Goal: Task Accomplishment & Management: Manage account settings

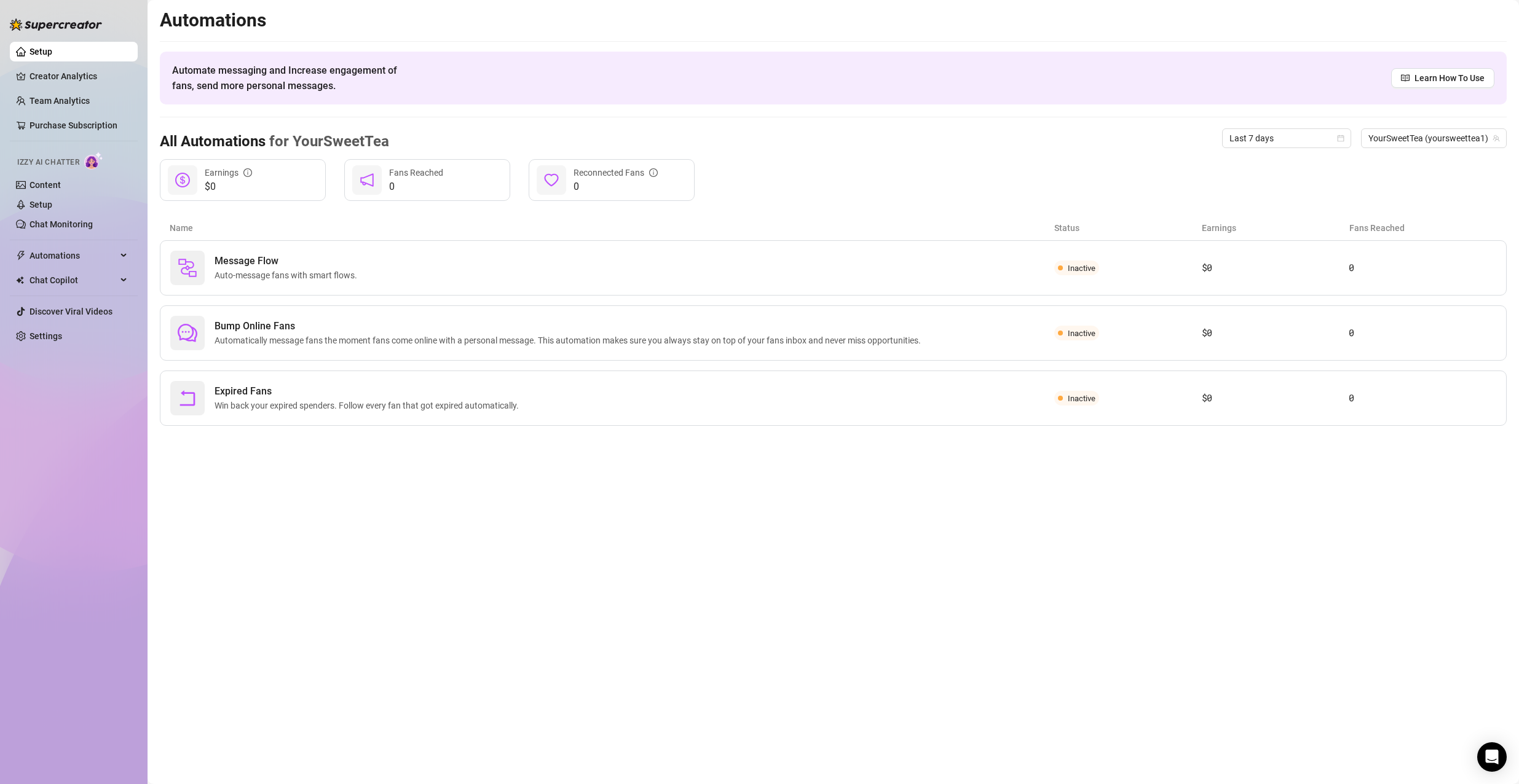
click at [71, 295] on ul "Setup Creator Analytics Team Analytics Purchase Subscription Izzy AI Chatter Co…" at bounding box center [74, 194] width 128 height 314
click at [106, 284] on span "Chat Copilot" at bounding box center [73, 280] width 87 height 20
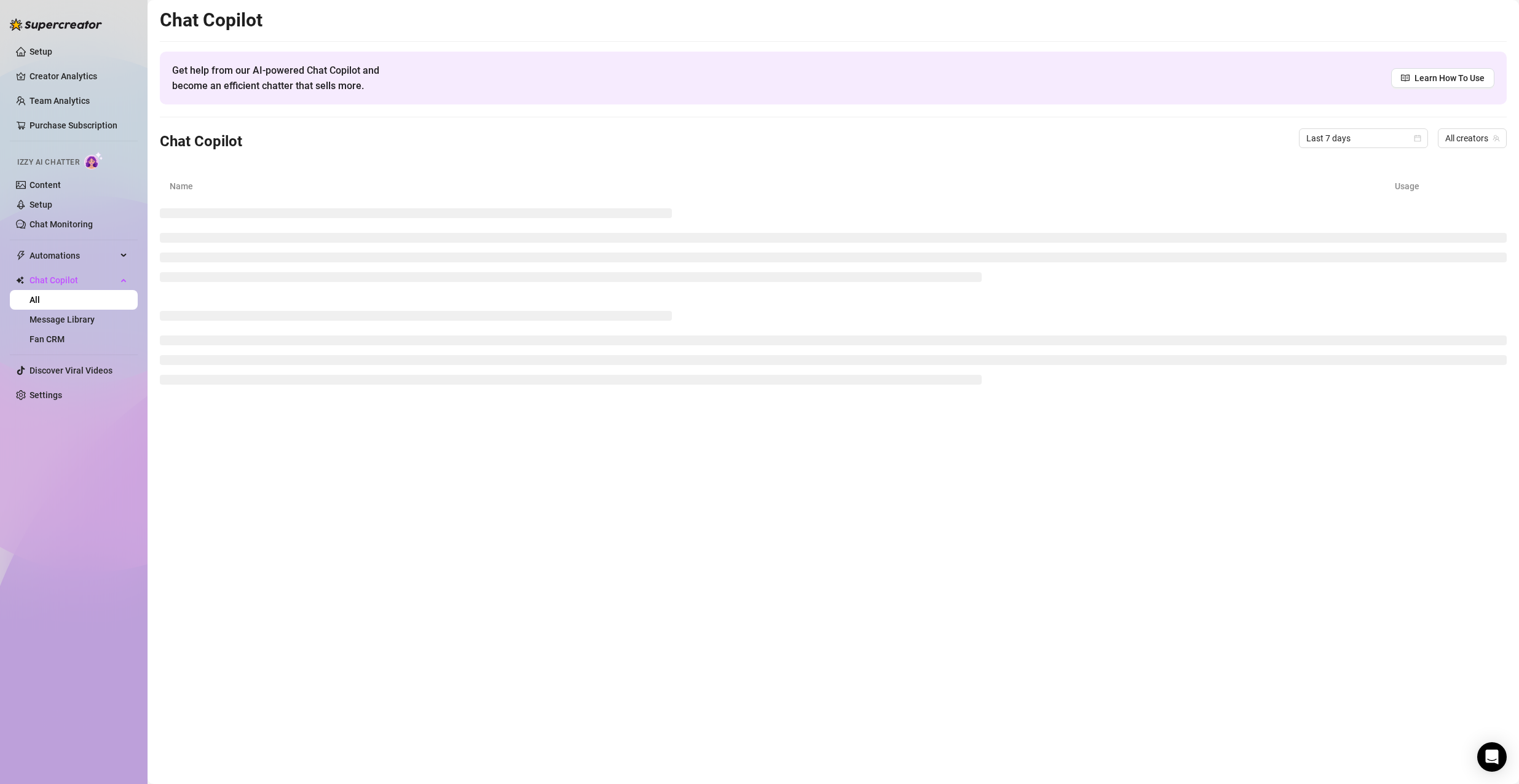
click at [40, 305] on link "All" at bounding box center [35, 299] width 11 height 10
click at [108, 260] on span "Automations" at bounding box center [73, 256] width 87 height 20
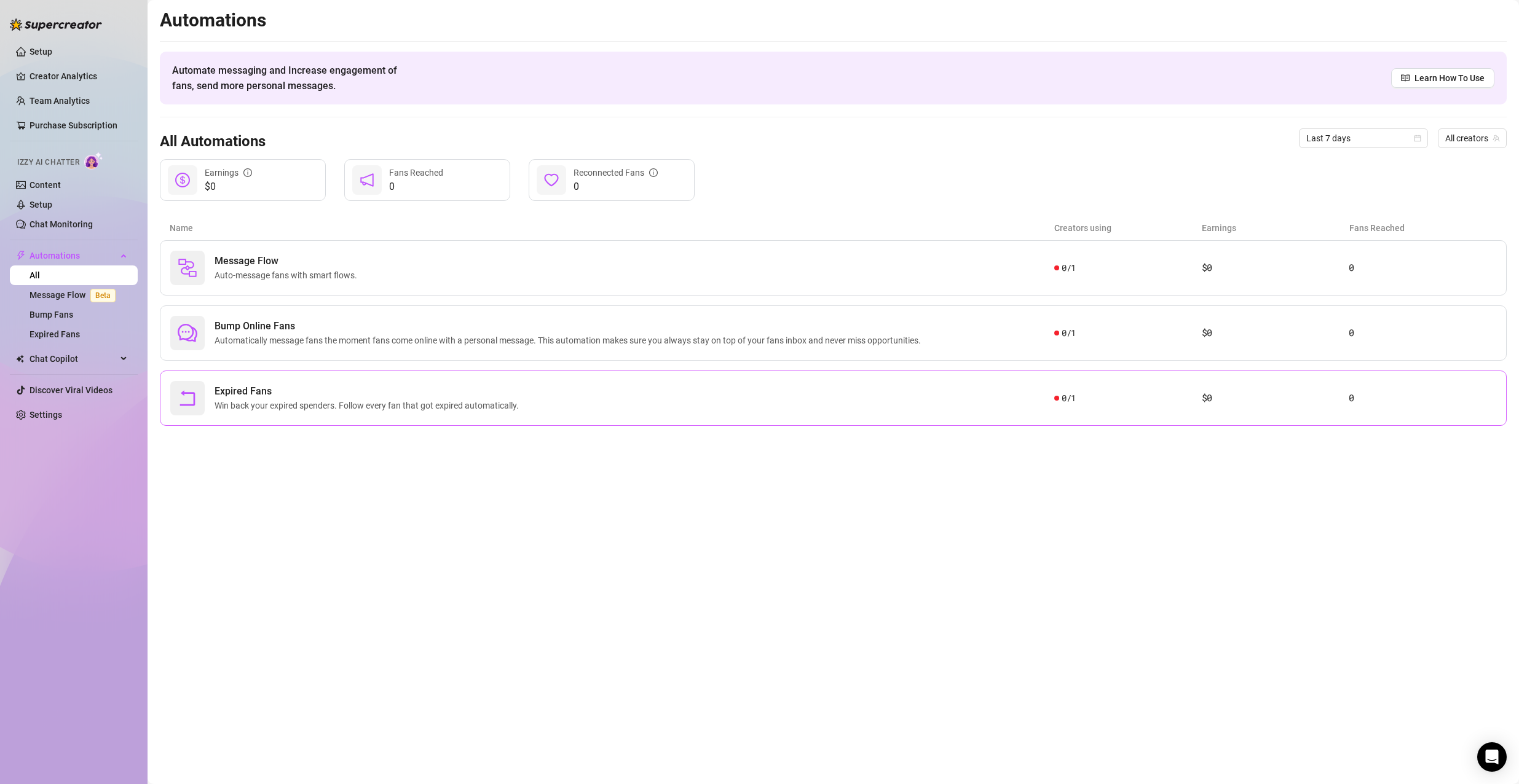
click at [370, 407] on span "Win back your expired spenders. Follow every fan that got expired automatically." at bounding box center [369, 406] width 309 height 14
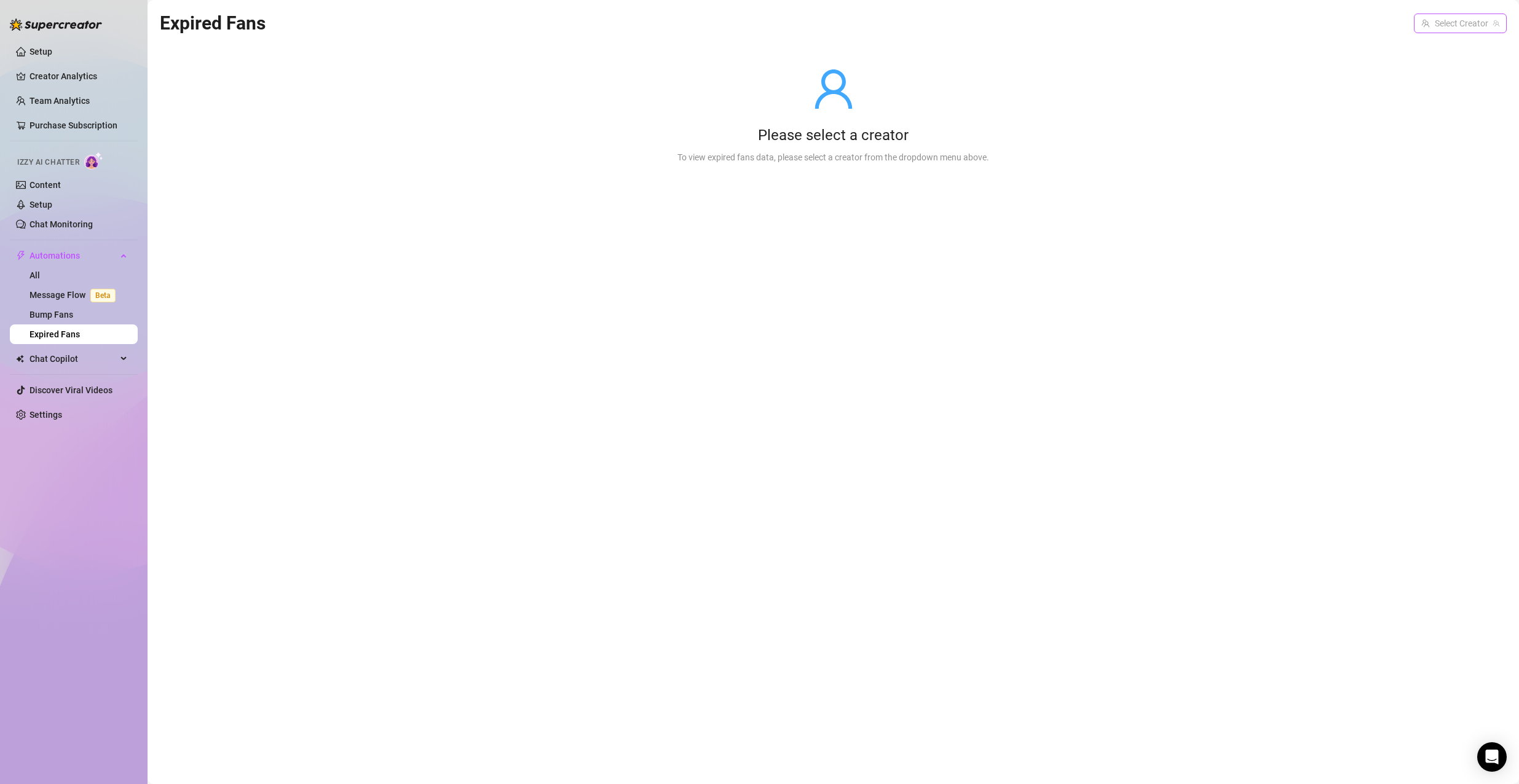
click at [1478, 24] on input "search" at bounding box center [1454, 23] width 67 height 18
click at [1407, 51] on span "YourSweetTea" at bounding box center [1401, 48] width 55 height 14
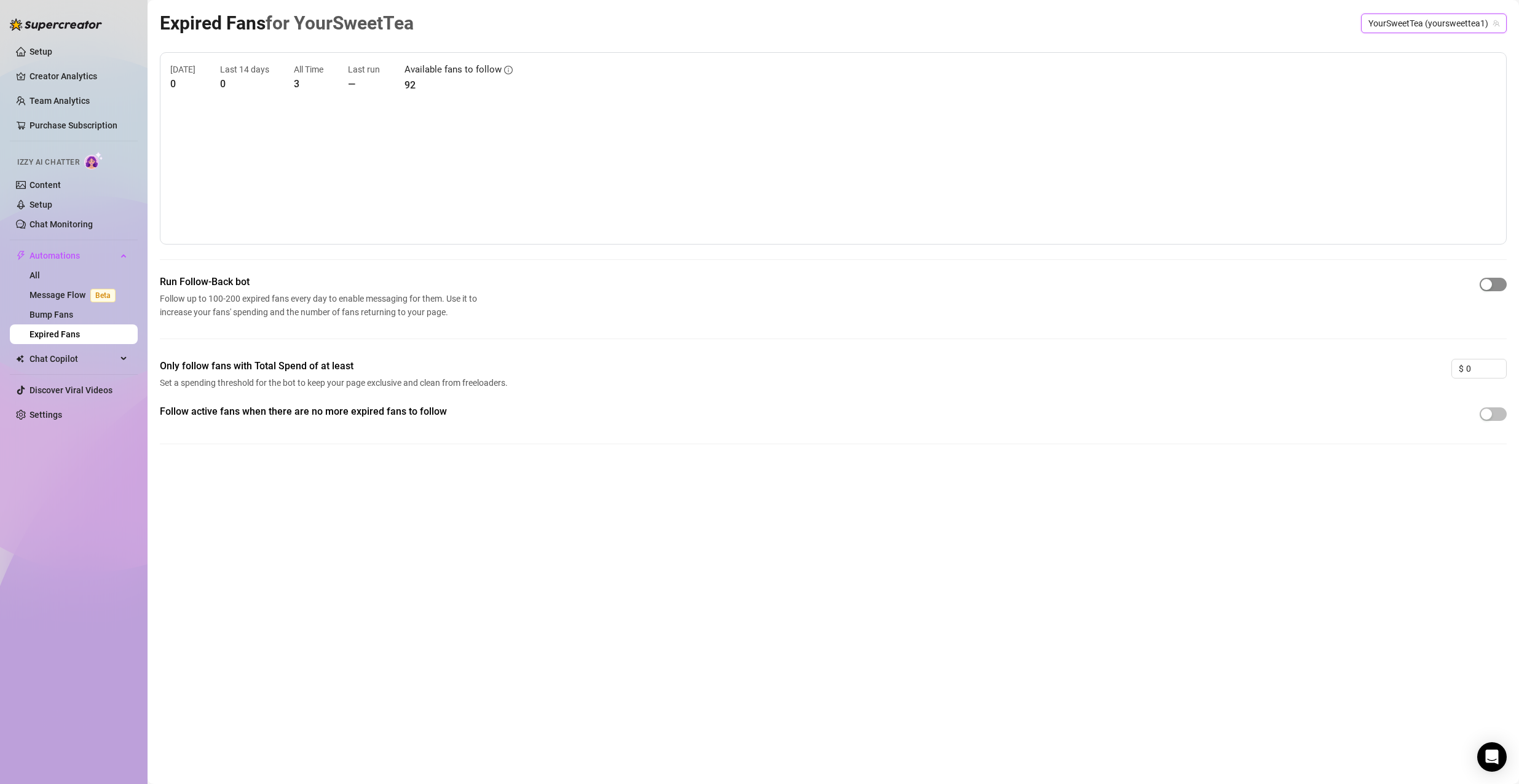
click at [1497, 283] on span "button" at bounding box center [1493, 284] width 27 height 14
click at [504, 73] on icon "info-circle" at bounding box center [508, 70] width 9 height 9
click at [73, 320] on link "Bump Fans" at bounding box center [51, 315] width 44 height 10
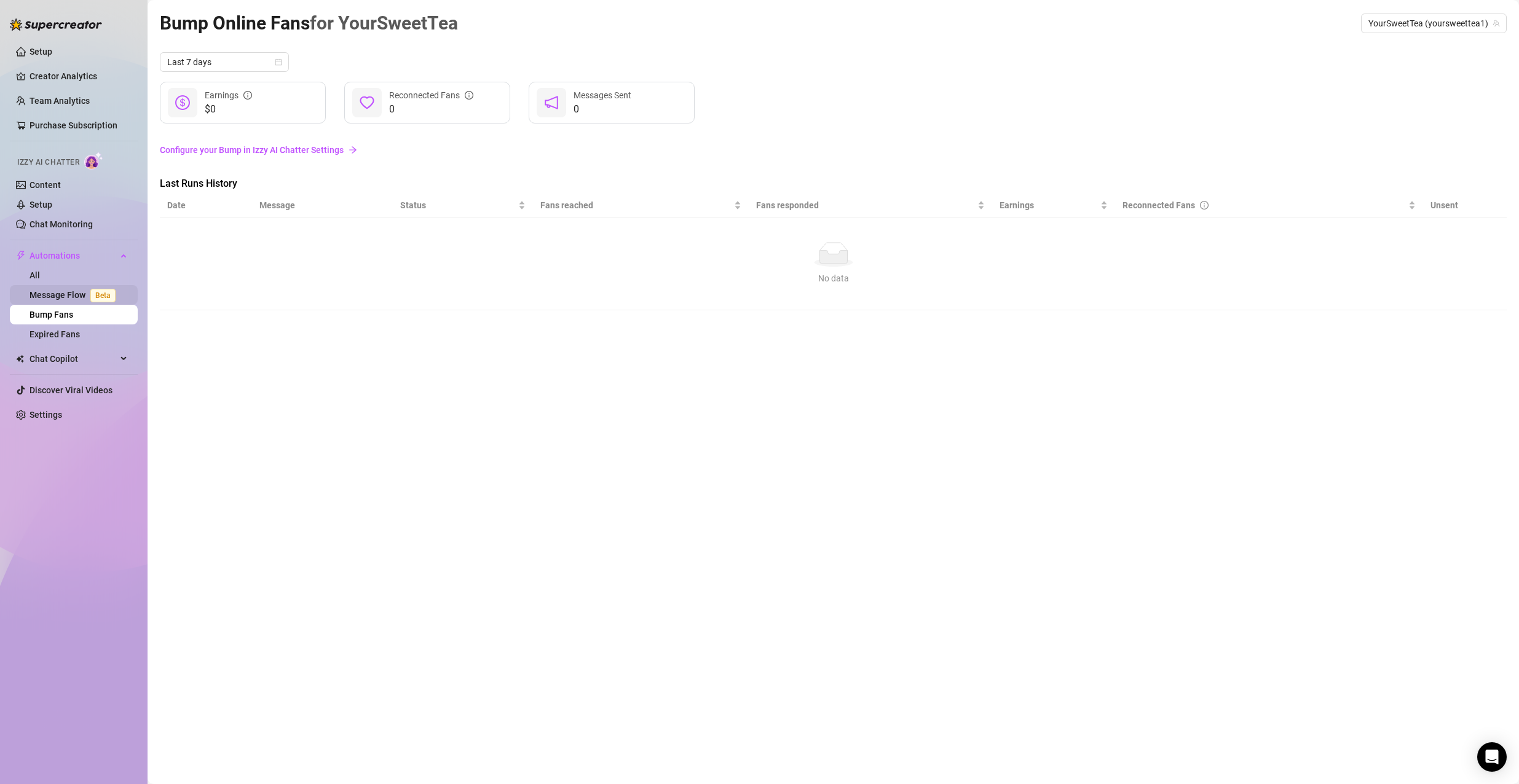
click at [79, 295] on link "Message Flow Beta" at bounding box center [75, 295] width 91 height 10
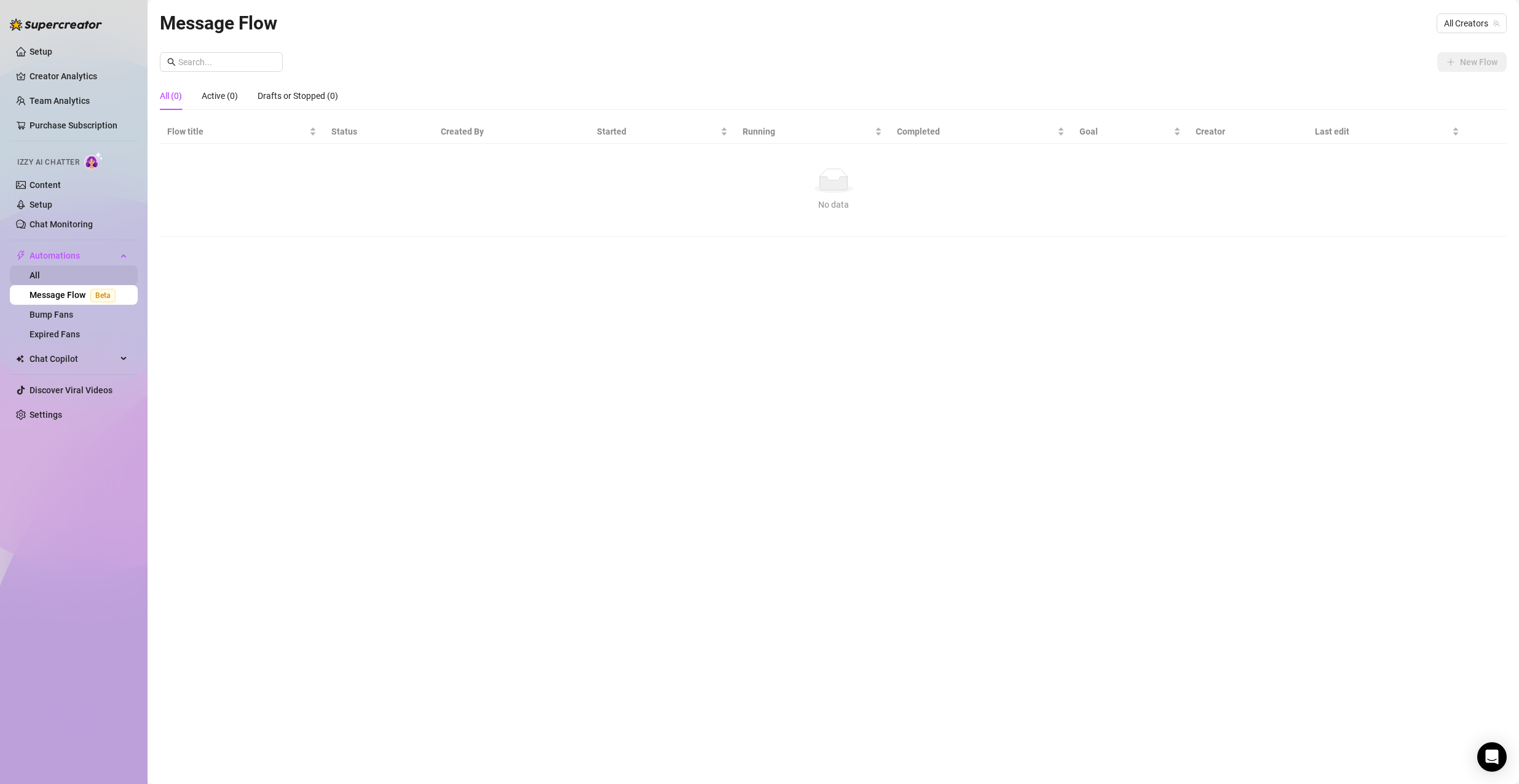
click at [40, 270] on link "All" at bounding box center [35, 275] width 11 height 10
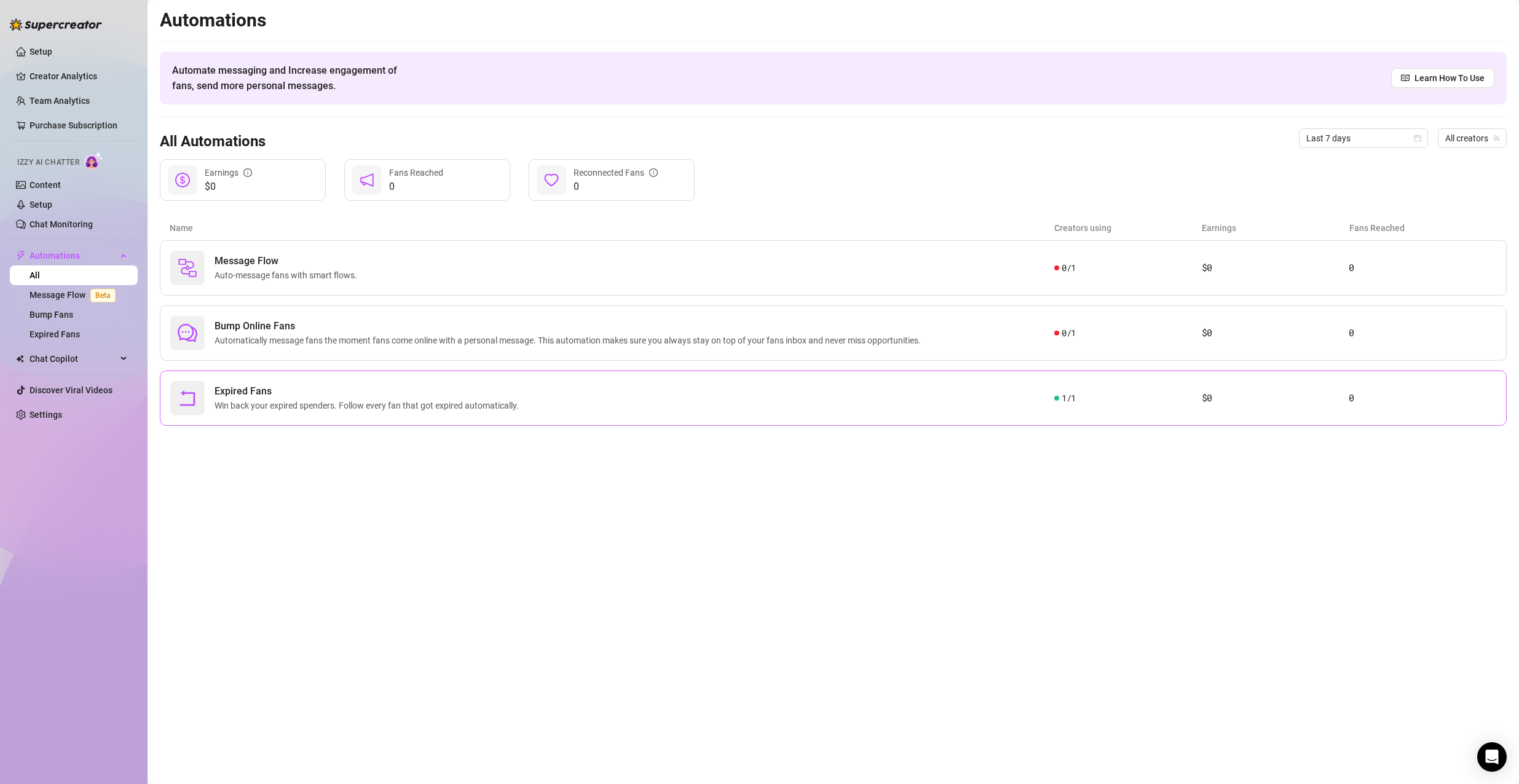
click at [429, 422] on div "Expired Fans Win back your expired spenders. Follow every fan that got expired …" at bounding box center [833, 398] width 1347 height 55
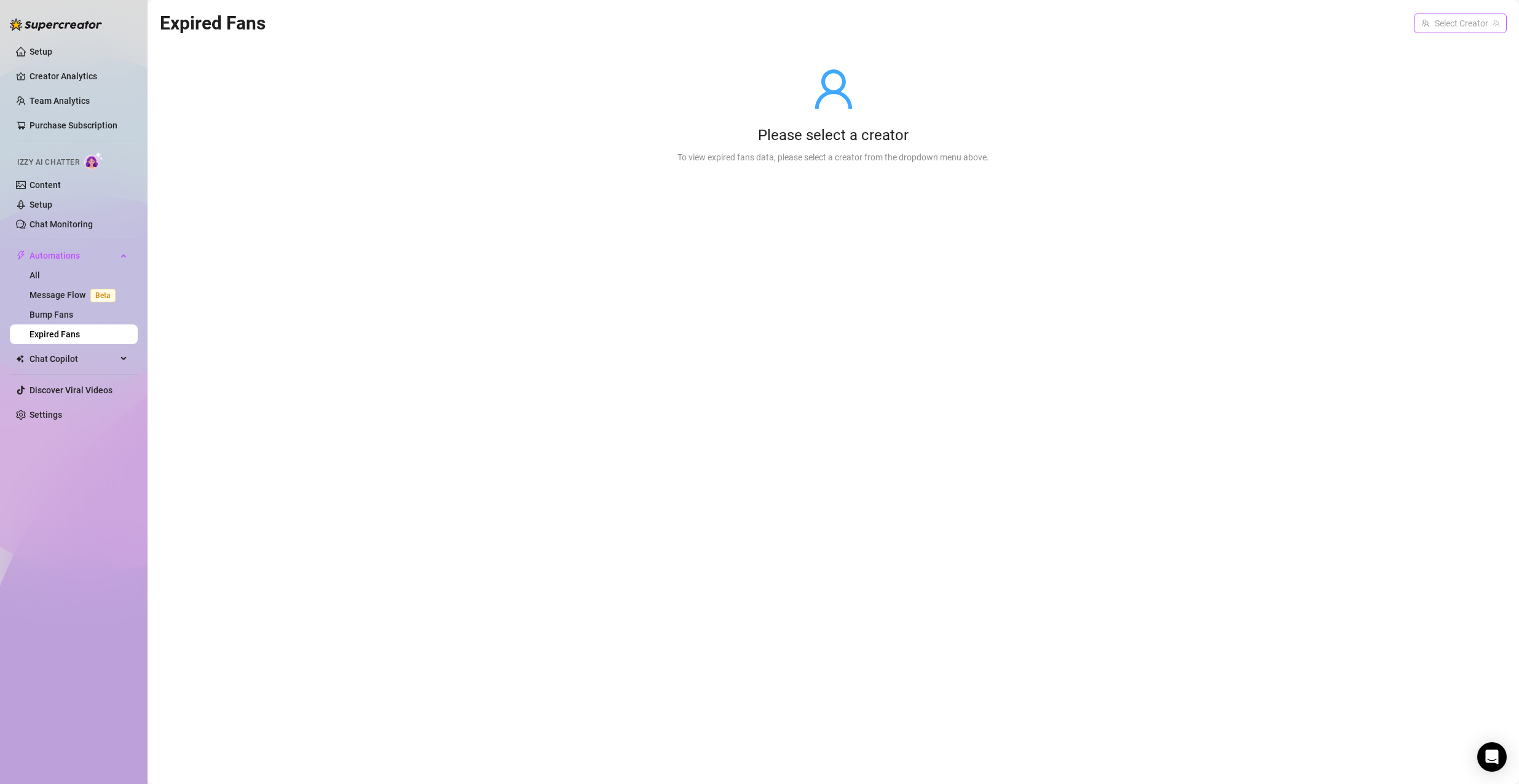
click at [1464, 18] on input "search" at bounding box center [1454, 23] width 67 height 18
click at [1394, 55] on span "YourSweetTea" at bounding box center [1401, 48] width 55 height 14
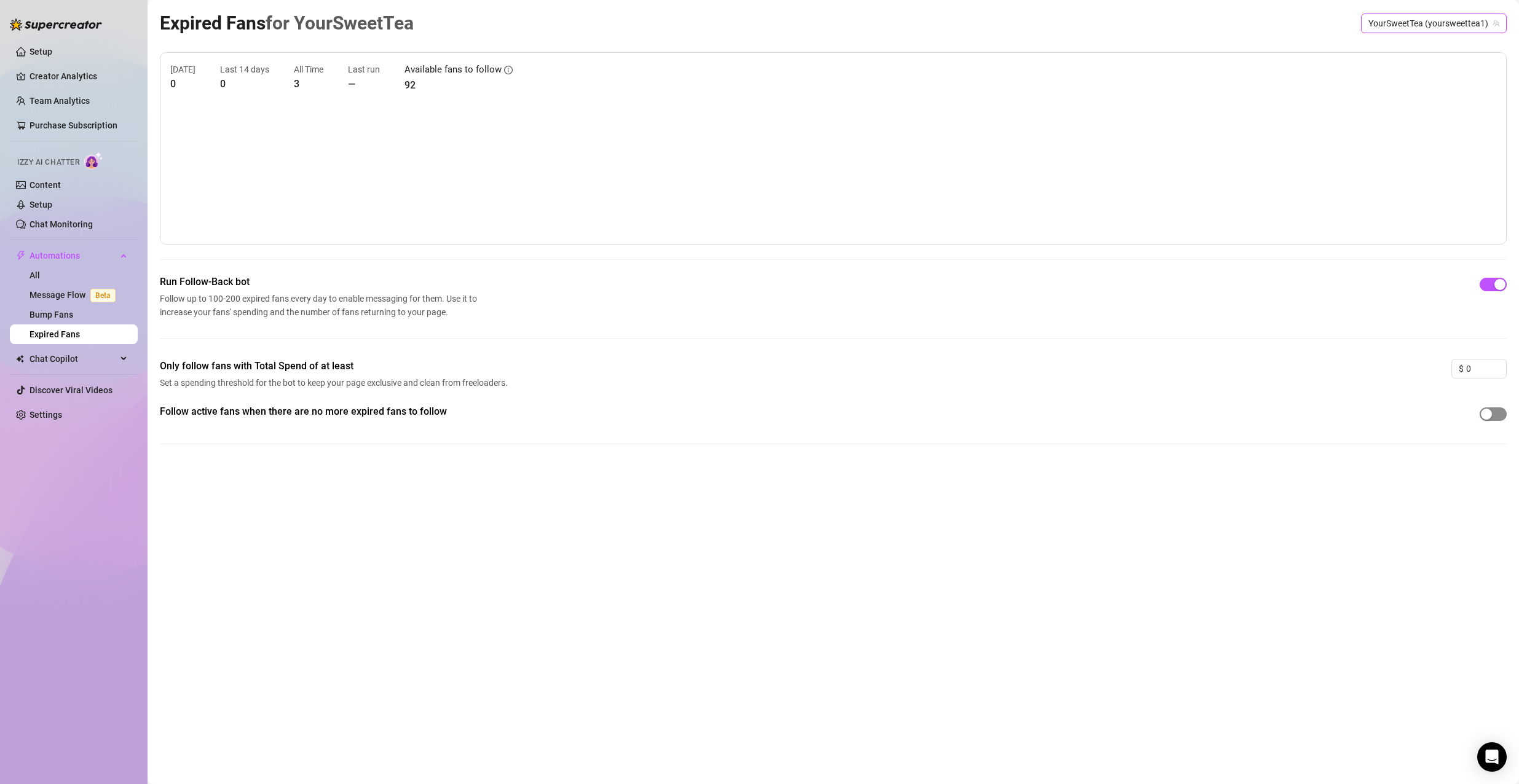
click at [1503, 409] on span "button" at bounding box center [1493, 414] width 27 height 14
click at [67, 300] on link "Message Flow Beta" at bounding box center [75, 295] width 91 height 10
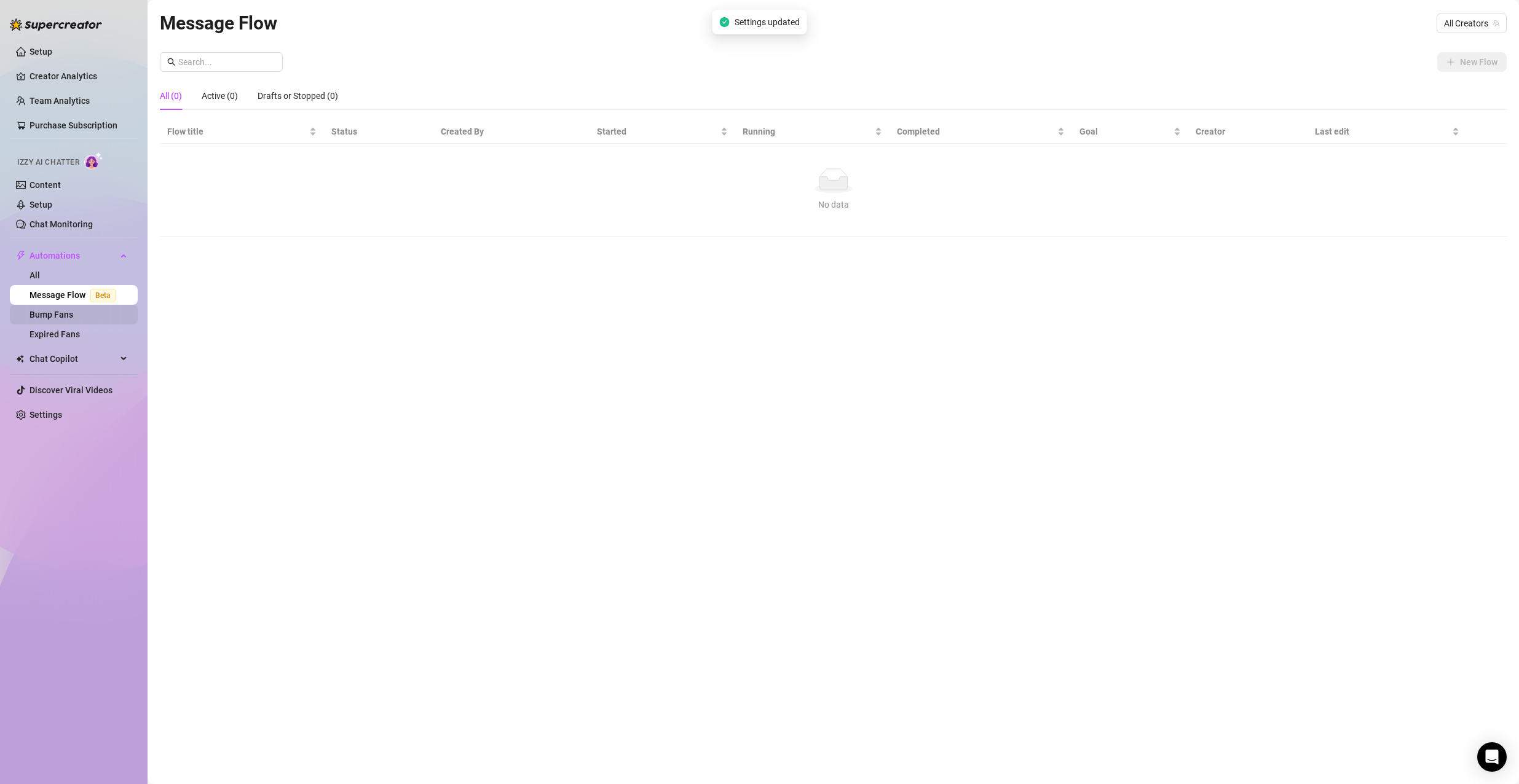
click at [69, 310] on link "Bump Fans" at bounding box center [51, 315] width 44 height 10
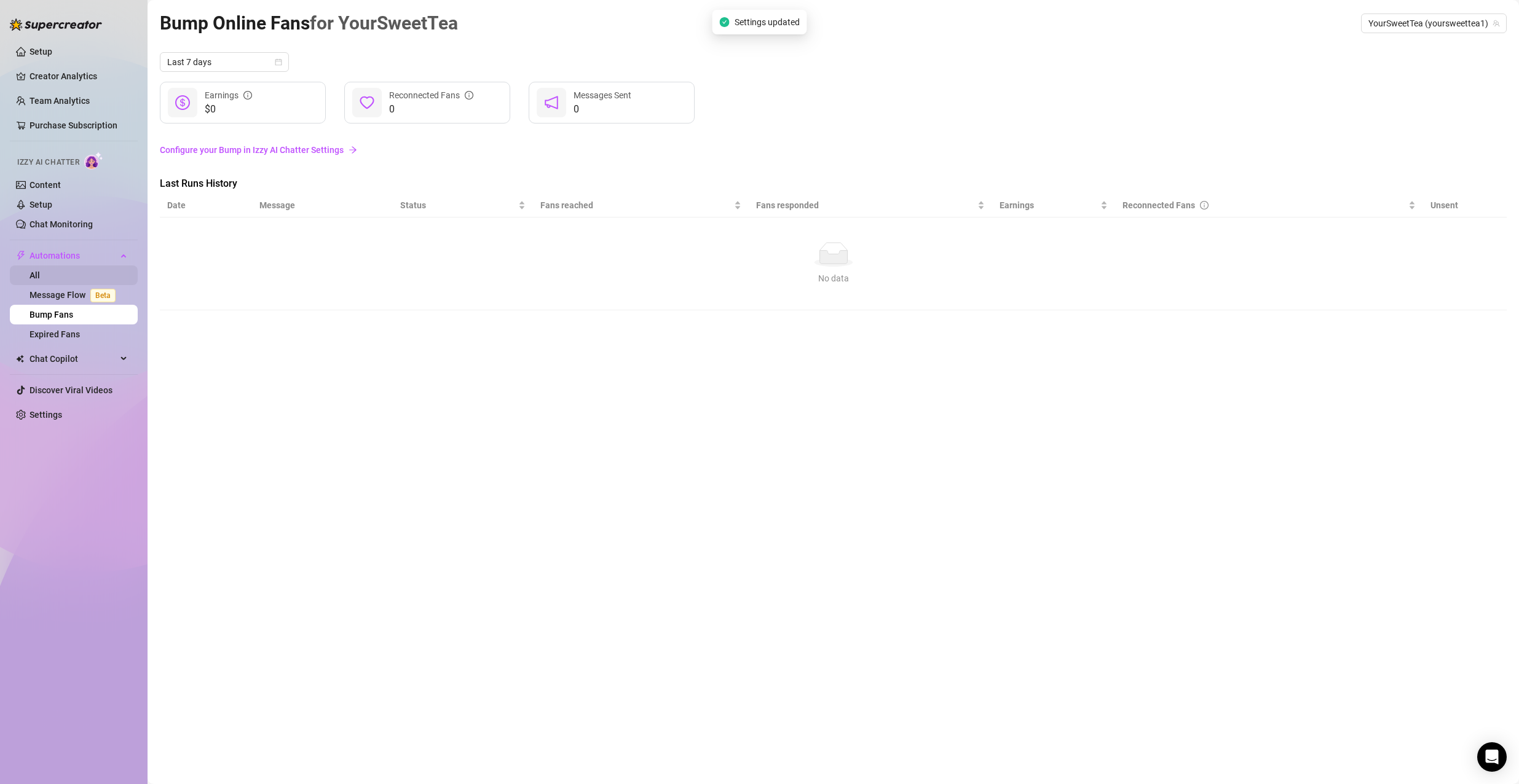
click at [40, 280] on link "All" at bounding box center [35, 275] width 11 height 10
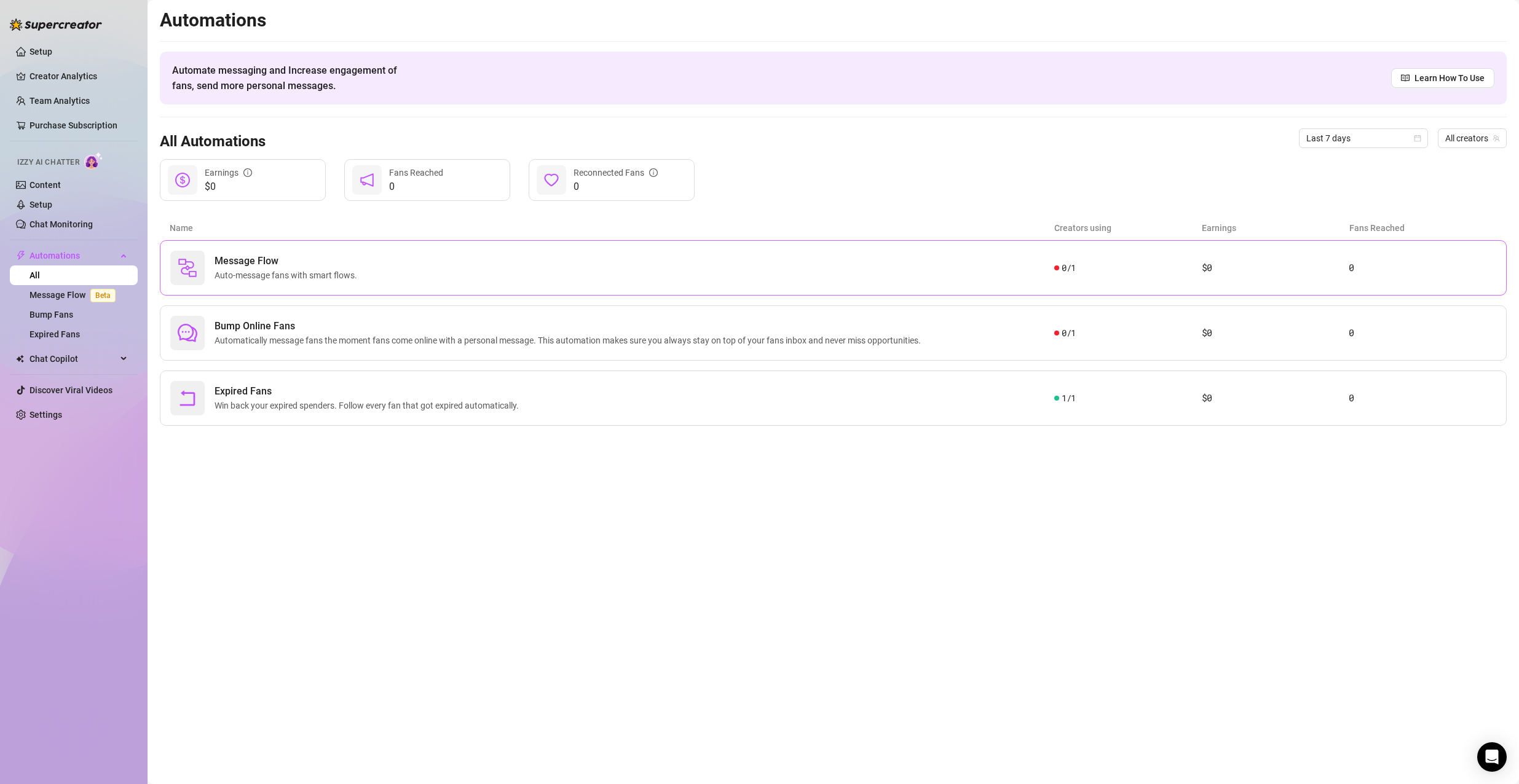
click at [228, 270] on span "Auto-message fans with smart flows." at bounding box center [288, 275] width 148 height 14
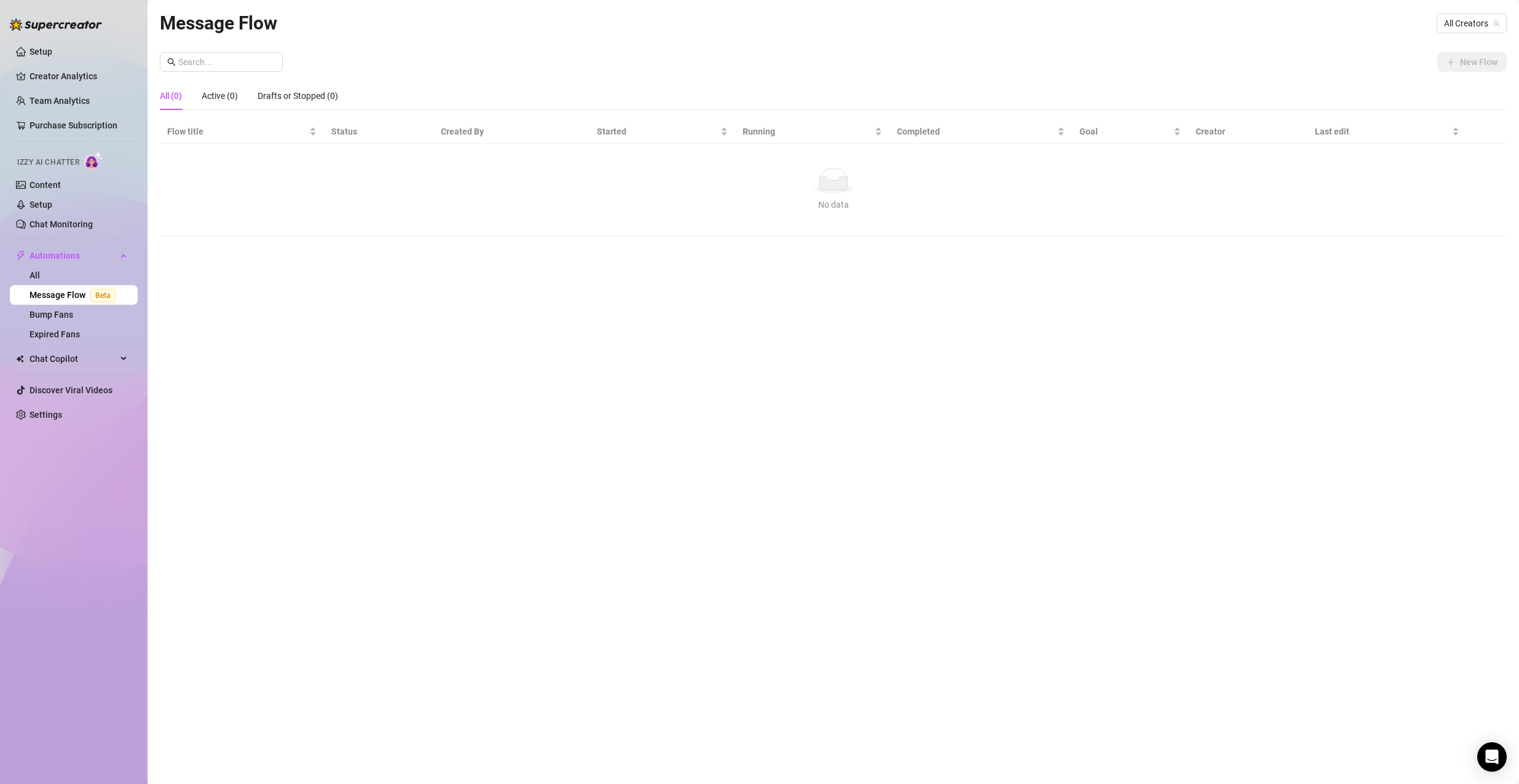
click at [787, 181] on div "No data" at bounding box center [833, 180] width 1322 height 24
click at [1330, 40] on div "Message Flow All Creators New Flow All (0) Active (0) Drafts or Stopped (0) Flo…" at bounding box center [833, 378] width 1347 height 739
click at [1451, 19] on span "All Creators" at bounding box center [1472, 23] width 55 height 18
click at [1393, 73] on span "YourSweetTea" at bounding box center [1401, 68] width 55 height 14
click at [1491, 55] on button "New Flow" at bounding box center [1472, 62] width 69 height 20
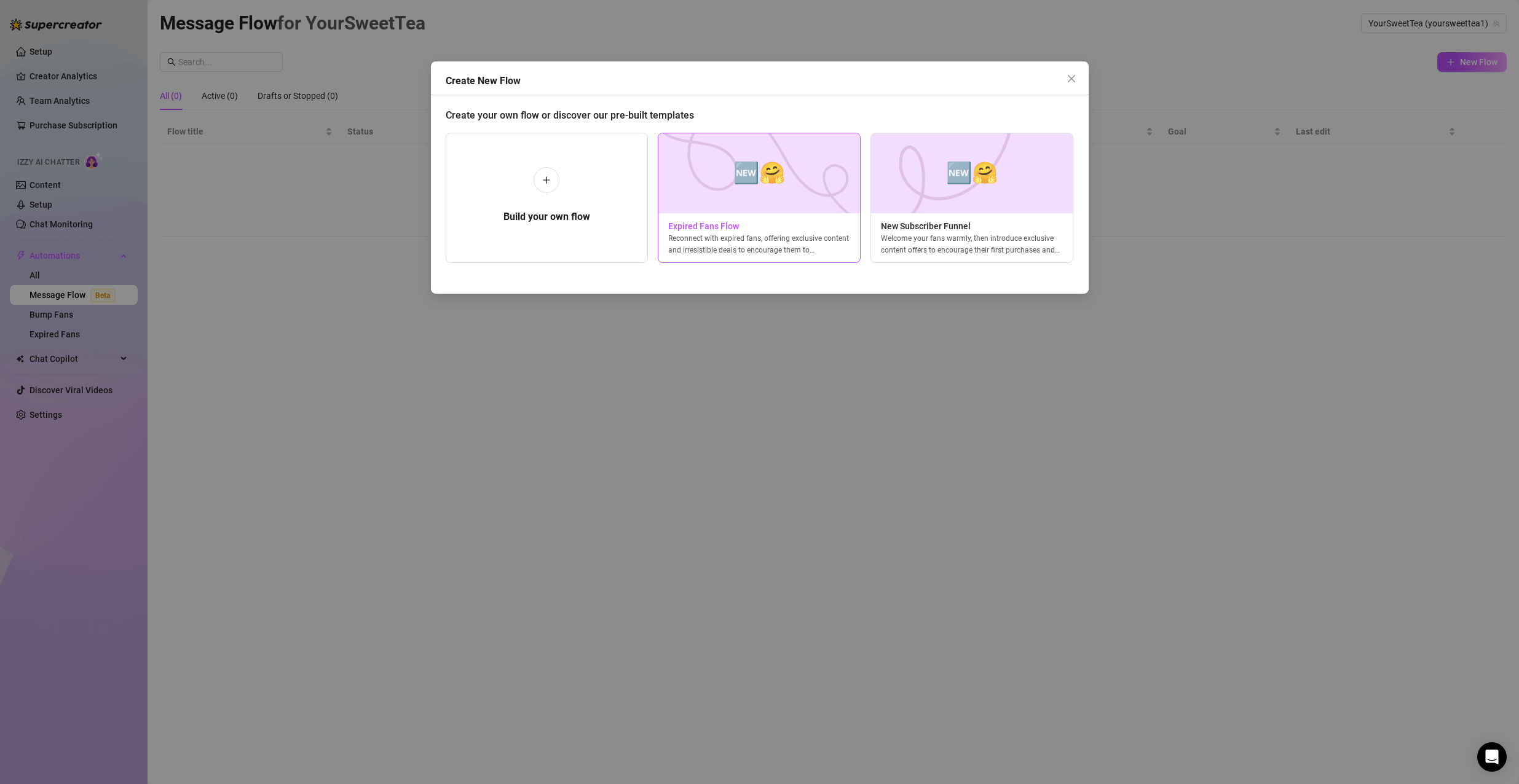
click at [815, 247] on div "Reconnect with expired fans, offering exclusive content and irresistible deals …" at bounding box center [759, 244] width 202 height 22
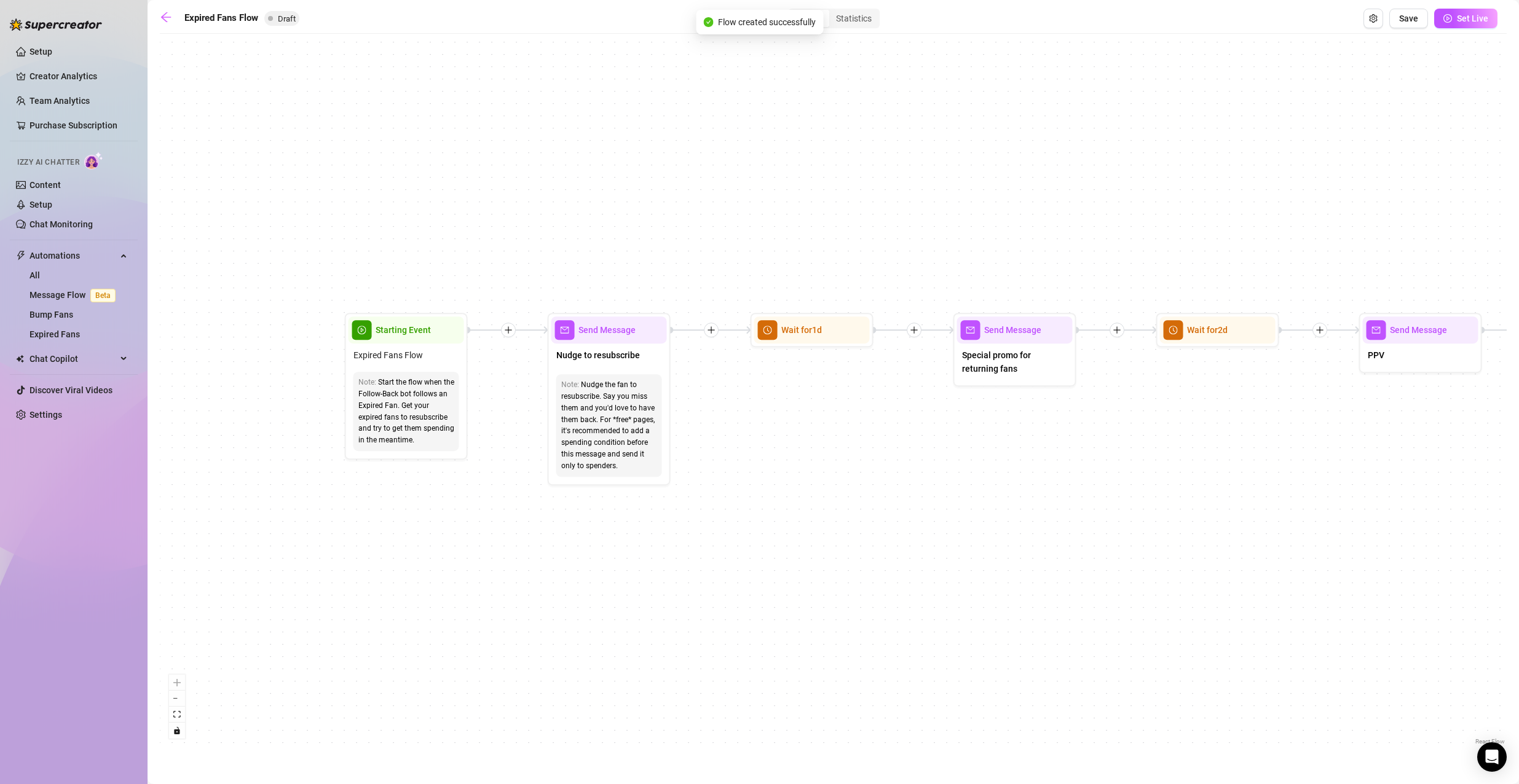
drag, startPoint x: 470, startPoint y: 489, endPoint x: 776, endPoint y: 497, distance: 306.1
click at [751, 496] on div "If True If False Send Message Send Message Wait for 2d Merge Send Message Follo…" at bounding box center [833, 394] width 1347 height 708
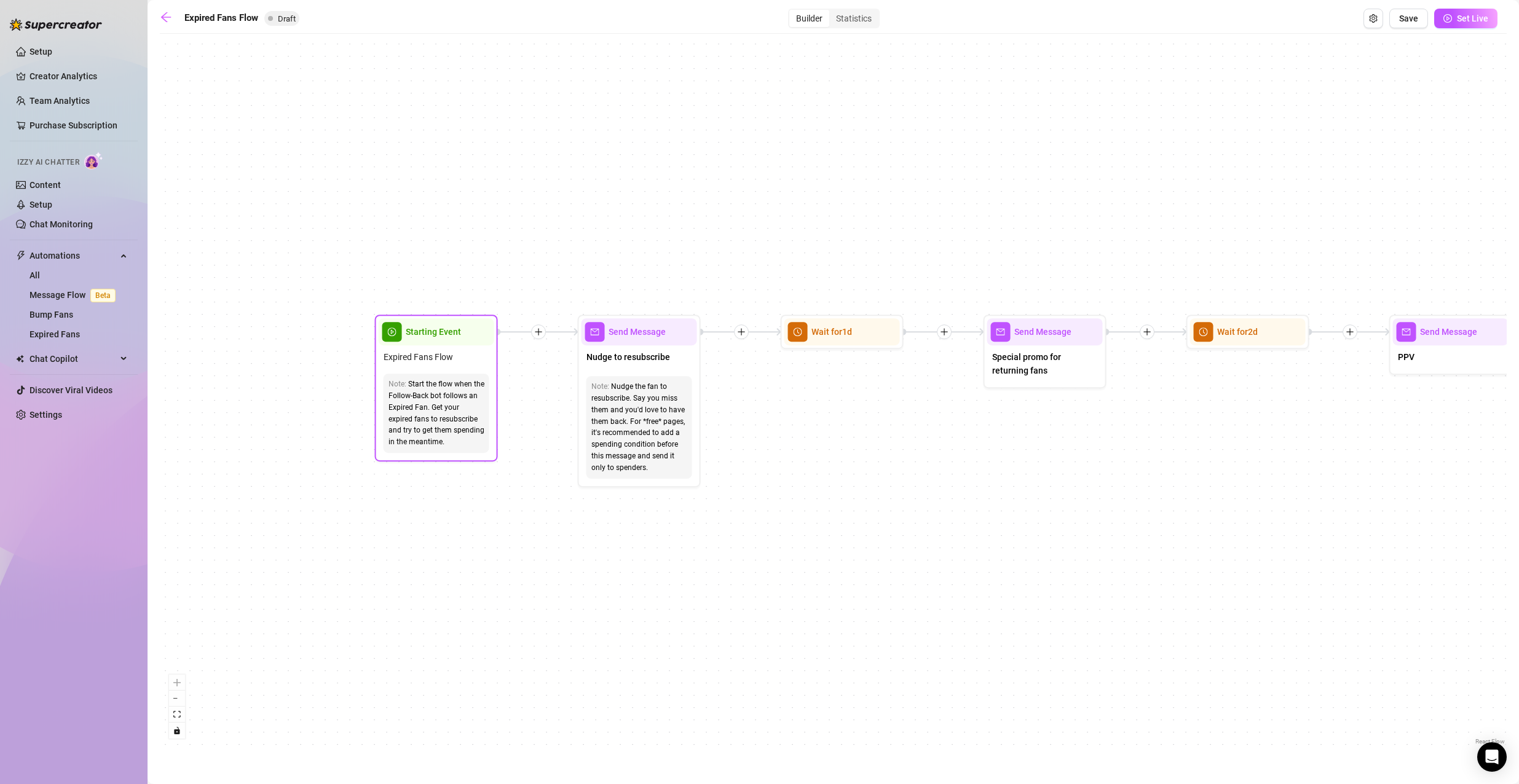
click at [474, 419] on div "Start the flow when the Follow-Back bot follows an Expired Fan. Get your expire…" at bounding box center [436, 413] width 96 height 69
click at [467, 443] on div "Start the flow when the Follow-Back bot follows an Expired Fan. Get your expire…" at bounding box center [436, 413] width 96 height 69
click at [449, 443] on div "Start the flow when the Follow-Back bot follows an Expired Fan. Get your expire…" at bounding box center [436, 413] width 96 height 69
click at [816, 340] on div "Wait for 1d" at bounding box center [842, 332] width 115 height 27
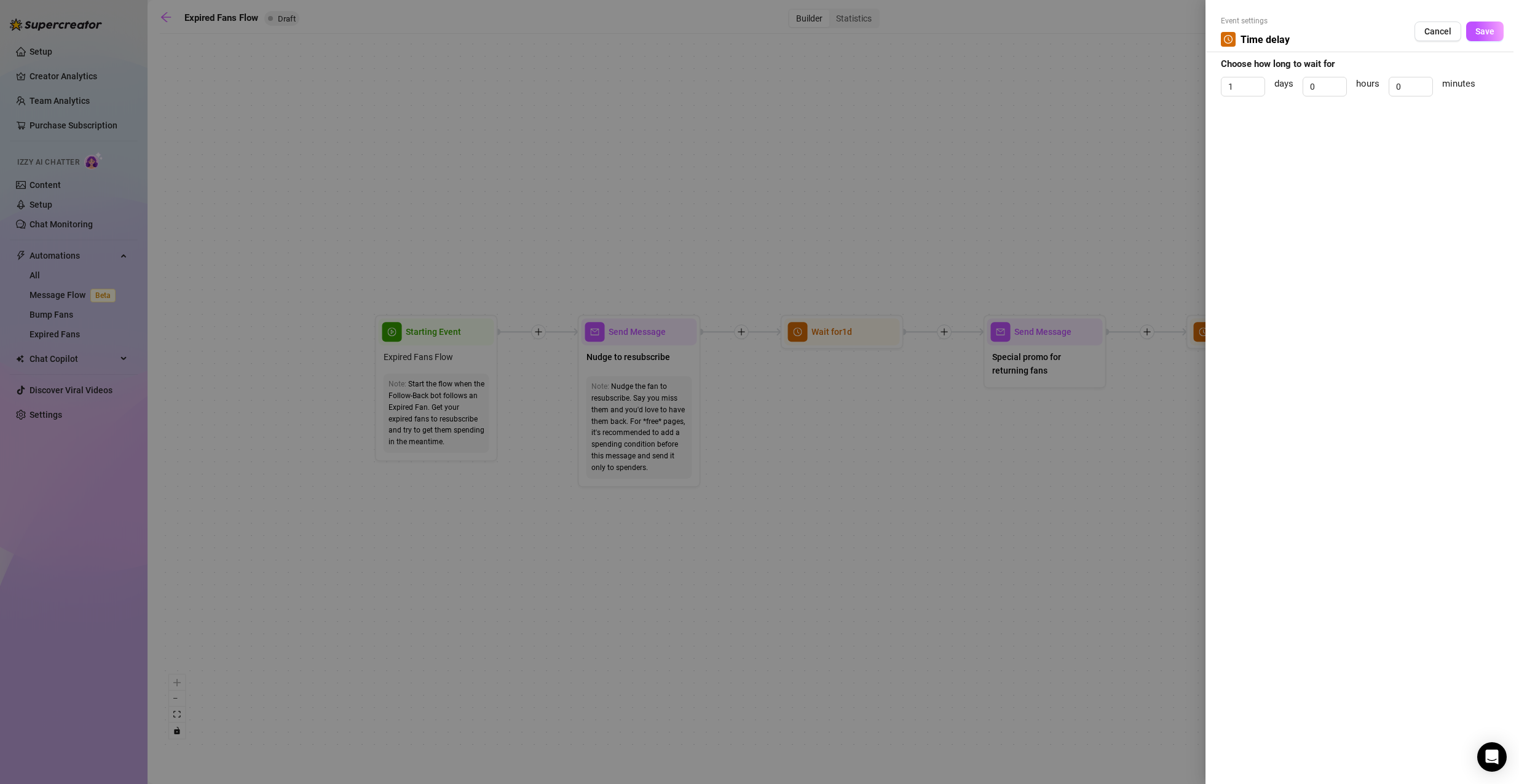
click at [883, 446] on div at bounding box center [759, 392] width 1519 height 784
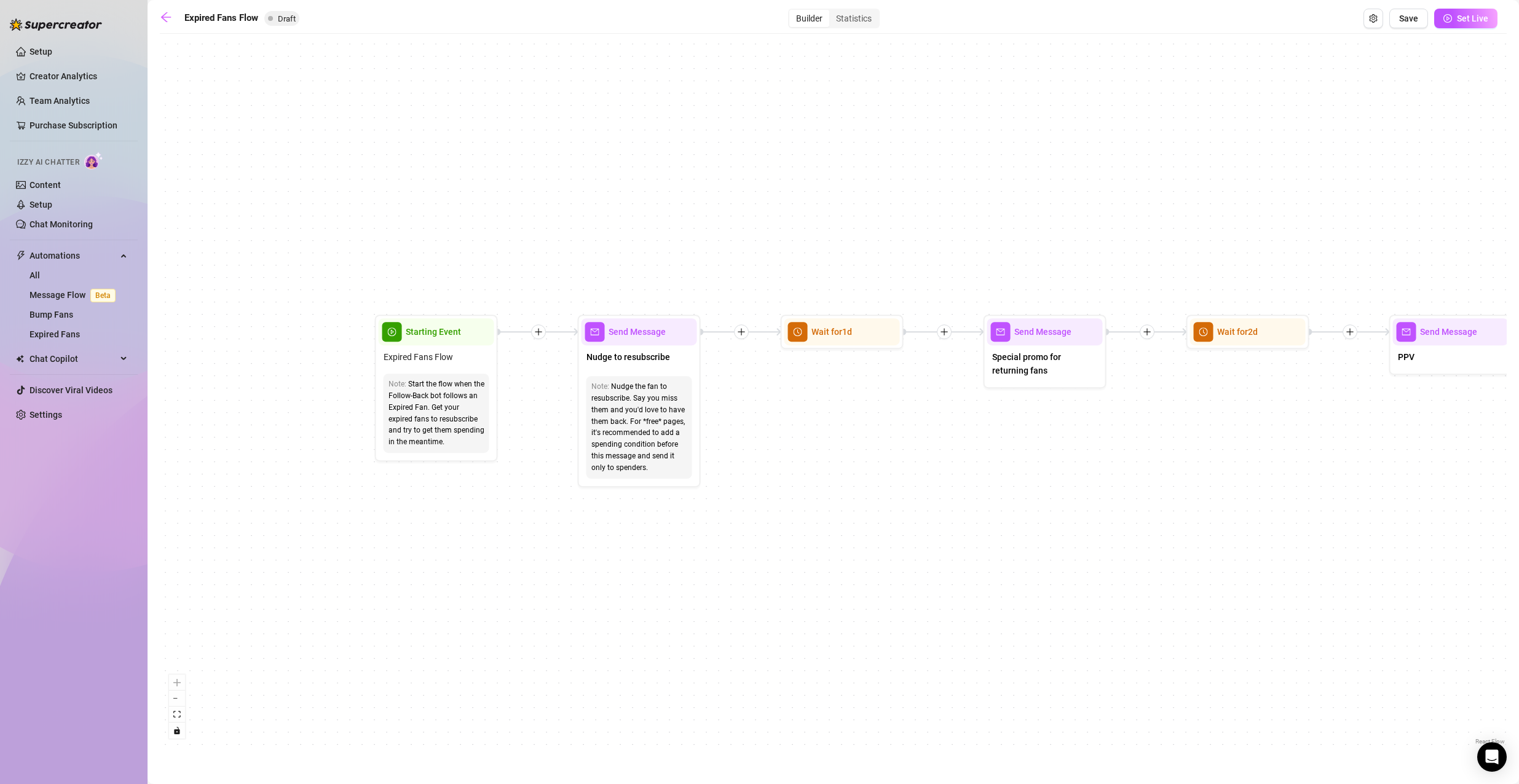
drag, startPoint x: 868, startPoint y: 452, endPoint x: 855, endPoint y: 453, distance: 13.0
click at [864, 452] on div "If True If False Send Message Send Message Wait for 2d Merge Send Message Follo…" at bounding box center [833, 394] width 1347 height 708
click at [645, 331] on span "Send Message" at bounding box center [633, 332] width 57 height 14
type textarea "Nudge to resubscribe"
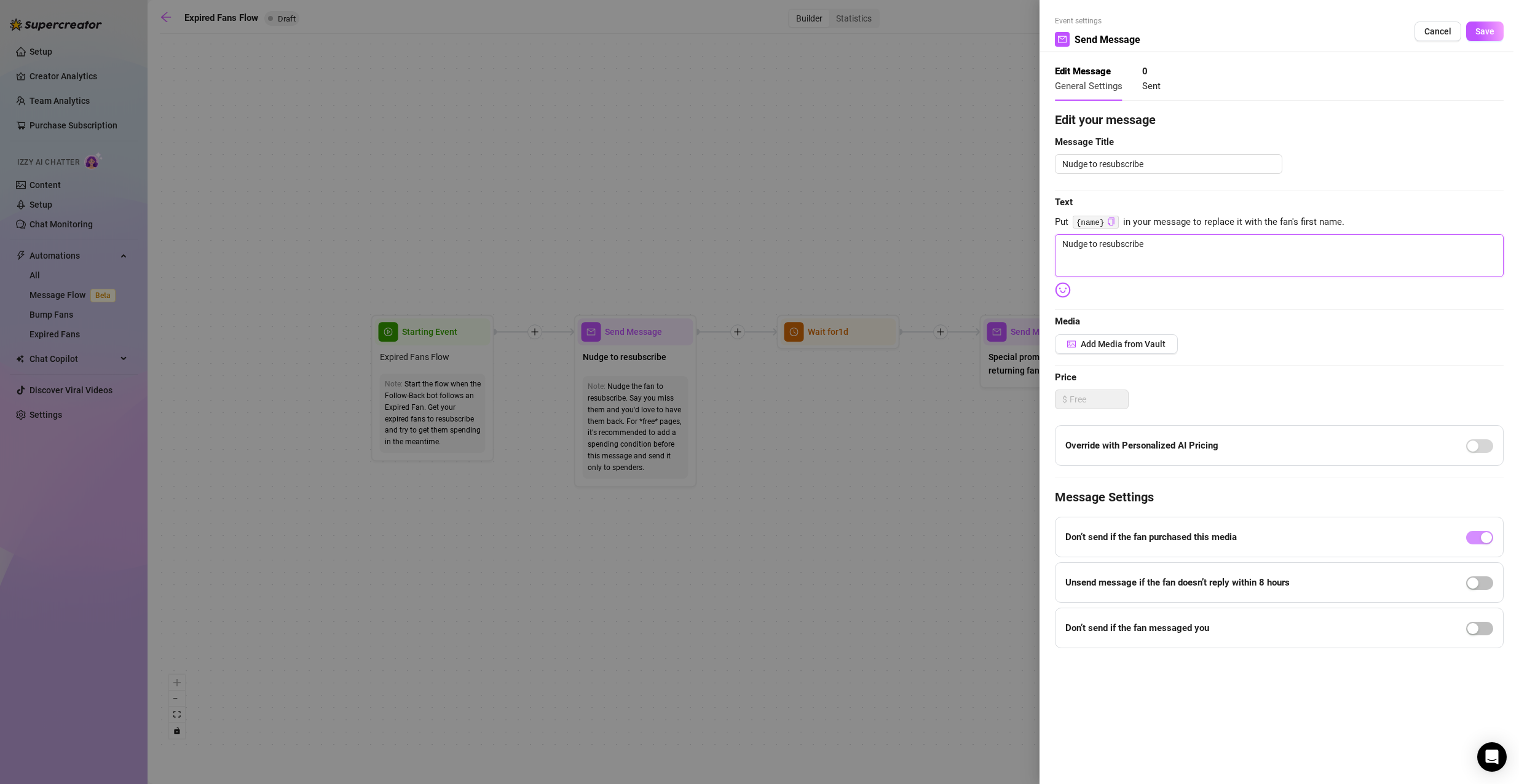
drag, startPoint x: 1177, startPoint y: 246, endPoint x: 942, endPoint y: 195, distance: 240.5
click at [942, 195] on div "Event settings Send Message Cancel Save Edit Message General Settings 0 Sent Ed…" at bounding box center [759, 392] width 1519 height 784
type textarea "I"
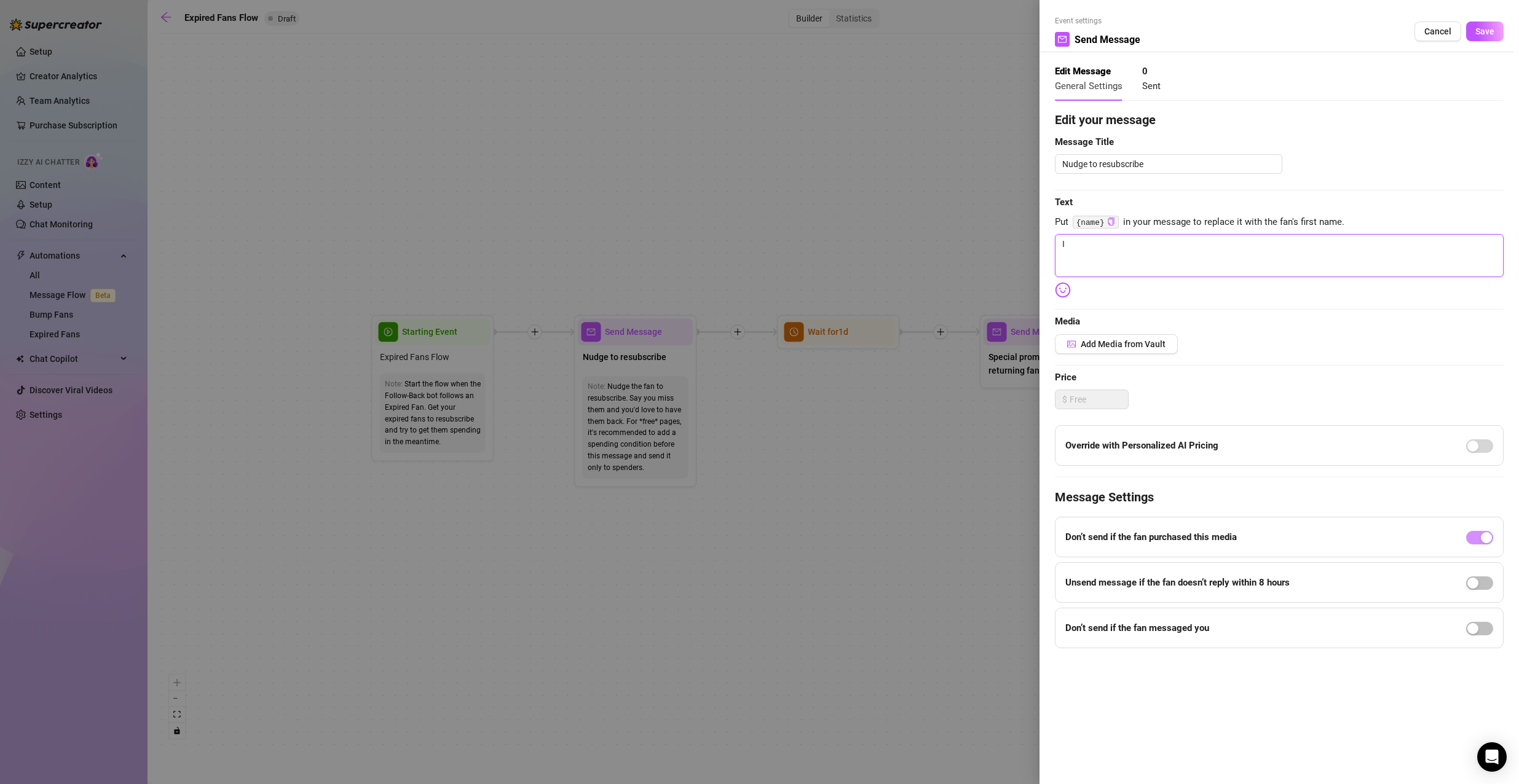
type textarea "I"
type textarea "I m"
type textarea "I mi"
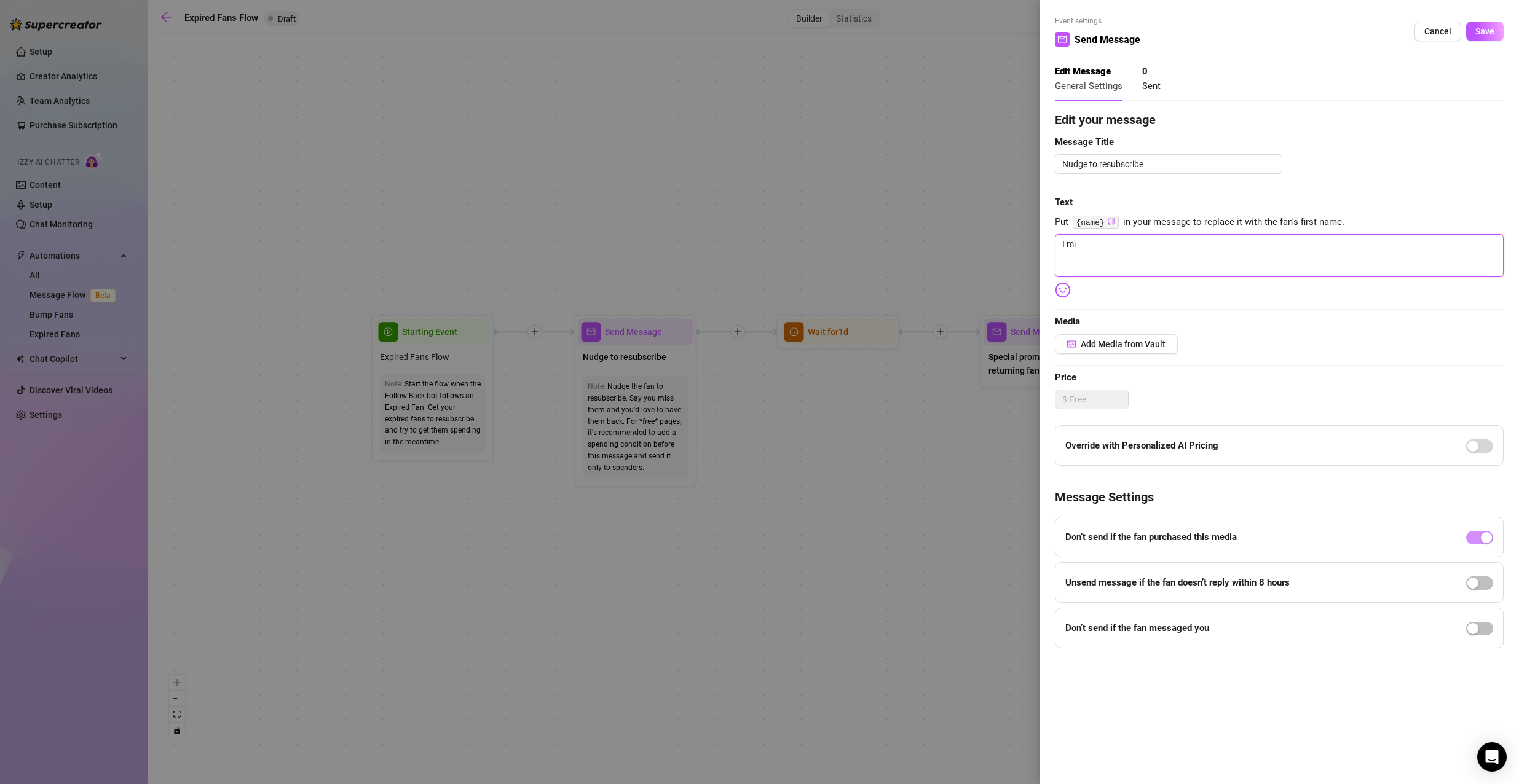
type textarea "I mis"
type textarea "I miss"
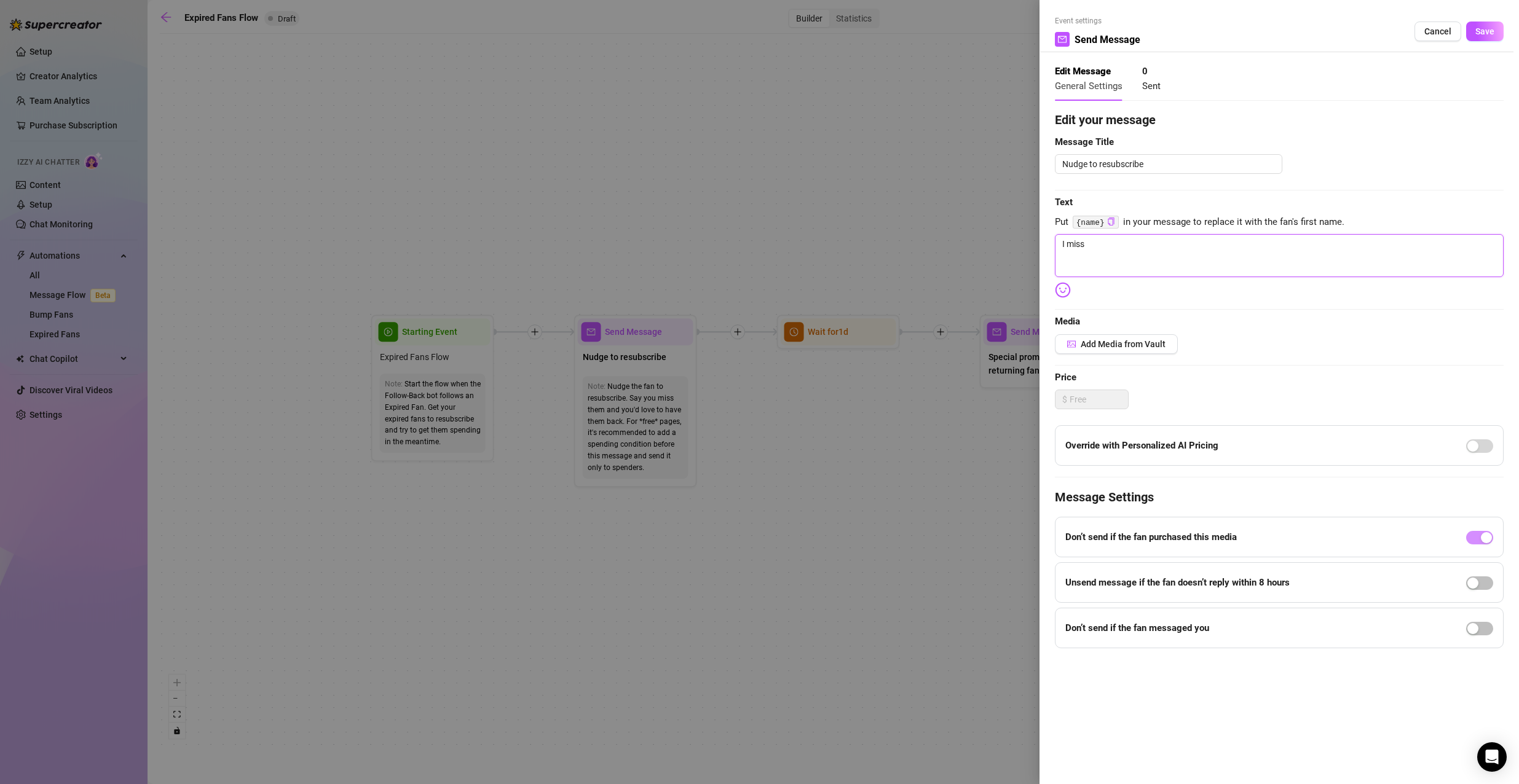
type textarea "I miss"
type textarea "I miss y"
type textarea "I miss yo"
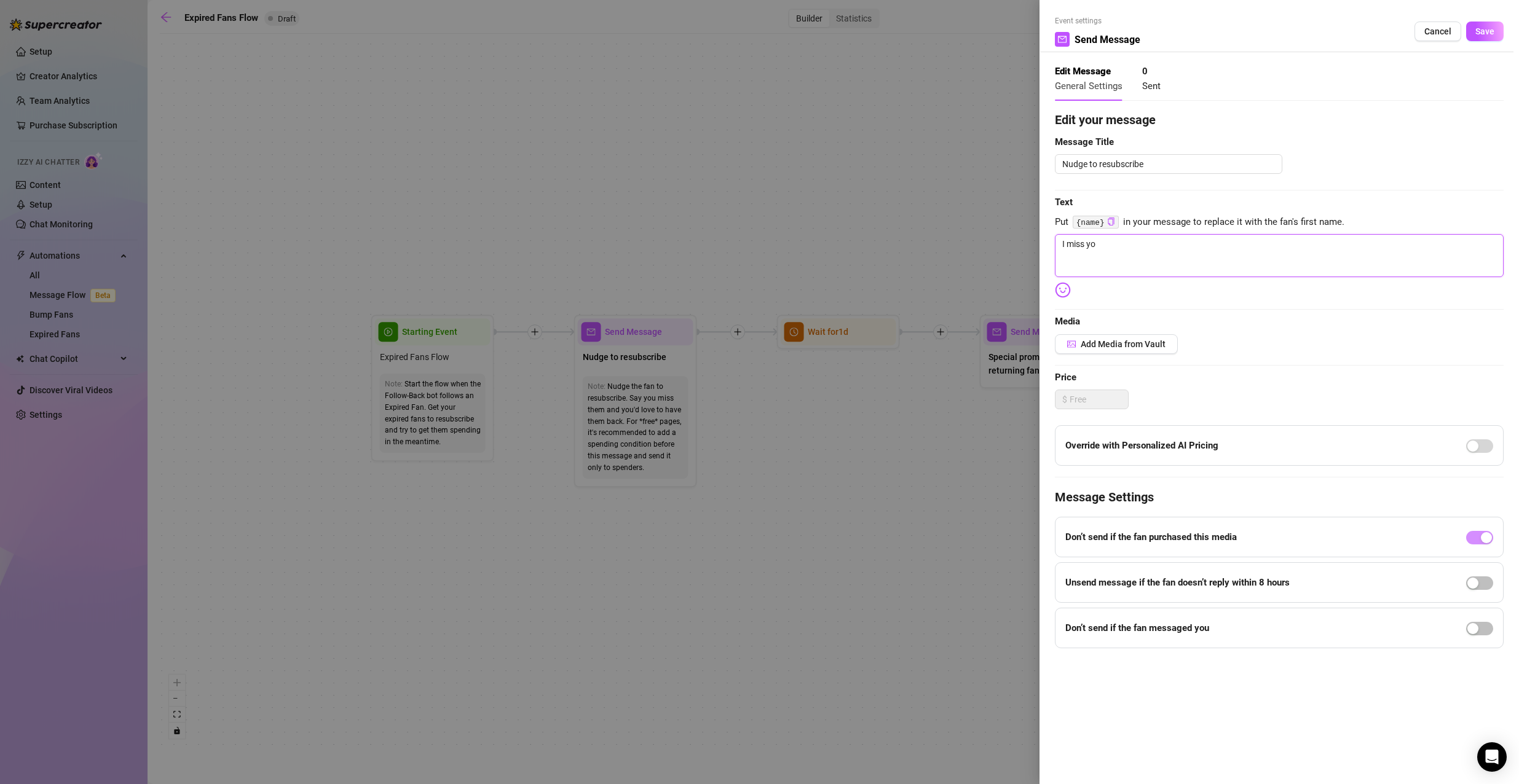
type textarea "I miss you"
type textarea "I miss you d"
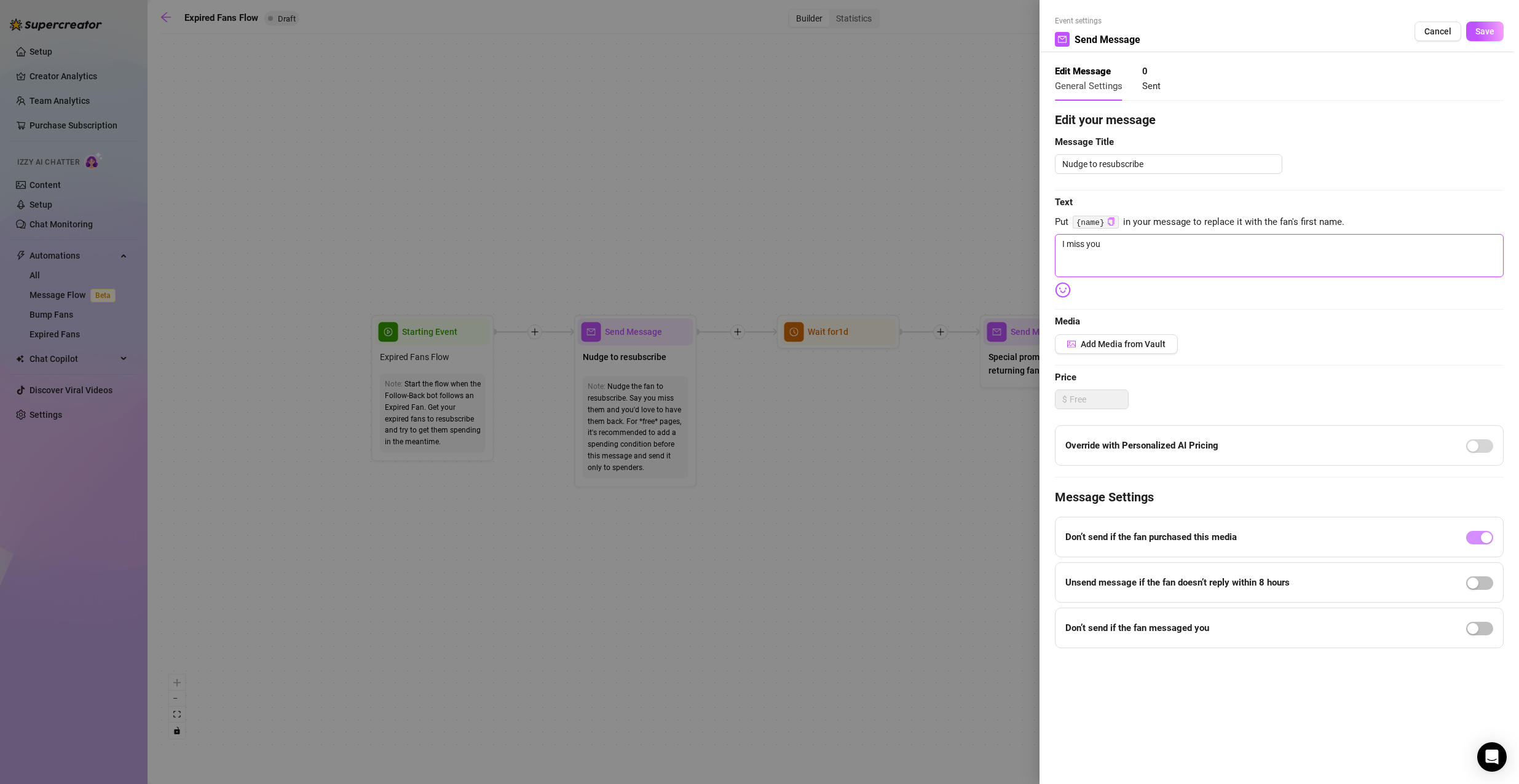
type textarea "I miss you d"
type textarea "I miss you da"
type textarea "I miss you dad"
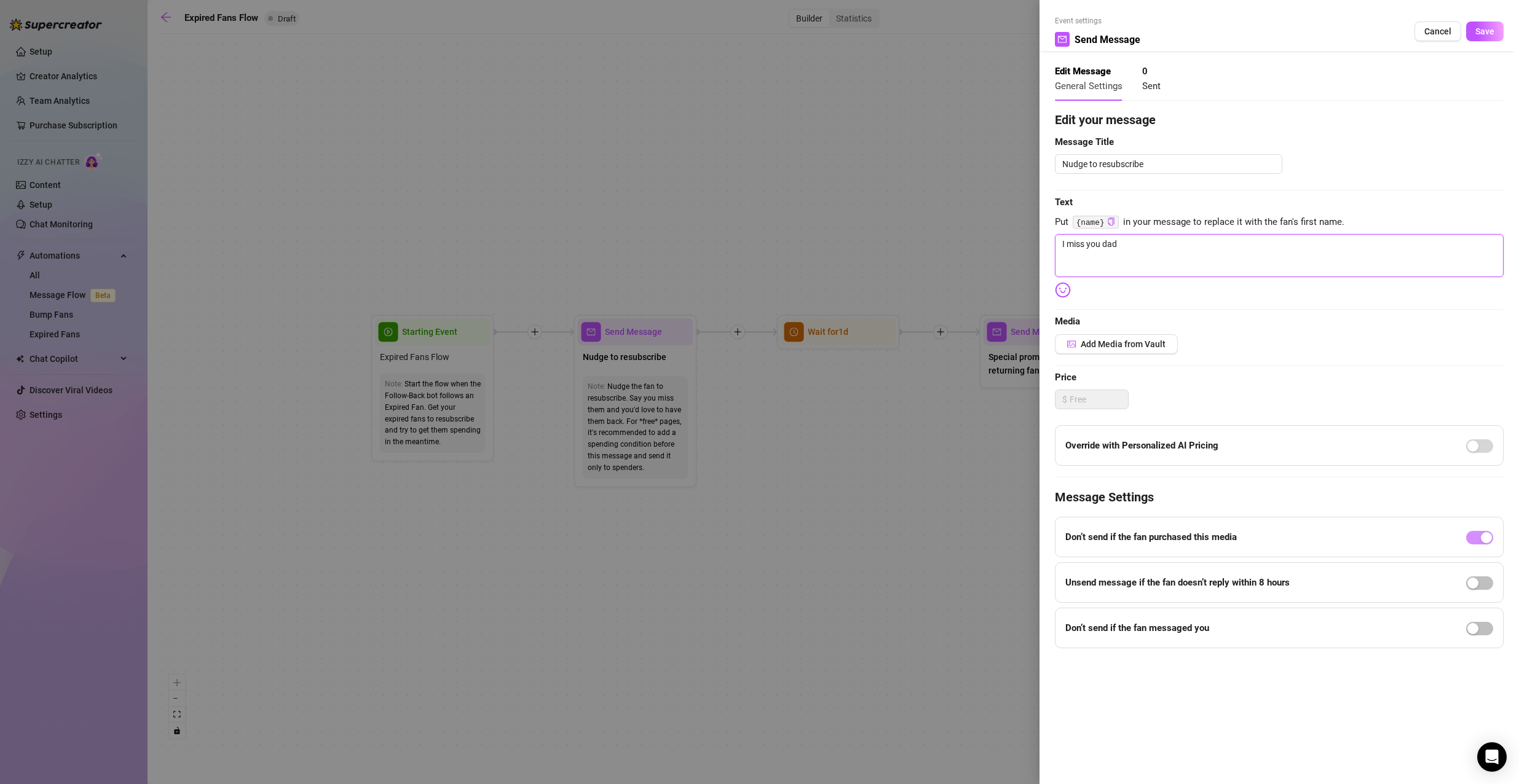
type textarea "I miss you dadd"
type textarea "I miss you daddy"
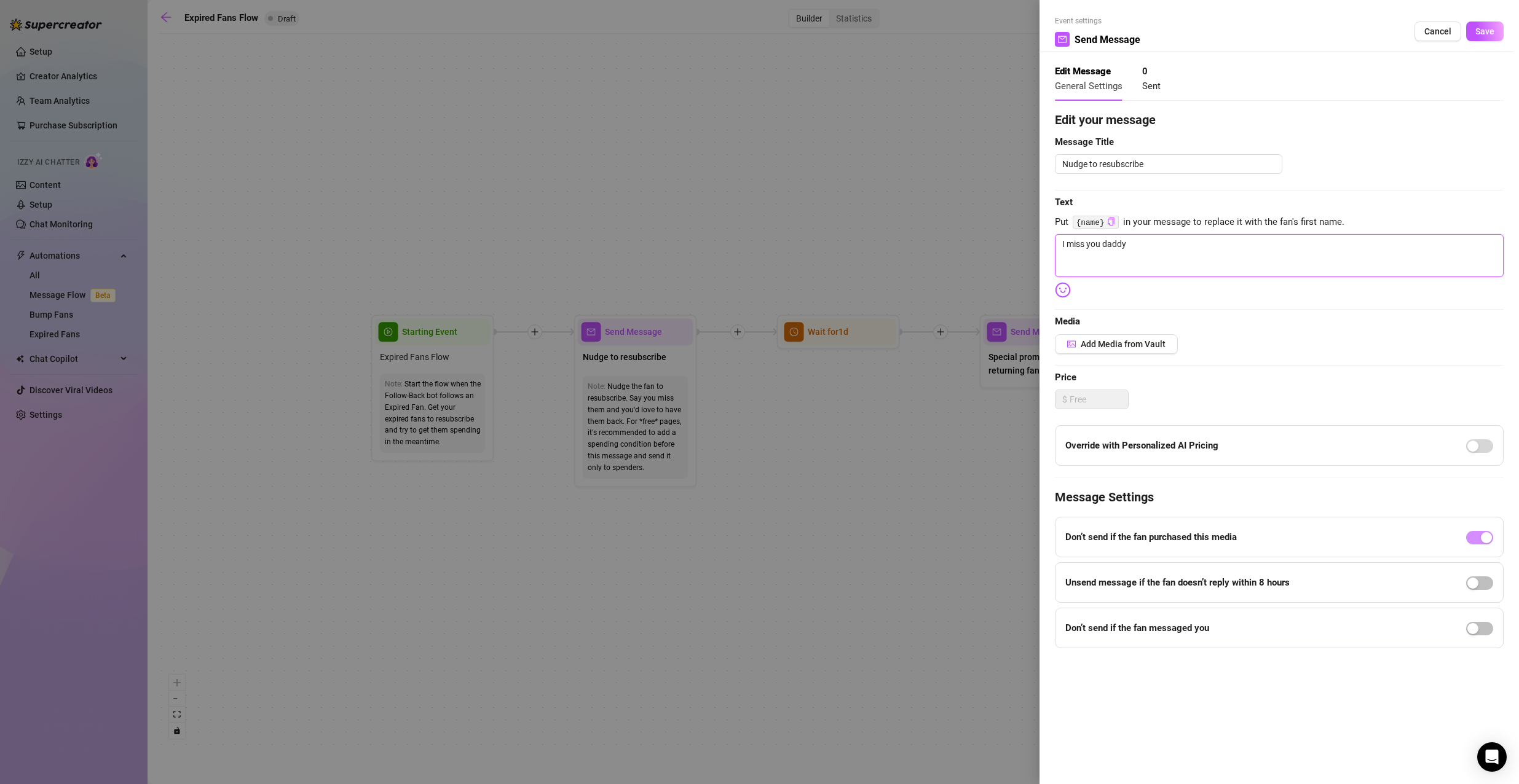
click at [1139, 253] on textarea "I miss you daddy" at bounding box center [1279, 255] width 449 height 43
type textarea "I miss you daddy"
click at [1128, 342] on span "Add Media from Vault" at bounding box center [1123, 344] width 85 height 10
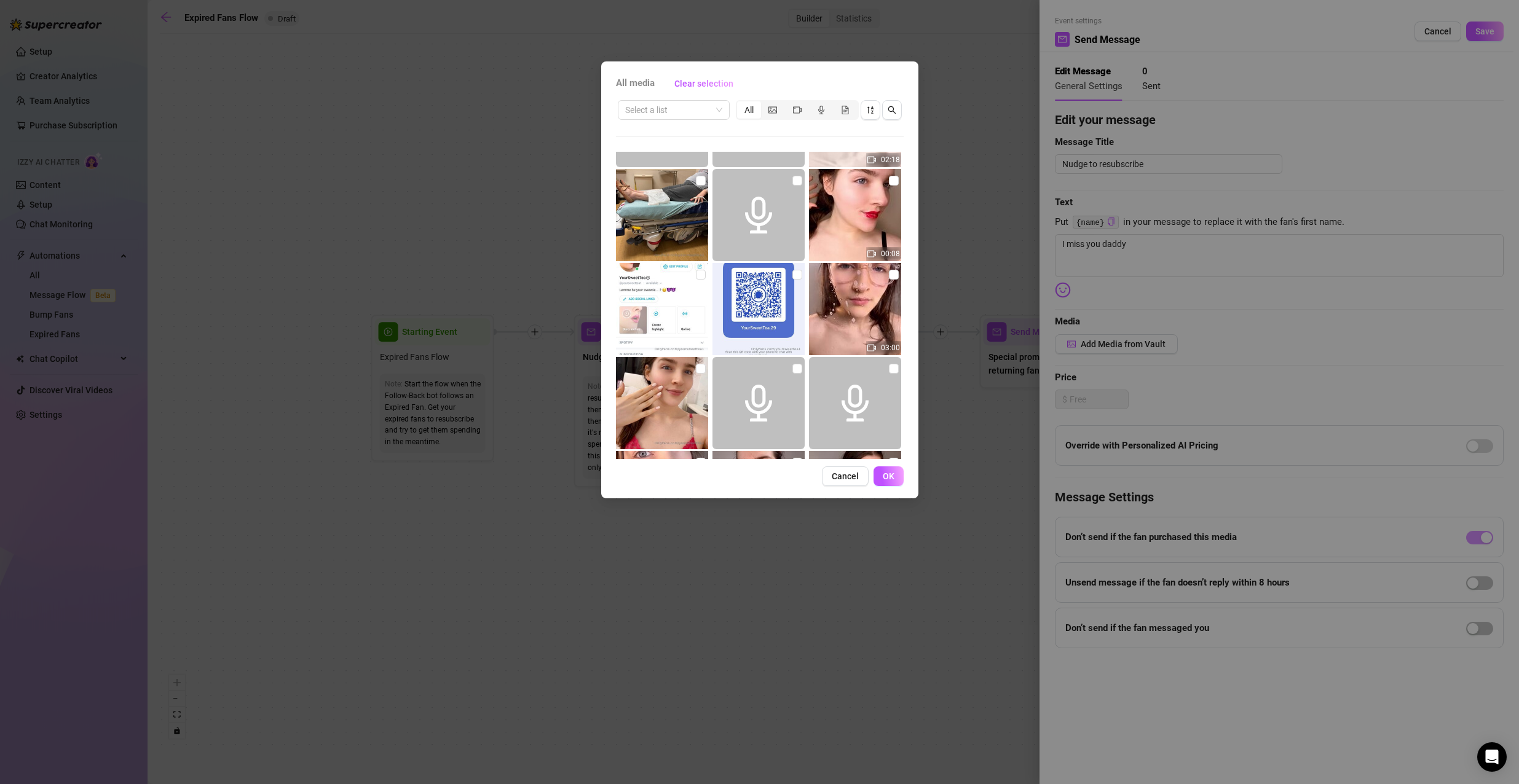
scroll to position [2705, 0]
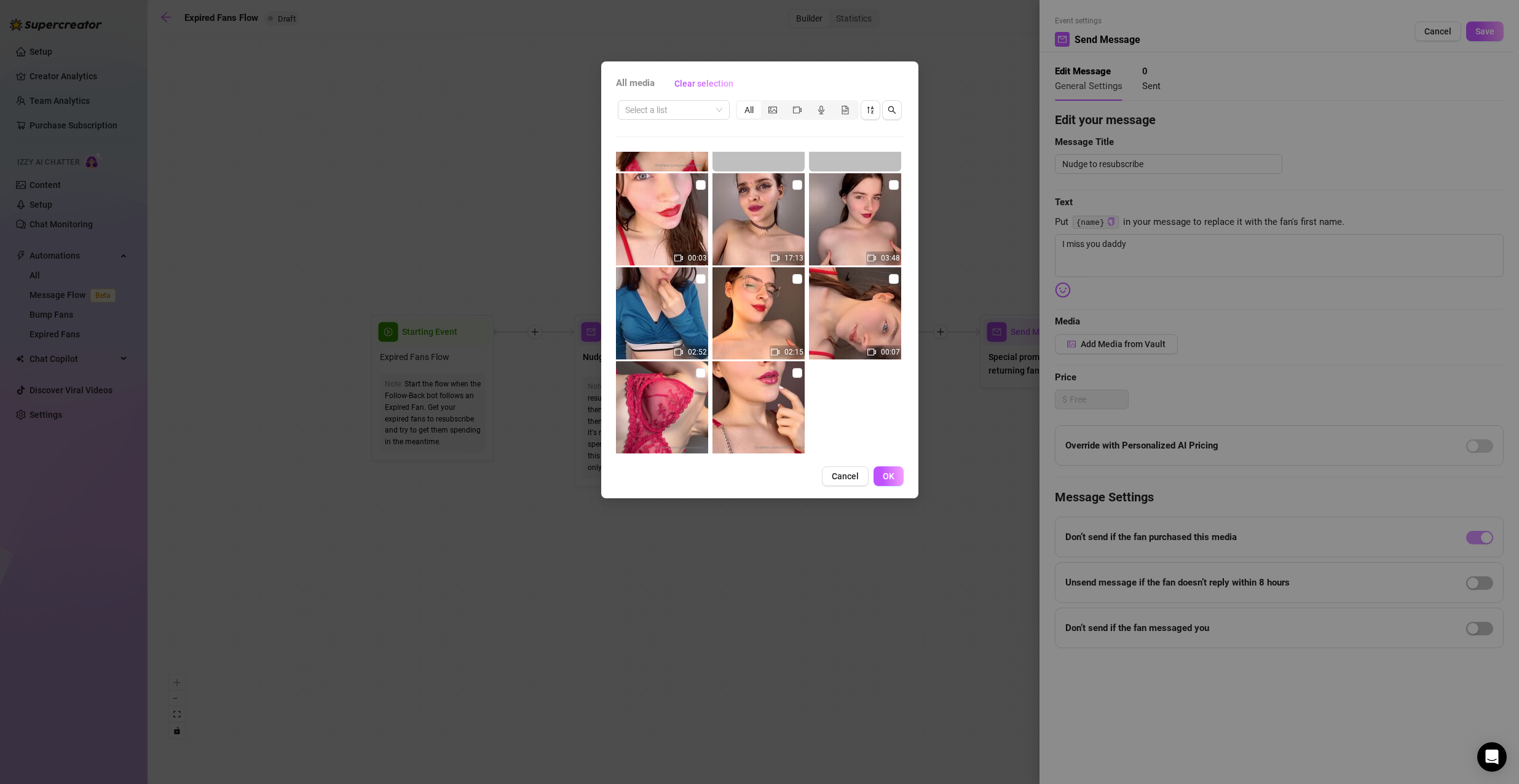
click at [765, 380] on img at bounding box center [759, 407] width 92 height 92
click at [792, 369] on input "checkbox" at bounding box center [797, 373] width 10 height 10
checkbox input "true"
click at [888, 475] on span "OK" at bounding box center [888, 476] width 12 height 10
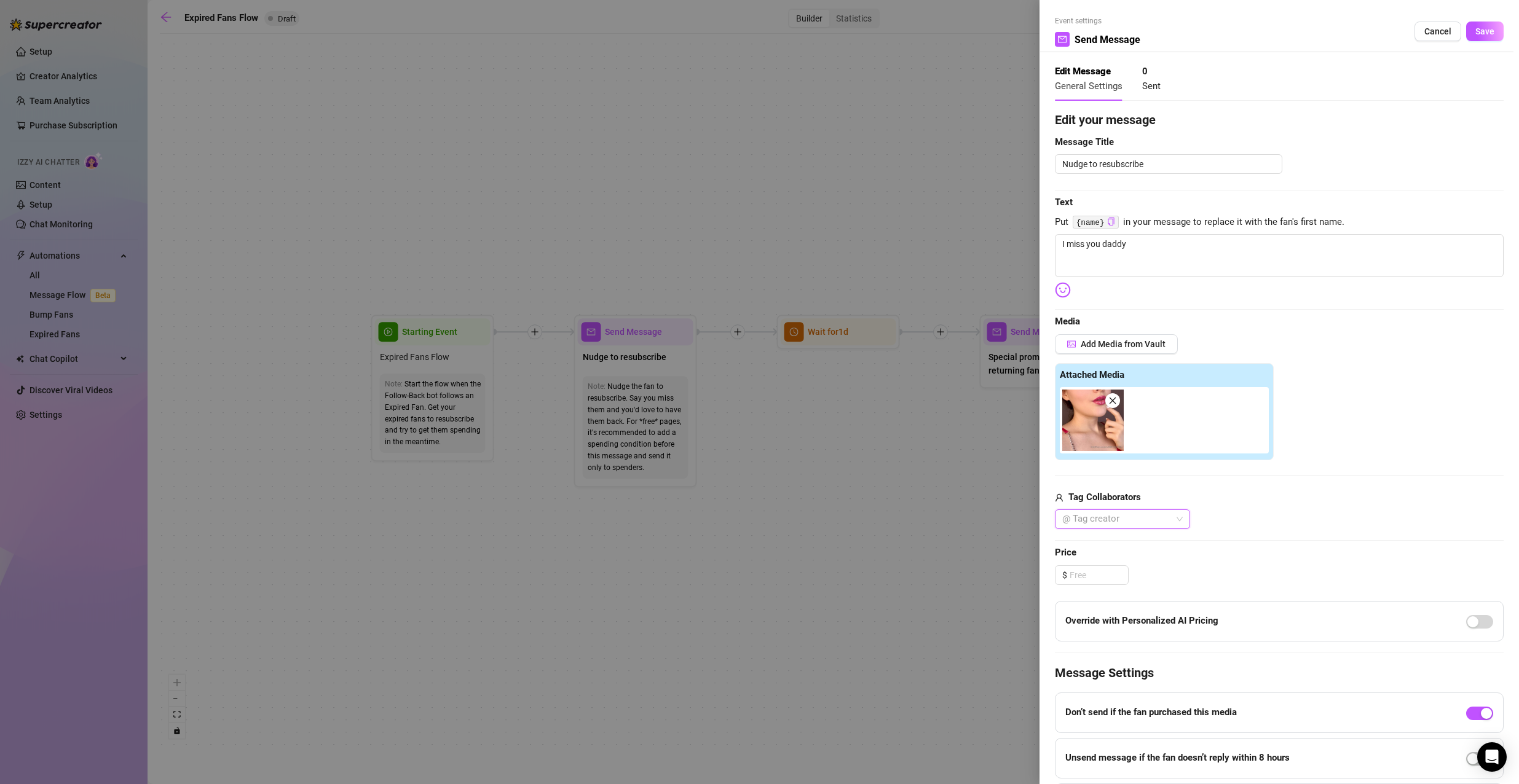
click at [1084, 421] on img at bounding box center [1092, 420] width 61 height 61
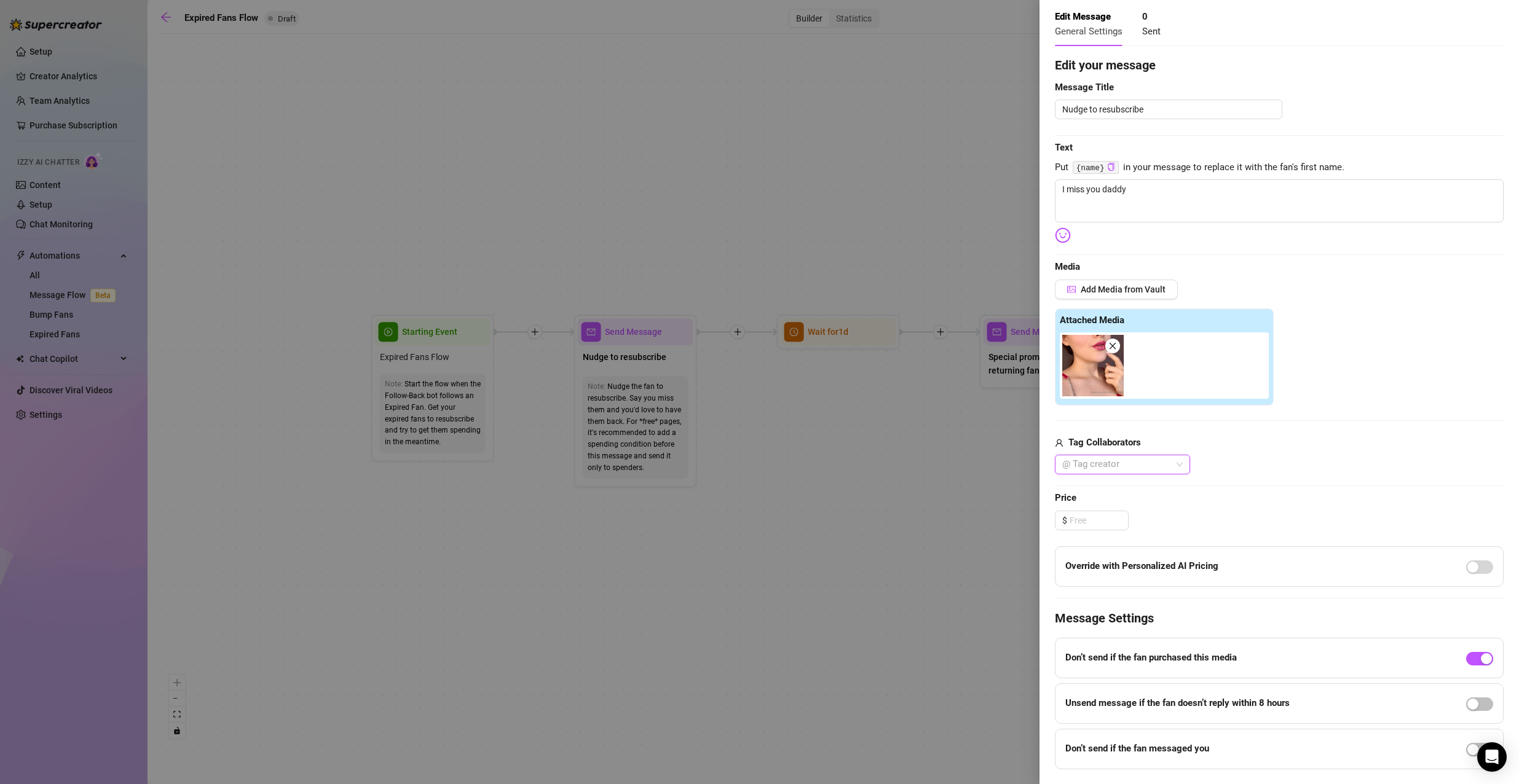
scroll to position [0, 0]
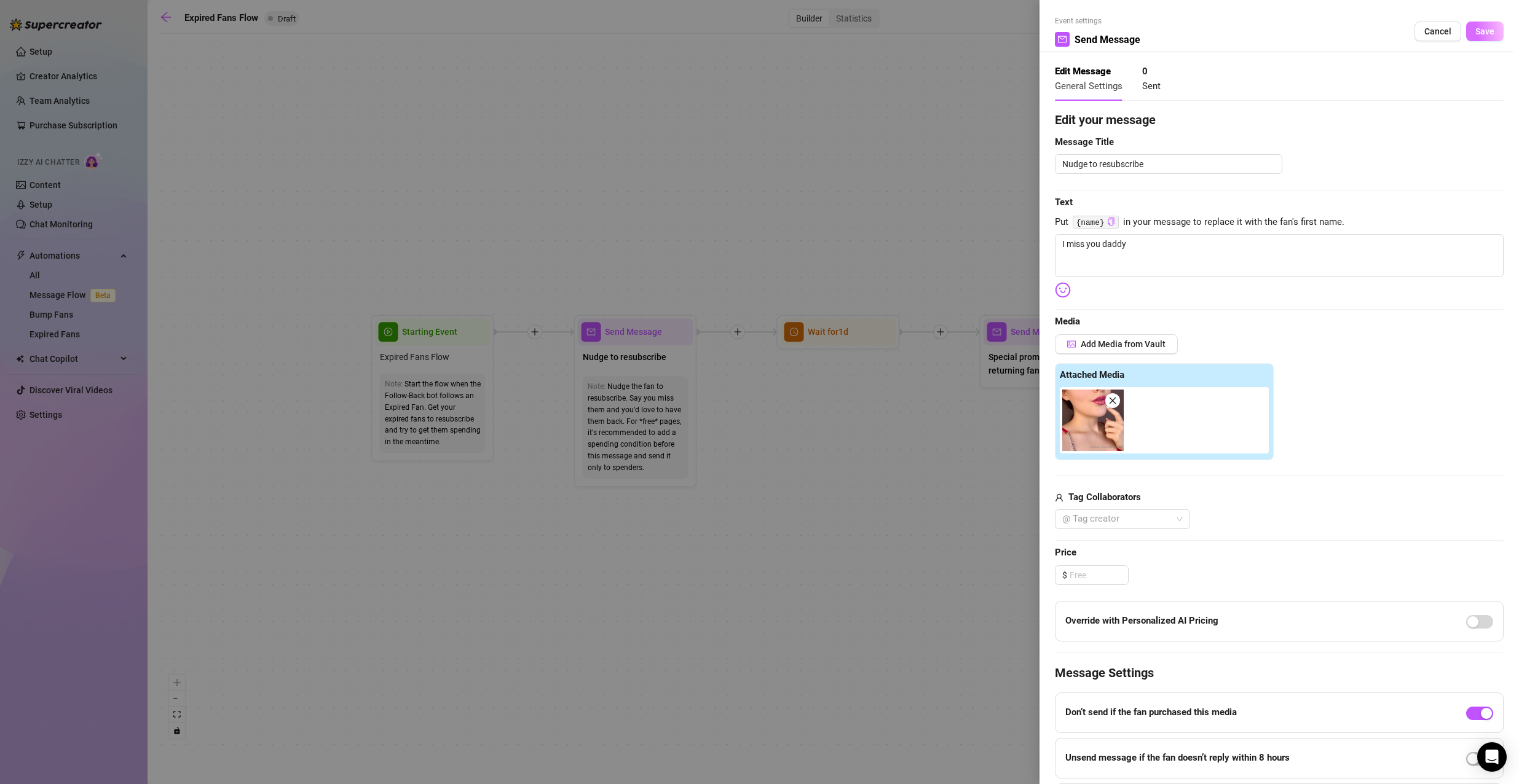
click at [1475, 32] on span "Save" at bounding box center [1484, 31] width 19 height 10
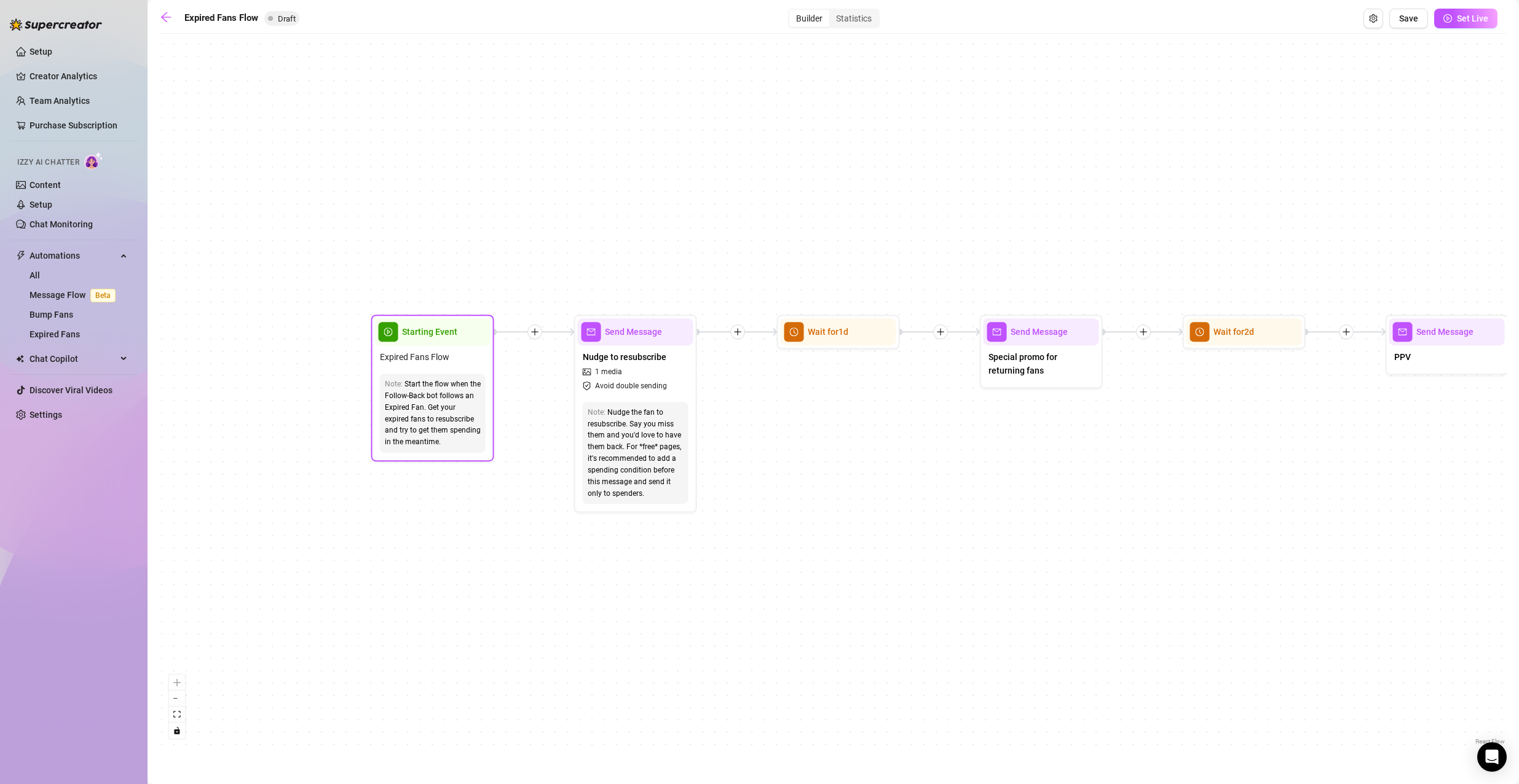
click at [415, 425] on div "Start the flow when the Follow-Back bot follows an Expired Fan. Get your expire…" at bounding box center [432, 413] width 96 height 69
click at [423, 338] on span "Starting Event" at bounding box center [429, 332] width 55 height 14
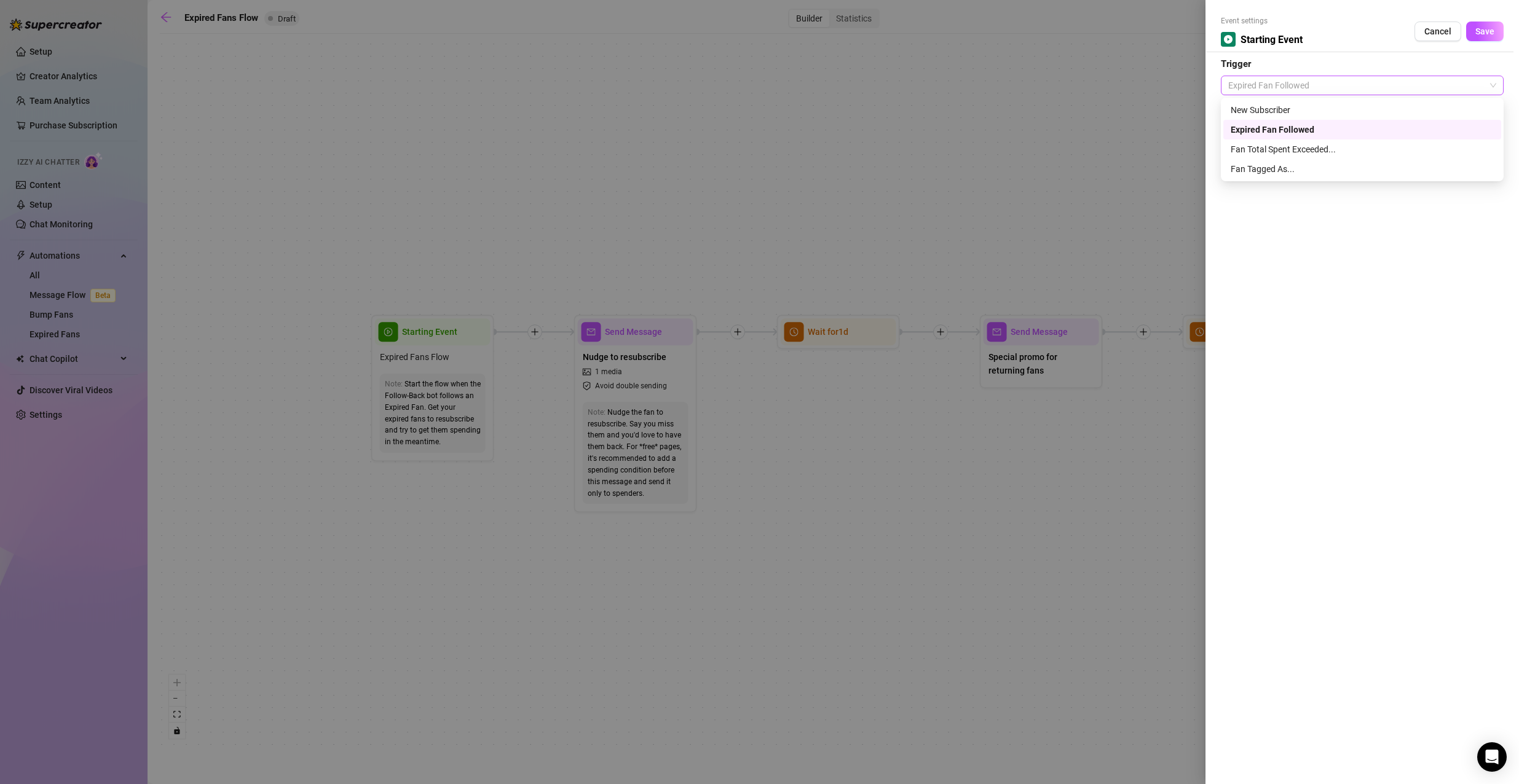
click at [1371, 82] on span "Expired Fan Followed" at bounding box center [1362, 86] width 268 height 18
click at [1474, 35] on button "Save" at bounding box center [1484, 32] width 38 height 20
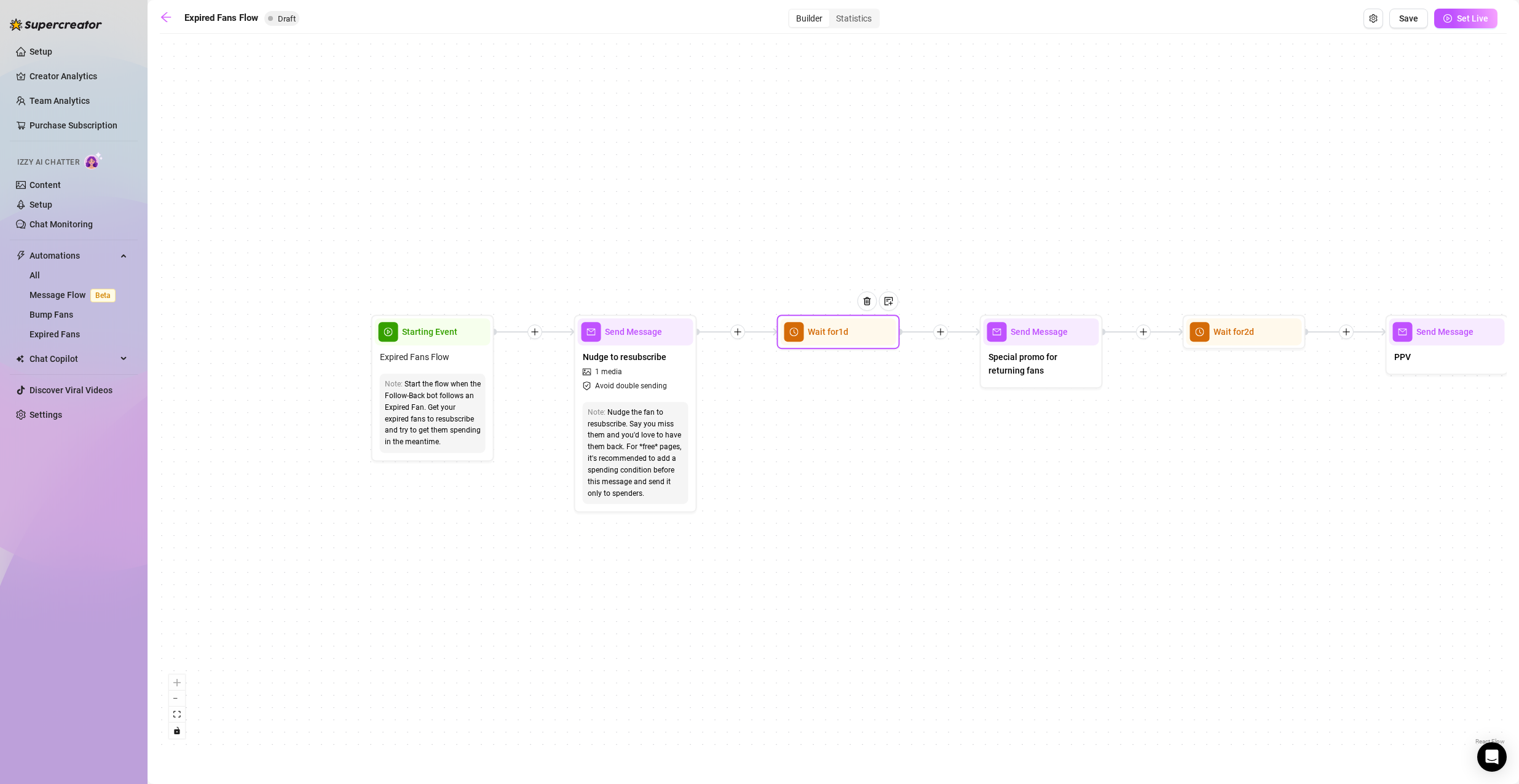
click at [836, 343] on div "Wait for 1d" at bounding box center [838, 332] width 115 height 27
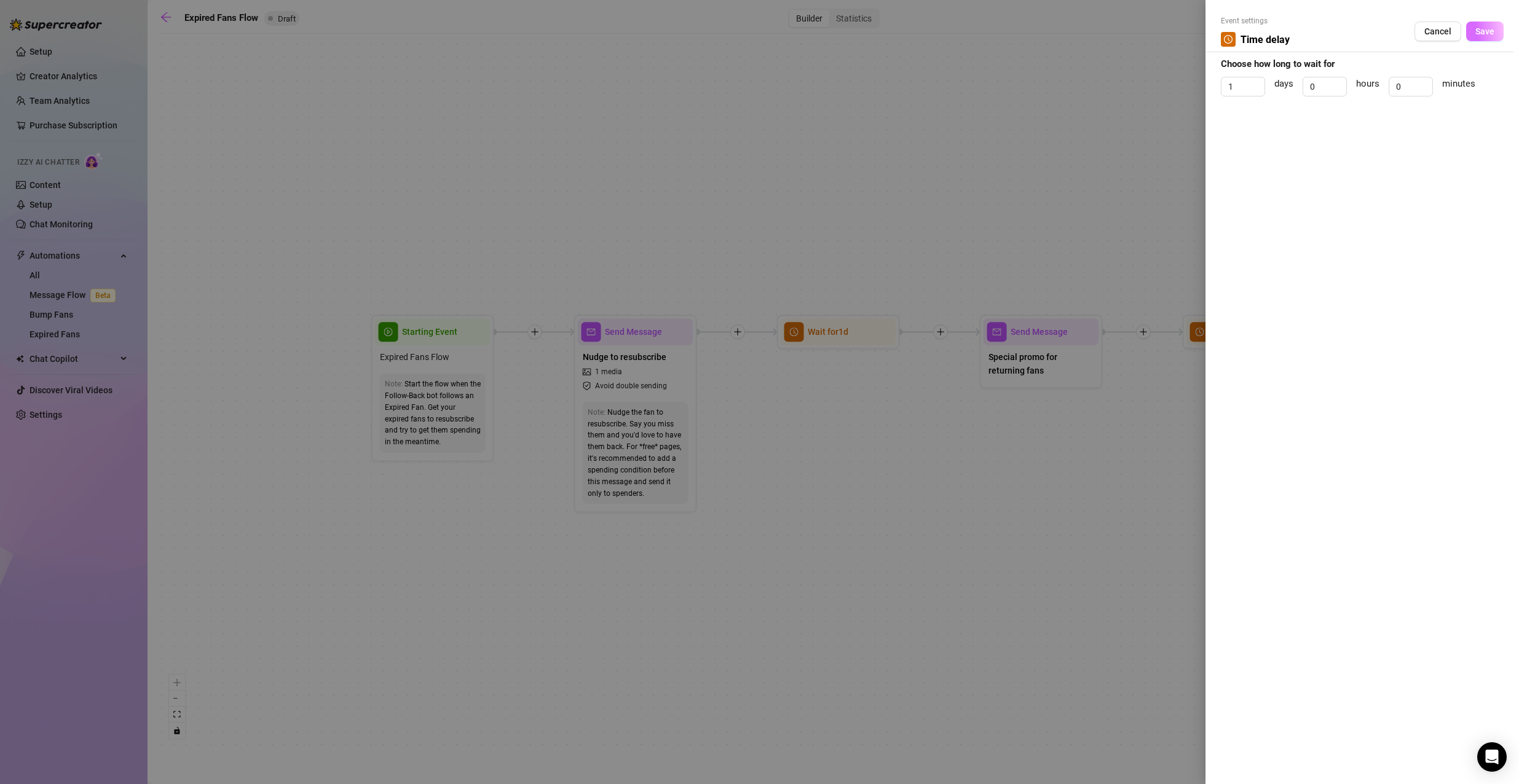
click at [1500, 31] on button "Save" at bounding box center [1484, 32] width 38 height 20
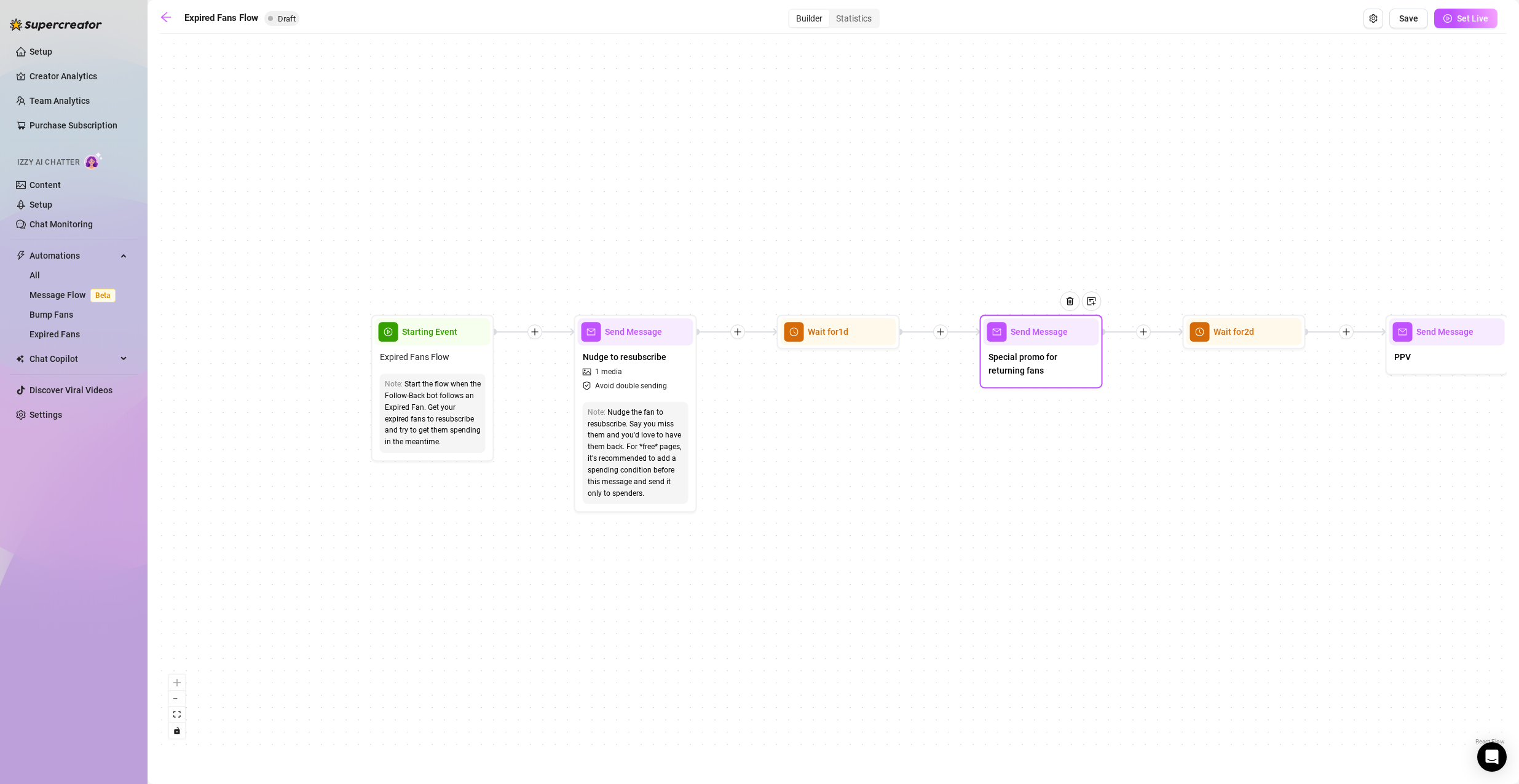
click at [1054, 374] on span "Special promo for returning fans" at bounding box center [1041, 363] width 106 height 27
type textarea "Special promo for returning fans"
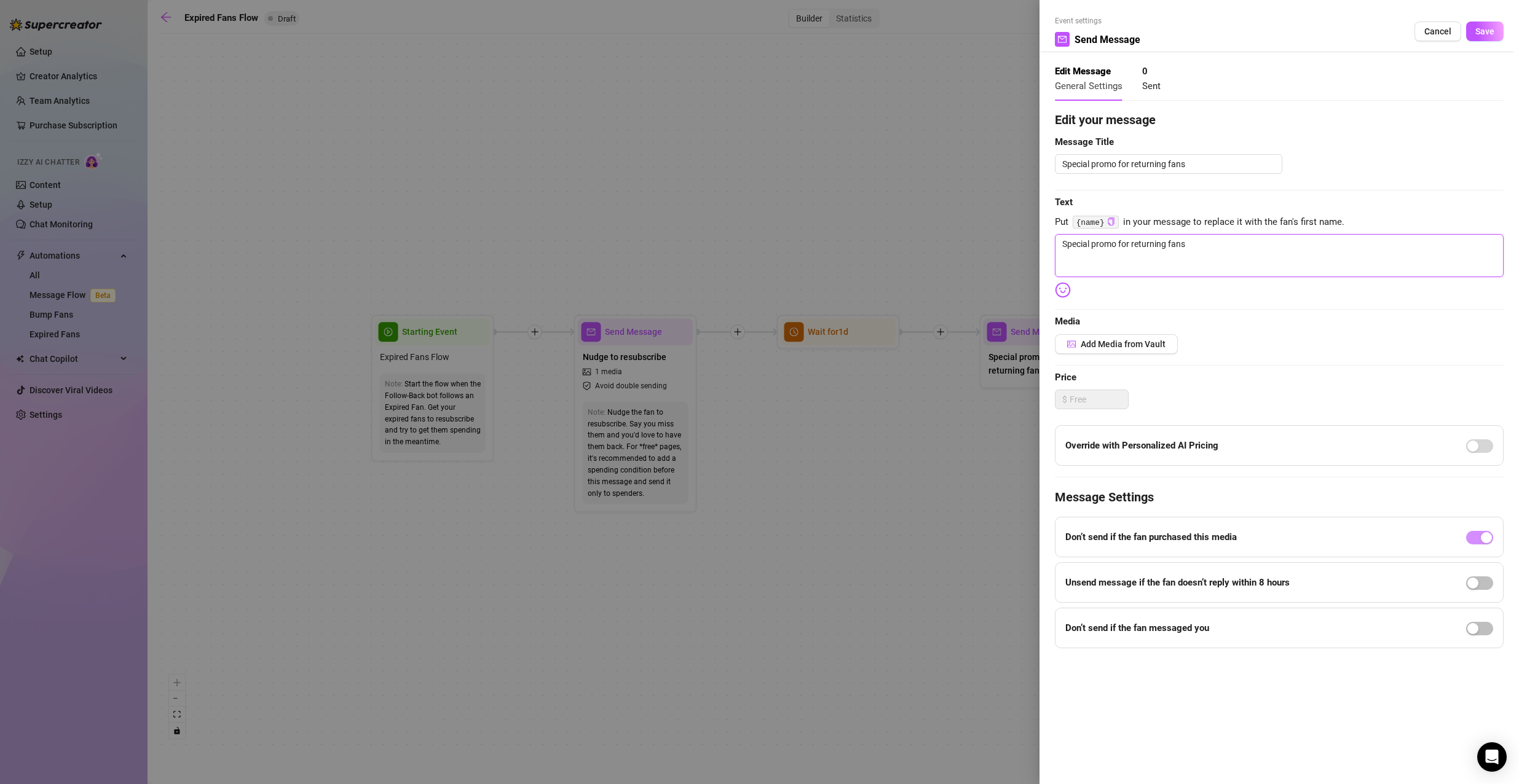
drag, startPoint x: 1222, startPoint y: 248, endPoint x: 1034, endPoint y: 195, distance: 195.3
click at [1039, 196] on div "Event settings Send Message Cancel Save Edit Message General Settings 0 Sent Ed…" at bounding box center [759, 392] width 1519 height 784
type textarea "R"
type textarea "Re"
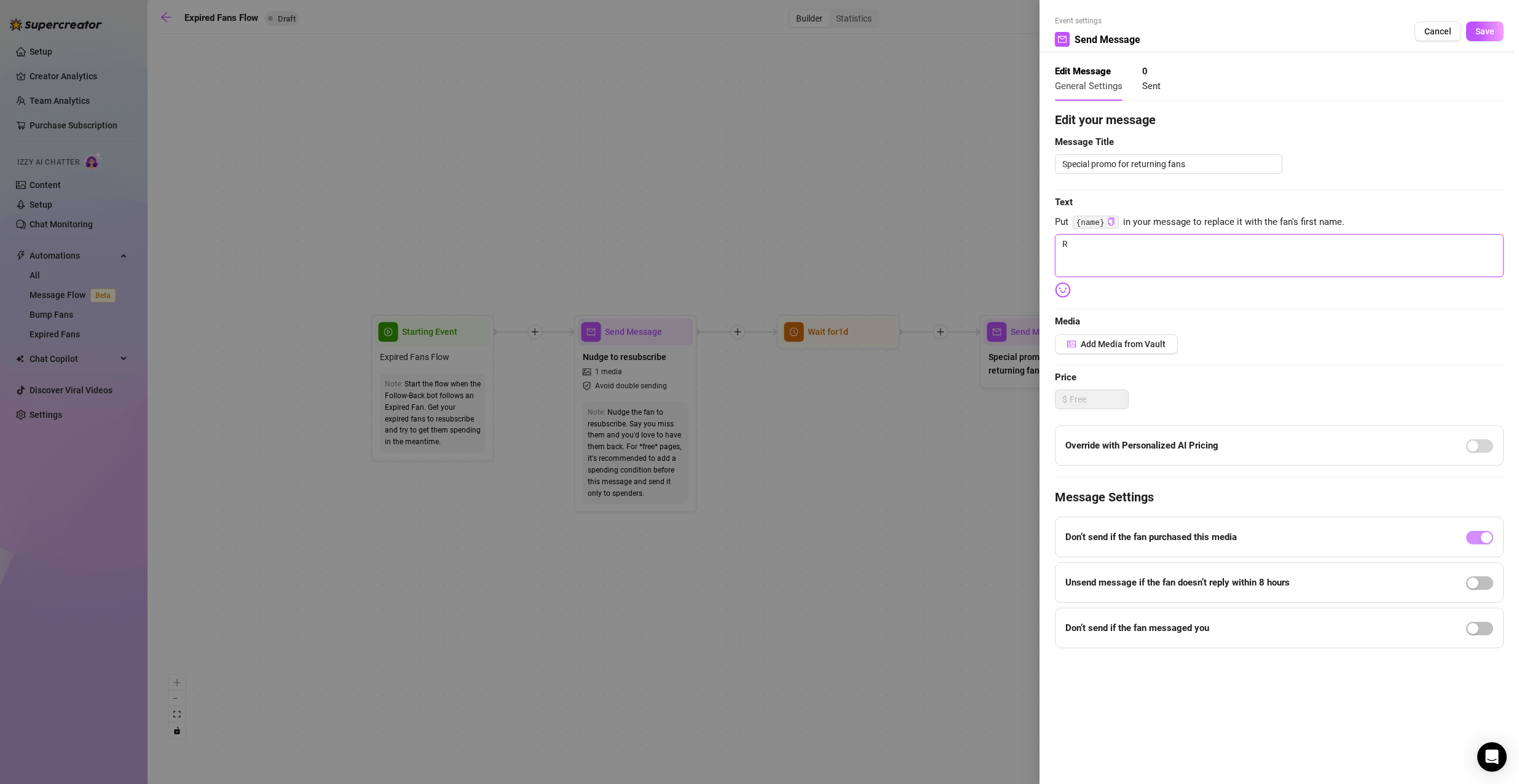
type textarea "Re"
type textarea "Ret"
type textarea "Retu"
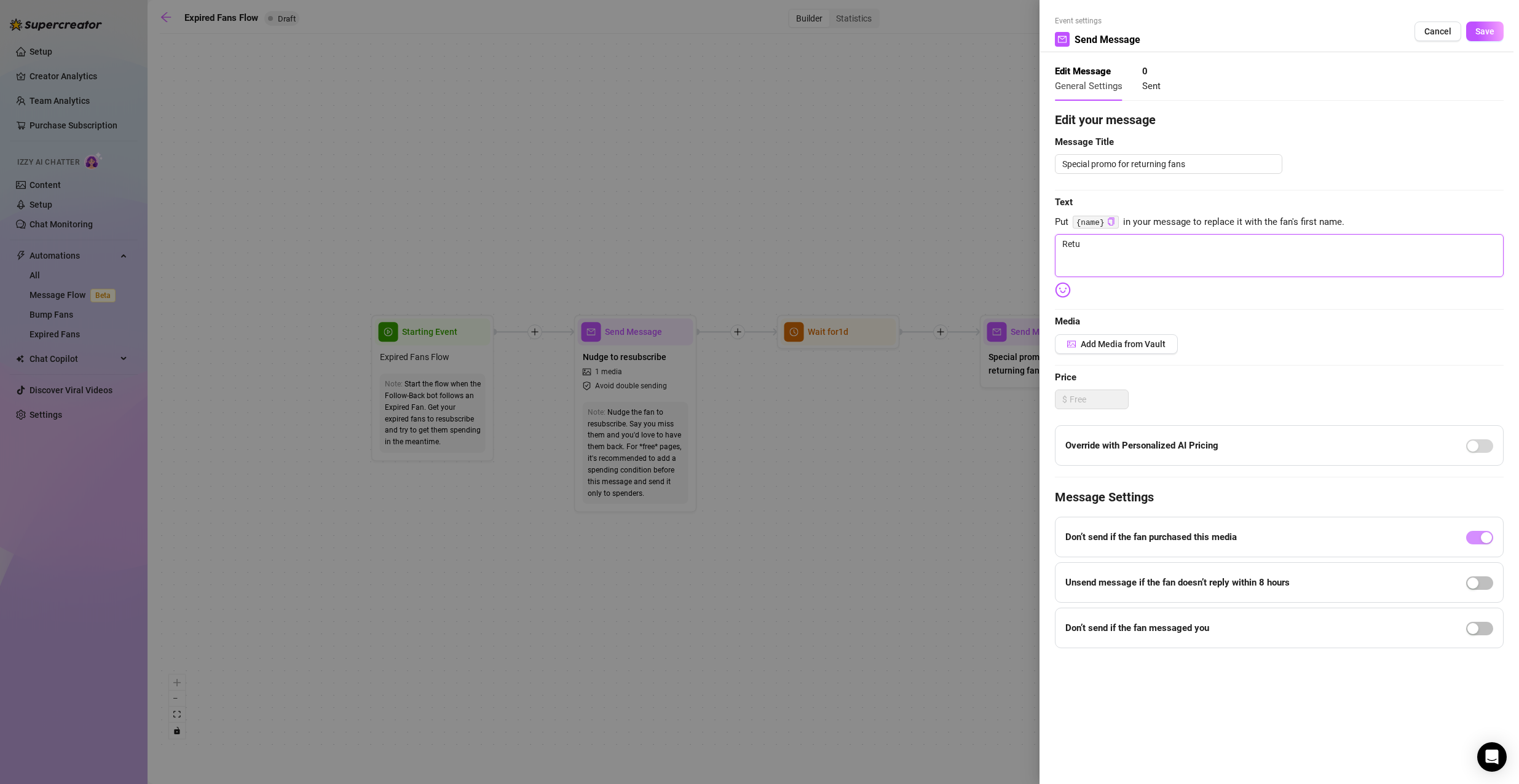
type textarea "Retur"
type textarea "Return"
type textarea "Returni"
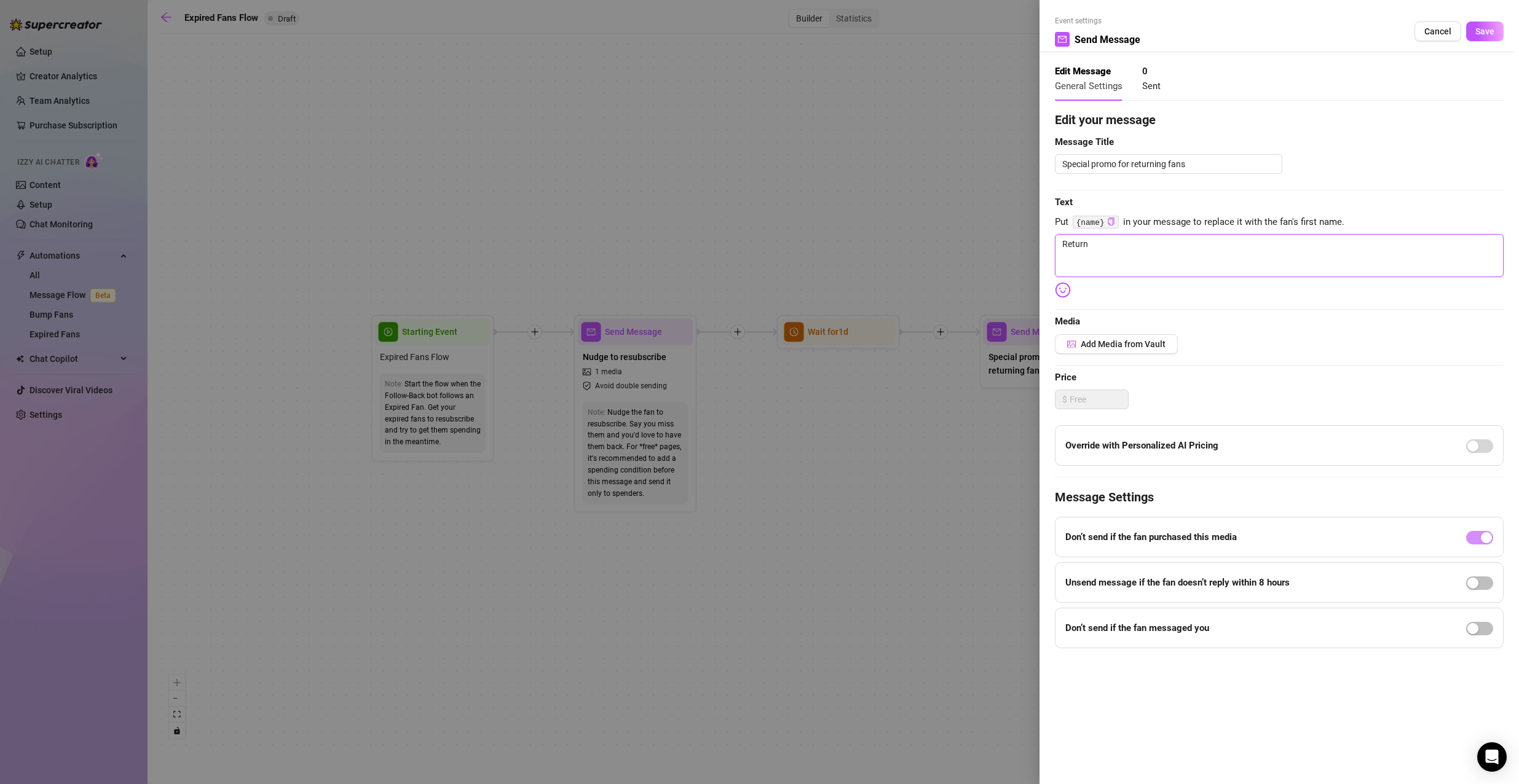
type textarea "Returni"
type textarea "Returnin"
type textarea "Returning"
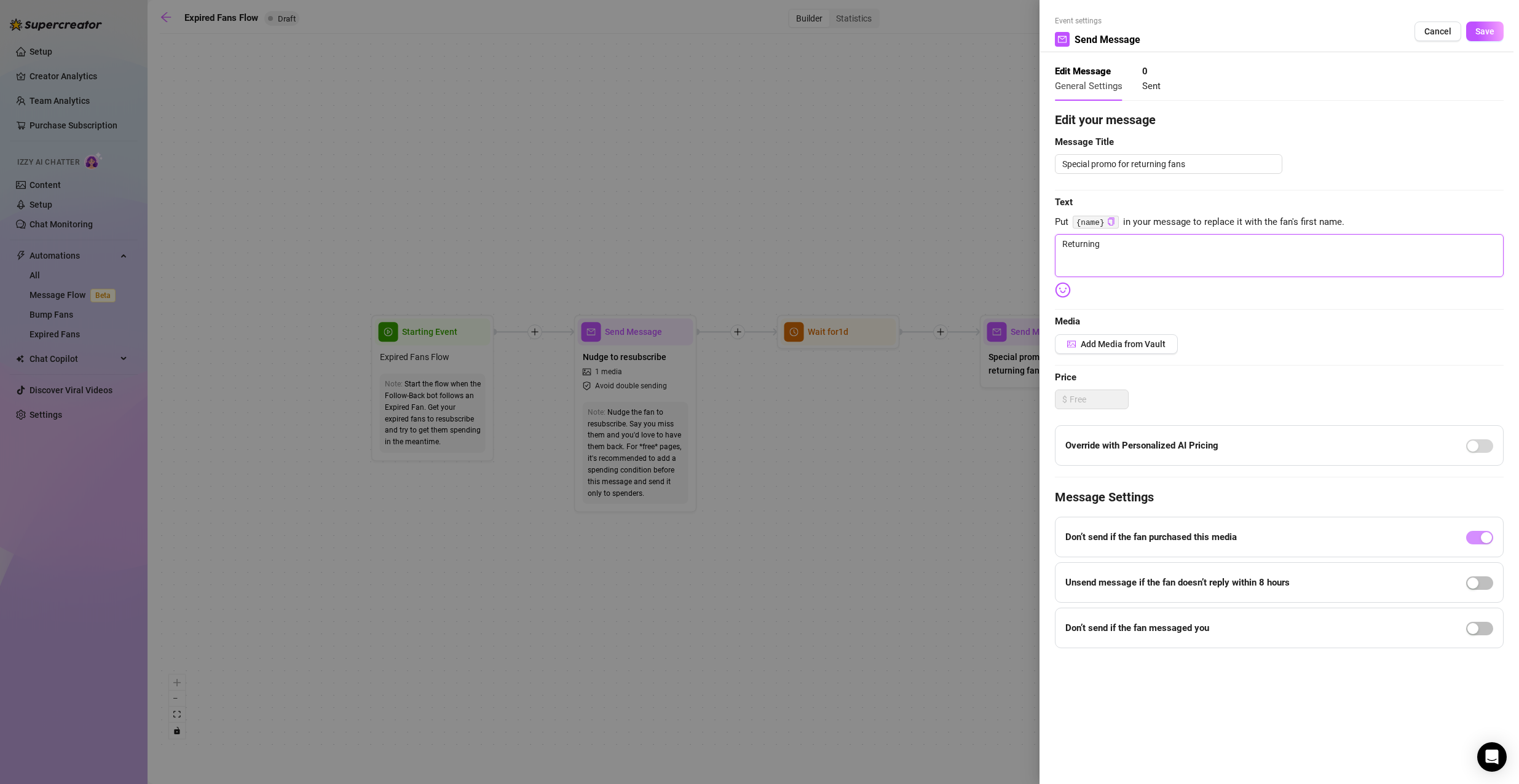
type textarea "Returning"
type textarea "Returning f"
type textarea "Returning fa"
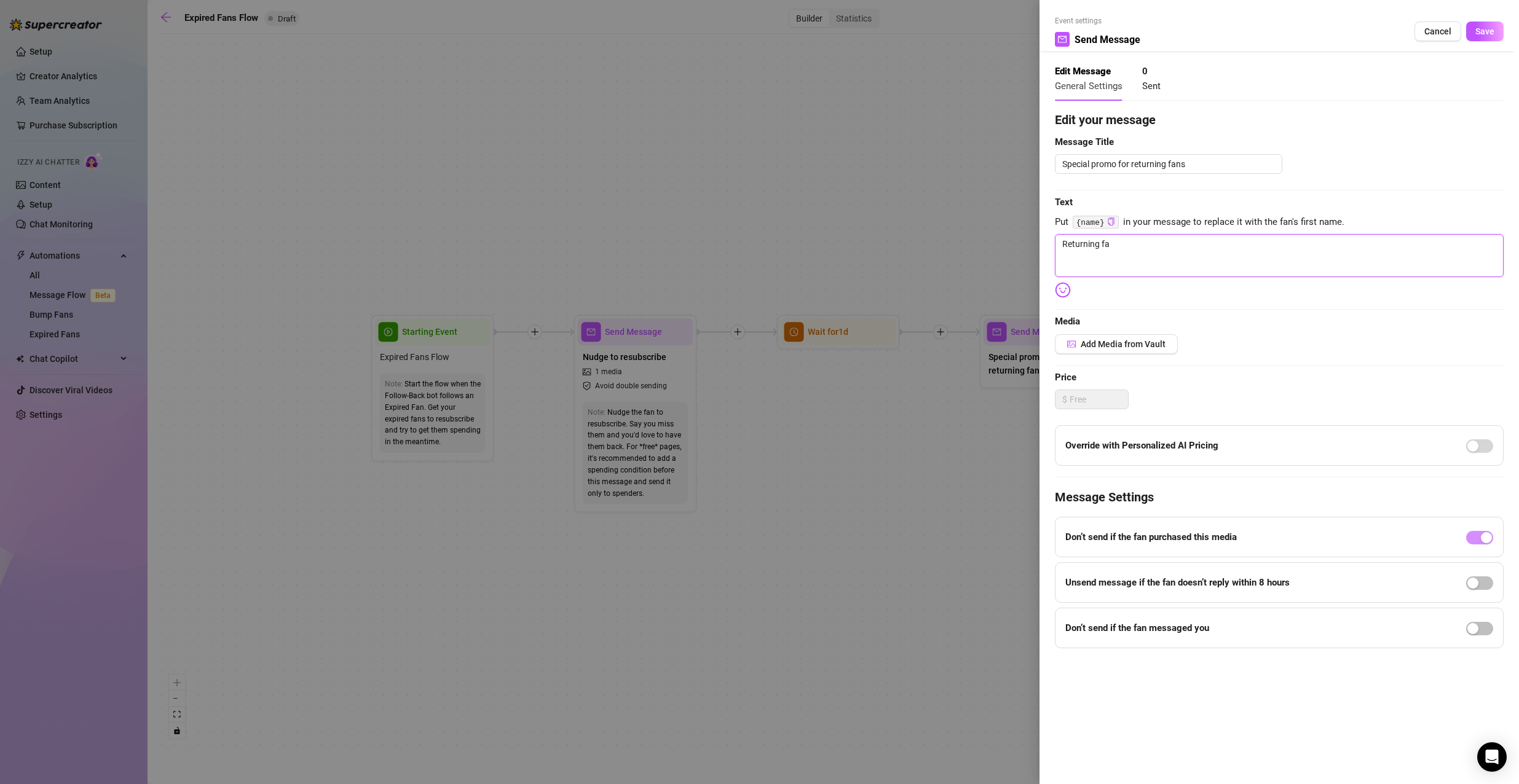
type textarea "Returning fan"
type textarea "Returning fans"
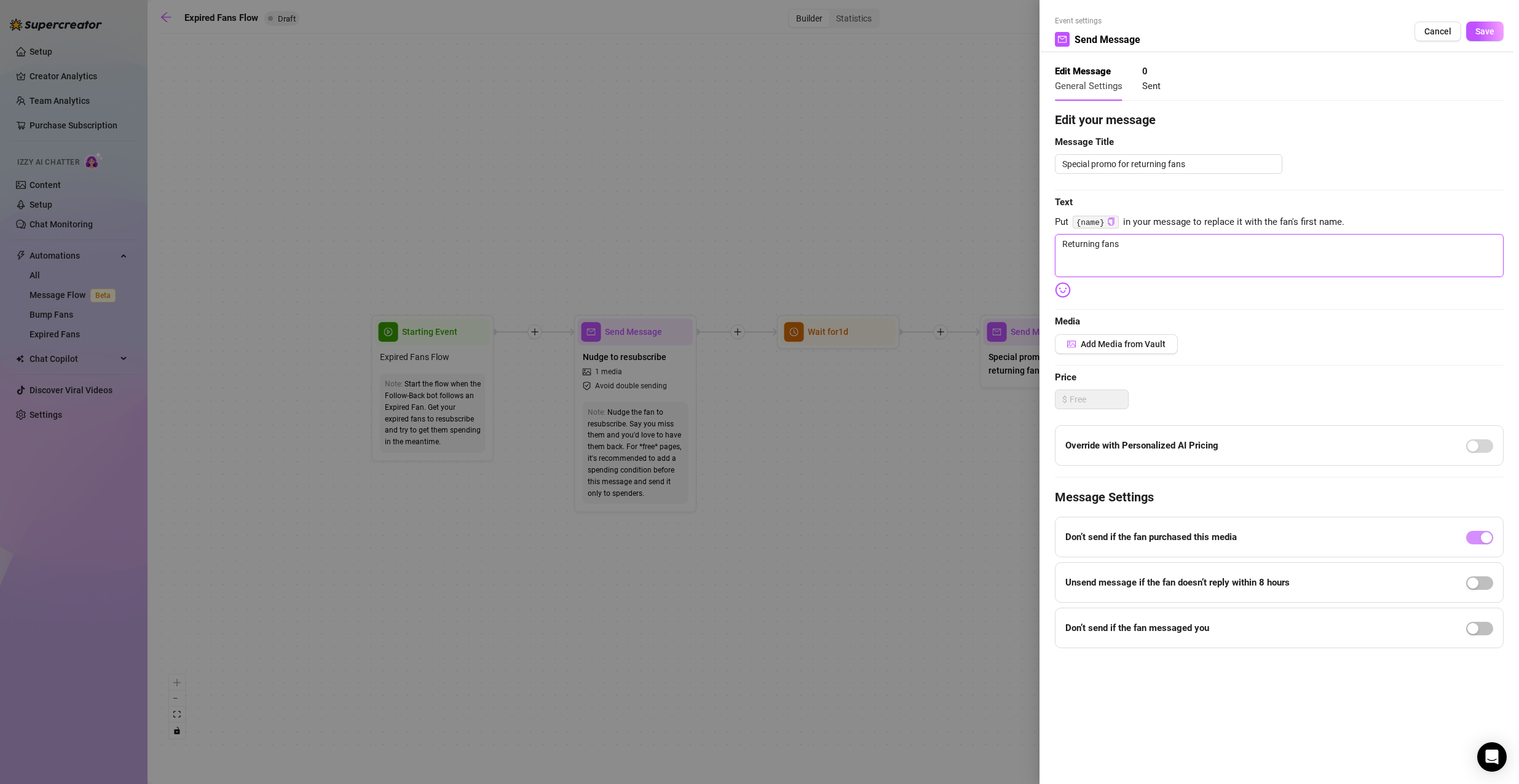
type textarea "Returning fans a"
type textarea "Returning fans ar"
type textarea "Returning fans are"
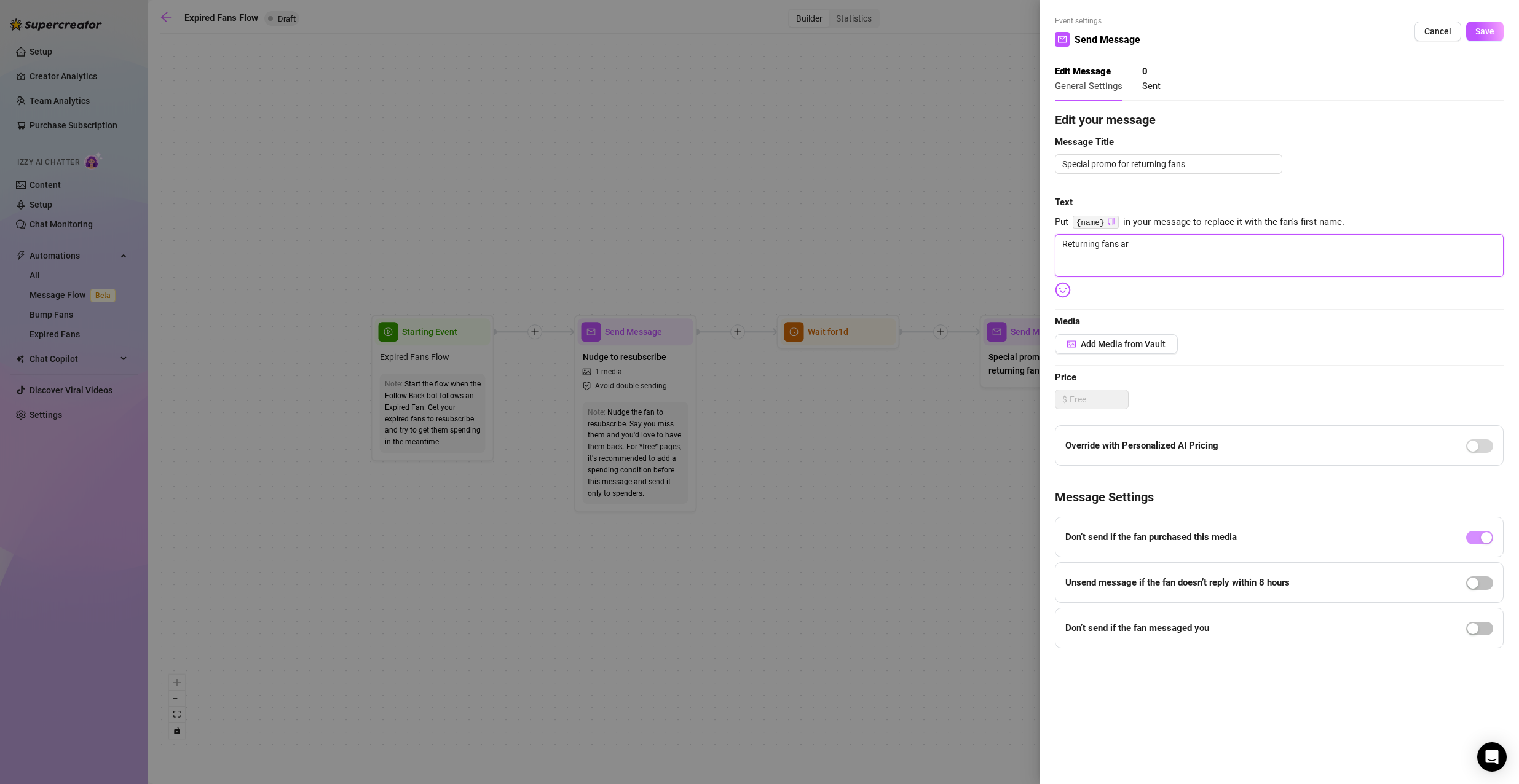
type textarea "Returning fans are"
type textarea "Returning fans are g"
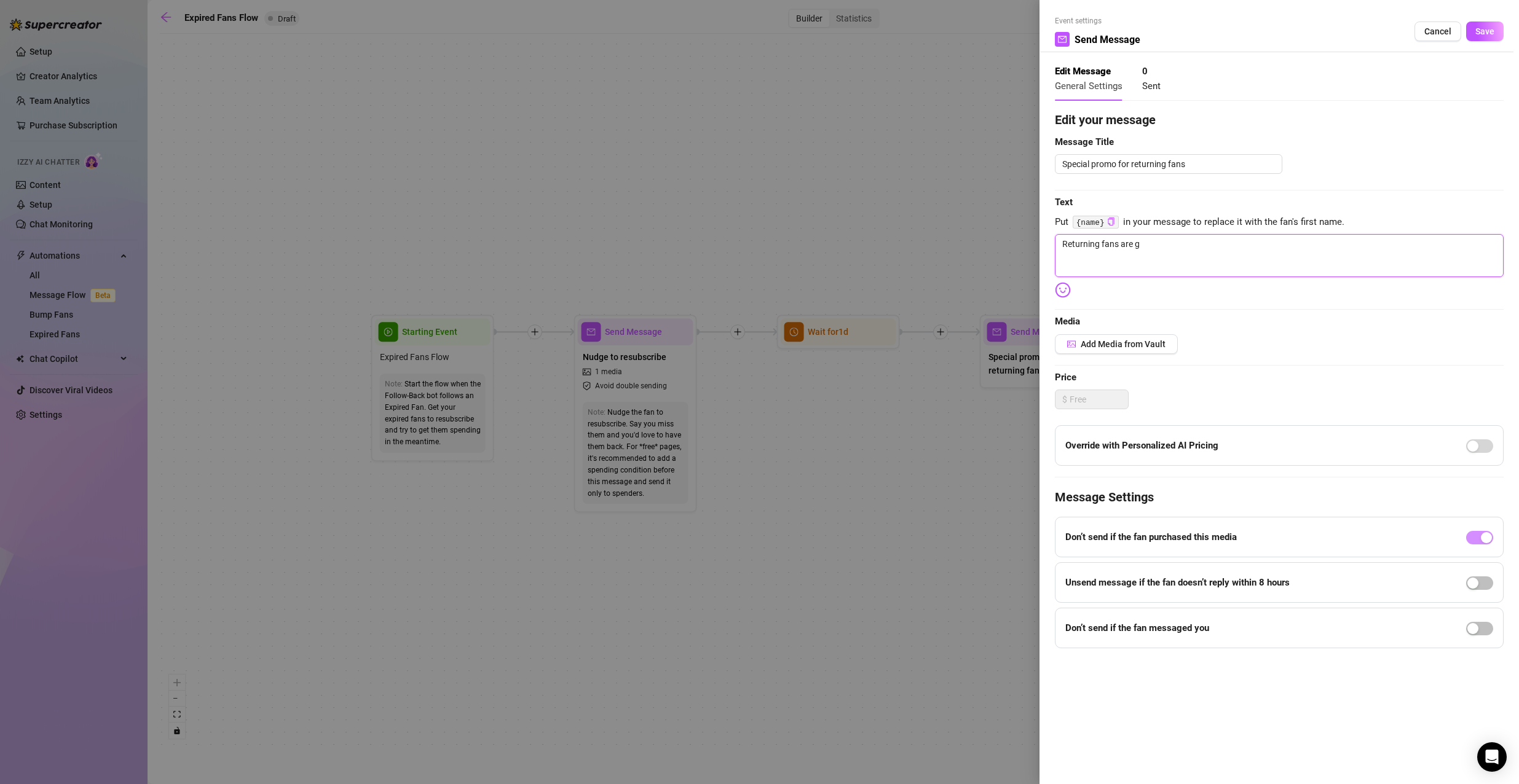
type textarea "Returning fans are ge"
type textarea "Returning fans are get"
type textarea "Returning fans are gett"
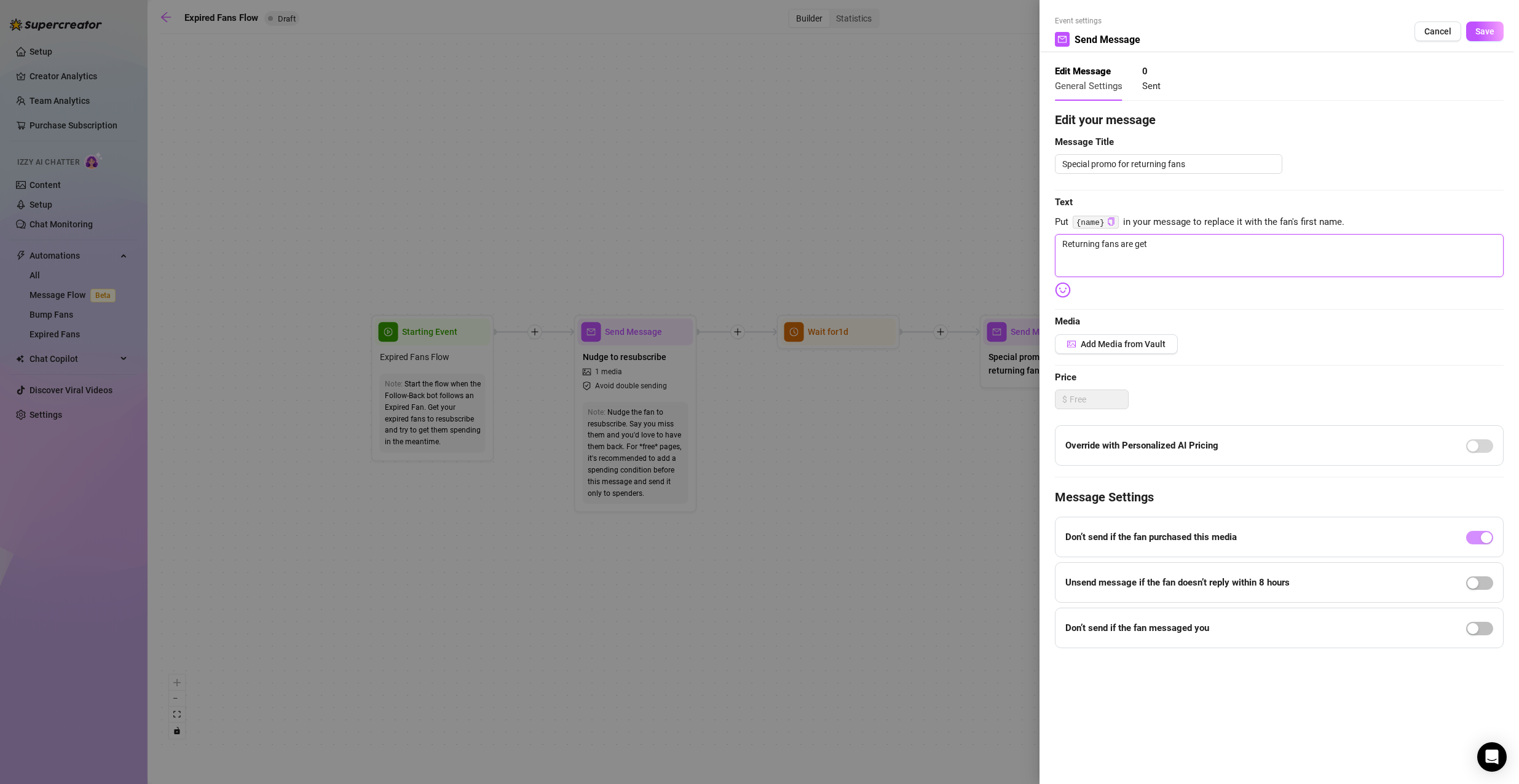
type textarea "Returning fans are gett"
type textarea "Returning fans are getti"
type textarea "Returning fans are gettin"
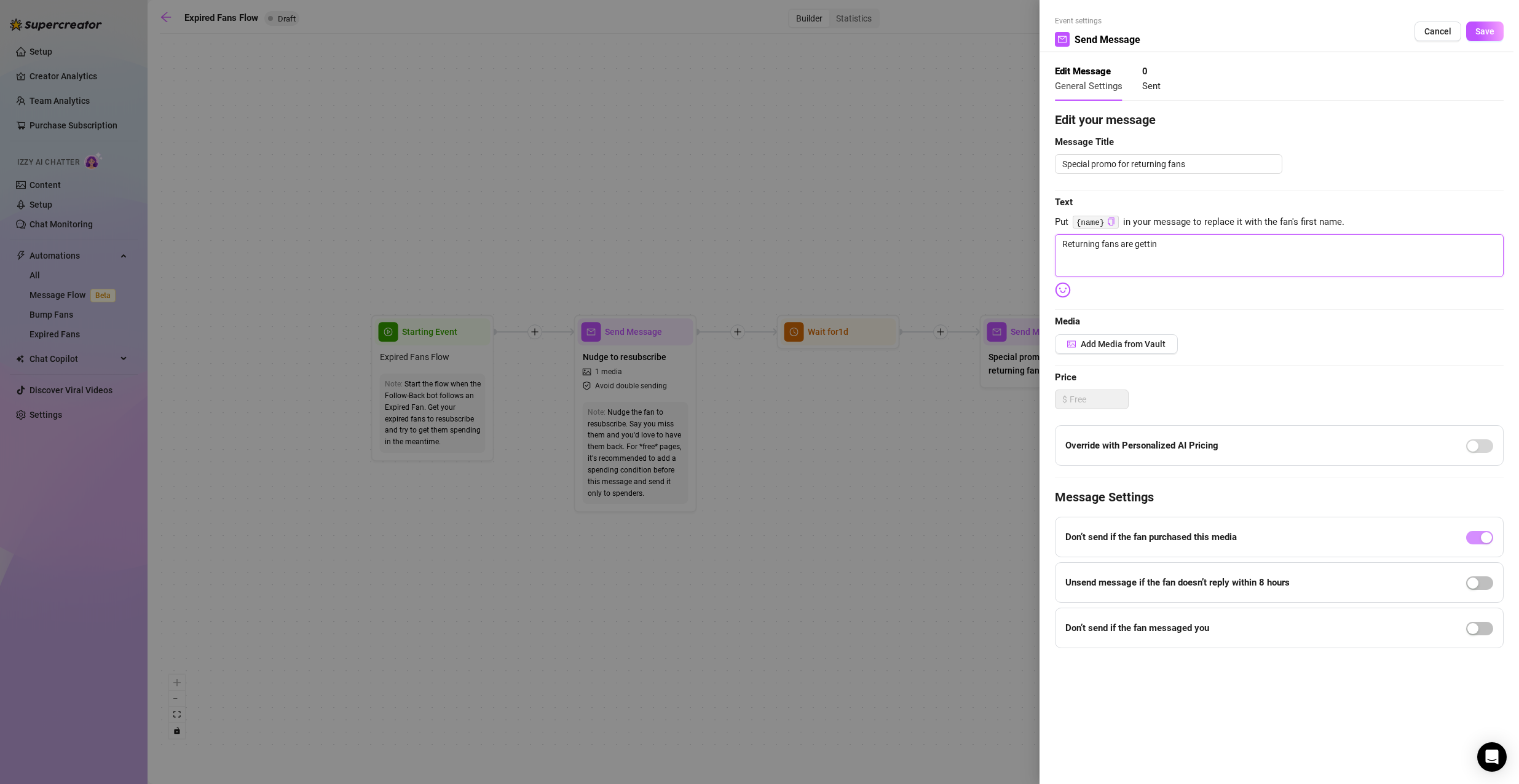
type textarea "Returning fans are getting"
type textarea "Returning fans are getting 5"
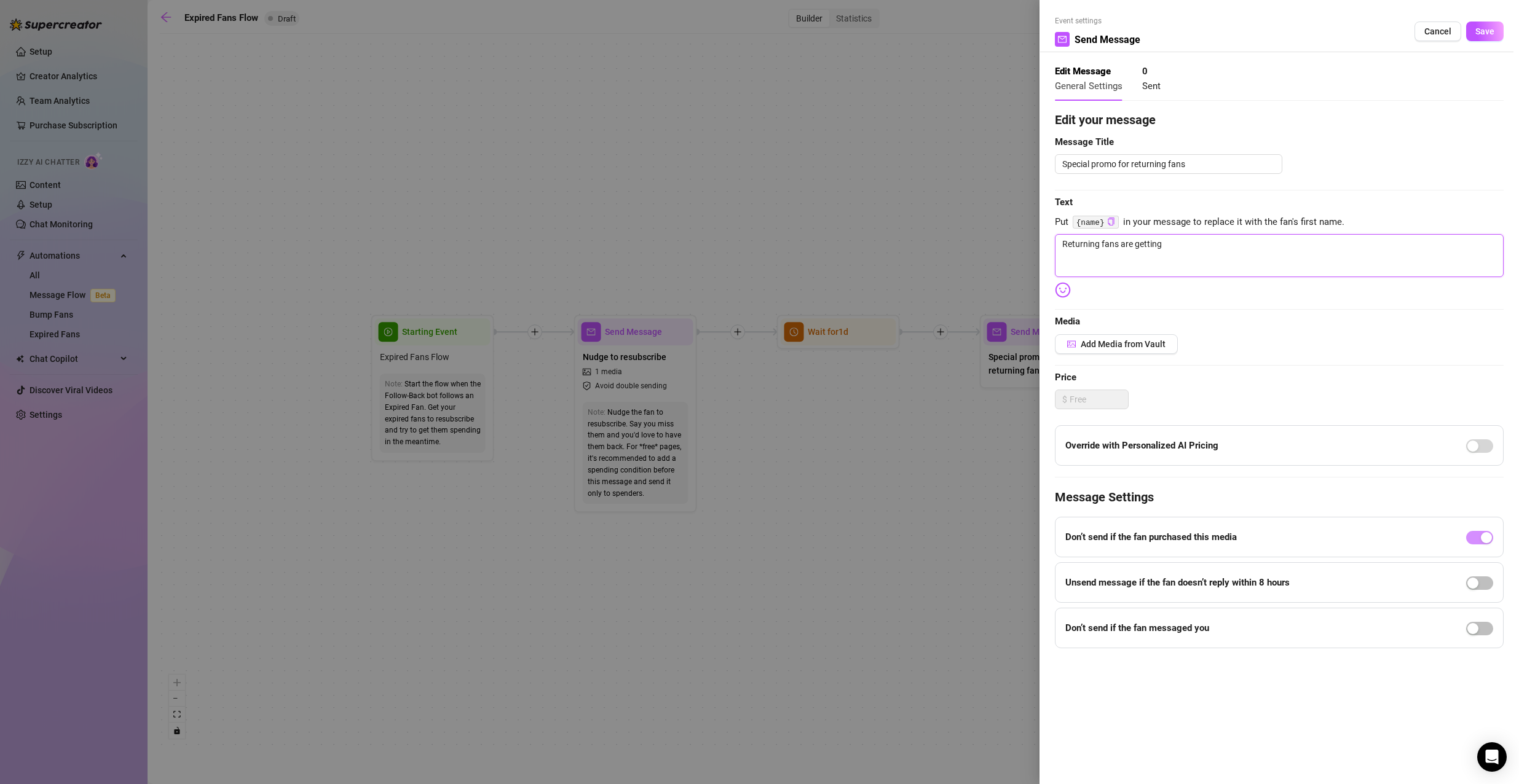
type textarea "Returning fans are getting 5"
type textarea "Returning fans are getting 5 o"
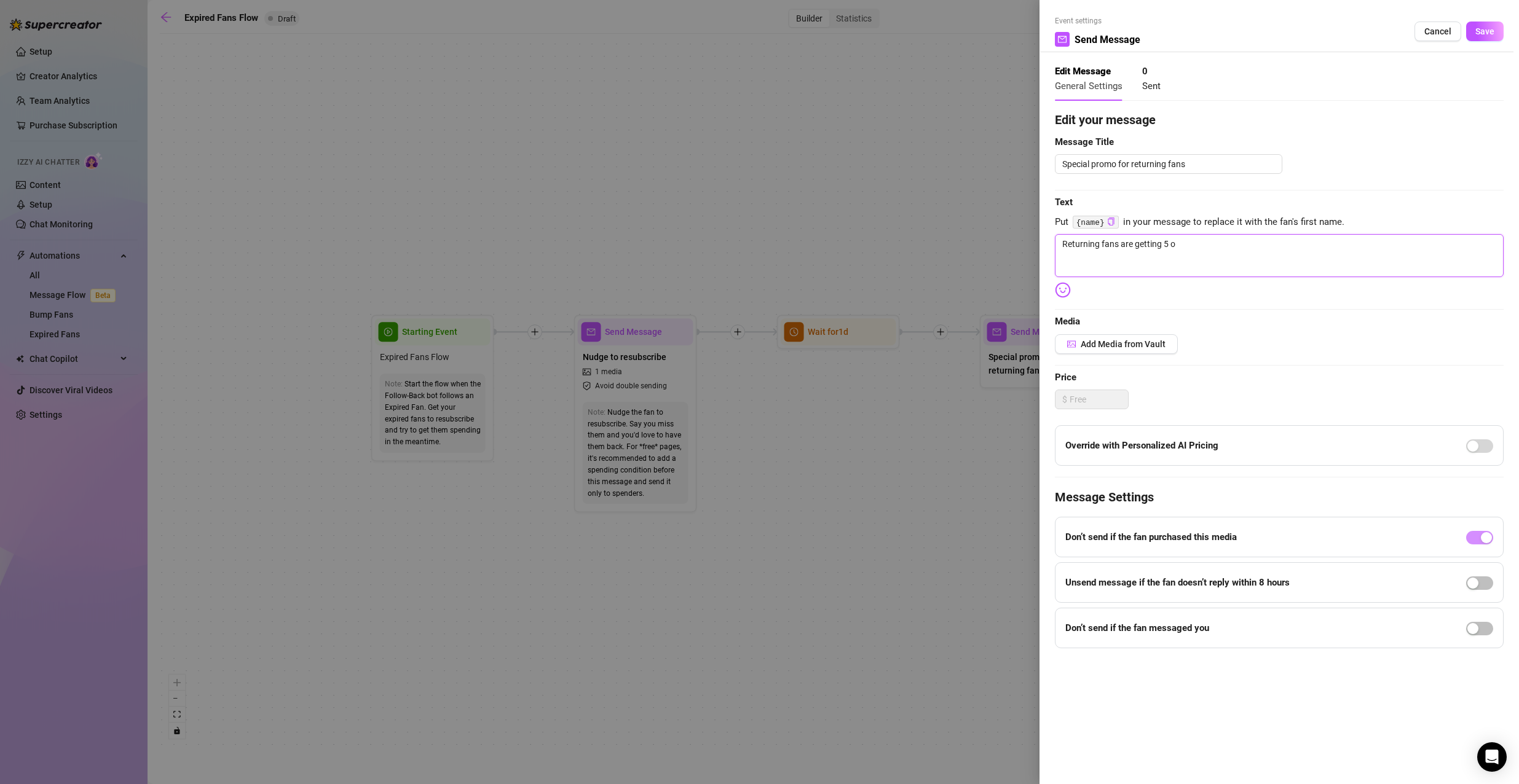
type textarea "Returning fans are getting 5 of"
type textarea "Returning fans are getting 5 of m"
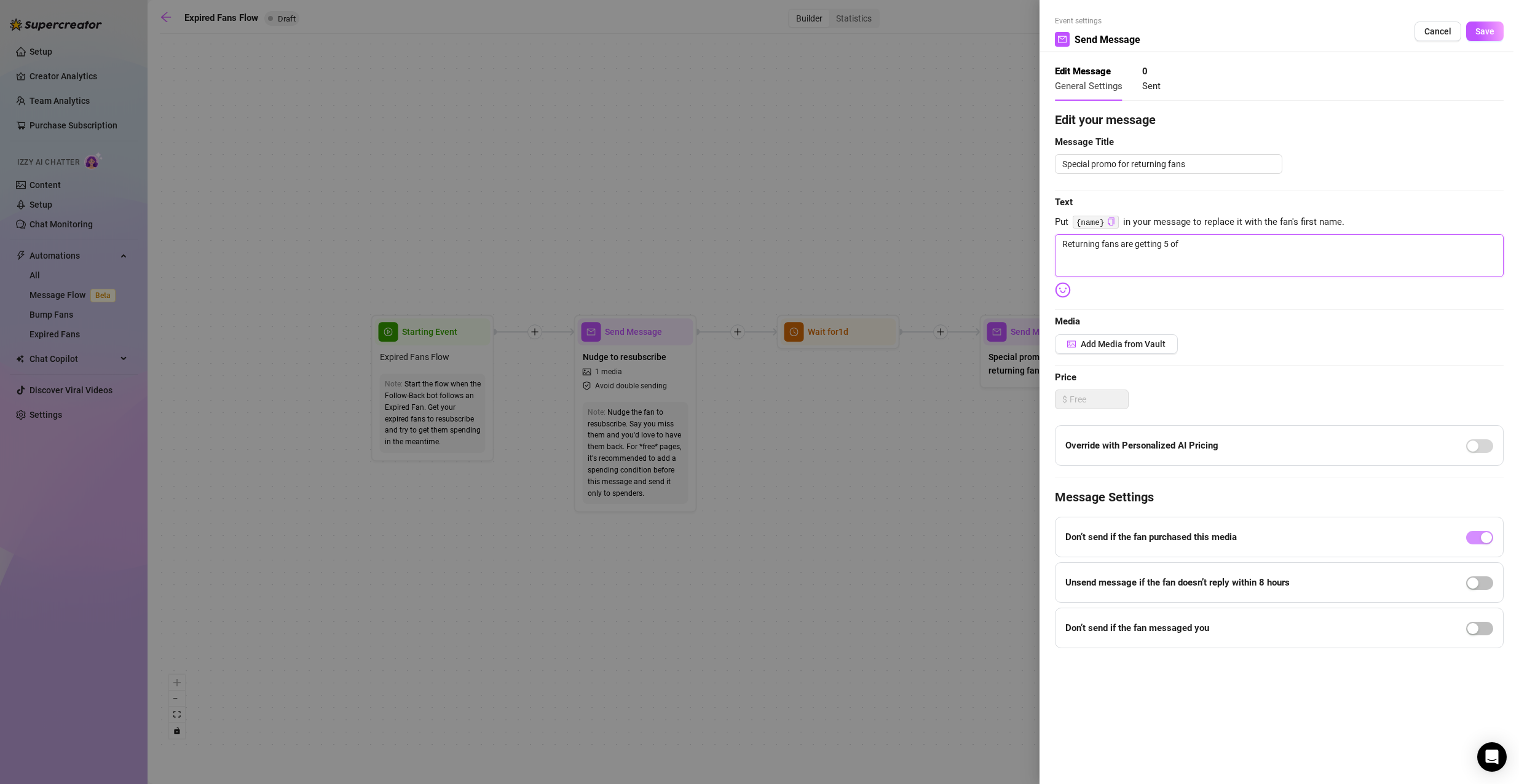
type textarea "Returning fans are getting 5 of m"
type textarea "Returning fans are getting 5 of my"
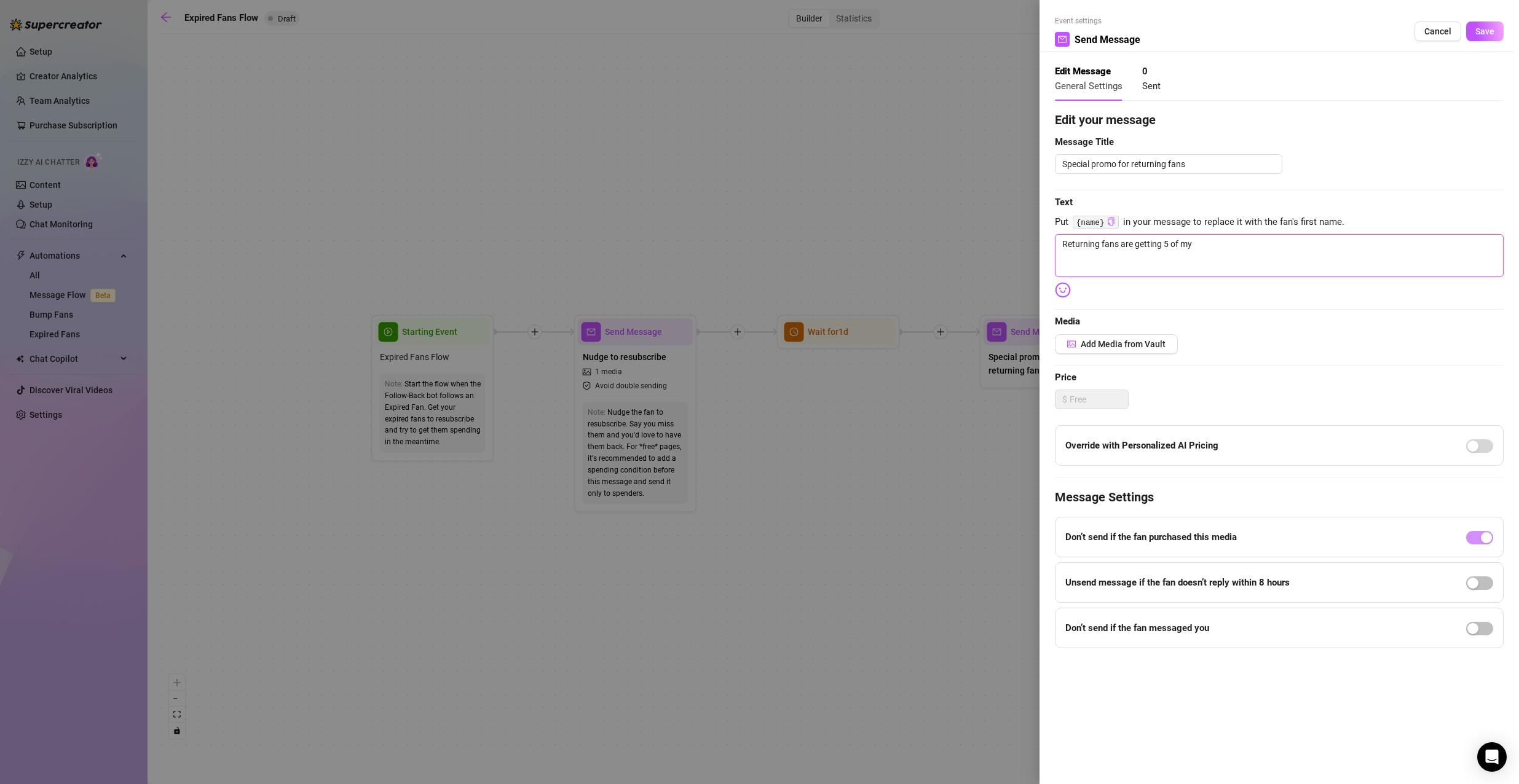
type textarea "Returning fans are getting 5 of my b"
type textarea "Returning fans are getting 5 of my be"
type textarea "Returning fans are getting 5 of my bes"
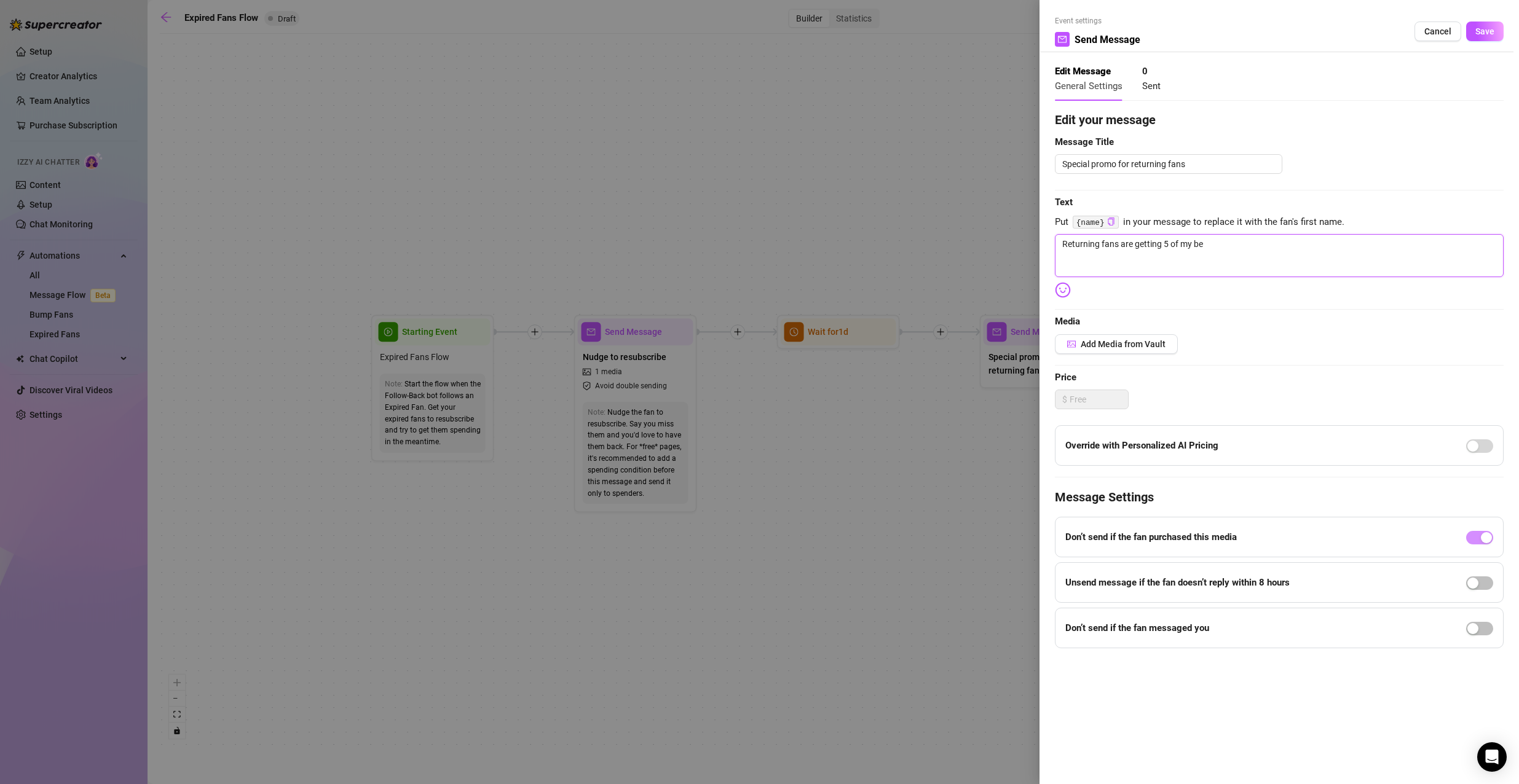
type textarea "Returning fans are getting 5 of my bes"
type textarea "Returning fans are getting 5 of my best"
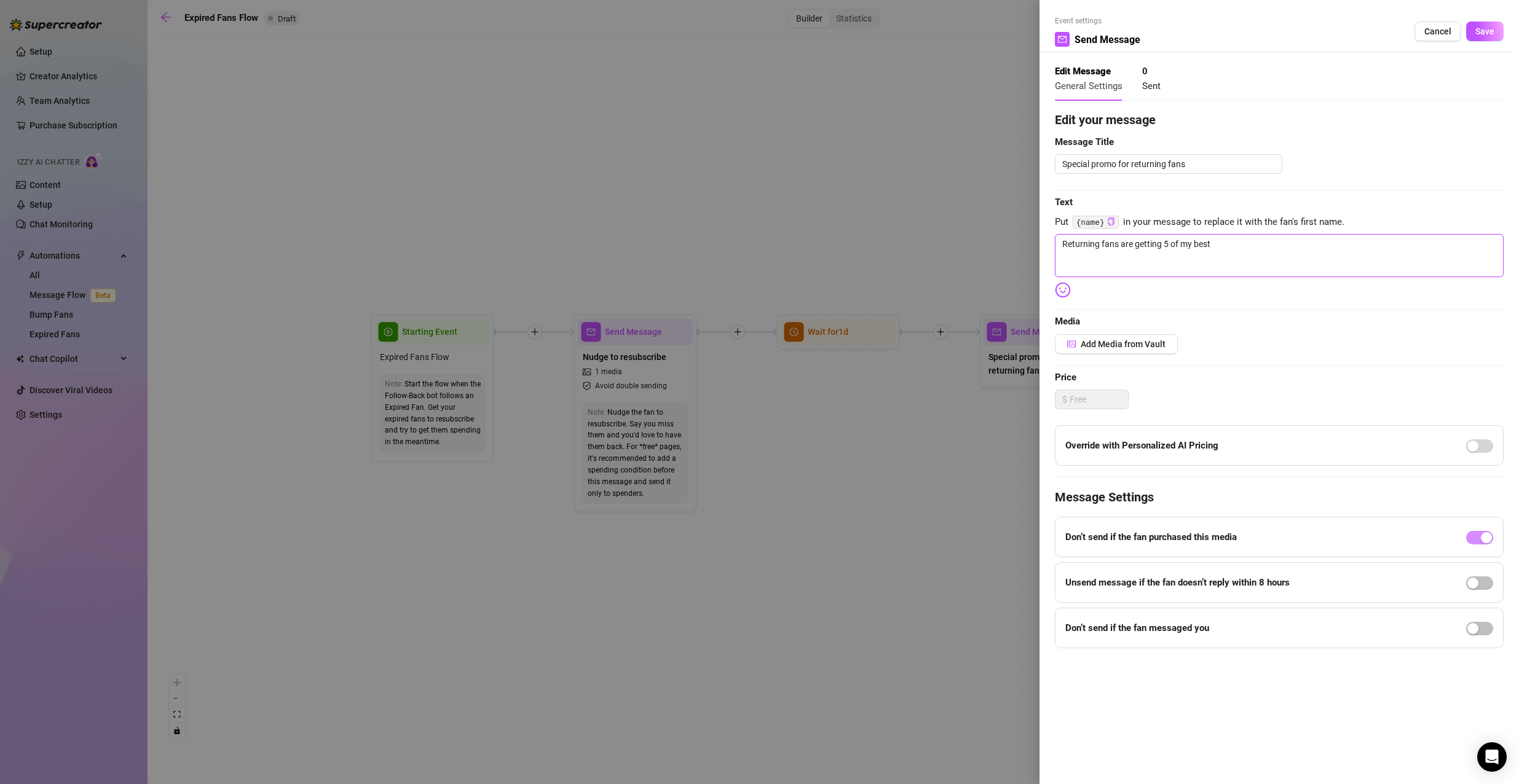
type textarea "Returning fans are getting 5 of my best v"
type textarea "Returning fans are getting 5 of my best vi"
type textarea "Returning fans are getting 5 of my best vid"
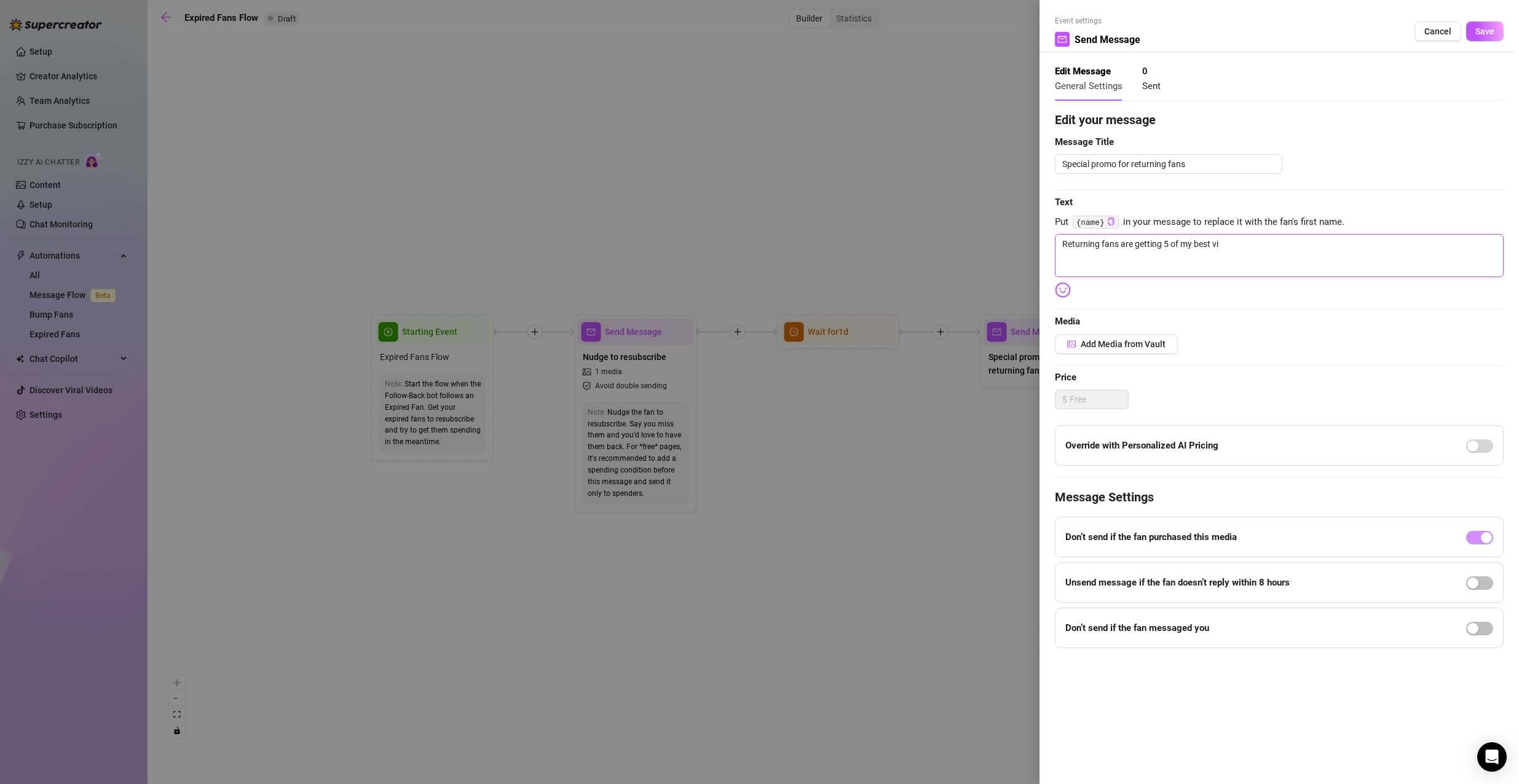
type textarea "Returning fans are getting 5 of my best vid"
type textarea "Returning fans are getting 5 of my best vide"
type textarea "Returning fans are getting 5 of my best video"
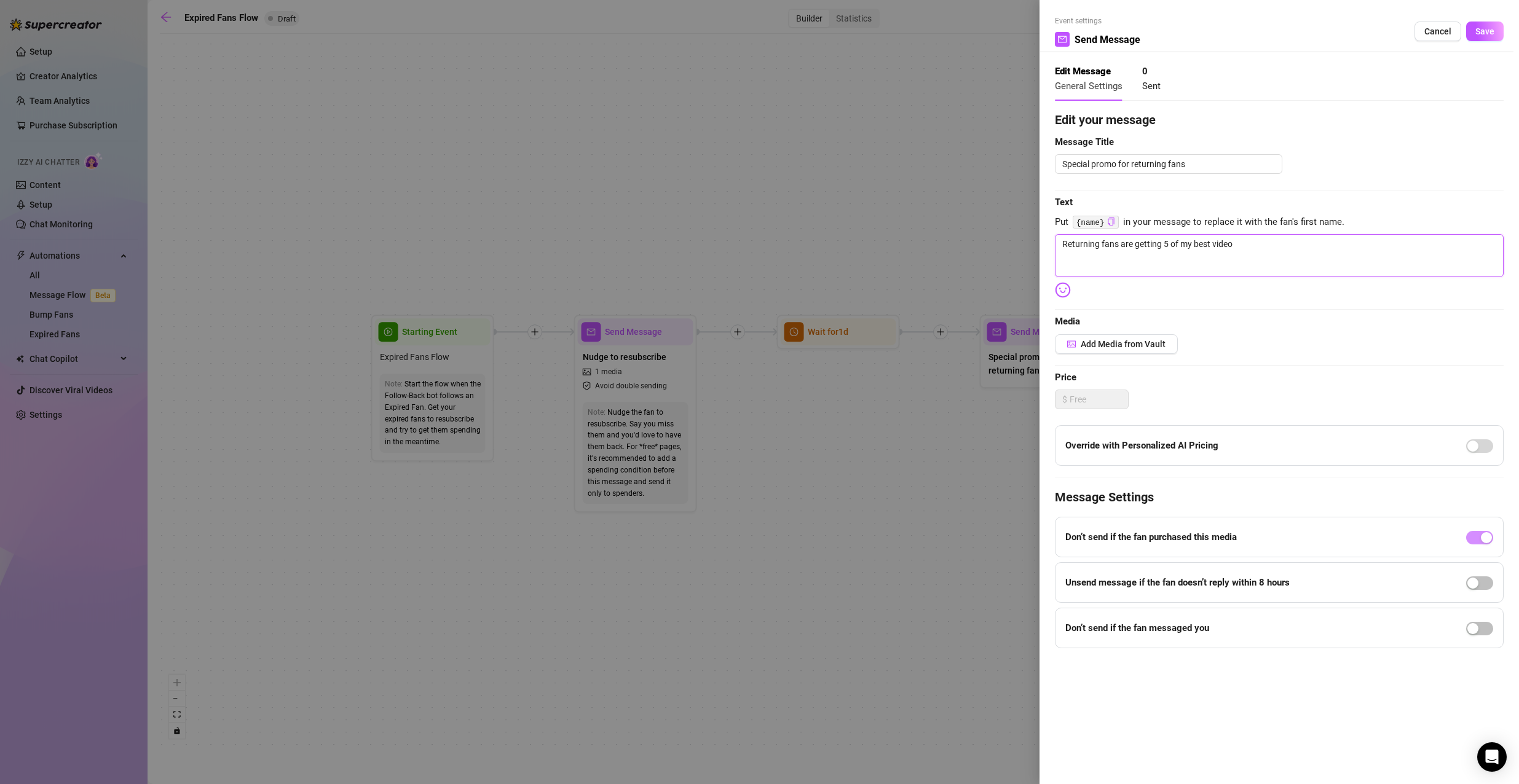
type textarea "Returning fans are getting 5 of my best videos"
type textarea "Returning fans are getting 5 of my best videos e"
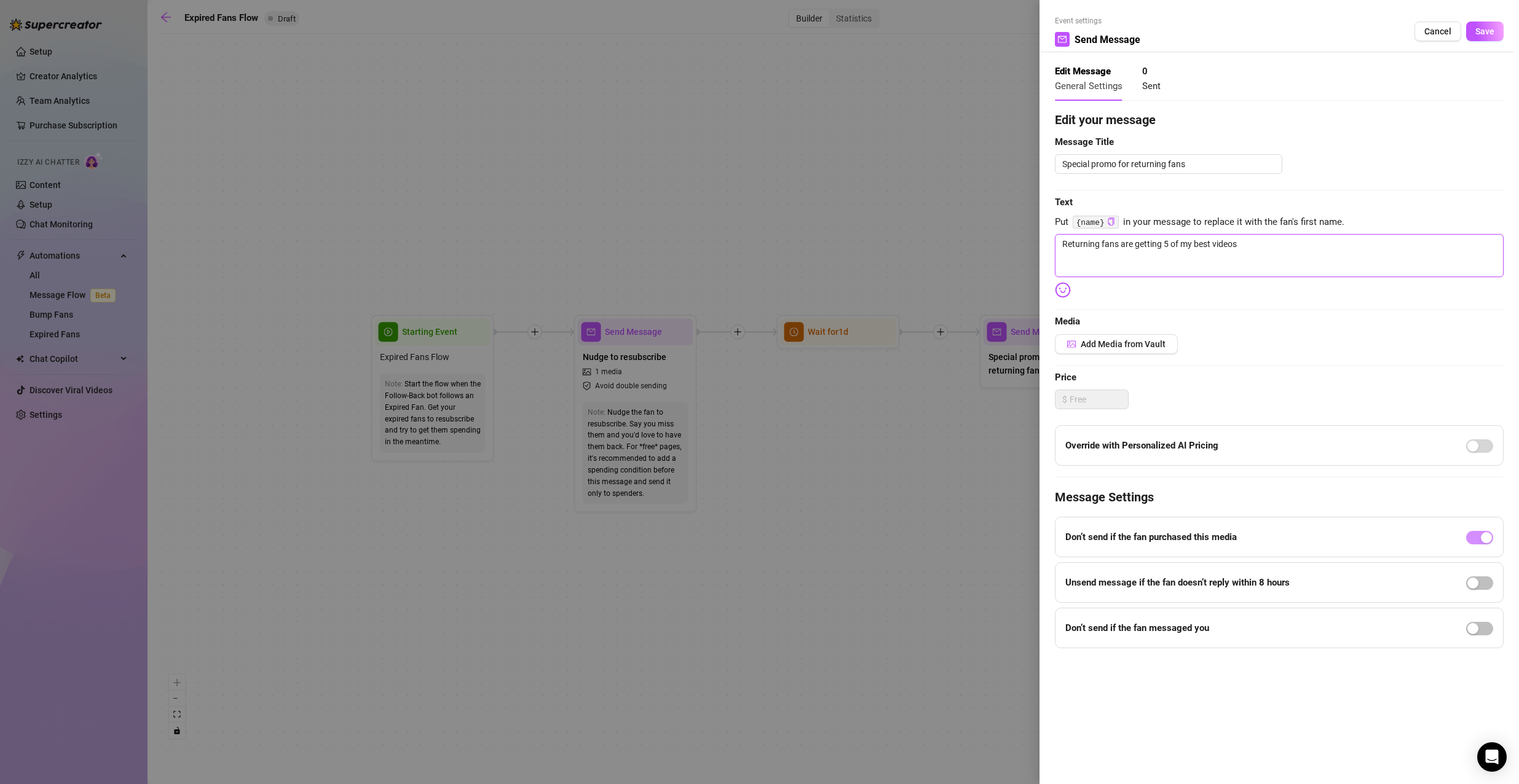
type textarea "Returning fans are getting 5 of my best videos e"
type textarea "Returning fans are getting 5 of my best videos ev"
type textarea "Returning fans are getting 5 of my best videos eve"
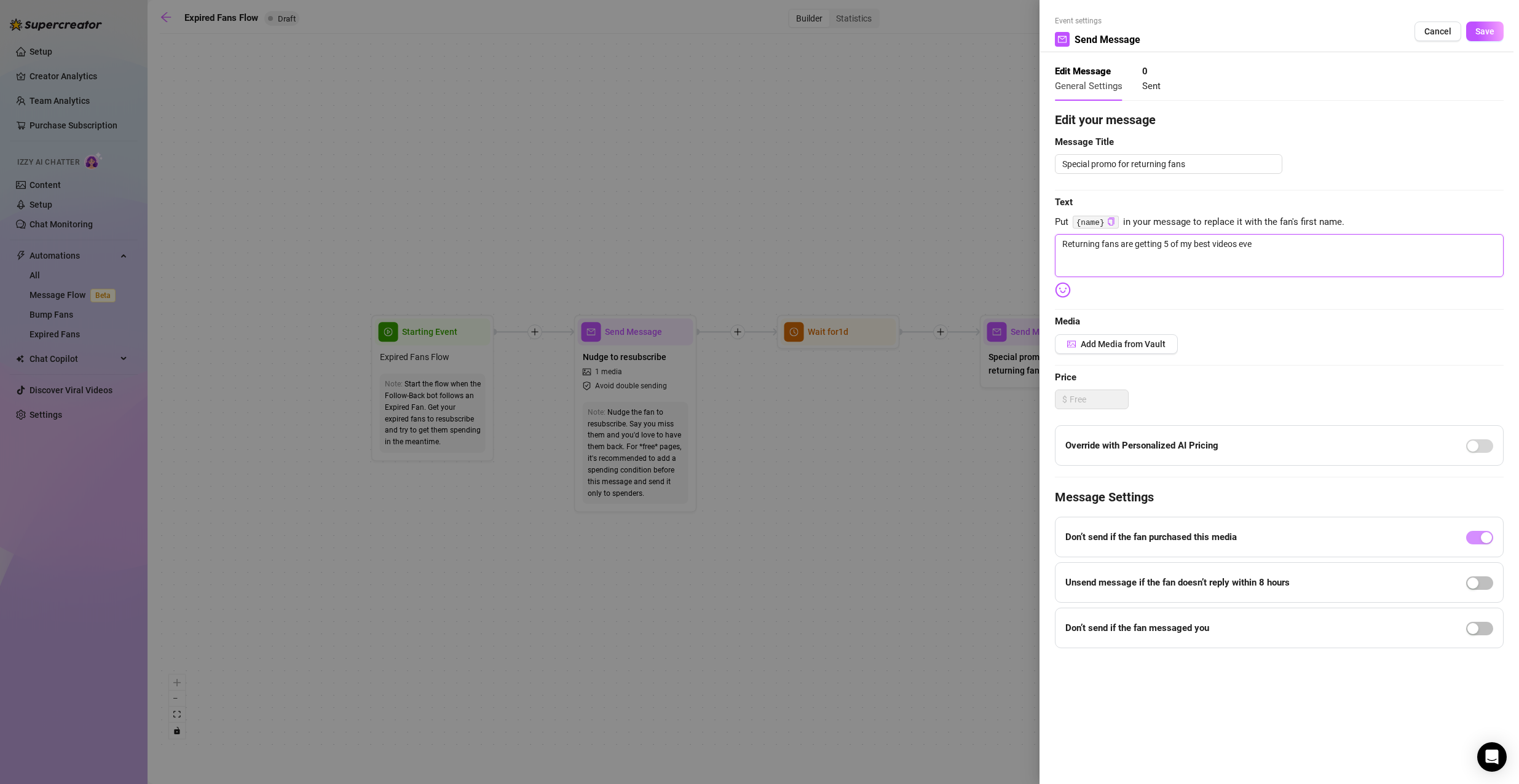
type textarea "Returning fans are getting 5 of my best videos ever"
type textarea "Returning fans are getting 5 of my best videos every"
type textarea "Returning fans are getting 5 of my best videos every,"
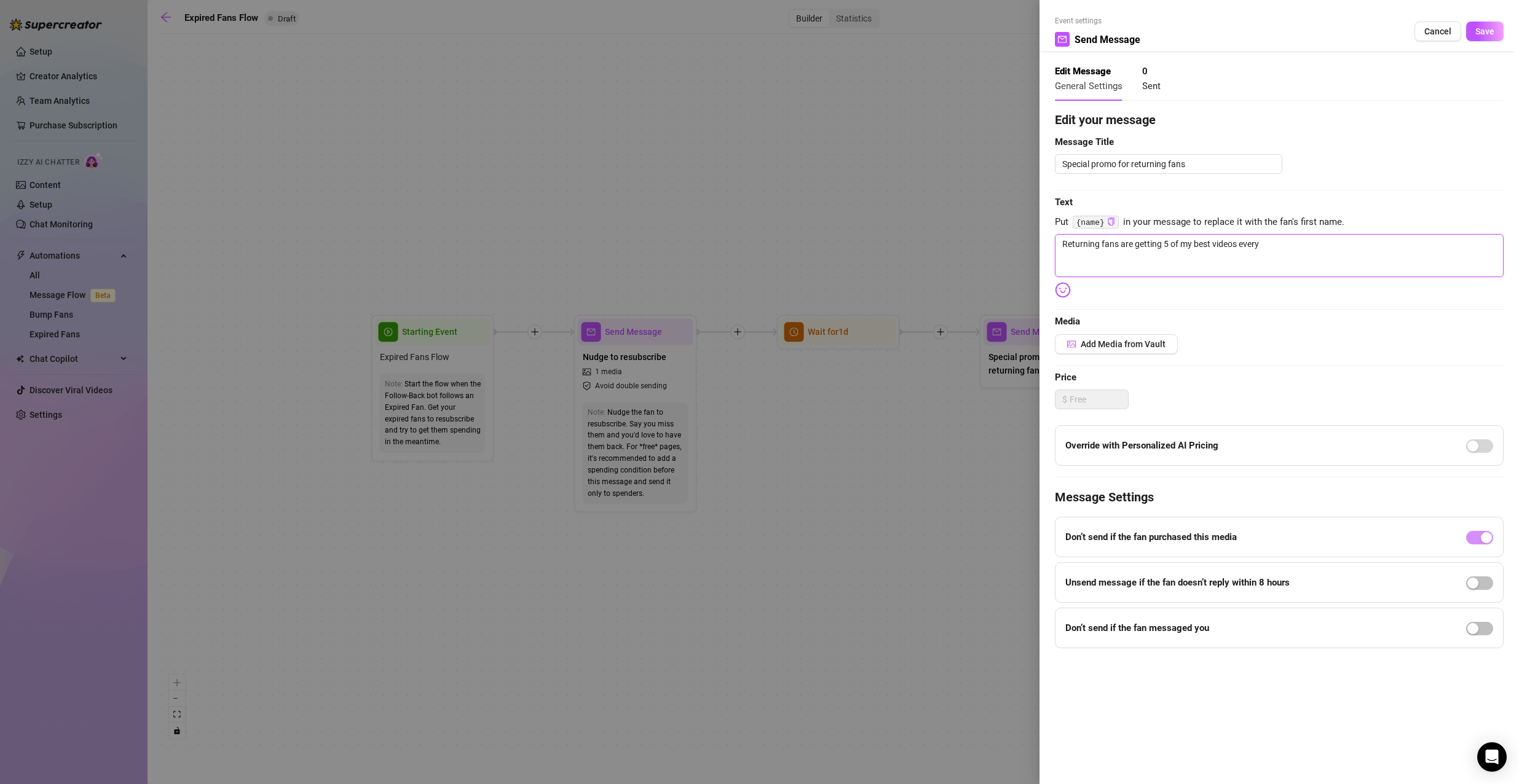
type textarea "Returning fans are getting 5 of my best videos every,"
type textarea "Returning fans are getting 5 of my best videos every, c"
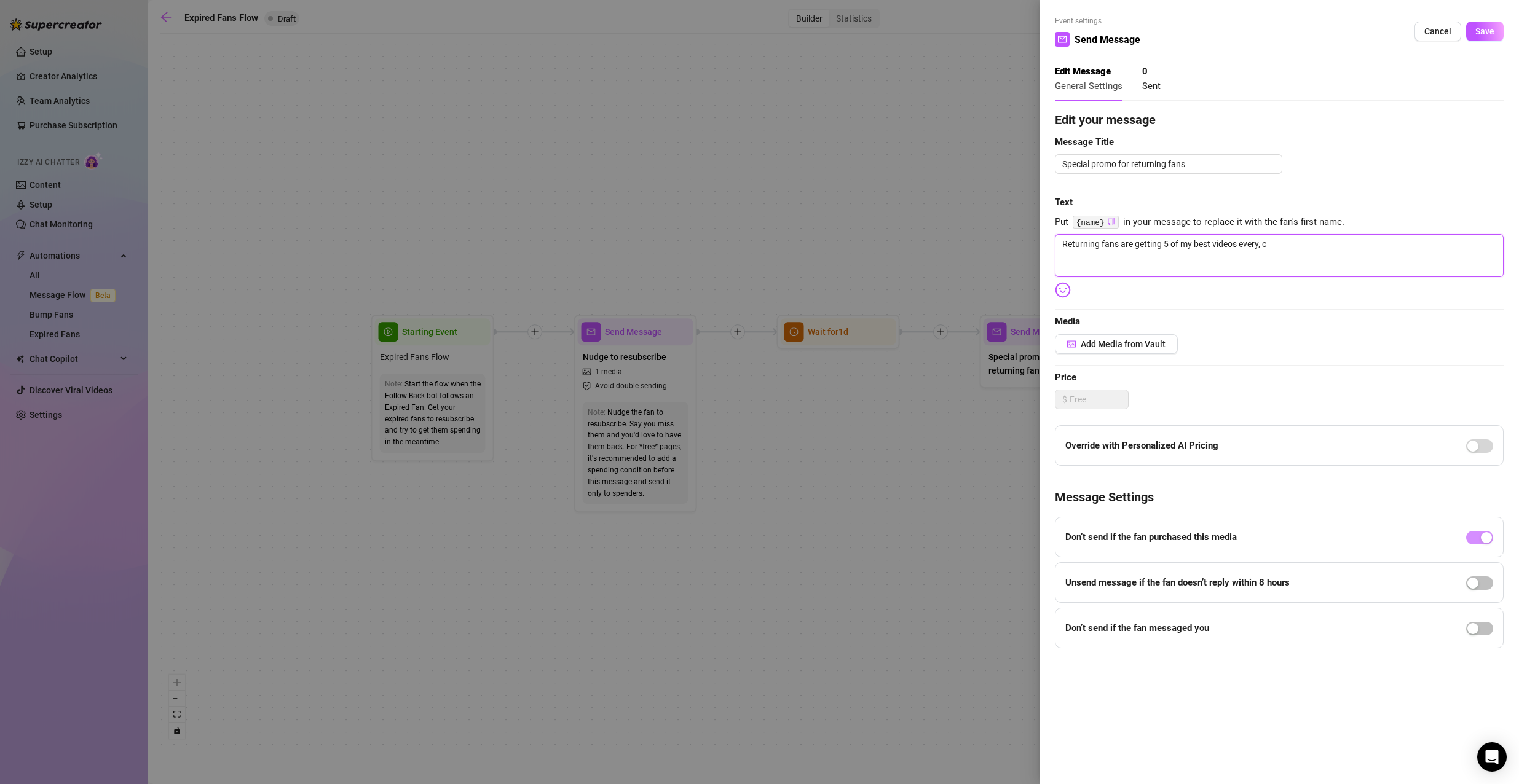
type textarea "Returning fans are getting 5 of my best videos every, co"
type textarea "Returning fans are getting 5 of my best videos every, com"
type textarea "Returning fans are getting 5 of my best videos every, comp"
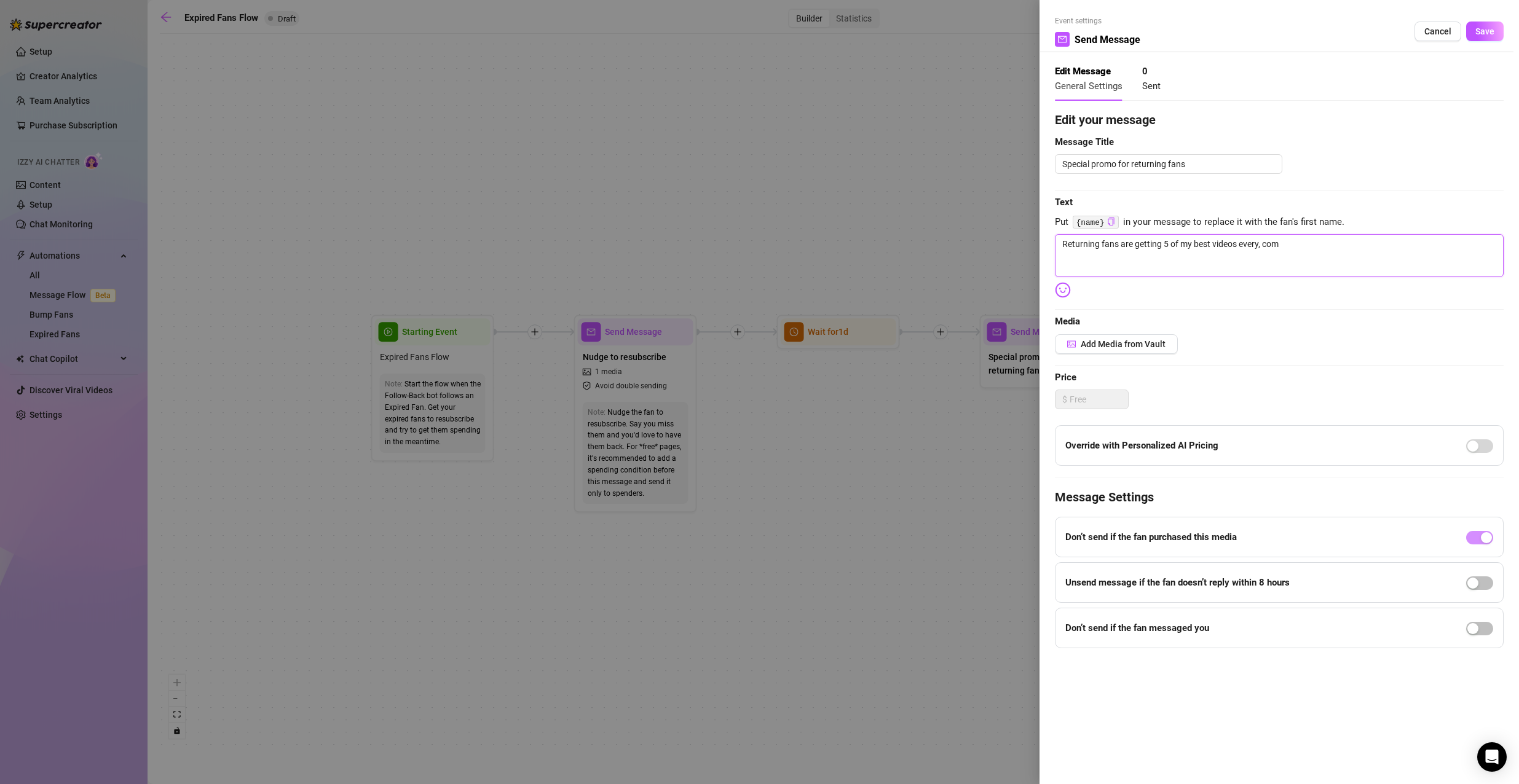
type textarea "Returning fans are getting 5 of my best videos every, comp"
type textarea "Returning fans are getting 5 of my best videos every, compl"
type textarea "Returning fans are getting 5 of my best videos every, comple"
type textarea "Returning fans are getting 5 of my best videos every, complet"
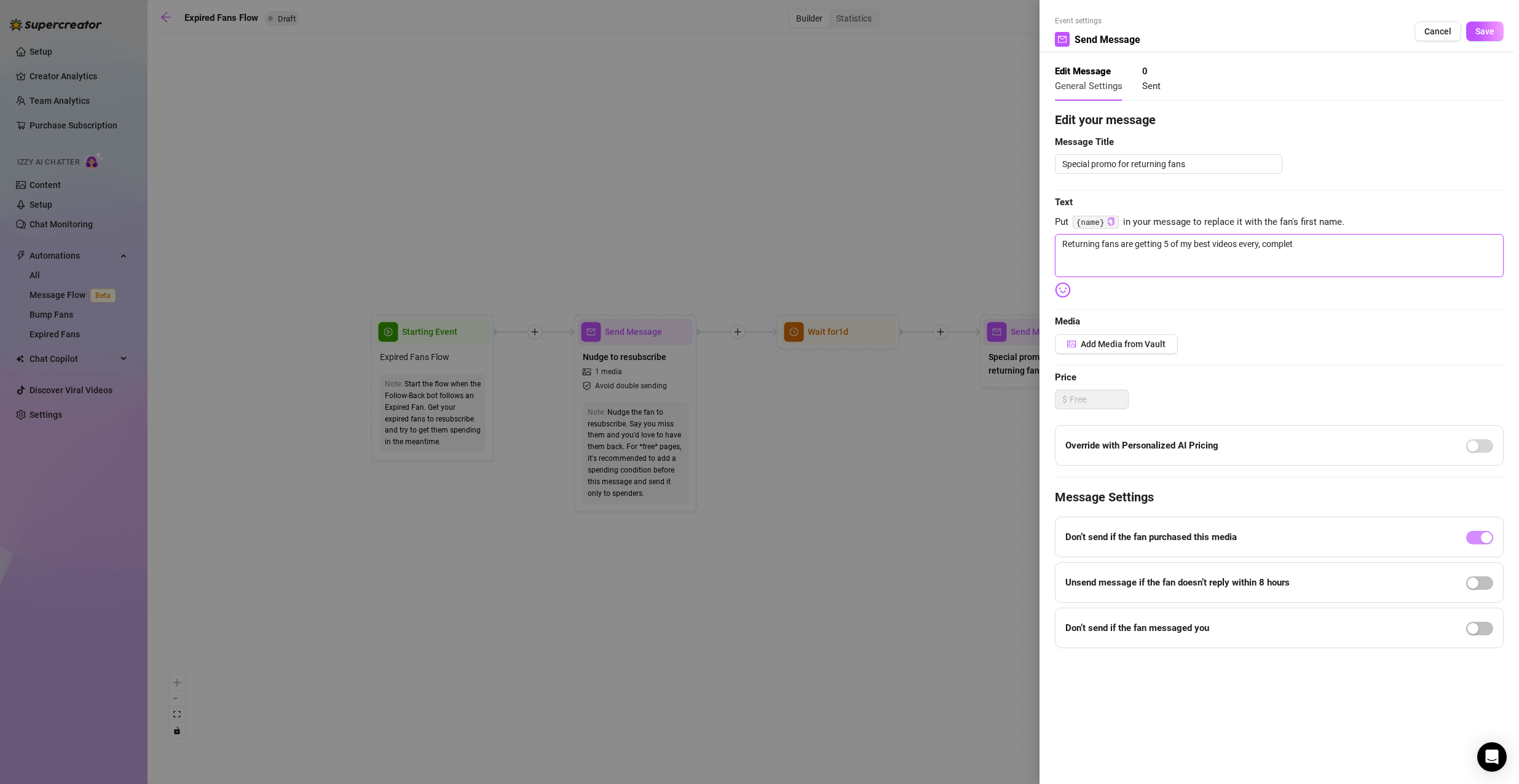
type textarea "Returning fans are getting 5 of my best videos every, completl"
type textarea "Returning fans are getting 5 of my best videos every, completly"
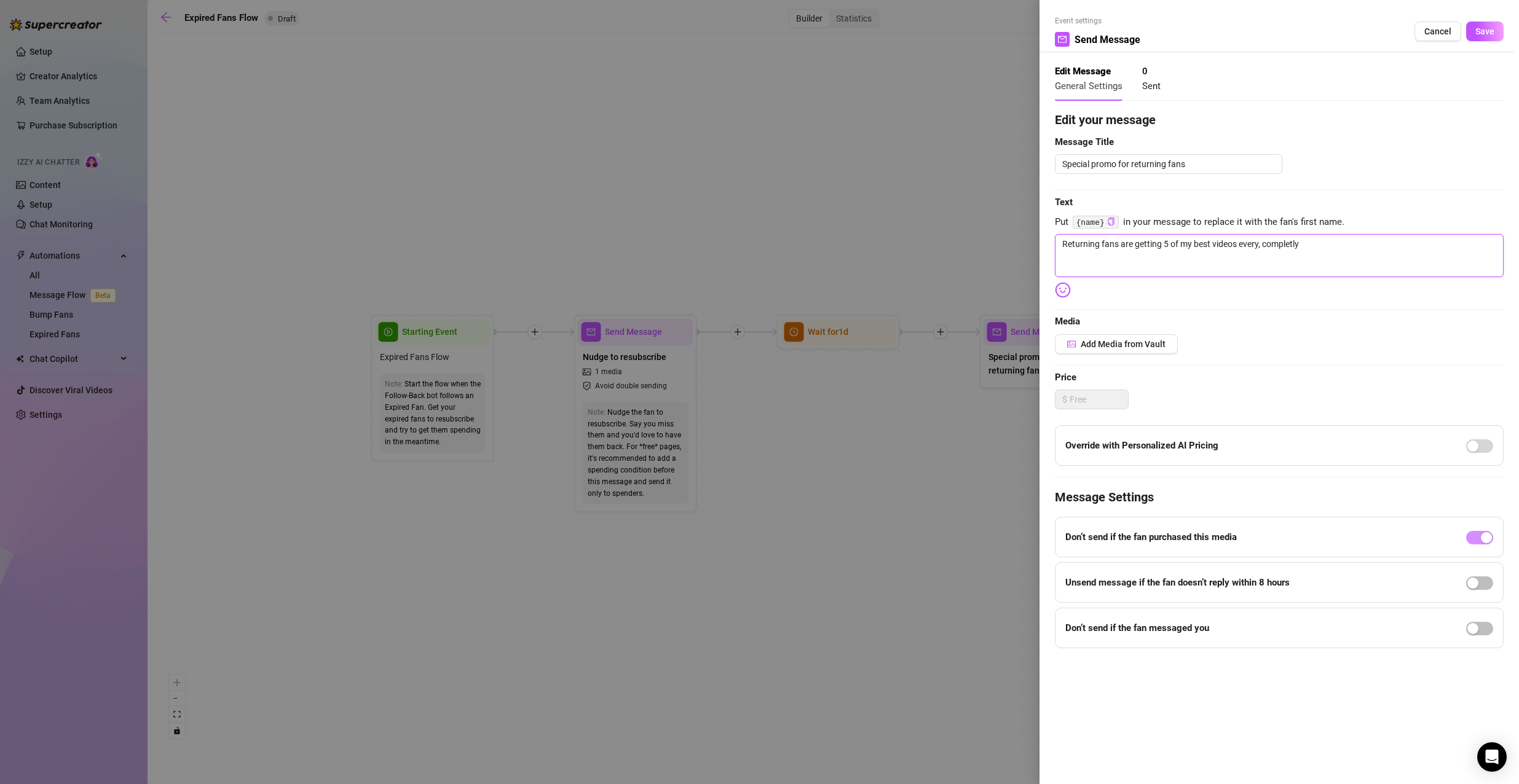
type textarea "Returning fans are getting 5 of my best videos every, completly"
type textarea "Returning fans are getting 5 of my best videos every, completly F"
type textarea "Returning fans are getting 5 of my best videos every, completly F="
type textarea "Returning fans are getting 5 of my best videos every, completly F=="
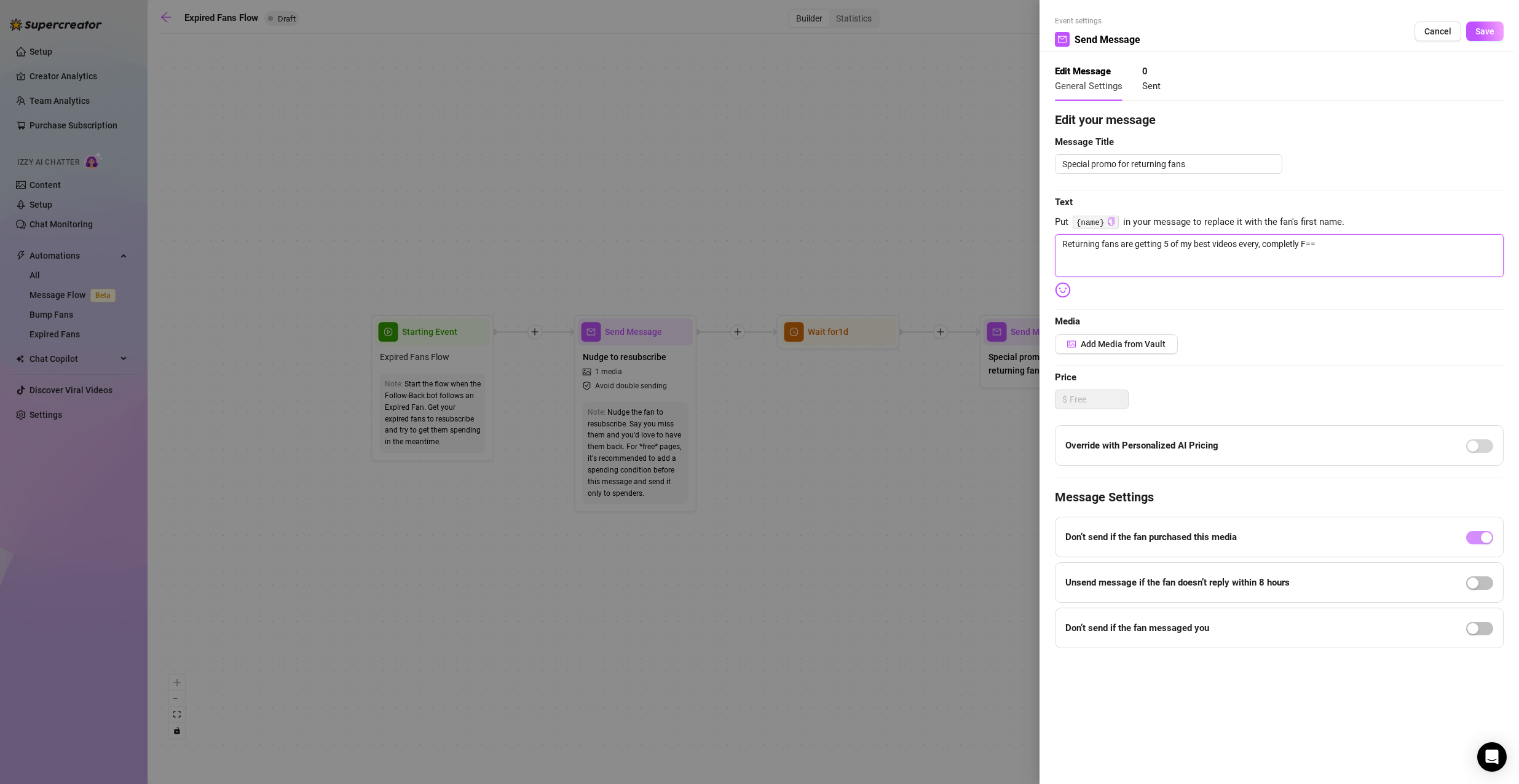
type textarea "Returning fans are getting 5 of my best videos every, completly F="
type textarea "Returning fans are getting 5 of my best videos every, completly F"
type textarea "Returning fans are getting 5 of my best videos every, completly"
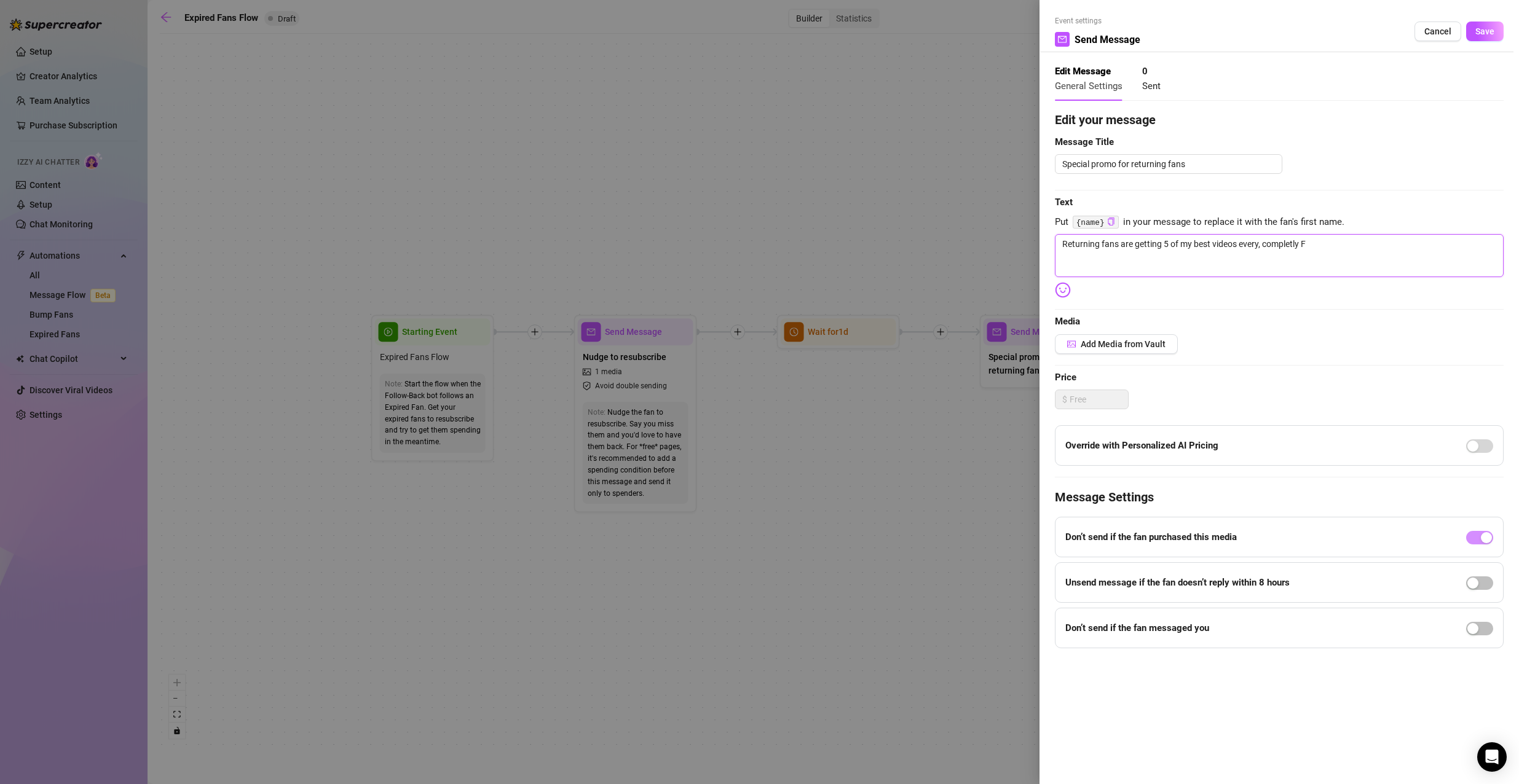
type textarea "Returning fans are getting 5 of my best videos every, completly"
type textarea "Returning fans are getting 5 of my best videos every, completl"
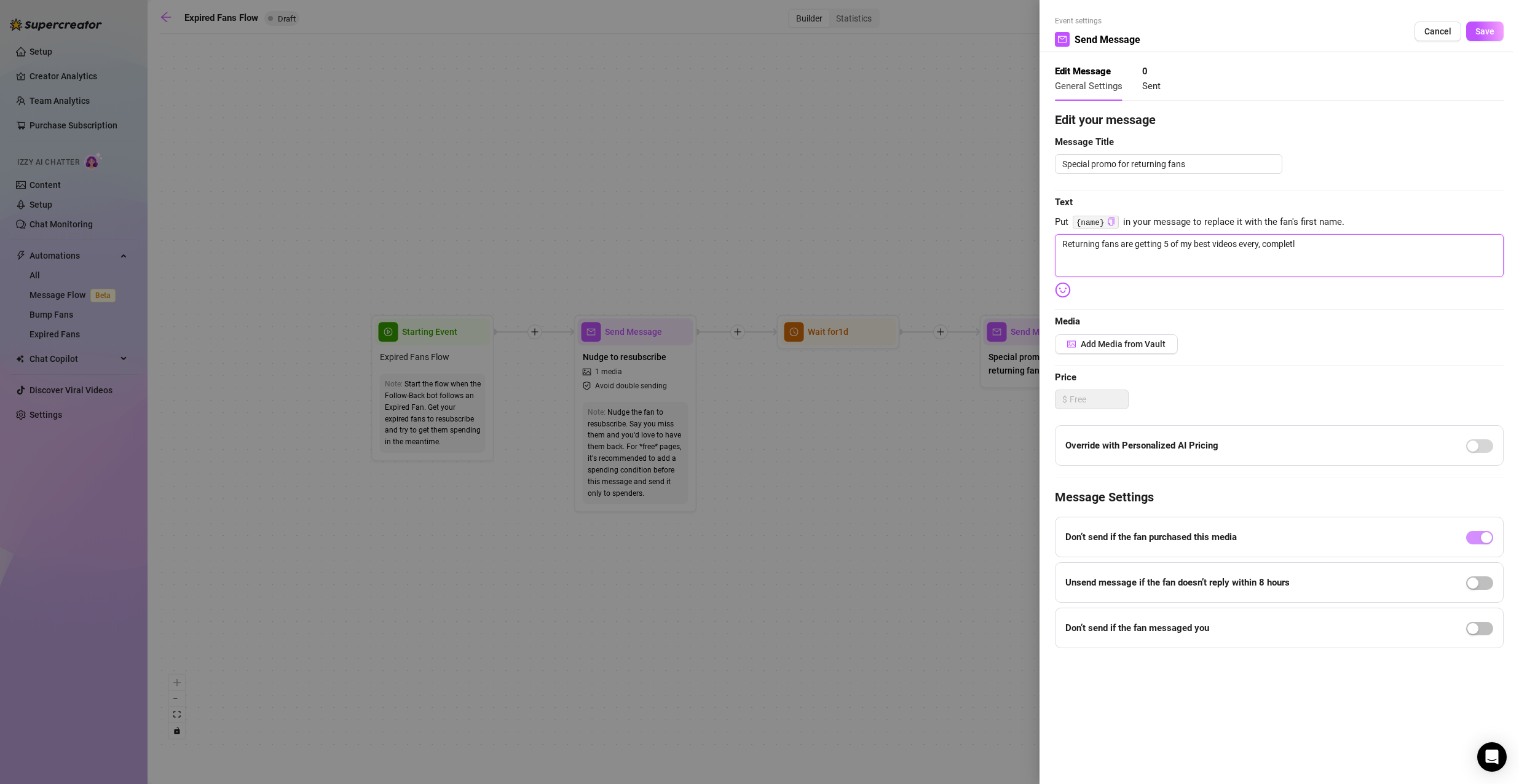
type textarea "Returning fans are getting 5 of my best videos every, complet"
type textarea "Returning fans are getting 5 of my best videos every, comple"
type textarea "Returning fans are getting 5 of my best videos every, compl"
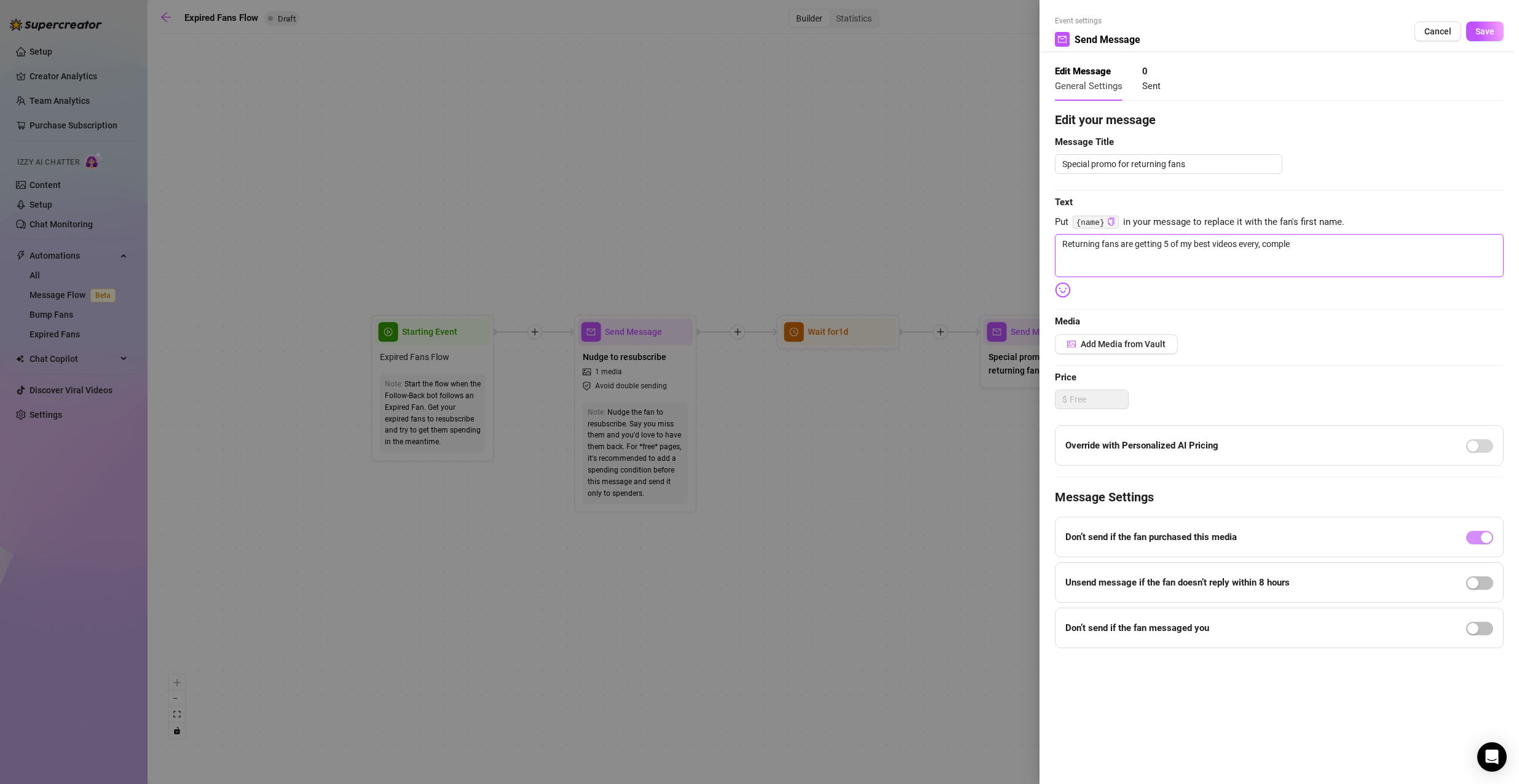
type textarea "Returning fans are getting 5 of my best videos every, compl"
type textarea "Returning fans are getting 5 of my best videos every, comp"
type textarea "Returning fans are getting 5 of my best videos every, com"
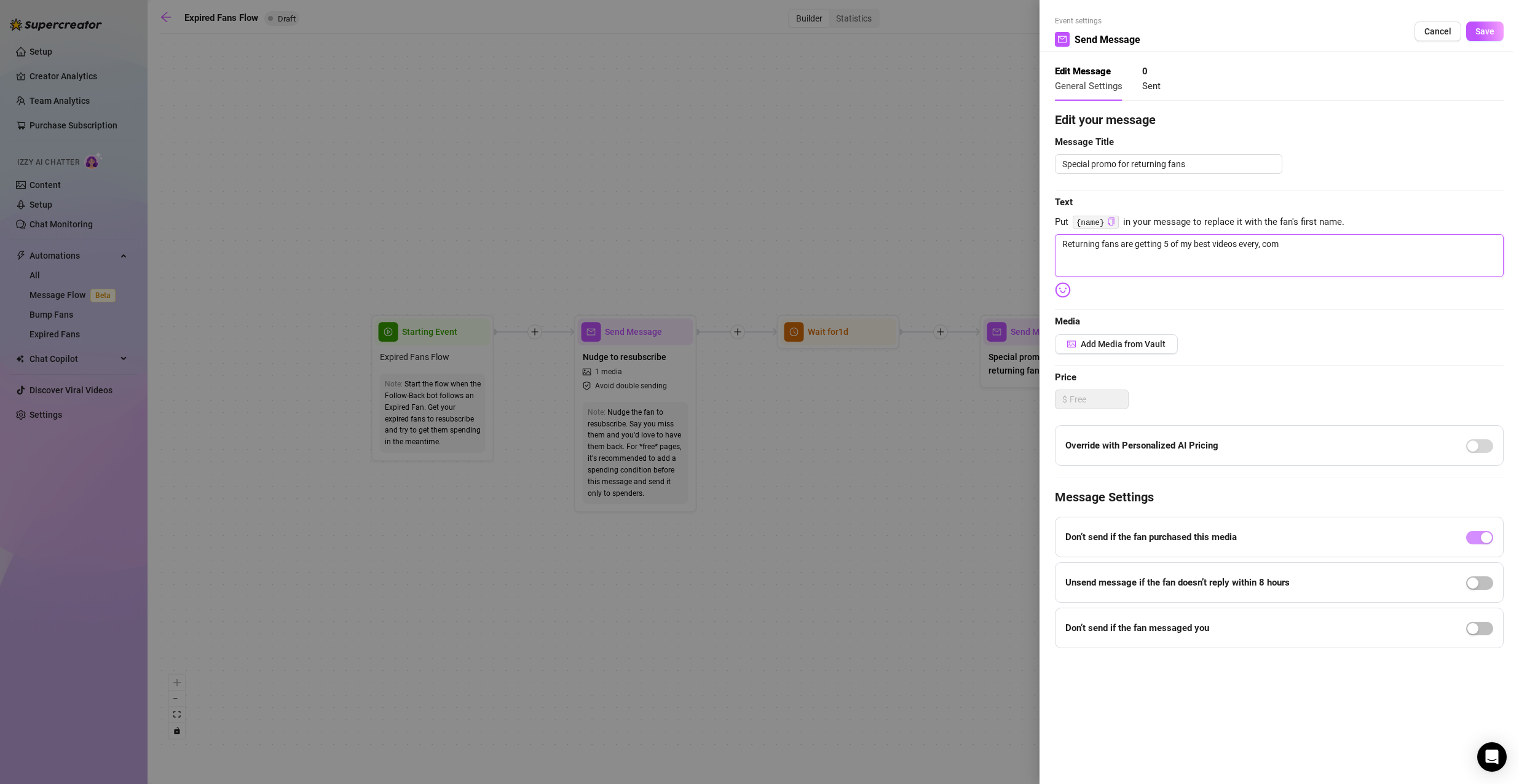
type textarea "Returning fans are getting 5 of my best videos every, co"
type textarea "Returning fans are getting 5 of my best videos every, c"
type textarea "Returning fans are getting 5 of my best videos every,"
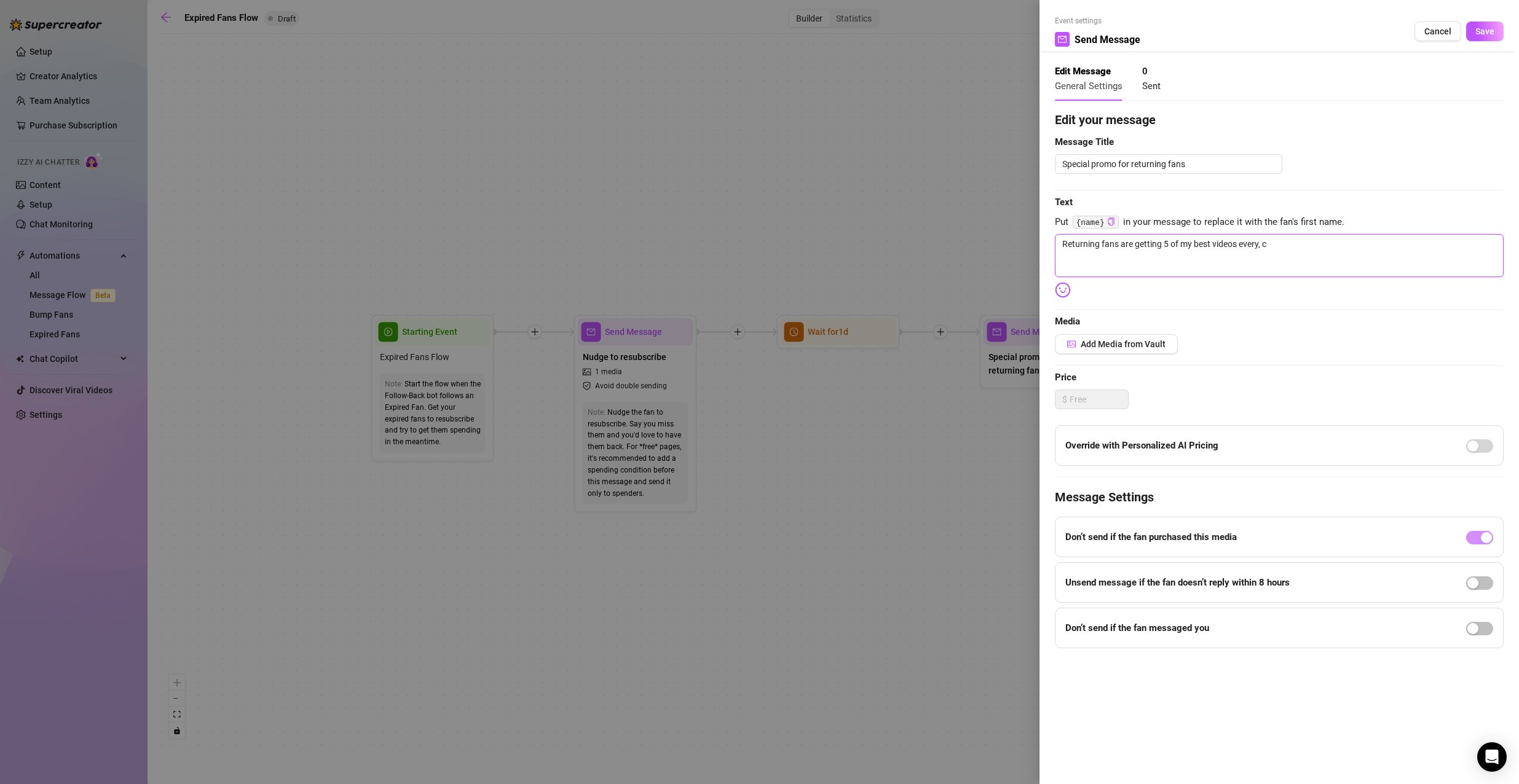
type textarea "Returning fans are getting 5 of my best videos every,"
type textarea "Returning fans are getting 5 of my best videos every"
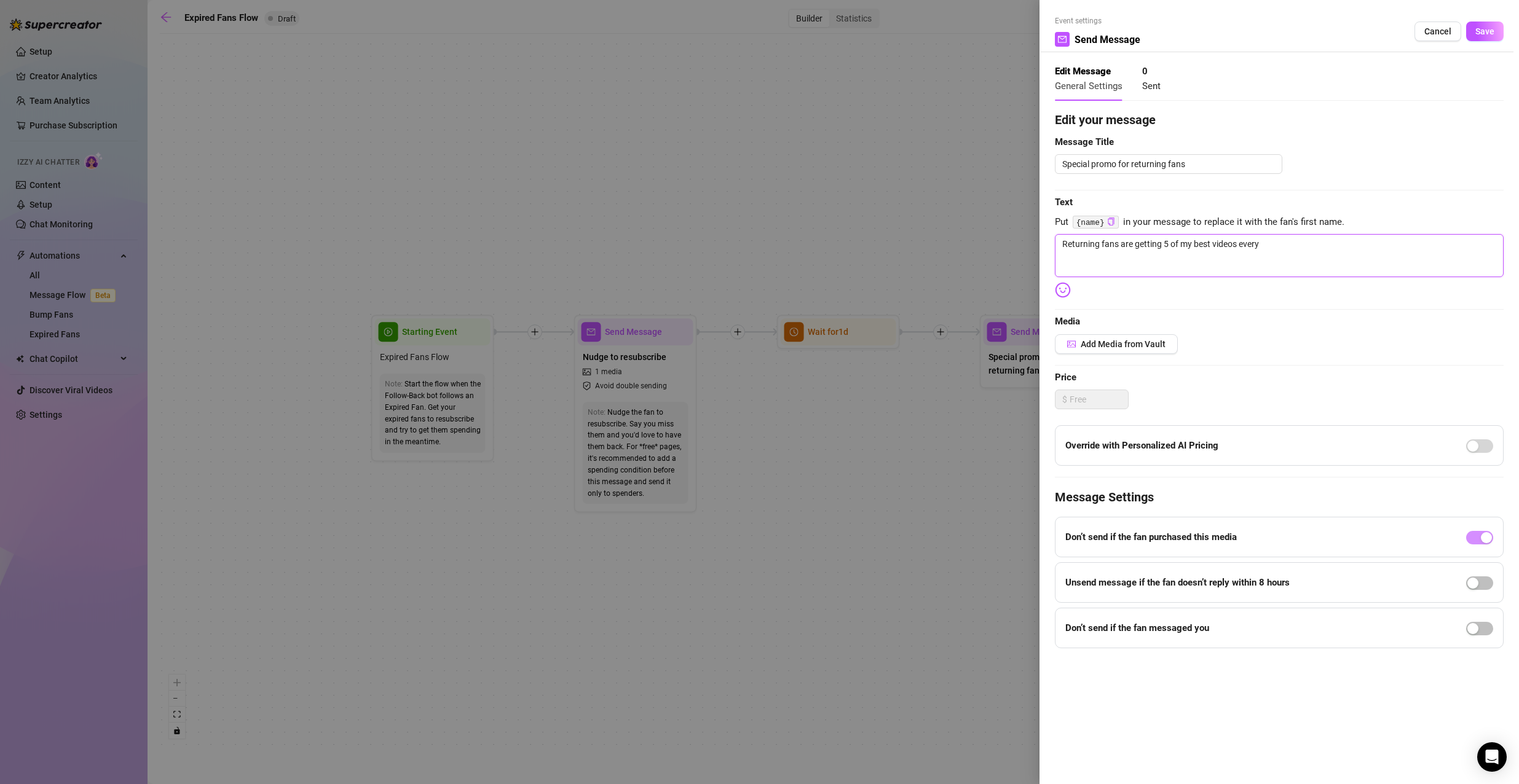
type textarea "Returning fans are getting 5 of my best videos ever"
type textarea "Returning fans are getting 5 of my best videos ever."
type textarea "Returning fans are getting 5 of my best videos ever.."
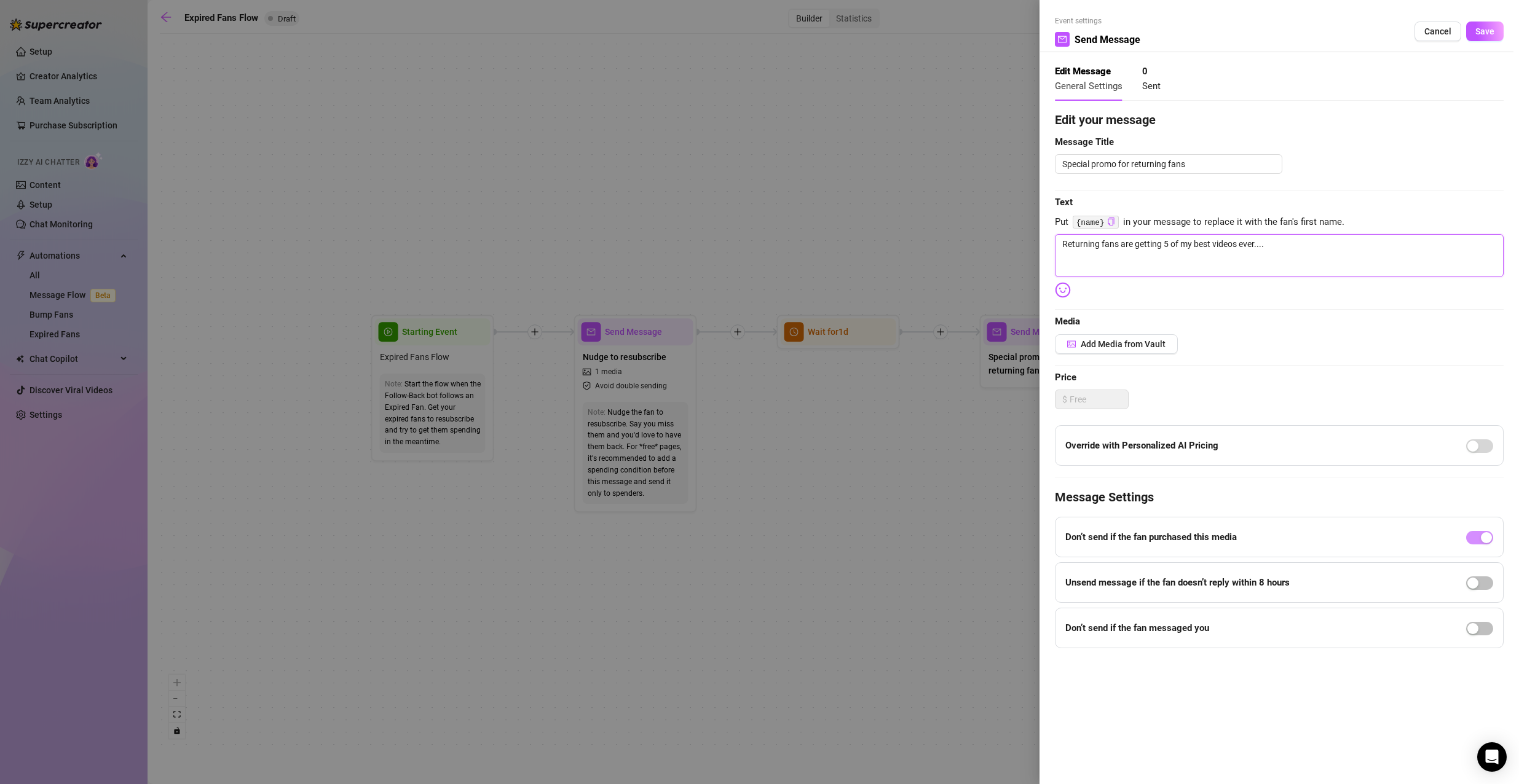
click at [1195, 239] on textarea "Returning fans are getting 5 of my best videos ever...." at bounding box center [1279, 255] width 449 height 43
click at [1265, 237] on textarea "Returning fans are getting 5 of my best videos ever...." at bounding box center [1279, 255] width 449 height 43
click at [1086, 343] on span "Add Media from Vault" at bounding box center [1123, 344] width 85 height 10
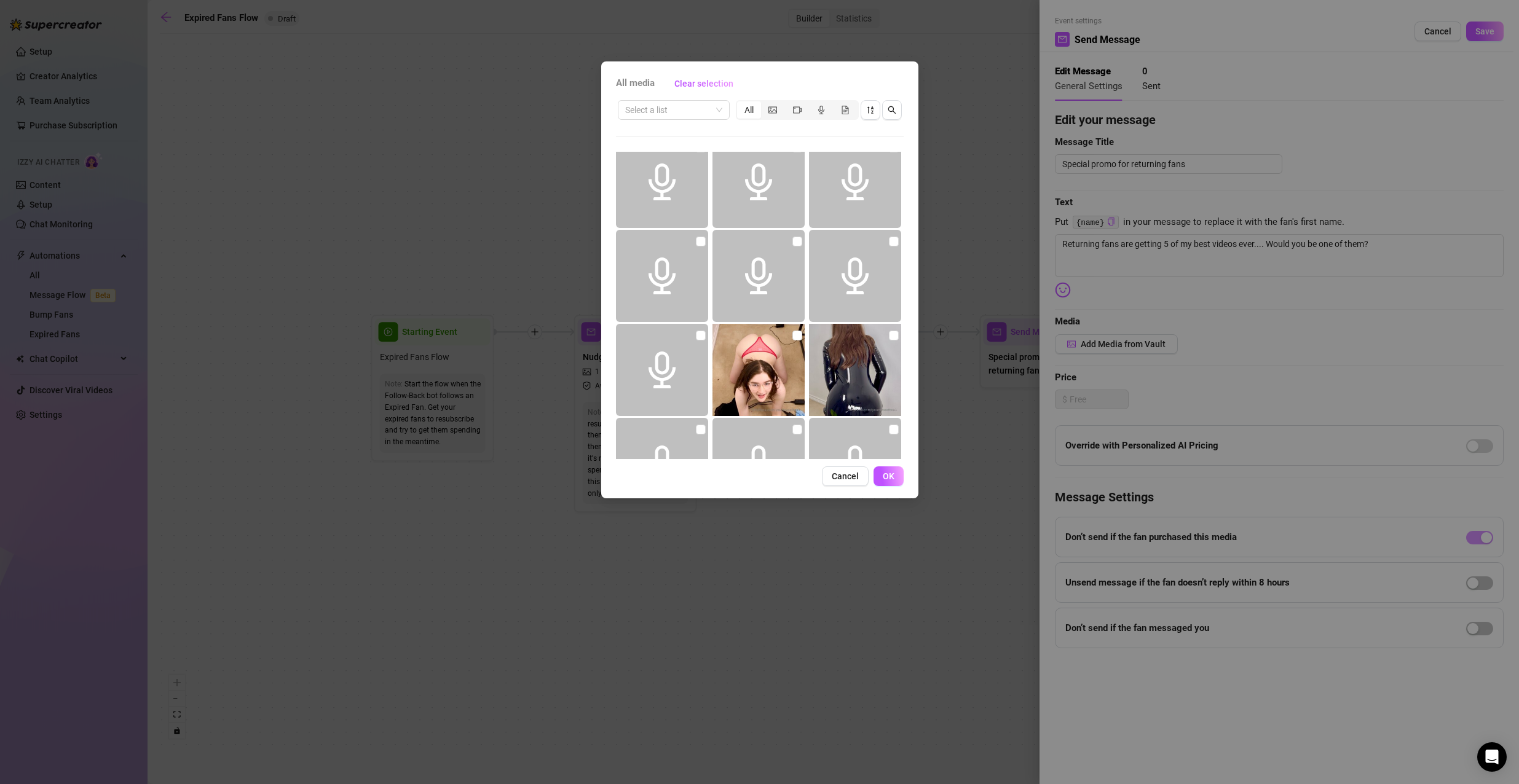
scroll to position [1798, 0]
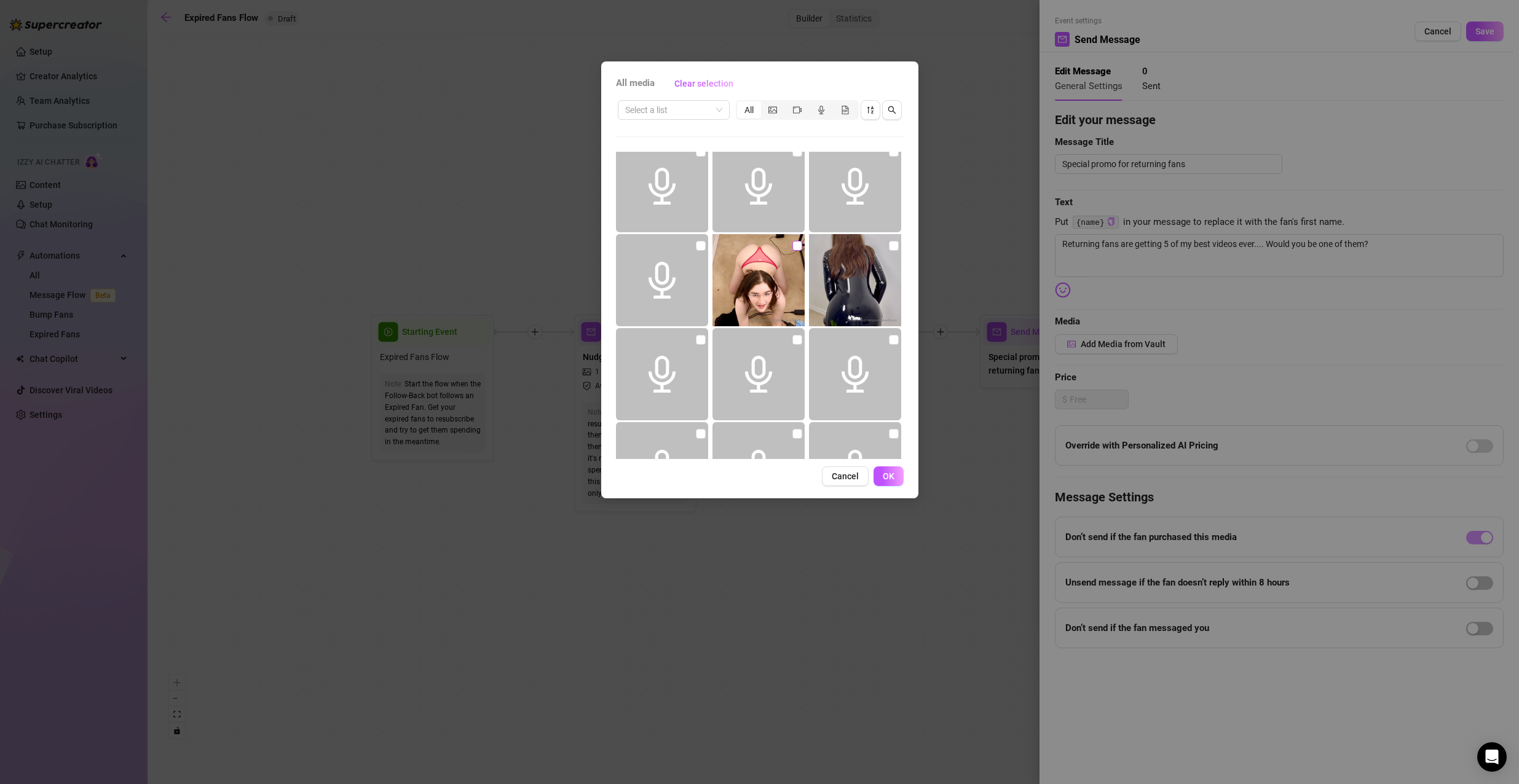
click at [793, 244] on input "checkbox" at bounding box center [797, 245] width 10 height 10
click at [901, 466] on div "All media Clear selection Select a list All 01:32 10:15 00:32 05:31 05:08 04:55…" at bounding box center [759, 280] width 317 height 437
click at [888, 472] on span "OK" at bounding box center [888, 476] width 12 height 10
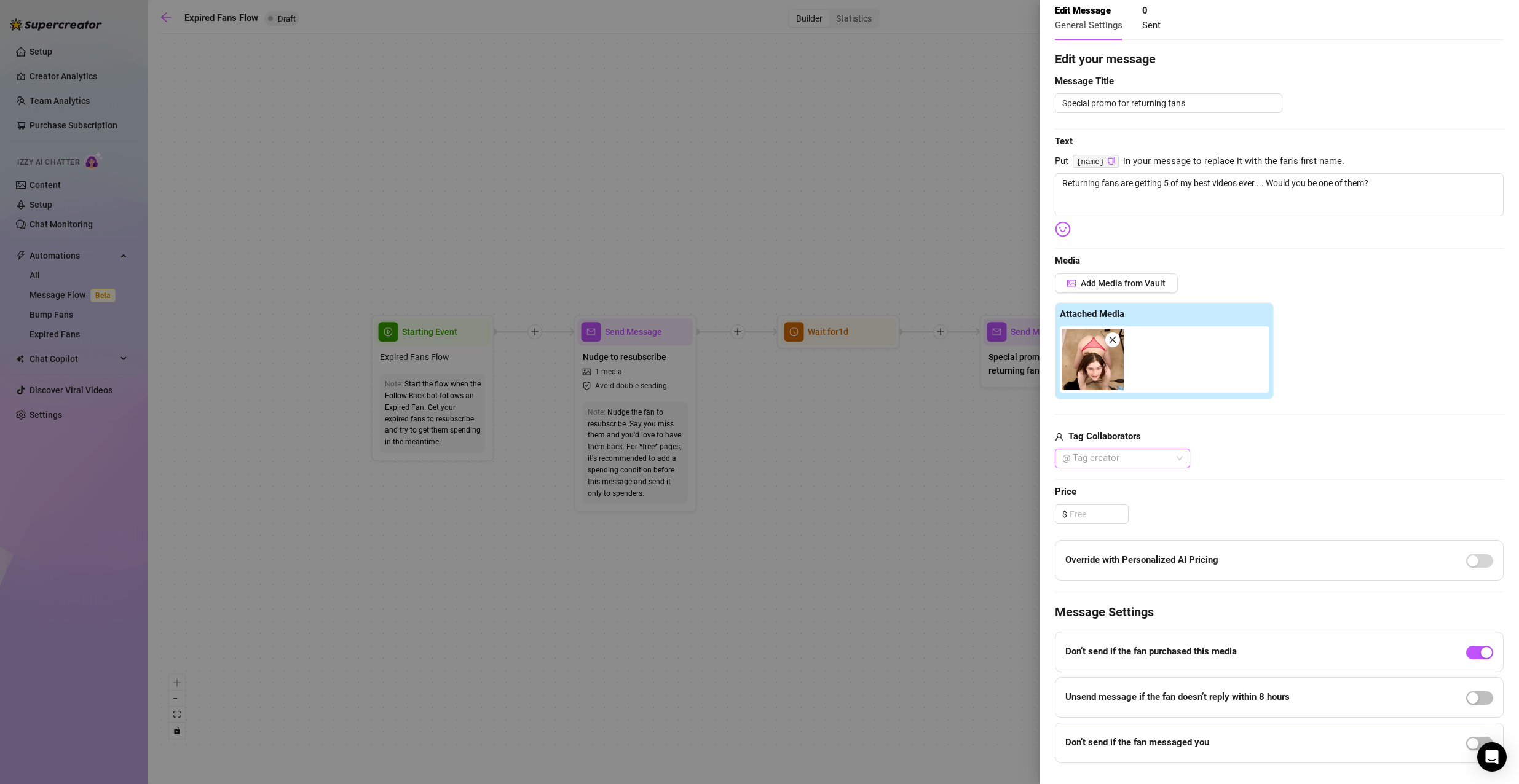
scroll to position [0, 0]
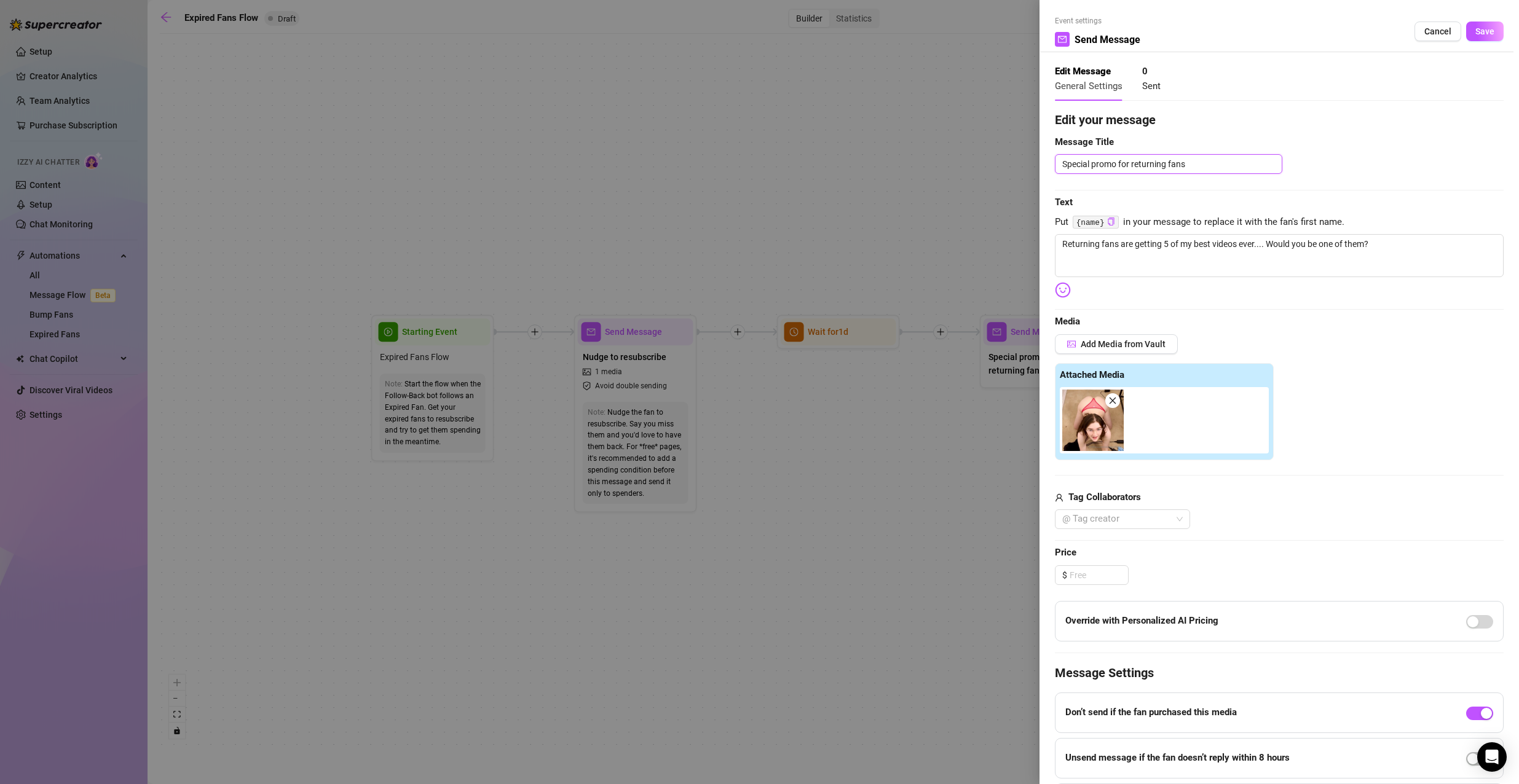
click at [1235, 156] on textarea "Special promo for returning fans" at bounding box center [1168, 164] width 228 height 20
click at [1490, 37] on button "Save" at bounding box center [1484, 32] width 38 height 20
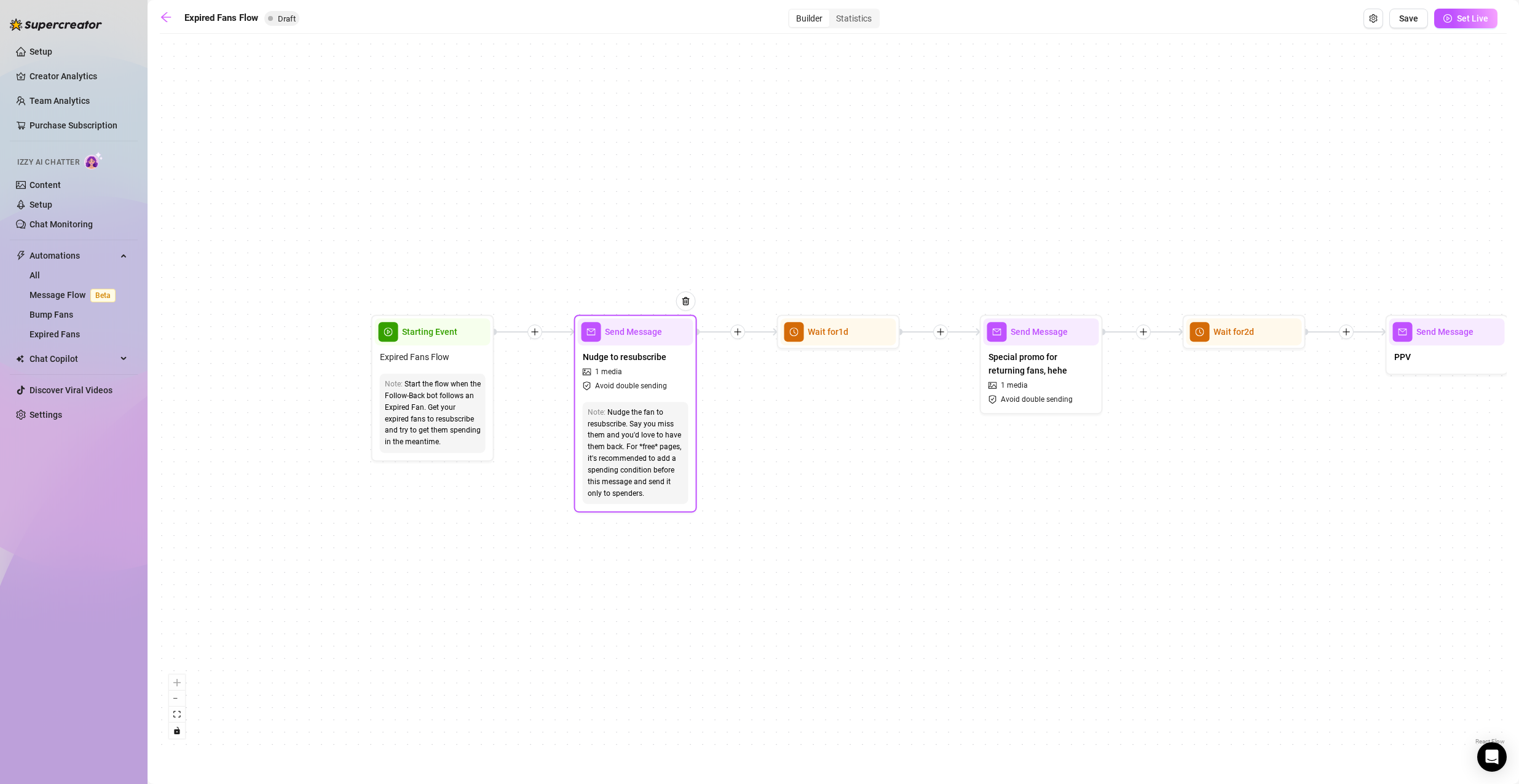
click at [622, 344] on div "Send Message" at bounding box center [635, 332] width 115 height 27
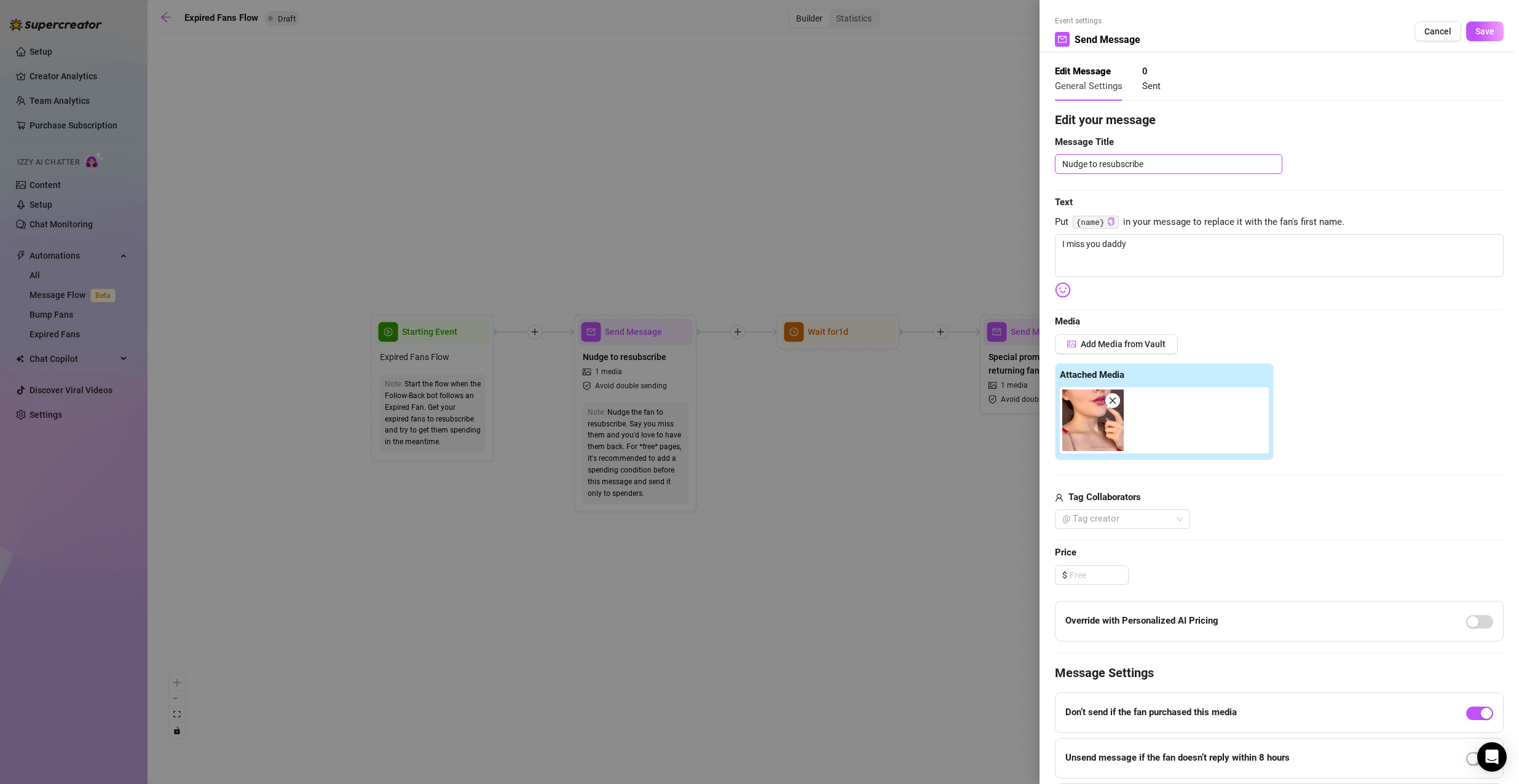
drag, startPoint x: 1160, startPoint y: 167, endPoint x: 828, endPoint y: 115, distance: 336.0
click at [828, 115] on div "Event settings Send Message Cancel Save Edit Message General Settings 0 Sent Ed…" at bounding box center [759, 392] width 1519 height 784
click at [1475, 35] on div "Event settings Send Message Cancel Save" at bounding box center [1279, 34] width 449 height 37
click at [1477, 32] on span "Save" at bounding box center [1484, 31] width 19 height 10
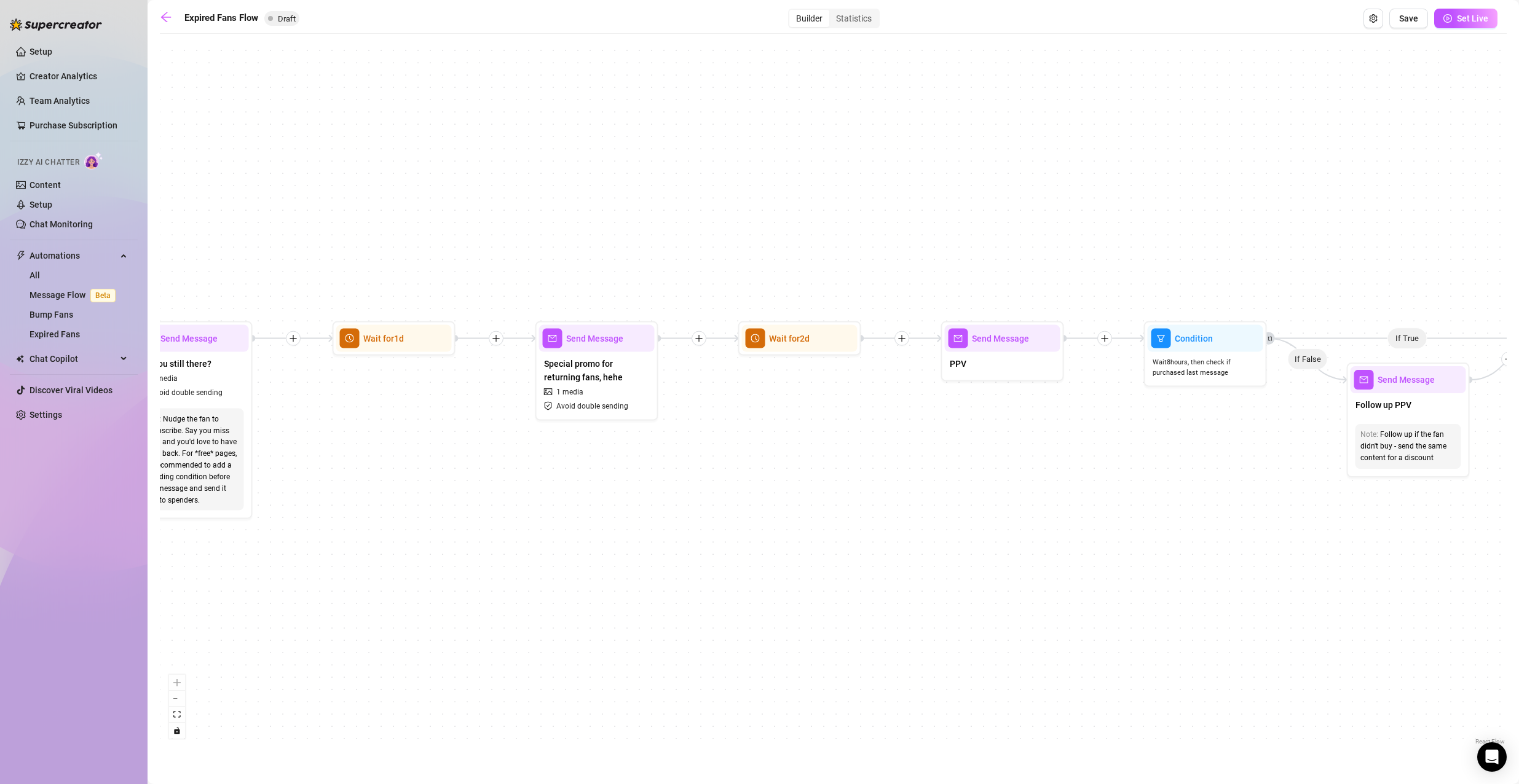
drag, startPoint x: 1440, startPoint y: 419, endPoint x: 963, endPoint y: 428, distance: 477.1
click at [968, 427] on div "If True If False Send Message Send Message Wait for 2d Merge Send Message Follo…" at bounding box center [833, 394] width 1347 height 708
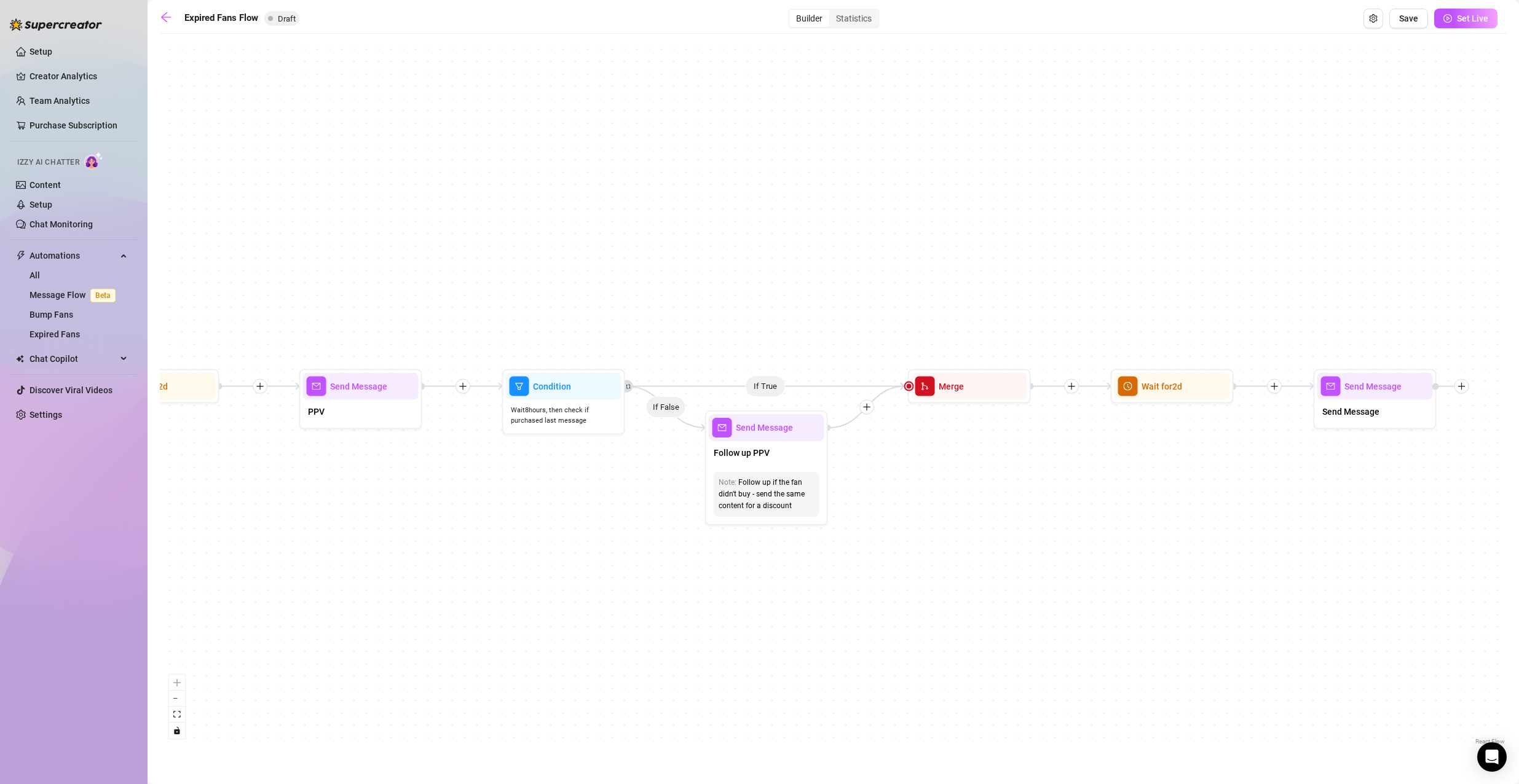
drag, startPoint x: 1422, startPoint y: 625, endPoint x: 789, endPoint y: 669, distance: 634.5
click at [791, 669] on div "If True If False Send Message Send Message Wait for 2d Merge Send Message Follo…" at bounding box center [833, 394] width 1347 height 708
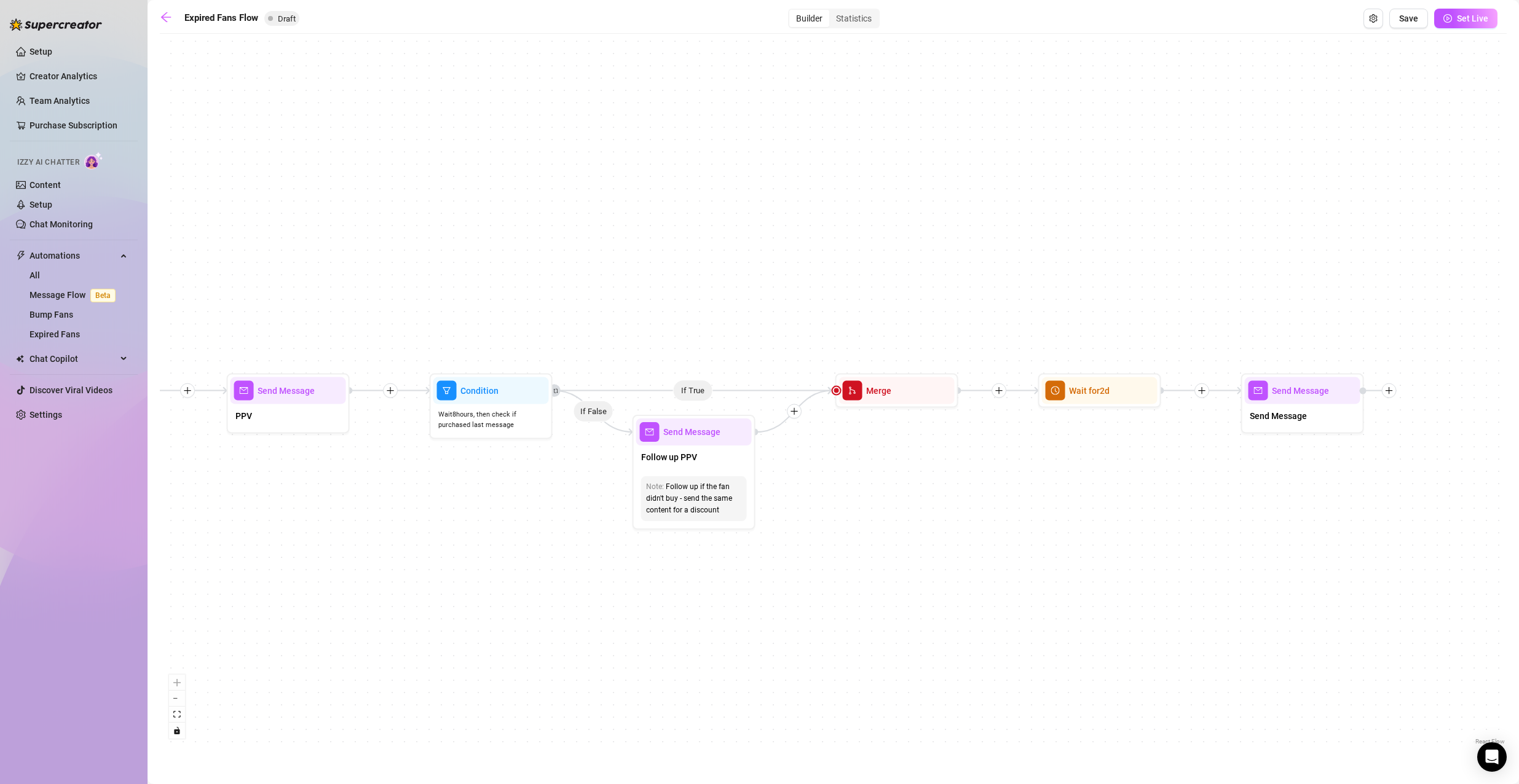
drag, startPoint x: 1413, startPoint y: 616, endPoint x: 1012, endPoint y: 620, distance: 401.0
click at [1012, 620] on div "If True If False Send Message Send Message Wait for 2d Merge Send Message Follo…" at bounding box center [833, 394] width 1347 height 708
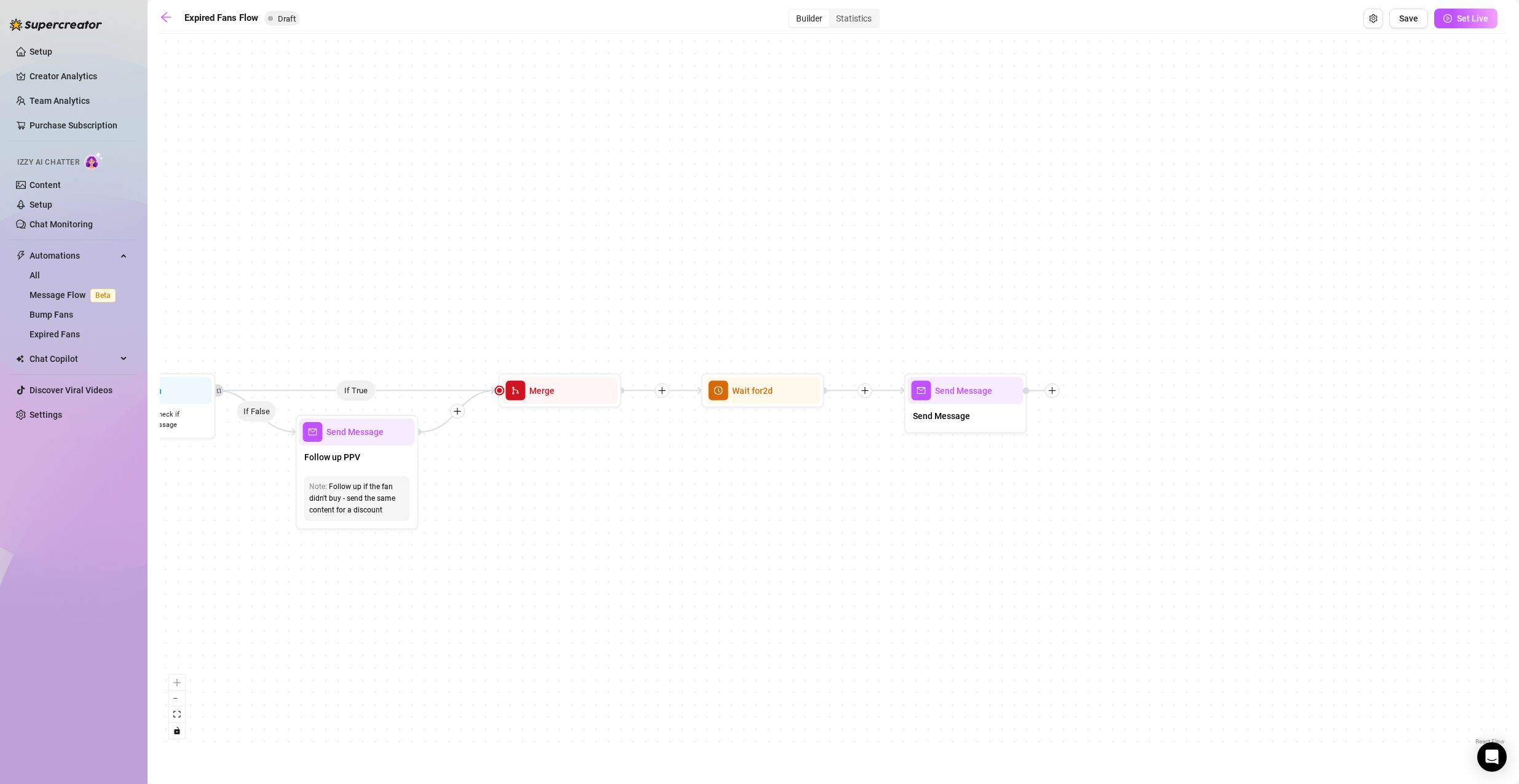
drag, startPoint x: 697, startPoint y: 599, endPoint x: 1134, endPoint y: 589, distance: 437.1
click at [1132, 589] on div "If True If False Send Message Send Message Wait for 2d Merge Send Message Follo…" at bounding box center [833, 394] width 1347 height 708
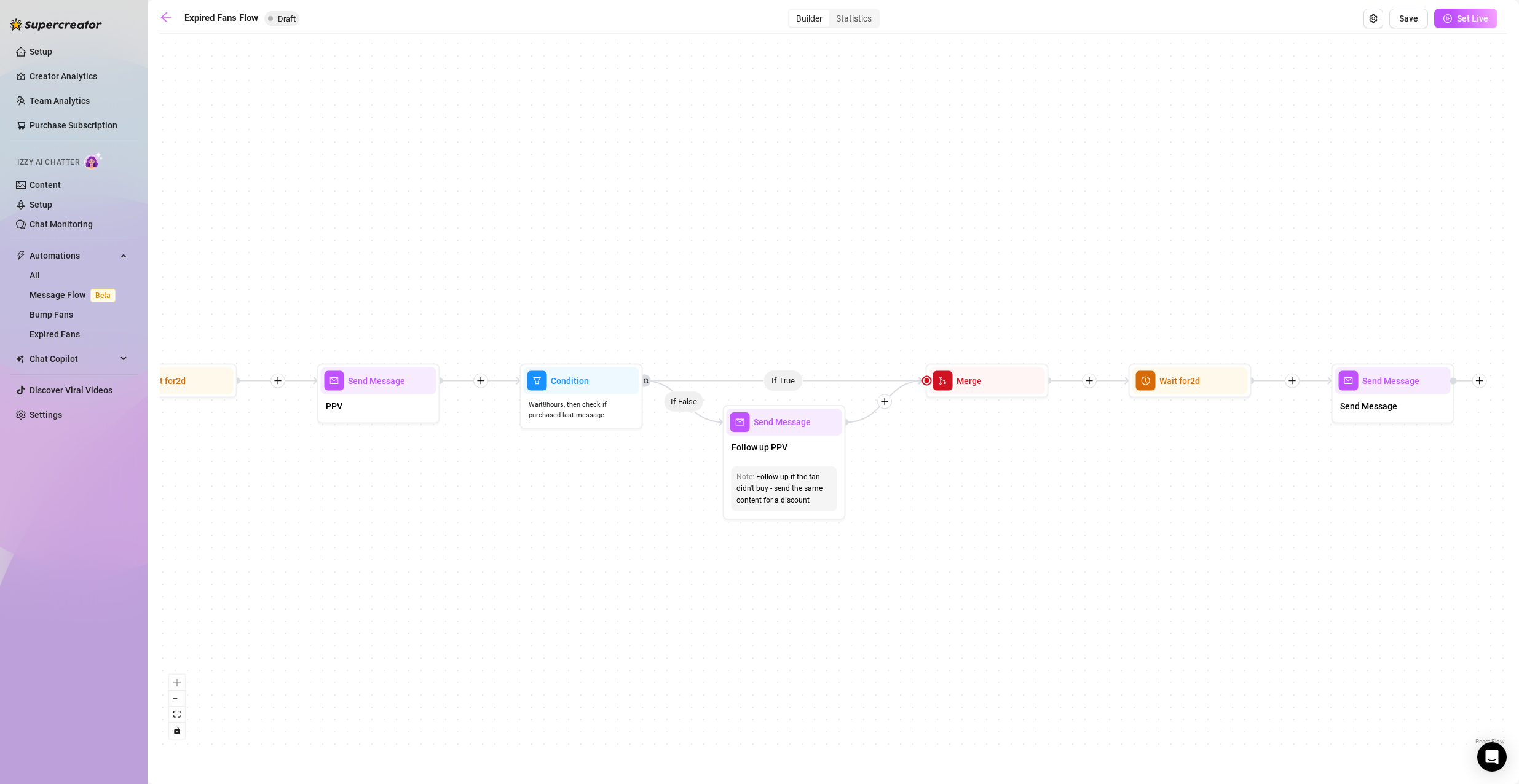
drag, startPoint x: 658, startPoint y: 609, endPoint x: 960, endPoint y: 623, distance: 302.3
click at [960, 623] on div "If True If False Send Message Send Message Wait for 2d Merge Send Message Follo…" at bounding box center [833, 394] width 1347 height 708
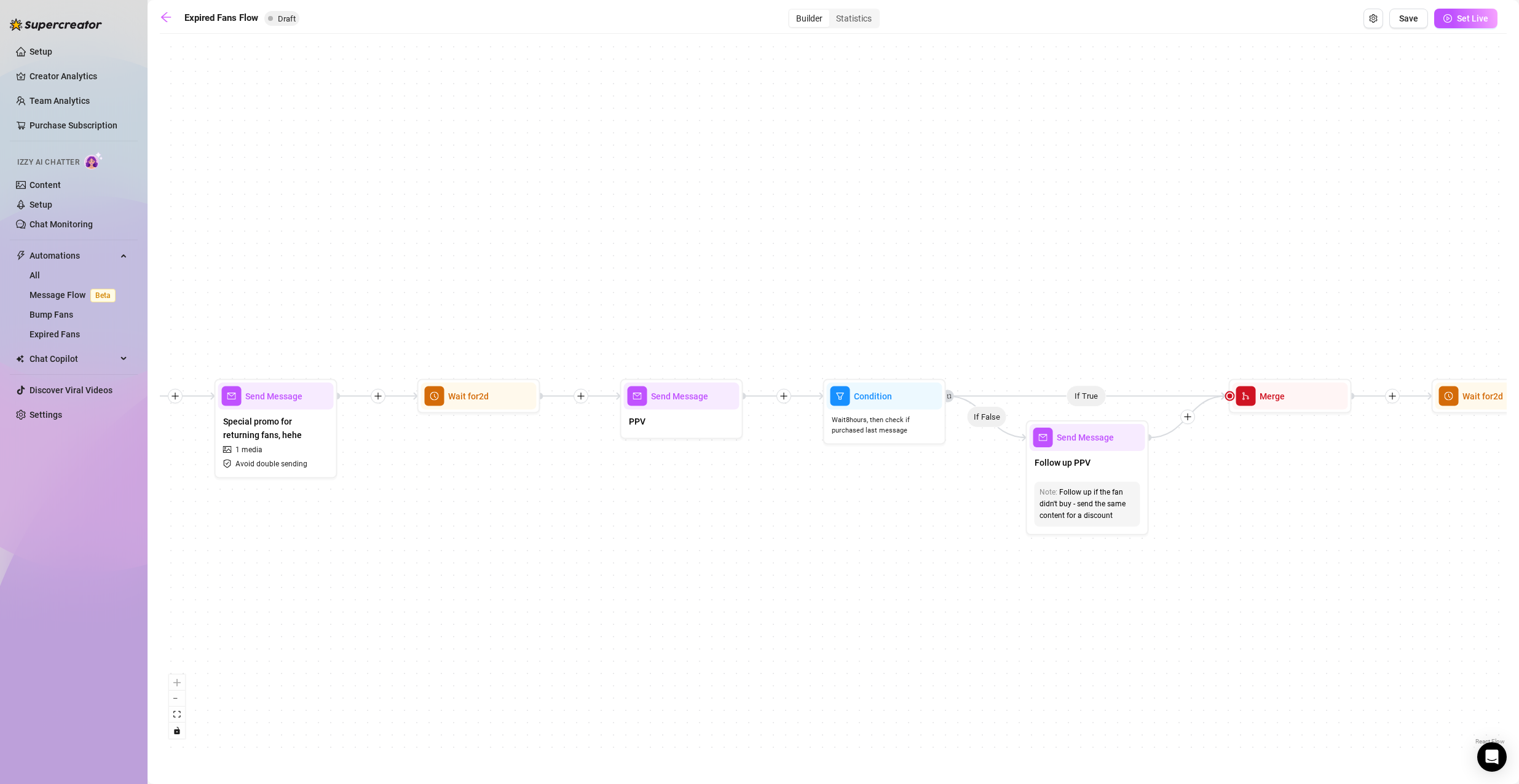
drag, startPoint x: 786, startPoint y: 596, endPoint x: 813, endPoint y: 595, distance: 27.0
click at [813, 595] on div "If True If False Send Message Send Message Wait for 2d Merge Send Message Follo…" at bounding box center [833, 394] width 1347 height 708
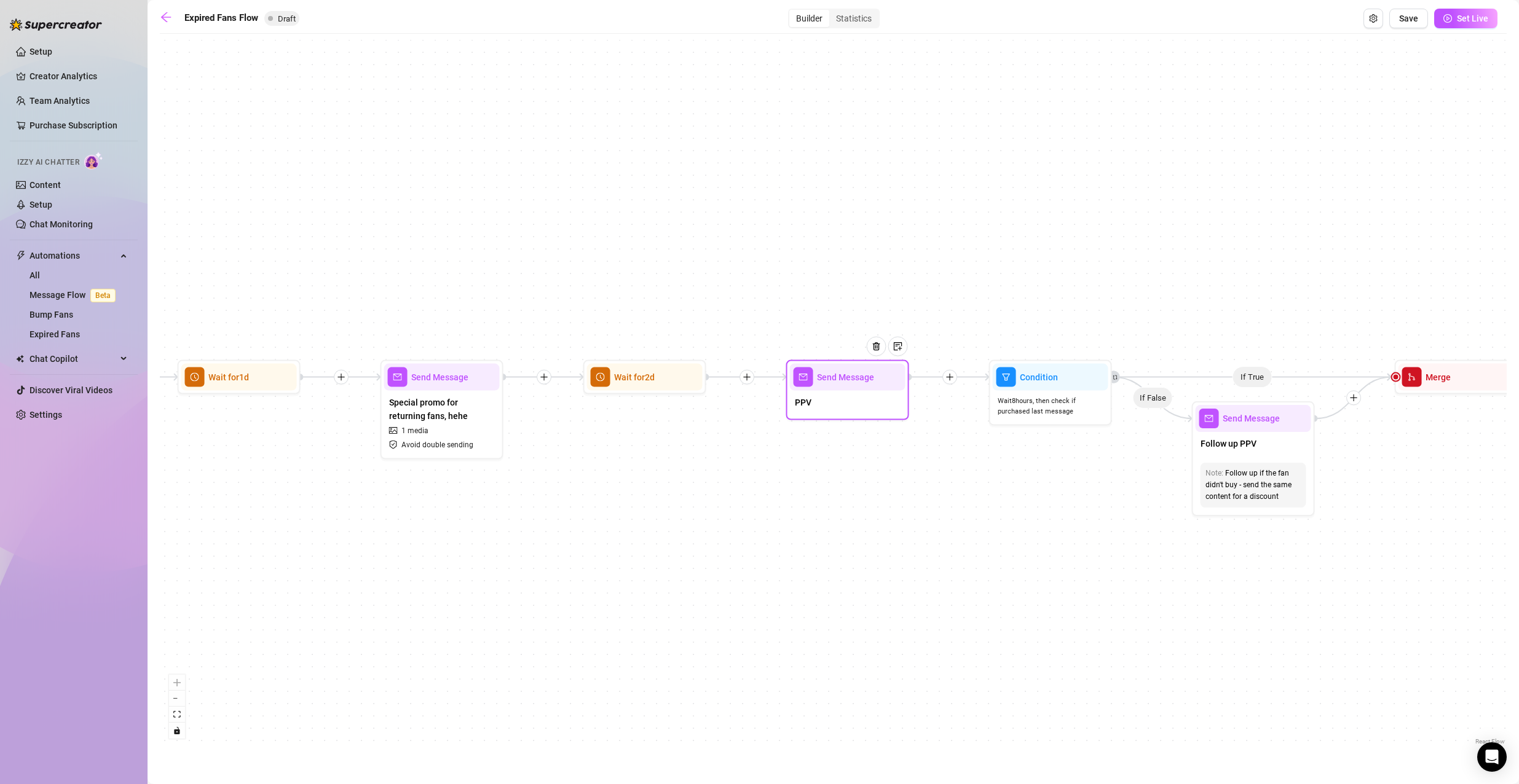
click at [874, 380] on div at bounding box center [881, 355] width 53 height 63
click at [853, 389] on div "Send Message" at bounding box center [847, 377] width 115 height 27
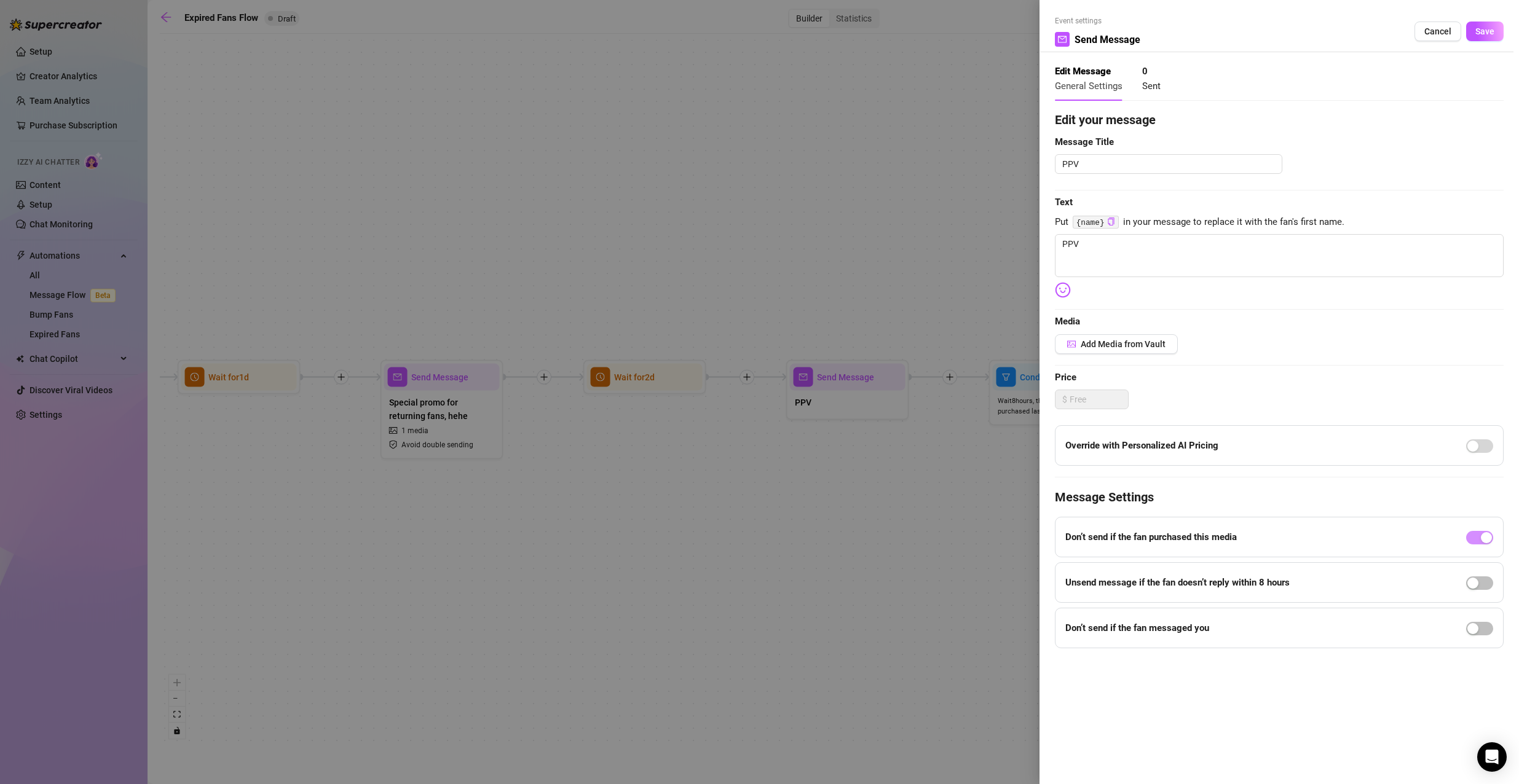
click at [956, 334] on div at bounding box center [759, 392] width 1519 height 784
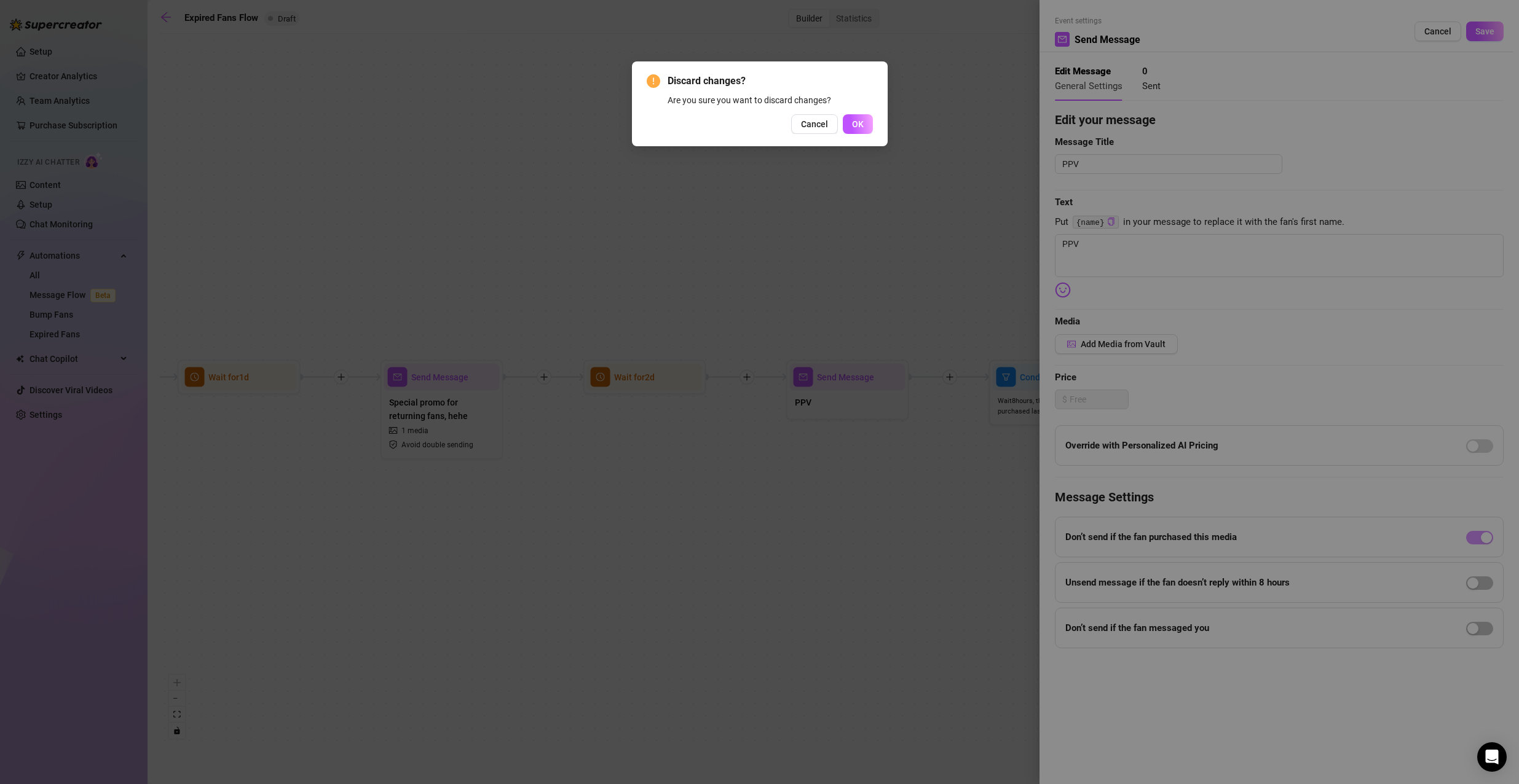
click at [960, 491] on div "Discard changes? Are you sure you want to discard changes? Cancel OK" at bounding box center [759, 392] width 1519 height 784
click at [809, 125] on span "Cancel" at bounding box center [814, 124] width 27 height 10
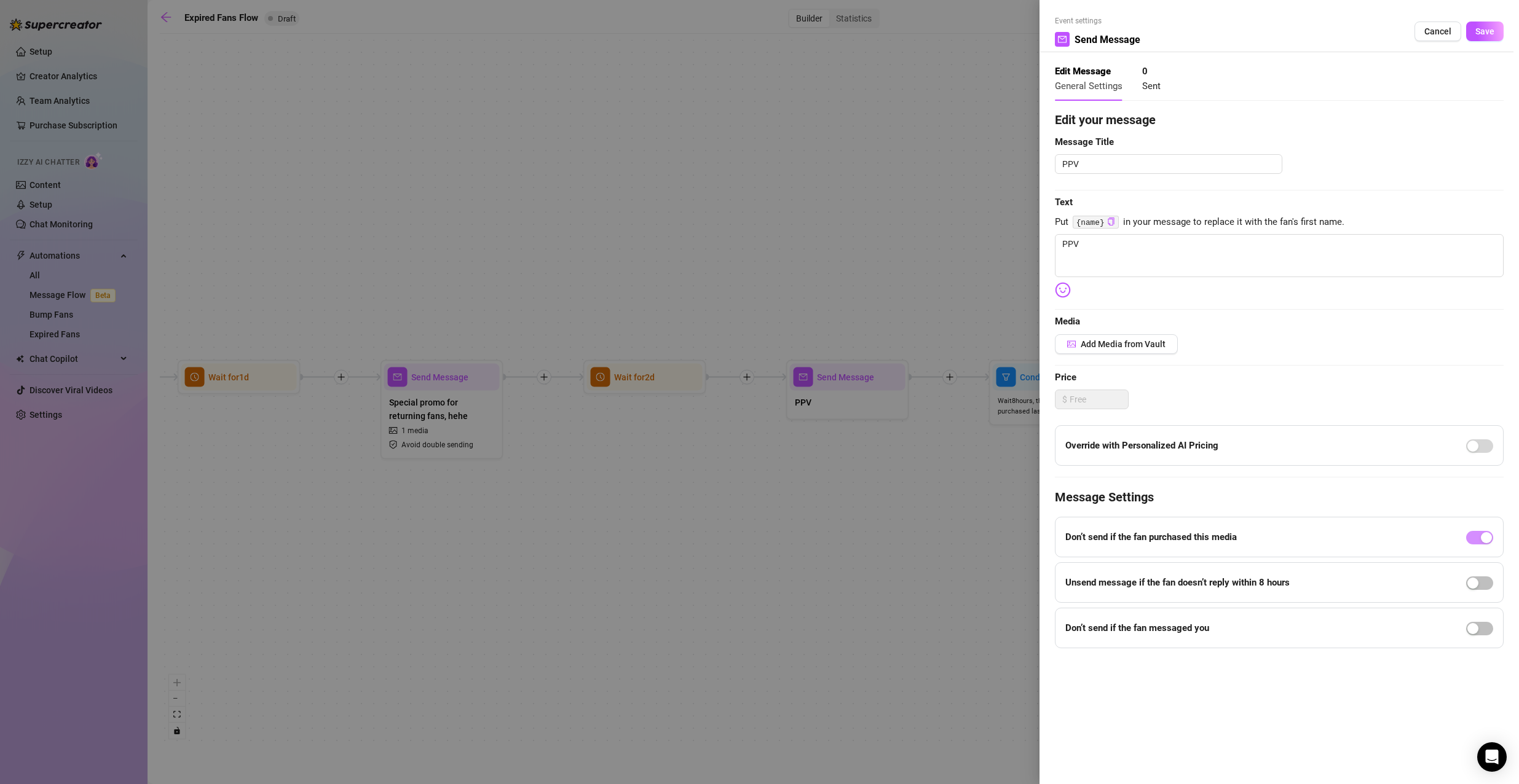
click at [1046, 518] on div "Event settings Send Message Cancel Save Edit Message General Settings 0 Sent Ed…" at bounding box center [1279, 392] width 480 height 784
click at [941, 516] on div at bounding box center [759, 392] width 1519 height 784
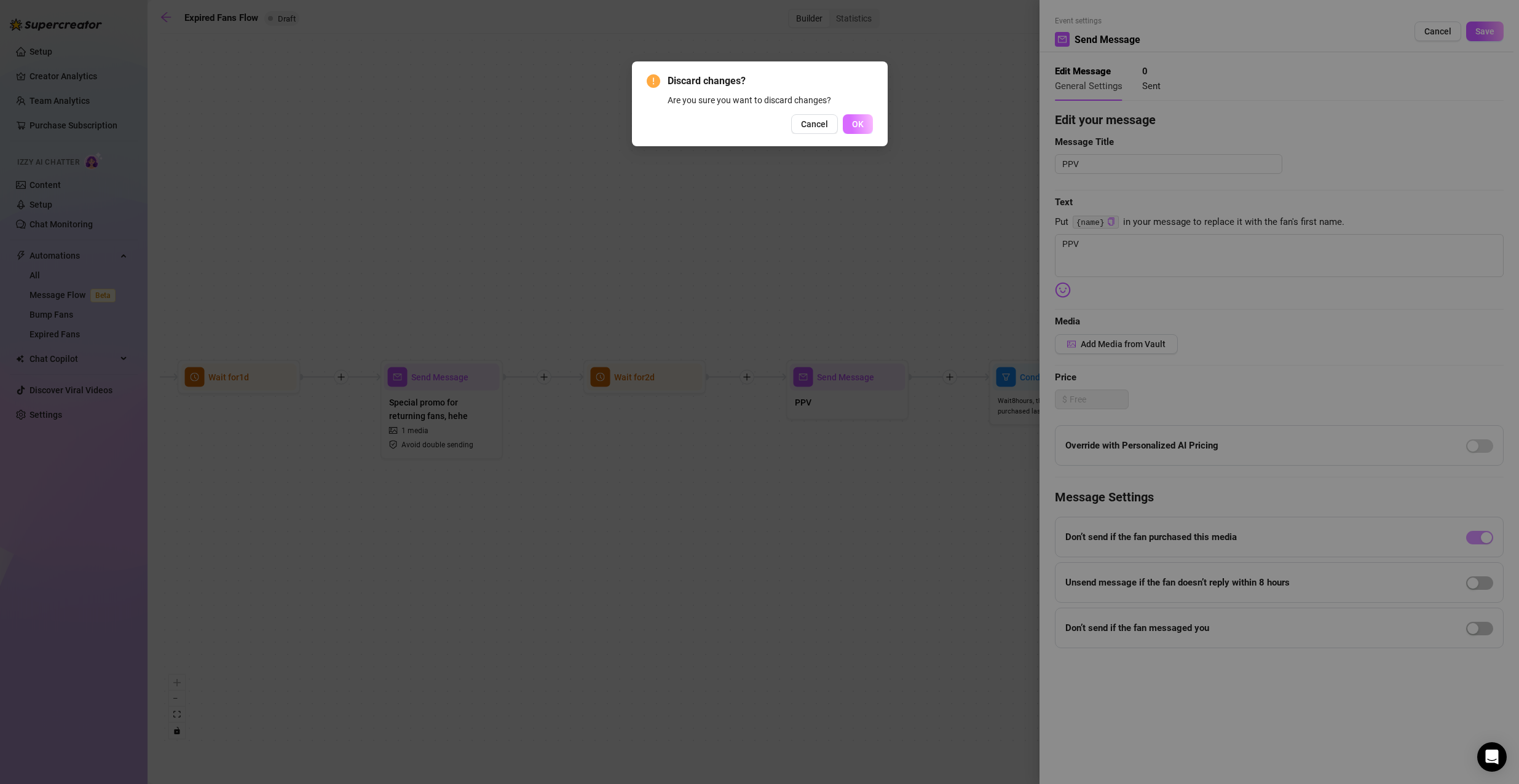
click at [850, 127] on button "OK" at bounding box center [858, 124] width 30 height 20
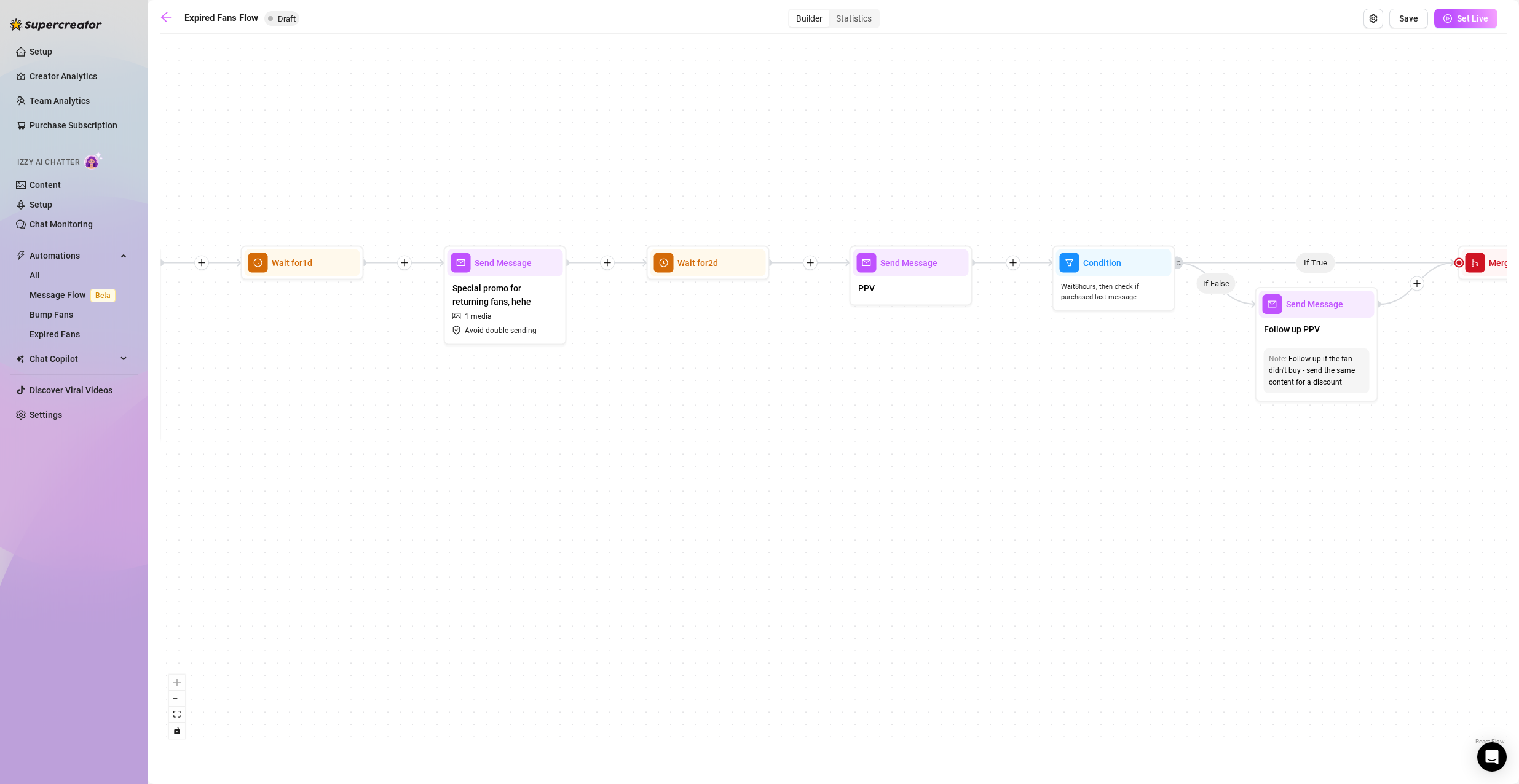
drag, startPoint x: 1330, startPoint y: 626, endPoint x: 1229, endPoint y: 533, distance: 137.3
click at [1394, 511] on div "If True If False Send Message Send Message Wait for 2d Merge Send Message Follo…" at bounding box center [833, 394] width 1347 height 708
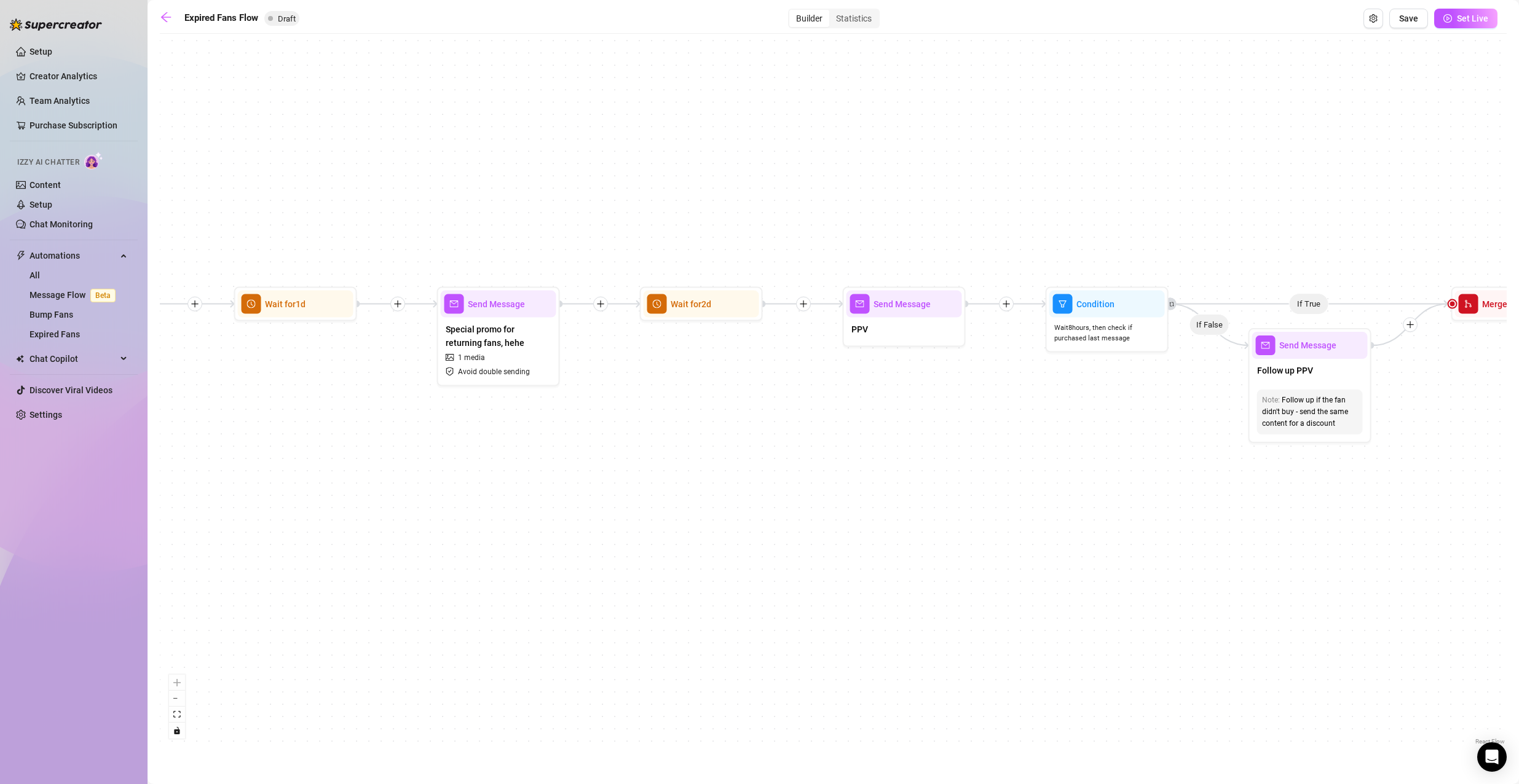
drag, startPoint x: 571, startPoint y: 412, endPoint x: 534, endPoint y: 510, distance: 104.8
click at [537, 510] on div "If True If False Send Message Send Message Wait for 2d Merge Send Message Follo…" at bounding box center [833, 394] width 1347 height 708
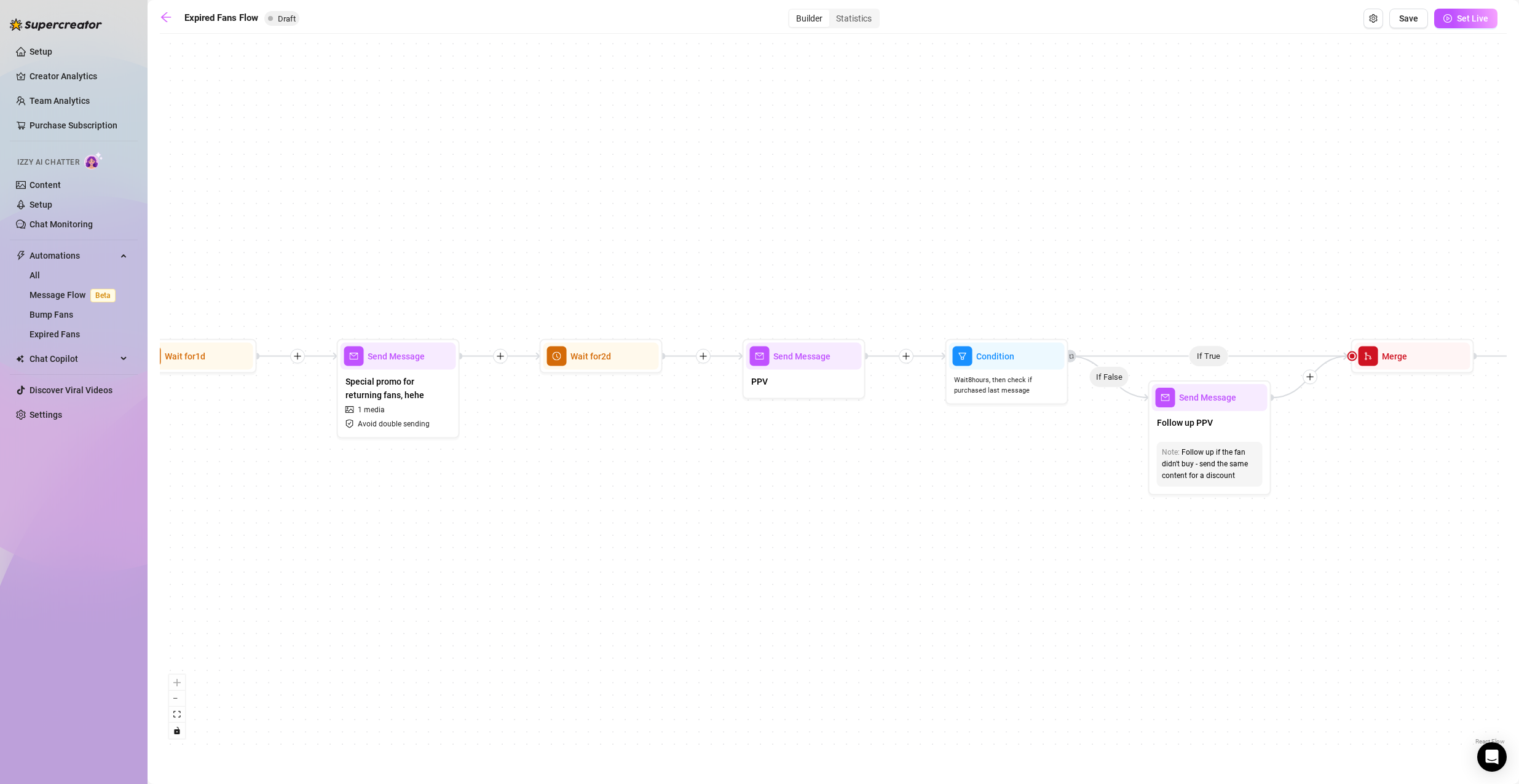
drag, startPoint x: 462, startPoint y: 508, endPoint x: 458, endPoint y: 490, distance: 18.4
click at [364, 493] on div "If True If False Send Message Send Message Wait for 2d Merge Send Message Follo…" at bounding box center [833, 394] width 1347 height 708
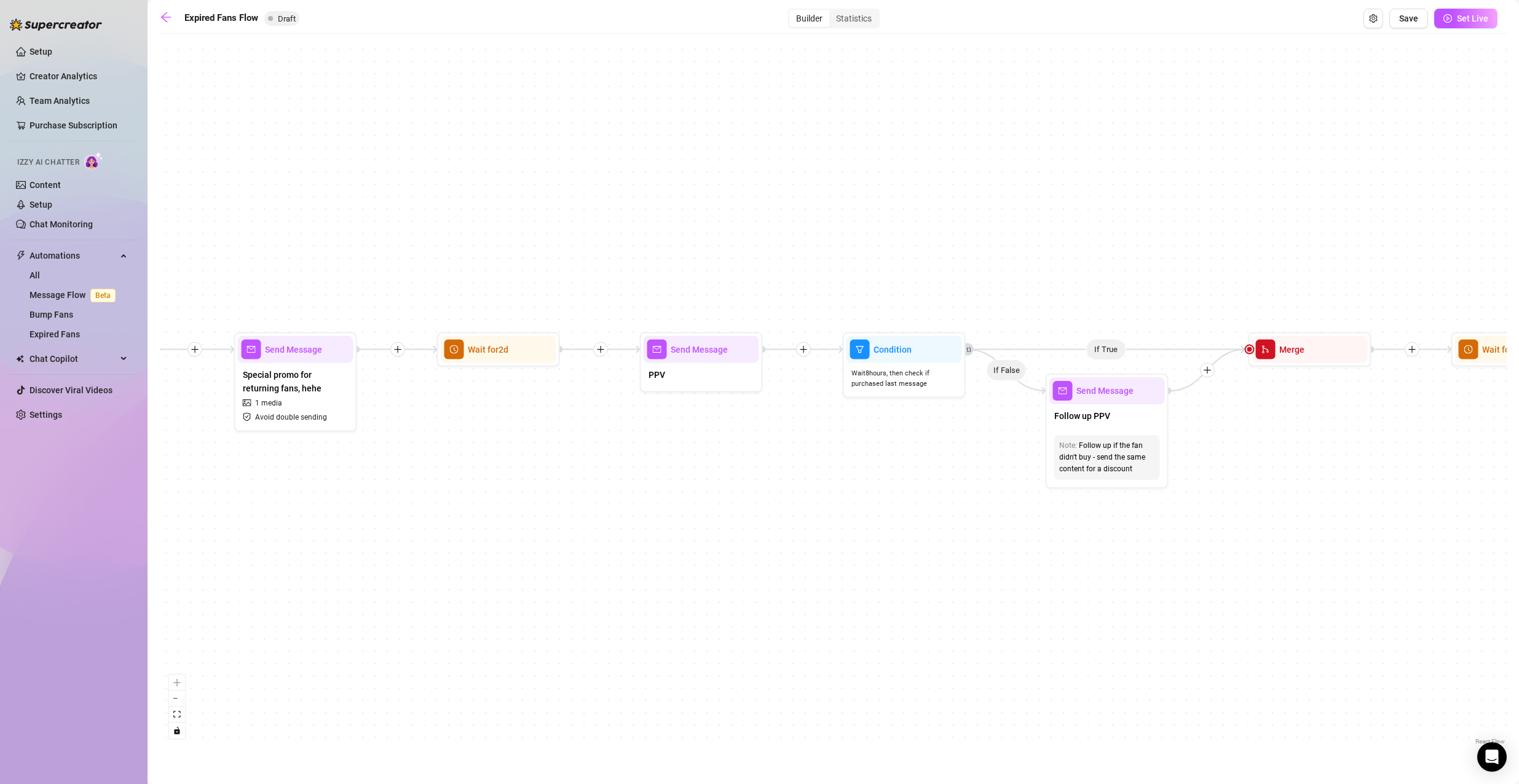
drag, startPoint x: 814, startPoint y: 498, endPoint x: 753, endPoint y: 506, distance: 61.5
click at [753, 506] on div "If True If False Send Message Send Message Wait for 2d Merge Send Message Follo…" at bounding box center [833, 394] width 1347 height 708
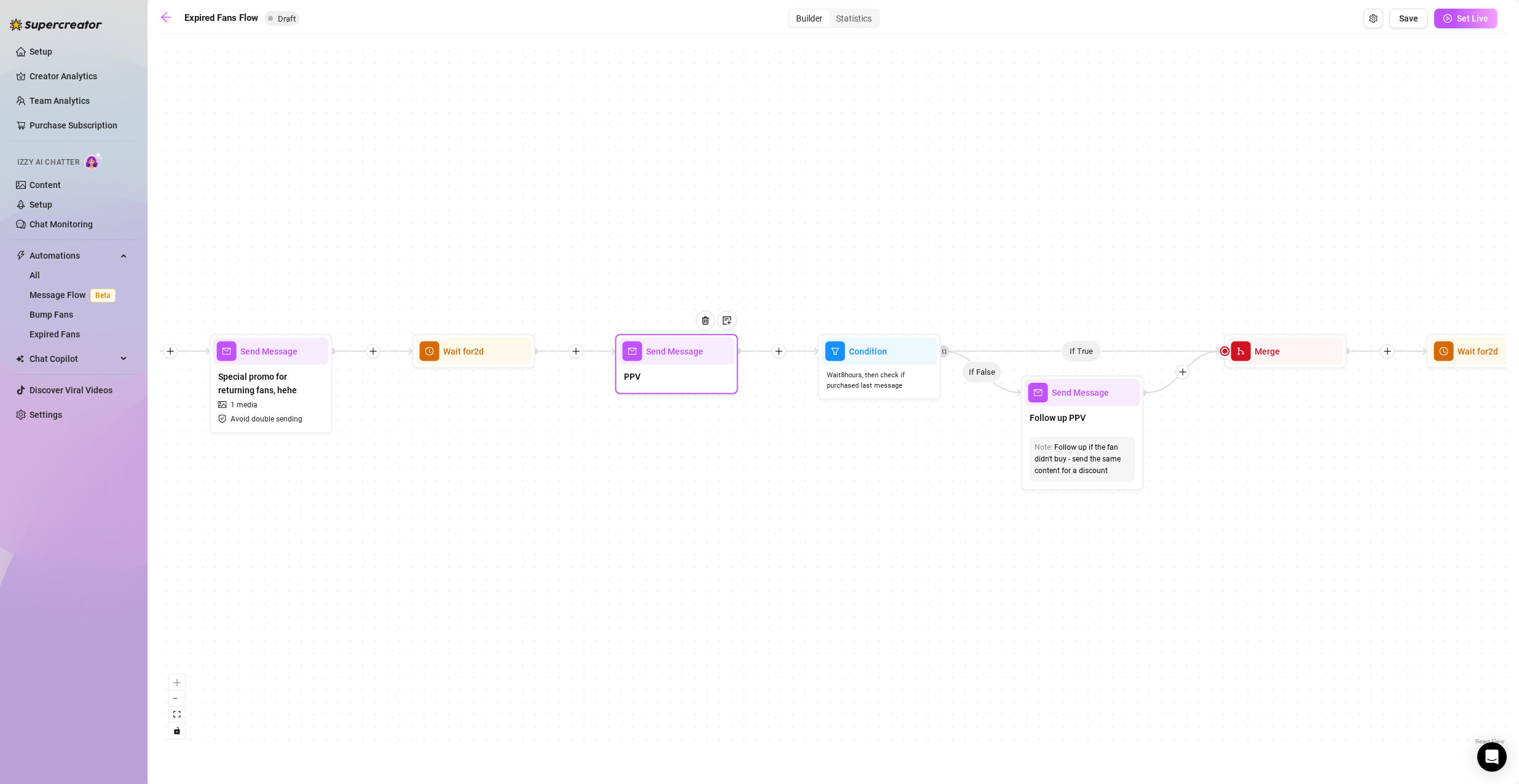
click at [674, 347] on span "Send Message" at bounding box center [674, 351] width 57 height 14
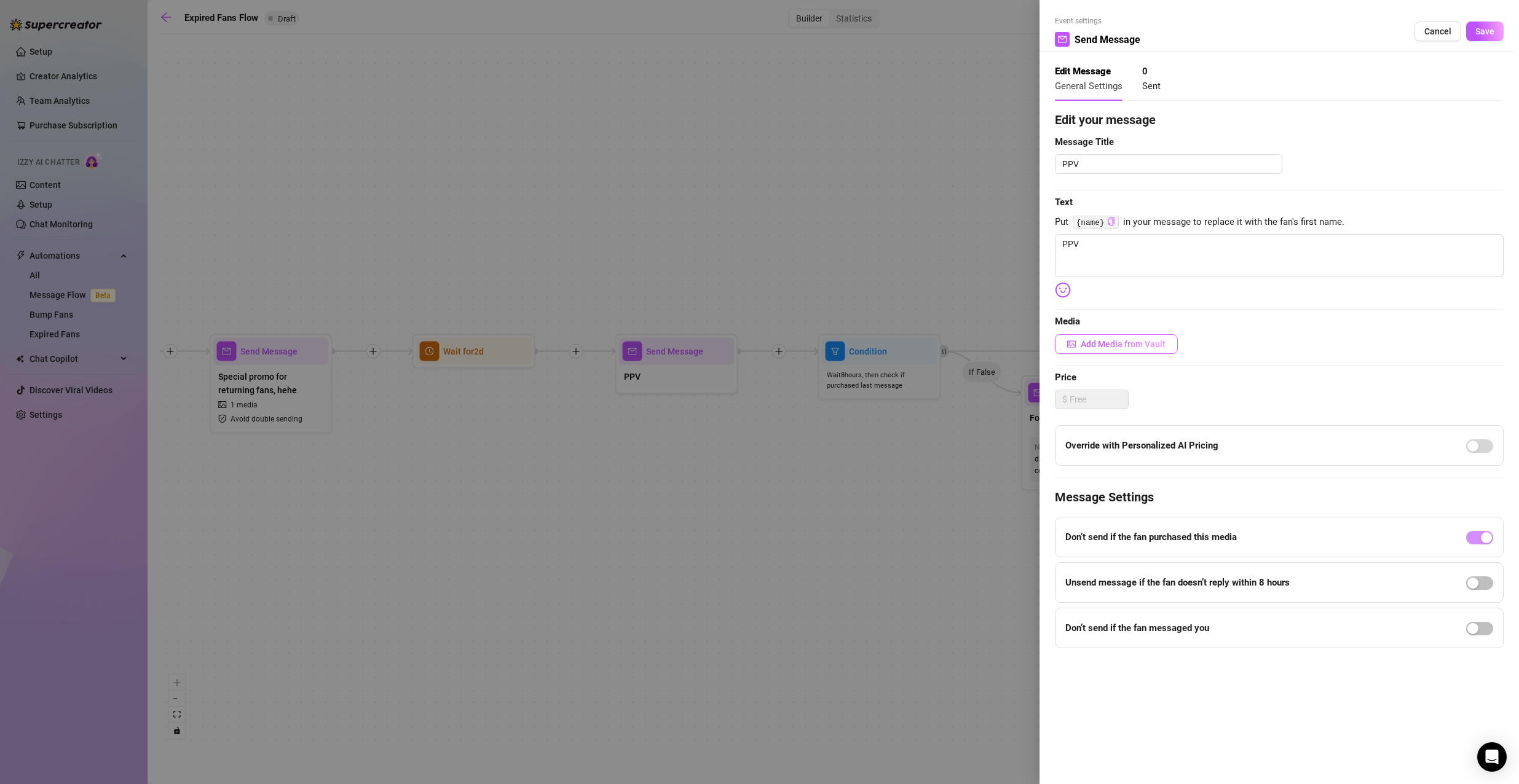
click at [1148, 337] on button "Add Media from Vault" at bounding box center [1116, 344] width 123 height 20
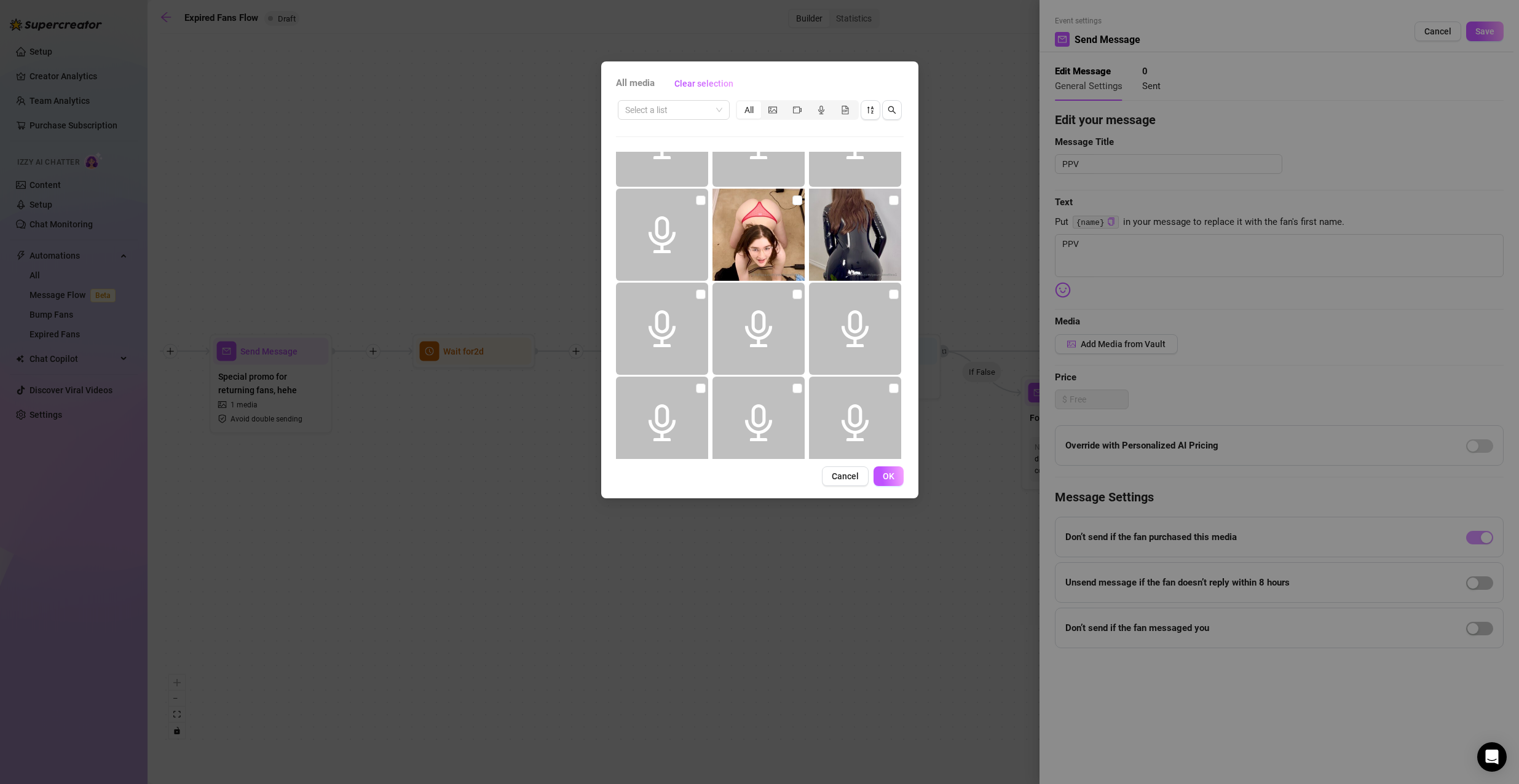
scroll to position [2028, 0]
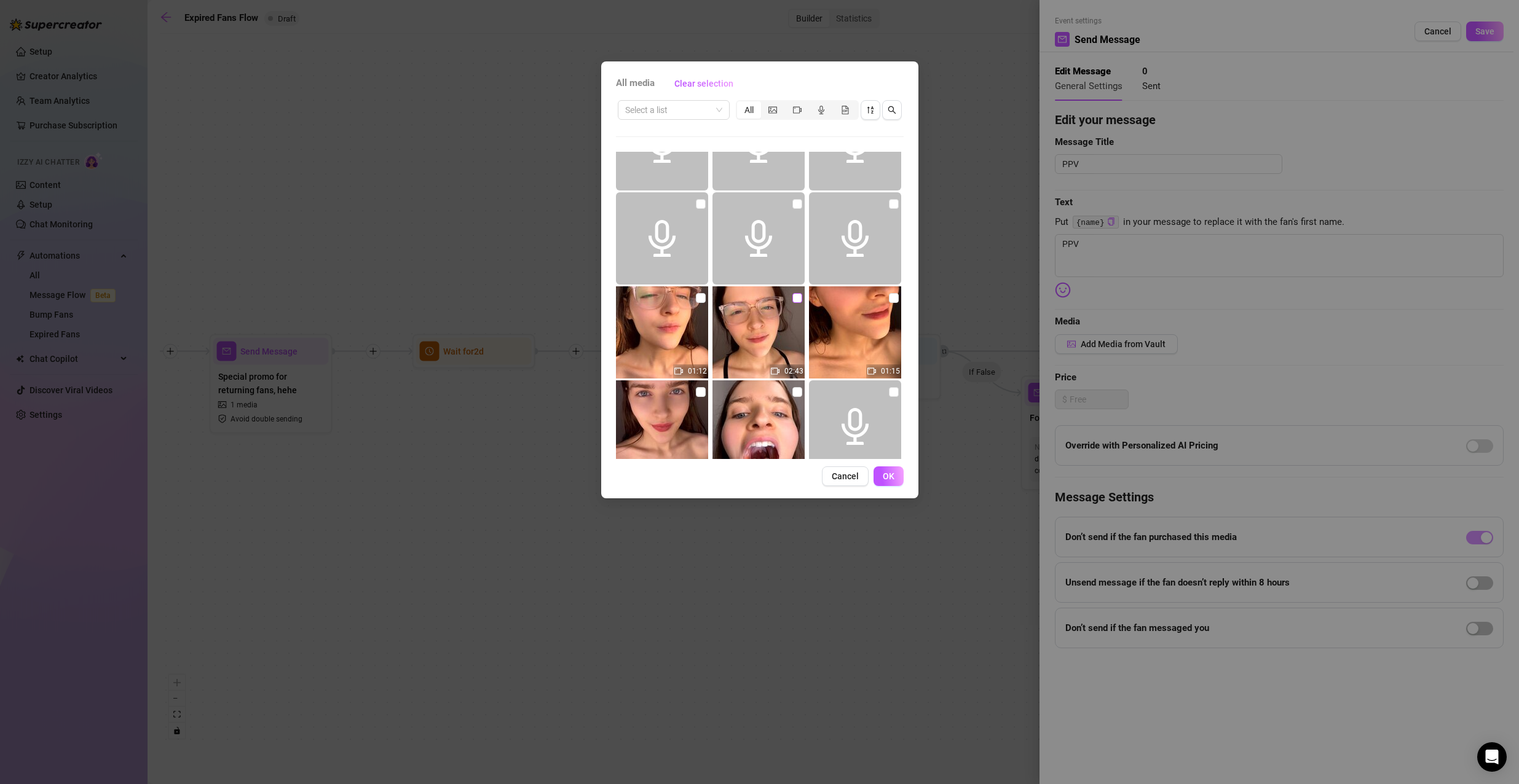
click at [792, 302] on input "checkbox" at bounding box center [797, 297] width 10 height 10
click at [888, 295] on input "checkbox" at bounding box center [893, 297] width 10 height 10
click at [697, 297] on input "checkbox" at bounding box center [700, 297] width 10 height 10
click at [699, 398] on label at bounding box center [700, 392] width 10 height 14
click at [699, 397] on input "checkbox" at bounding box center [700, 392] width 10 height 10
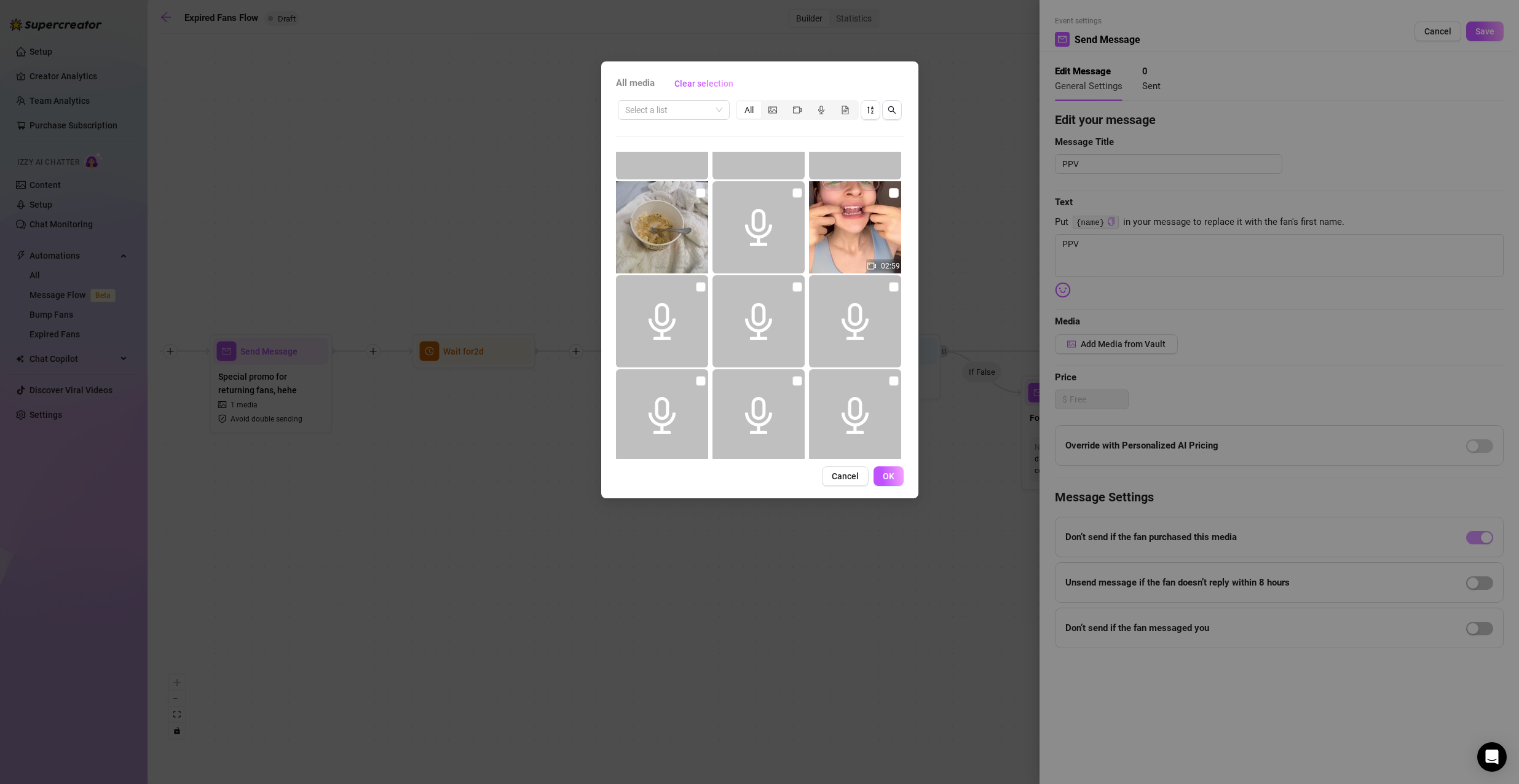
scroll to position [1290, 0]
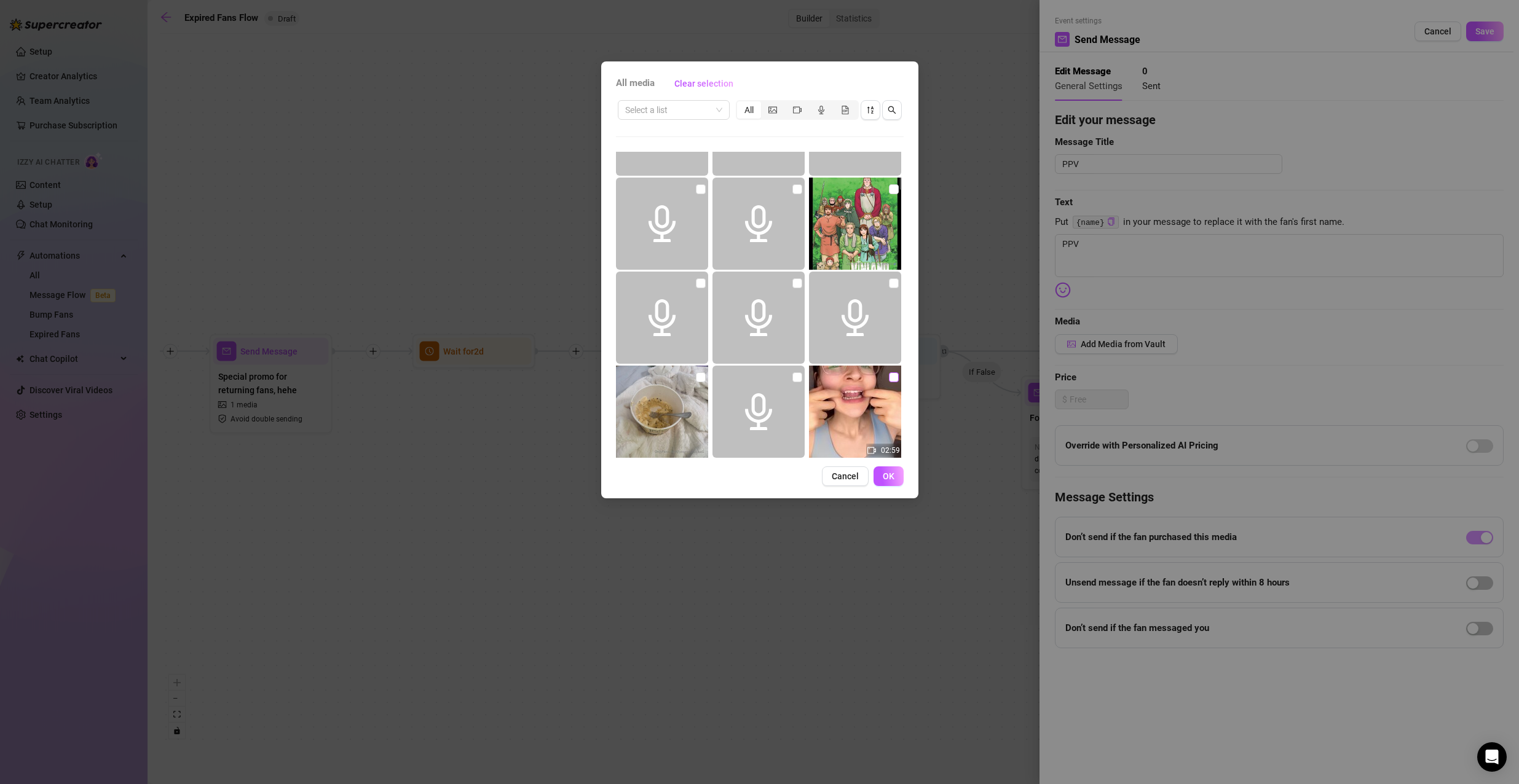
click at [888, 374] on input "checkbox" at bounding box center [893, 377] width 10 height 10
click at [880, 477] on button "OK" at bounding box center [888, 476] width 30 height 20
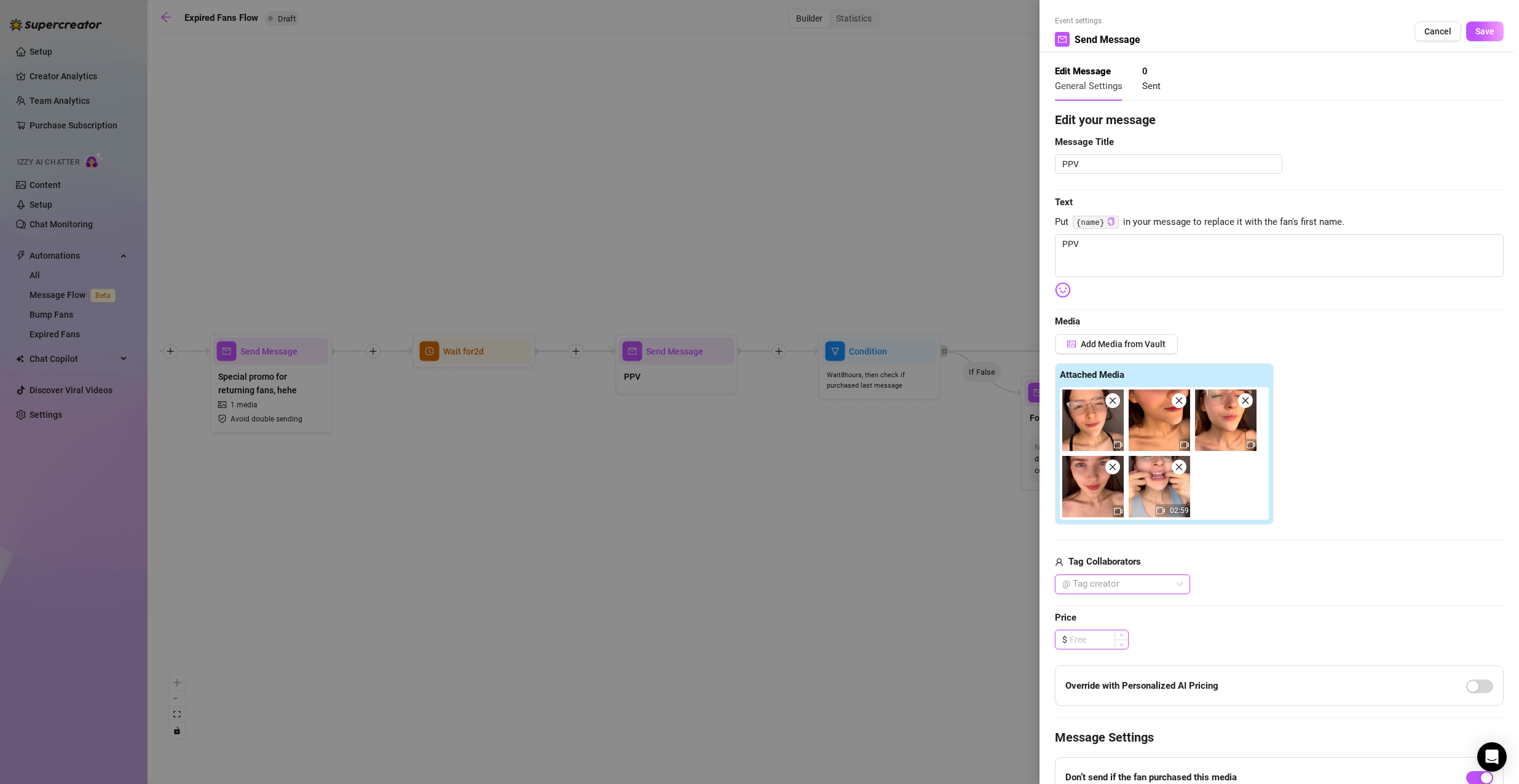
click at [1105, 641] on input at bounding box center [1098, 640] width 59 height 18
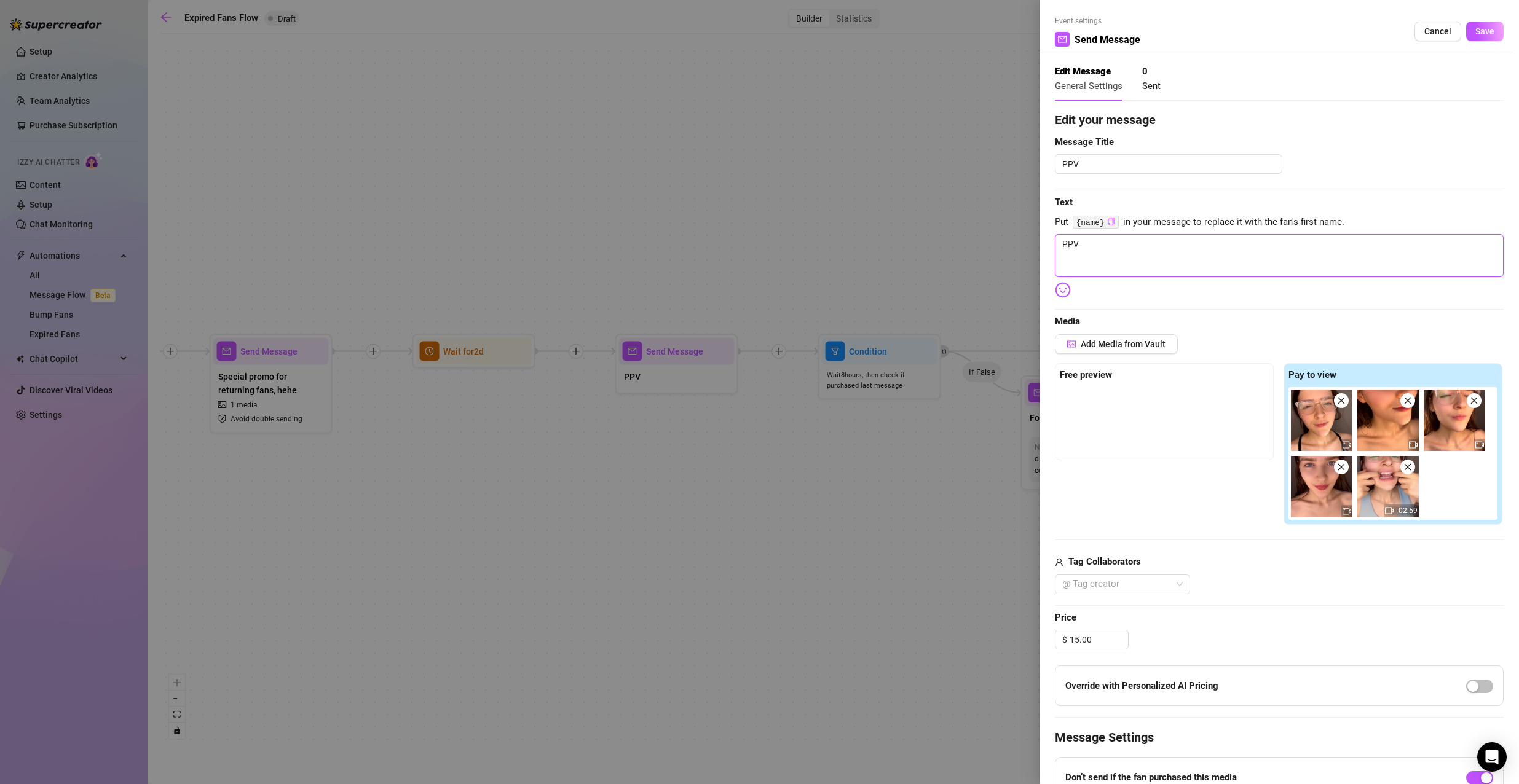
drag, startPoint x: 1124, startPoint y: 243, endPoint x: 912, endPoint y: 186, distance: 219.5
click at [913, 186] on div "Event settings Send Message Cancel Save Edit Message General Settings 0 Sent Ed…" at bounding box center [759, 392] width 1519 height 784
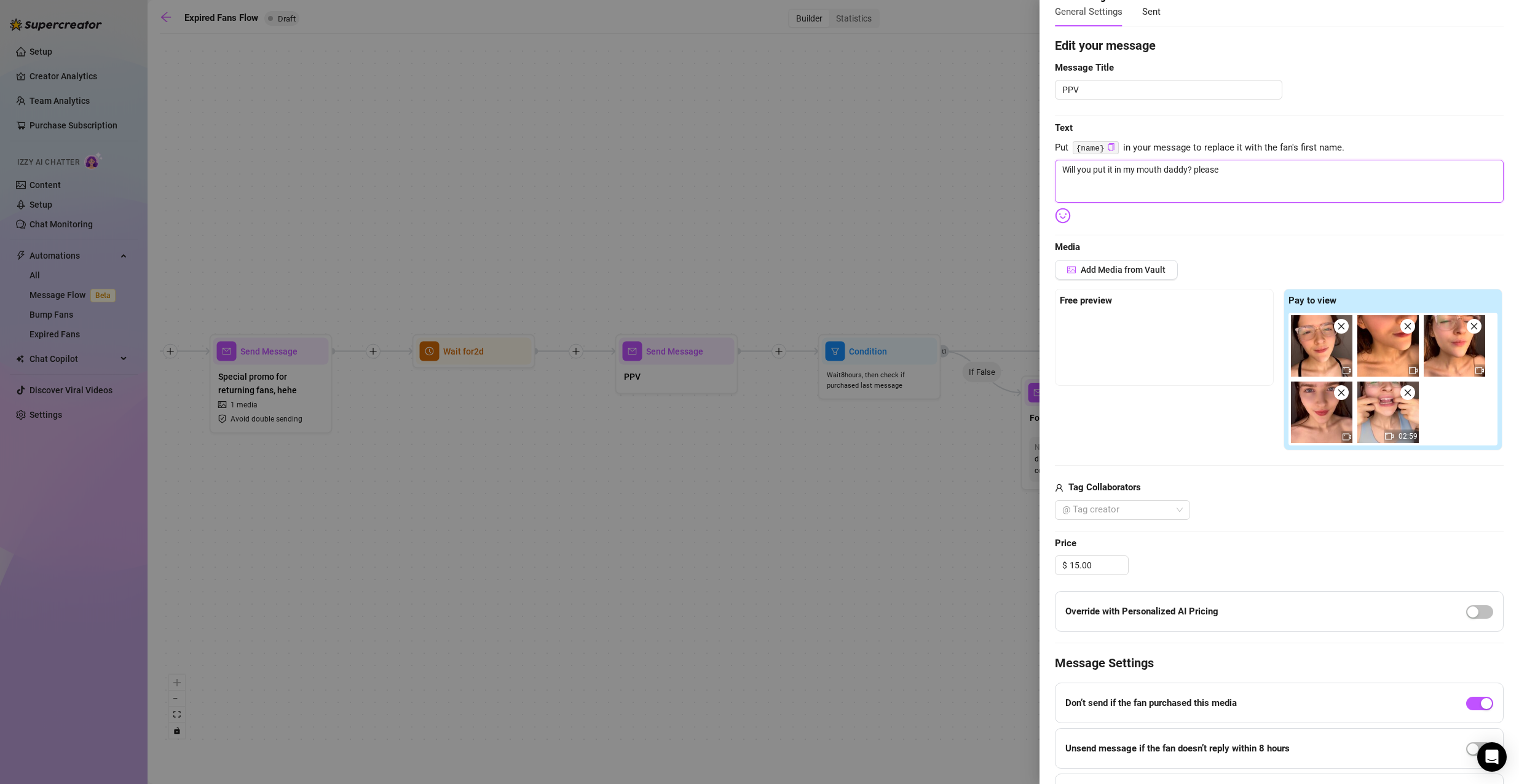
scroll to position [150, 0]
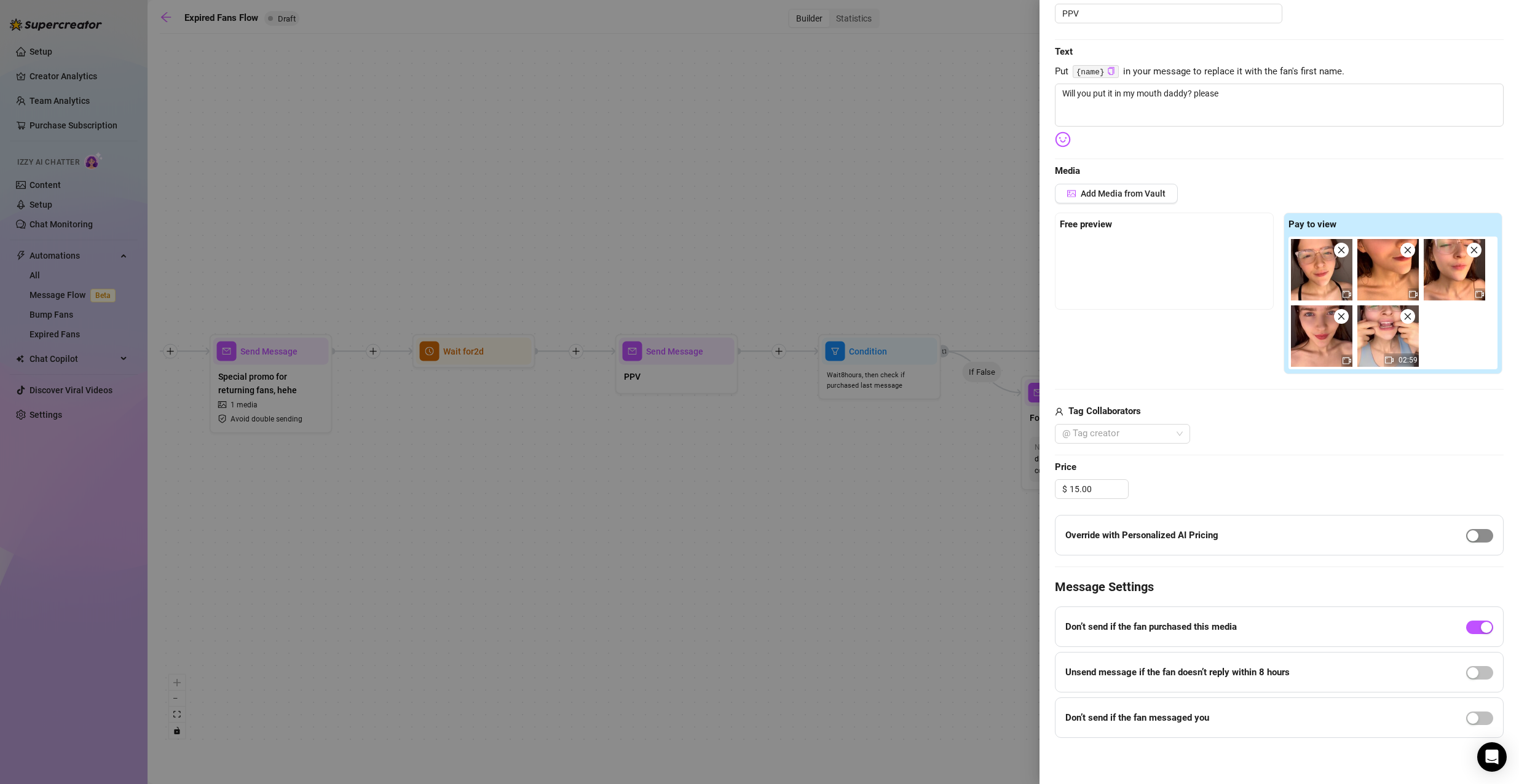
click at [1471, 535] on span "button" at bounding box center [1479, 535] width 27 height 14
click at [1466, 626] on span "button" at bounding box center [1479, 627] width 27 height 14
click at [1467, 626] on div "button" at bounding box center [1472, 627] width 11 height 11
click at [1481, 540] on div "button" at bounding box center [1486, 535] width 11 height 11
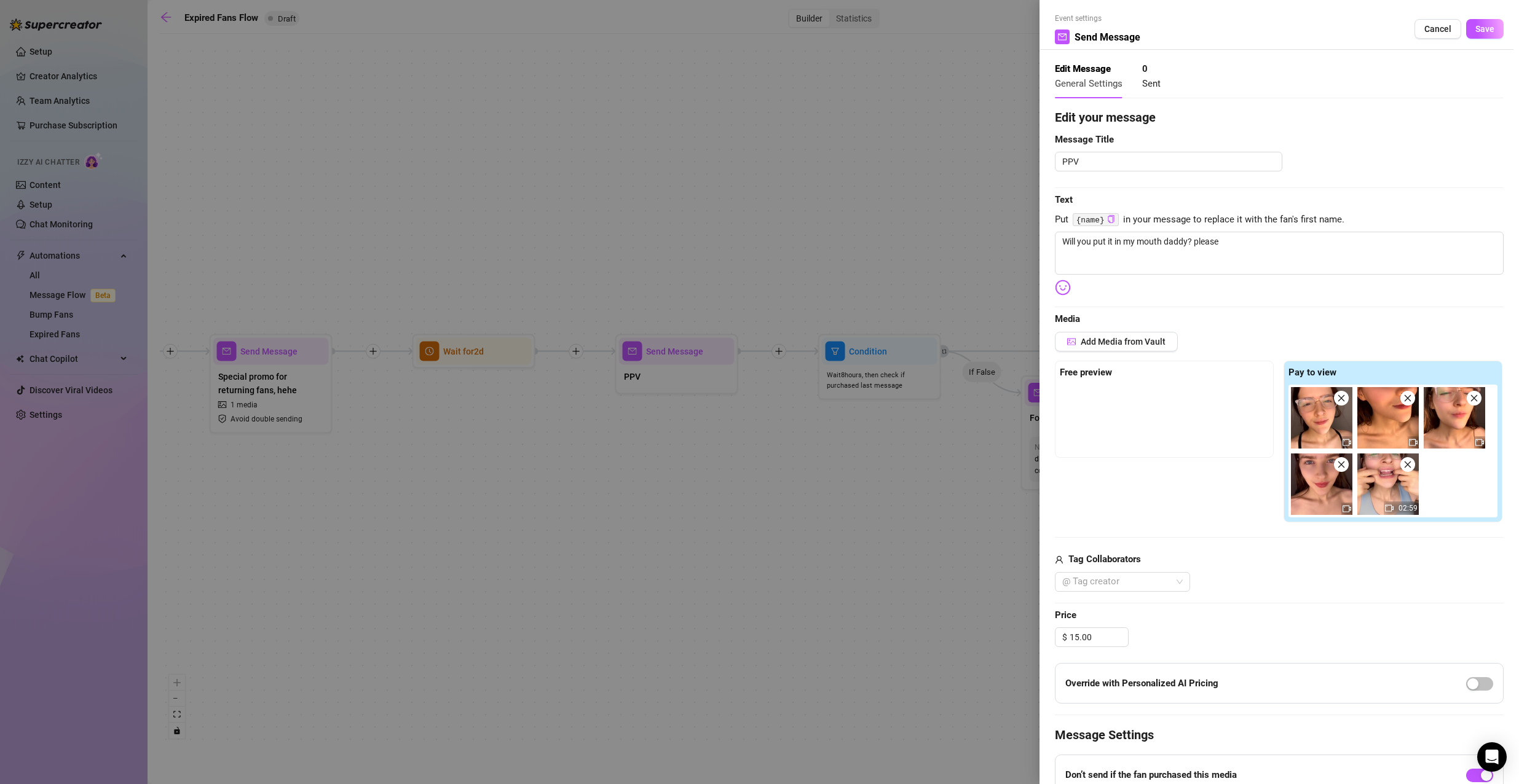
scroll to position [0, 0]
drag, startPoint x: 1134, startPoint y: 167, endPoint x: 970, endPoint y: 157, distance: 164.3
click at [970, 157] on div "Event settings Send Message Cancel Save Edit Message General Settings 0 Sent Ed…" at bounding box center [759, 392] width 1519 height 784
click at [1480, 30] on span "Save" at bounding box center [1484, 31] width 19 height 10
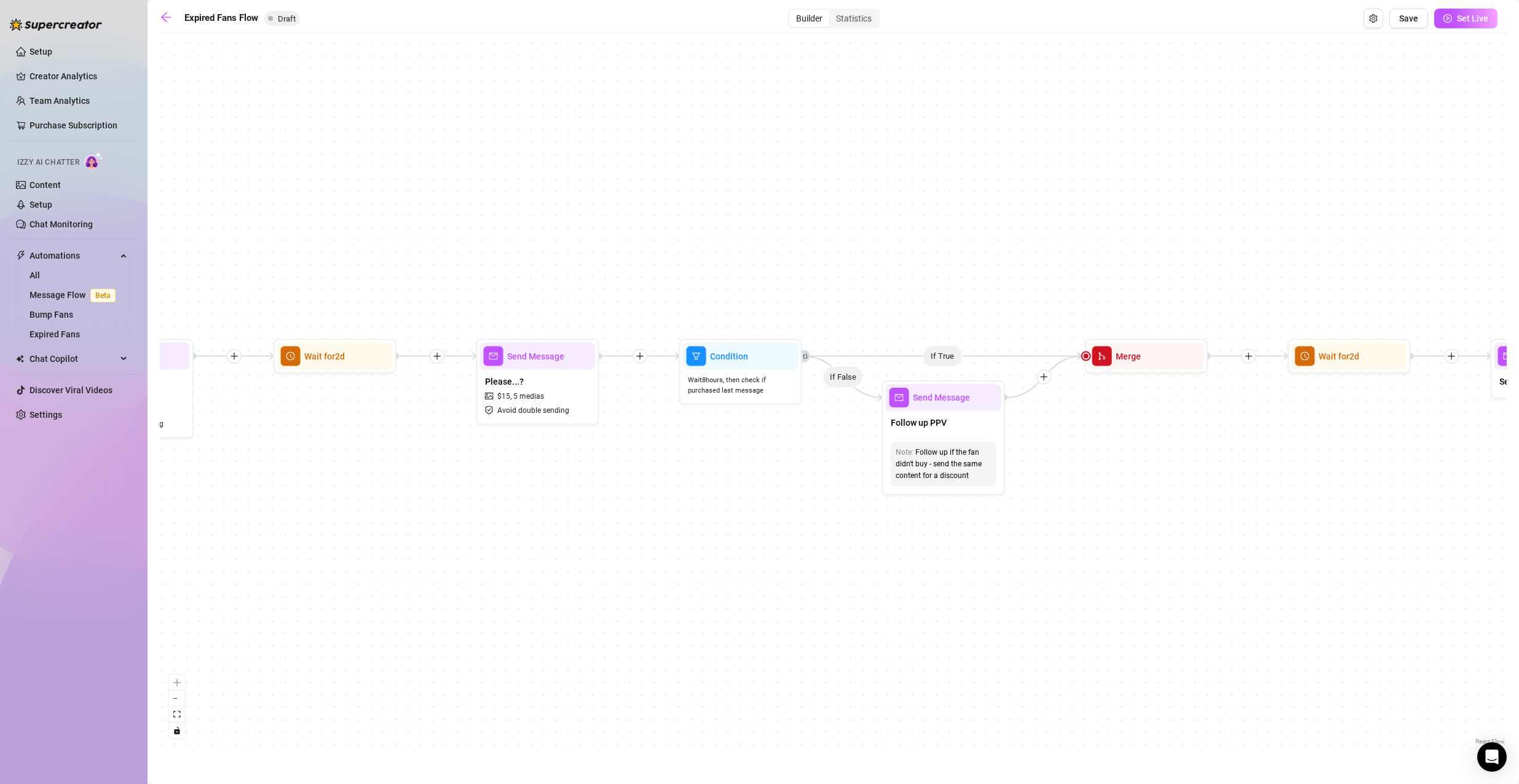
drag, startPoint x: 886, startPoint y: 506, endPoint x: 716, endPoint y: 509, distance: 170.0
click at [721, 509] on div "If True If False Send Message Send Message Wait for 2d Merge Send Message Follo…" at bounding box center [833, 394] width 1347 height 708
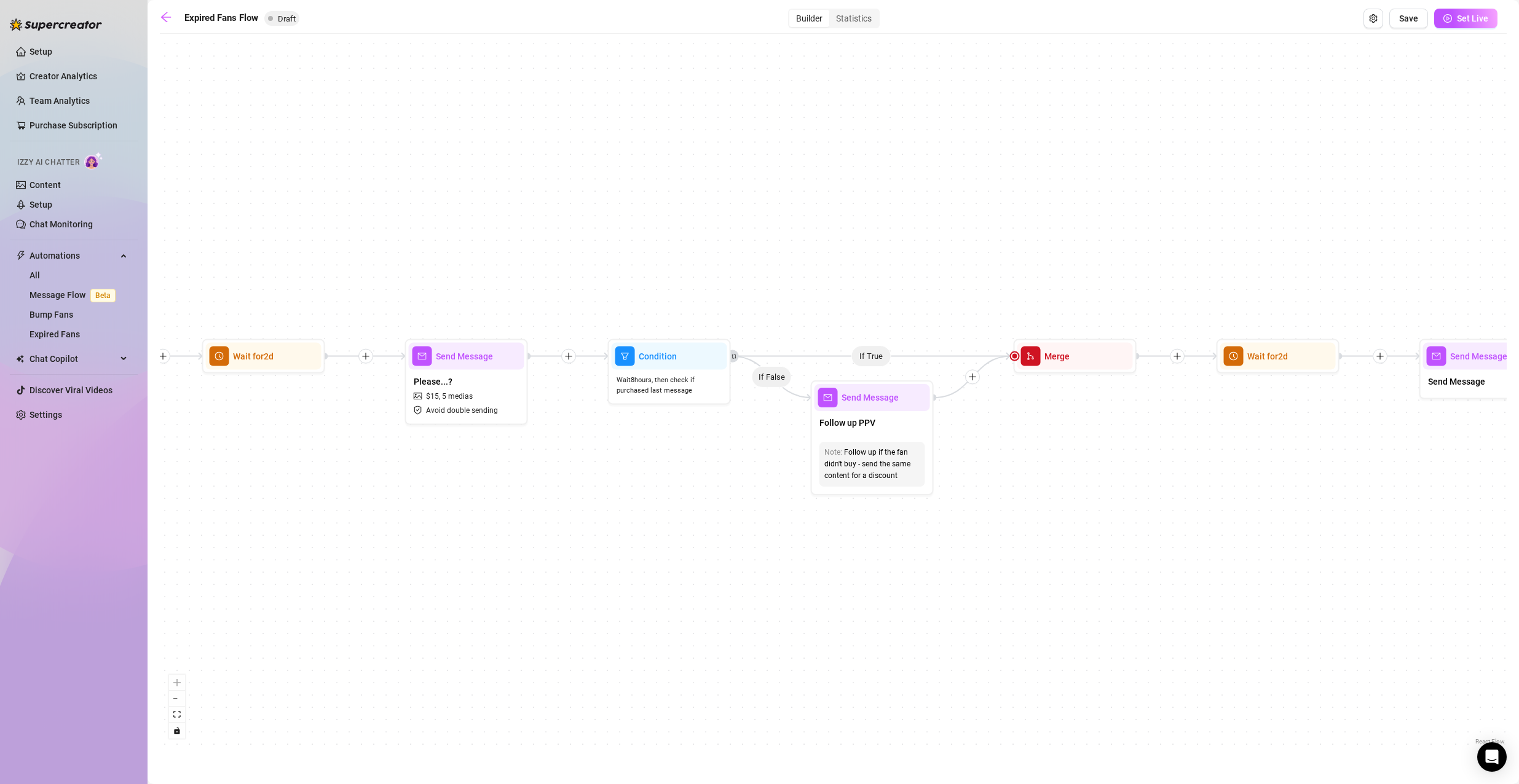
click at [802, 595] on div "If True If False Send Message Send Message Wait for 2d Merge Send Message Follo…" at bounding box center [833, 394] width 1347 height 708
click at [675, 400] on div "Wait 8 hours, then check if purchased last message" at bounding box center [669, 386] width 115 height 32
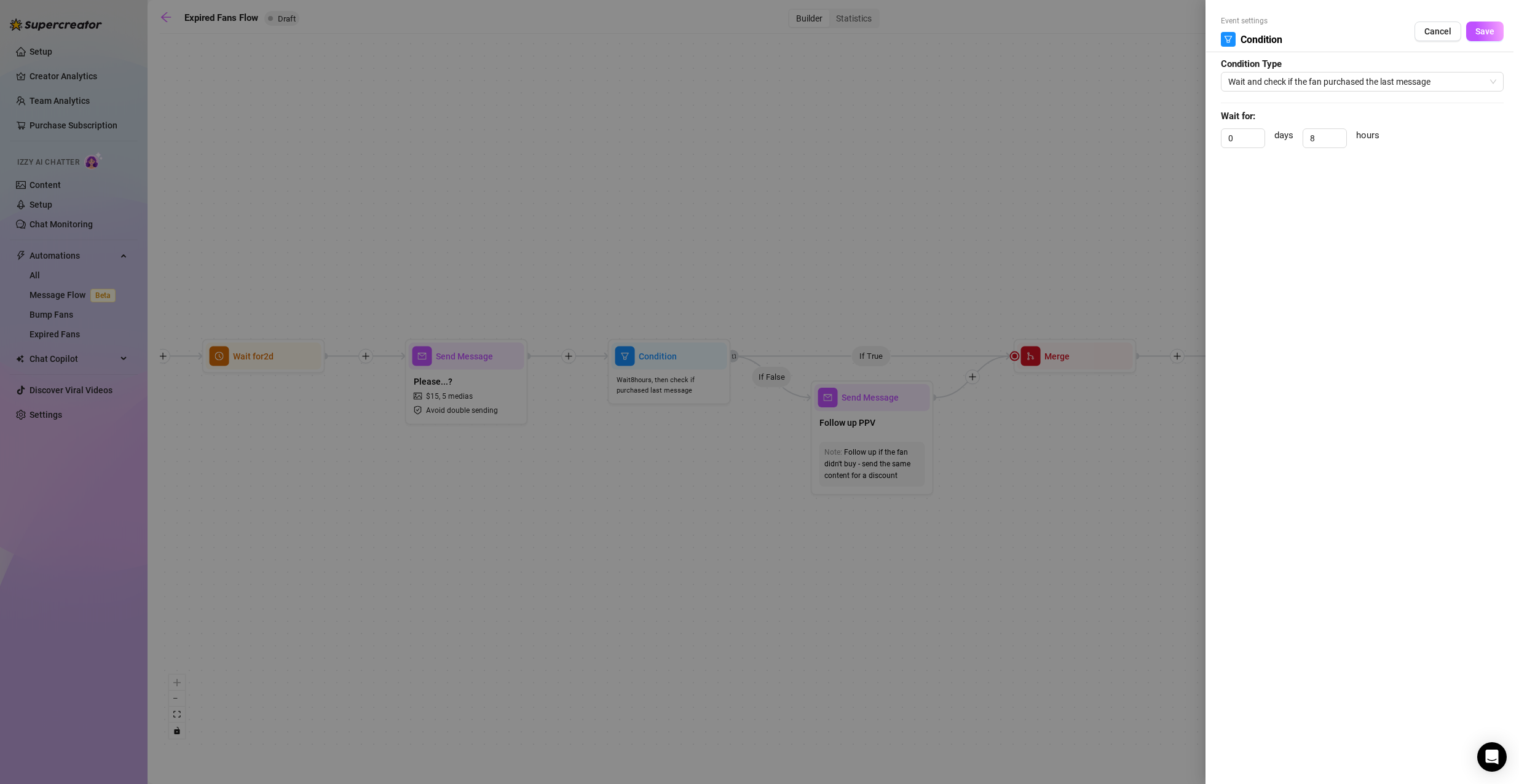
click at [979, 669] on div at bounding box center [759, 392] width 1519 height 784
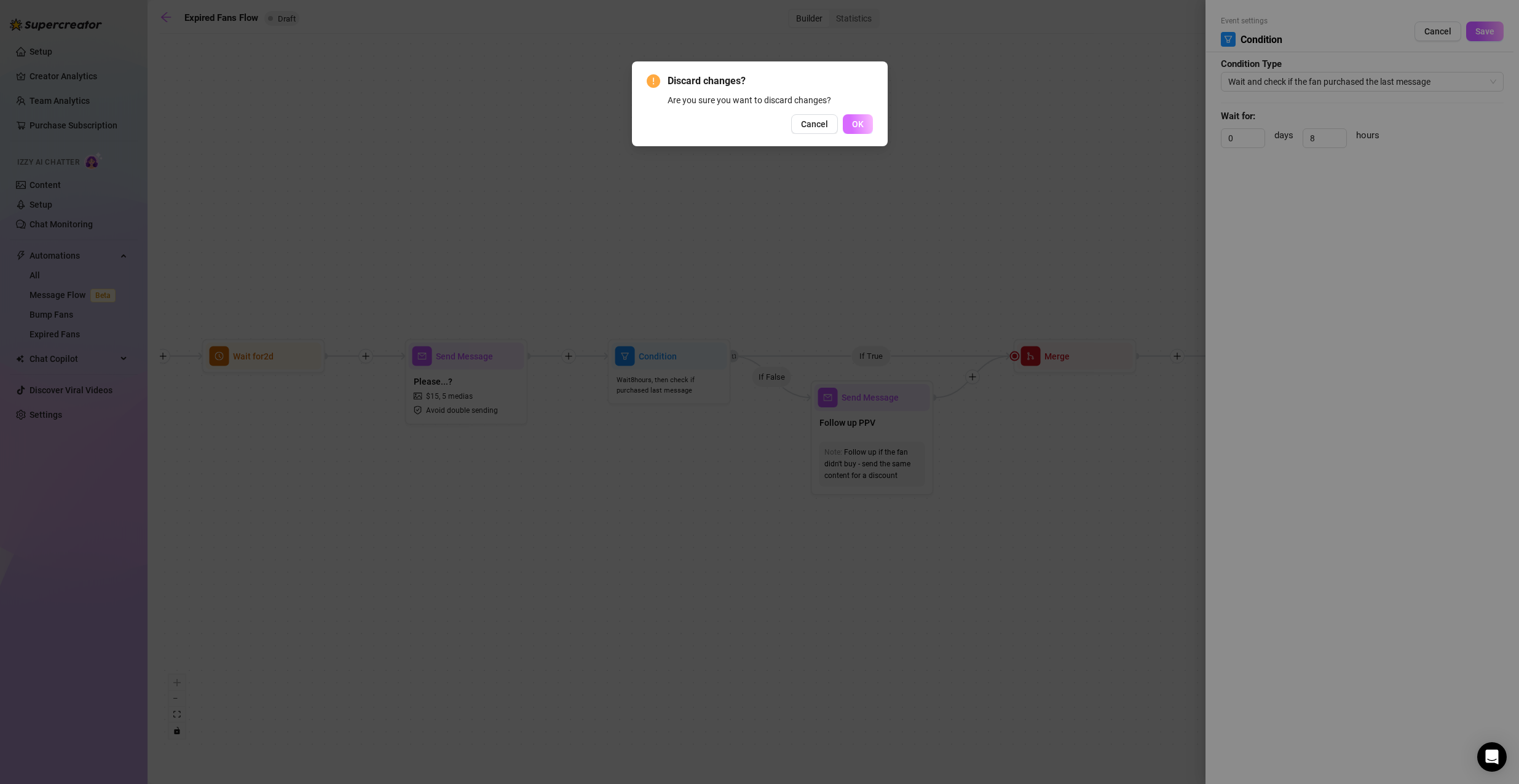
click at [871, 127] on button "OK" at bounding box center [858, 124] width 30 height 20
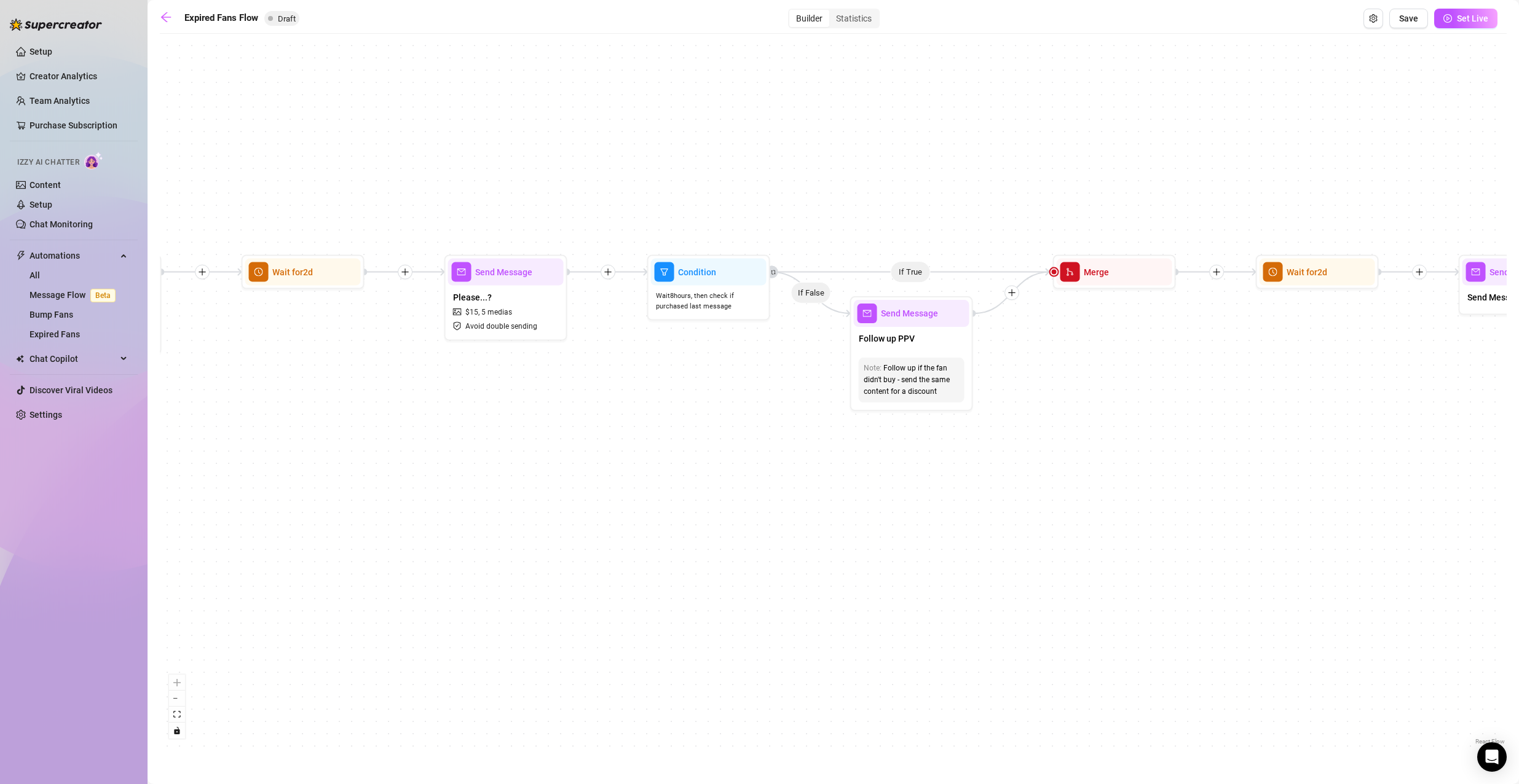
drag, startPoint x: 812, startPoint y: 621, endPoint x: 812, endPoint y: 535, distance: 86.0
click at [817, 535] on div "If True If False Send Message Send Message Wait for 2d Merge Send Message Follo…" at bounding box center [833, 394] width 1347 height 708
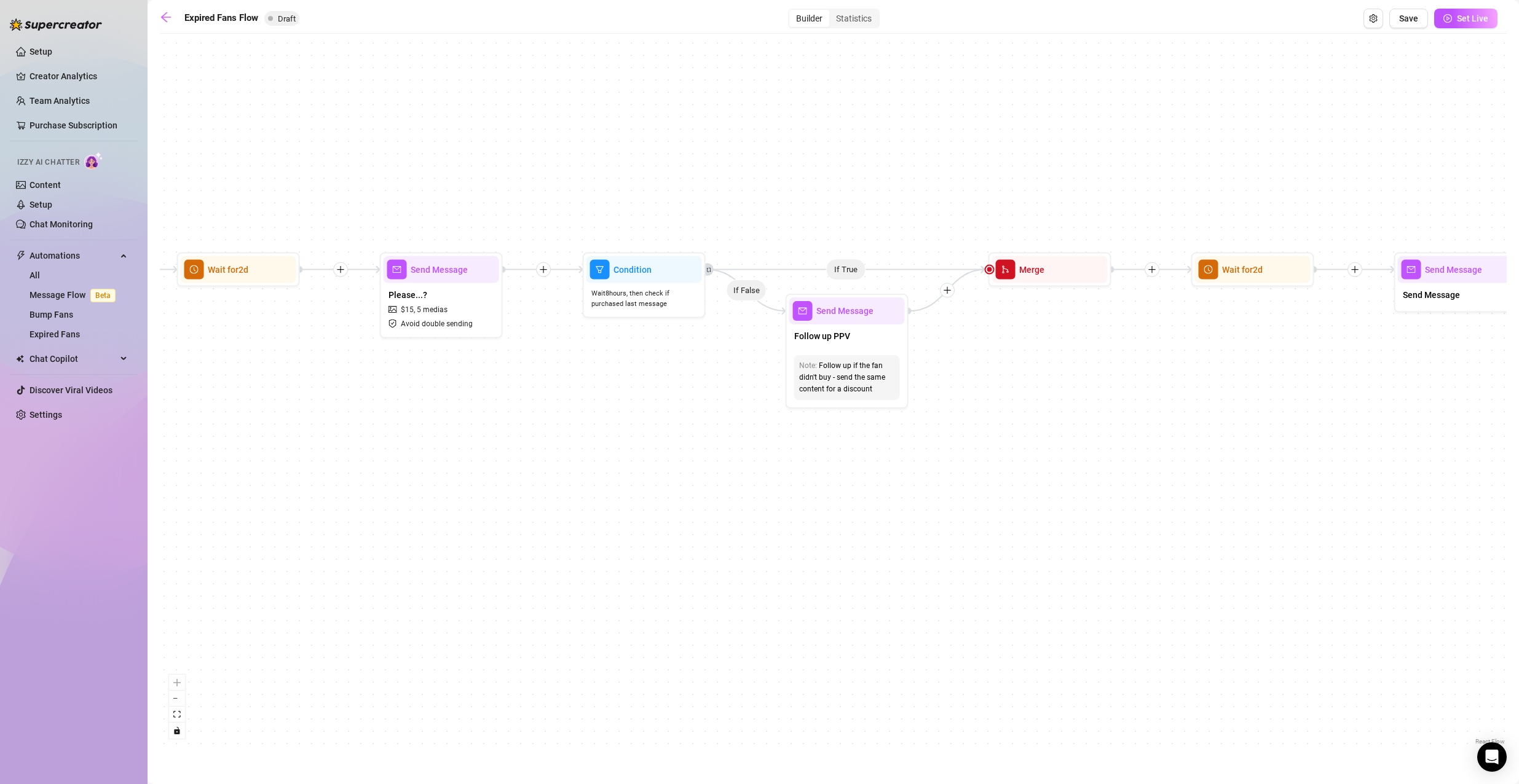
click at [971, 535] on div "If True If False Send Message Send Message Wait for 2d Merge Send Message Follo…" at bounding box center [833, 394] width 1347 height 708
click at [853, 382] on div "Follow up if the fan didn't buy - send the same content for a discount" at bounding box center [846, 377] width 96 height 35
click at [1105, 460] on div "If True If False Send Message Send Message Wait for 2d Merge Send Message Follo…" at bounding box center [833, 394] width 1347 height 708
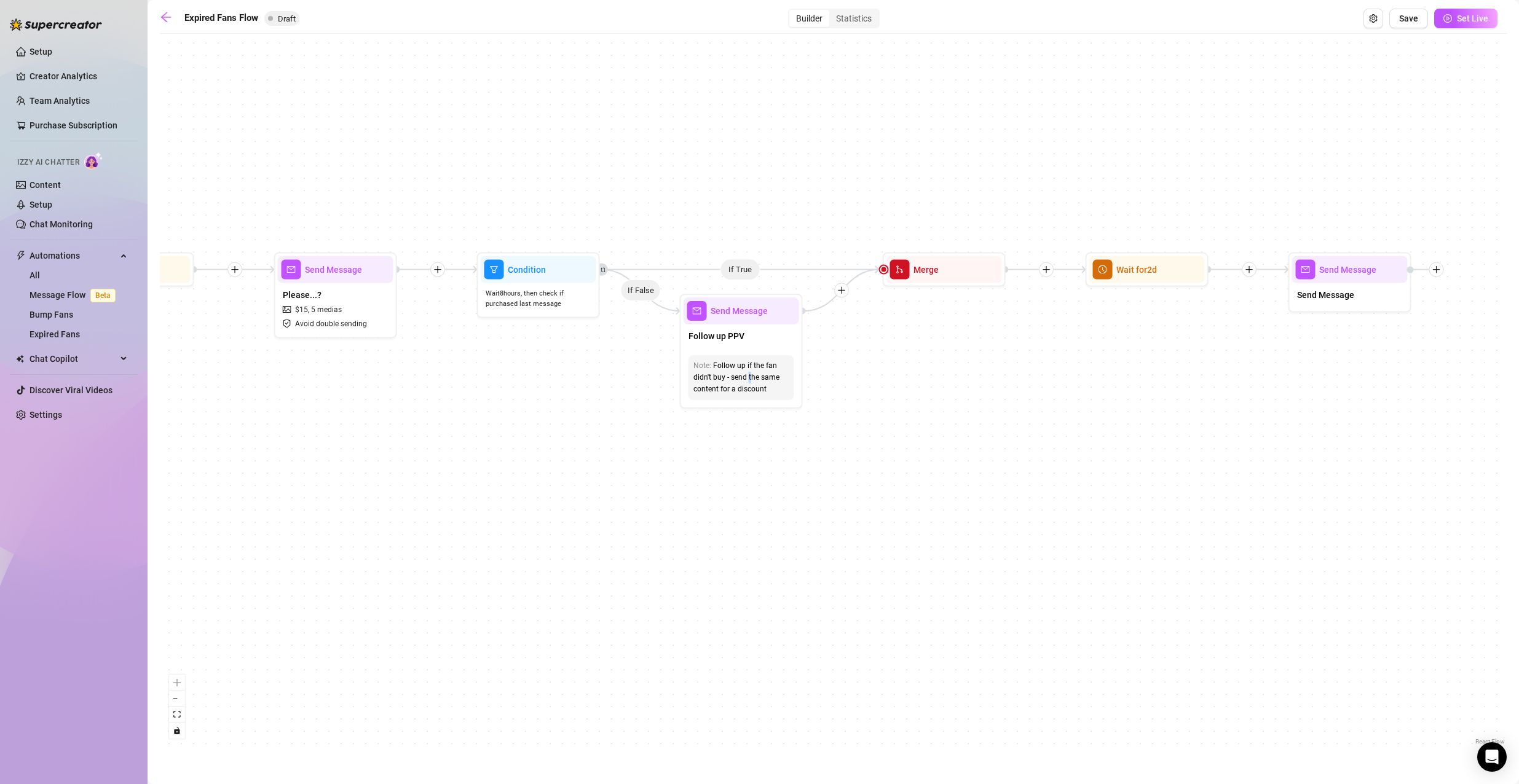
drag, startPoint x: 1052, startPoint y: 475, endPoint x: 946, endPoint y: 475, distance: 106.0
click at [946, 475] on div "If True If False Send Message Send Message Wait for 2d Merge Send Message Follo…" at bounding box center [833, 394] width 1347 height 708
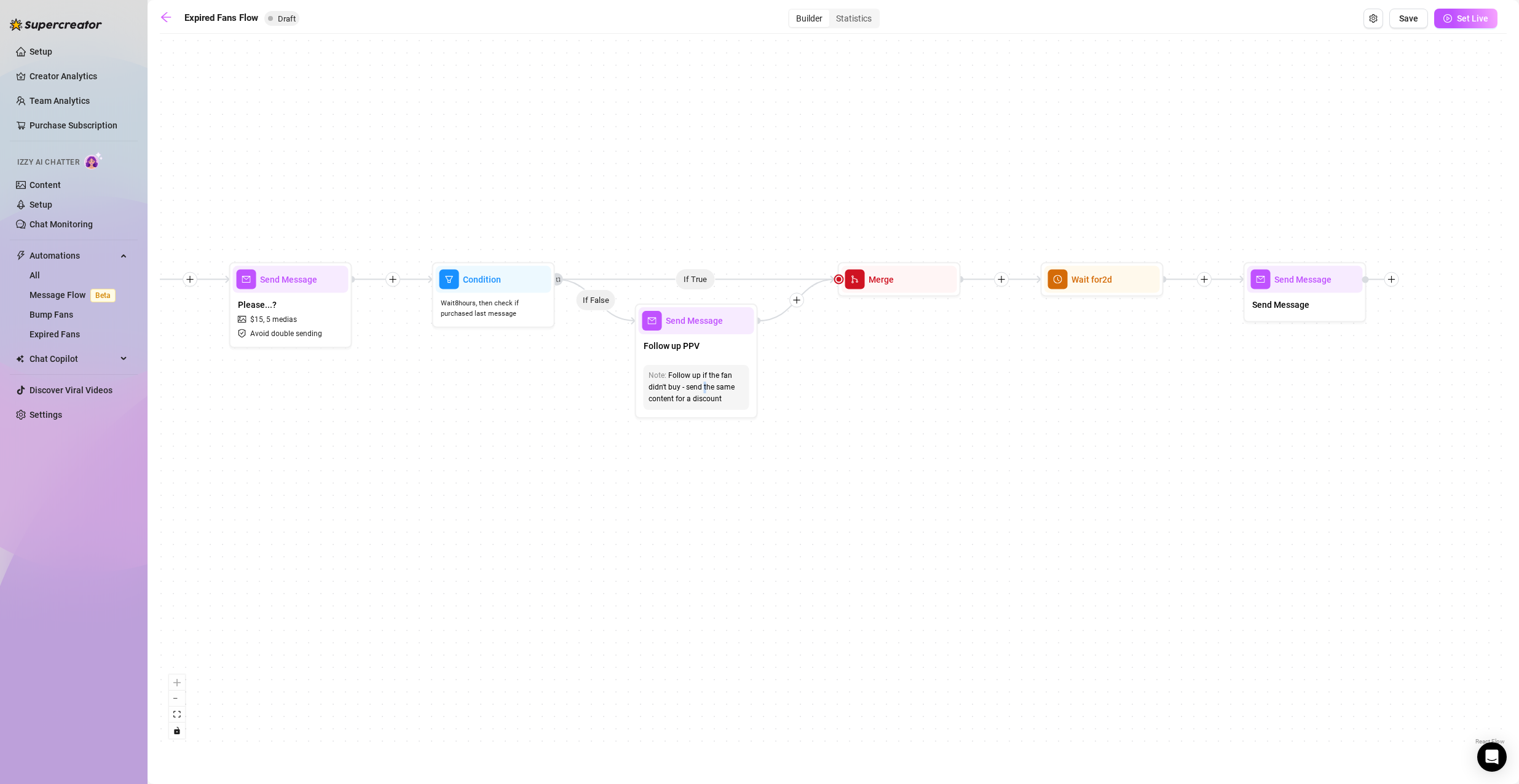
drag, startPoint x: 1090, startPoint y: 434, endPoint x: 1047, endPoint y: 442, distance: 43.7
click at [1047, 442] on div "If True If False Send Message Send Message Wait for 2d Merge Send Message Follo…" at bounding box center [833, 394] width 1347 height 708
click at [938, 410] on div "If True If False Send Message Send Message Wait for 2d Merge Send Message Follo…" at bounding box center [833, 394] width 1347 height 708
click at [773, 439] on div "If True If False Send Message Send Message Wait for 2d Merge Send Message Follo…" at bounding box center [833, 394] width 1347 height 708
click at [731, 340] on div "Follow up PPV" at bounding box center [696, 347] width 115 height 26
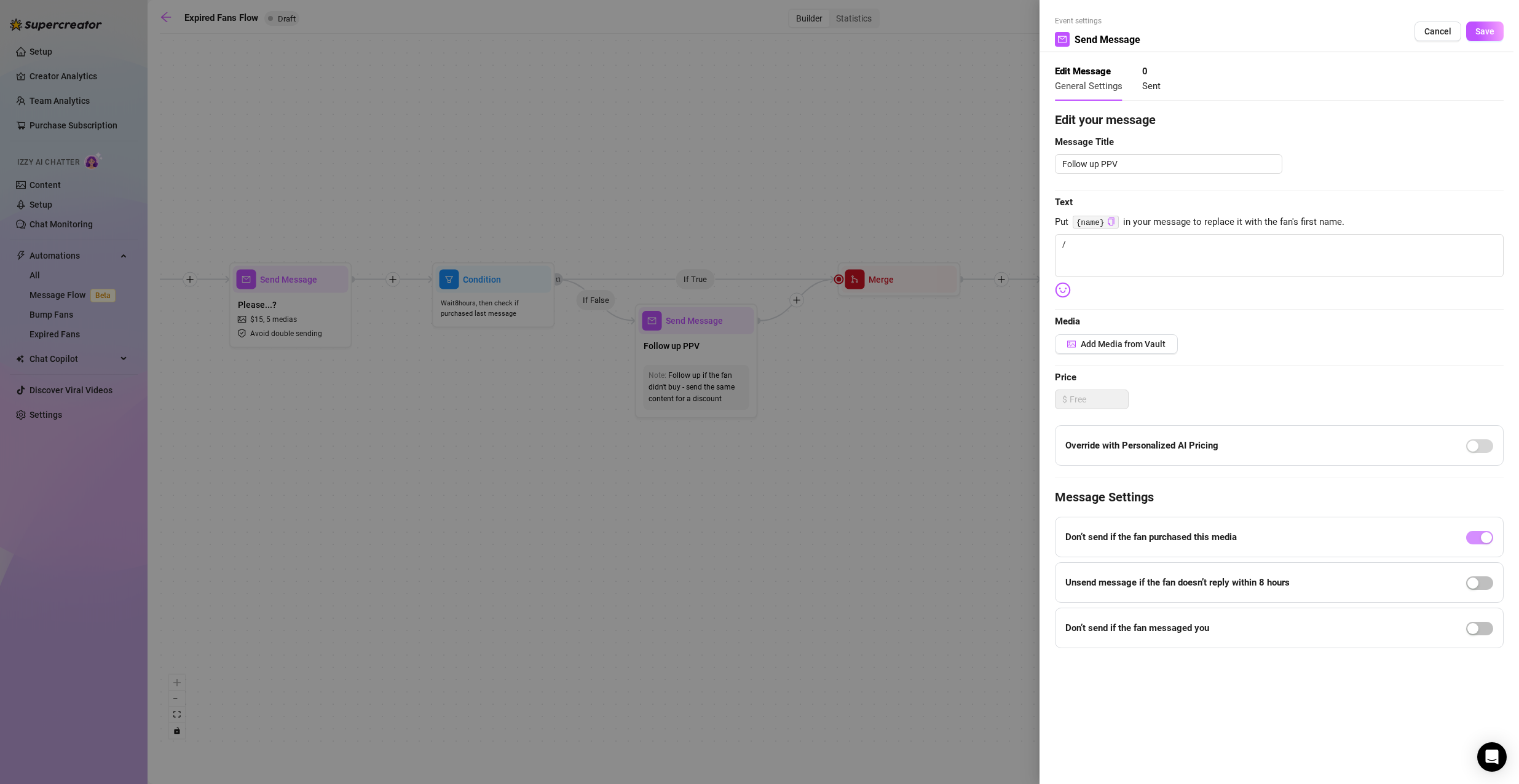
click at [947, 475] on div at bounding box center [759, 392] width 1519 height 784
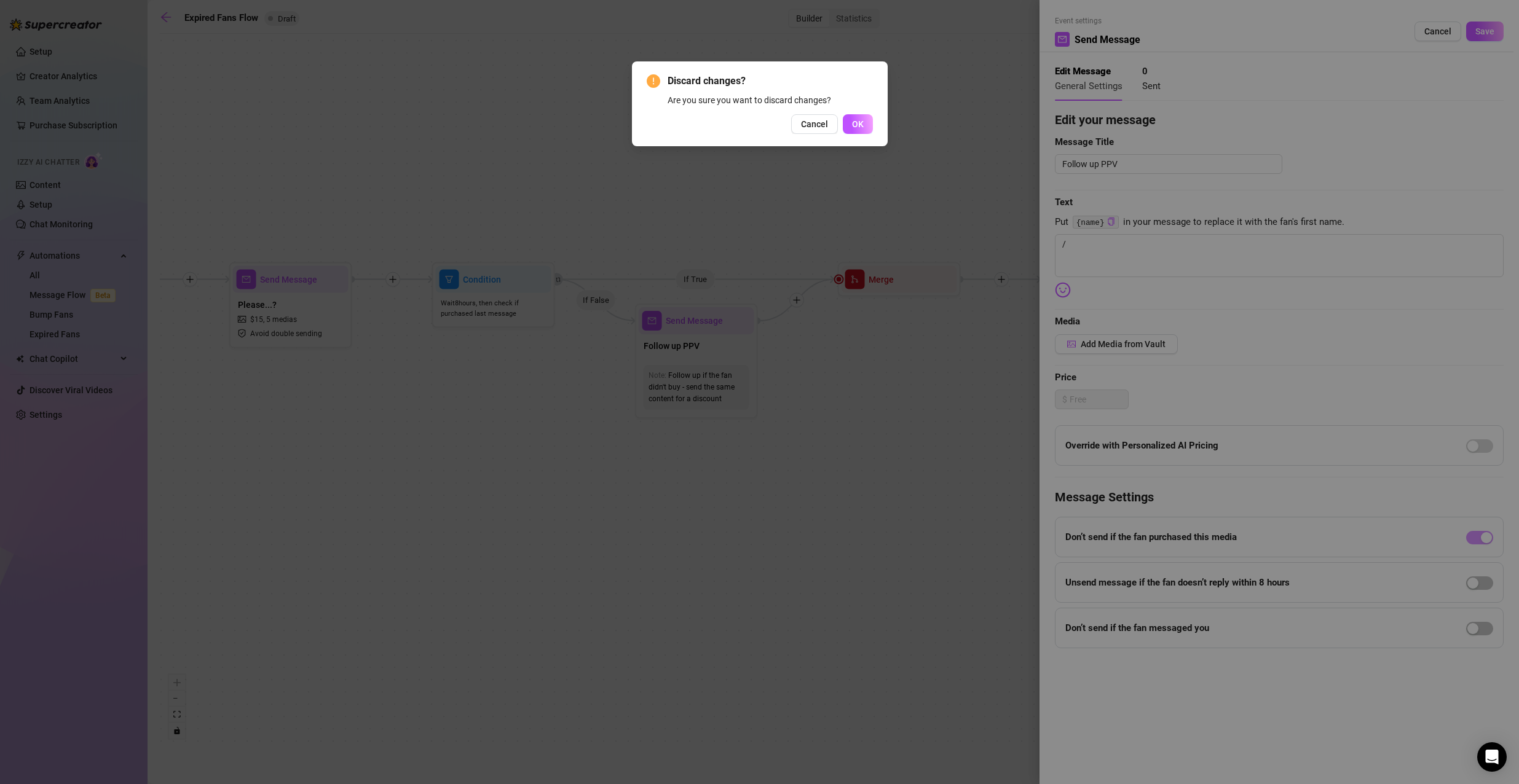
click at [819, 113] on div "Discard changes? Are you sure you want to discard changes? Cancel OK" at bounding box center [759, 104] width 226 height 60
click at [806, 122] on span "Cancel" at bounding box center [814, 124] width 27 height 10
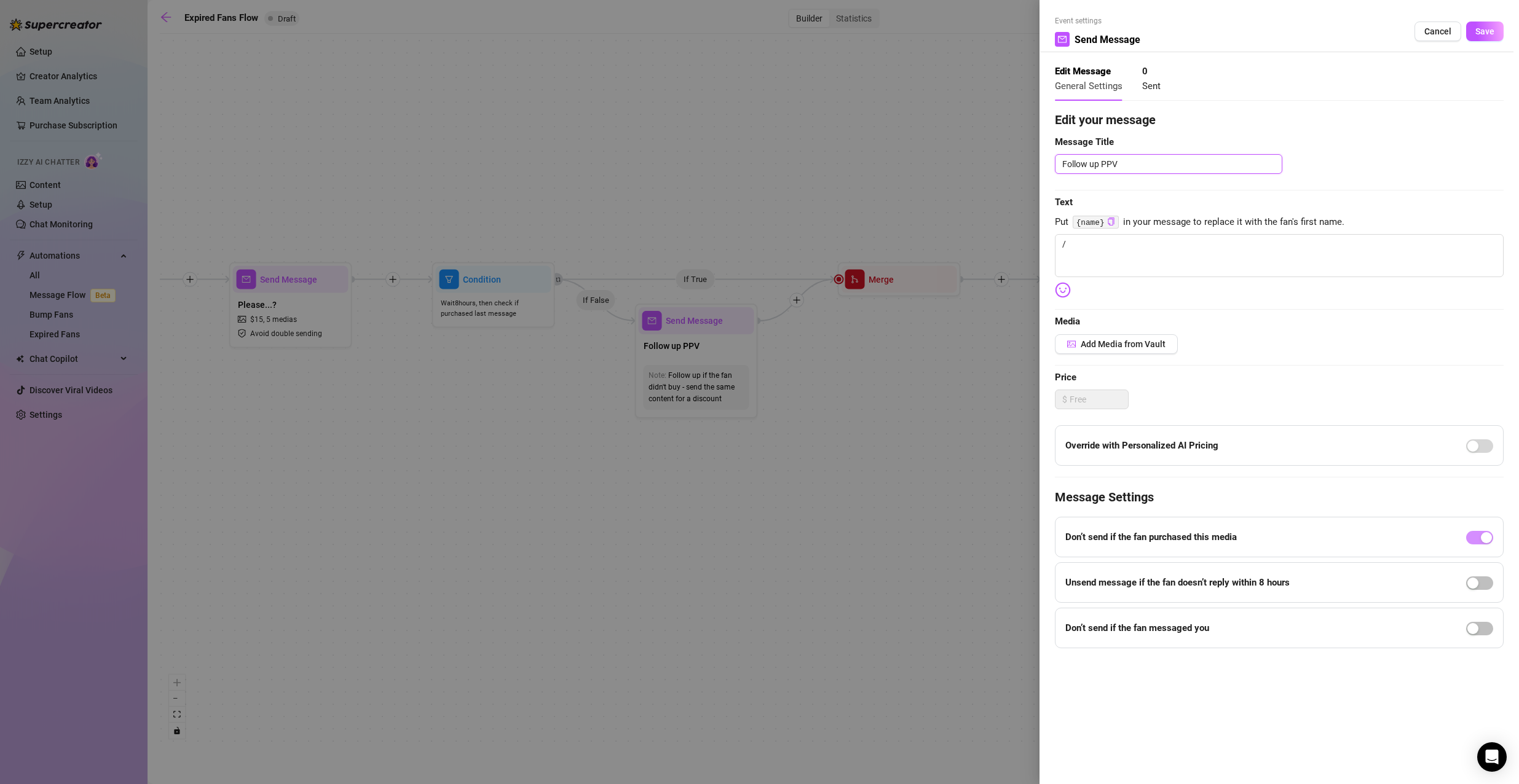
drag, startPoint x: 1163, startPoint y: 161, endPoint x: 1028, endPoint y: 164, distance: 135.0
click at [1028, 164] on div "Event settings Send Message Cancel Save Edit Message General Settings 0 Sent Ed…" at bounding box center [759, 392] width 1519 height 784
drag, startPoint x: 1262, startPoint y: 274, endPoint x: 923, endPoint y: 217, distance: 343.8
click at [923, 217] on div "Event settings Send Message Cancel Save Edit Message General Settings 0 Sent Ed…" at bounding box center [759, 392] width 1519 height 784
click at [1433, 249] on textarea "I know you didn't give it to me last time but..... Can i have that dick now dad…" at bounding box center [1279, 258] width 449 height 43
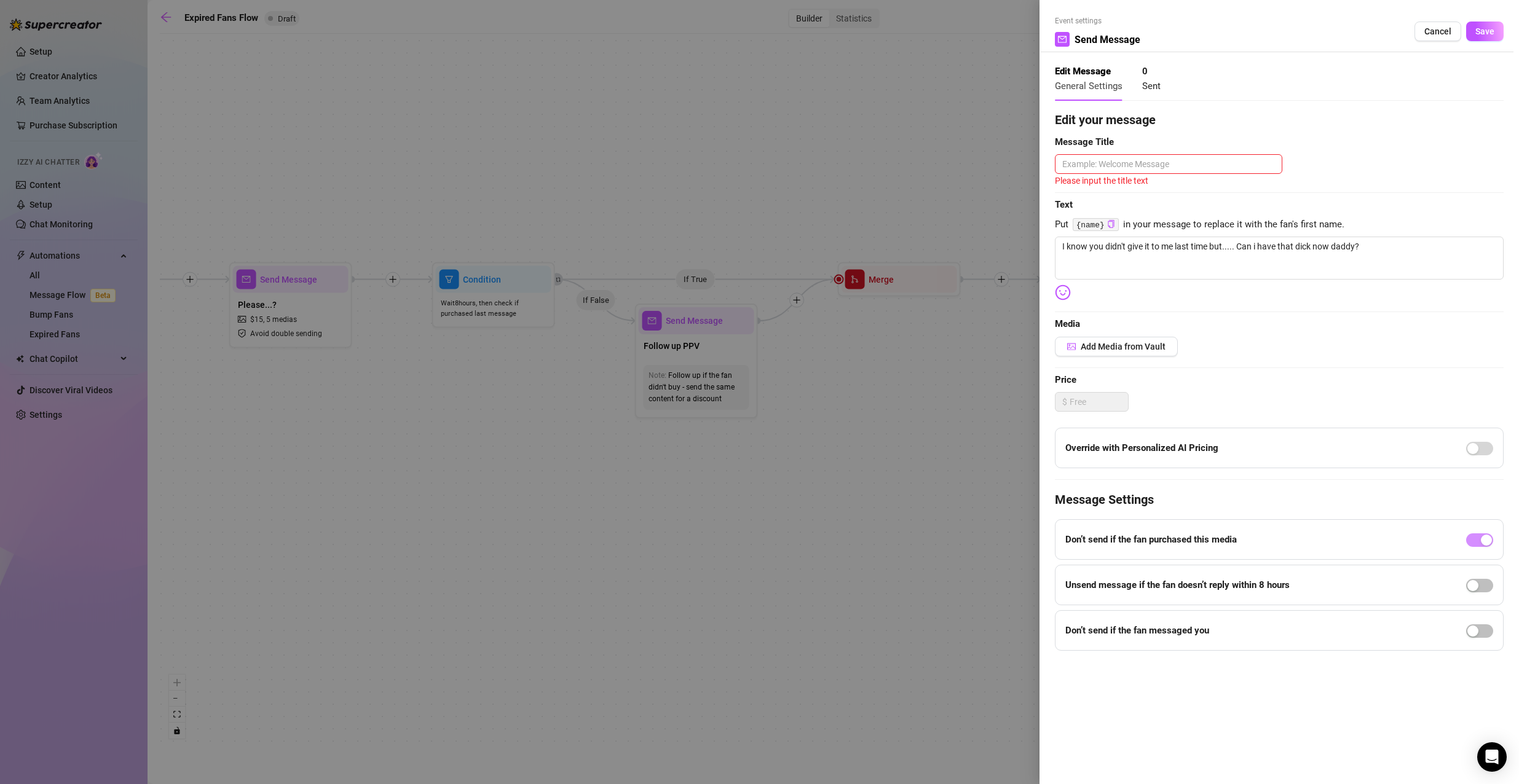
click at [1067, 293] on img at bounding box center [1063, 292] width 16 height 16
click at [1059, 296] on img at bounding box center [1063, 292] width 16 height 16
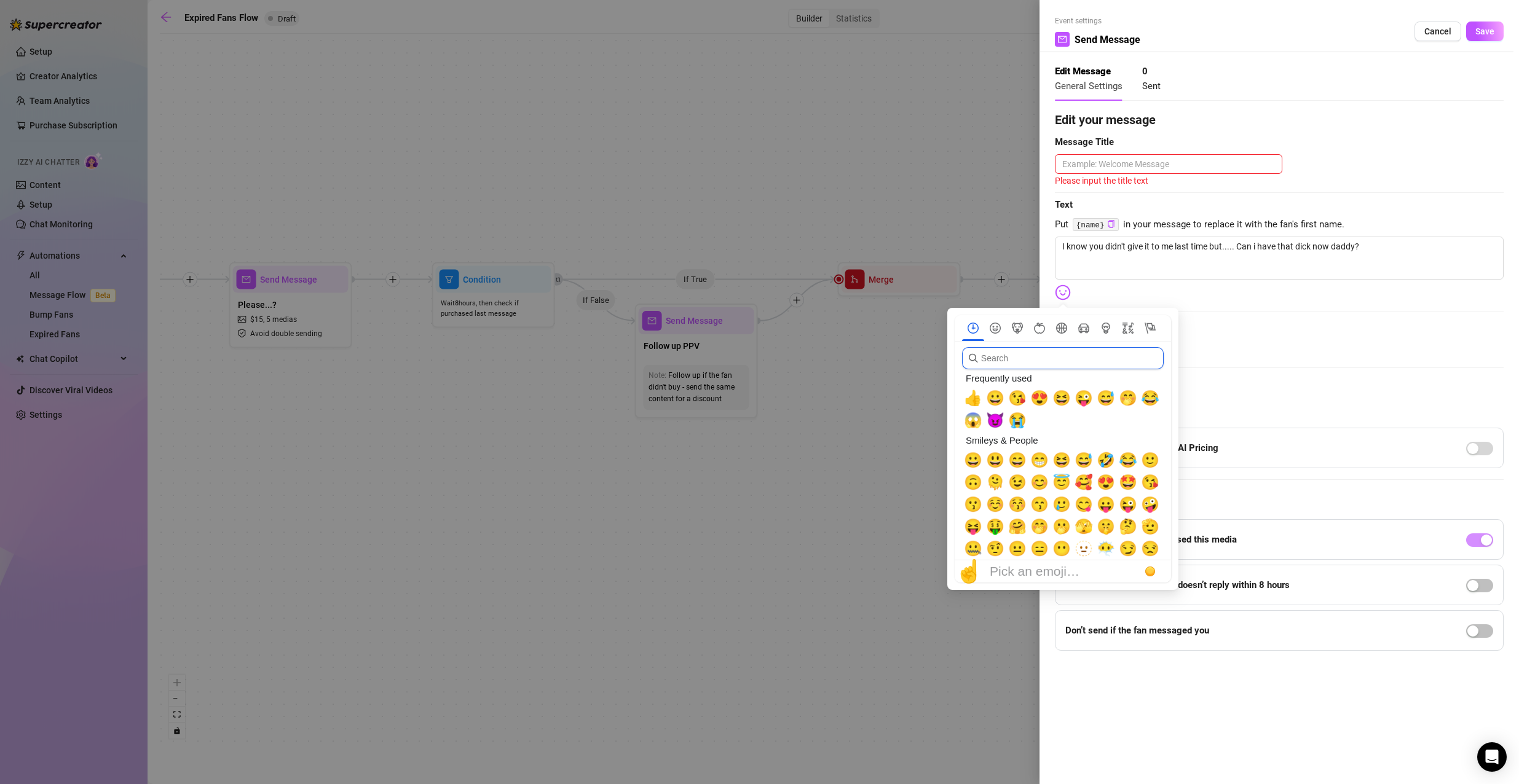
click at [1074, 361] on input "search" at bounding box center [1063, 358] width 202 height 22
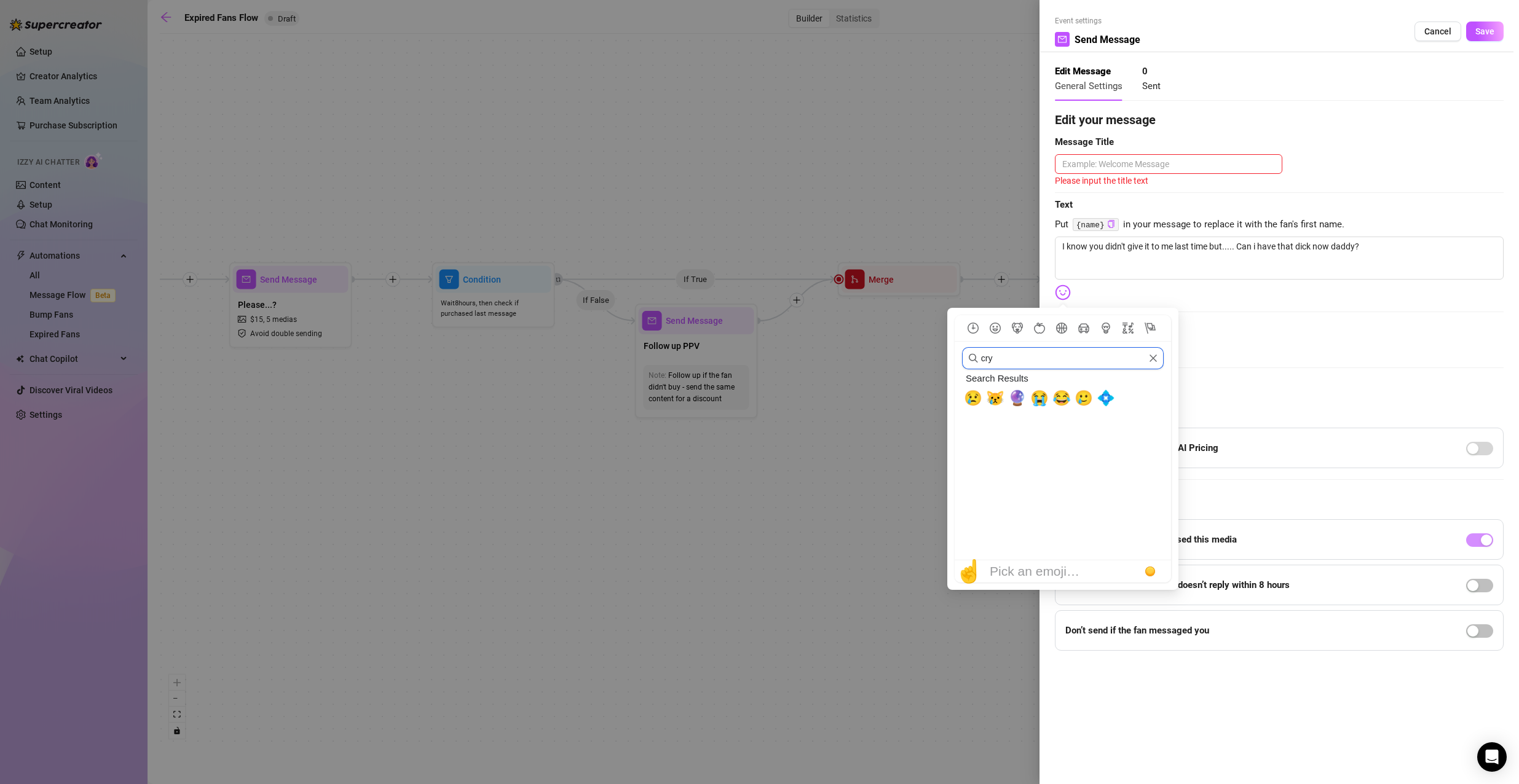
drag, startPoint x: 965, startPoint y: 359, endPoint x: 941, endPoint y: 357, distance: 24.1
click at [941, 357] on body "Setup Creator Analytics Team Analytics Purchase Subscription Izzy AI Chatter Co…" at bounding box center [759, 392] width 1519 height 784
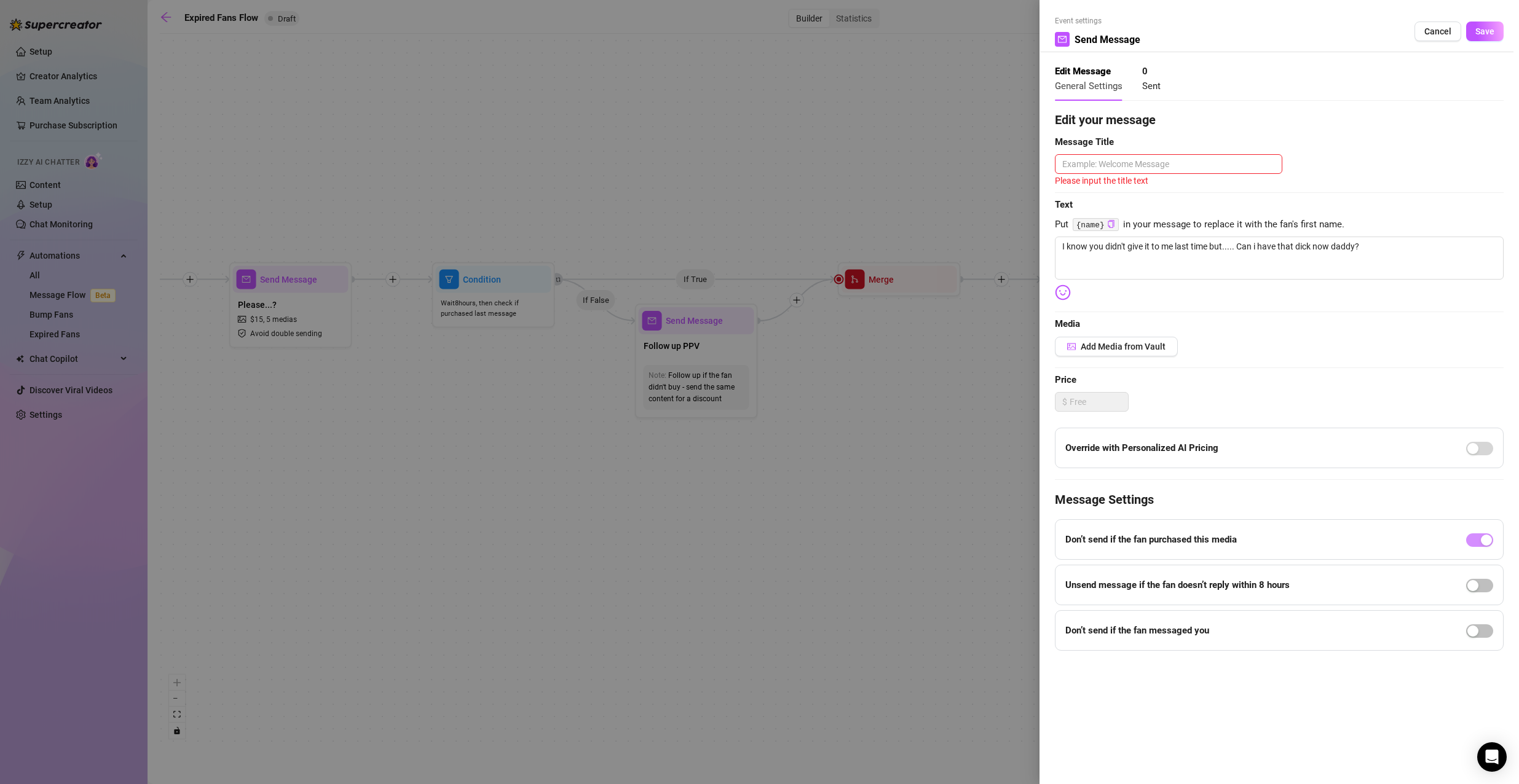
click at [1055, 288] on img at bounding box center [1063, 292] width 16 height 16
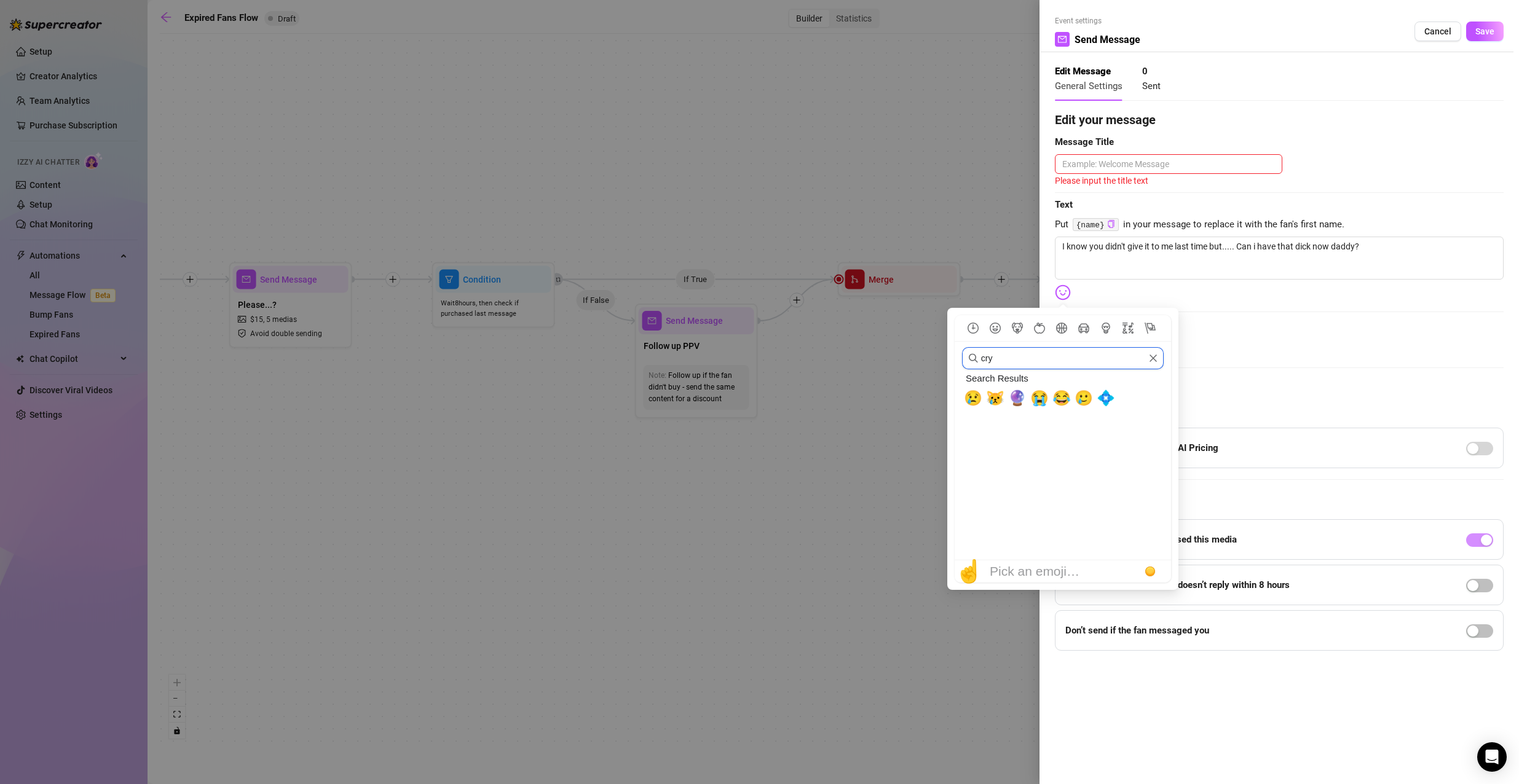
click at [1146, 359] on input "cry" at bounding box center [1063, 358] width 202 height 22
click at [1150, 359] on icon "Clear" at bounding box center [1153, 358] width 9 height 9
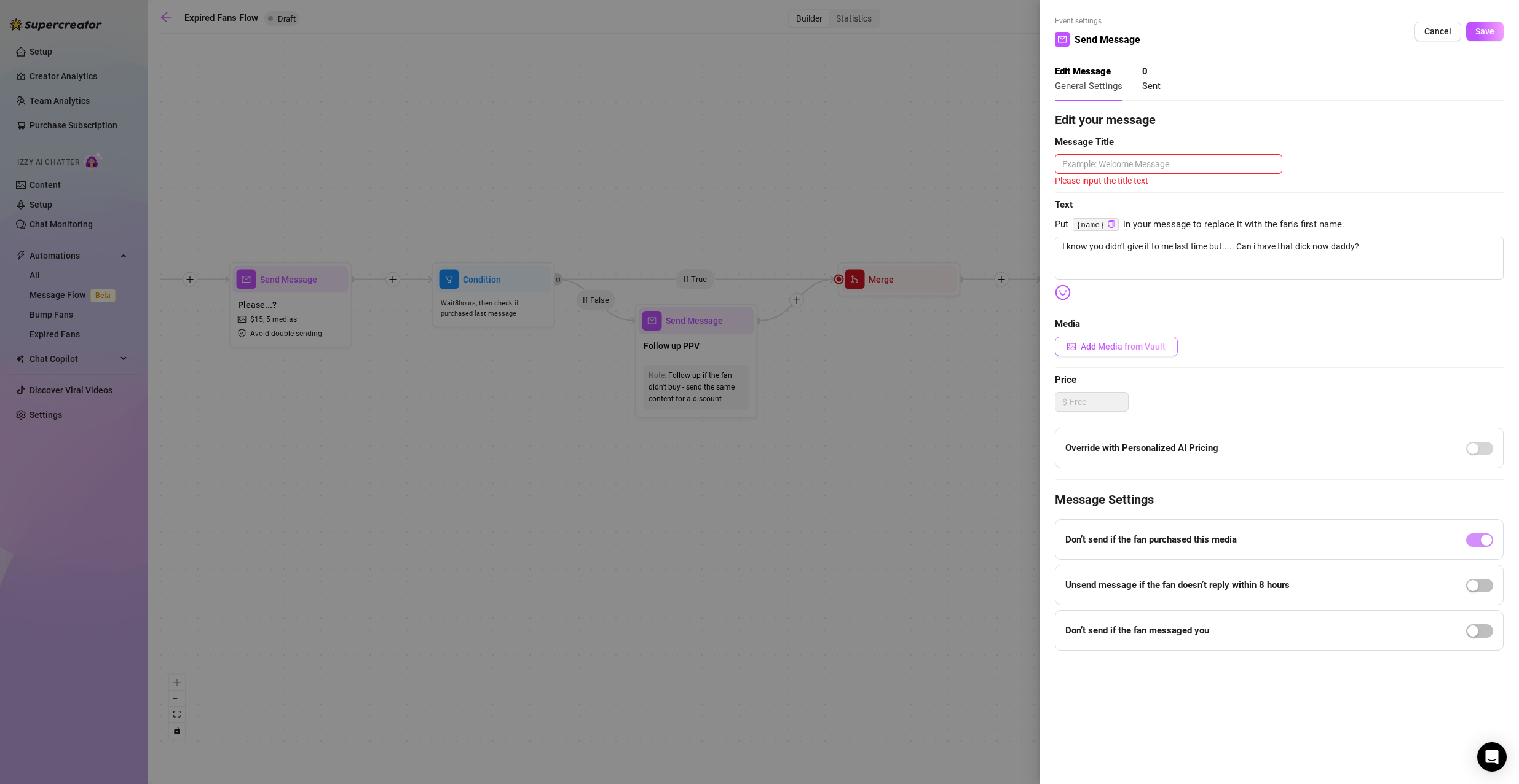
click at [1134, 338] on button "Add Media from Vault" at bounding box center [1116, 347] width 123 height 20
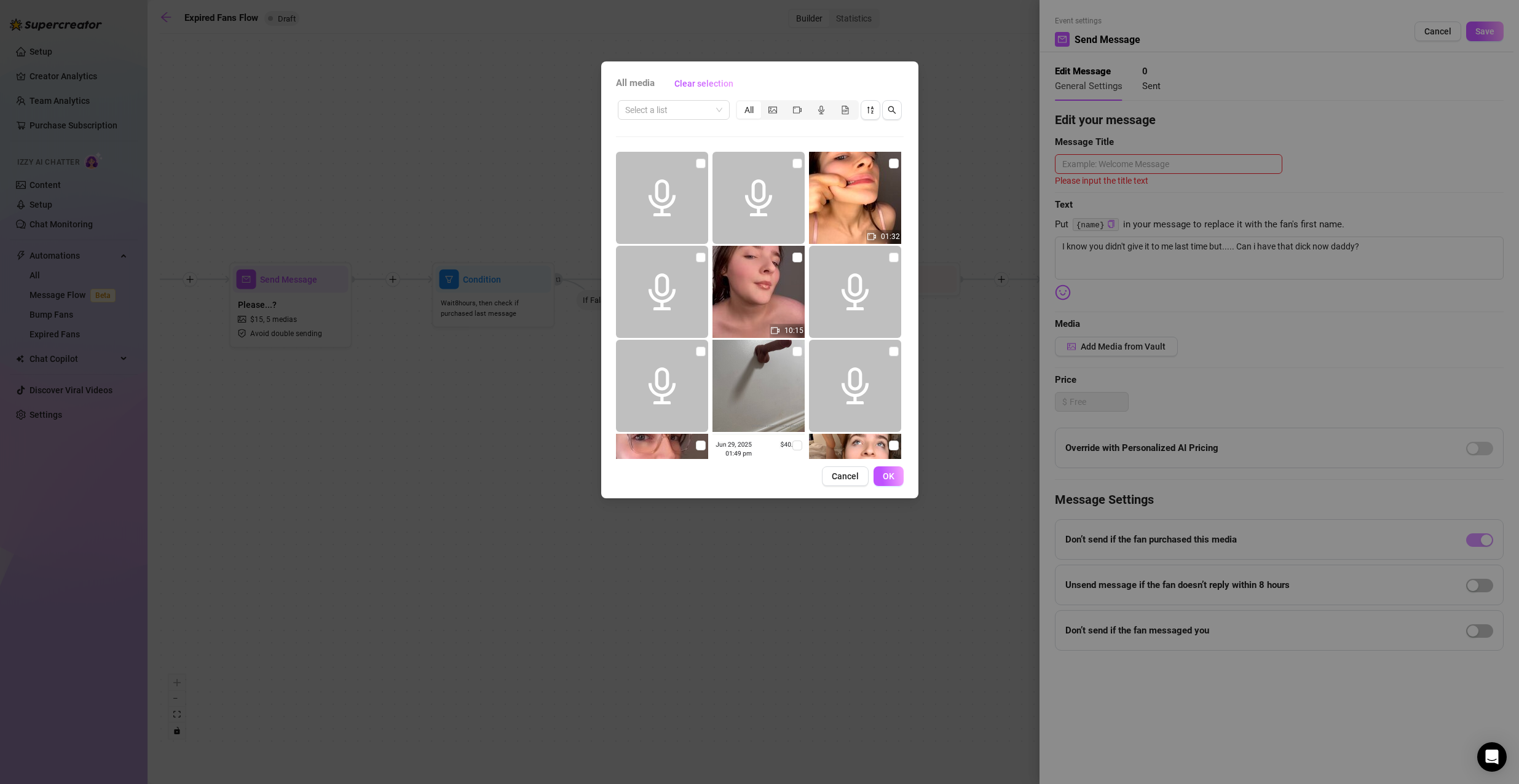
click at [1380, 387] on div "All media Clear selection Select a list All 01:32 10:15 00:32 05:31 05:08 04:55…" at bounding box center [759, 392] width 1519 height 784
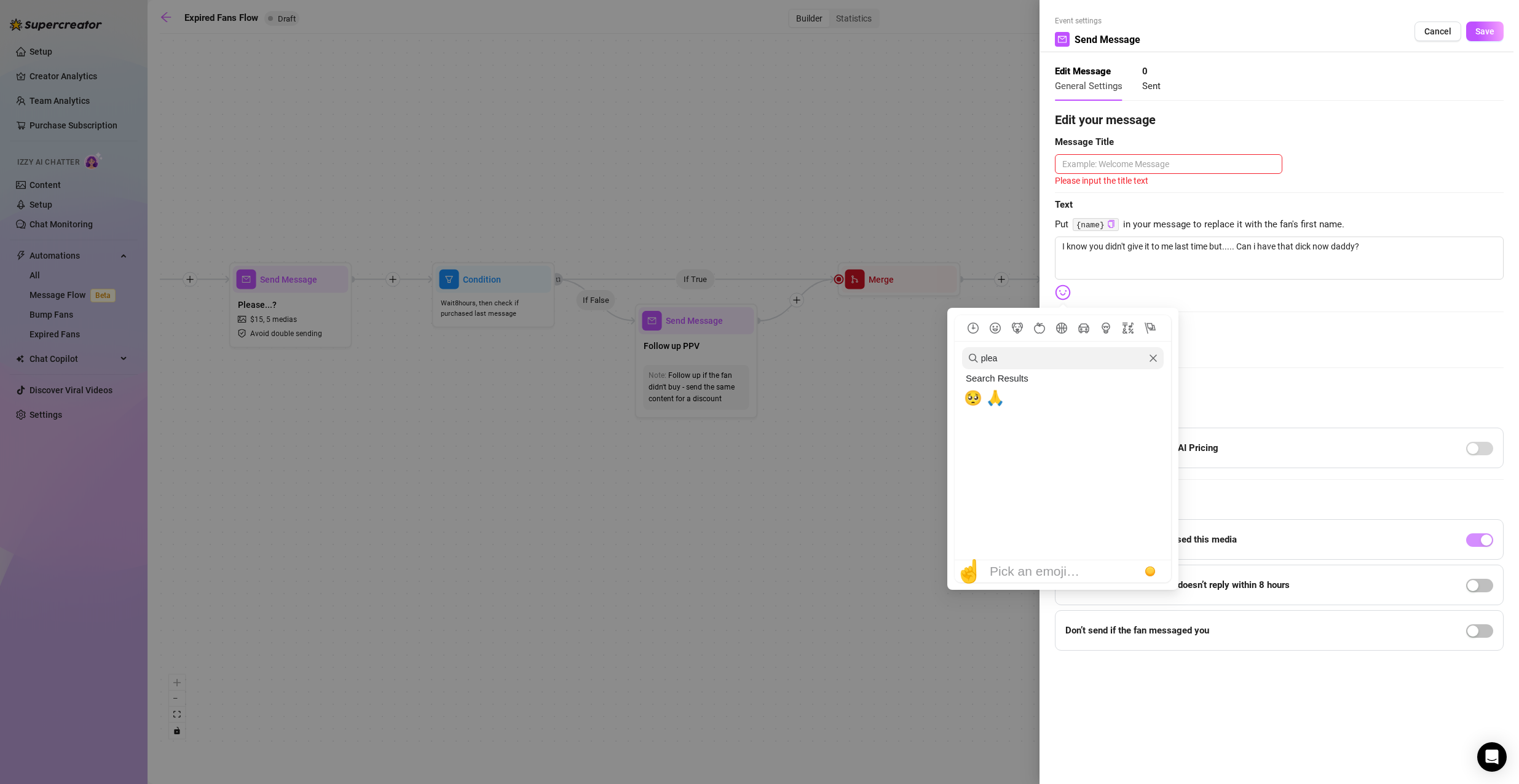
click at [1065, 290] on img at bounding box center [1063, 292] width 16 height 16
click at [970, 402] on span "🥺" at bounding box center [973, 398] width 18 height 17
click at [997, 400] on span "🙏" at bounding box center [995, 398] width 18 height 17
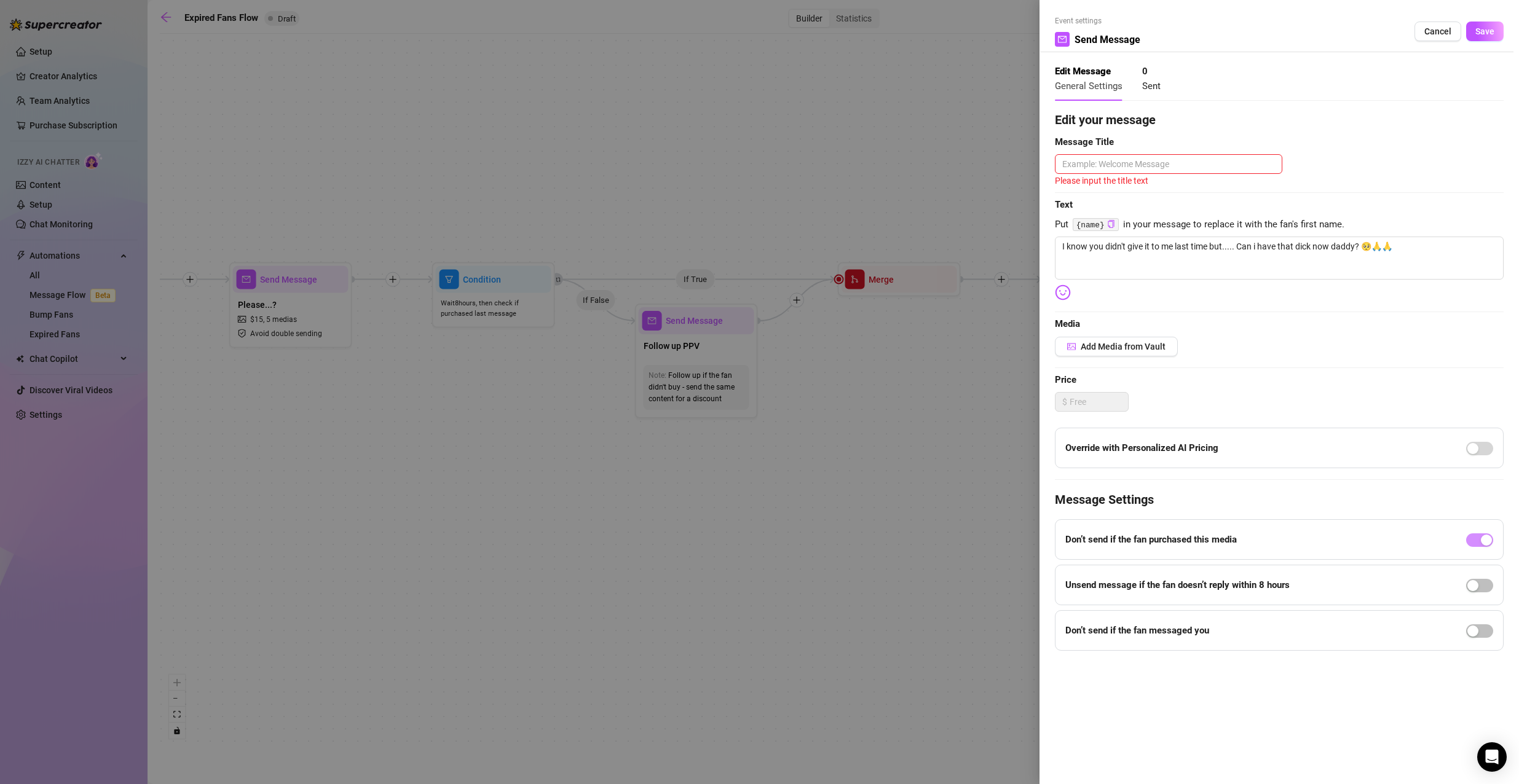
click at [1289, 363] on div "Edit your message Message Title Please input the title text Text Put {name} in …" at bounding box center [1279, 380] width 449 height 540
click at [1189, 164] on textarea at bounding box center [1168, 164] width 228 height 20
click at [1055, 293] on img at bounding box center [1063, 290] width 16 height 16
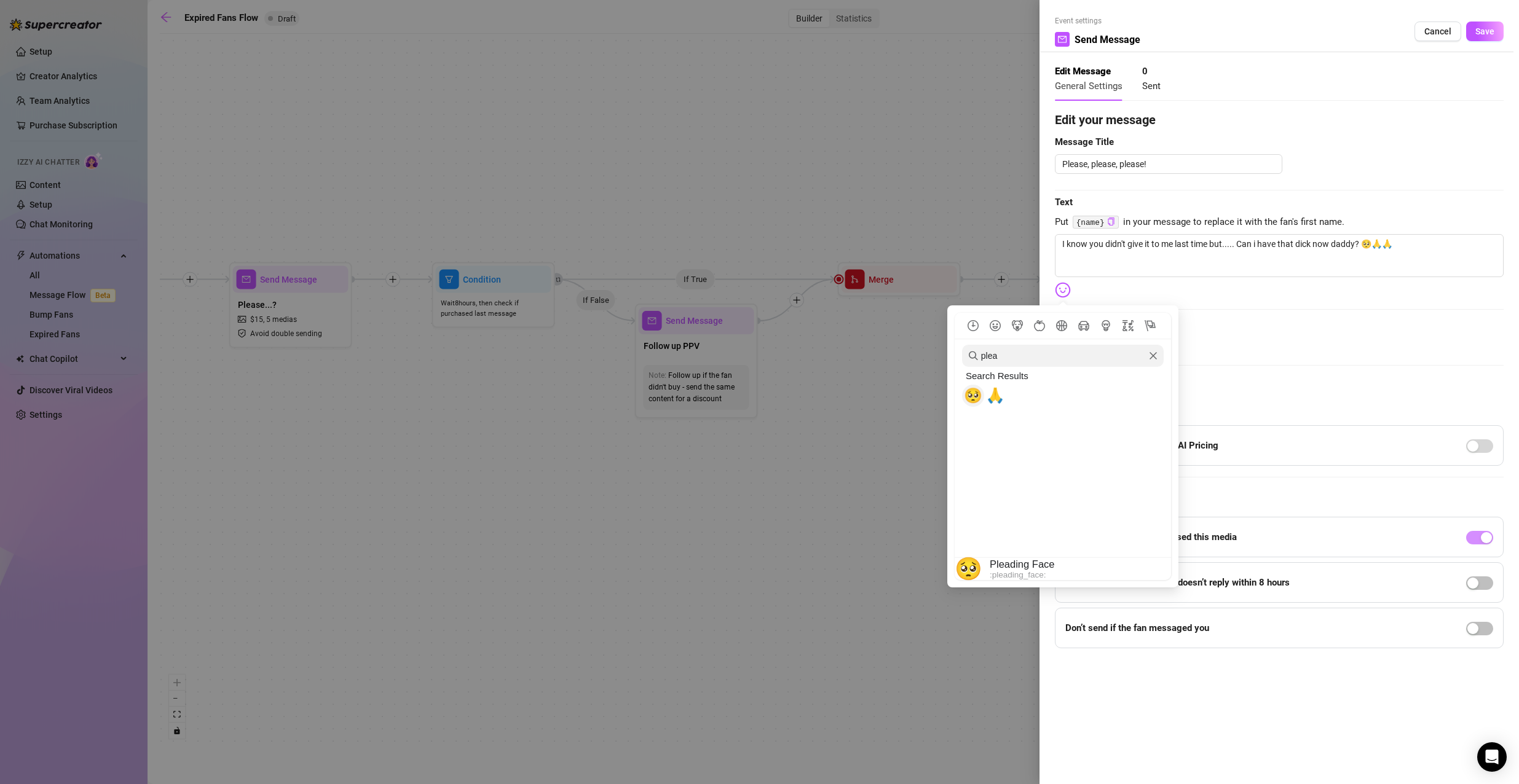
click at [981, 404] on span "🥺" at bounding box center [973, 396] width 18 height 17
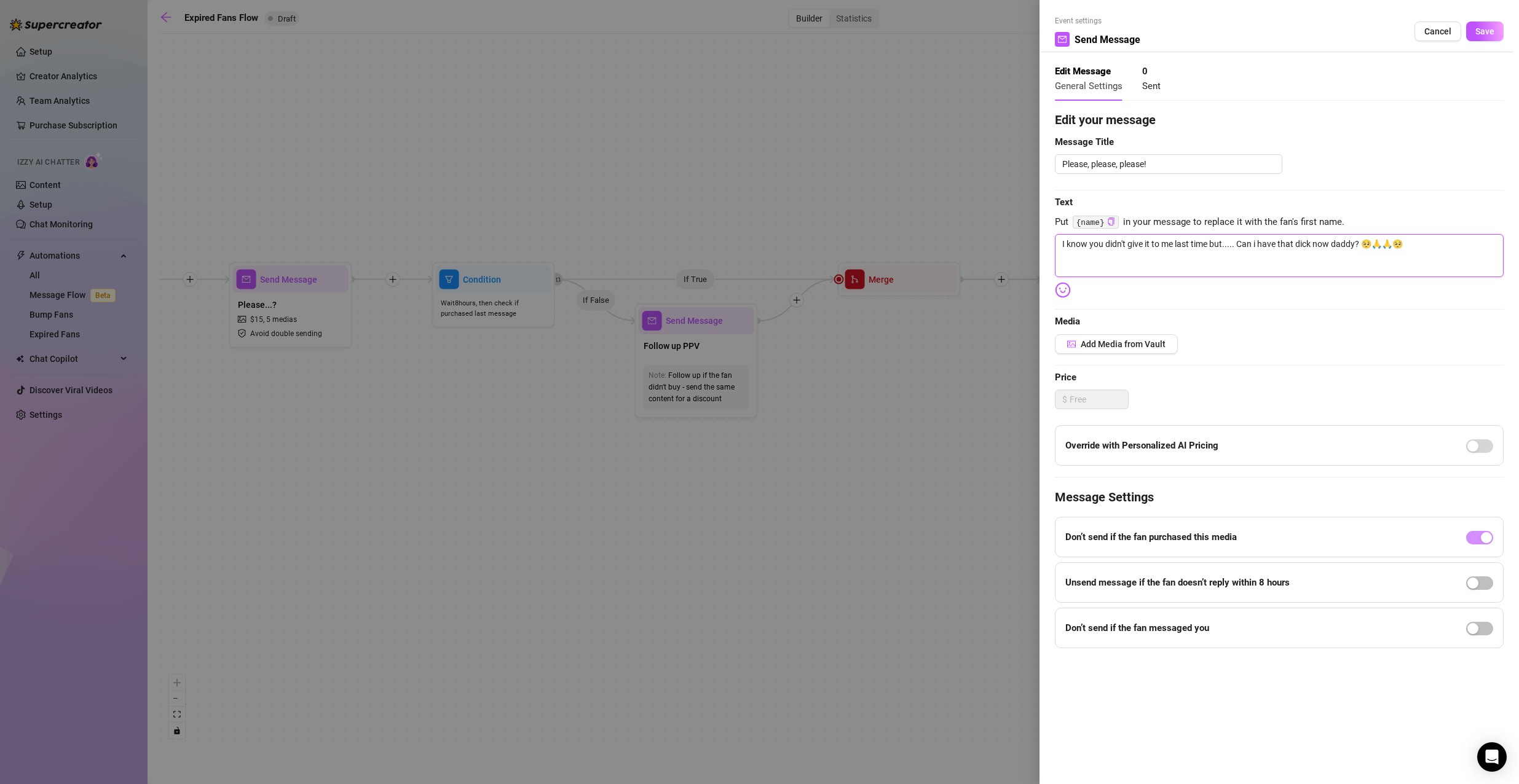
click at [1423, 247] on textarea "I know you didn't give it to me last time but..... Can i have that dick now dad…" at bounding box center [1279, 255] width 449 height 43
click at [1161, 341] on span "Add Media from Vault" at bounding box center [1123, 344] width 85 height 10
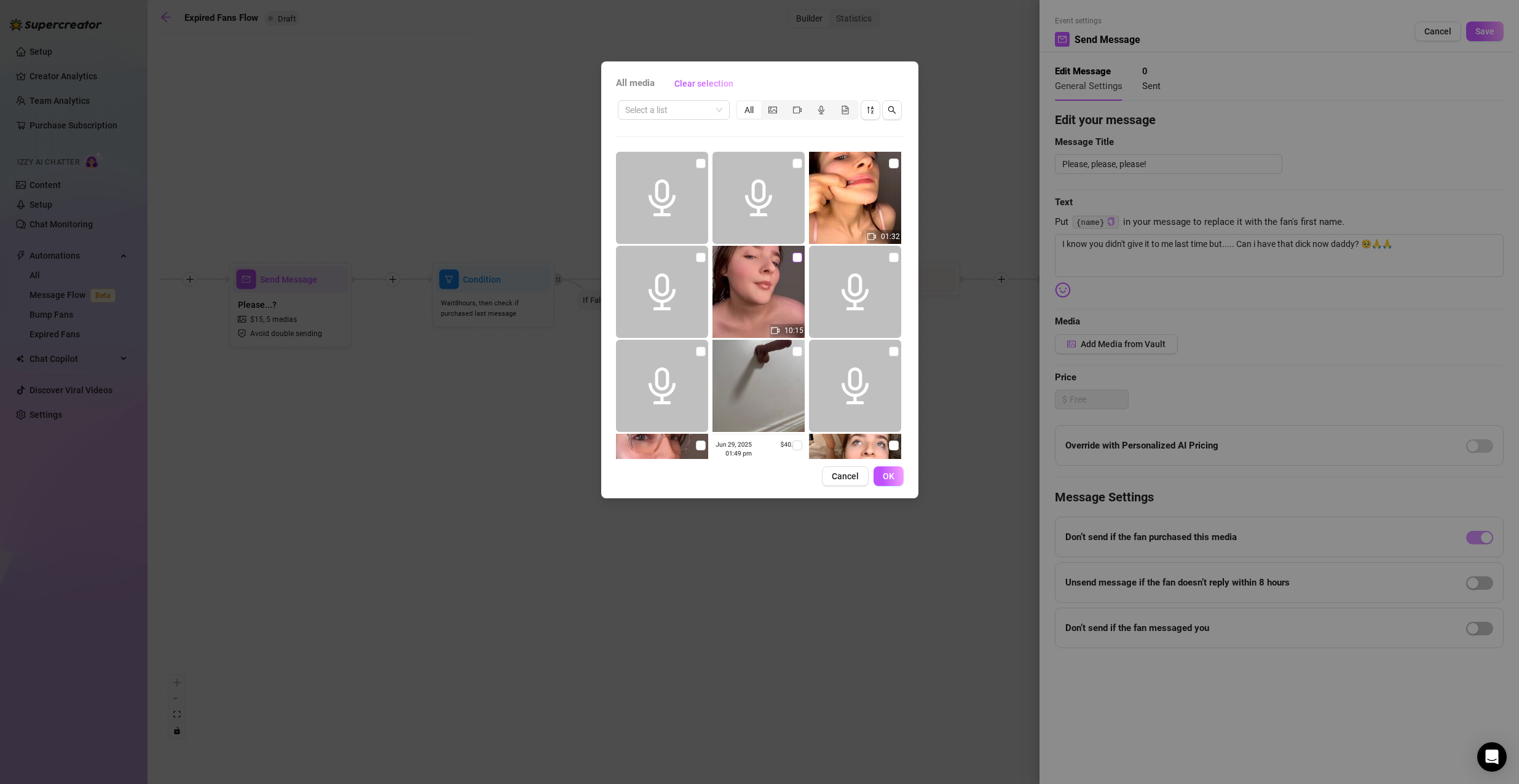
click at [792, 252] on label at bounding box center [797, 257] width 10 height 14
click at [792, 253] on input "checkbox" at bounding box center [797, 257] width 10 height 10
click at [888, 158] on label at bounding box center [893, 164] width 10 height 14
click at [888, 158] on input "checkbox" at bounding box center [893, 163] width 10 height 10
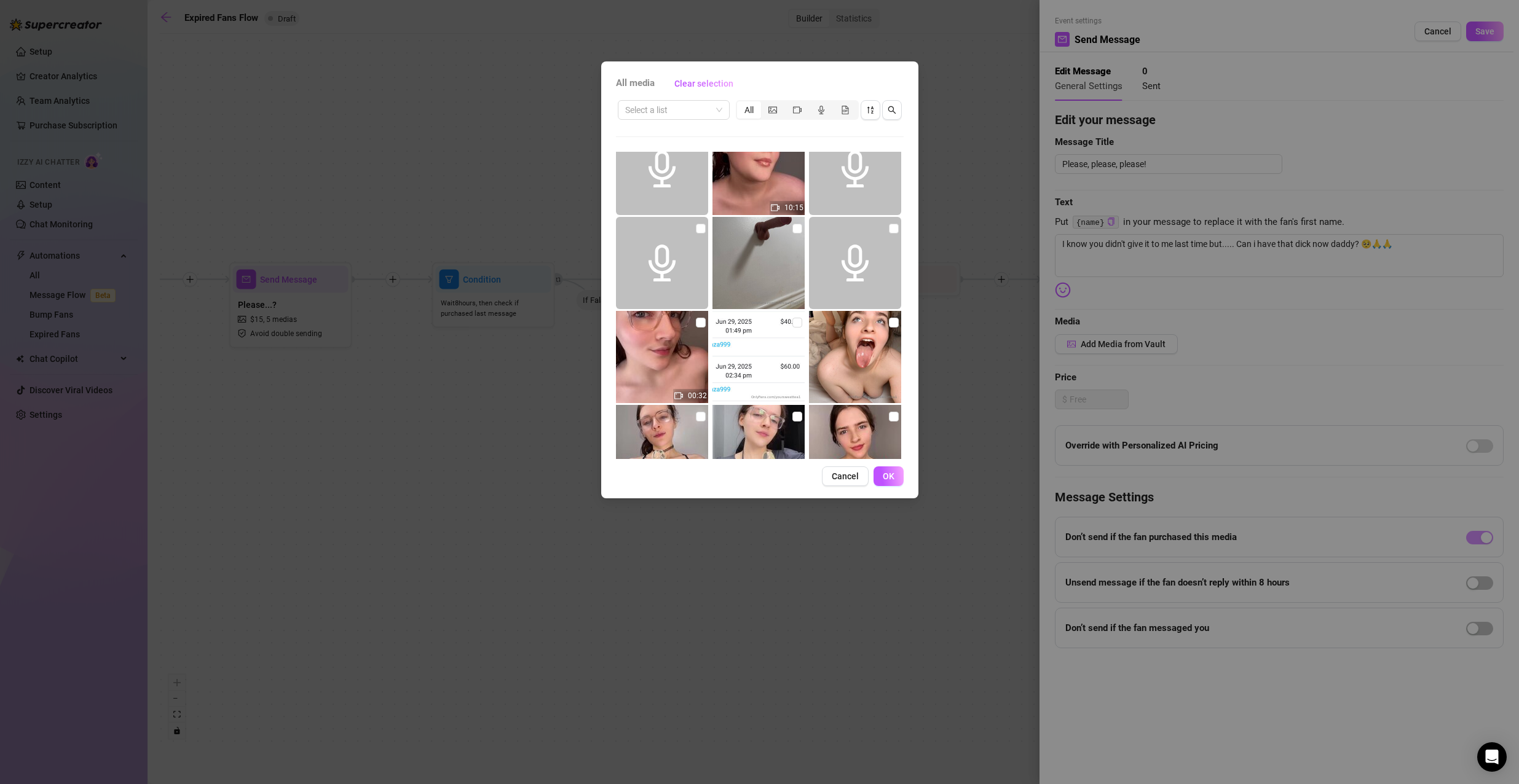
scroll to position [185, 0]
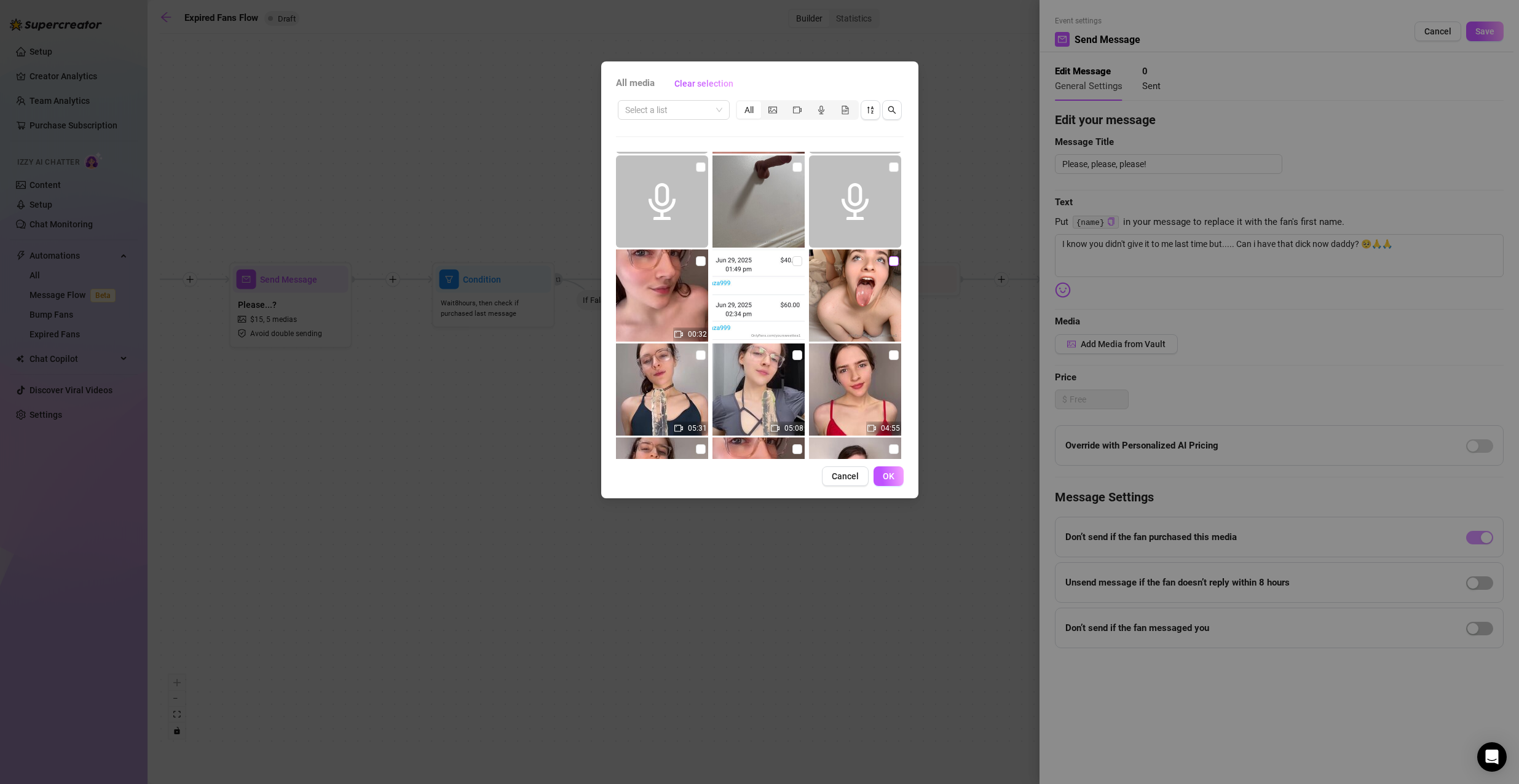
click at [888, 266] on label at bounding box center [893, 261] width 10 height 14
click at [888, 266] on input "checkbox" at bounding box center [893, 261] width 10 height 10
click at [889, 354] on input "checkbox" at bounding box center [893, 355] width 10 height 10
click at [698, 266] on input "checkbox" at bounding box center [700, 261] width 10 height 10
click at [879, 472] on button "OK" at bounding box center [888, 476] width 30 height 20
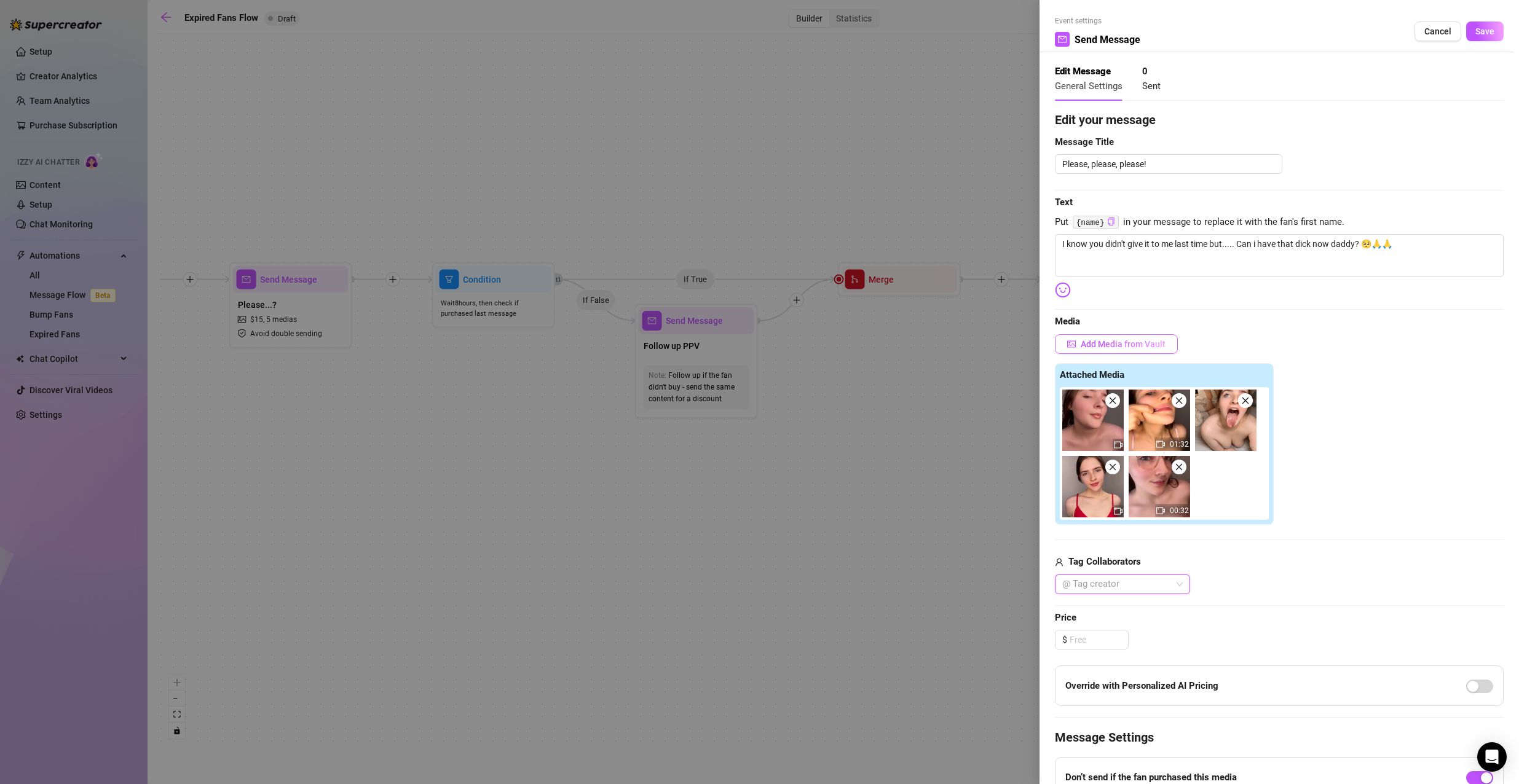
click at [1115, 341] on span "Add Media from Vault" at bounding box center [1123, 344] width 85 height 10
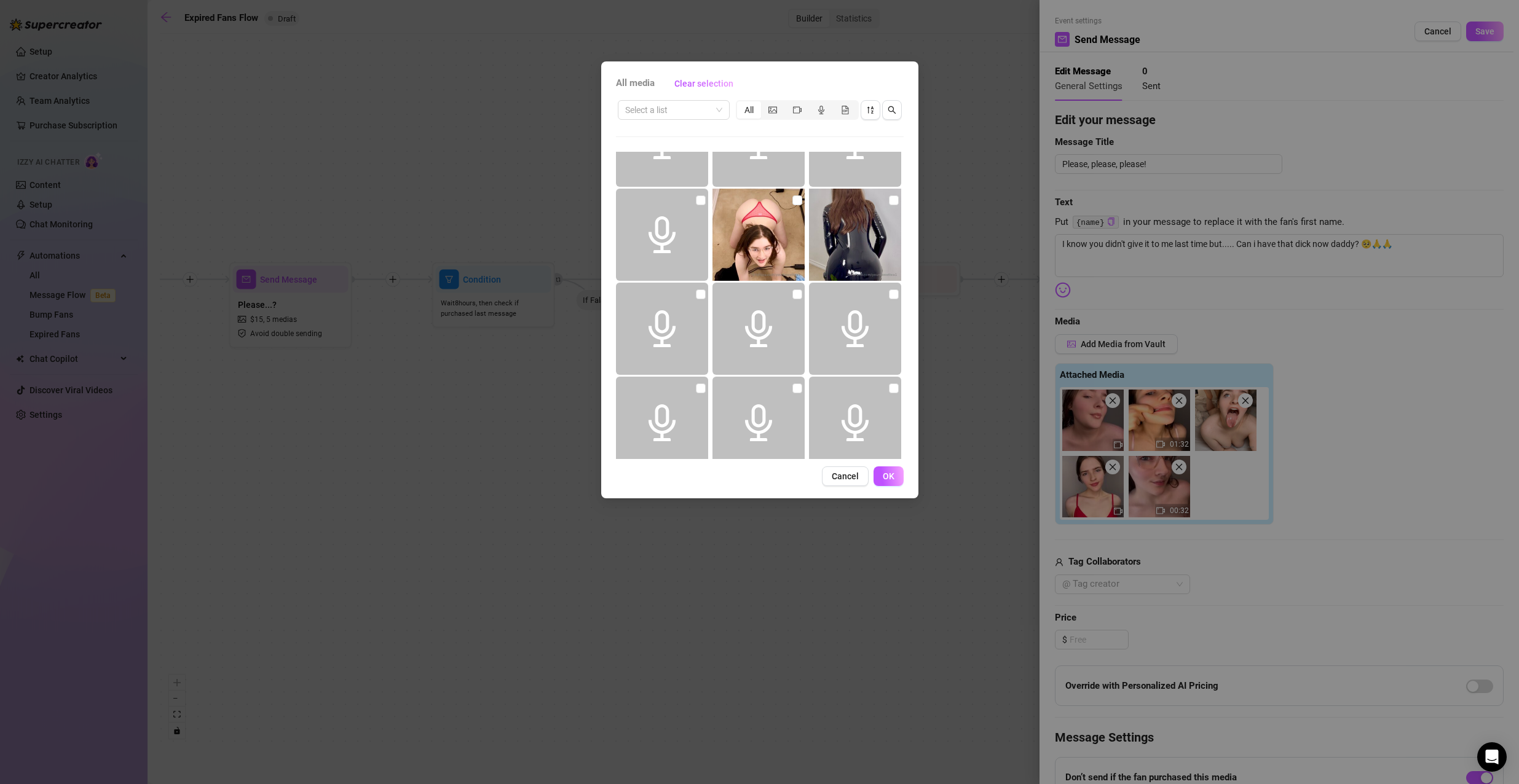
scroll to position [2212, 0]
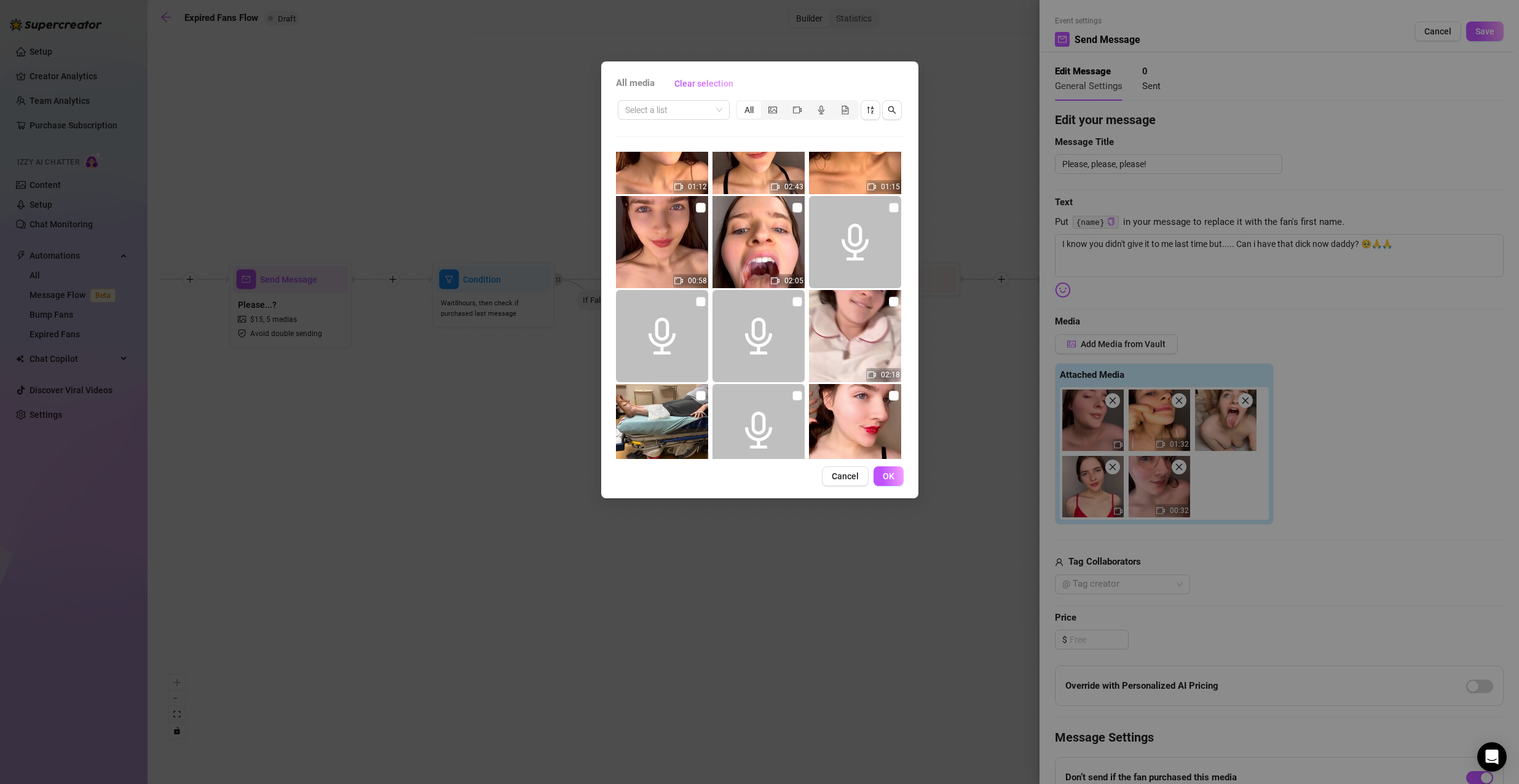
drag, startPoint x: 697, startPoint y: 202, endPoint x: 708, endPoint y: 208, distance: 12.5
click at [696, 202] on label at bounding box center [700, 208] width 10 height 14
click at [696, 203] on input "checkbox" at bounding box center [700, 208] width 10 height 10
click at [894, 473] on button "OK" at bounding box center [888, 476] width 30 height 20
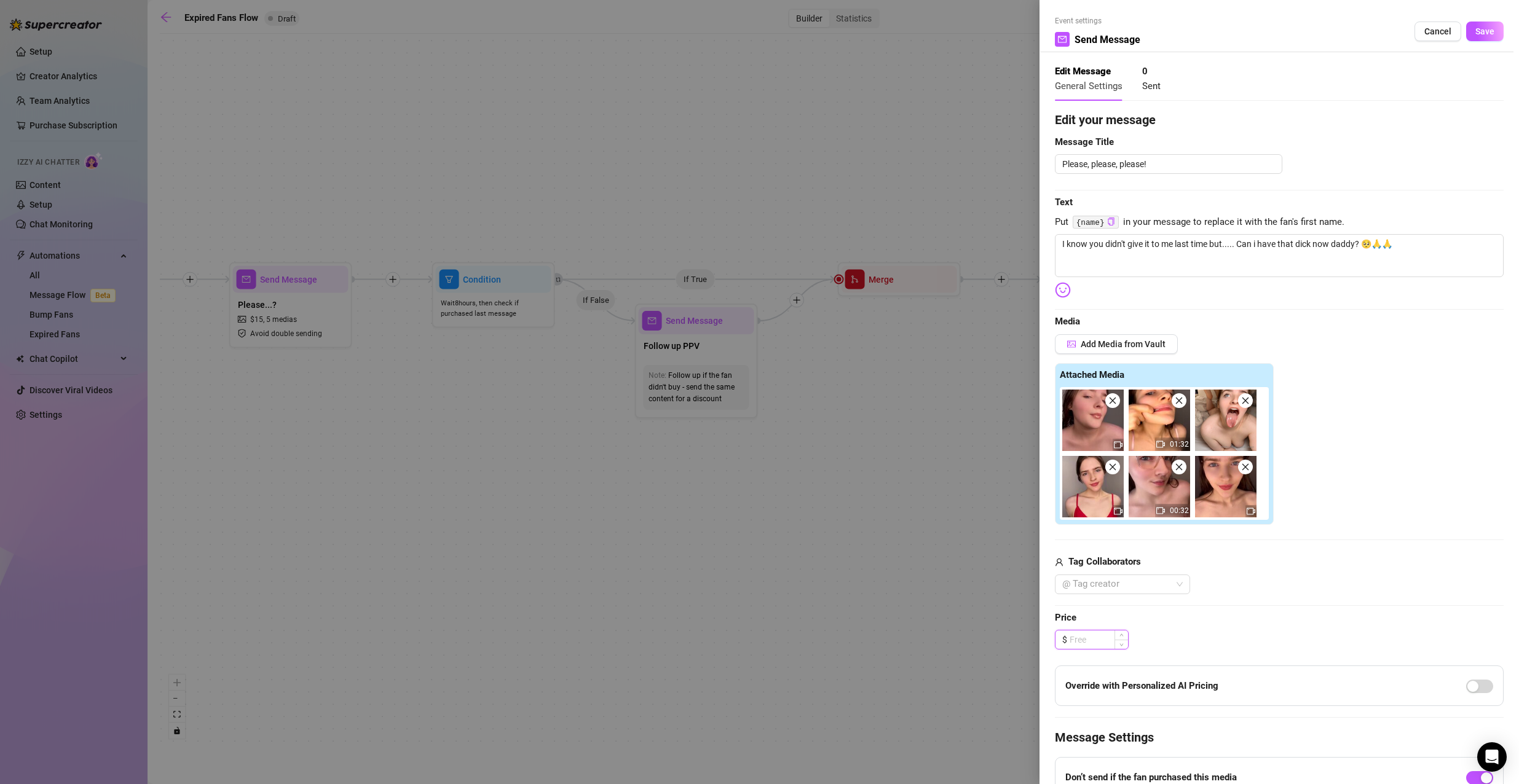
click at [1094, 634] on input at bounding box center [1098, 640] width 59 height 18
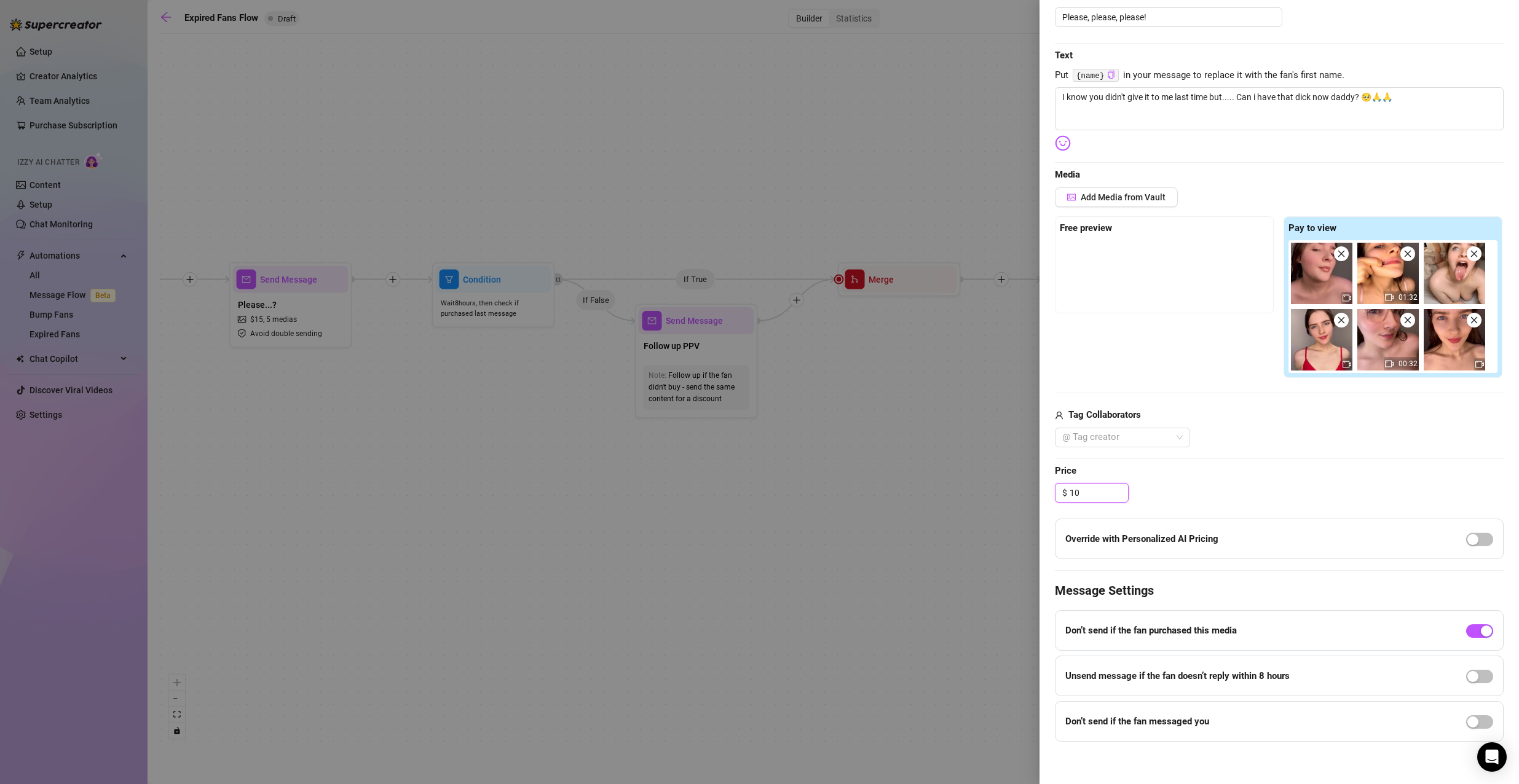
scroll to position [150, 0]
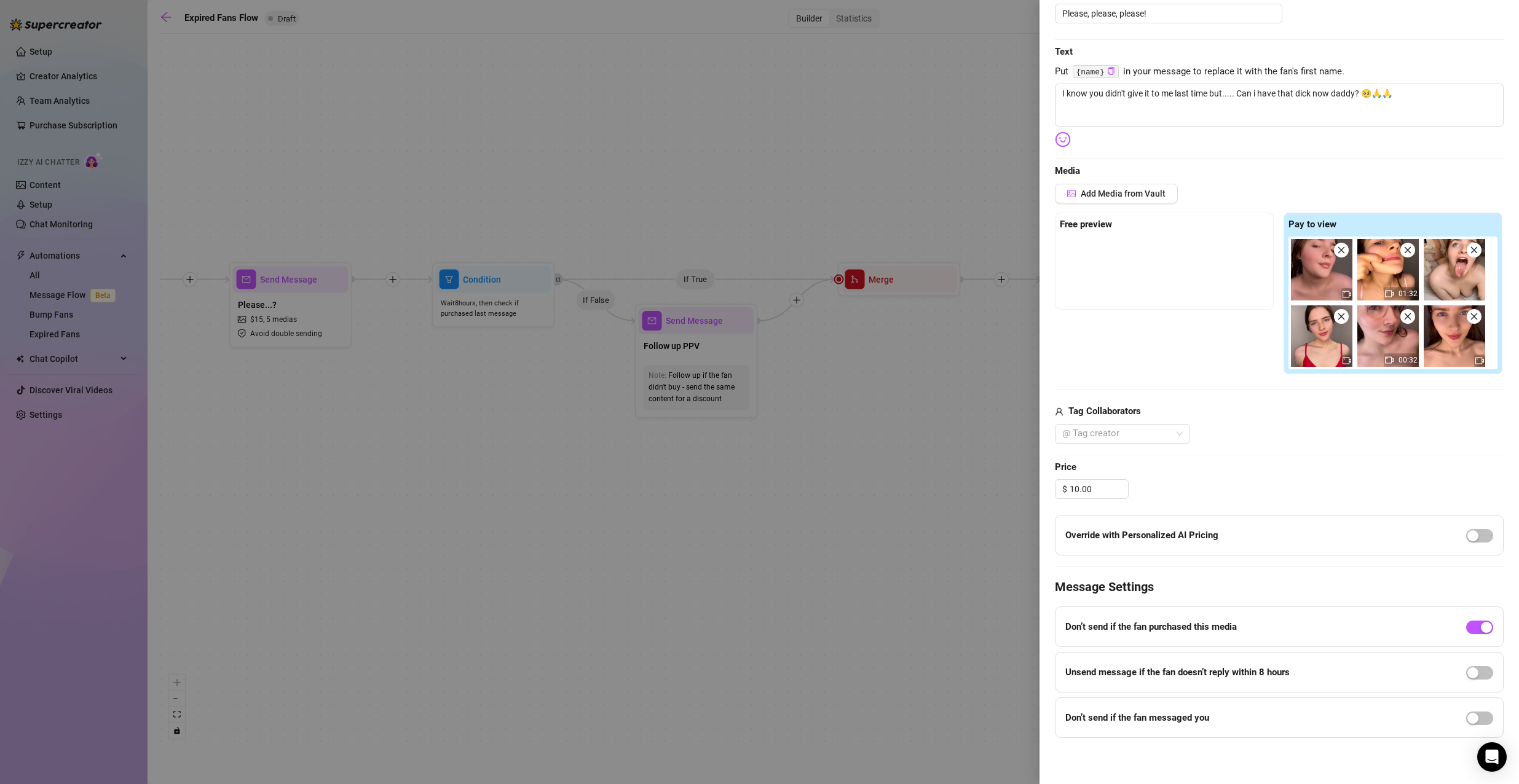
click at [1473, 545] on div at bounding box center [1479, 535] width 27 height 20
click at [1467, 539] on div "button" at bounding box center [1472, 535] width 11 height 11
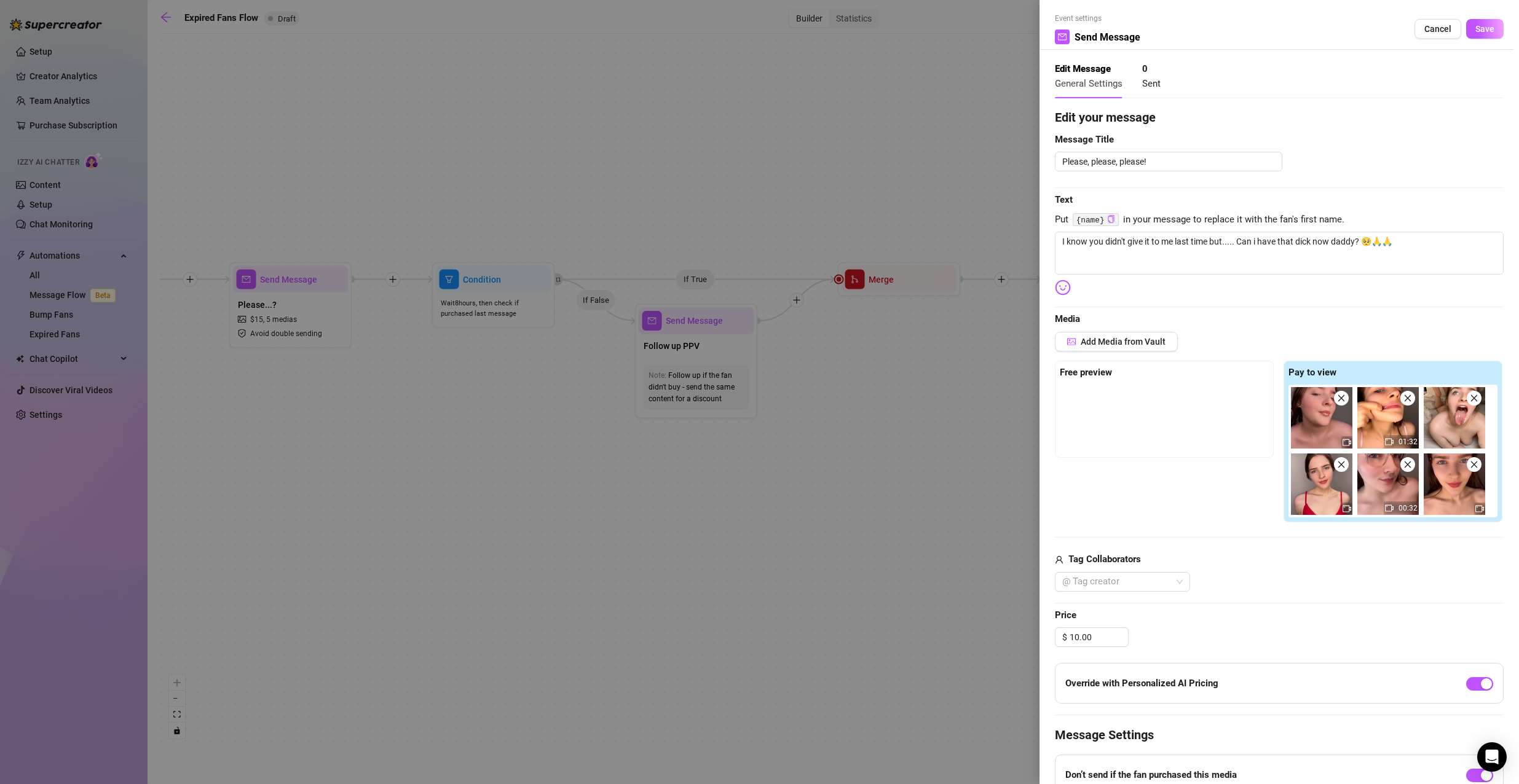
scroll to position [0, 0]
click at [1397, 239] on textarea "I know you didn't give it to me last time but..... Can i have that dick now dad…" at bounding box center [1279, 255] width 449 height 43
drag, startPoint x: 1404, startPoint y: 241, endPoint x: 1360, endPoint y: 232, distance: 44.9
click at [1360, 232] on div "Edit your message Message Title Please, please, please! Text Put {name} in your…" at bounding box center [1279, 500] width 449 height 778
click at [1415, 251] on textarea "I know you didn't give it to me last time but..... Can i have that dick now dad…" at bounding box center [1279, 255] width 449 height 43
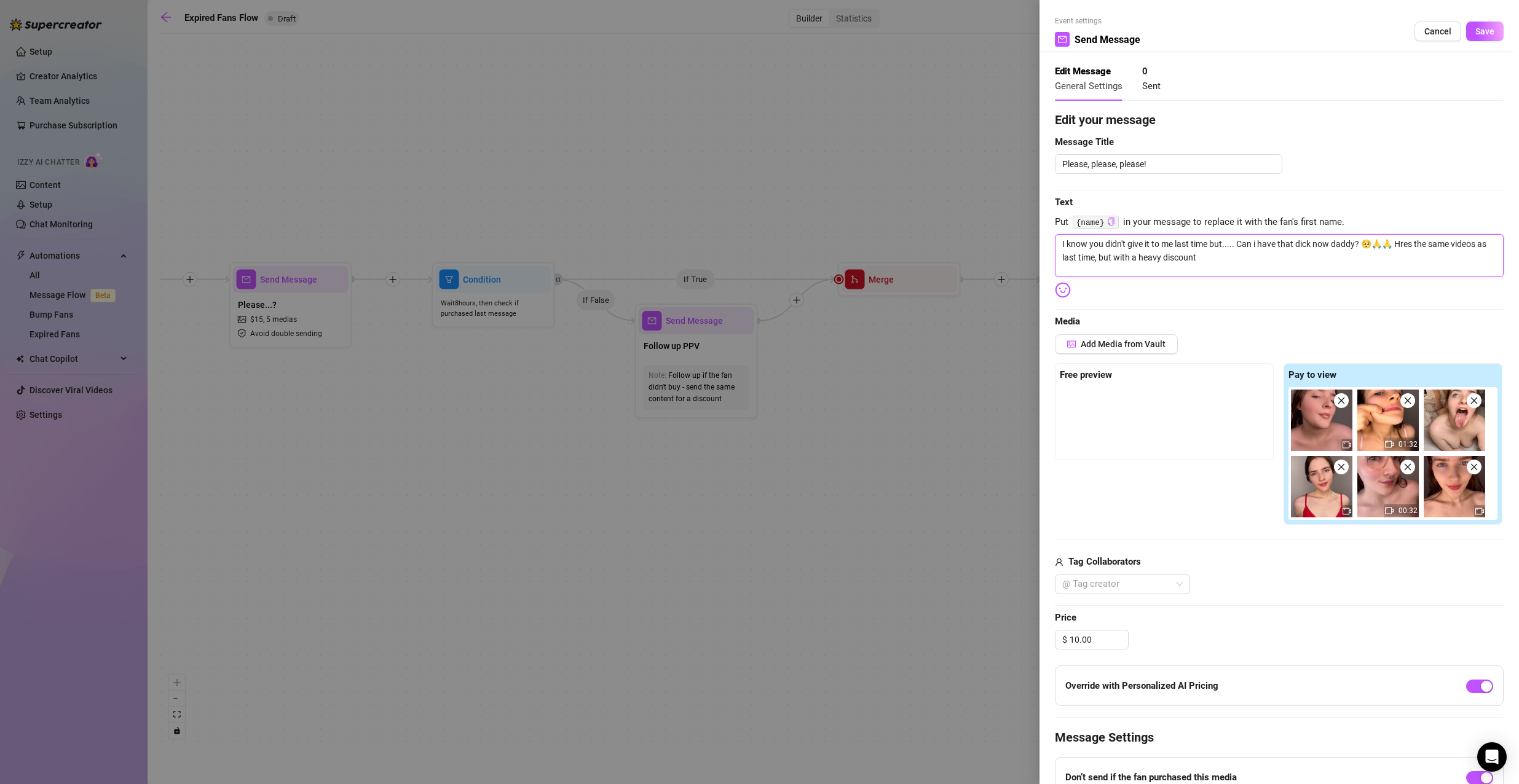
click at [1406, 243] on textarea "I know you didn't give it to me last time but..... Can i have that dick now dad…" at bounding box center [1279, 255] width 449 height 43
click at [1339, 258] on textarea "I know you didn't give it to me last time but..... Can i have that dick now dad…" at bounding box center [1279, 255] width 449 height 43
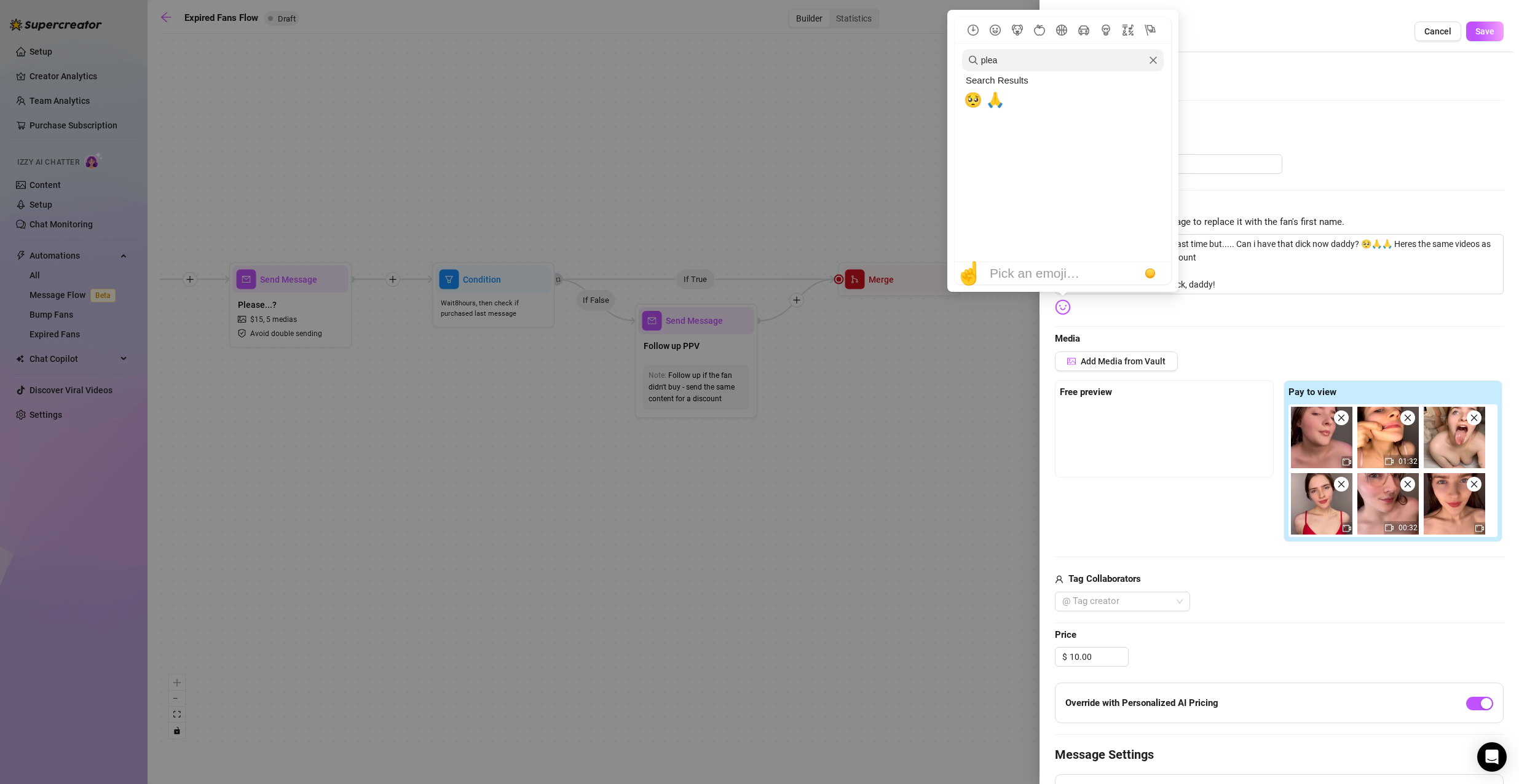
click at [1077, 268] on div "Pick an emoji…" at bounding box center [1034, 273] width 90 height 15
click at [1038, 68] on input "plea" at bounding box center [1063, 61] width 202 height 22
drag, startPoint x: 1045, startPoint y: 64, endPoint x: 870, endPoint y: 51, distance: 175.5
click at [870, 51] on body "Setup Creator Analytics Team Analytics Purchase Subscription Izzy AI Chatter Co…" at bounding box center [759, 392] width 1519 height 784
click at [1056, 300] on img at bounding box center [1063, 307] width 16 height 16
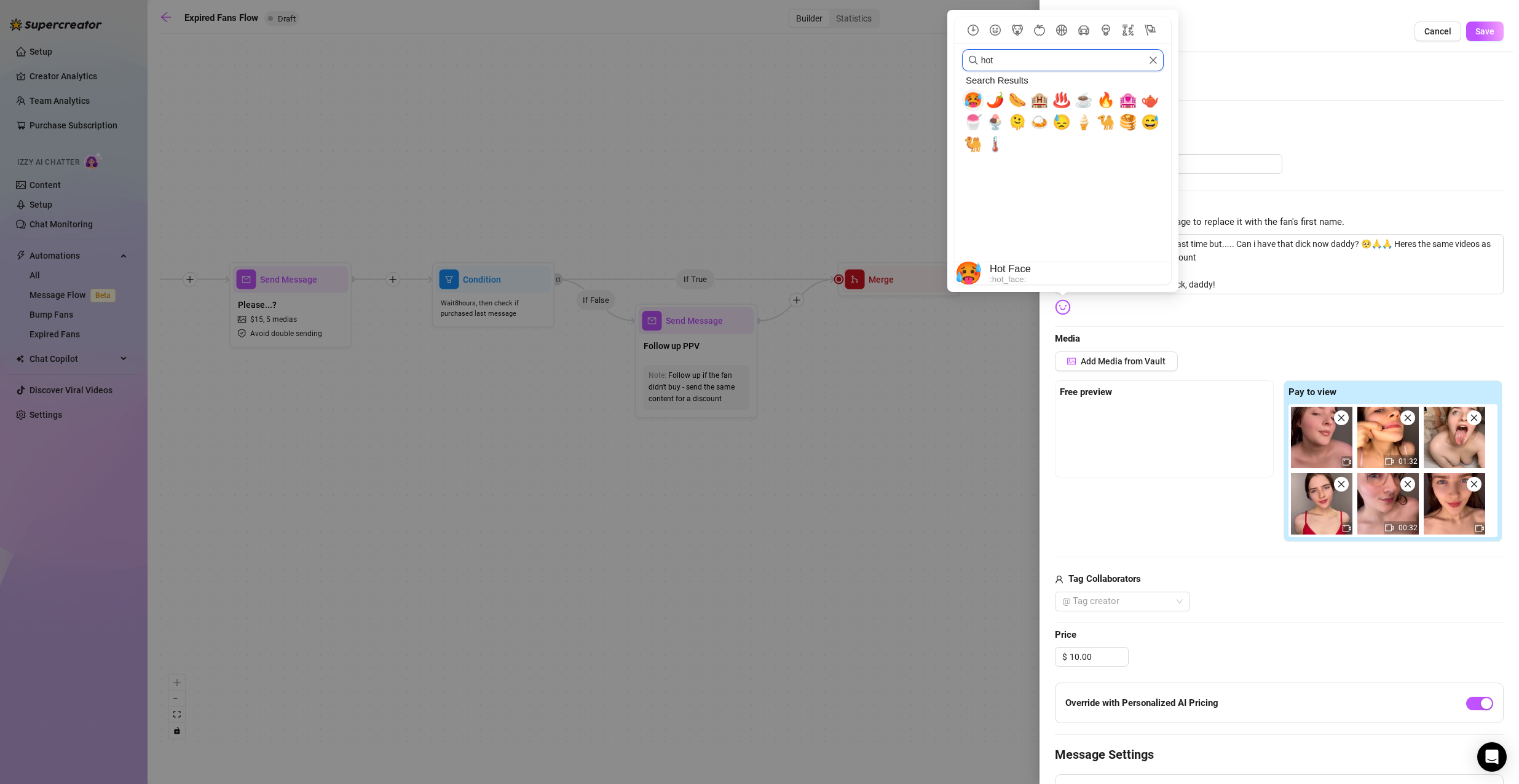
click at [972, 98] on span "🥵" at bounding box center [973, 100] width 18 height 17
click at [1226, 351] on div "Add Media from Vault" at bounding box center [1279, 366] width 449 height 29
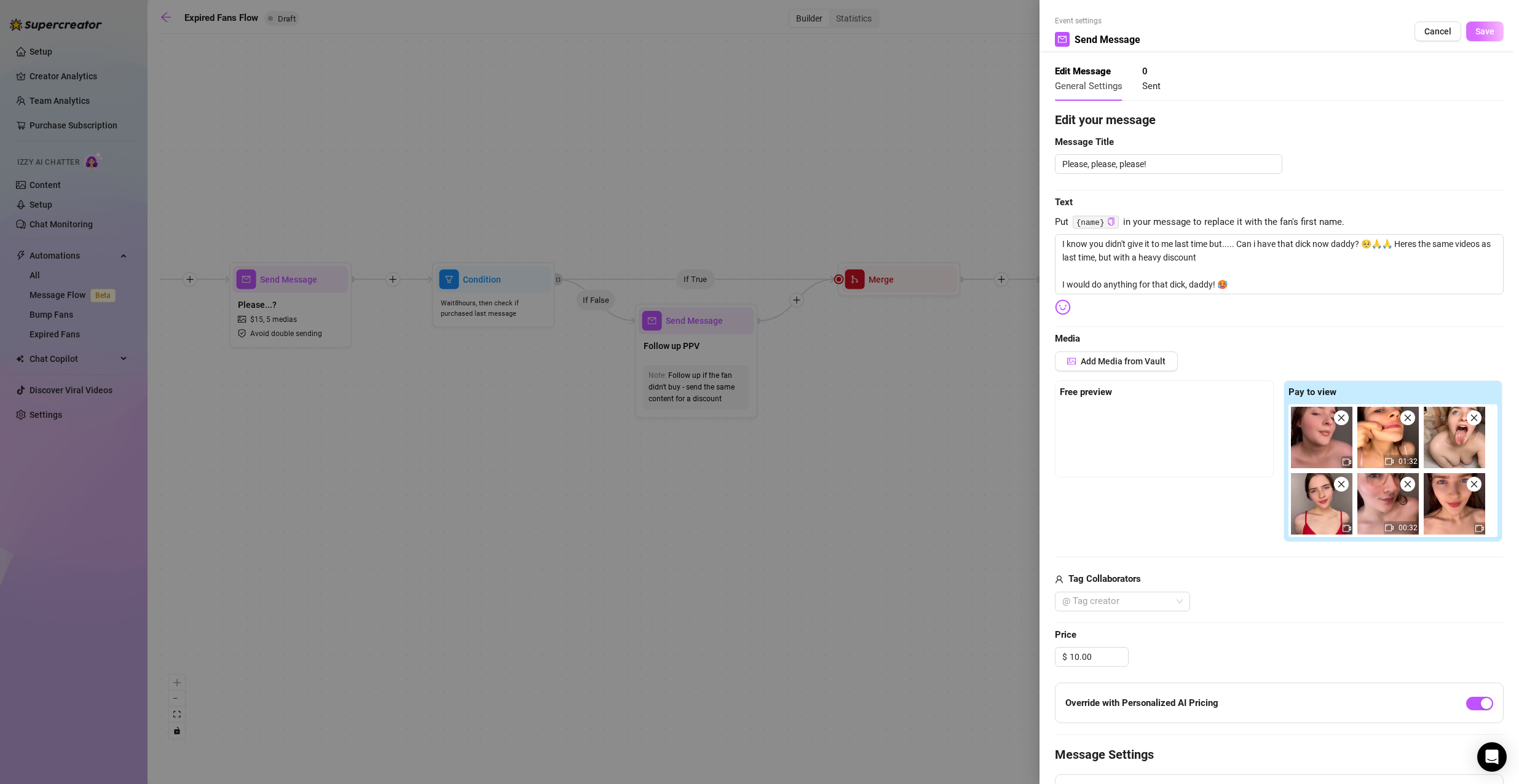
click at [1487, 33] on button "Save" at bounding box center [1484, 32] width 38 height 20
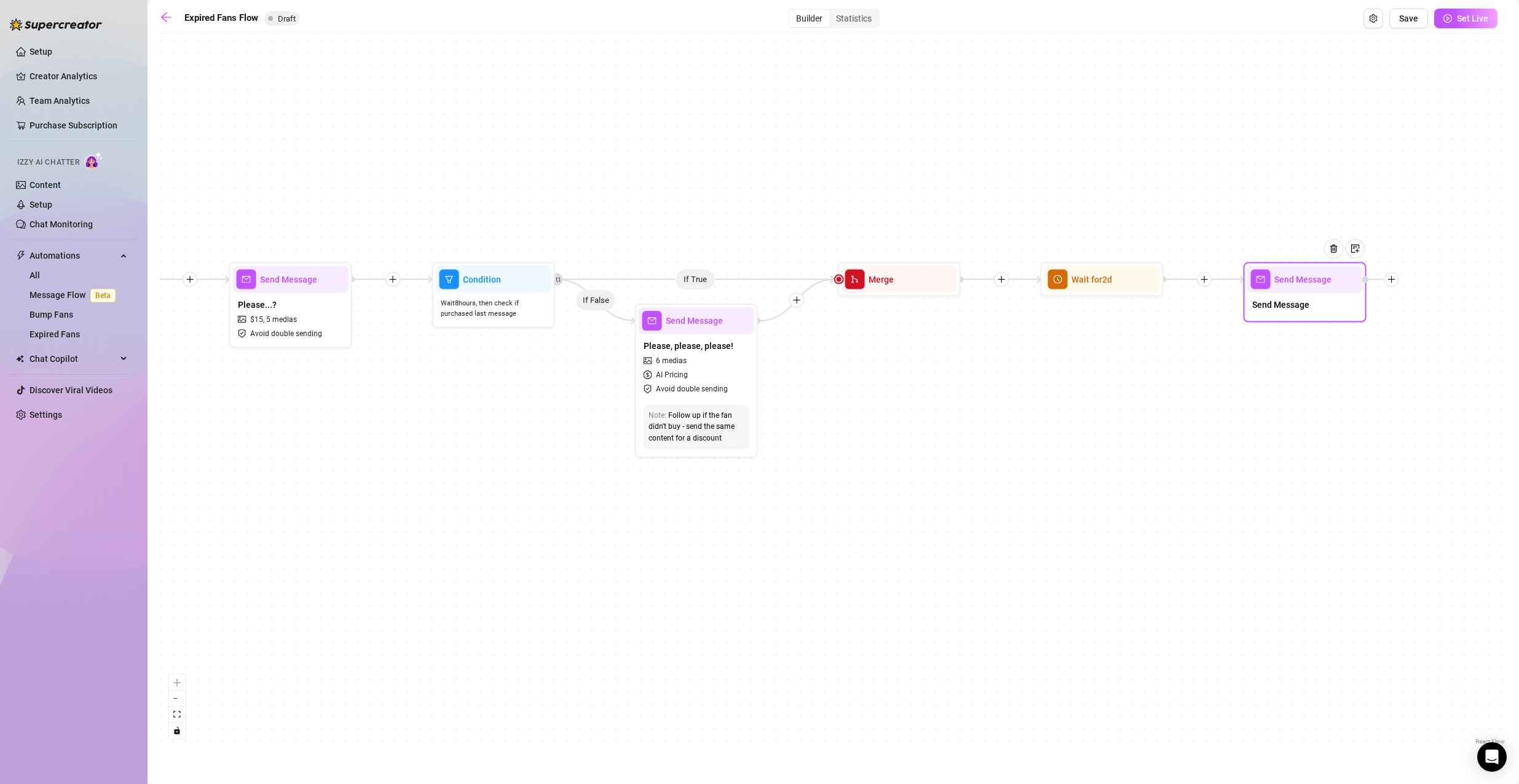
click at [1315, 278] on div at bounding box center [1338, 258] width 53 height 63
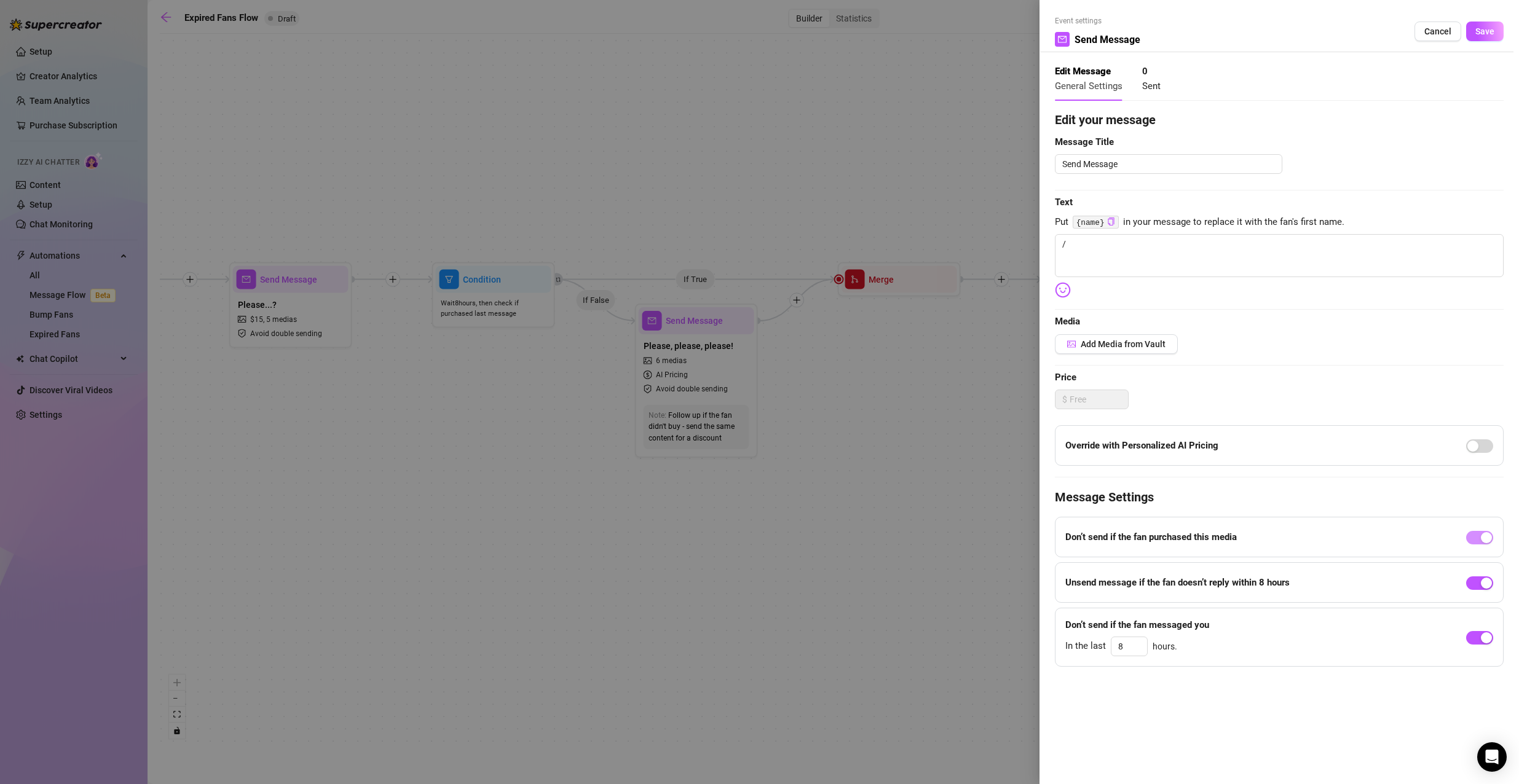
click at [914, 375] on div at bounding box center [759, 392] width 1519 height 784
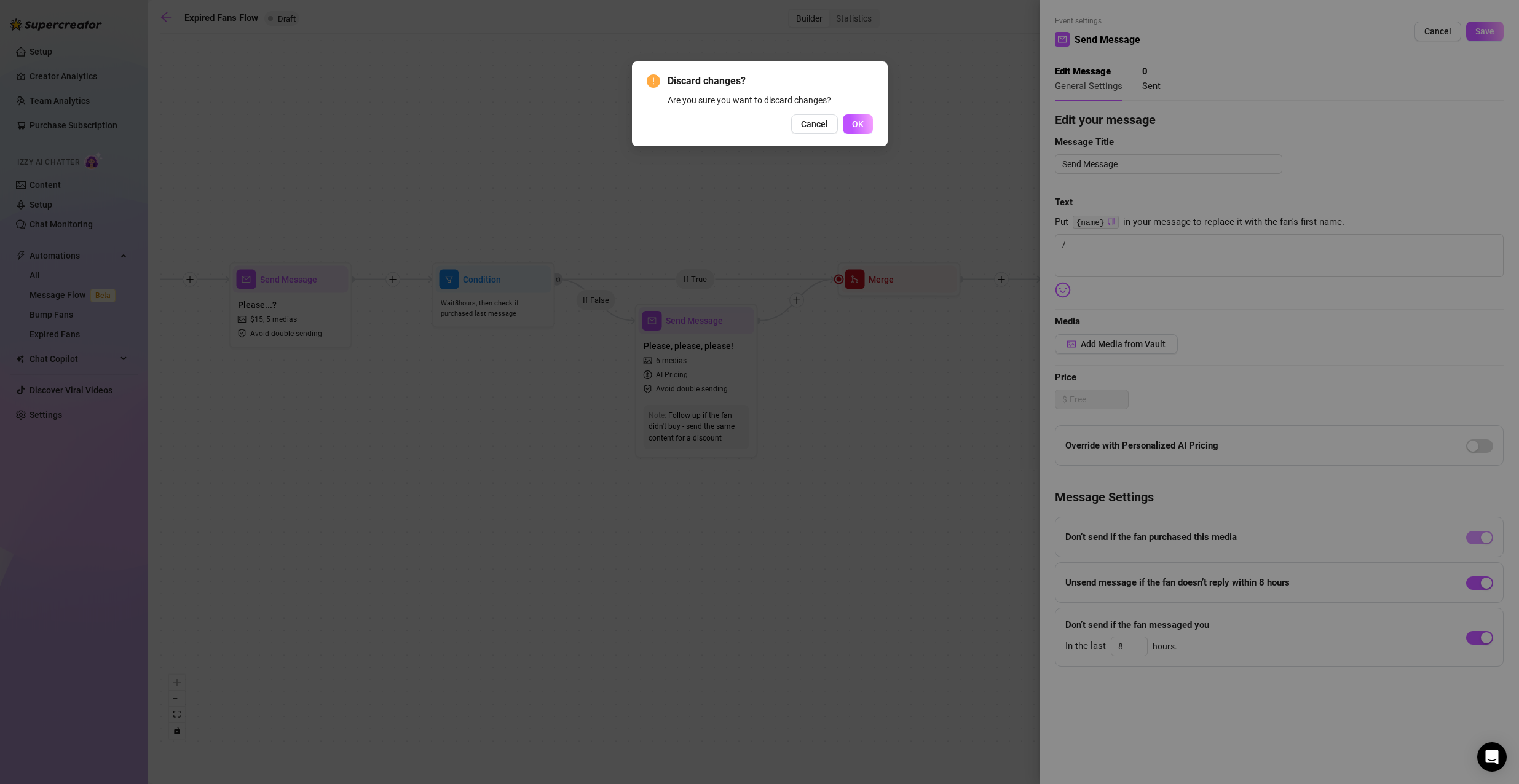
click at [1336, 111] on div "Discard changes? Are you sure you want to discard changes? Cancel OK" at bounding box center [759, 392] width 1519 height 784
click at [852, 123] on span "OK" at bounding box center [858, 124] width 12 height 10
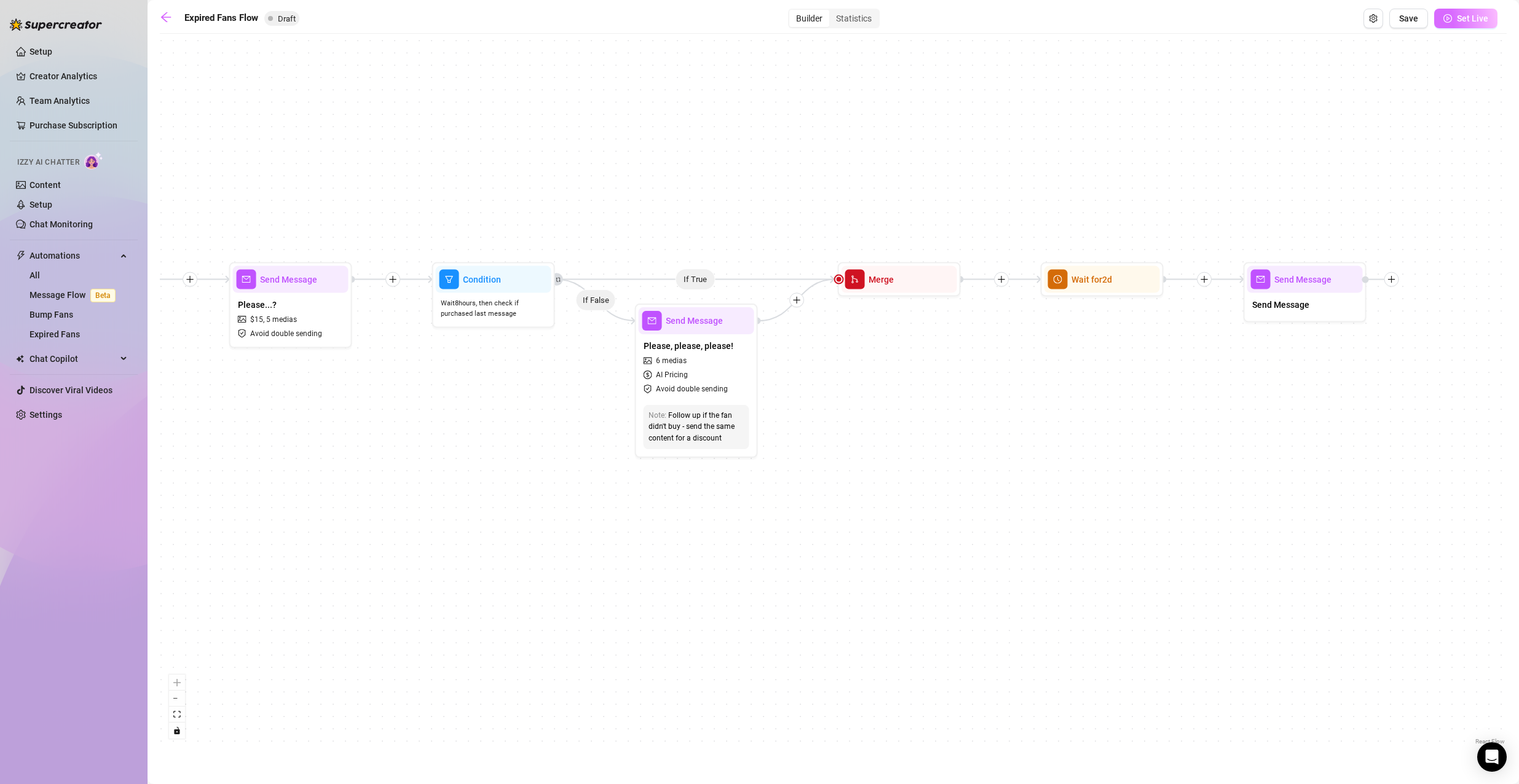
click at [1483, 23] on span "Set Live" at bounding box center [1472, 18] width 32 height 10
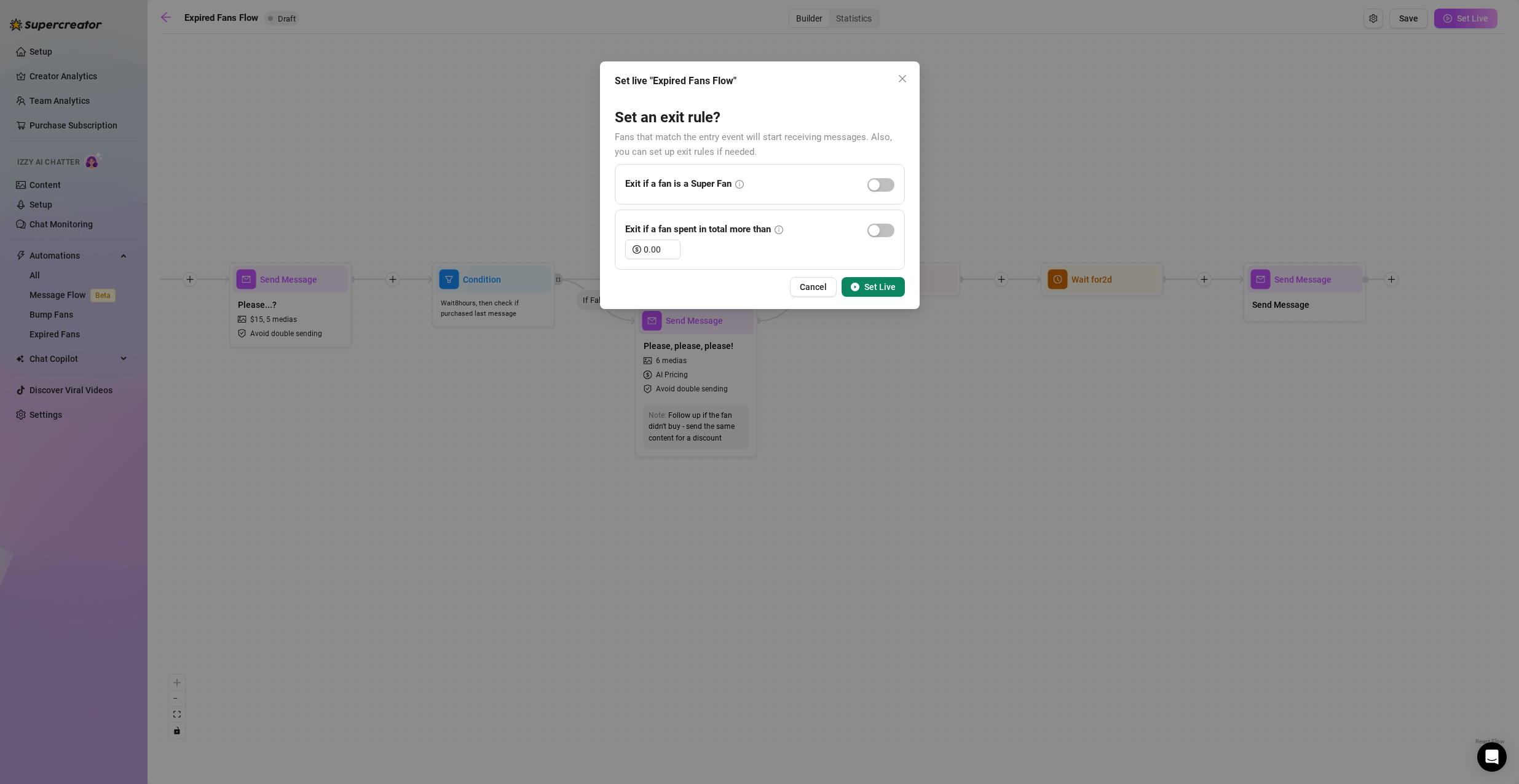
click at [782, 228] on icon "info-circle" at bounding box center [778, 229] width 9 height 9
click at [742, 189] on icon "info-circle" at bounding box center [739, 184] width 9 height 9
click at [864, 280] on button "Set Live" at bounding box center [873, 287] width 63 height 20
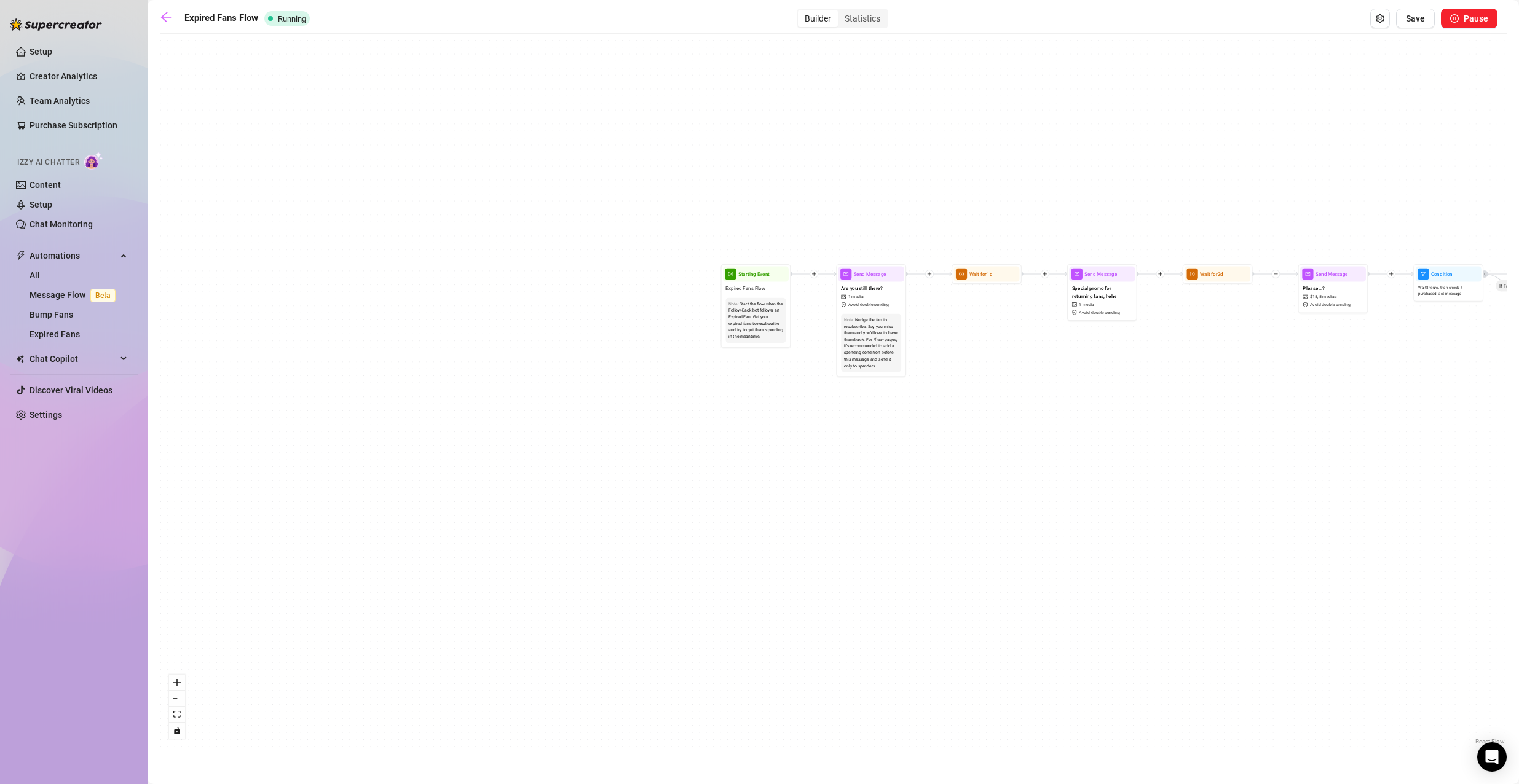
drag, startPoint x: 651, startPoint y: 629, endPoint x: 1156, endPoint y: 629, distance: 505.0
click at [1156, 629] on div "If True If False Send Message Send Message Wait for 2d Merge Send Message Pleas…" at bounding box center [833, 394] width 1347 height 708
click at [50, 48] on link "Setup" at bounding box center [41, 51] width 22 height 10
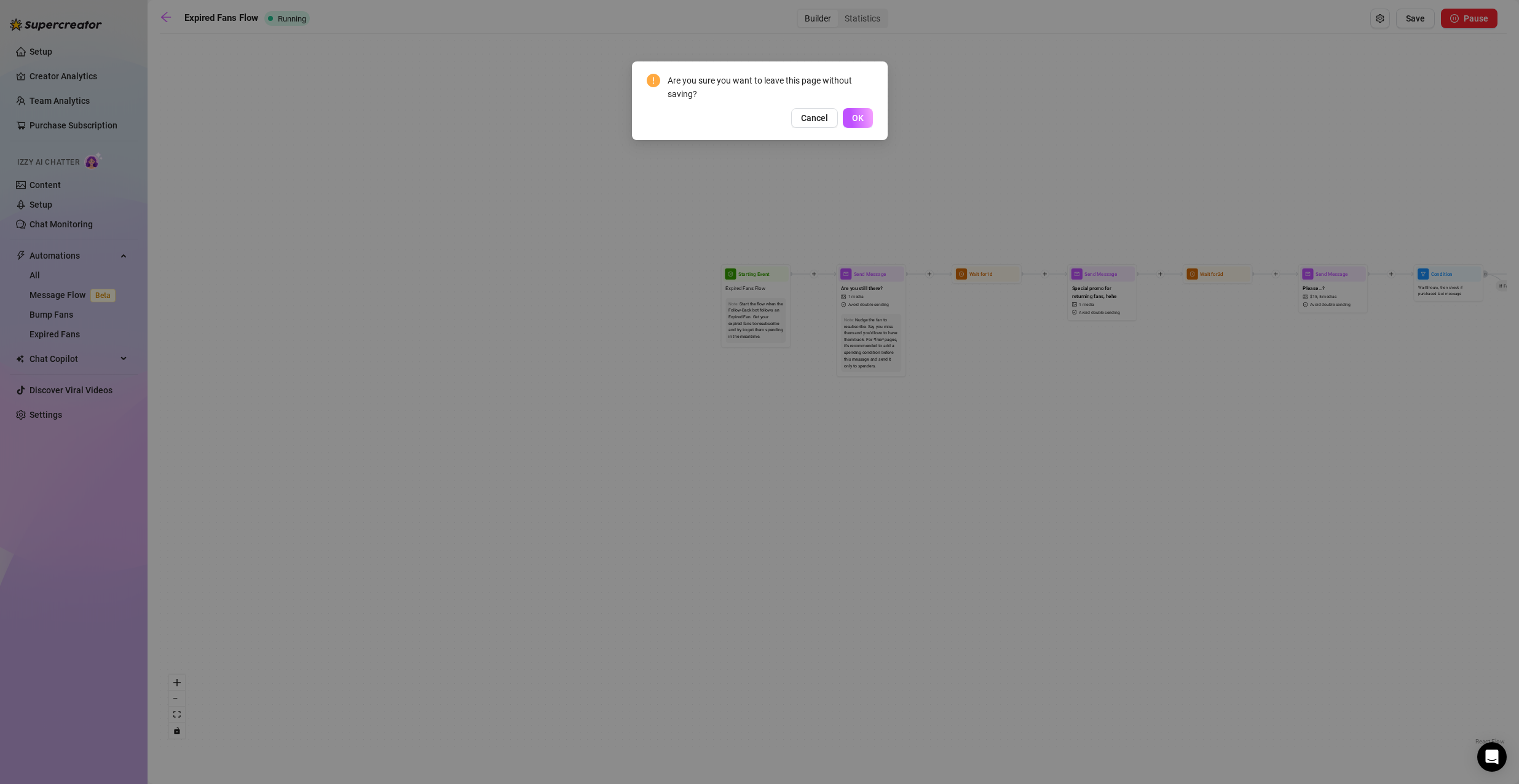
click at [86, 90] on div "Are you sure you want to leave this page without saving? Cancel OK" at bounding box center [759, 392] width 1519 height 784
click at [825, 127] on button "Cancel" at bounding box center [814, 118] width 47 height 20
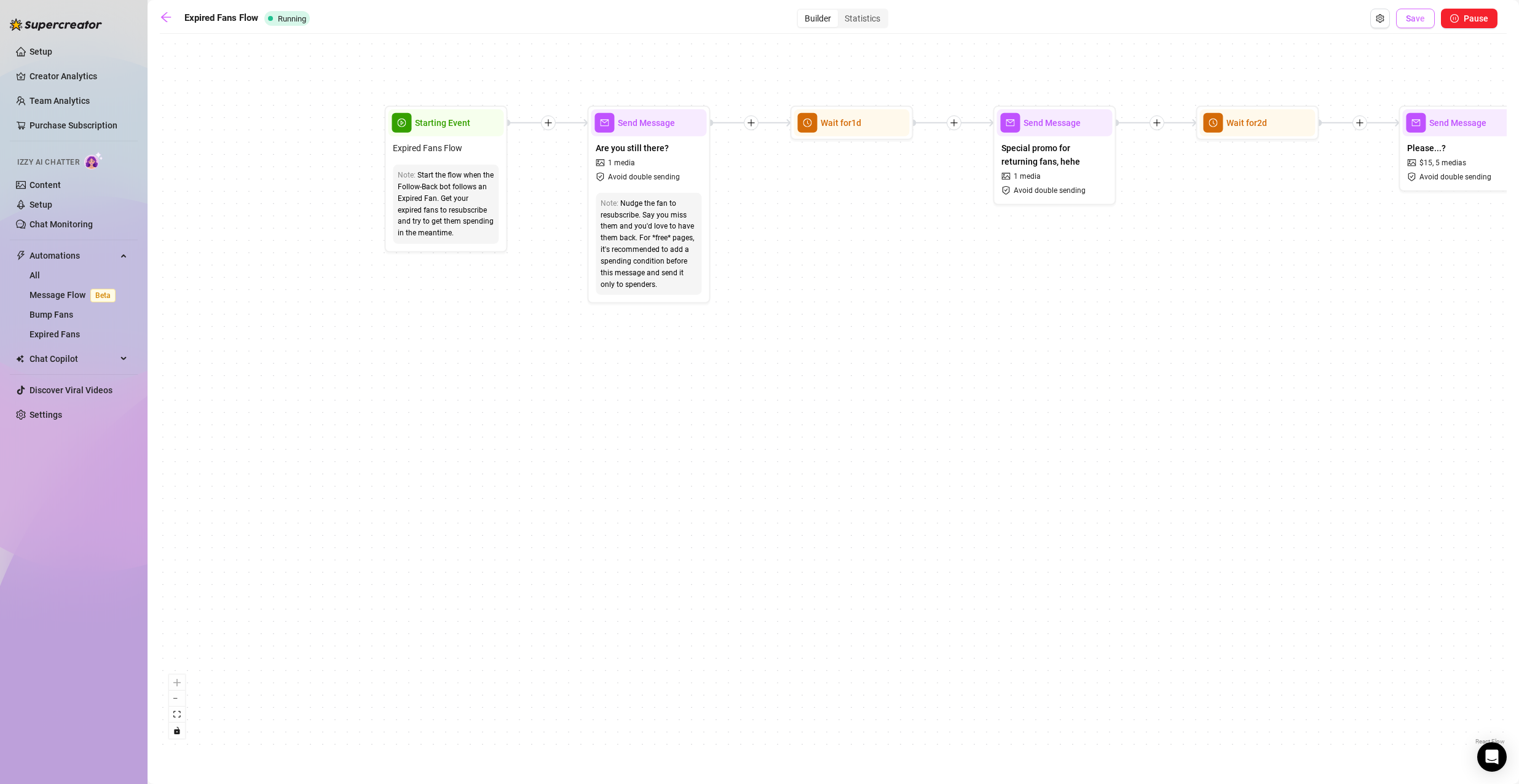
click at [1398, 22] on button "Save" at bounding box center [1415, 18] width 39 height 20
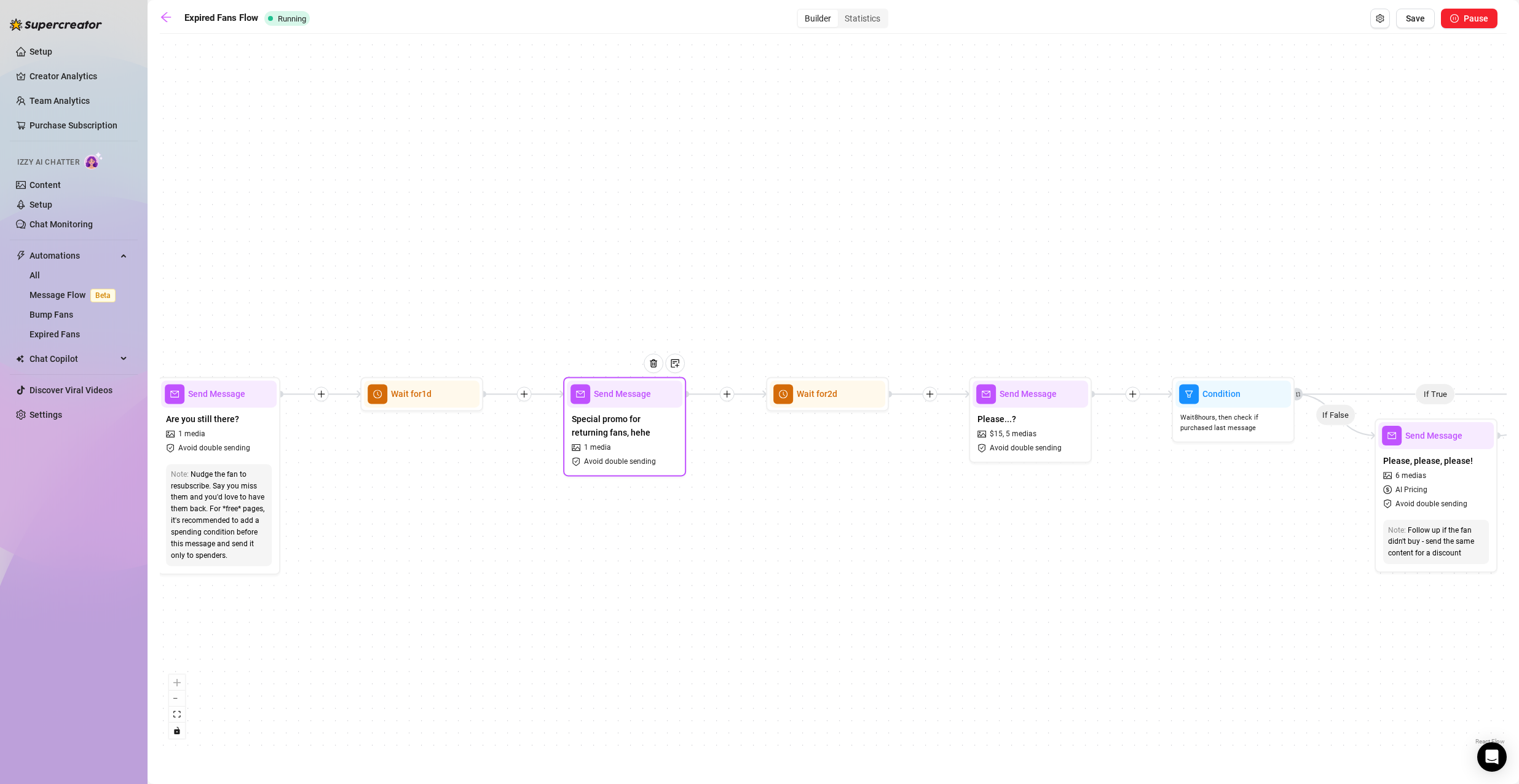
click at [617, 467] on span "Avoid double sending" at bounding box center [619, 462] width 72 height 12
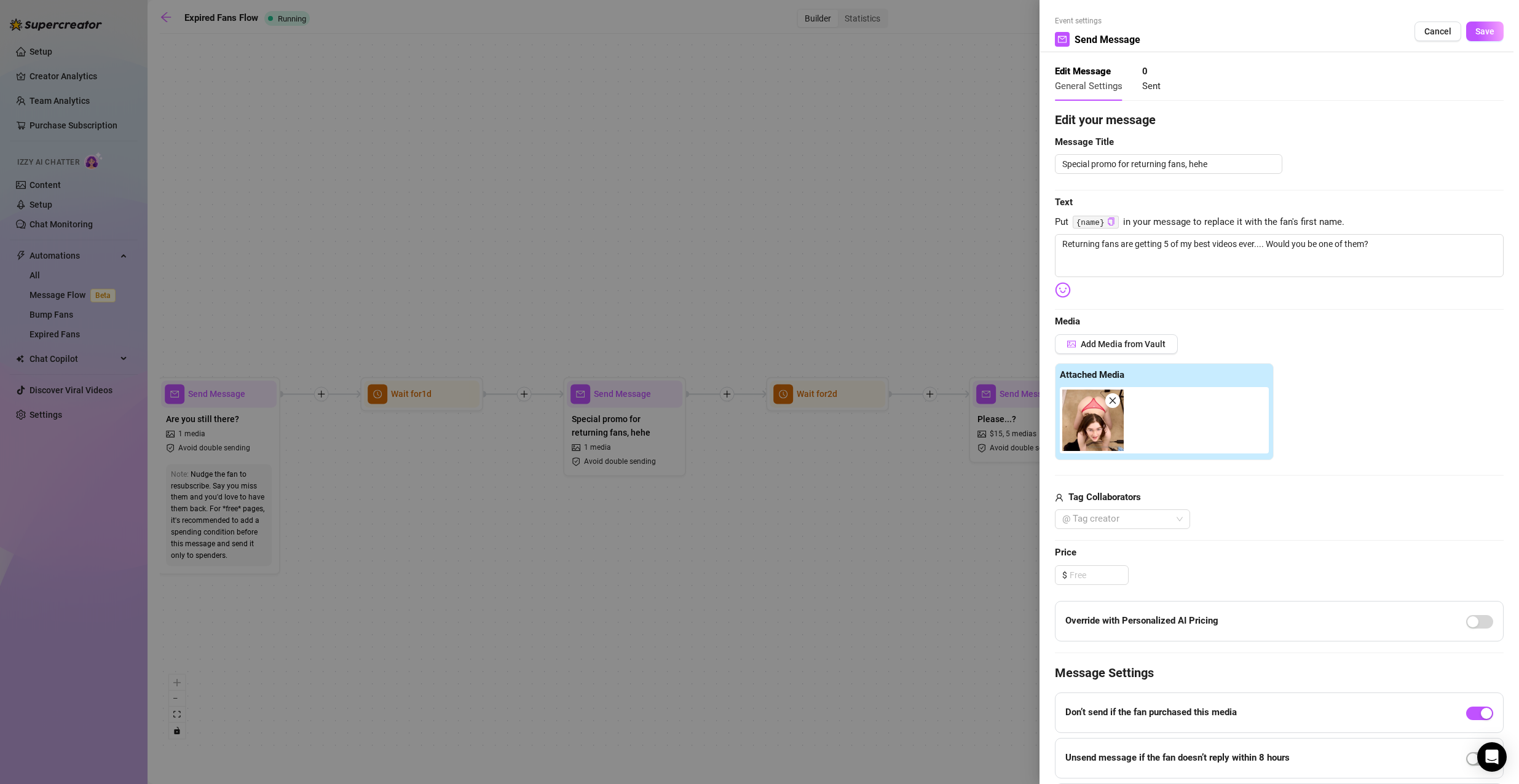
click at [936, 524] on div at bounding box center [759, 392] width 1519 height 784
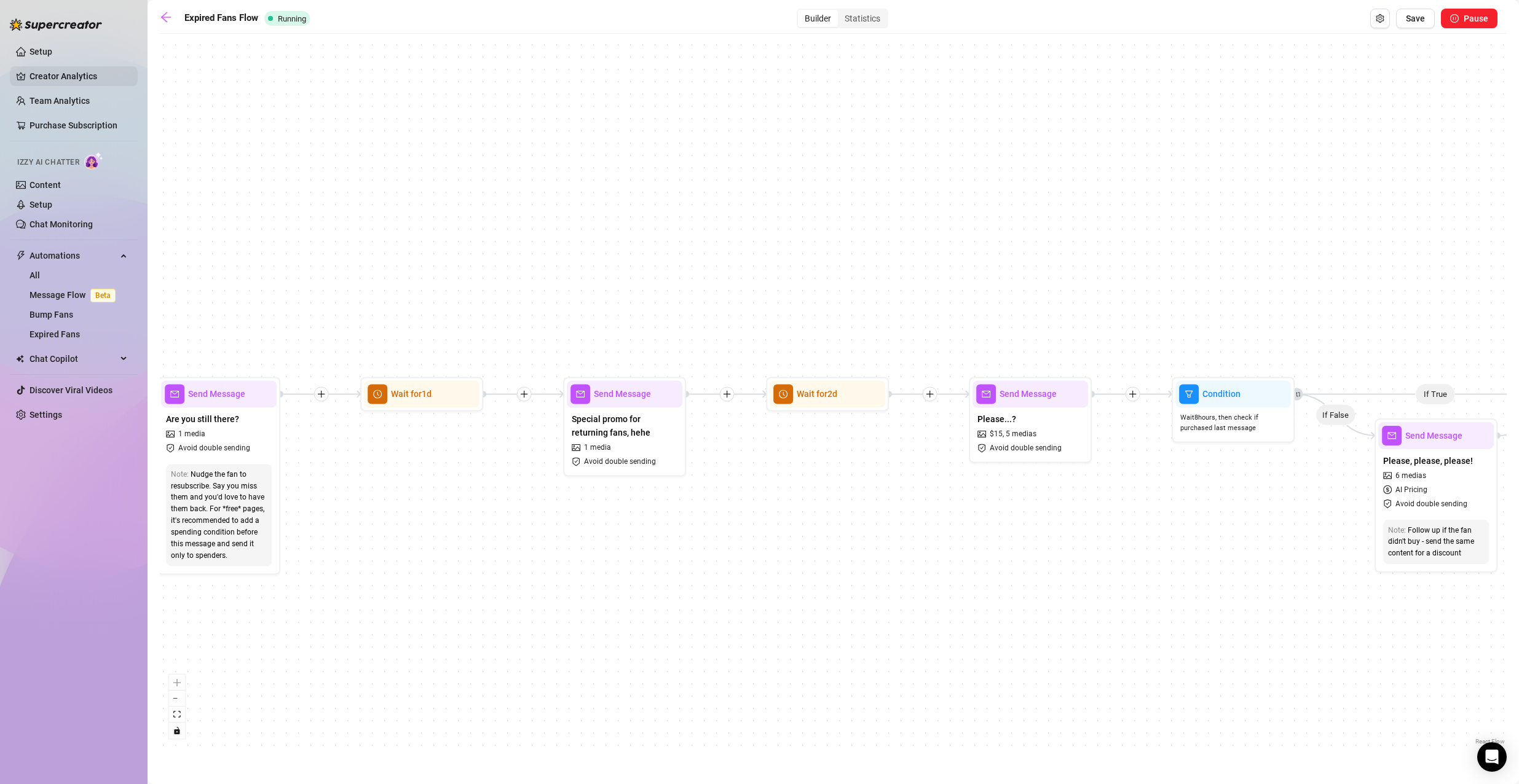
click at [59, 68] on link "Creator Analytics" at bounding box center [78, 76] width 98 height 20
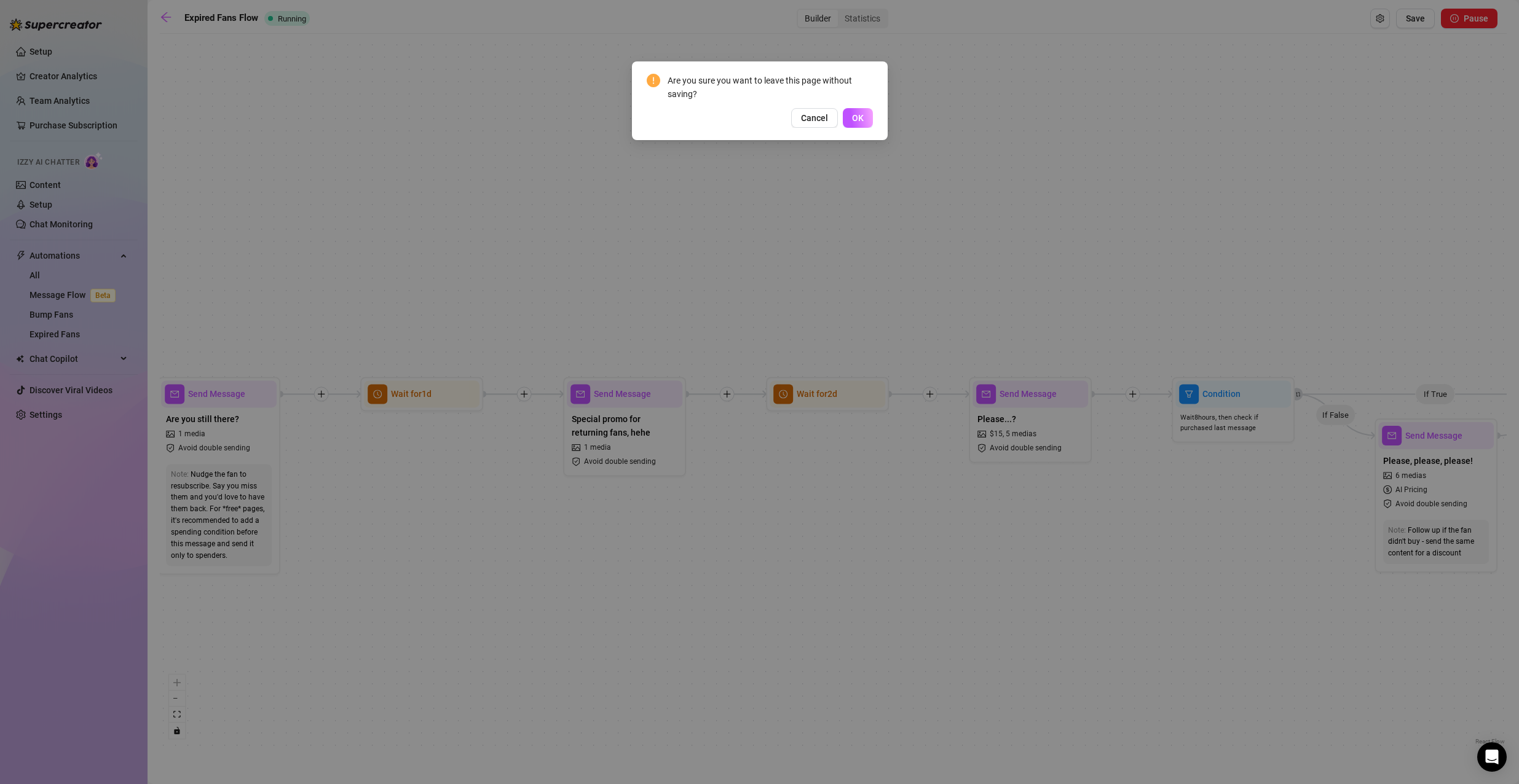
click at [98, 119] on div "Are you sure you want to leave this page without saving? Cancel OK" at bounding box center [759, 392] width 1519 height 784
click at [815, 119] on span "Cancel" at bounding box center [814, 117] width 27 height 10
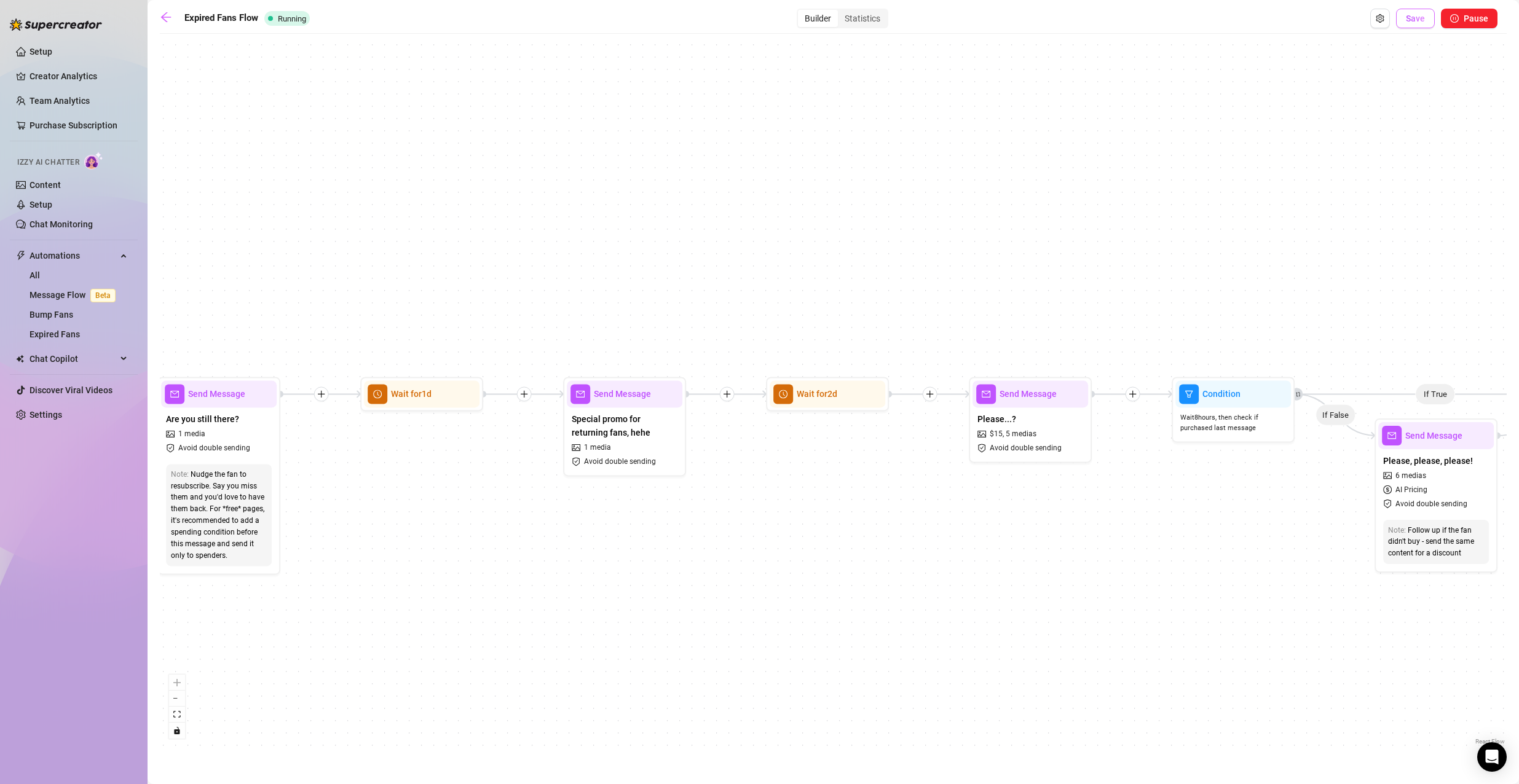
click at [1422, 17] on span "Save" at bounding box center [1415, 18] width 19 height 10
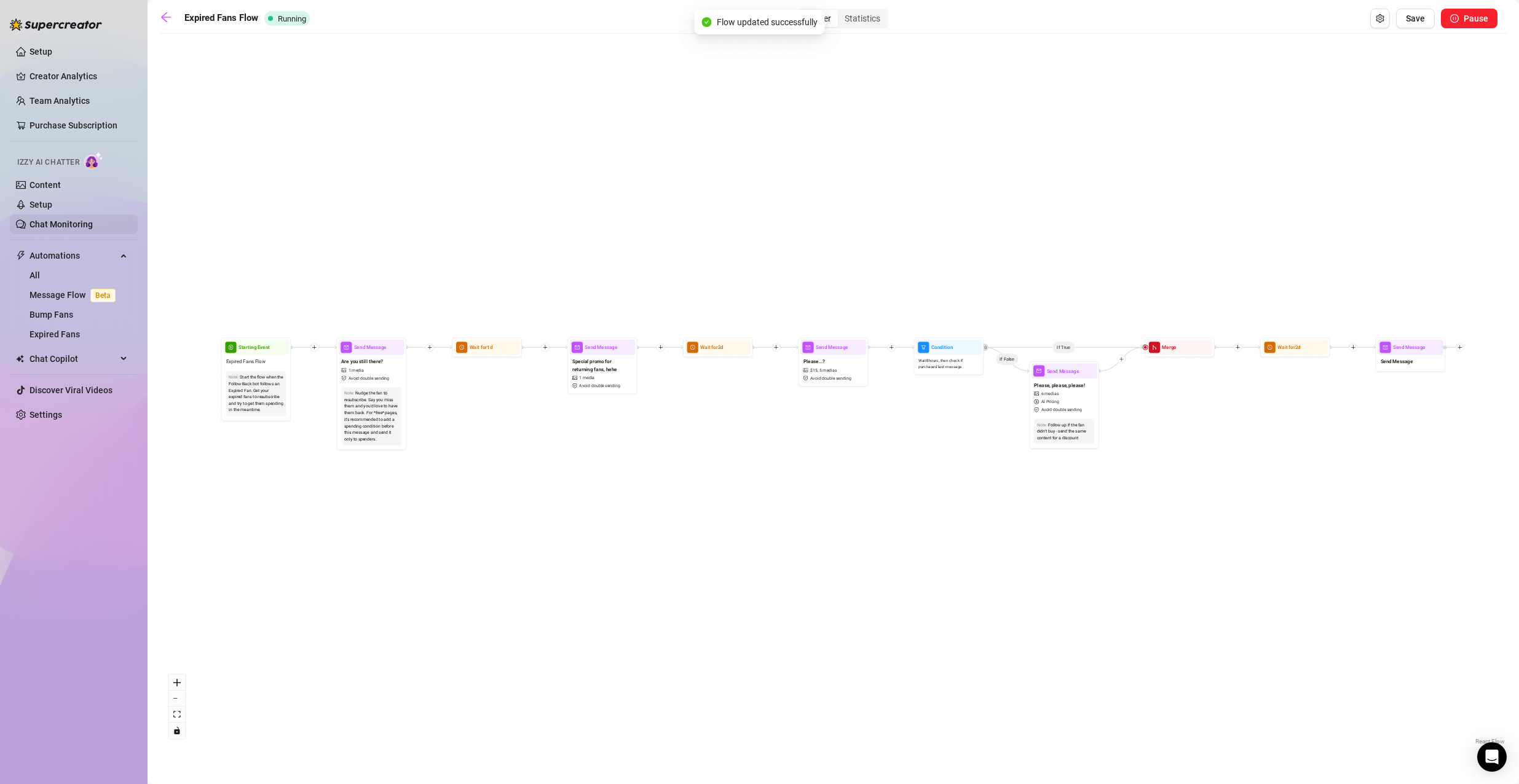
click at [92, 220] on link "Chat Monitoring" at bounding box center [61, 224] width 63 height 10
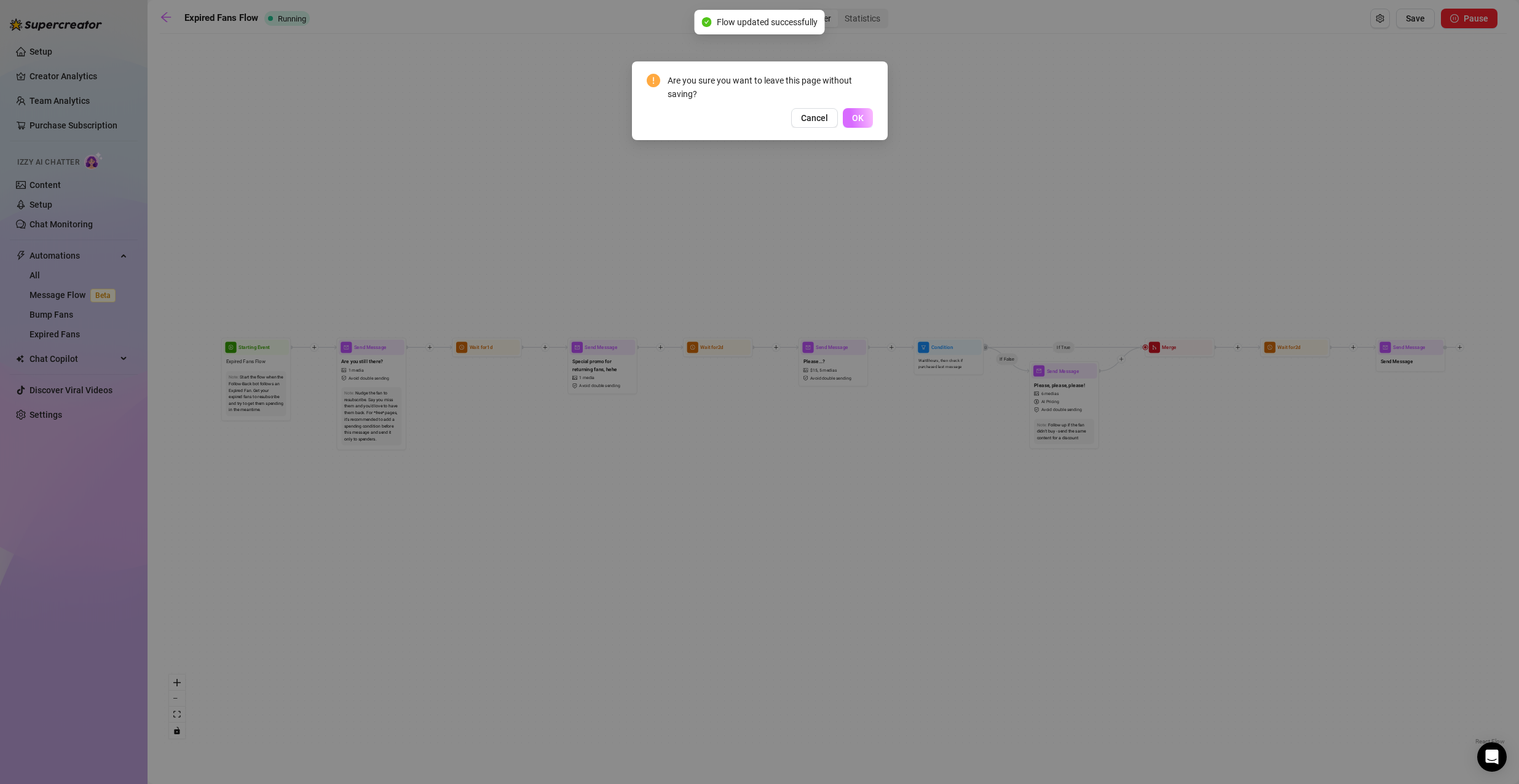
click at [865, 123] on button "OK" at bounding box center [858, 118] width 30 height 20
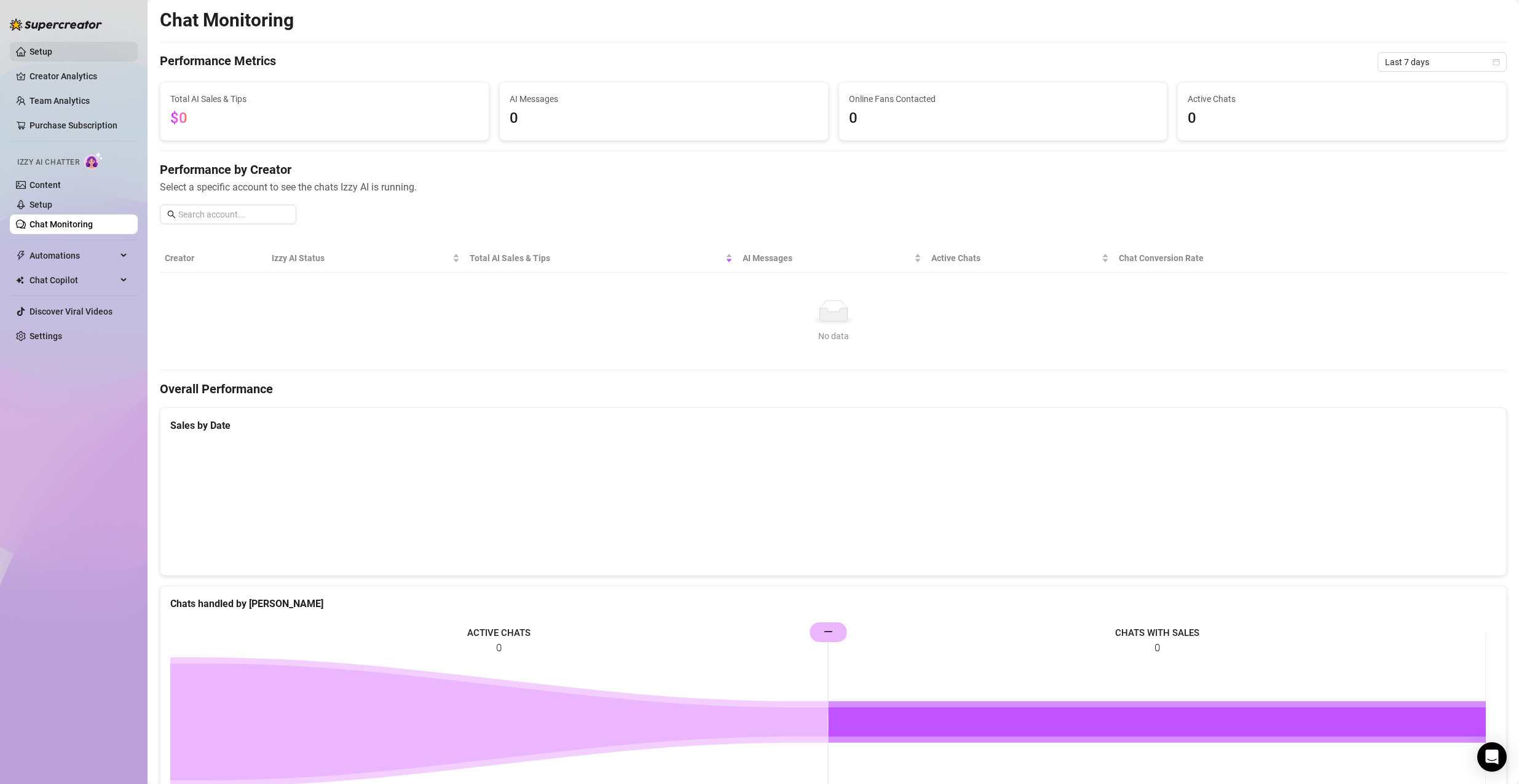
click at [52, 57] on link "Setup" at bounding box center [41, 51] width 22 height 10
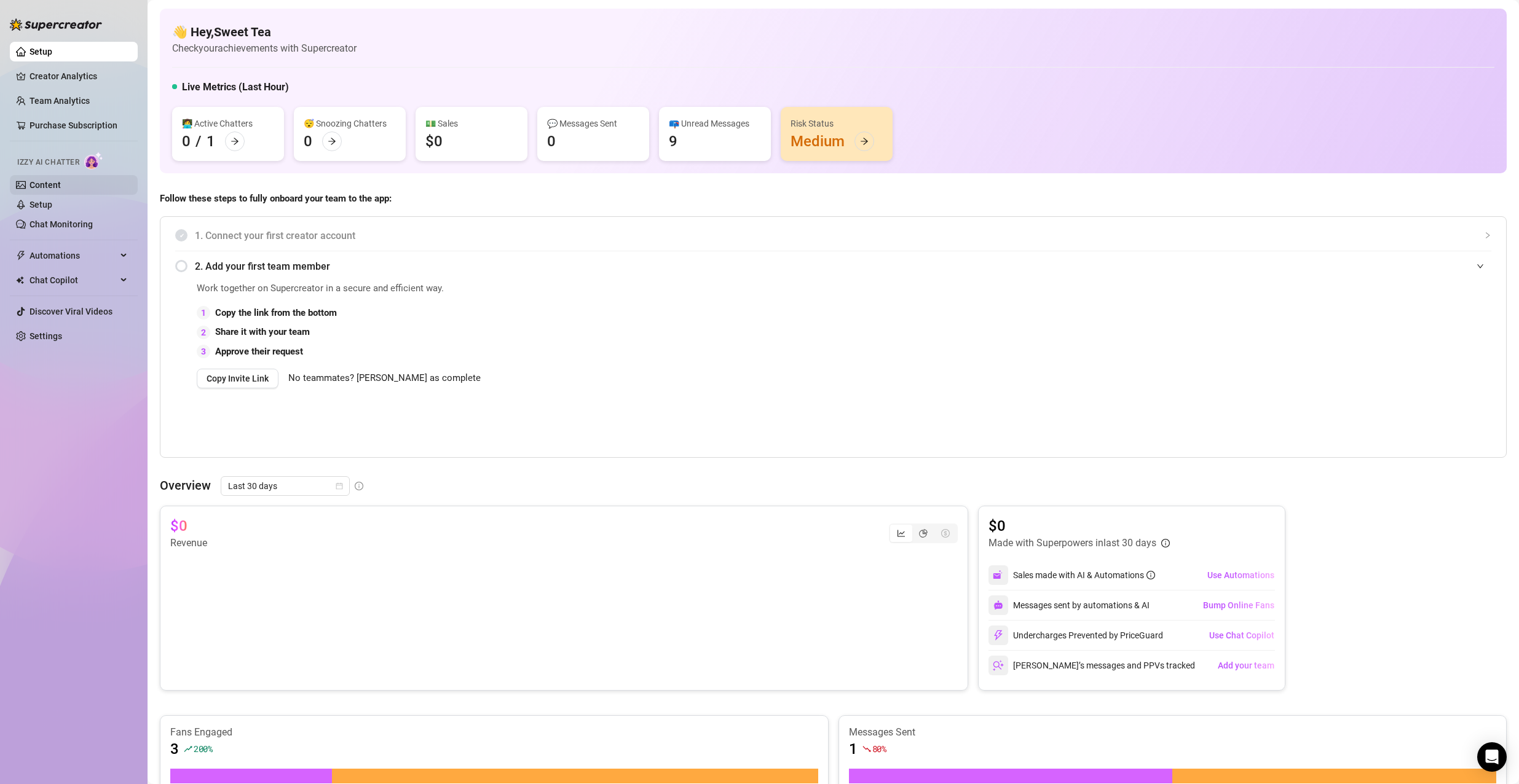
click at [61, 180] on link "Content" at bounding box center [46, 185] width 32 height 10
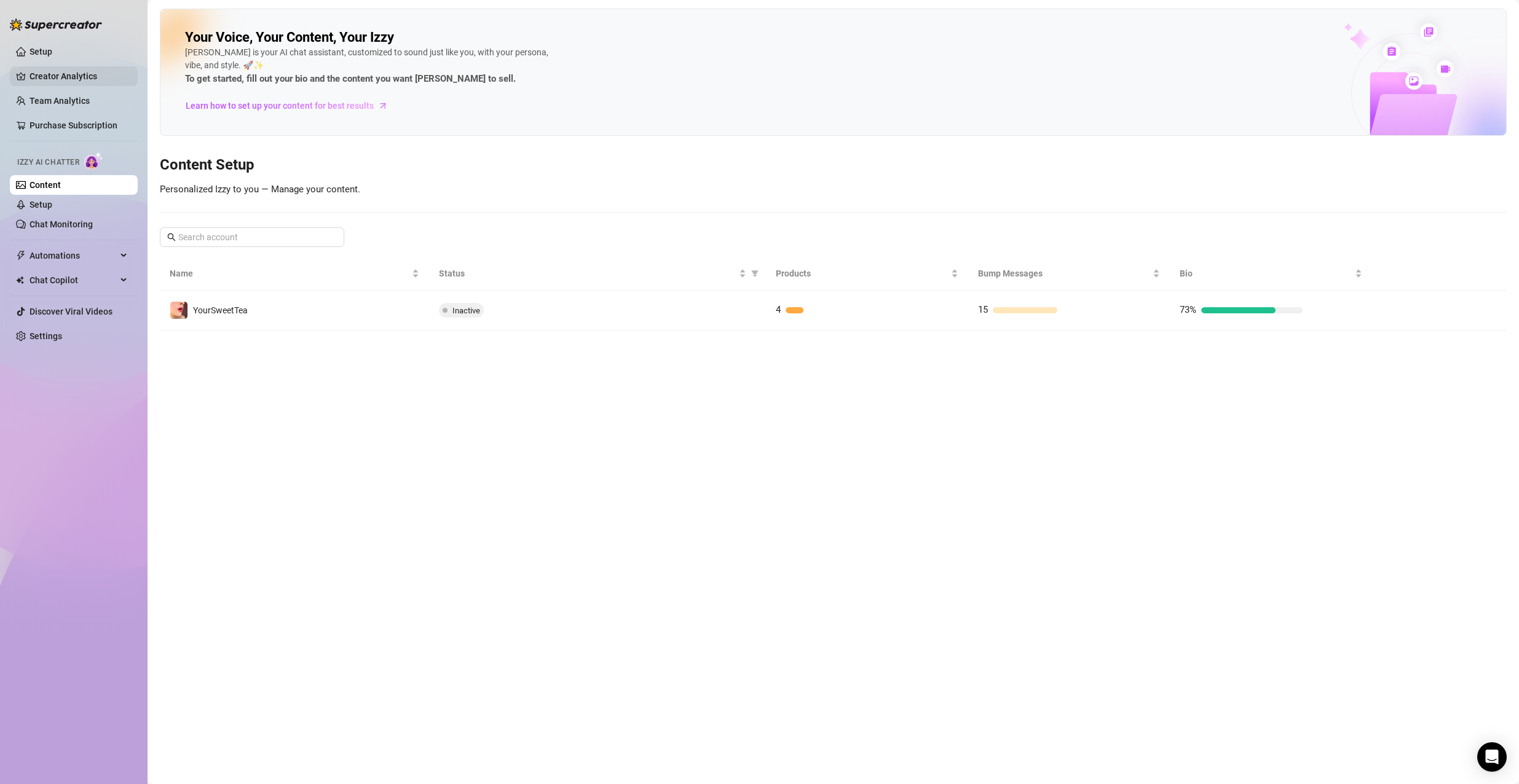
click at [69, 75] on link "Creator Analytics" at bounding box center [78, 76] width 98 height 20
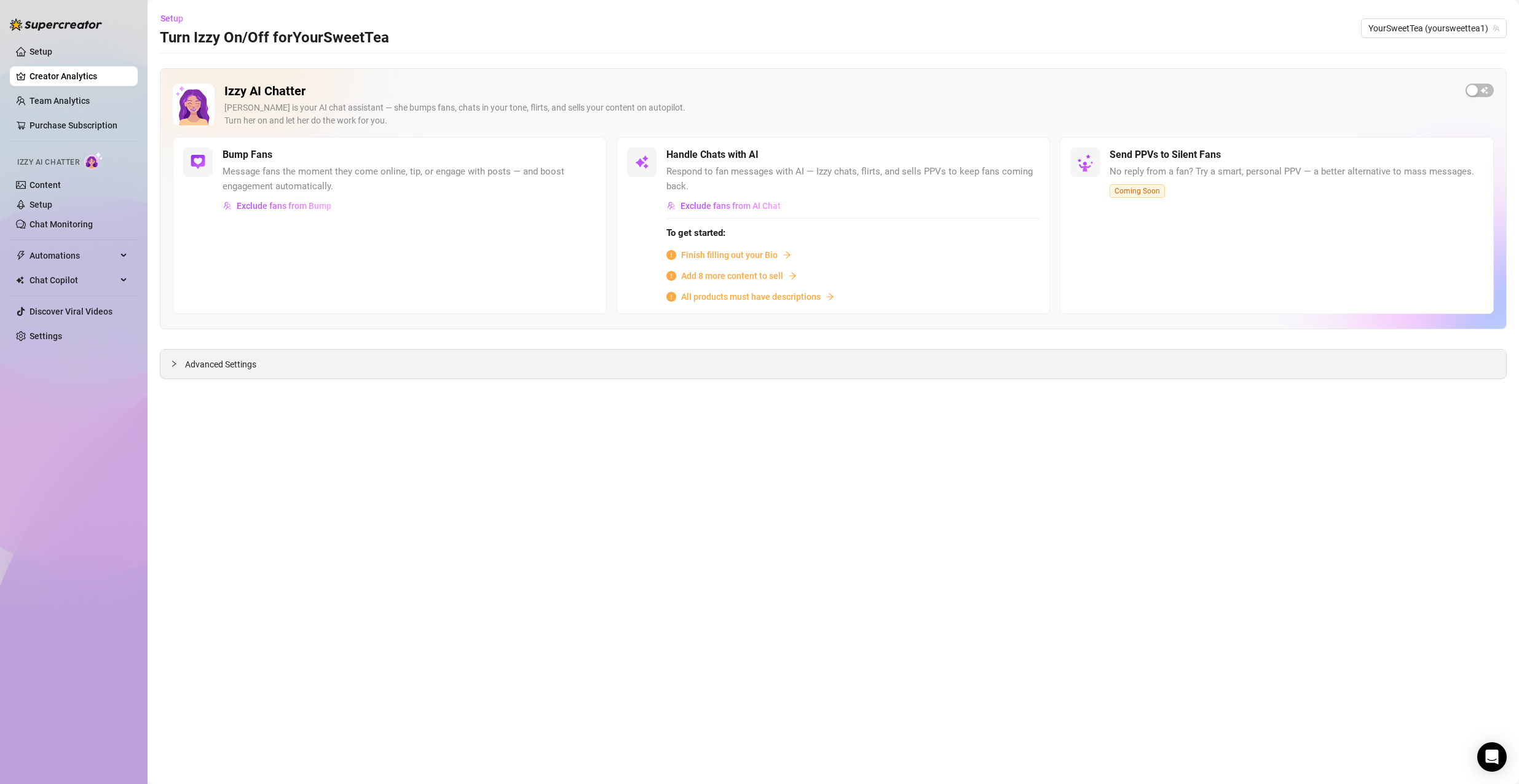
click at [242, 378] on div "Advanced Settings" at bounding box center [833, 364] width 1346 height 29
drag, startPoint x: 257, startPoint y: 372, endPoint x: 265, endPoint y: 367, distance: 9.4
click at [263, 369] on div "Advanced Settings" at bounding box center [833, 364] width 1346 height 29
click at [265, 367] on div "Advanced Settings" at bounding box center [833, 364] width 1346 height 29
click at [223, 365] on span "Advanced Settings" at bounding box center [220, 364] width 71 height 14
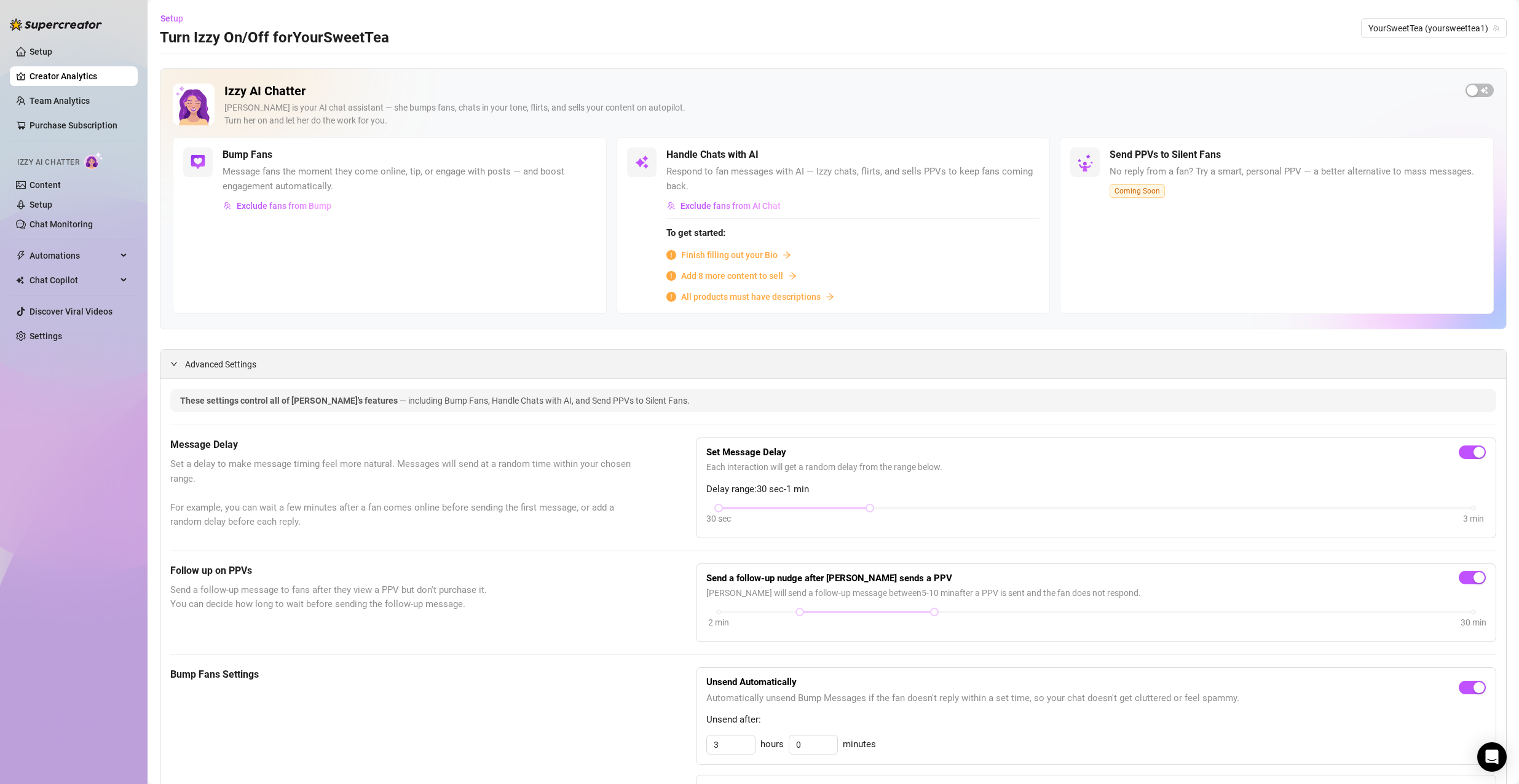
click at [223, 365] on span "Advanced Settings" at bounding box center [220, 364] width 71 height 14
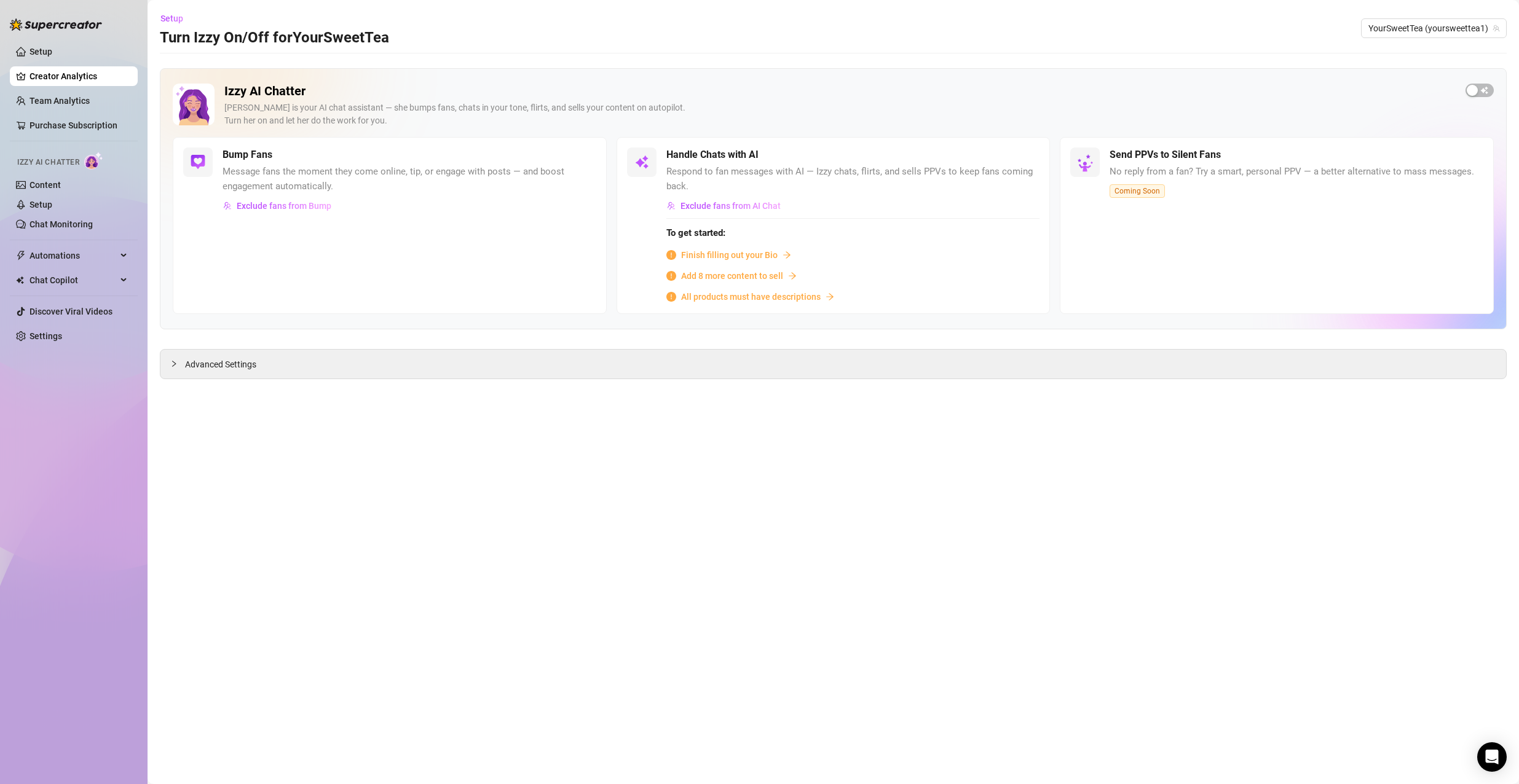
drag, startPoint x: 824, startPoint y: 192, endPoint x: 798, endPoint y: 198, distance: 26.7
click at [825, 192] on span "Respond to fan messages with AI — Izzy chats, flirts, and sells PPVs to keep fa…" at bounding box center [853, 179] width 374 height 29
click at [752, 256] on span "Finish filling out your Bio" at bounding box center [729, 255] width 96 height 14
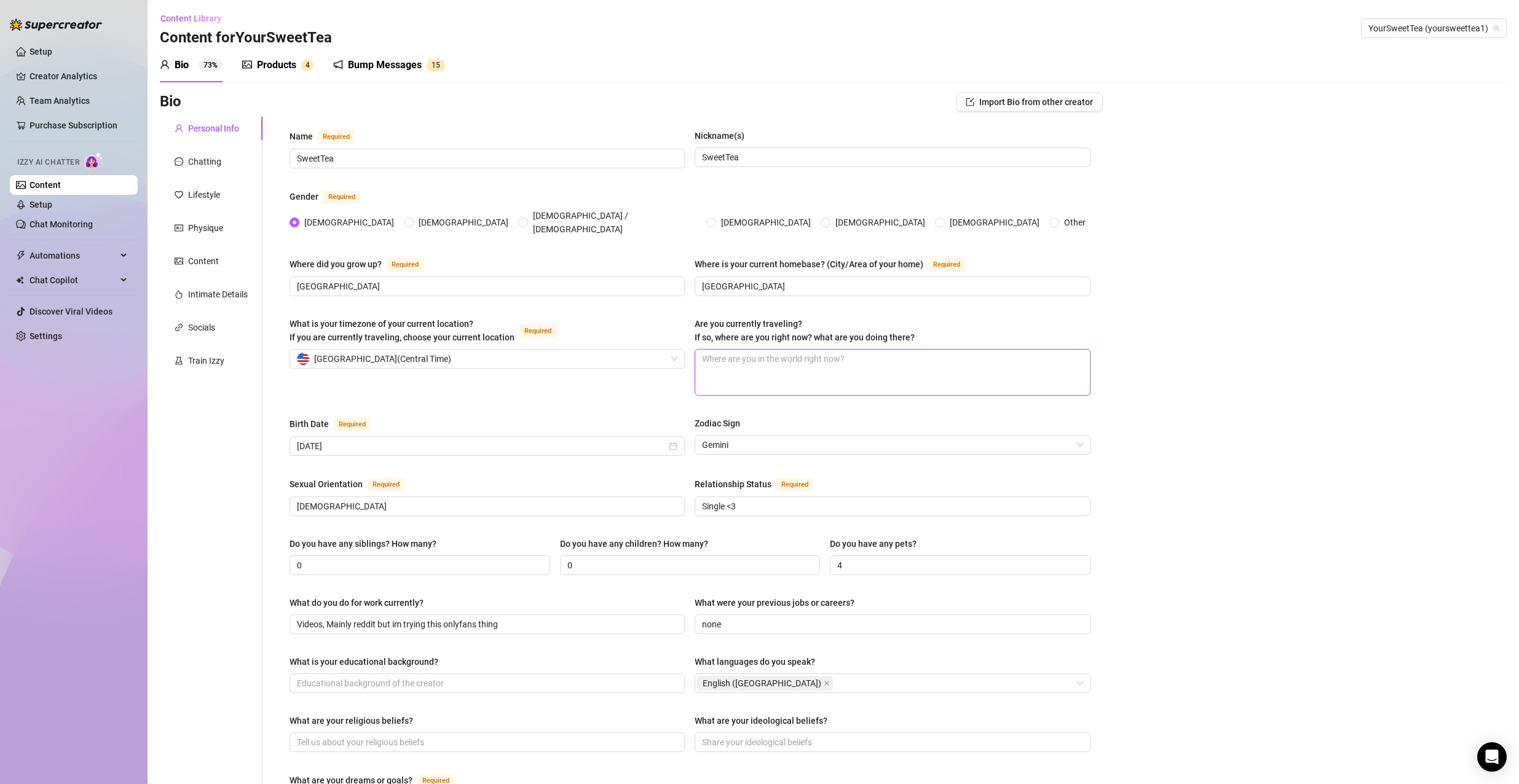
click at [796, 356] on textarea "Are you currently traveling? If so, where are you right now? what are you doing…" at bounding box center [892, 372] width 394 height 45
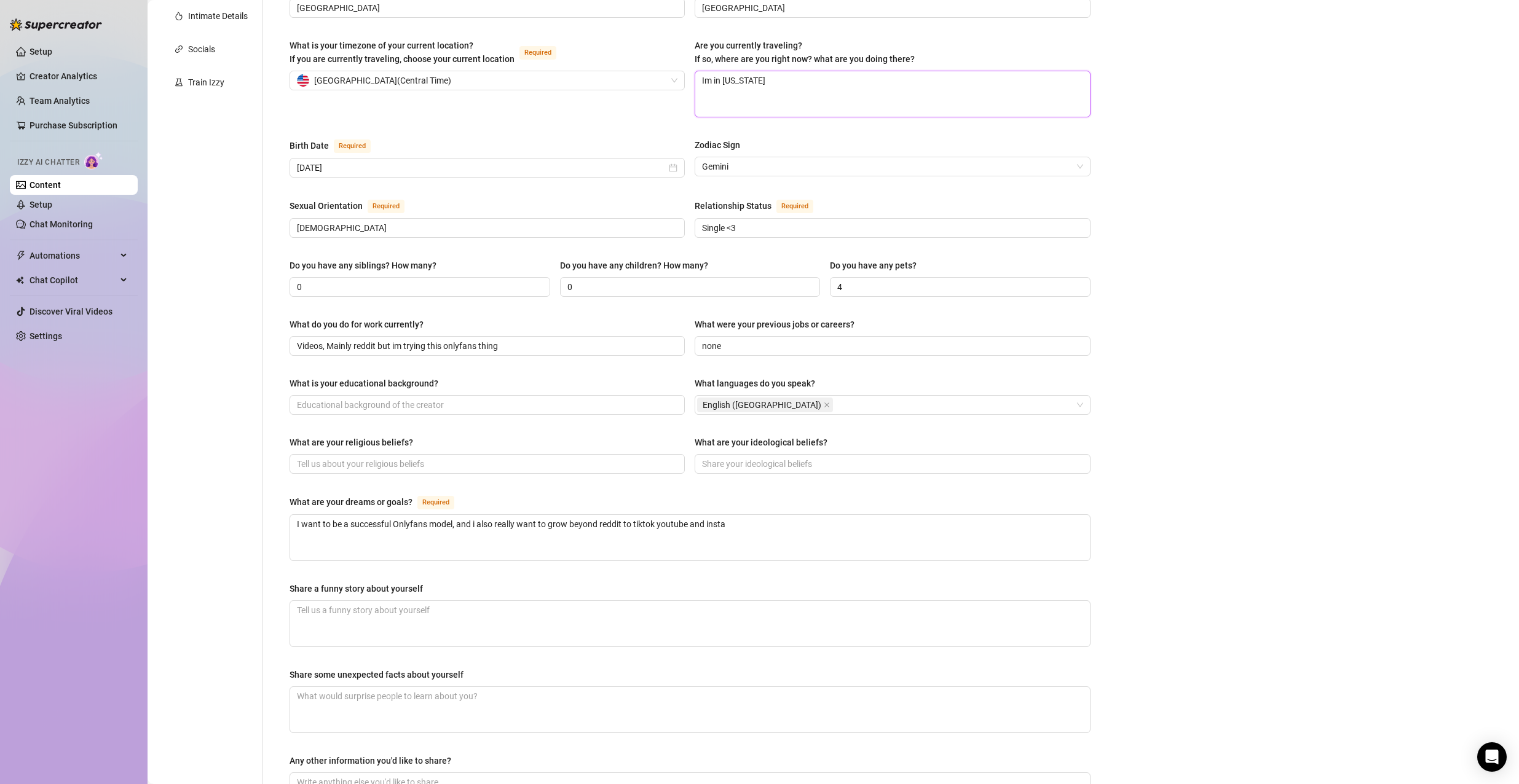
scroll to position [369, 0]
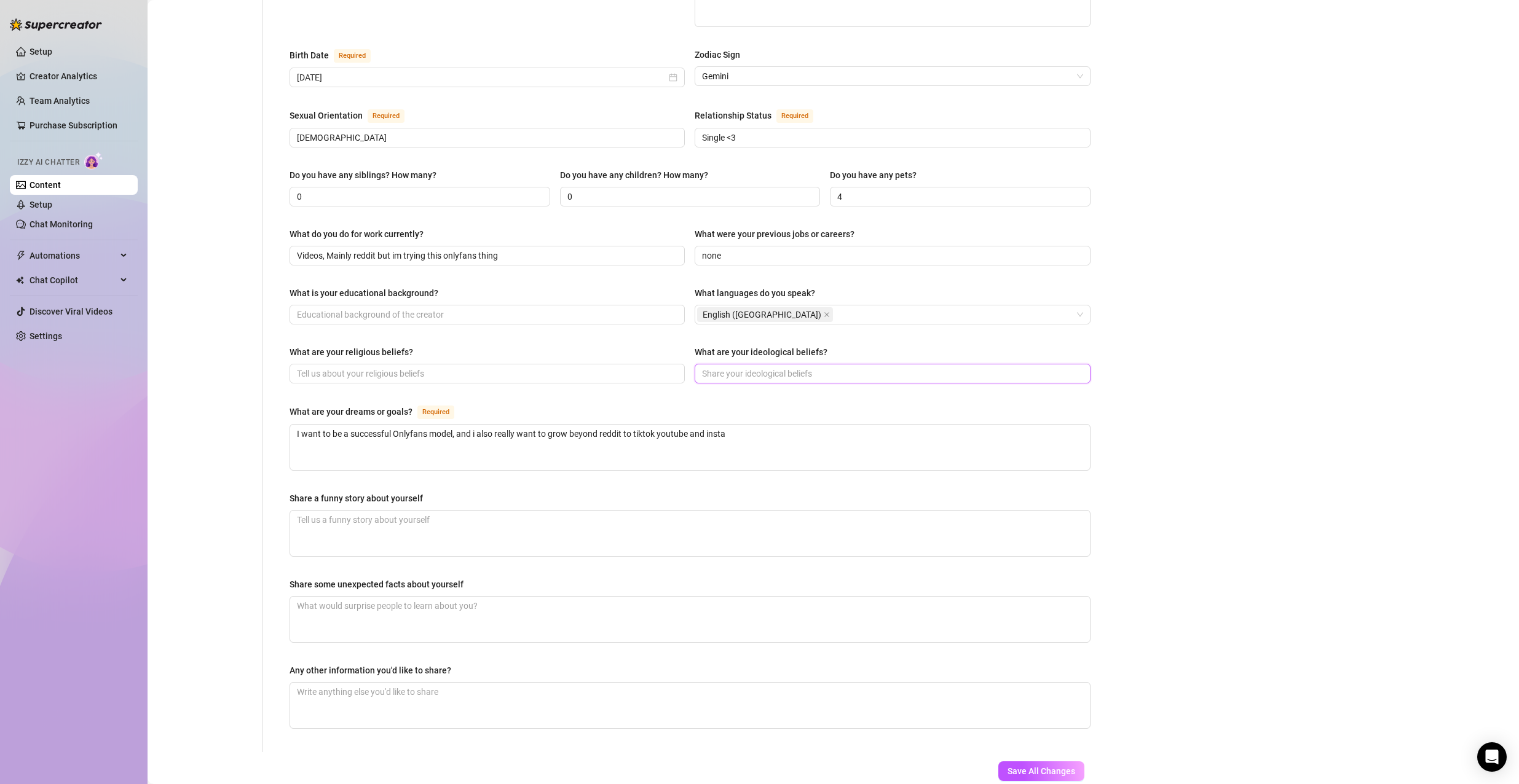
click at [743, 367] on input "What are your ideological beliefs?" at bounding box center [890, 373] width 378 height 14
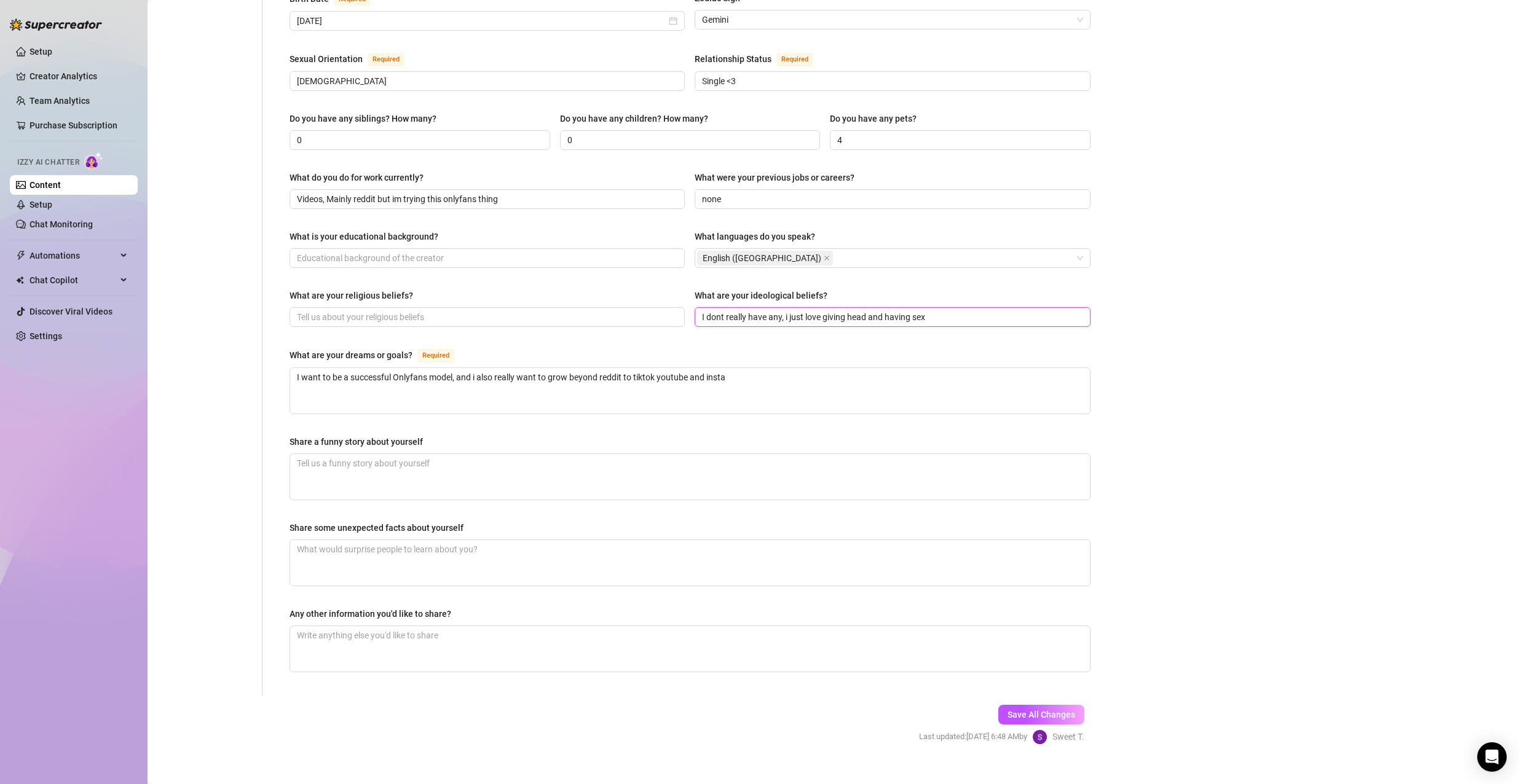
scroll to position [433, 0]
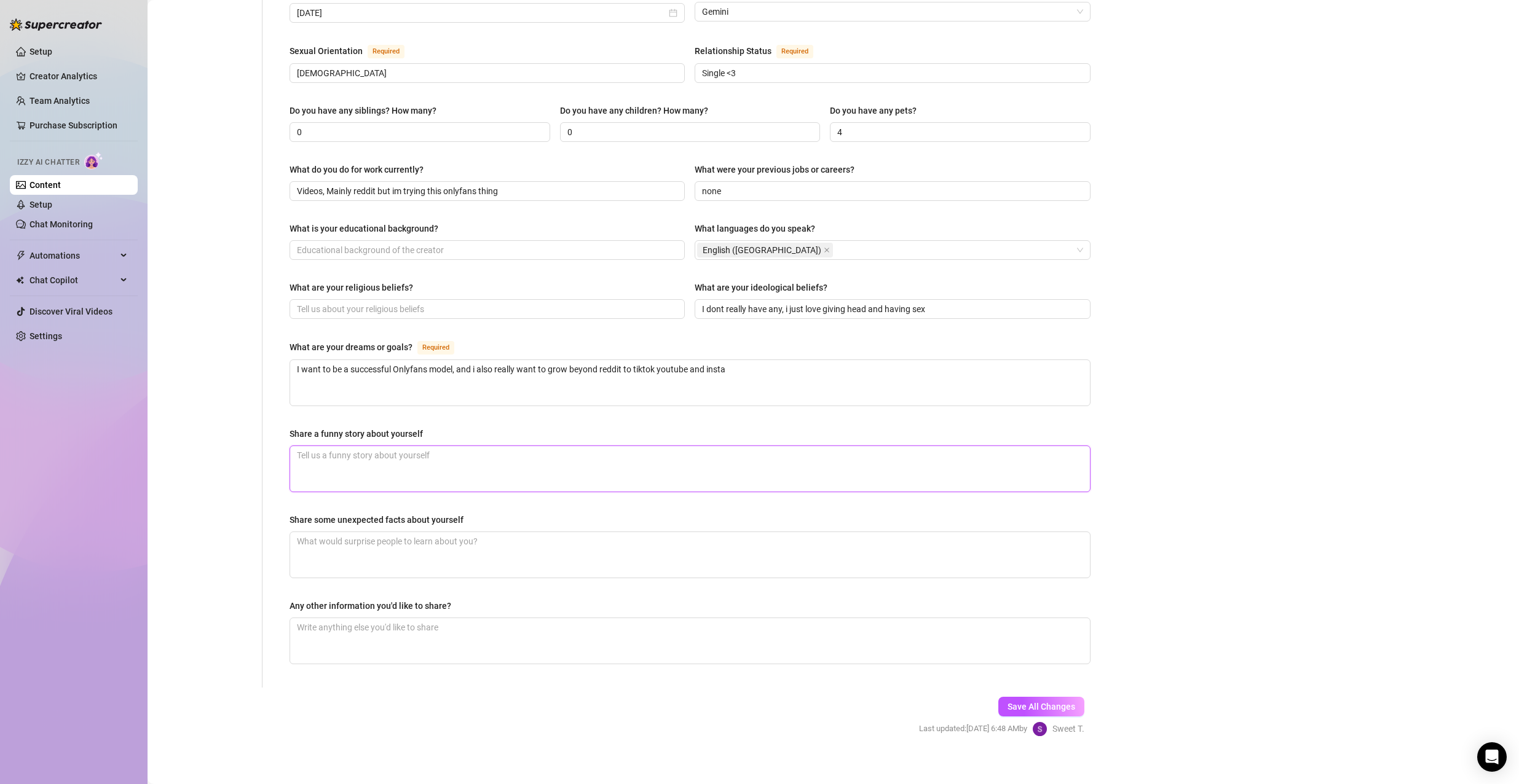
click at [473, 460] on textarea "Share a funny story about yourself" at bounding box center [690, 469] width 799 height 45
click at [416, 446] on textarea "I got caught giving head to the football team when i was in high school. It hap…" at bounding box center [690, 469] width 799 height 45
click at [763, 446] on textarea "I got caught giving head to the whole football team when i was in high school. …" at bounding box center [690, 469] width 799 height 45
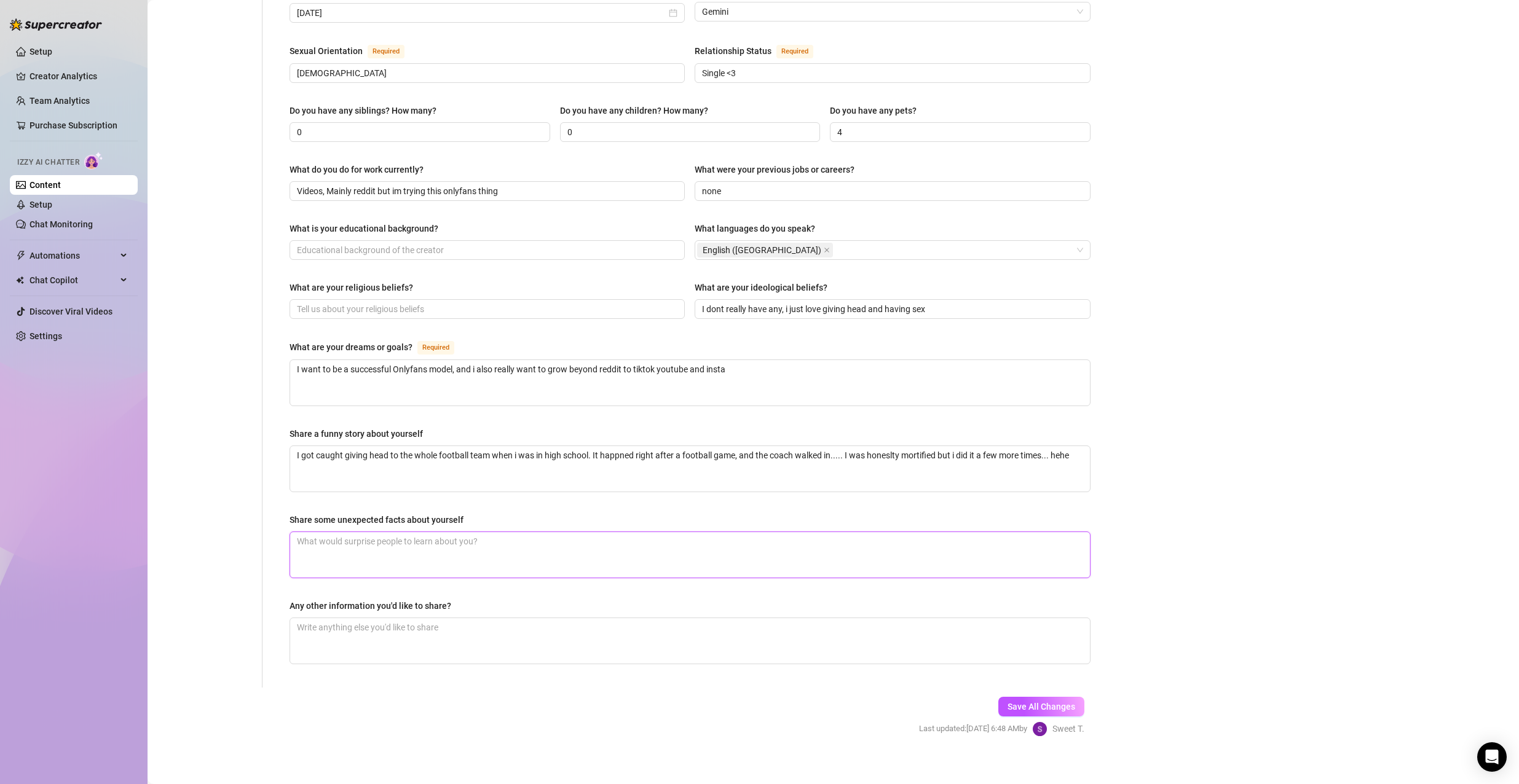
click at [407, 532] on textarea "Share some unexpected facts about yourself" at bounding box center [690, 555] width 799 height 45
click at [490, 631] on textarea "Any other information you'd like to share?" at bounding box center [690, 640] width 799 height 45
click at [1055, 688] on div "Save All Changes Last updated: [DATE] 6:48 AM by Sweet T." at bounding box center [1001, 717] width 202 height 59
click at [1050, 697] on button "Save All Changes" at bounding box center [1041, 707] width 86 height 20
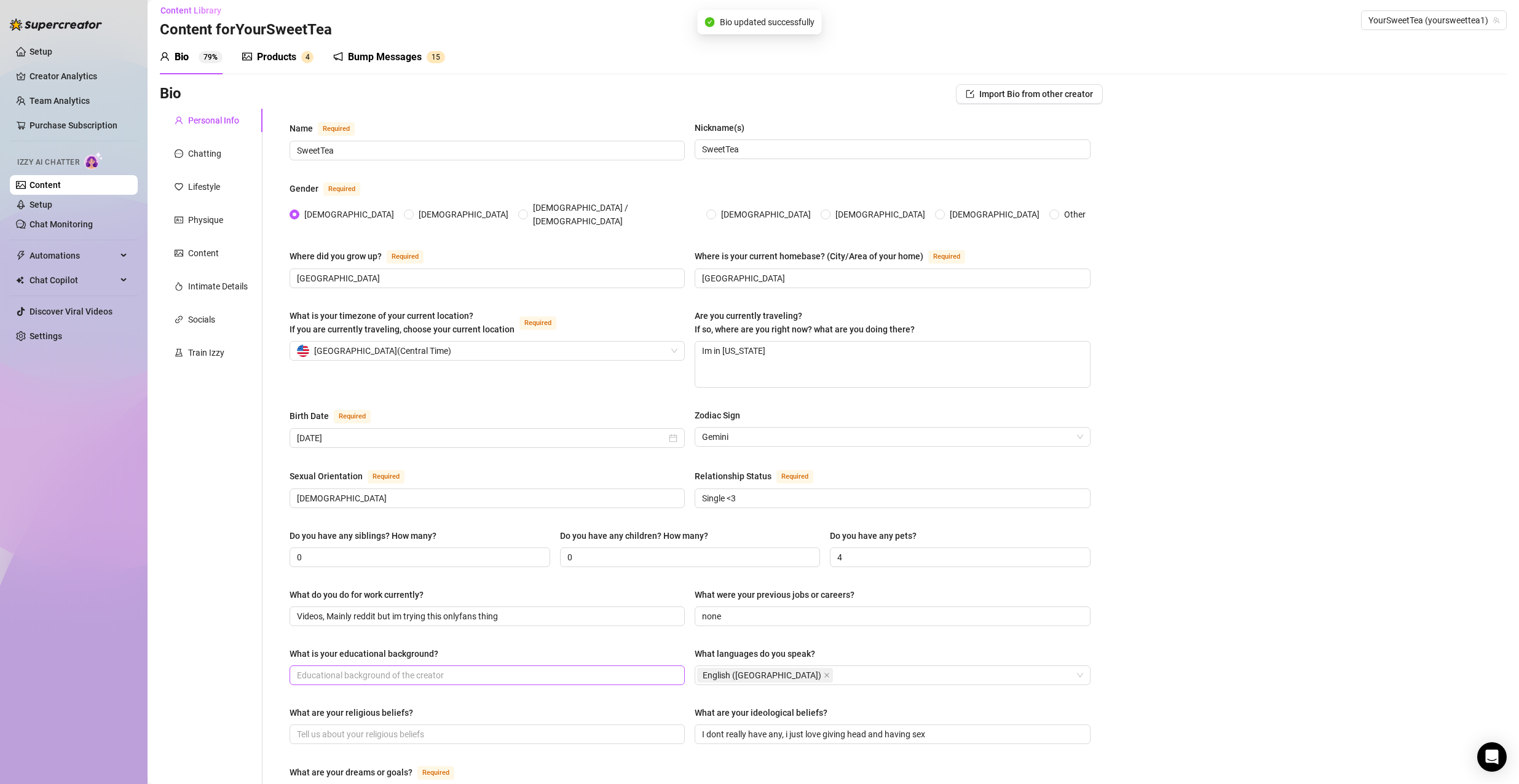
scroll to position [0, 0]
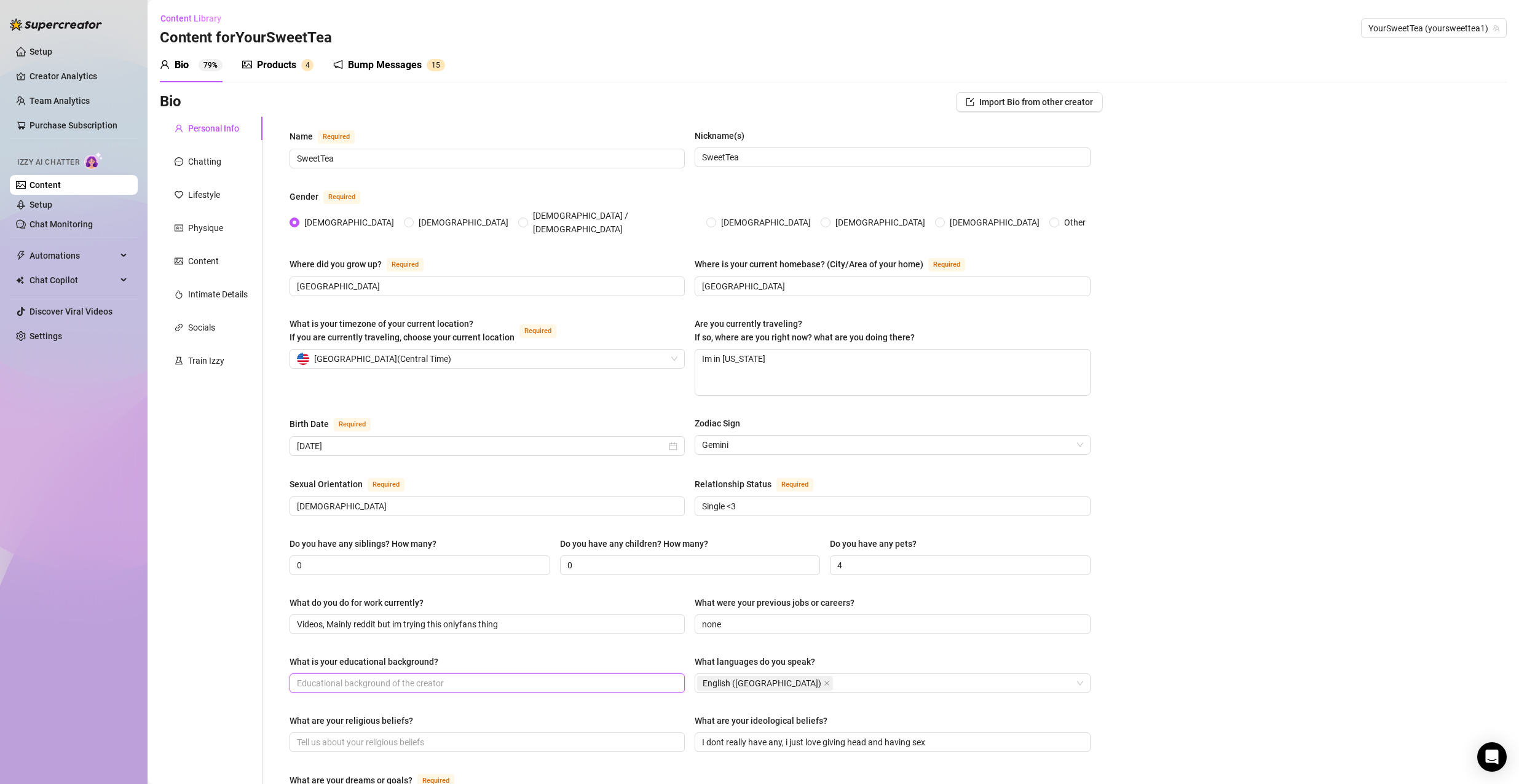
click at [392, 677] on input "What is your educational background?" at bounding box center [485, 683] width 378 height 14
click at [356, 735] on input "What are your religious beliefs?" at bounding box center [485, 742] width 378 height 14
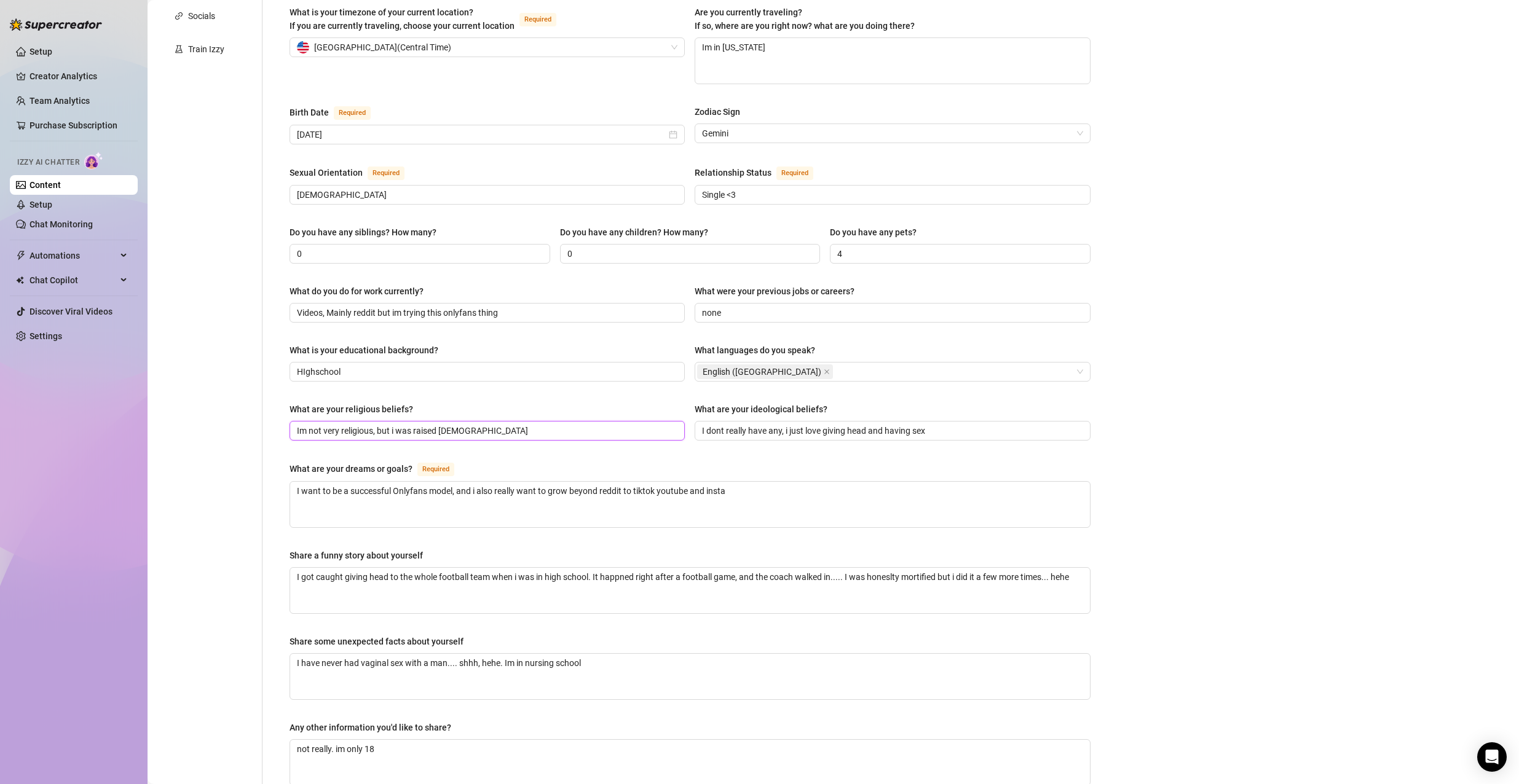
scroll to position [369, 0]
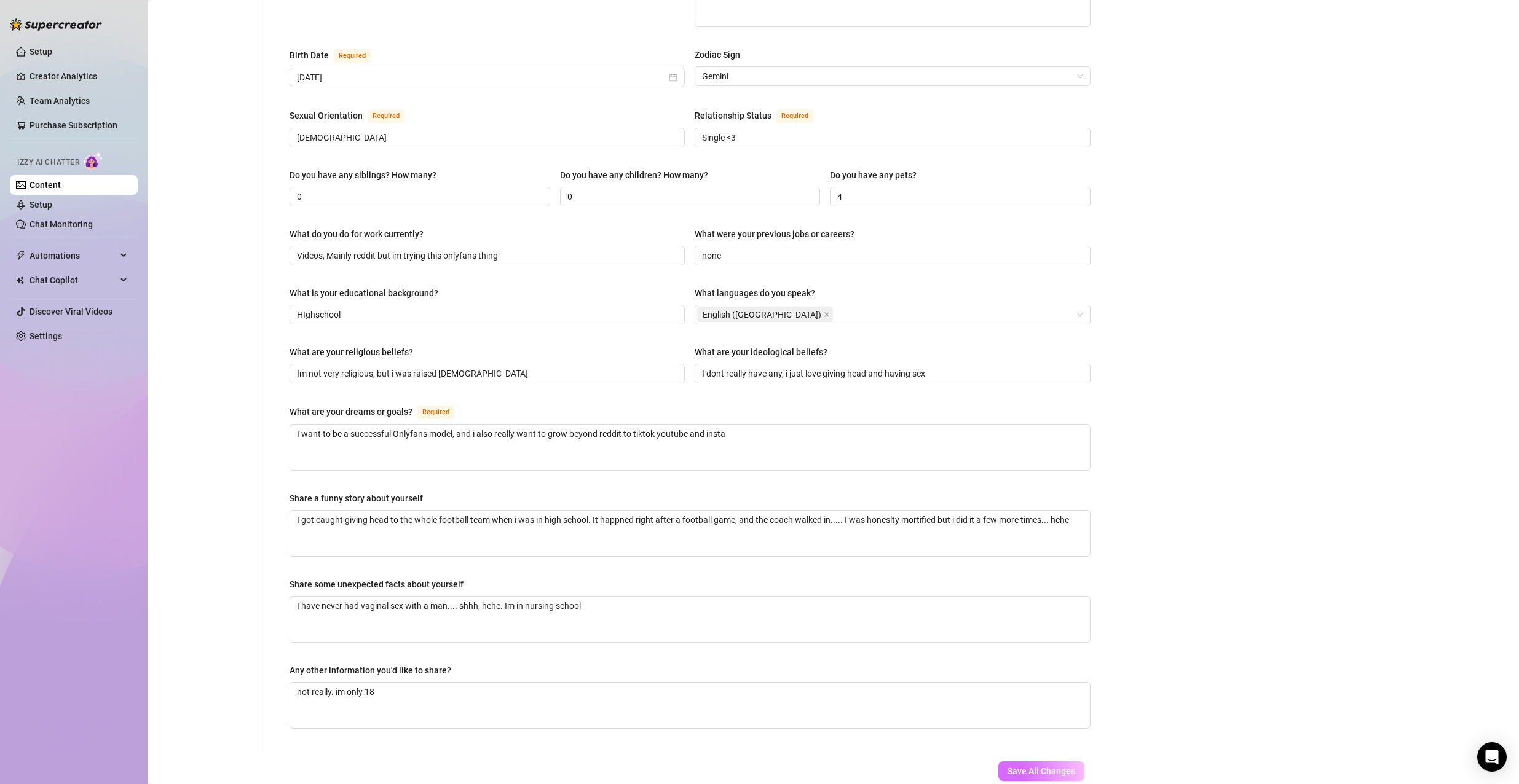
click at [1068, 762] on button "Save All Changes" at bounding box center [1041, 771] width 86 height 20
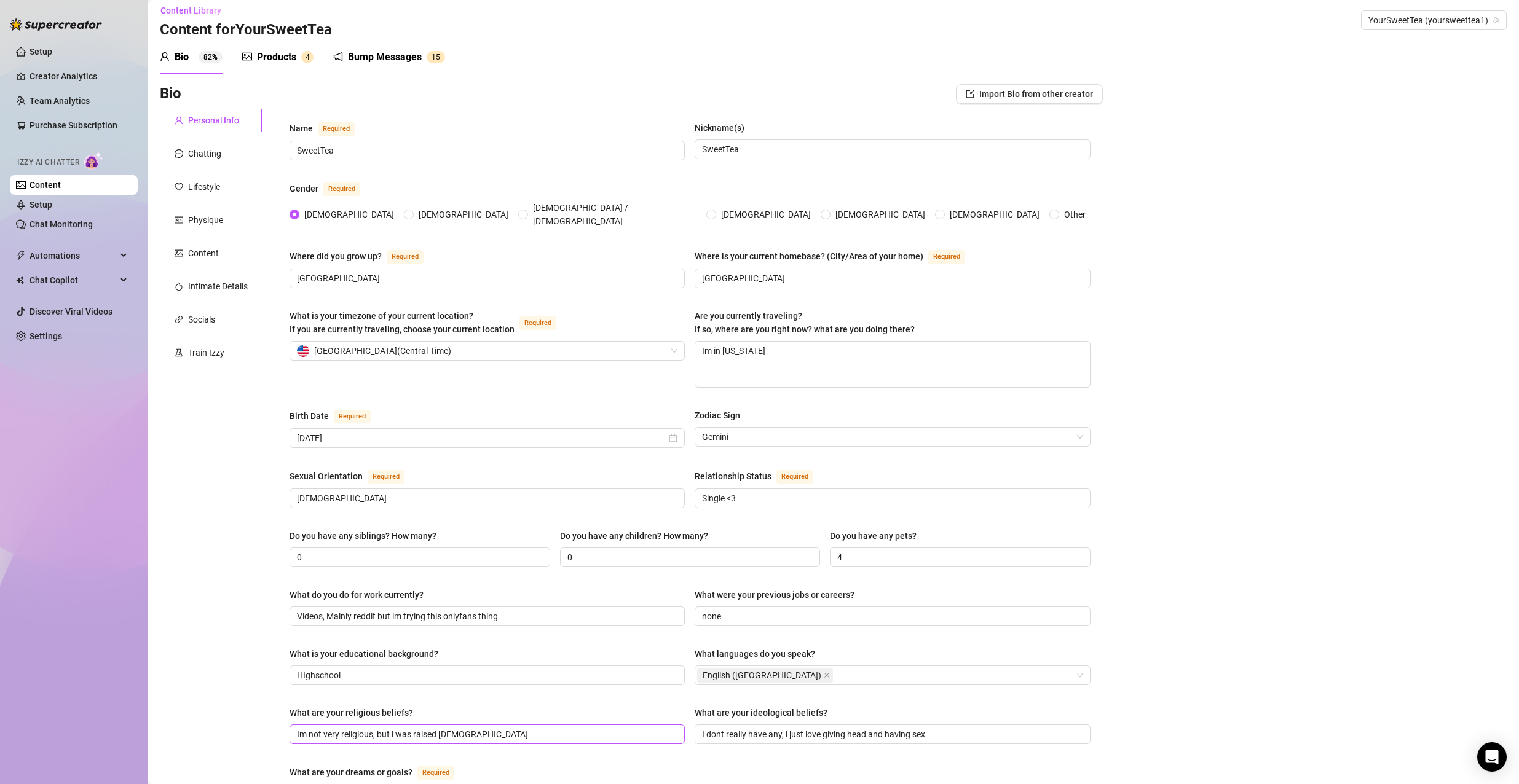
scroll to position [0, 0]
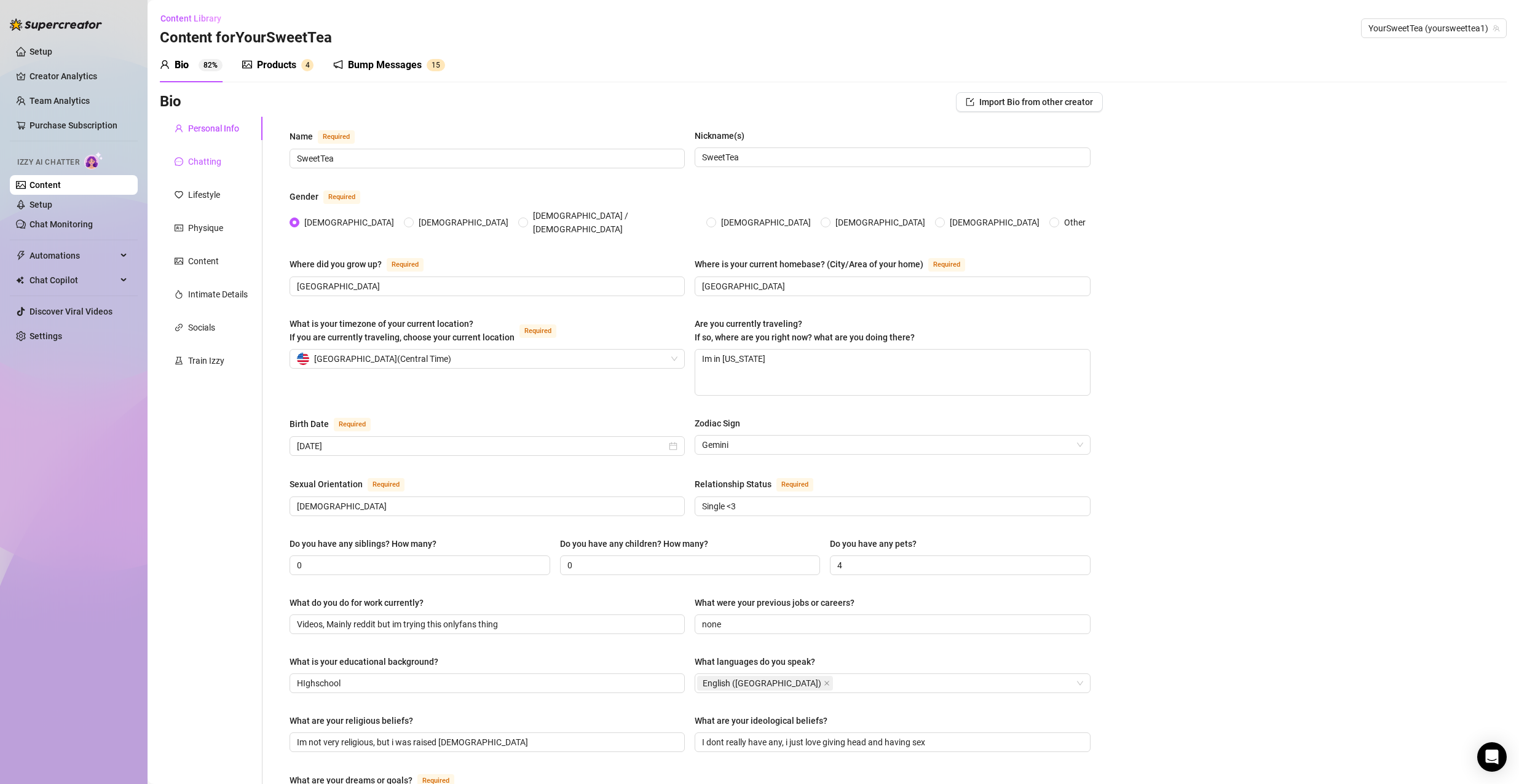
click at [213, 158] on div "Chatting" at bounding box center [204, 162] width 33 height 14
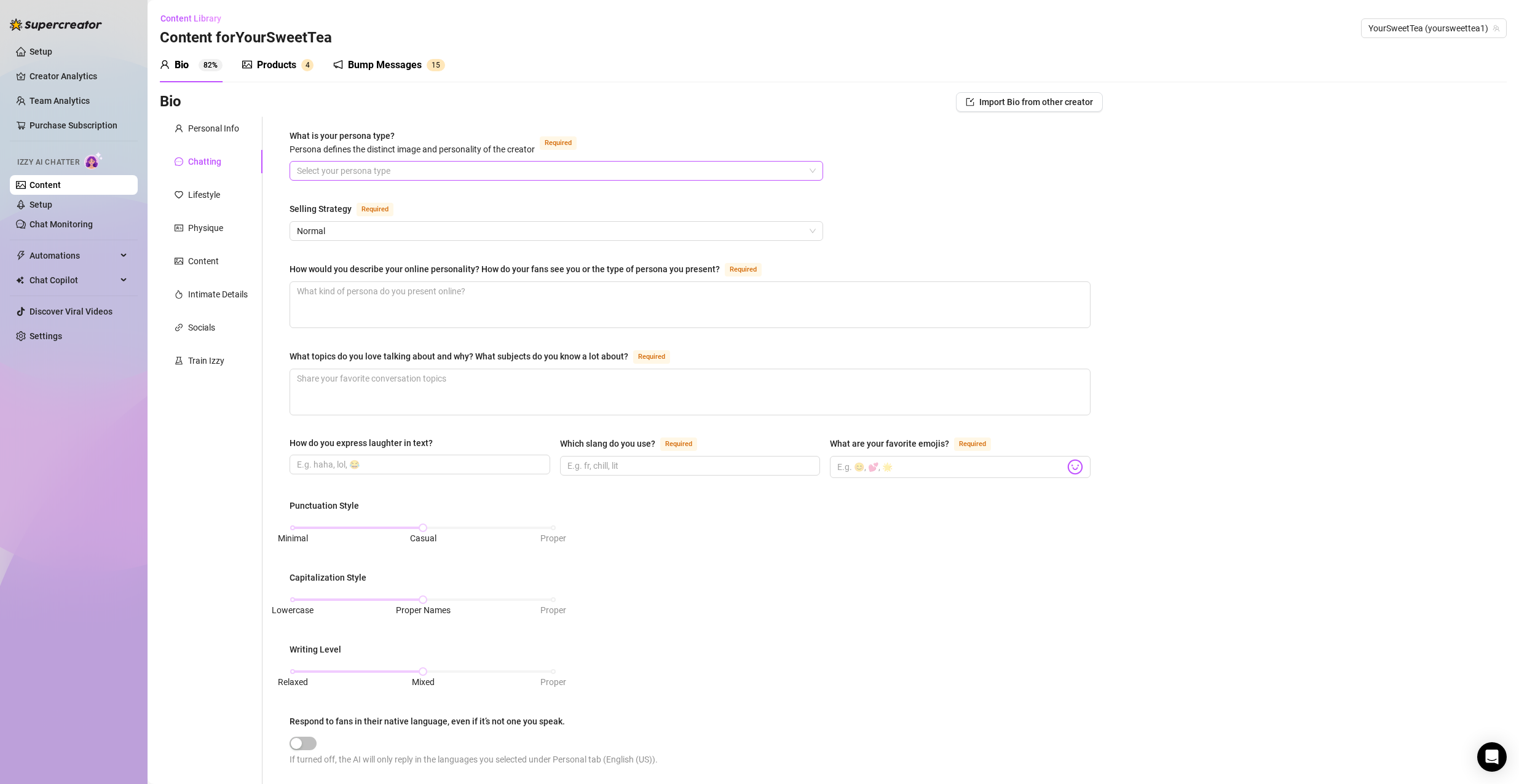
click at [414, 167] on input "What is your persona type? [PERSON_NAME] defines the distinct image and persona…" at bounding box center [551, 171] width 508 height 18
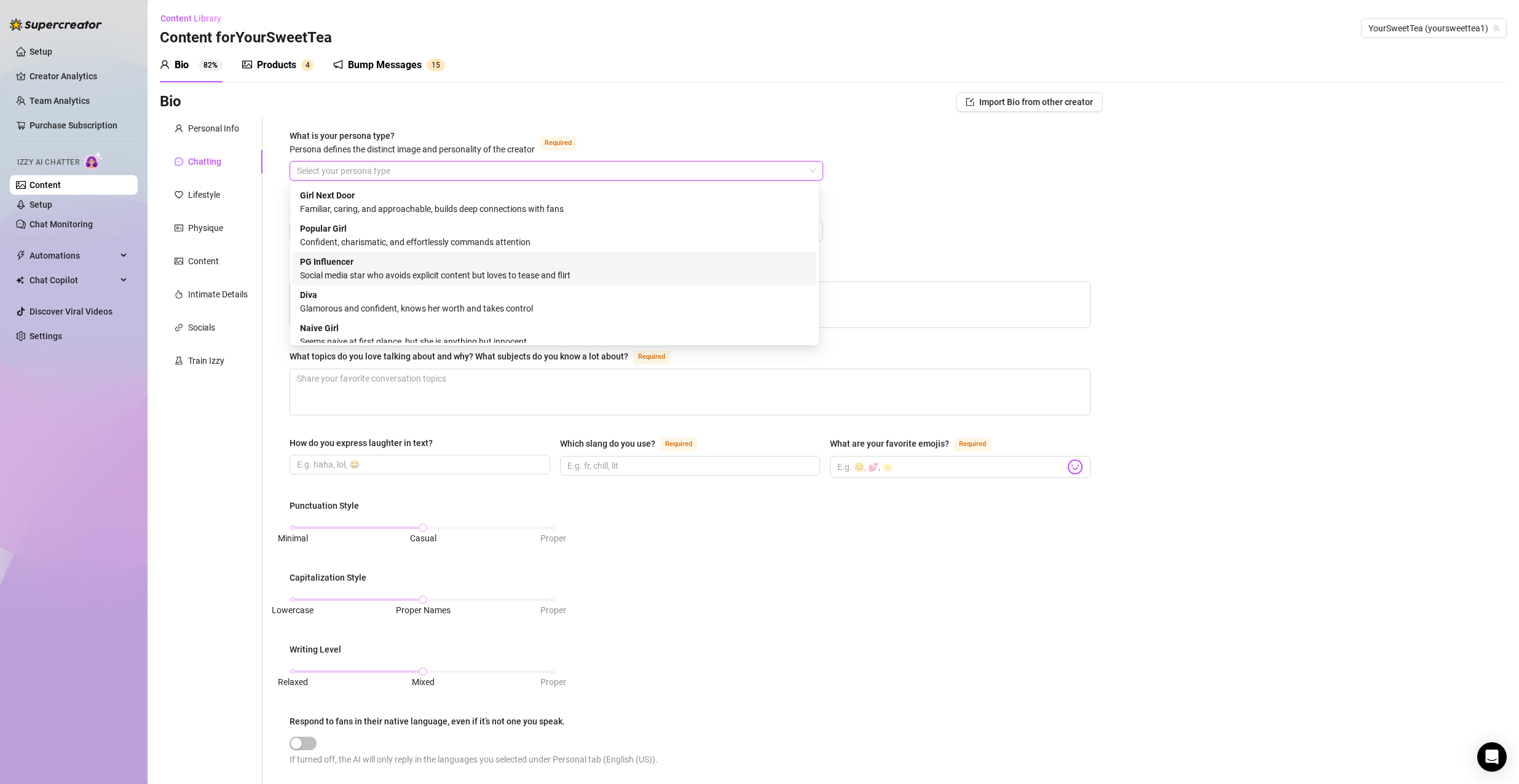
click at [651, 266] on div "PG Influencer Social media star who avoids explicit content but loves to tease …" at bounding box center [555, 268] width 509 height 27
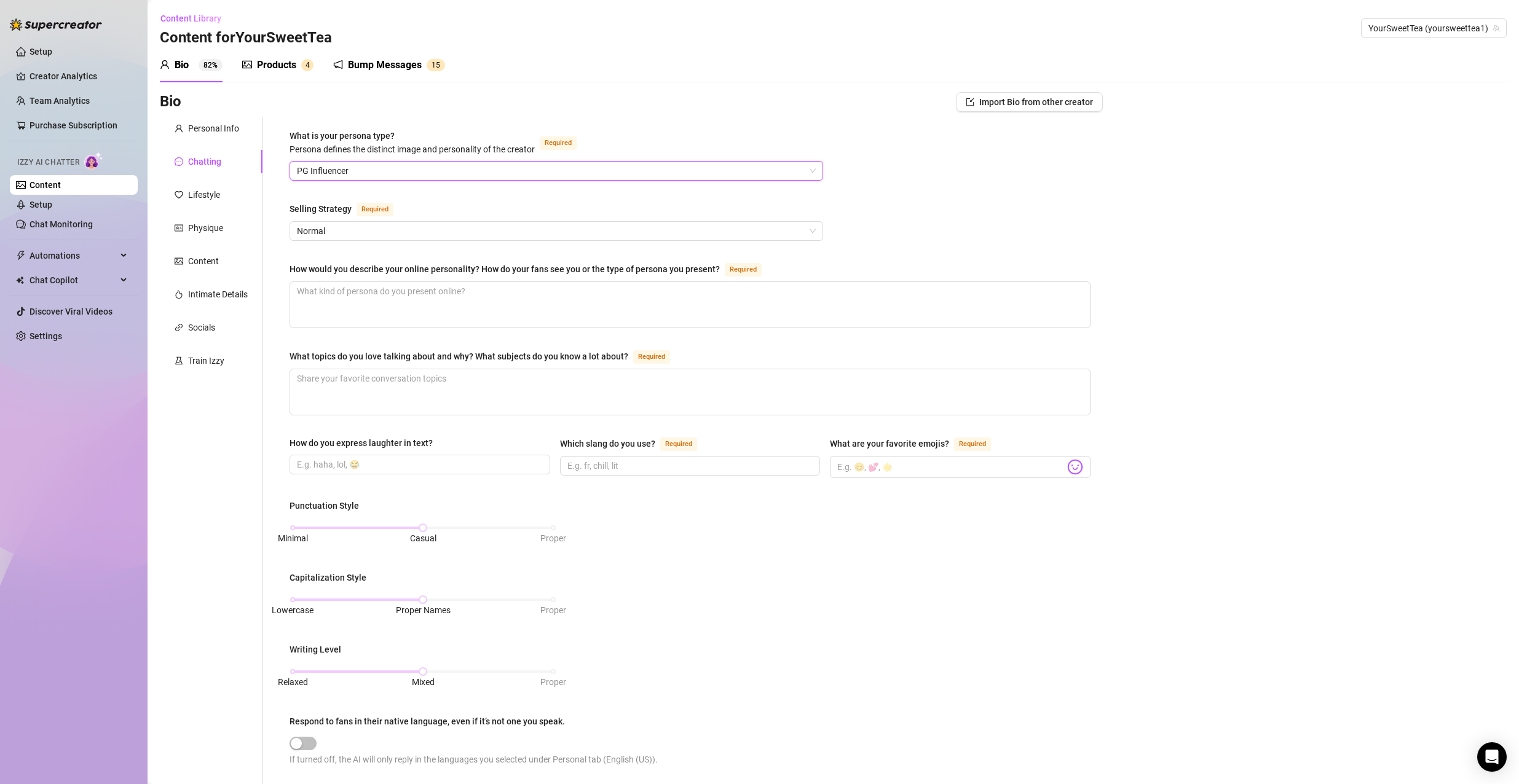
click at [605, 164] on span "PG Influencer" at bounding box center [556, 171] width 518 height 18
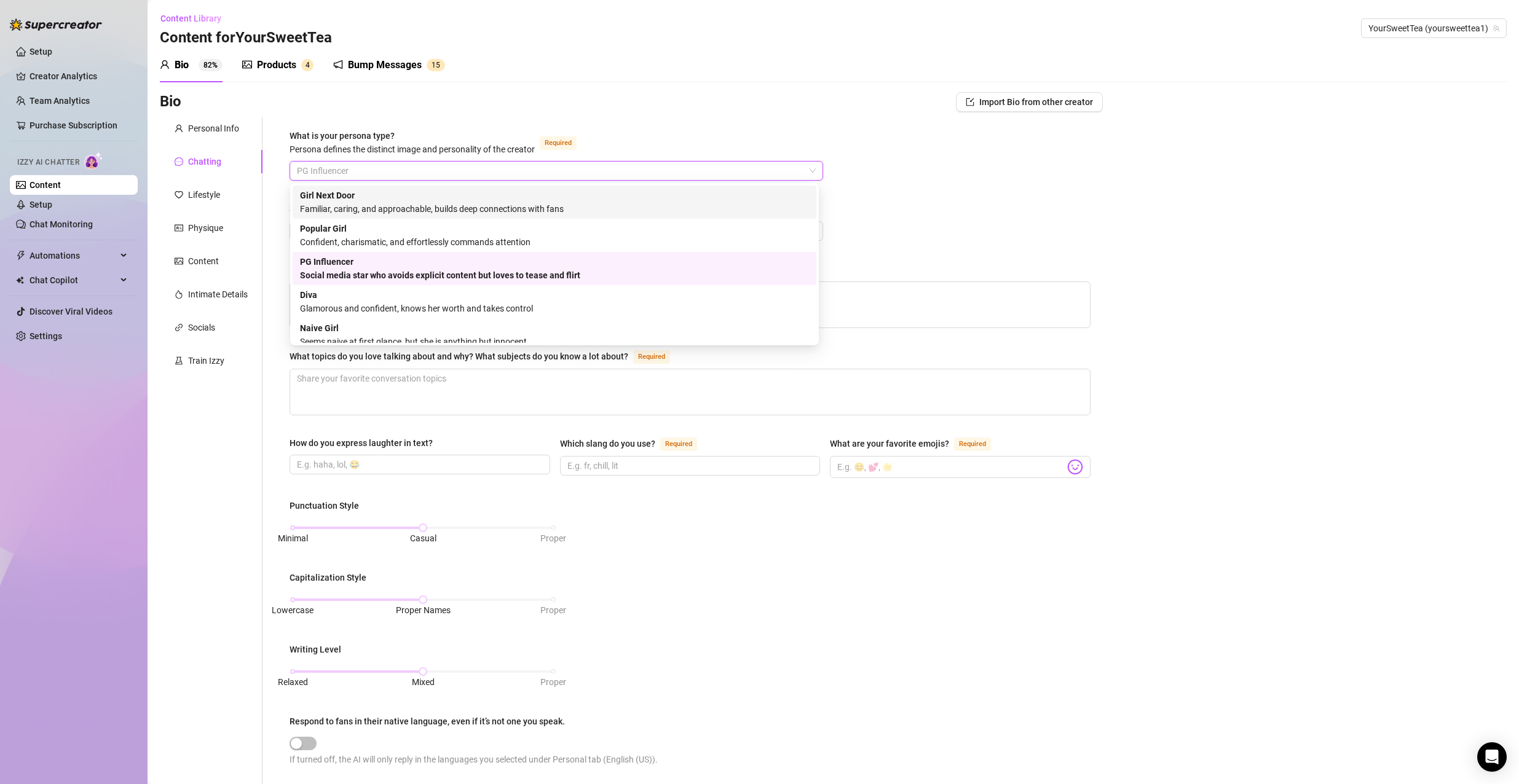
scroll to position [42, 0]
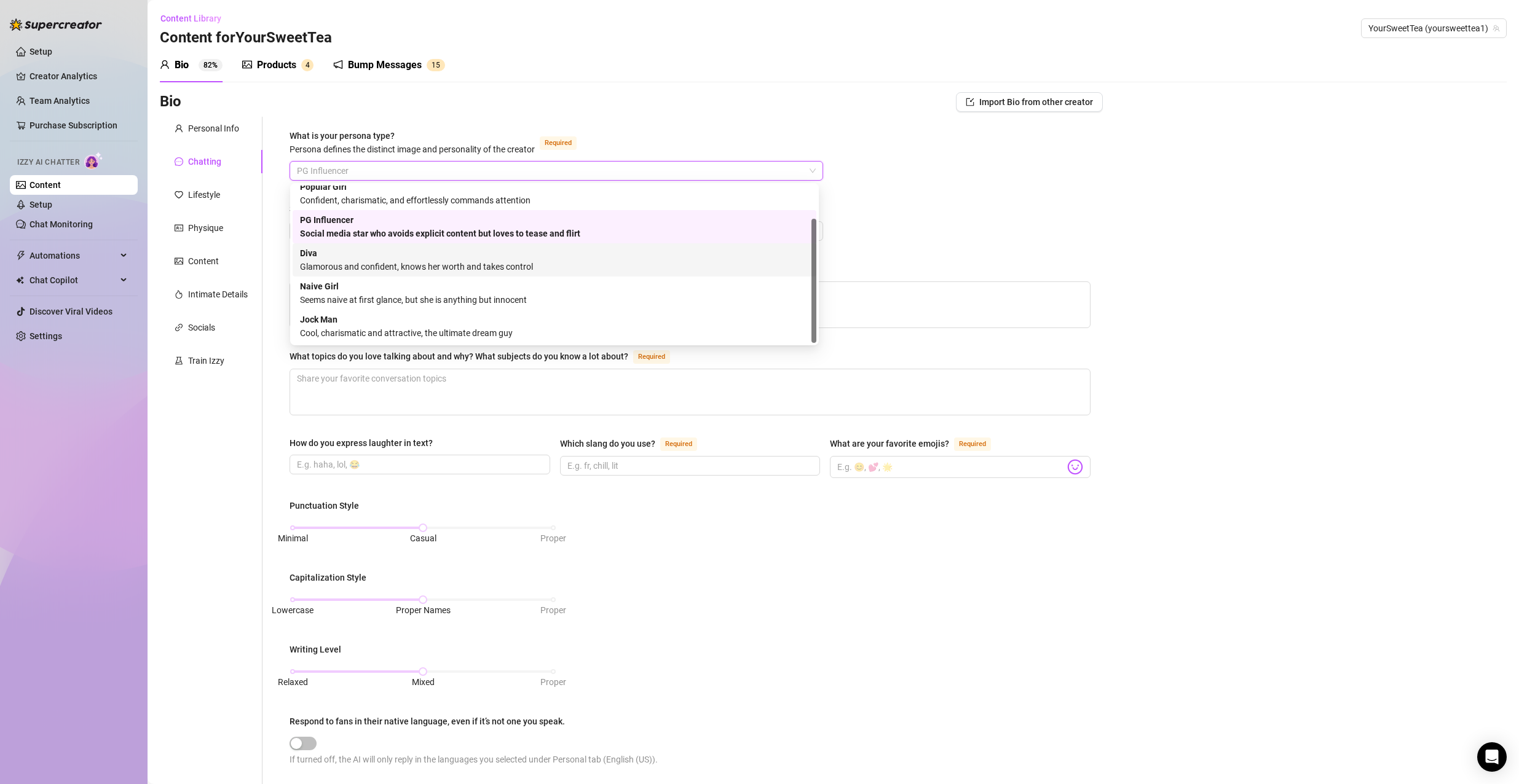
click at [459, 267] on div "Glamorous and confident, knows her worth and takes control" at bounding box center [555, 266] width 509 height 14
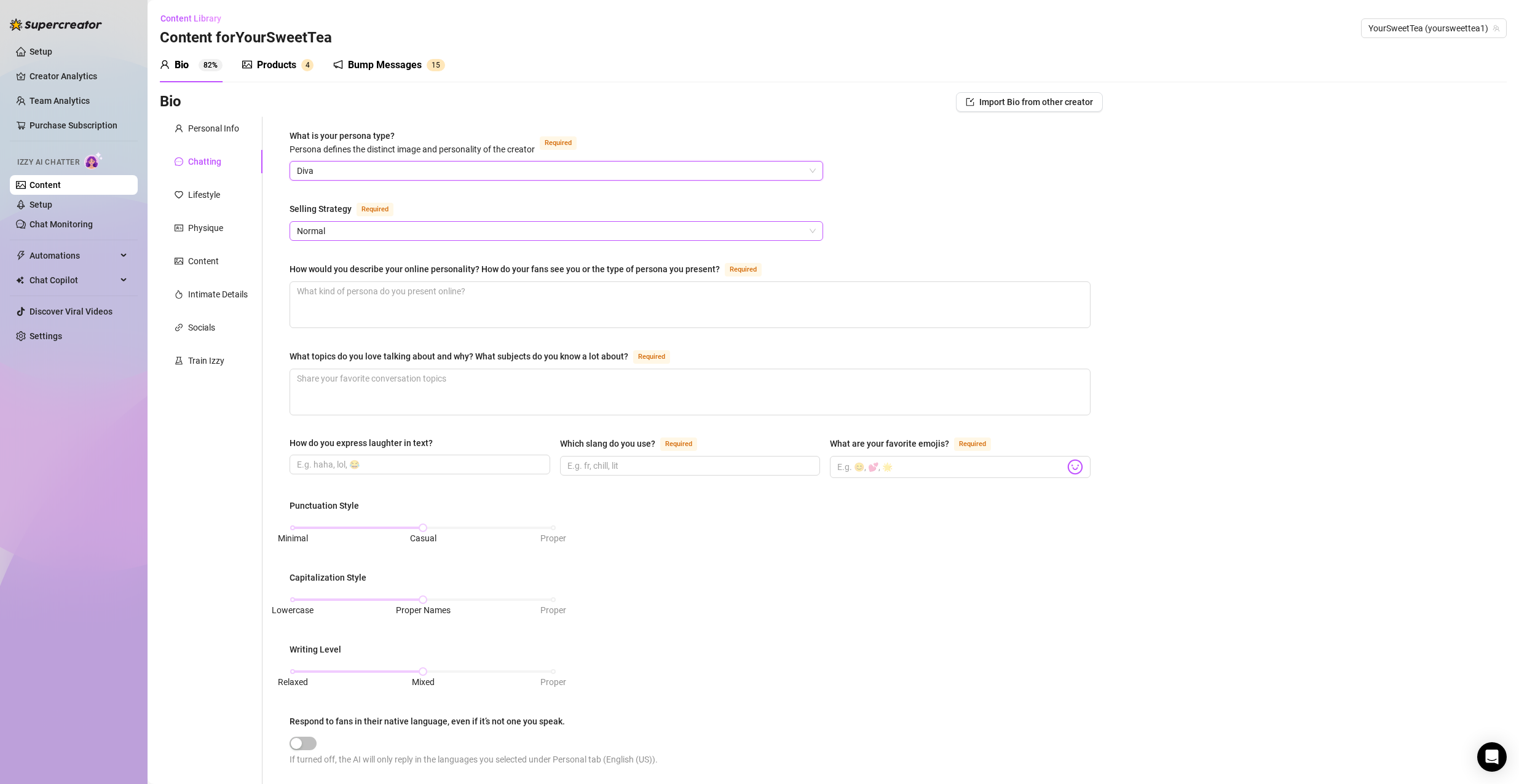
click at [486, 226] on span "Normal" at bounding box center [556, 231] width 518 height 18
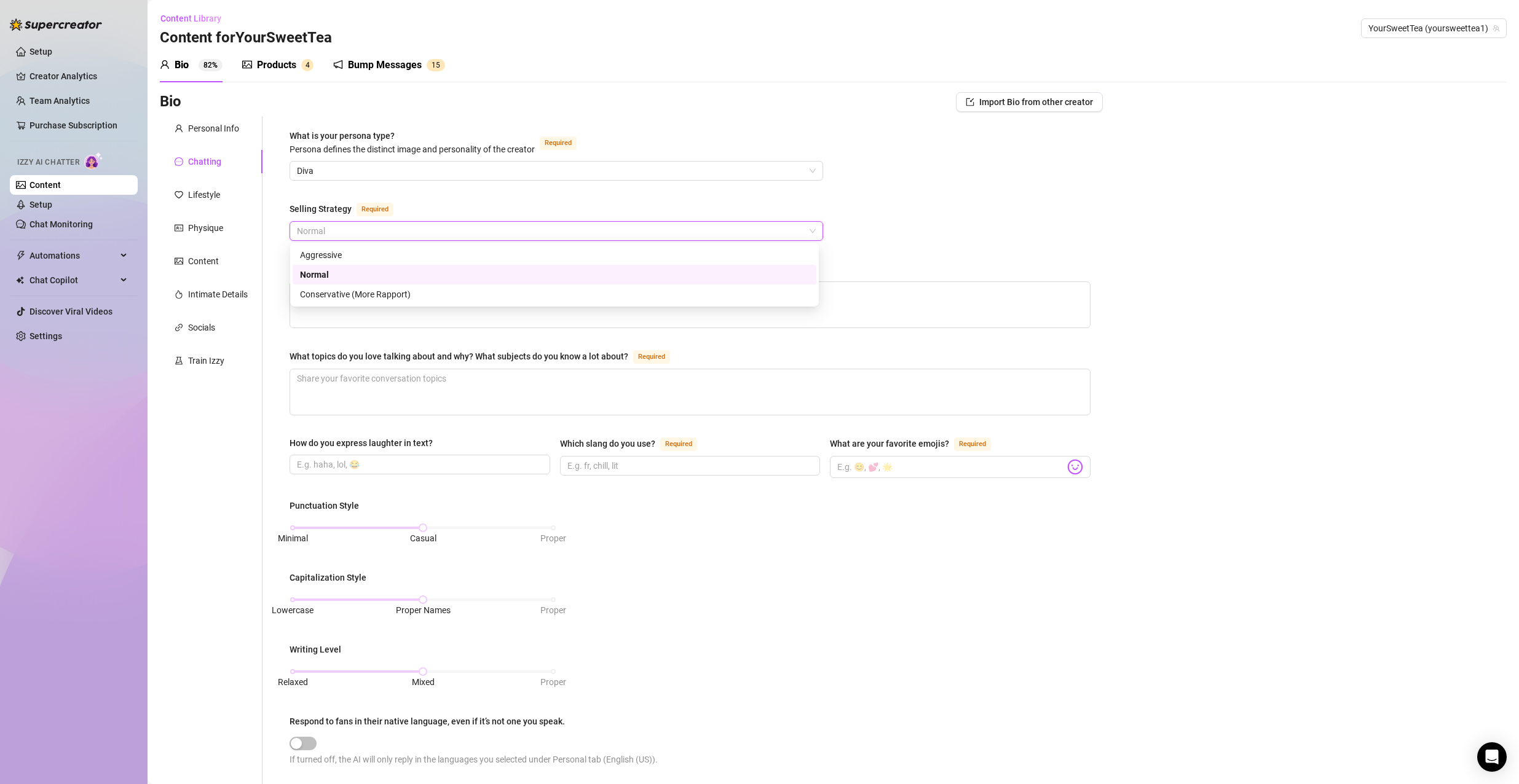
click at [470, 234] on span "Normal" at bounding box center [556, 231] width 518 height 18
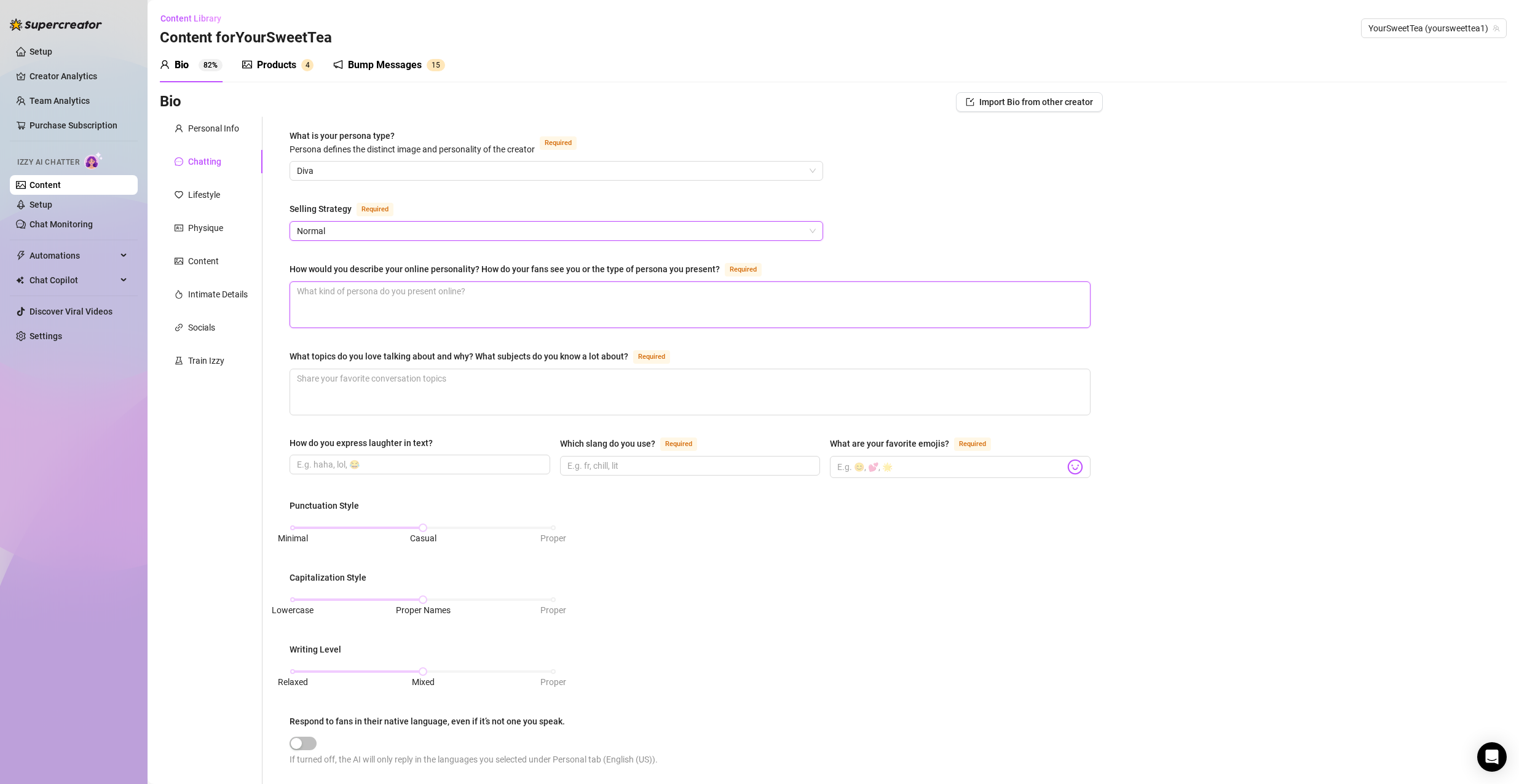
click at [431, 307] on textarea "How would you describe your online personality? How do your fans see you or the…" at bounding box center [690, 305] width 799 height 45
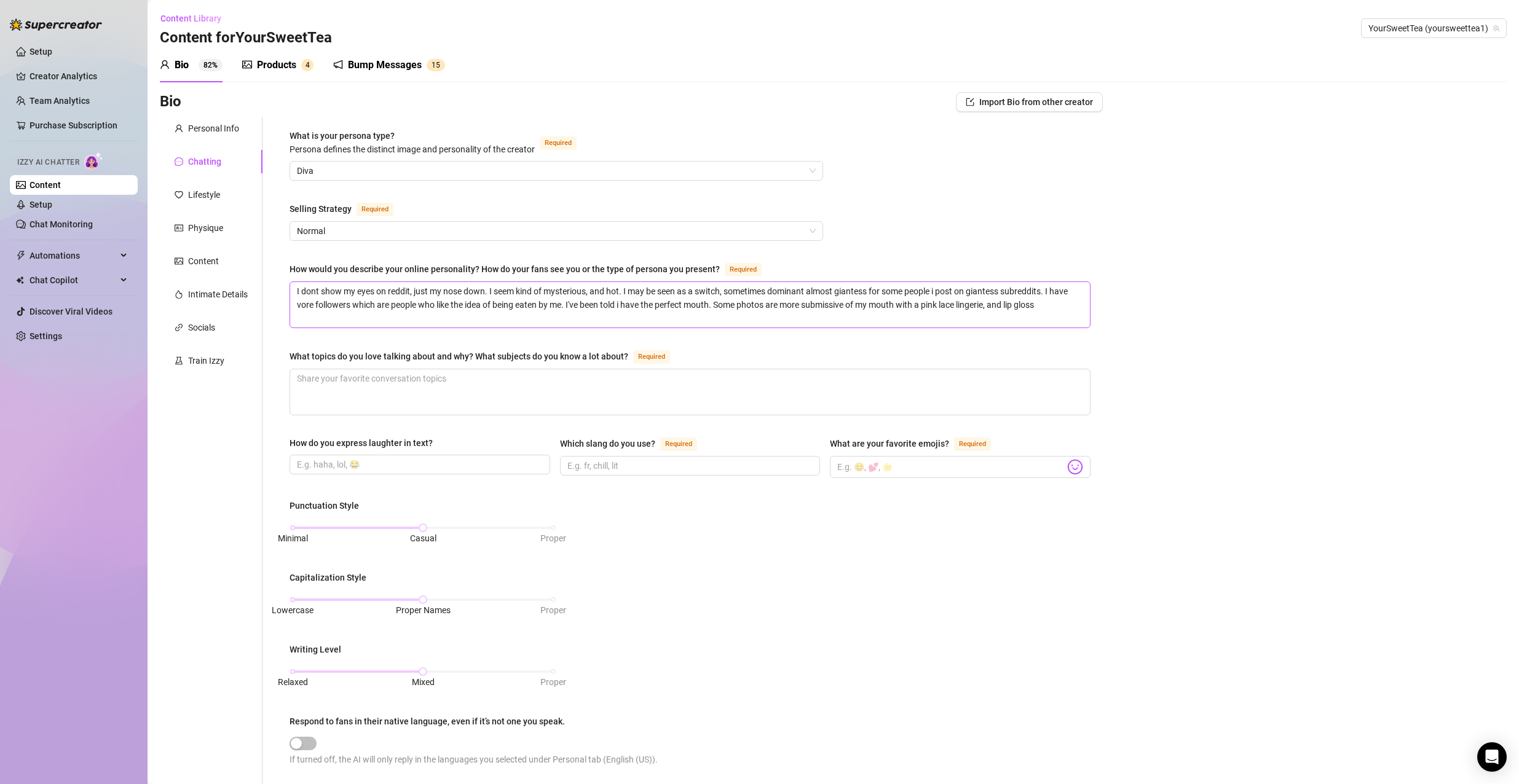
drag, startPoint x: 321, startPoint y: 299, endPoint x: 292, endPoint y: 312, distance: 31.8
click at [291, 312] on div "What is your persona type? [PERSON_NAME] defines the distinct image and persona…" at bounding box center [689, 556] width 825 height 879
click at [392, 392] on textarea "What topics do you love talking about and why? What subjects do you know a lot …" at bounding box center [690, 392] width 799 height 45
click at [320, 460] on input "How do you express laughter in text?" at bounding box center [418, 464] width 243 height 14
drag, startPoint x: 619, startPoint y: 546, endPoint x: 448, endPoint y: 448, distance: 197.1
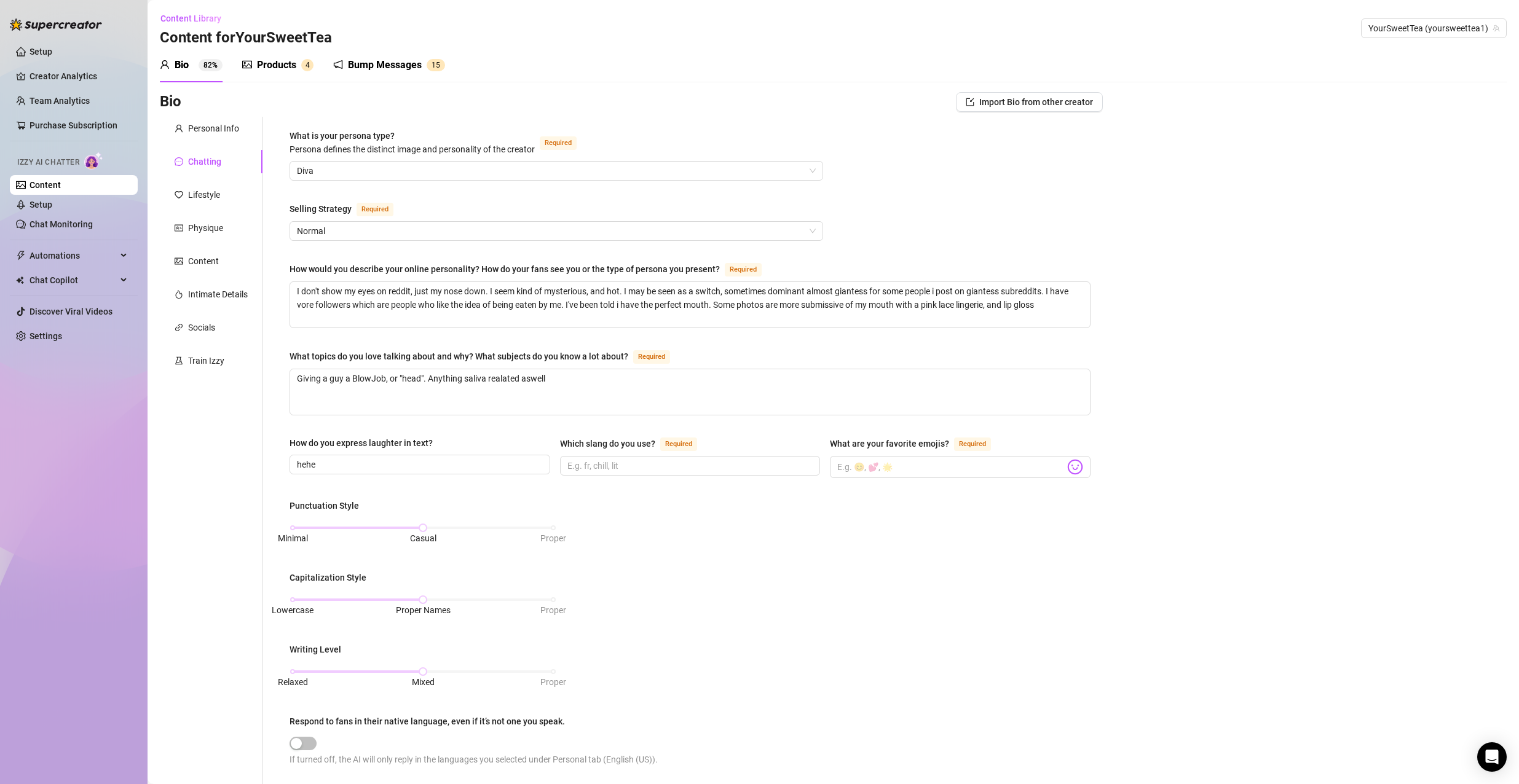
click at [619, 545] on div "Punctuation Style Minimal Casual Proper Capitalization Style Lowercase Proper N…" at bounding box center [690, 639] width 801 height 280
click at [474, 463] on input "hehe" at bounding box center [418, 464] width 243 height 14
click at [626, 491] on div "What is your persona type? [PERSON_NAME] defines the distinct image and persona…" at bounding box center [690, 557] width 801 height 855
click at [620, 460] on input "Which slang do you use? Required" at bounding box center [689, 466] width 243 height 14
click at [837, 463] on input "What are your favorite emojis? Required" at bounding box center [950, 467] width 228 height 16
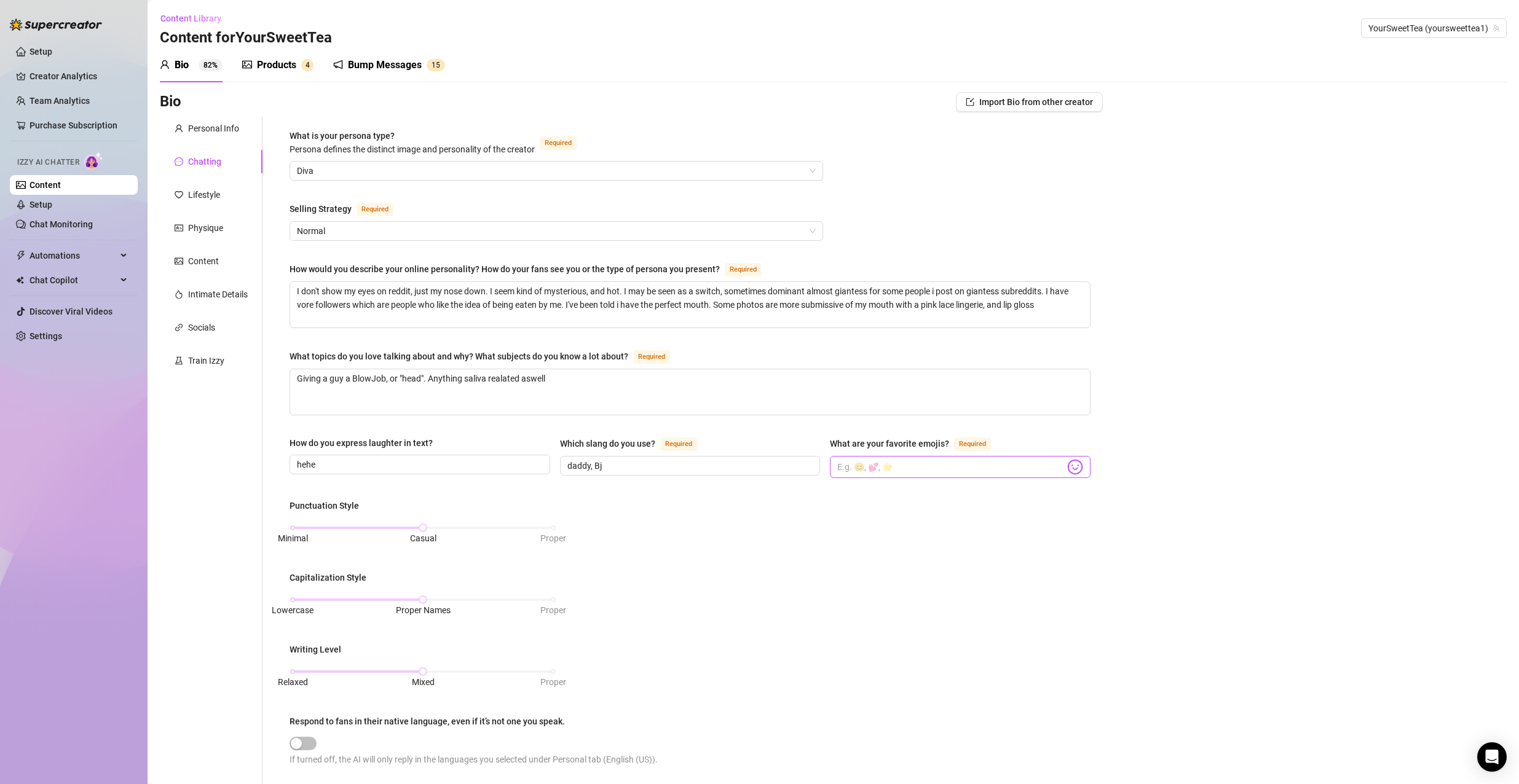
click at [1058, 465] on span at bounding box center [960, 467] width 261 height 22
click at [1073, 462] on img at bounding box center [1075, 467] width 16 height 16
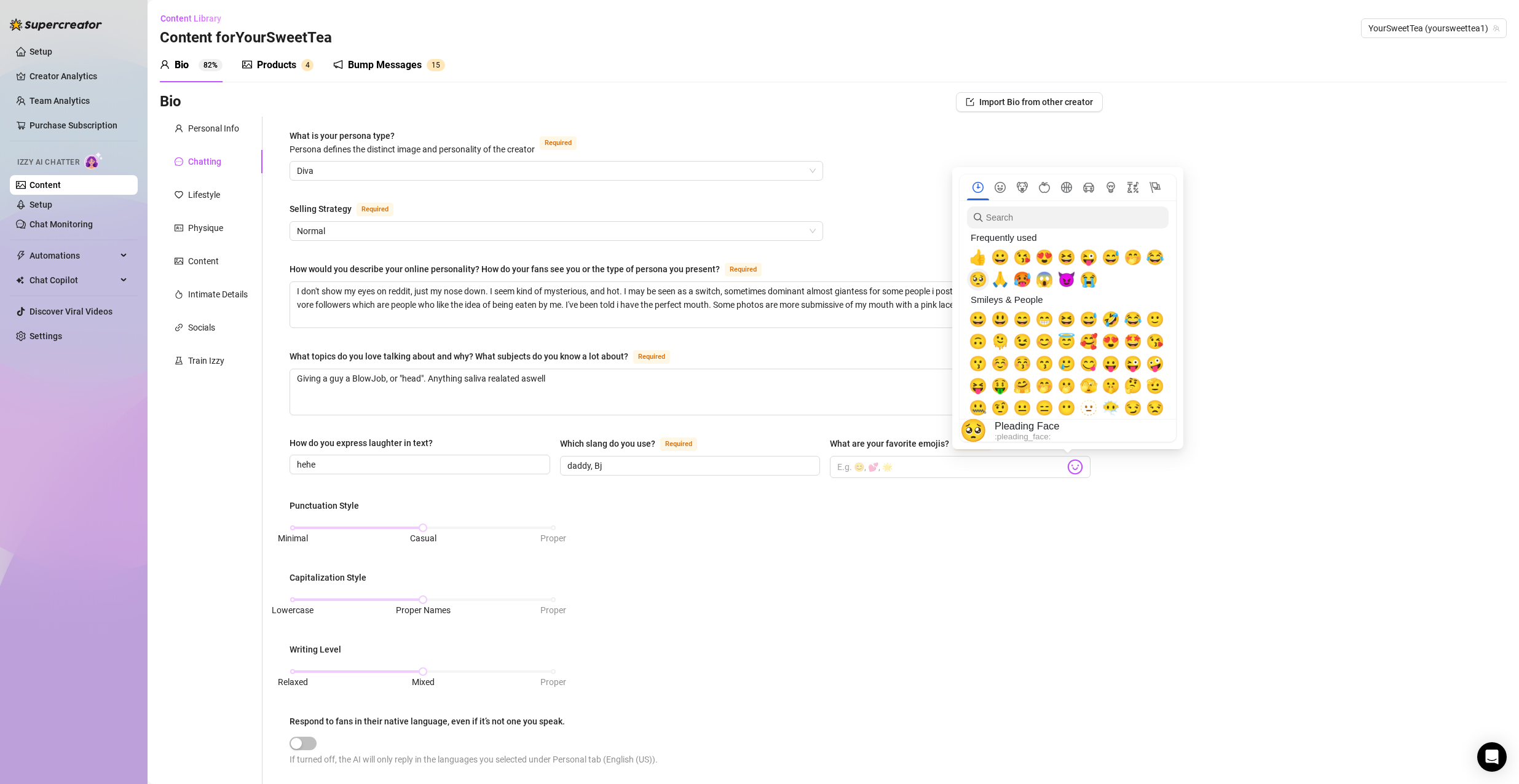
click at [974, 284] on span "🥺" at bounding box center [978, 280] width 18 height 17
click at [1003, 280] on span "🙏" at bounding box center [1000, 280] width 18 height 17
click at [1127, 257] on span "🤭" at bounding box center [1132, 257] width 18 height 17
click at [1062, 271] on span "😈" at bounding box center [1067, 280] width 18 height 17
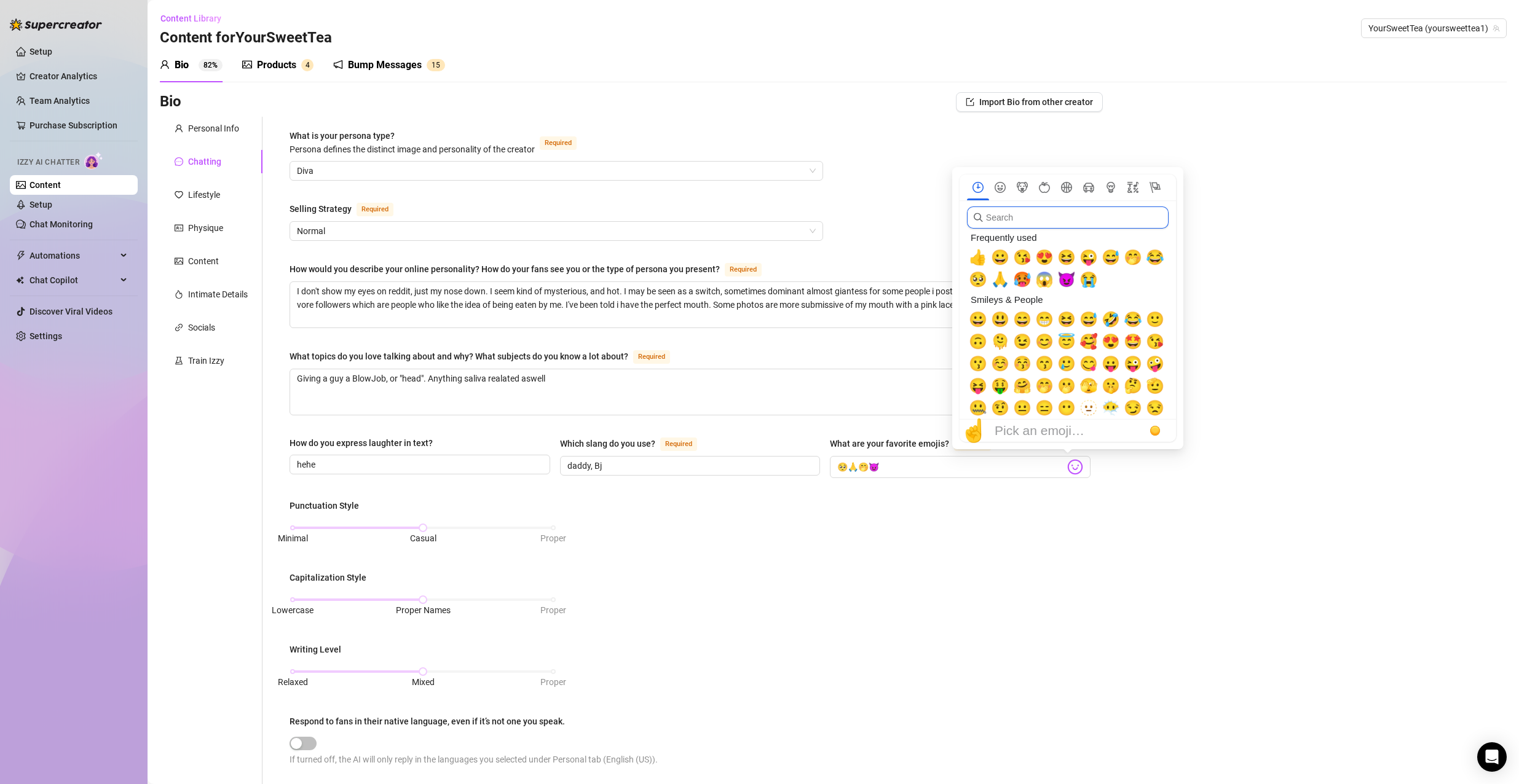
click at [1028, 214] on input "search" at bounding box center [1068, 218] width 202 height 22
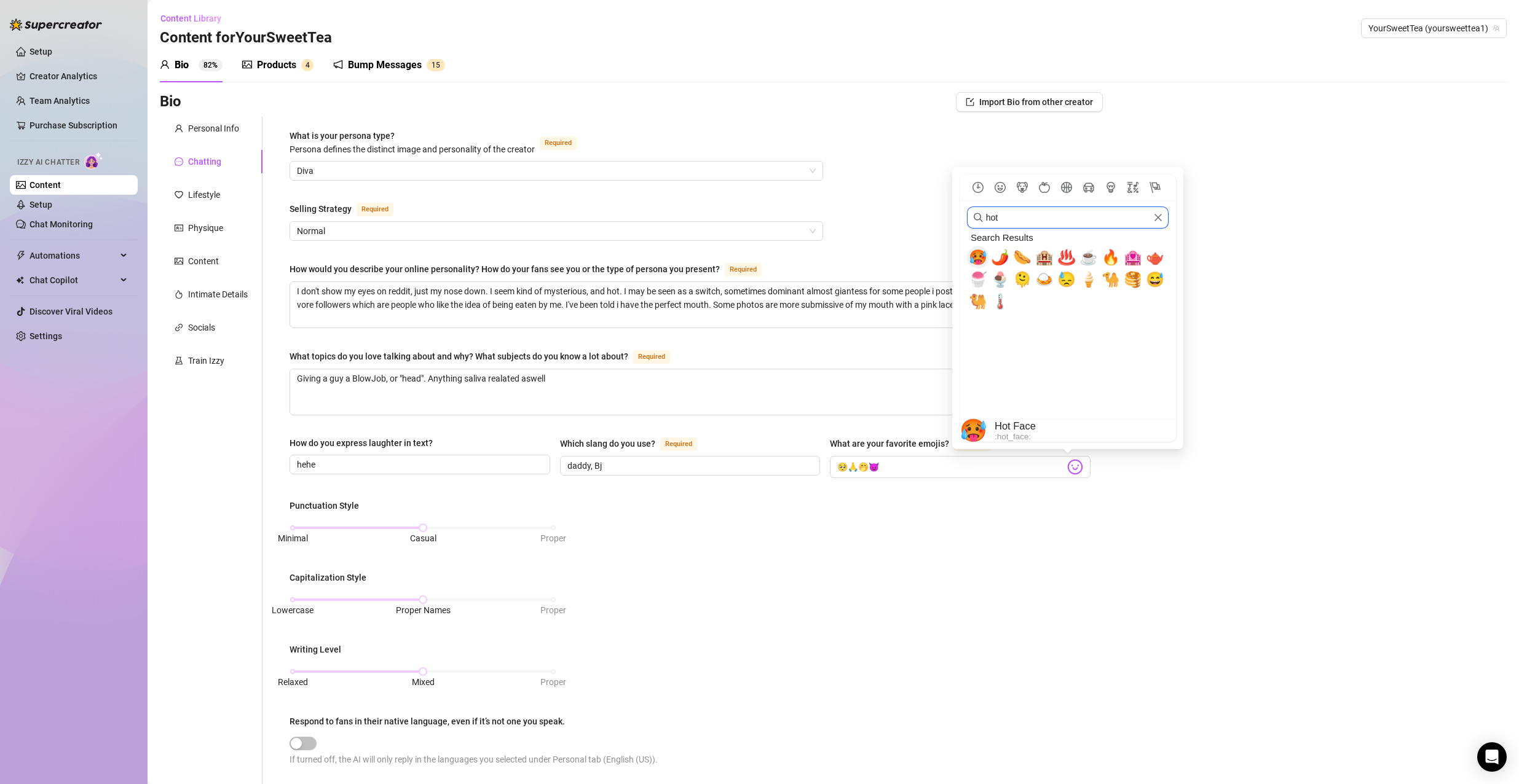
click at [975, 254] on span "🥵" at bounding box center [978, 257] width 18 height 17
click at [1048, 222] on input "hot" at bounding box center [1068, 218] width 202 height 22
click at [1160, 220] on icon "Clear" at bounding box center [1158, 217] width 9 height 9
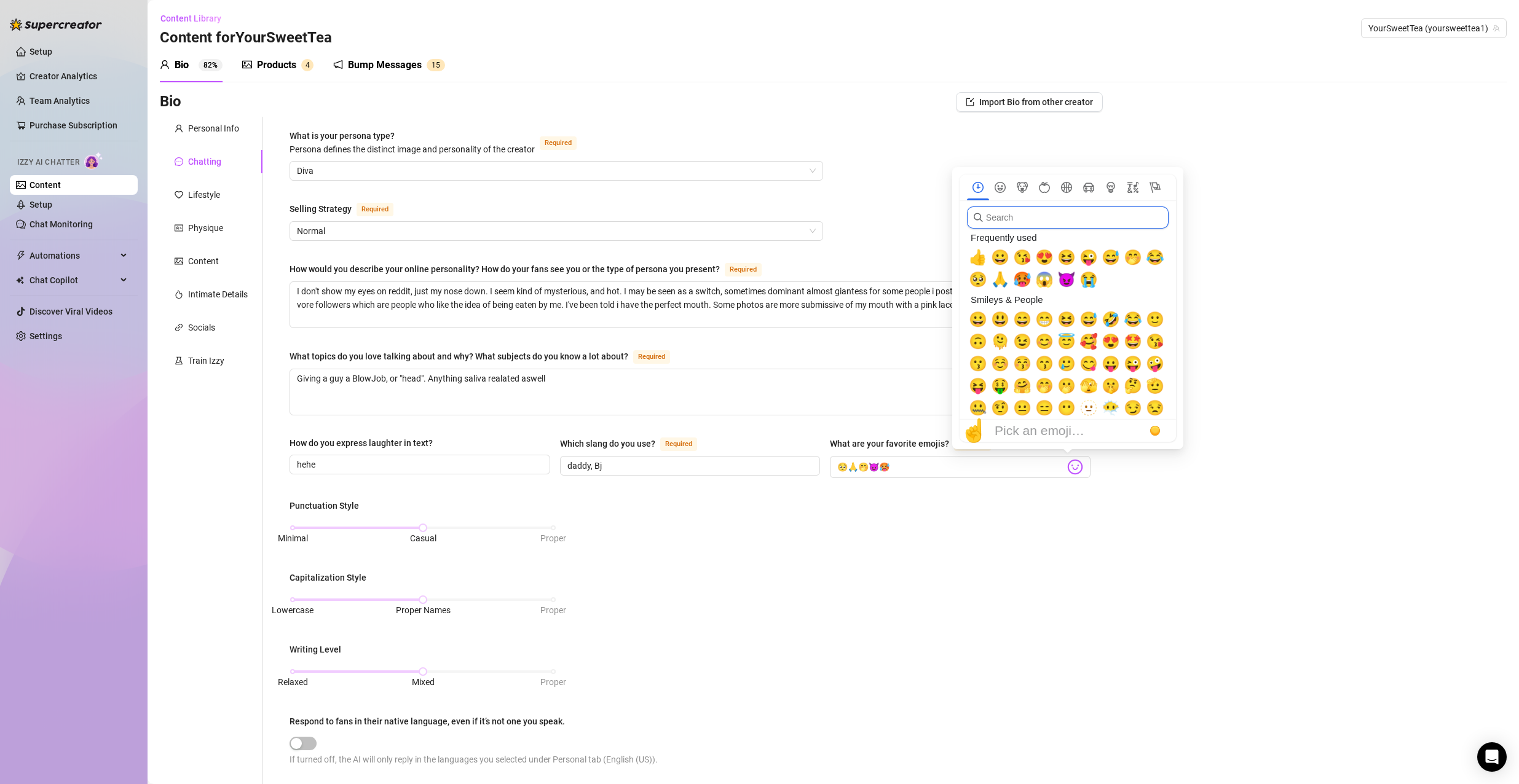
click at [1140, 222] on input "search" at bounding box center [1068, 218] width 202 height 22
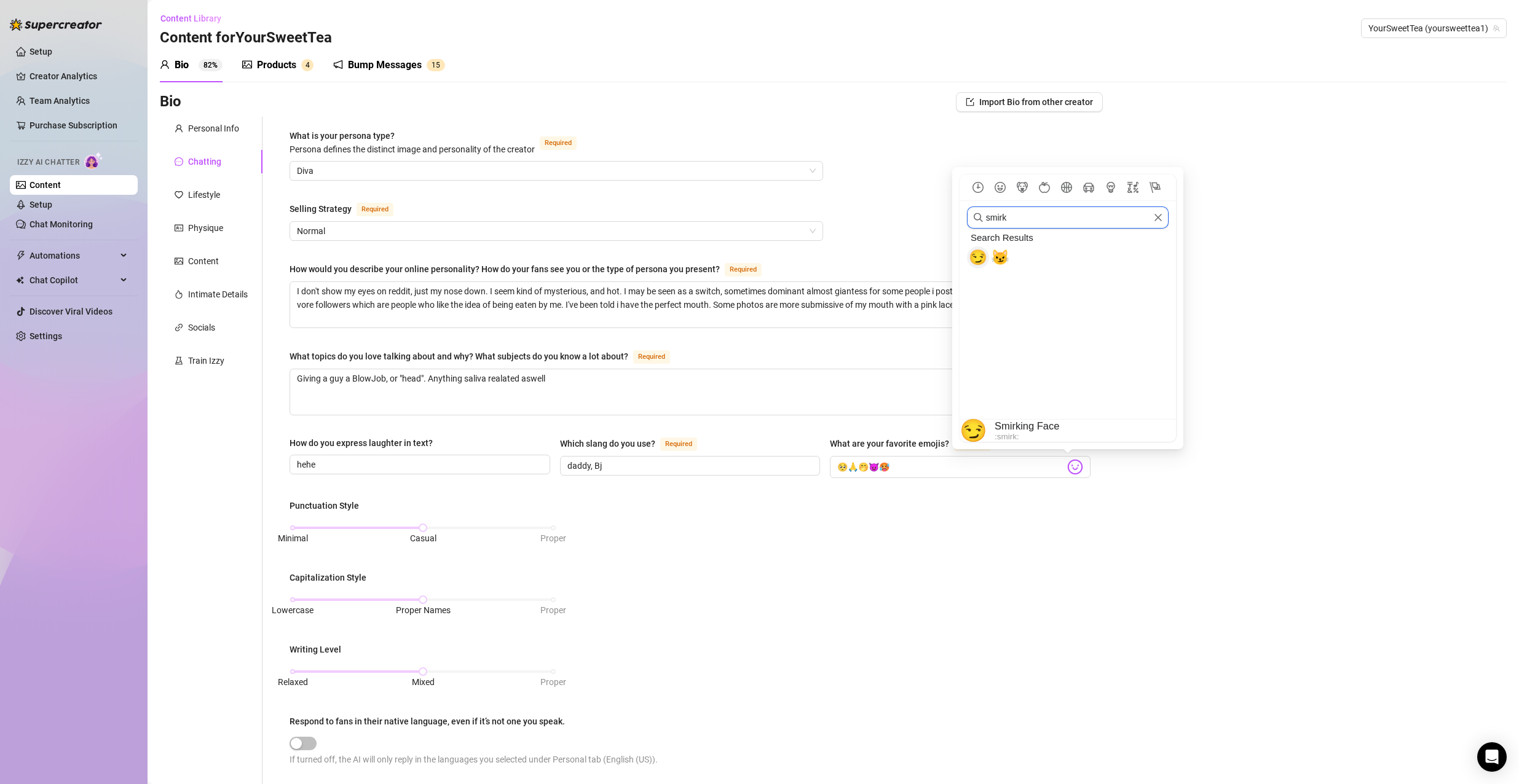
click at [971, 260] on span "😏" at bounding box center [978, 257] width 18 height 17
click at [1154, 218] on icon "Clear" at bounding box center [1158, 217] width 9 height 9
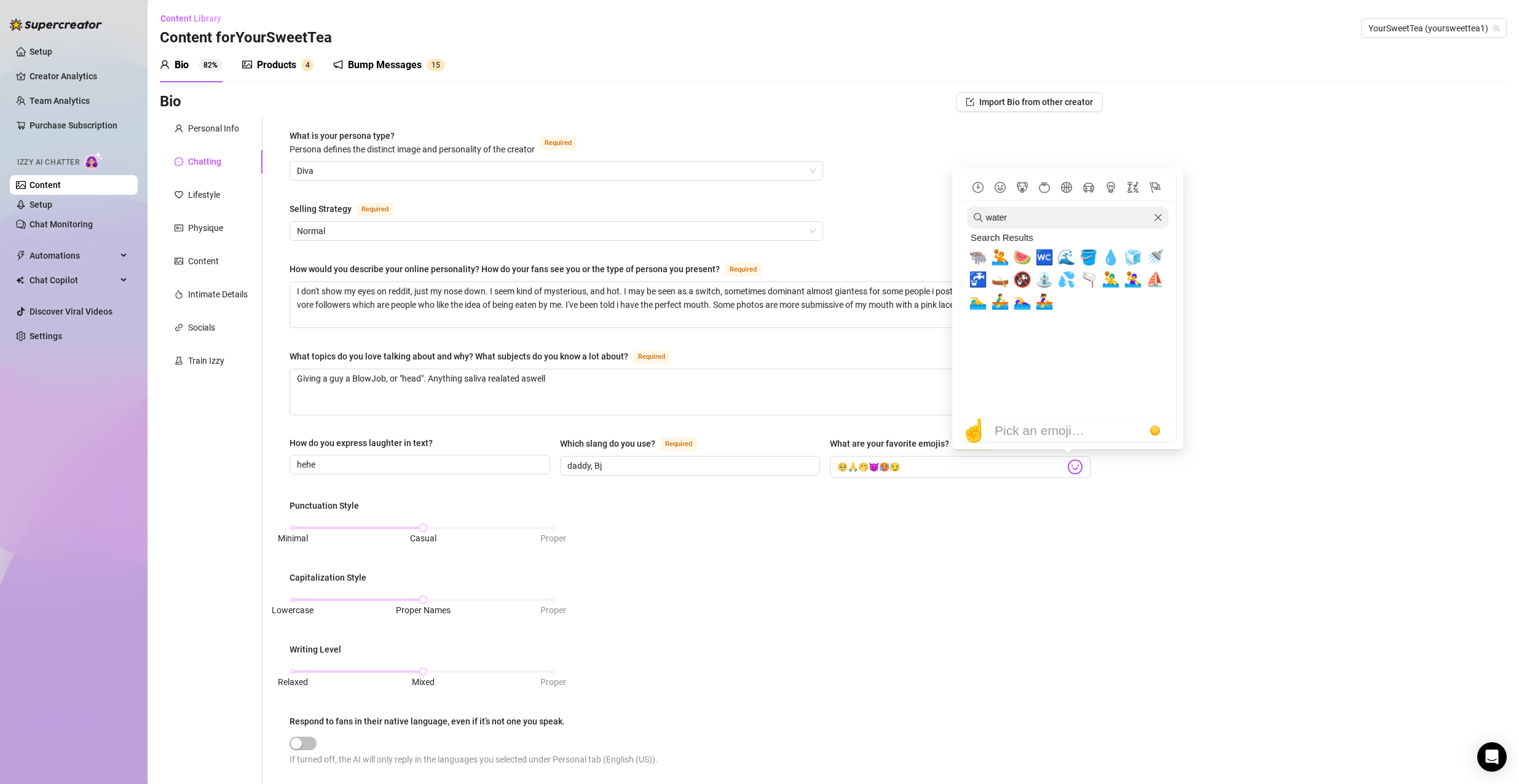
click at [1251, 305] on div "Bio Import Bio from other creator Personal Info Chatting Lifestyle Physique Con…" at bounding box center [833, 580] width 1347 height 975
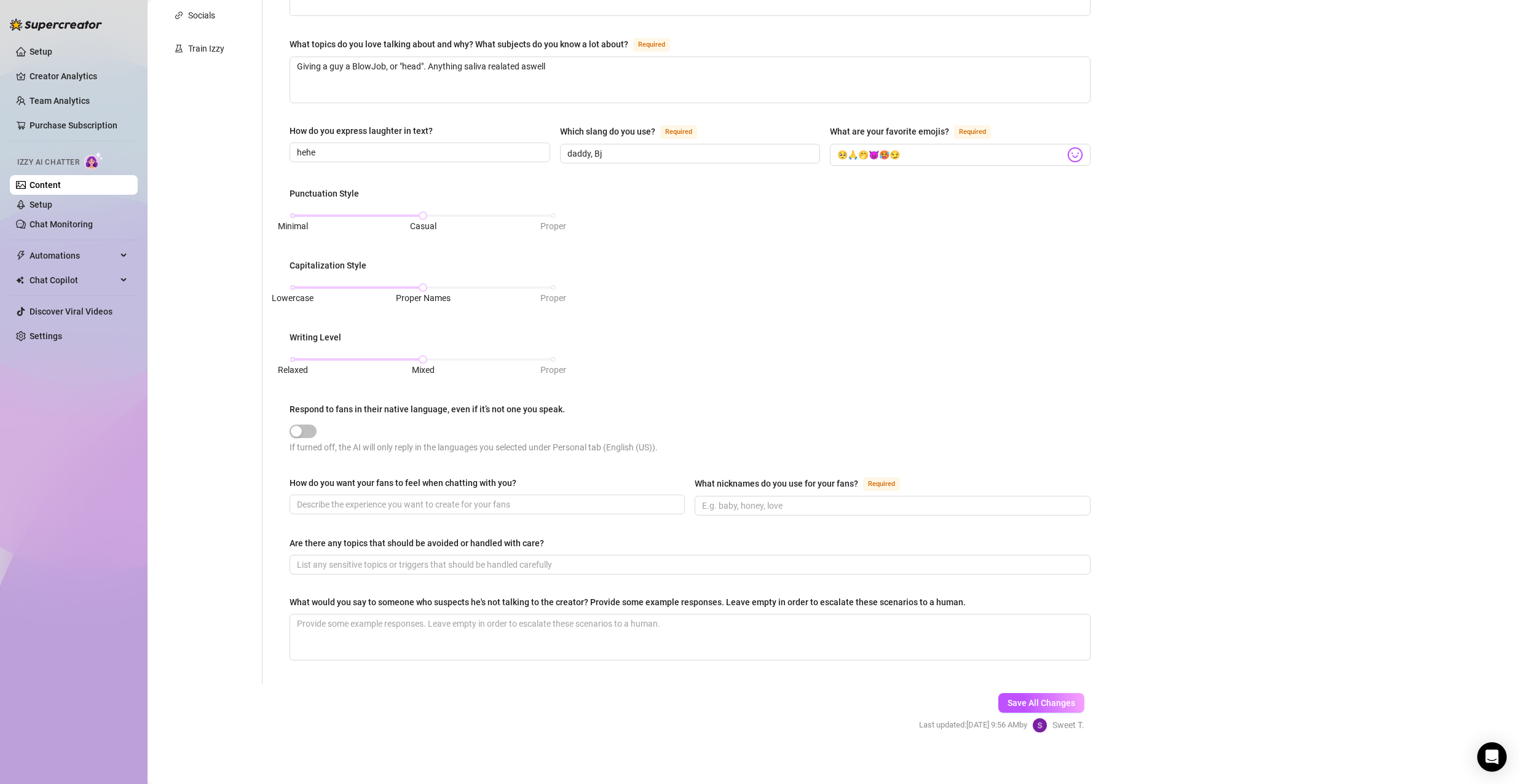
scroll to position [317, 0]
click at [627, 500] on input "How do you want your fans to feel when chatting with you?" at bounding box center [485, 500] width 378 height 14
click at [864, 500] on input "What nicknames do you use for your fans? Required" at bounding box center [890, 501] width 378 height 14
click at [618, 534] on div "Are there any topics that should be avoided or handled with care?" at bounding box center [690, 541] width 801 height 18
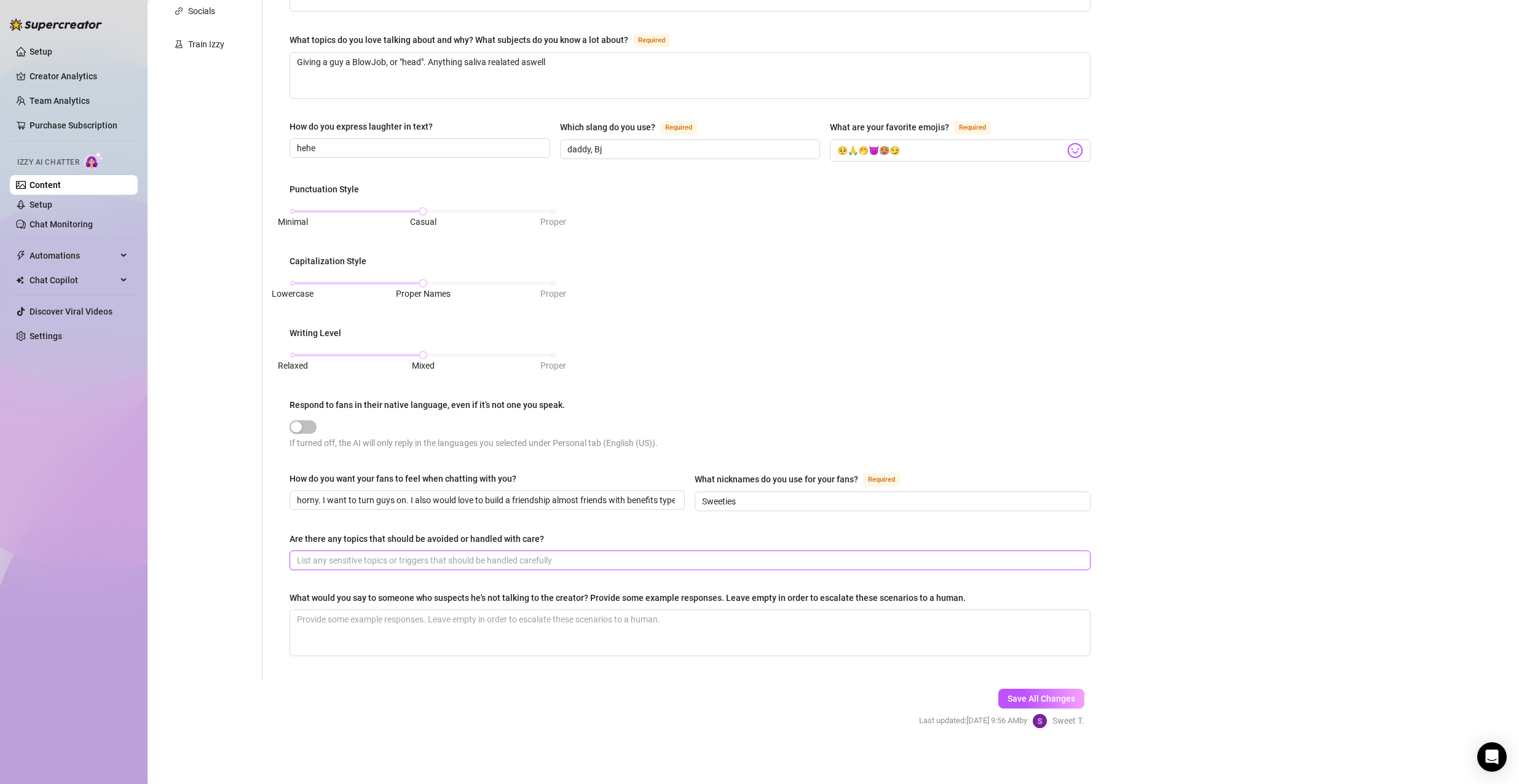
click at [553, 556] on input "Are there any topics that should be avoided or handled with care?" at bounding box center [689, 560] width 784 height 14
click at [592, 685] on form "Personal Info Chatting Lifestyle Physique Content Intimate Details Socials Trai…" at bounding box center [631, 275] width 943 height 950
click at [1018, 690] on button "Save All Changes" at bounding box center [1041, 699] width 86 height 20
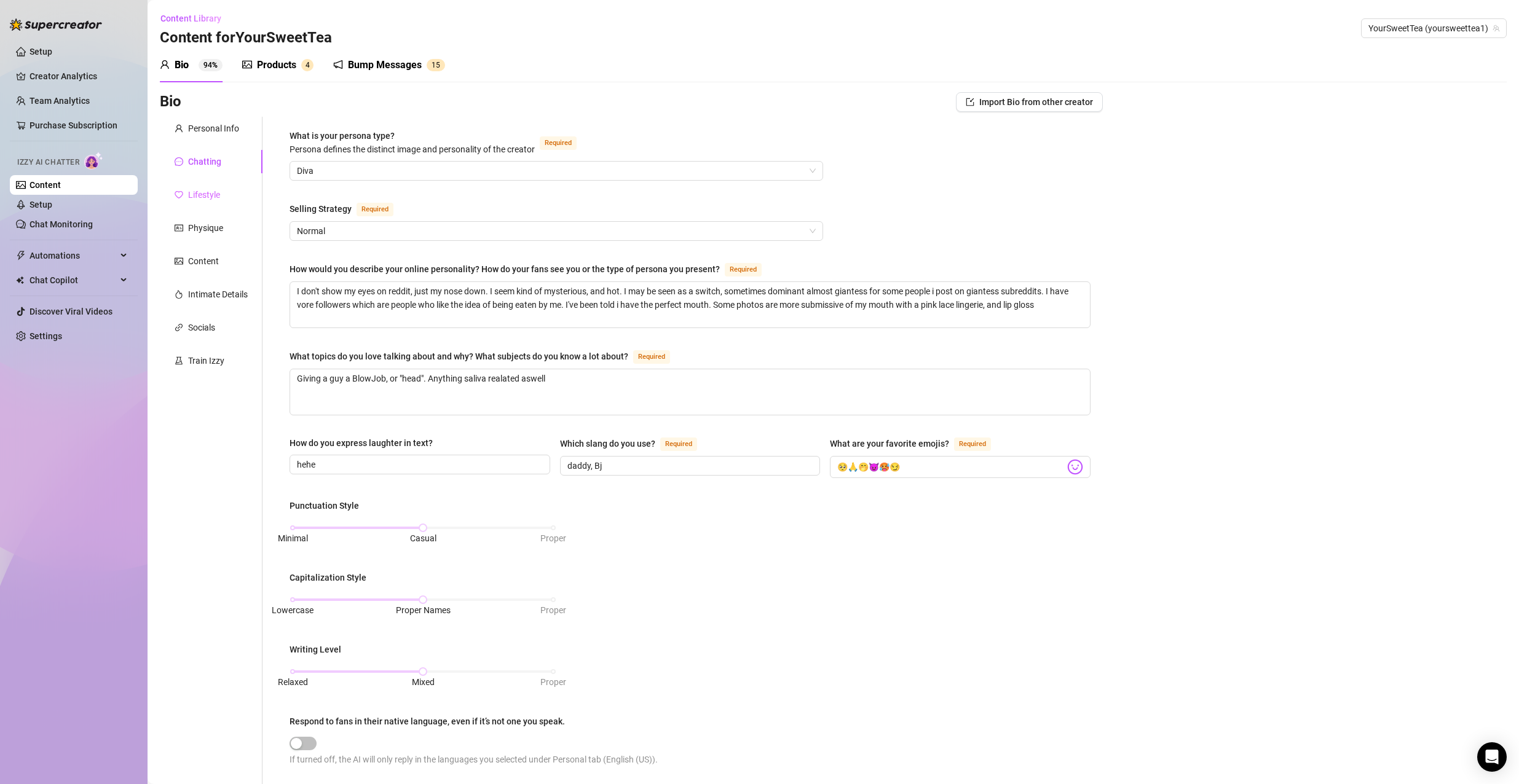
click at [228, 185] on div "Lifestyle" at bounding box center [211, 195] width 103 height 23
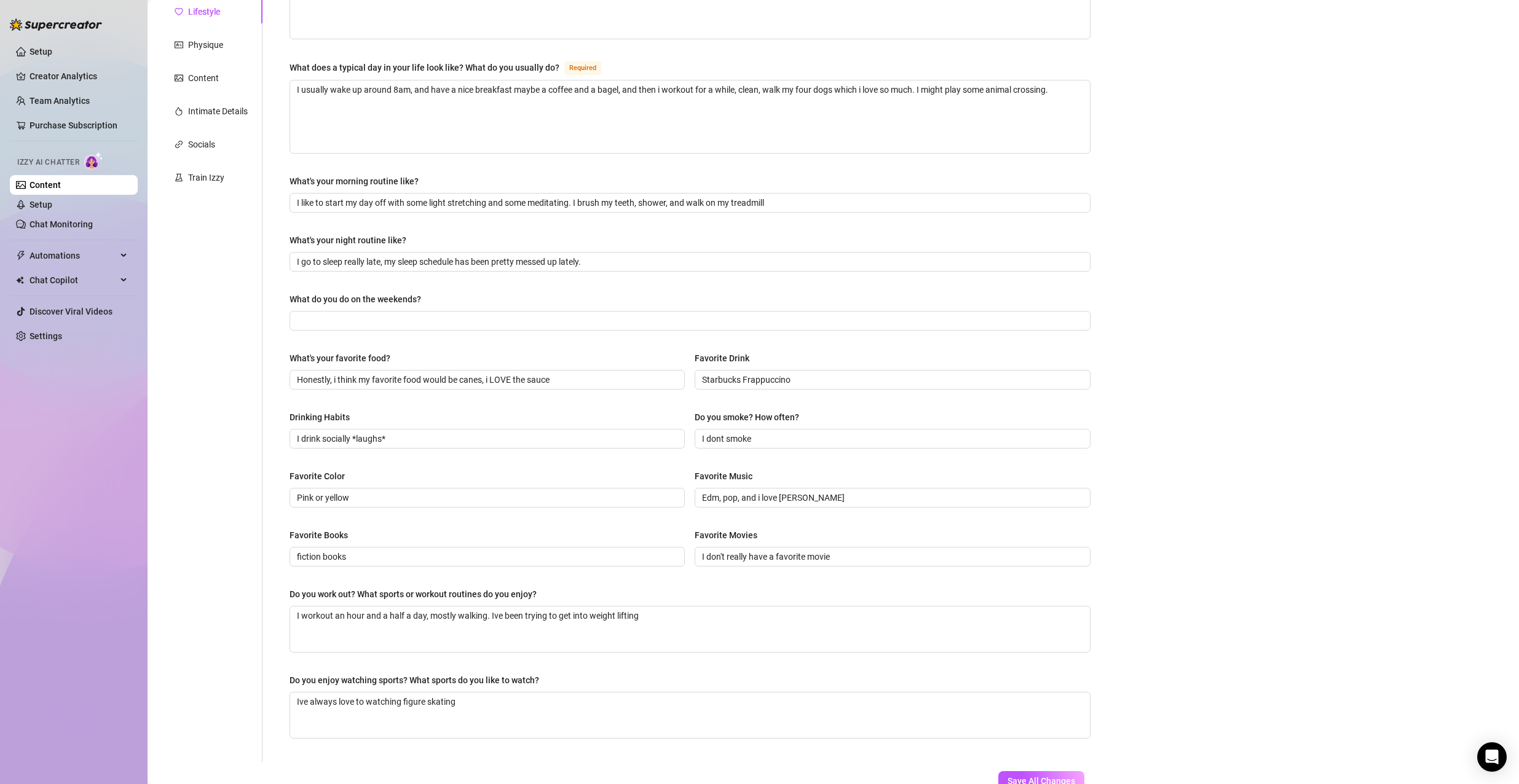
scroll to position [83, 0]
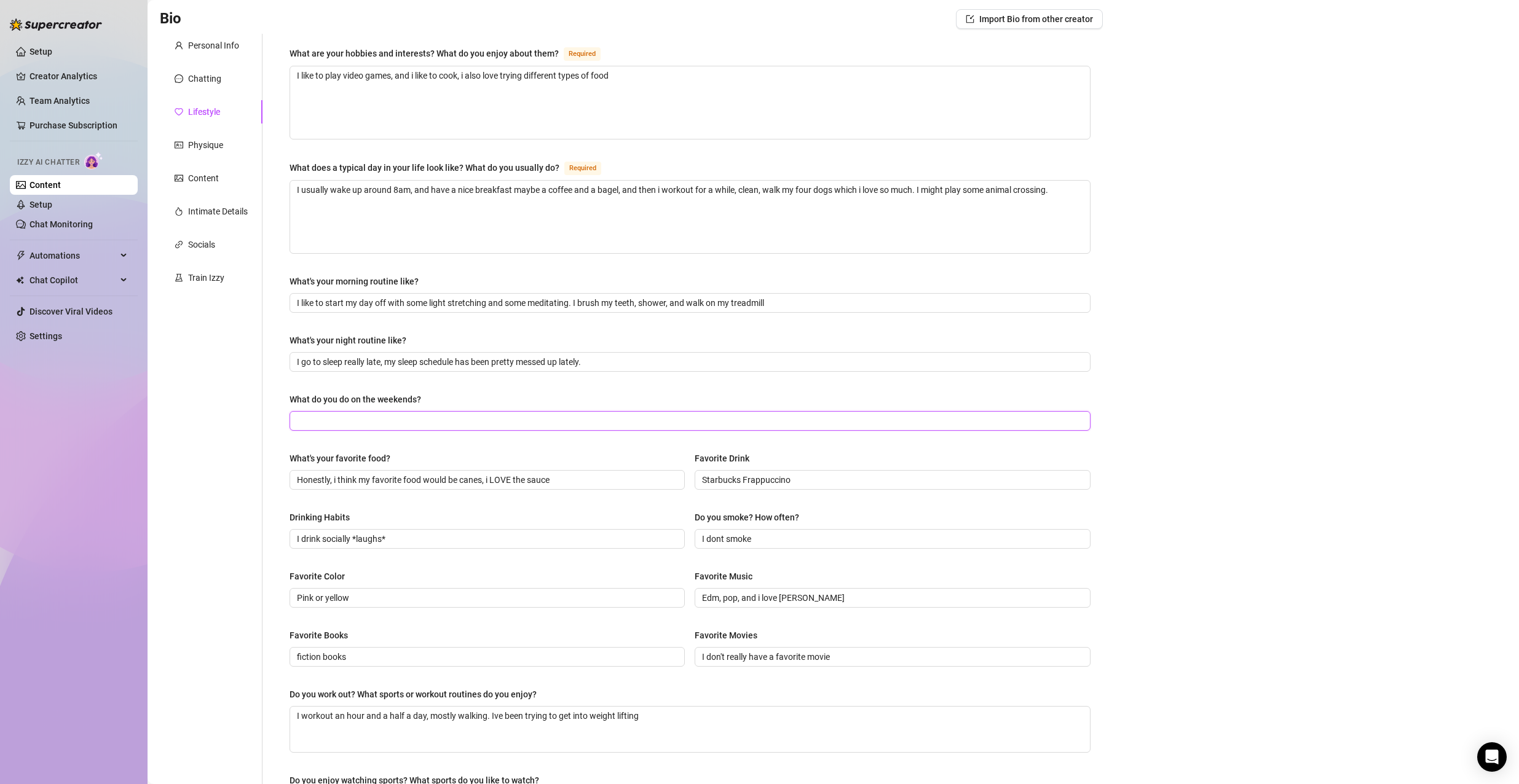
click at [439, 418] on input "What do you do on the weekends?" at bounding box center [689, 421] width 784 height 14
click at [594, 418] on input "I might play some Minecraft, an have some fun.... hehe" at bounding box center [689, 421] width 784 height 14
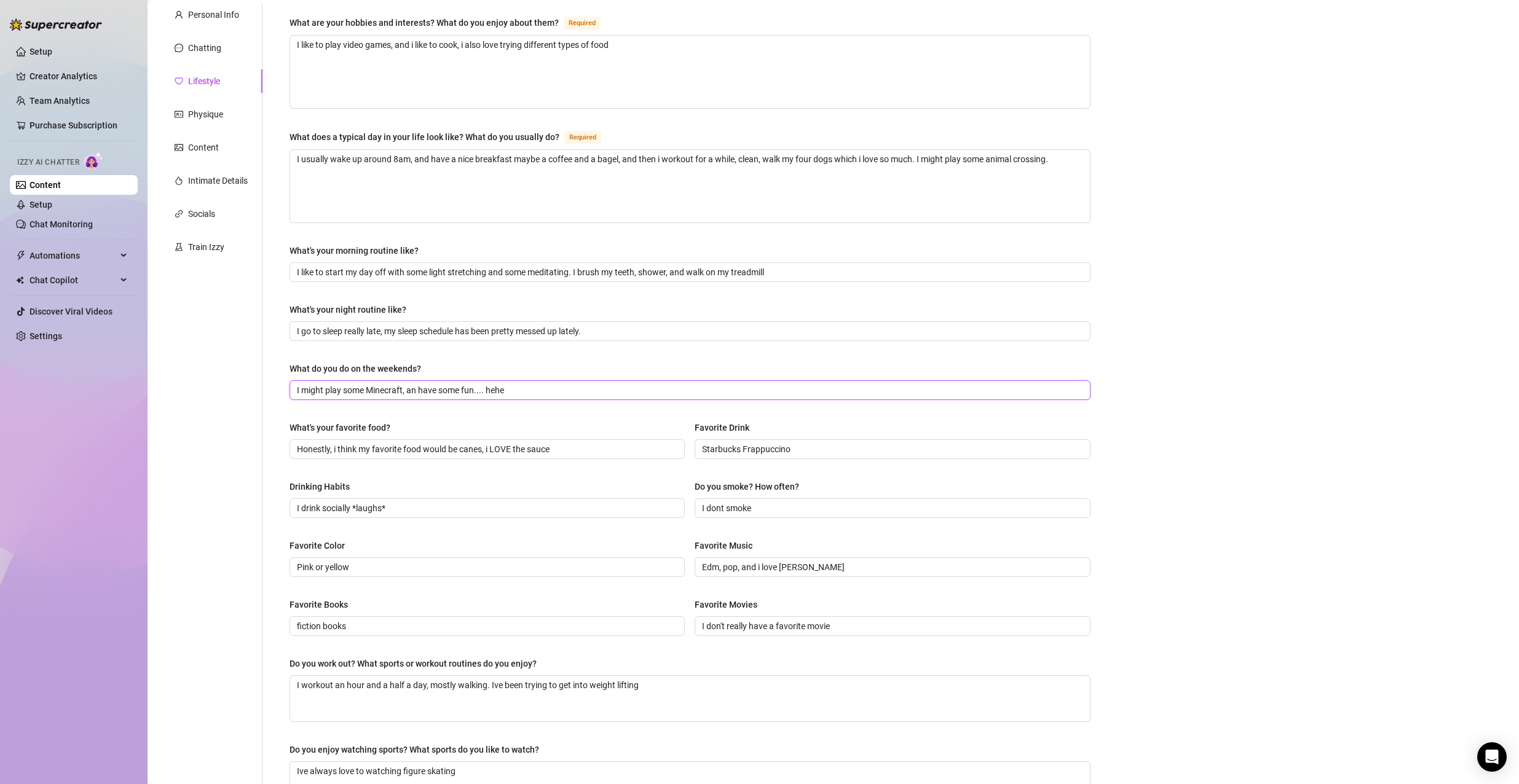
scroll to position [267, 0]
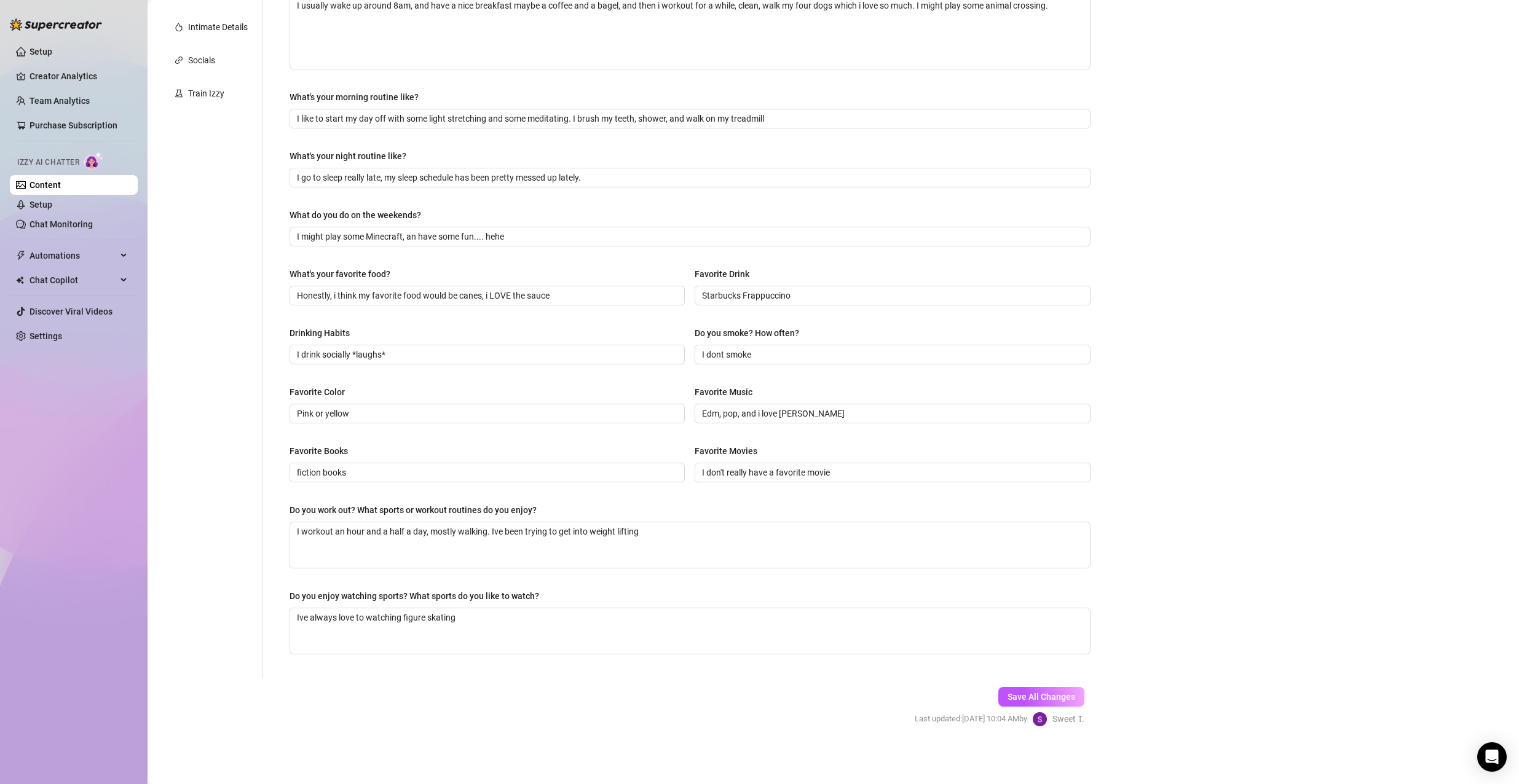
drag, startPoint x: 1047, startPoint y: 698, endPoint x: 1053, endPoint y: 680, distance: 19.0
click at [1047, 697] on span "Save All Changes" at bounding box center [1041, 696] width 68 height 10
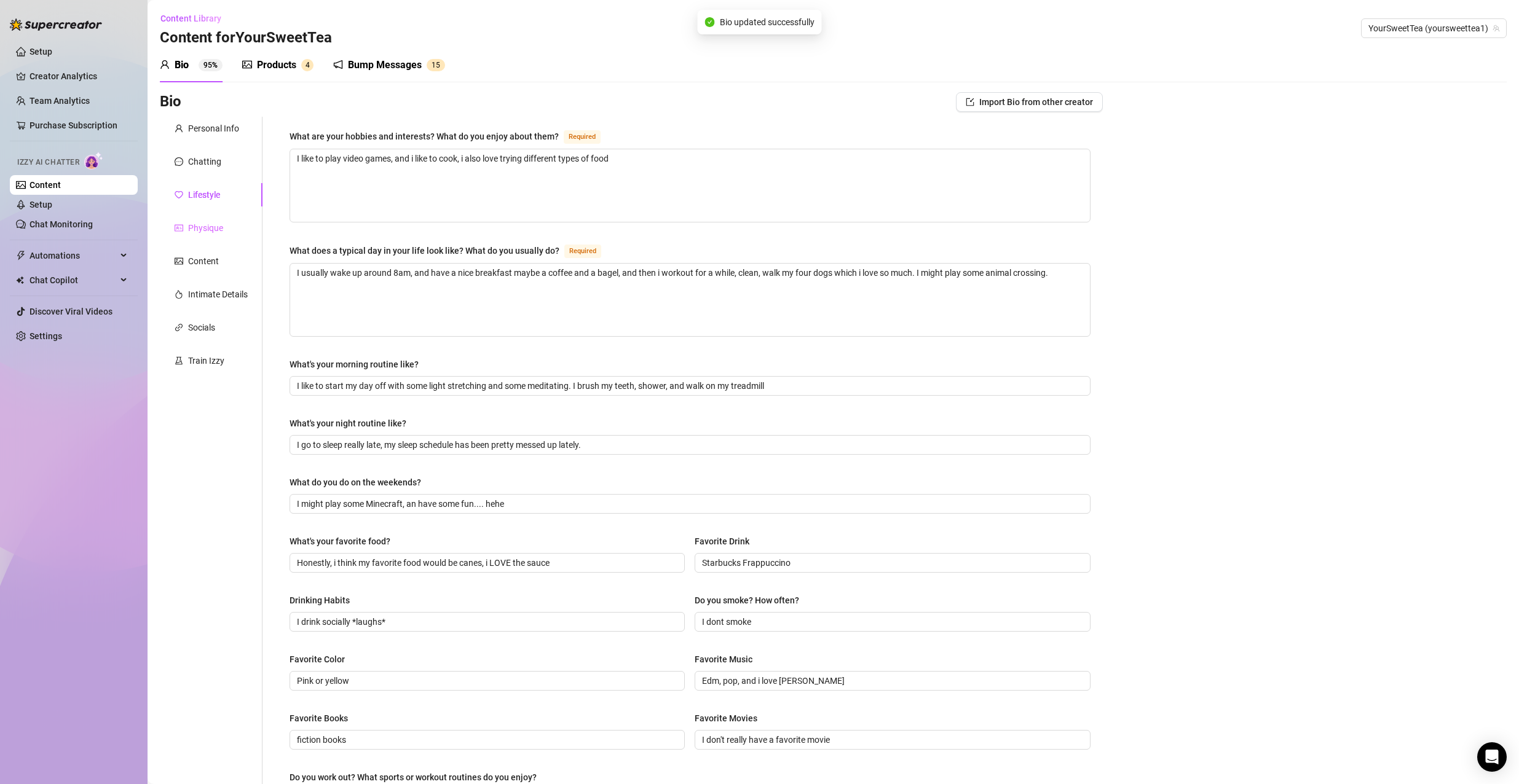
click at [203, 237] on div "Physique" at bounding box center [211, 227] width 103 height 23
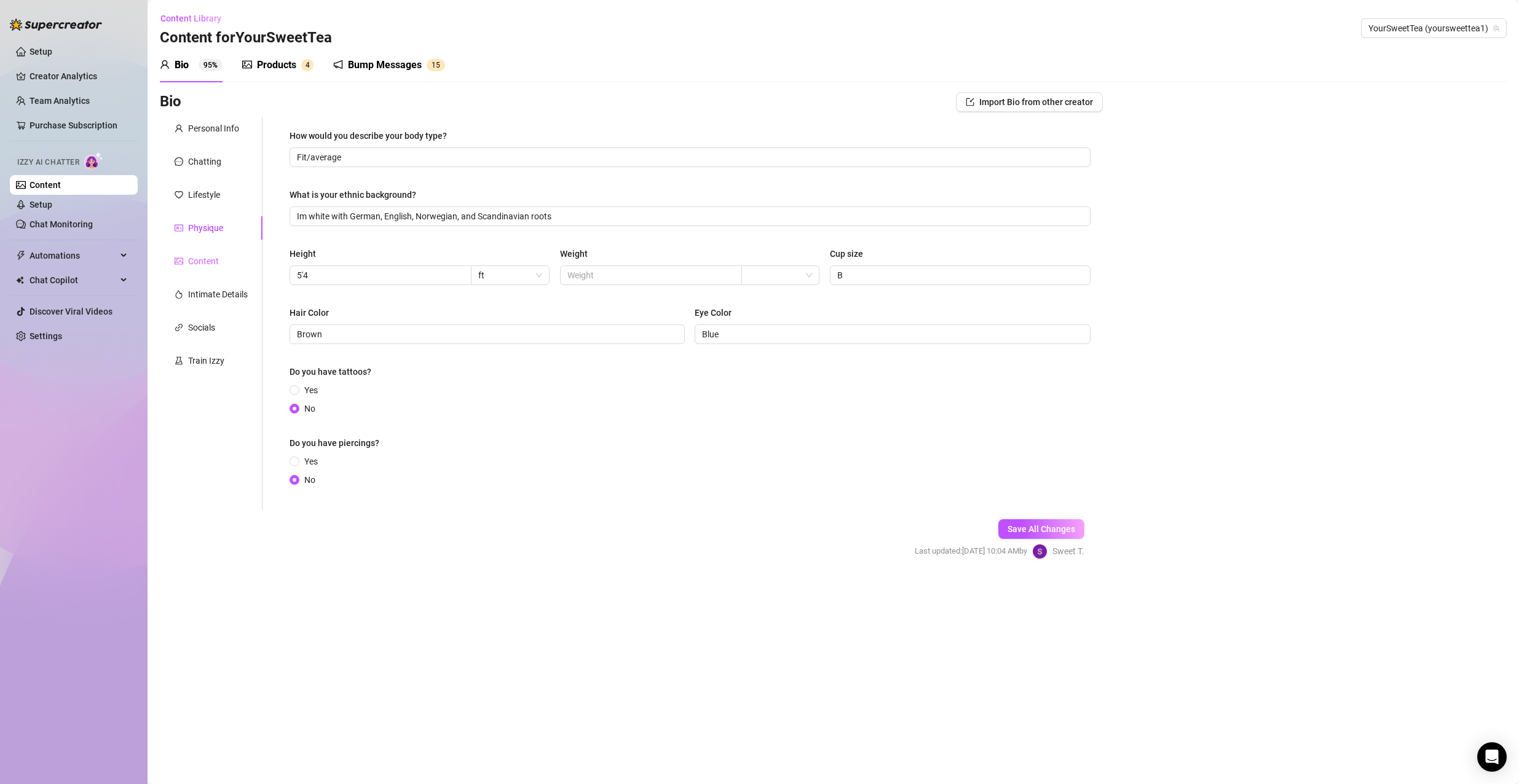
click at [250, 272] on div "Content" at bounding box center [211, 260] width 103 height 23
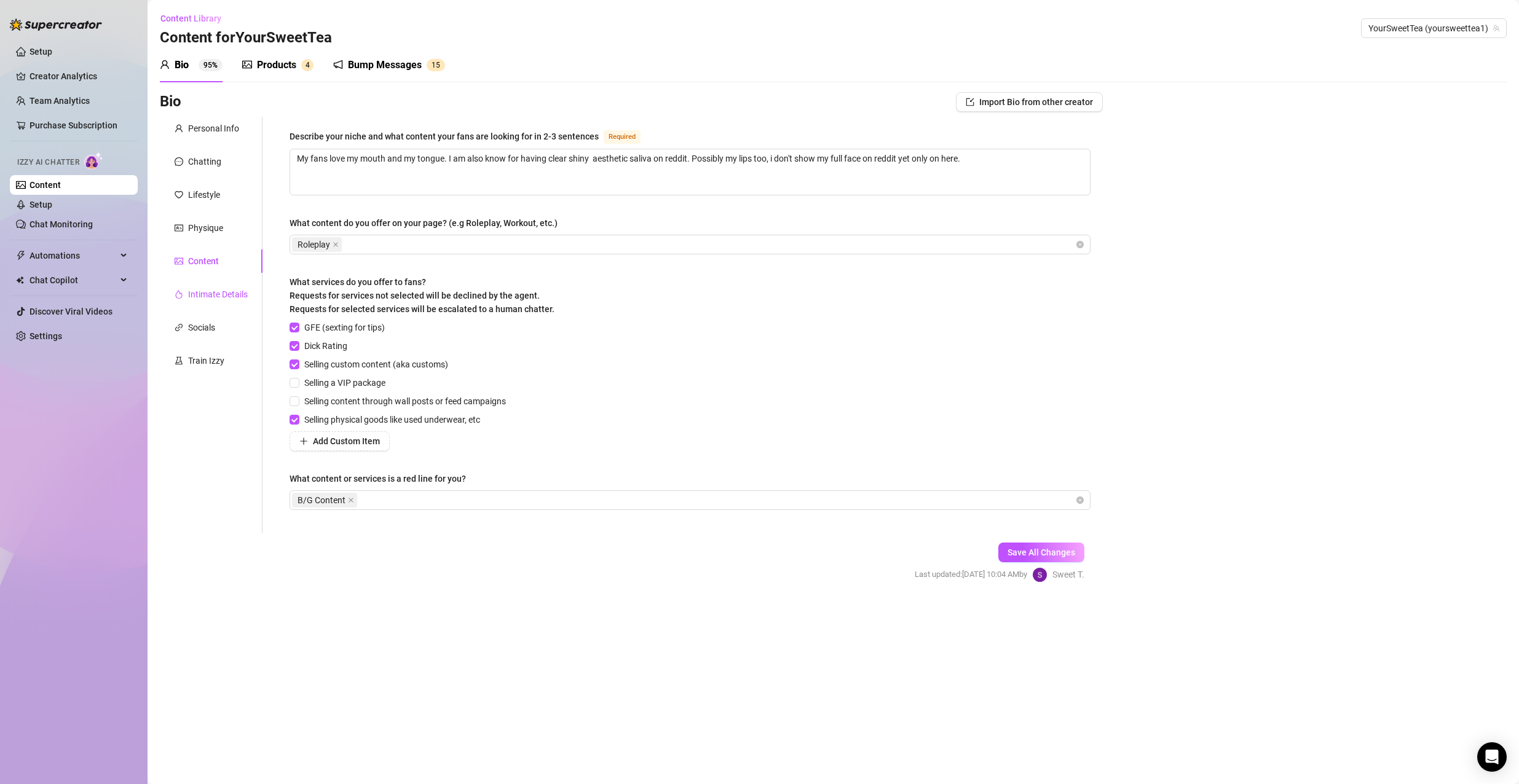
click at [247, 291] on div "Intimate Details" at bounding box center [218, 294] width 59 height 14
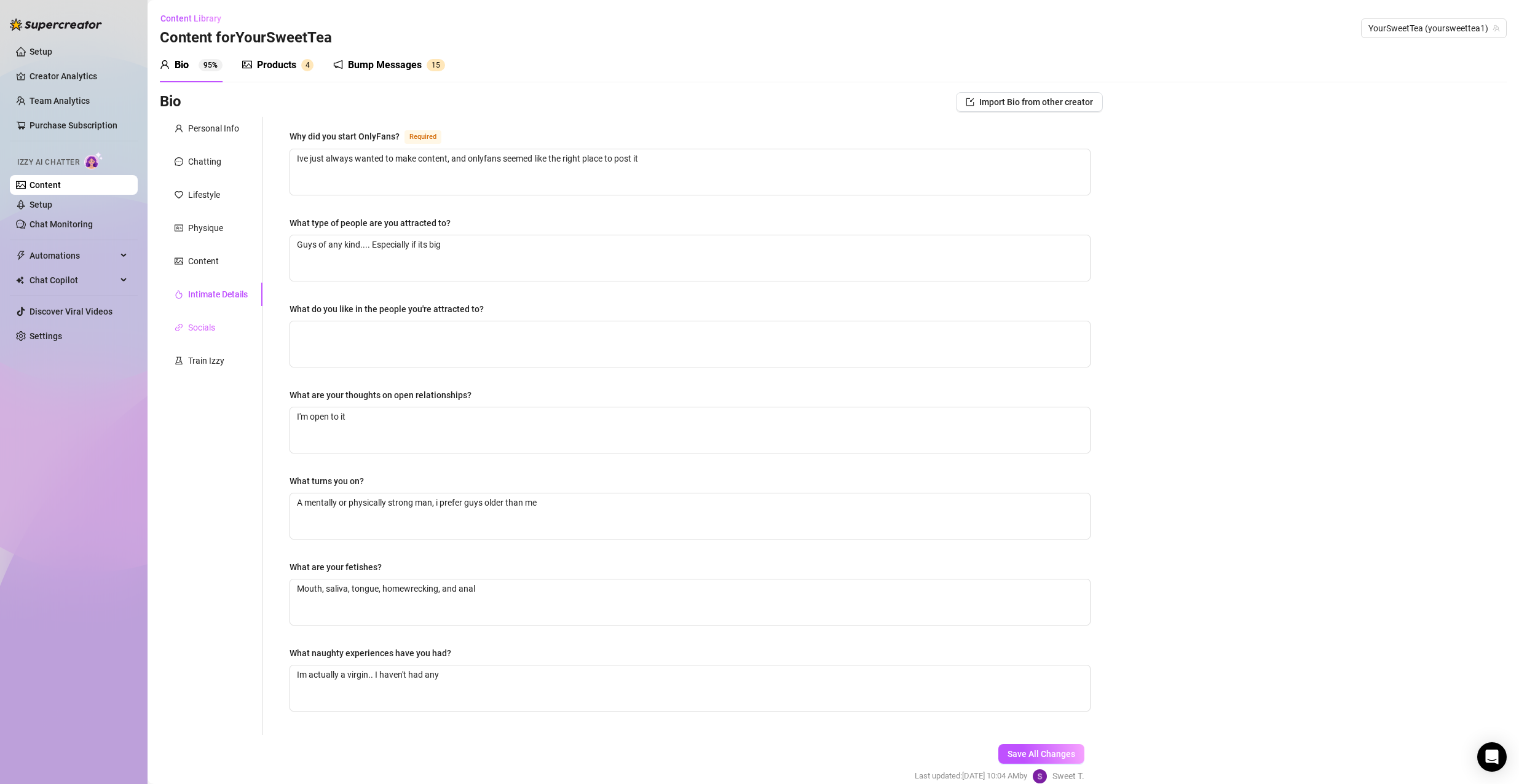
click at [224, 329] on div "Socials" at bounding box center [211, 327] width 103 height 23
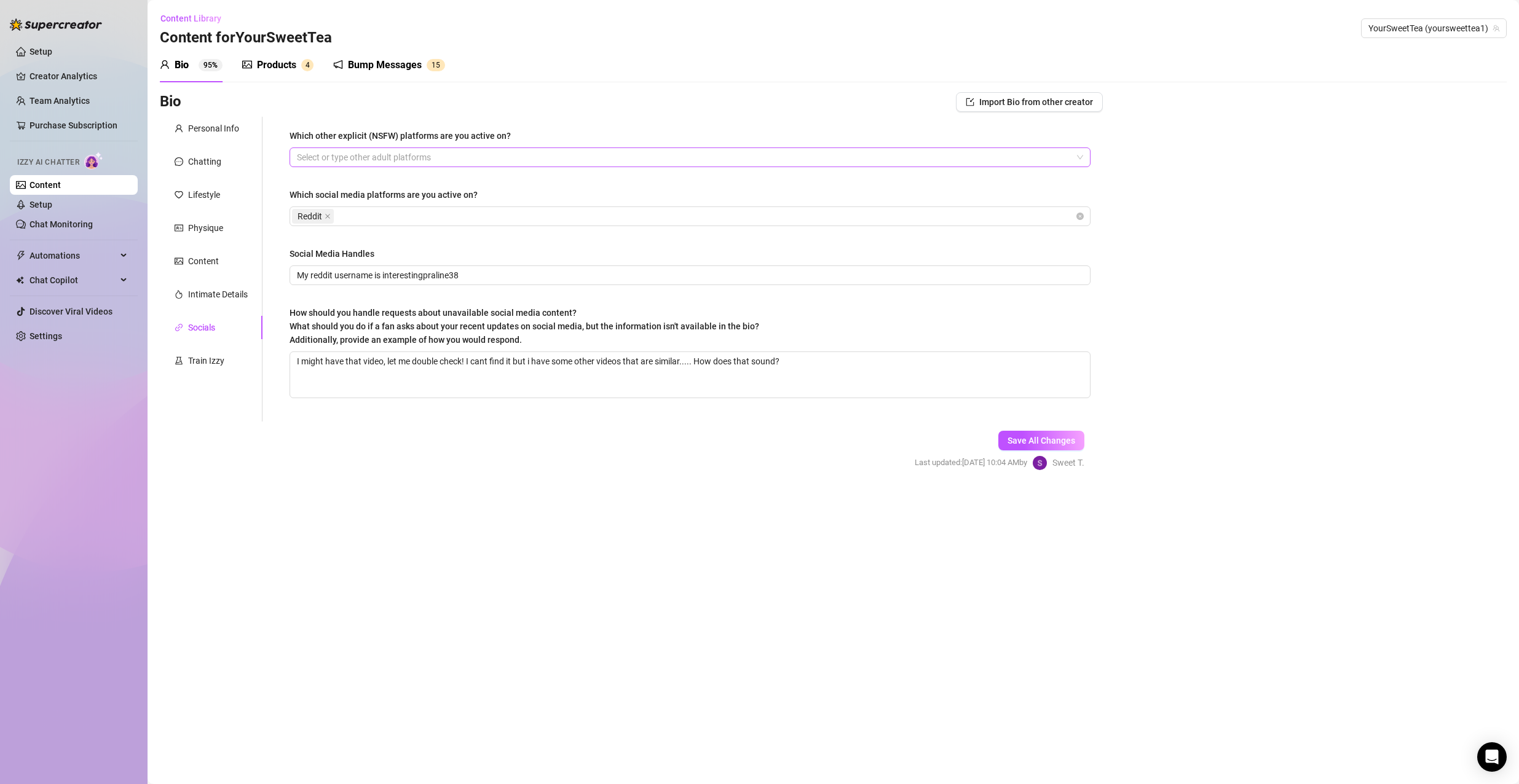
click at [307, 158] on div at bounding box center [683, 158] width 783 height 17
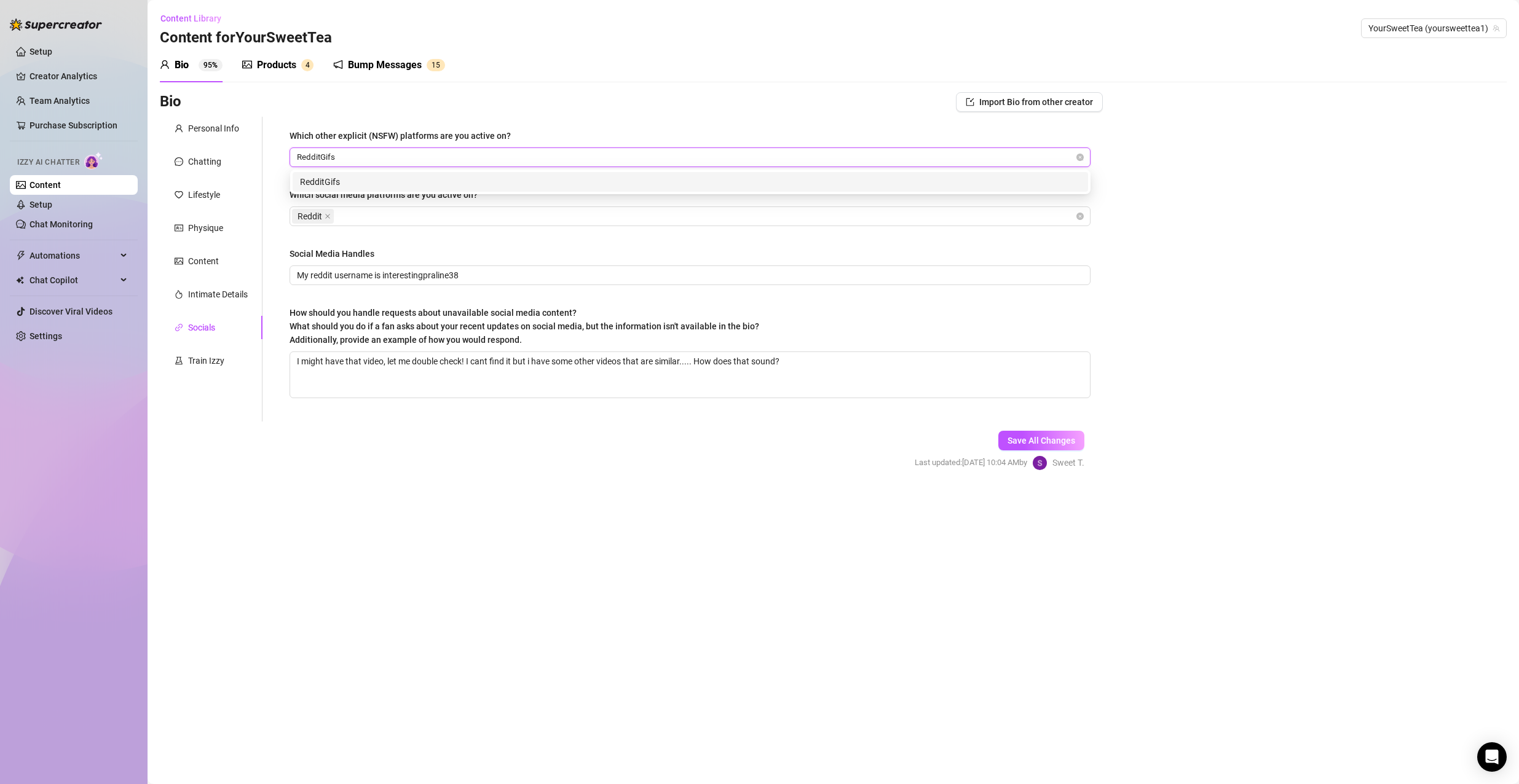
click at [414, 176] on div "RedditGifs" at bounding box center [690, 182] width 780 height 14
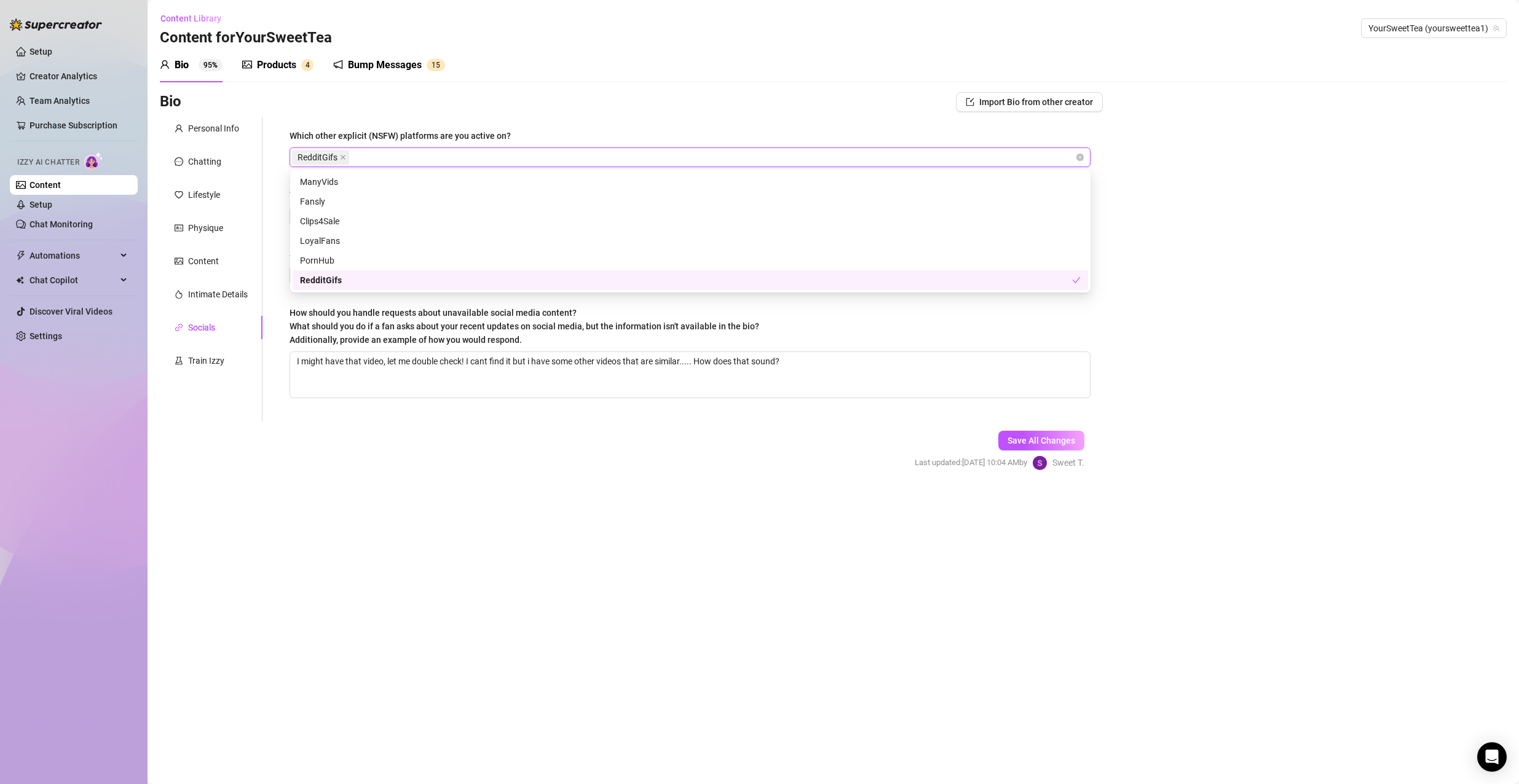
click at [367, 491] on form "Personal Info Chatting Lifestyle Physique Content Intimate Details Socials Trai…" at bounding box center [631, 304] width 943 height 375
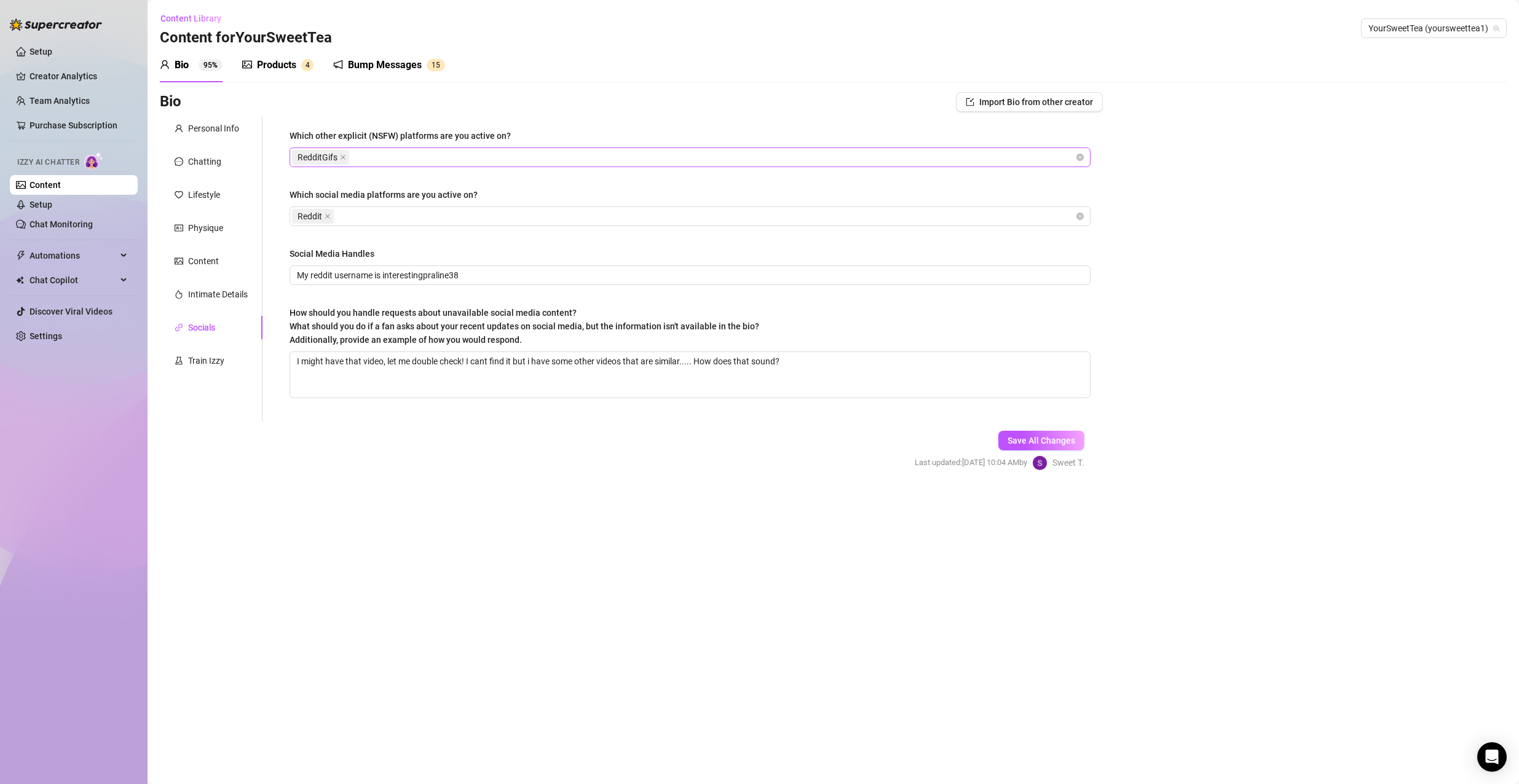
click at [449, 158] on div "RedditGifs" at bounding box center [683, 158] width 783 height 17
click at [464, 658] on main "Content Library Content for YourSweetTea YourSweetTea (yoursweettea1) Bio 95% P…" at bounding box center [833, 392] width 1371 height 784
click at [1074, 435] on button "Save All Changes" at bounding box center [1041, 440] width 86 height 20
click at [234, 296] on div "Intimate Details" at bounding box center [218, 294] width 59 height 14
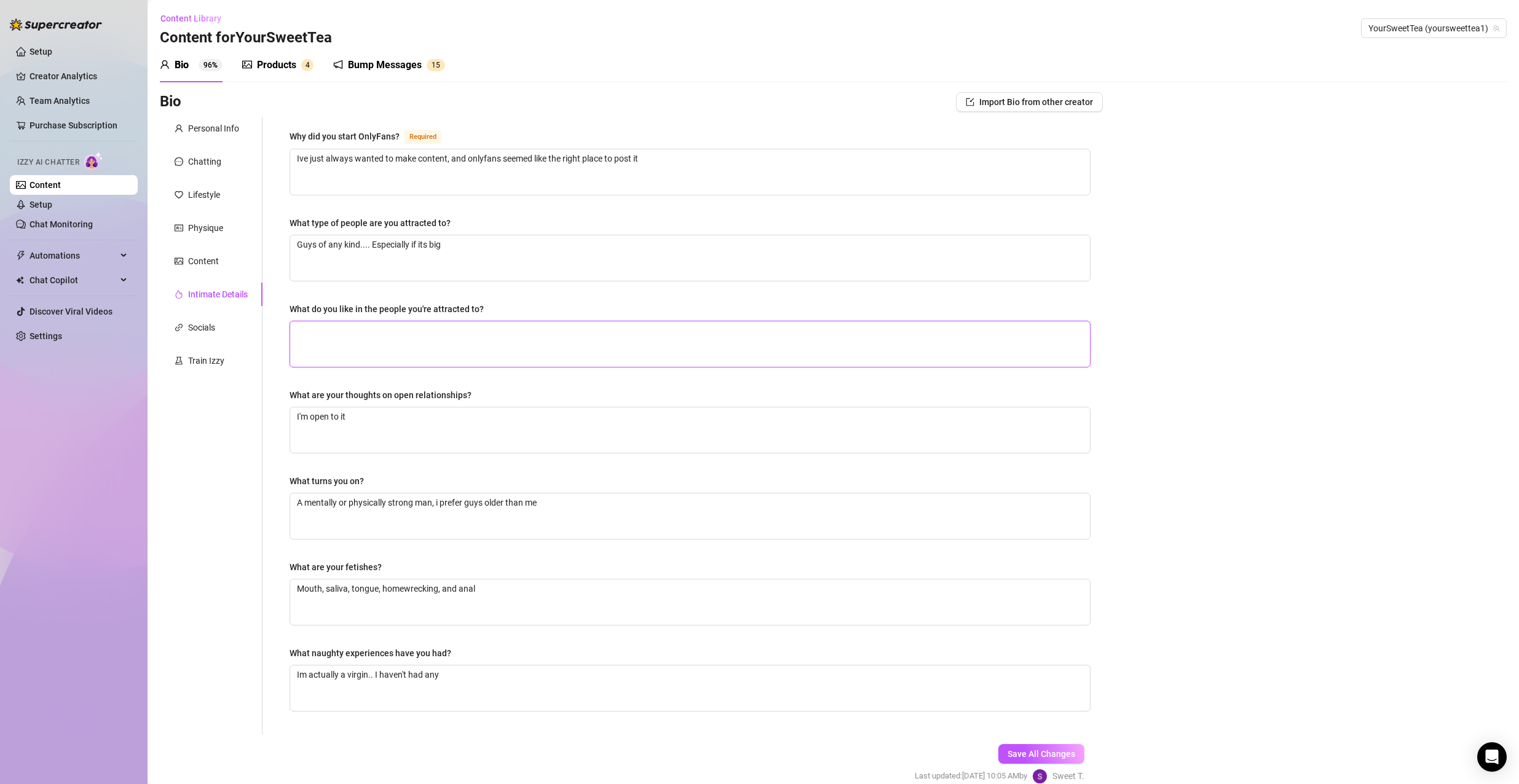
click at [400, 362] on textarea "What do you like in the people you're attracted to?" at bounding box center [690, 344] width 799 height 45
click at [654, 326] on textarea "Physically im not sure, im just not attracted to guys younger than me. I love w…" at bounding box center [690, 344] width 799 height 45
drag, startPoint x: 710, startPoint y: 329, endPoint x: 662, endPoint y: 342, distance: 49.7
click at [662, 342] on textarea "Physically im not sure, im just not attracted to guys younger than me. I love w…" at bounding box center [690, 344] width 799 height 45
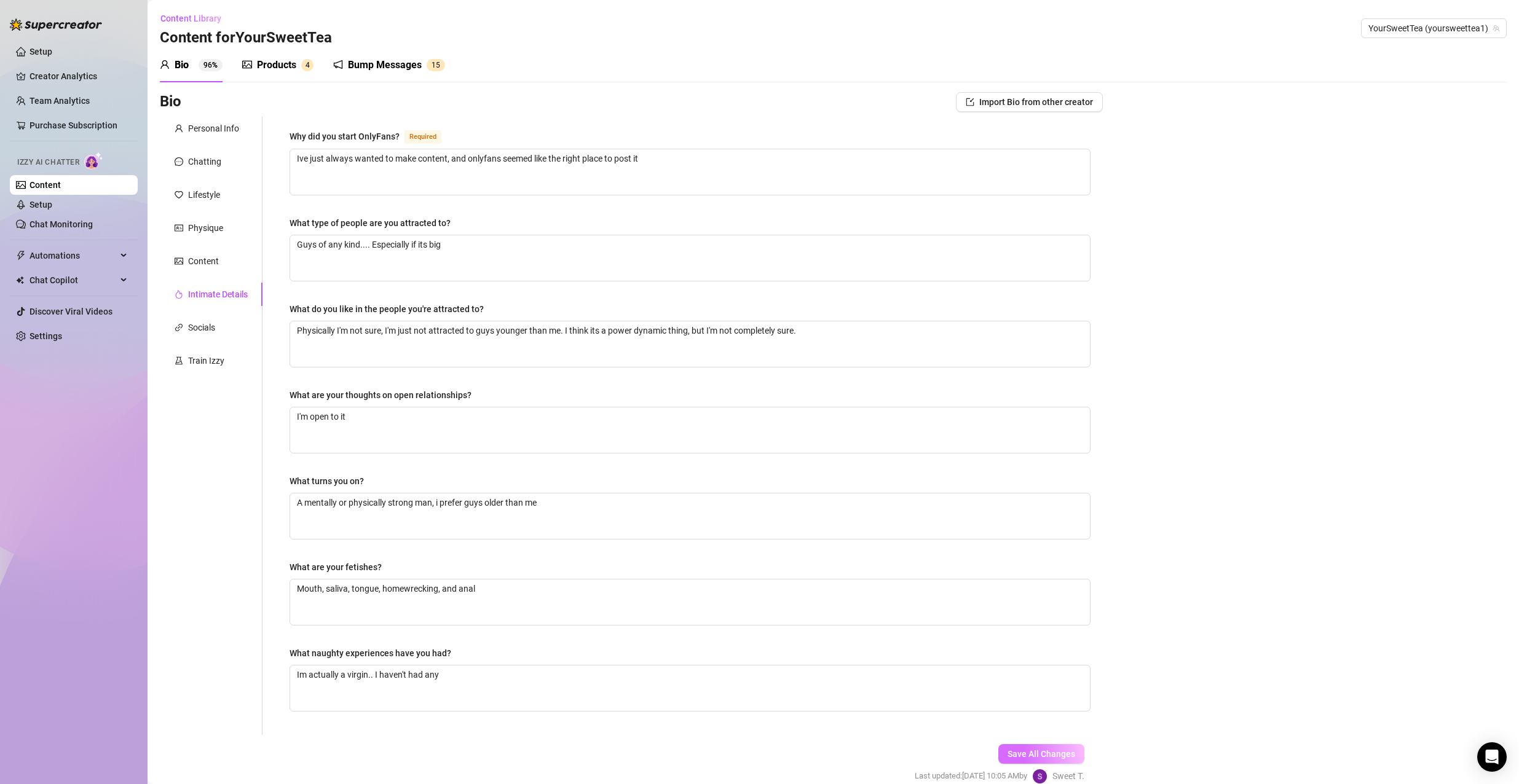
click at [1018, 755] on span "Save All Changes" at bounding box center [1041, 754] width 68 height 10
click at [192, 327] on div "Socials" at bounding box center [201, 327] width 27 height 14
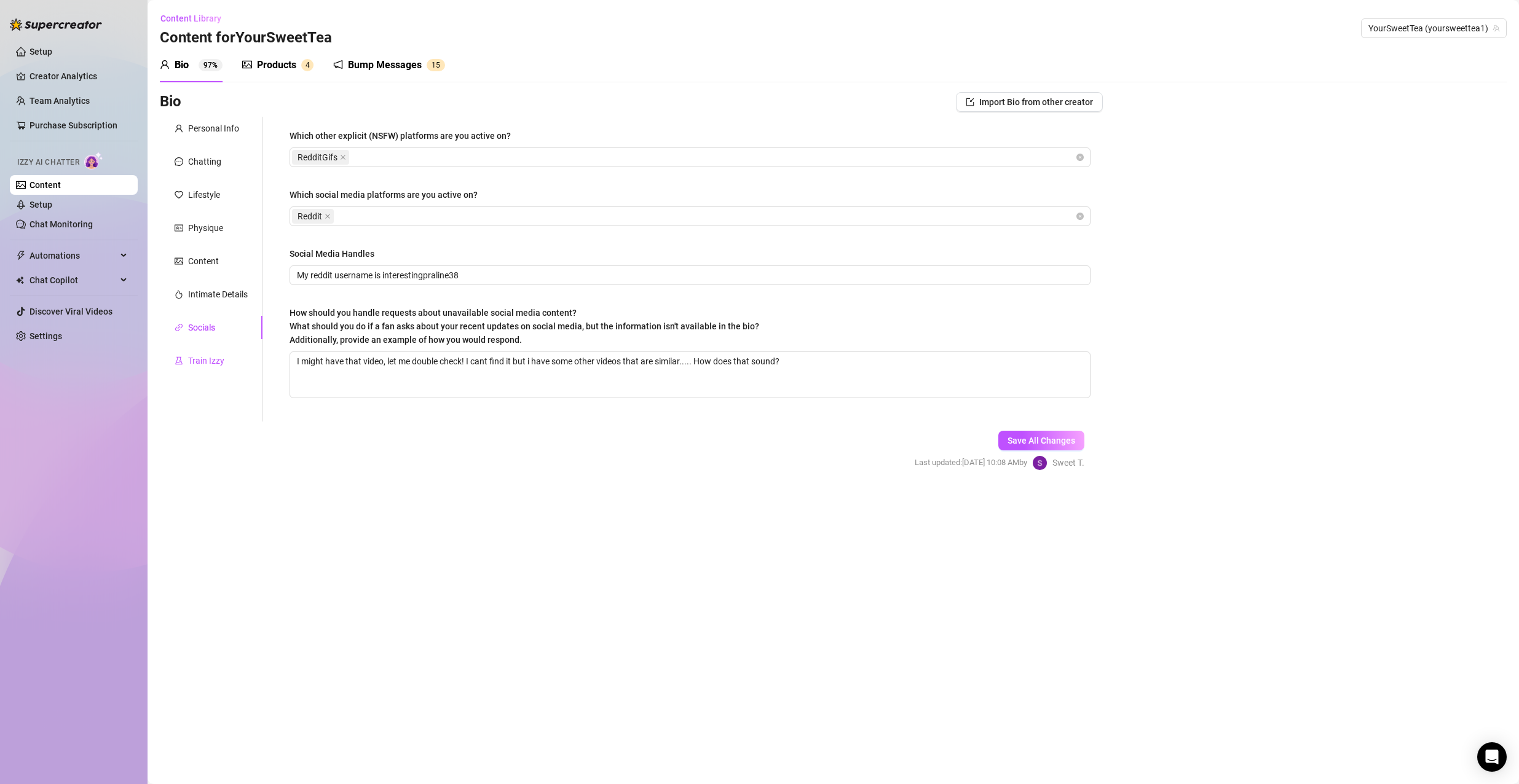
click at [201, 359] on div "Train Izzy" at bounding box center [206, 361] width 36 height 14
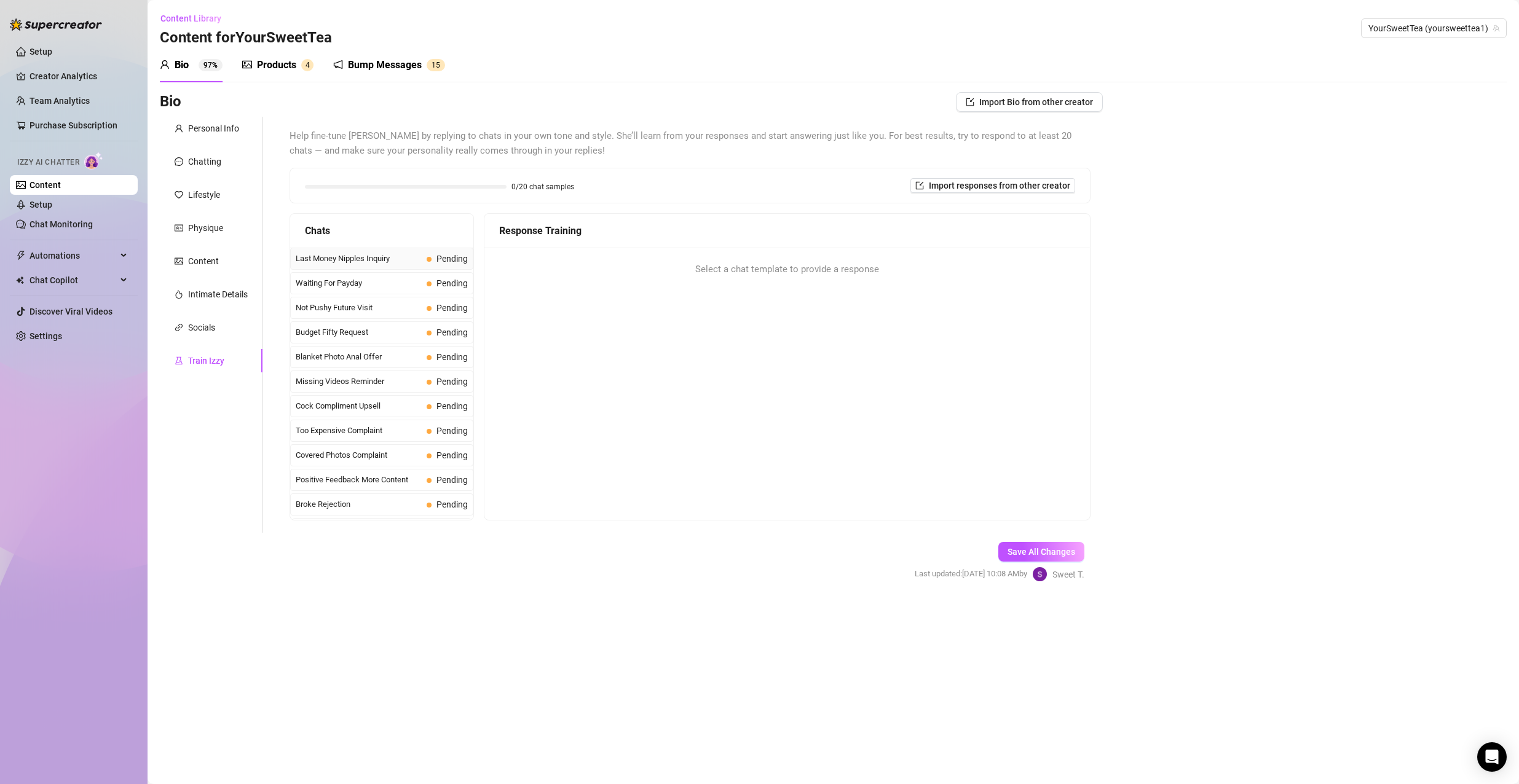
click at [372, 269] on div "Last Money Nipples Inquiry Pending" at bounding box center [382, 259] width 183 height 22
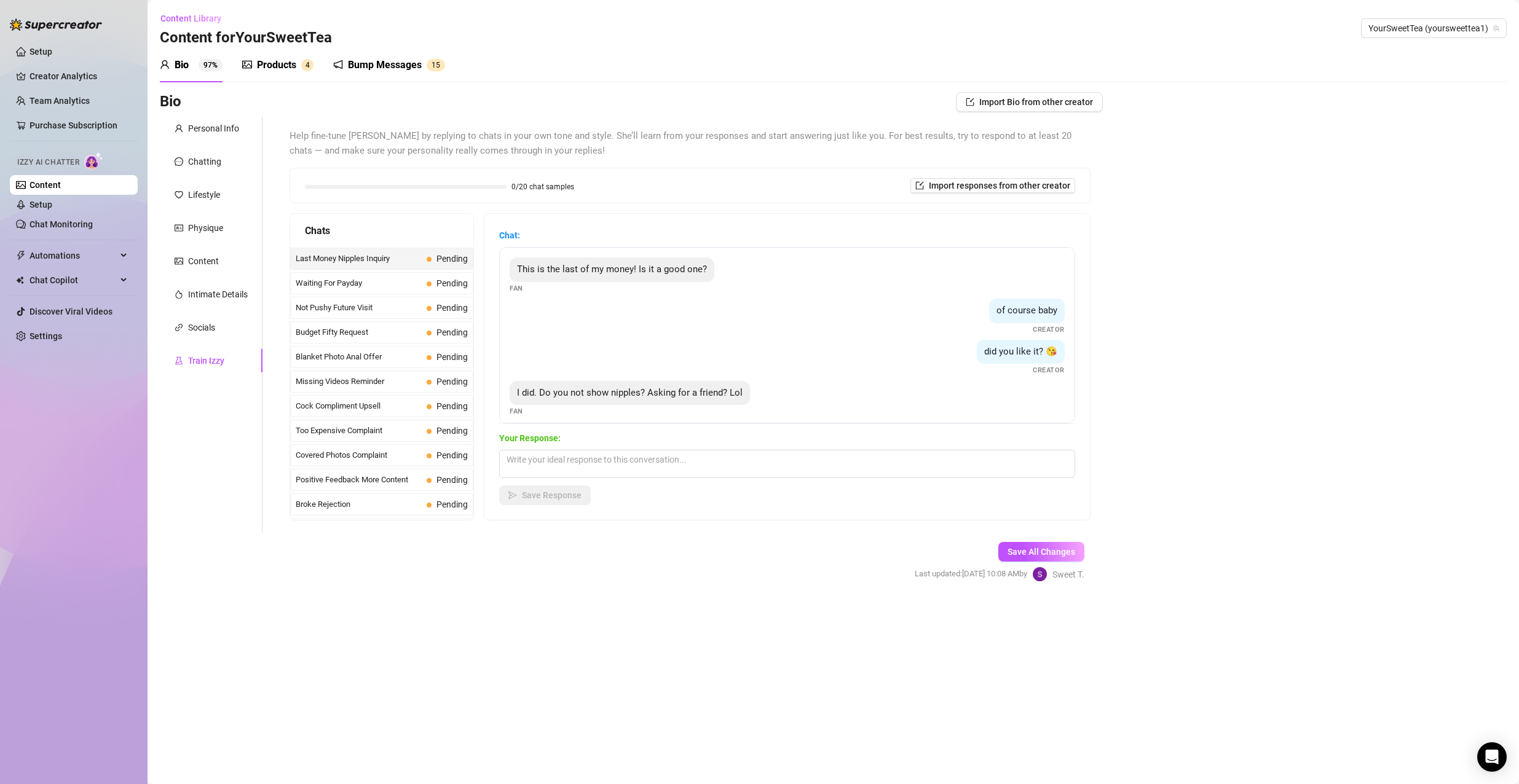
scroll to position [9, 0]
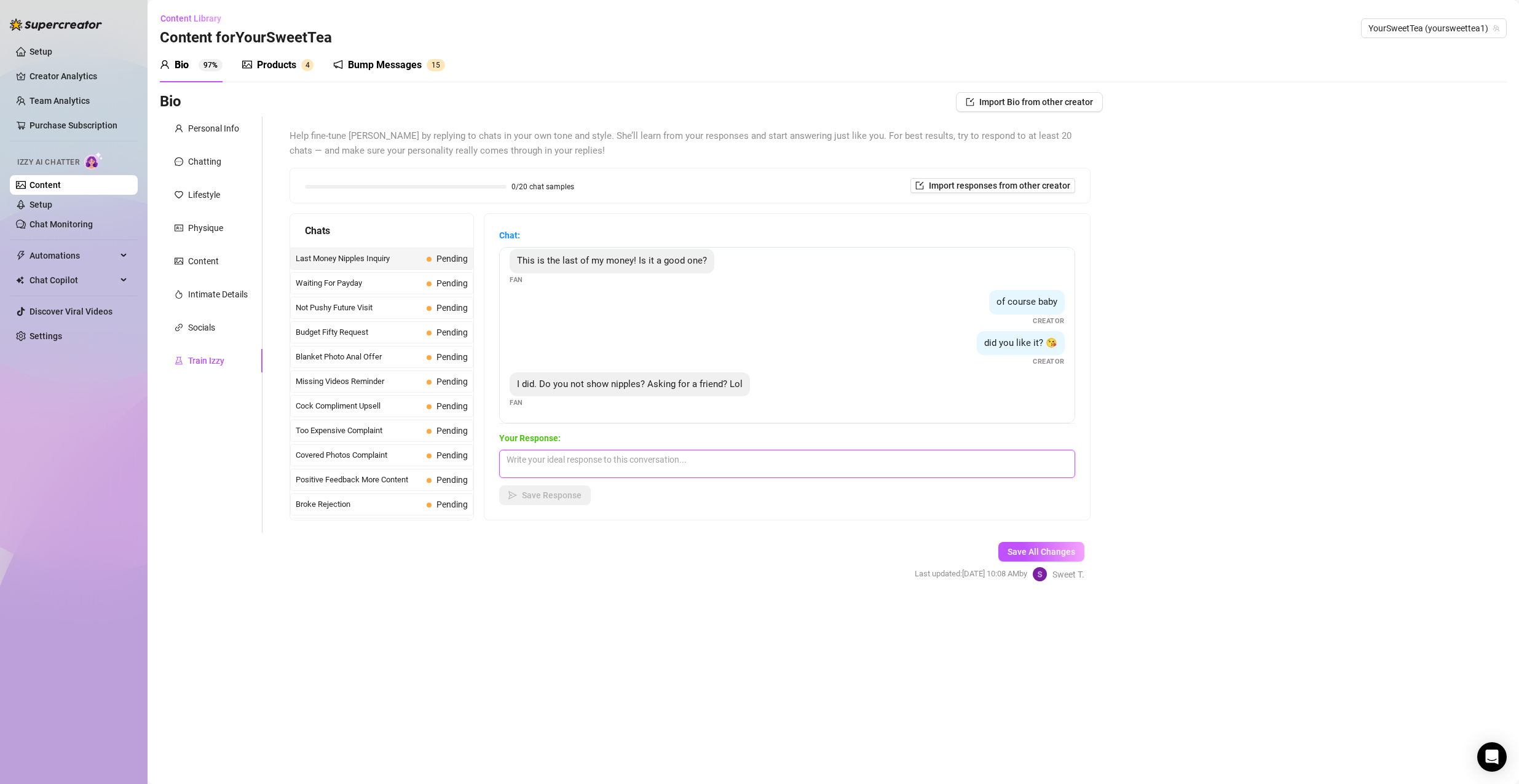
click at [757, 473] on textarea at bounding box center [787, 464] width 576 height 28
click at [771, 459] on textarea "I do show nipples.... I think they look pretty good too, hehe!" at bounding box center [787, 464] width 576 height 28
drag, startPoint x: 741, startPoint y: 457, endPoint x: 590, endPoint y: 459, distance: 151.0
click at [590, 459] on textarea "I do show nipples.... I think they look pretty good too, hehe!" at bounding box center [787, 464] width 576 height 28
click at [532, 488] on button "Save Response" at bounding box center [545, 495] width 92 height 20
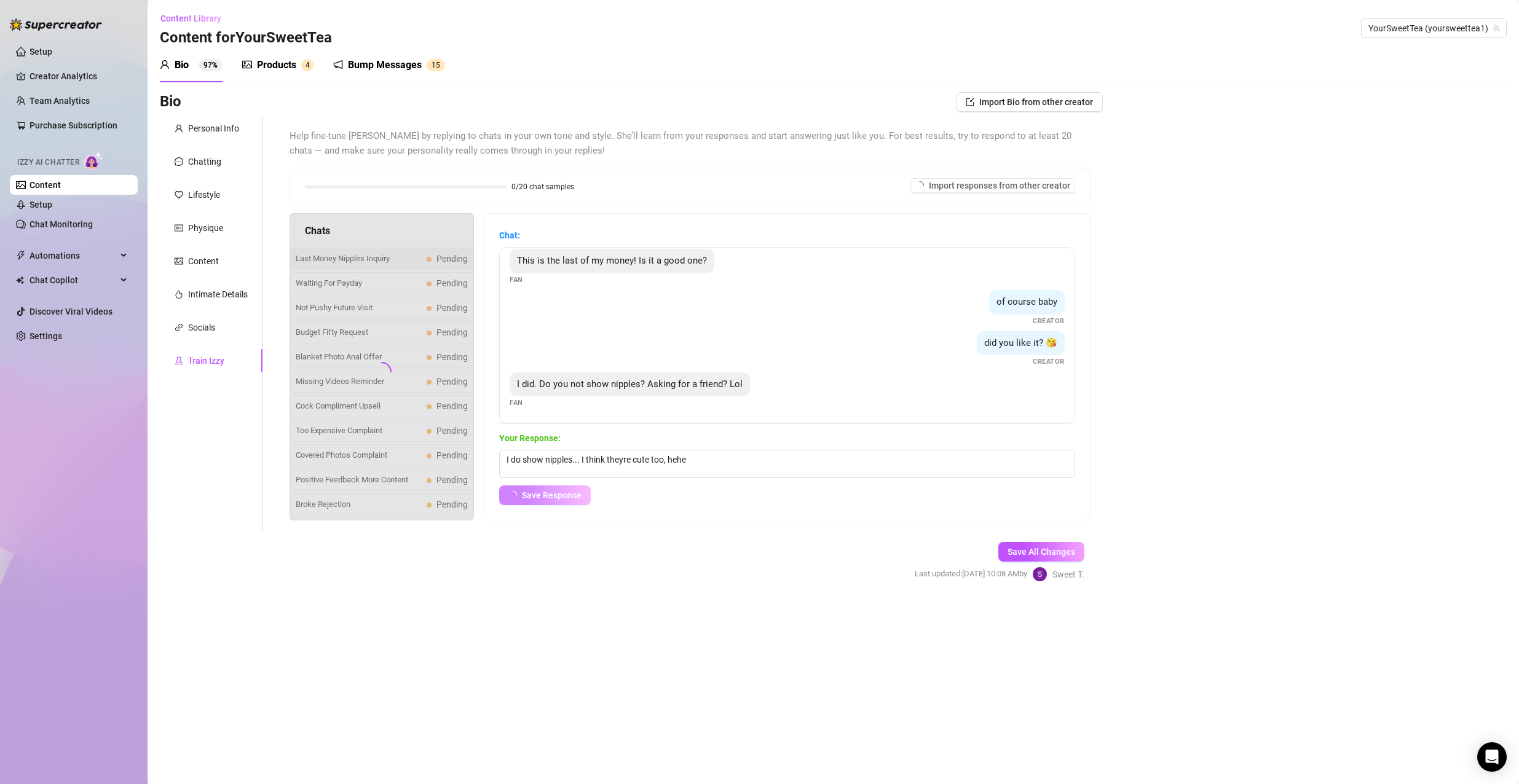
scroll to position [0, 0]
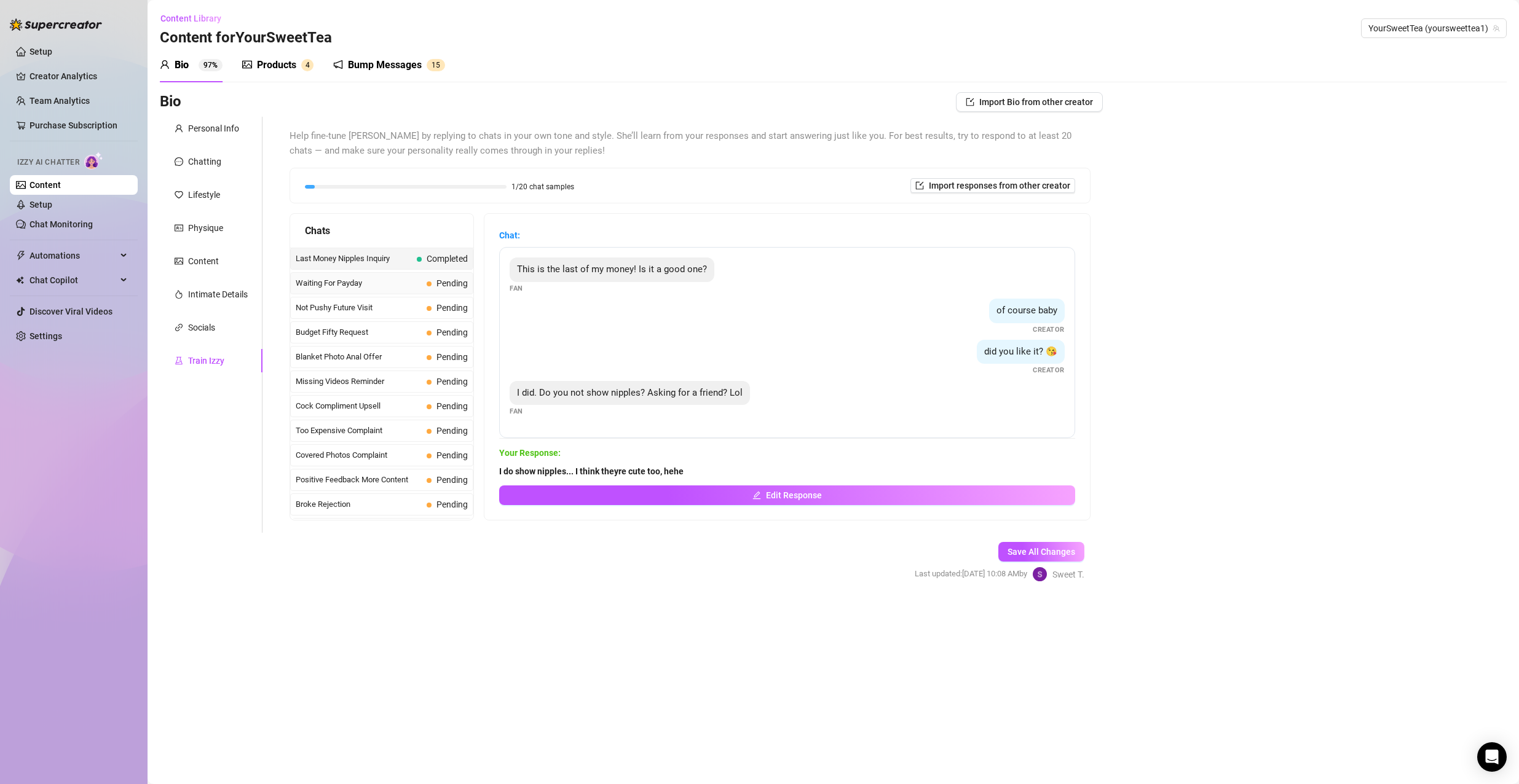
click at [388, 284] on span "Waiting For Payday" at bounding box center [358, 283] width 126 height 13
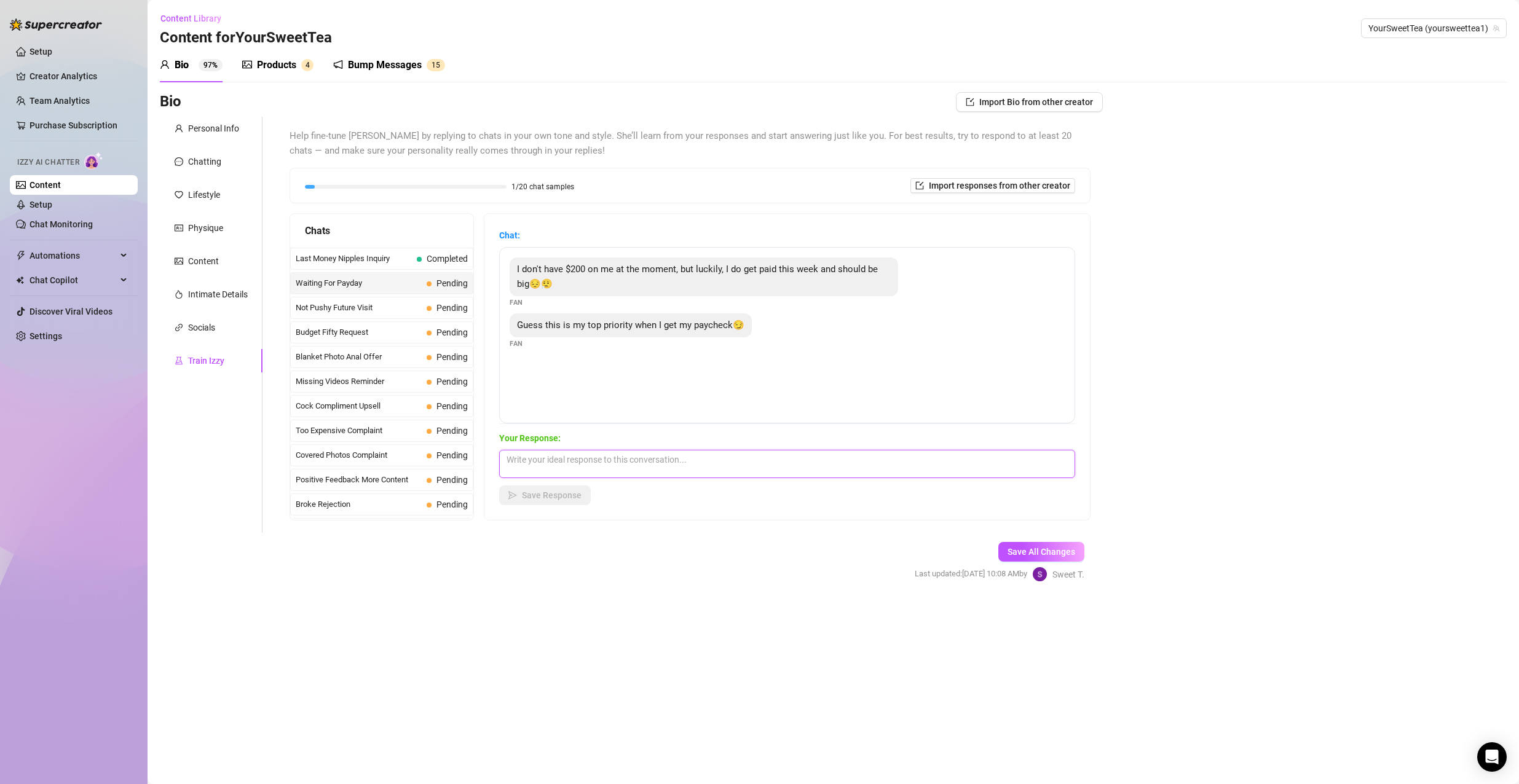
click at [725, 460] on textarea at bounding box center [787, 464] width 576 height 28
click at [894, 283] on div "I don't have $200 on me at the moment, but luckily, I do get paid this week and…" at bounding box center [703, 276] width 388 height 39
click at [740, 466] on textarea at bounding box center [787, 464] width 576 height 28
click at [1031, 189] on span "Import responses from other creator" at bounding box center [999, 185] width 141 height 10
click at [978, 217] on input "search" at bounding box center [987, 218] width 97 height 18
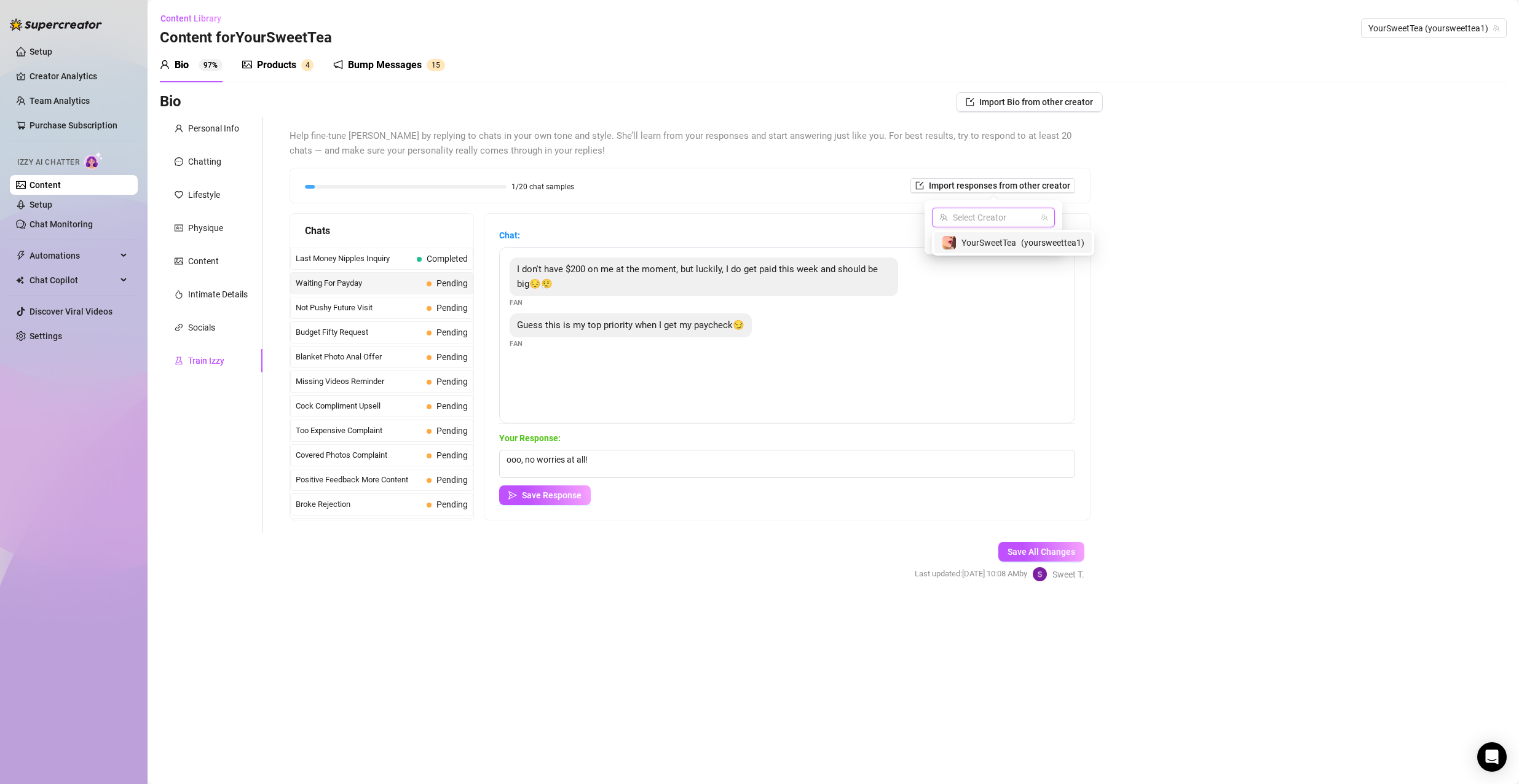
click at [1218, 251] on div "Bio Import Bio from other creator Personal Info Chatting Lifestyle Physique Con…" at bounding box center [833, 347] width 1347 height 511
click at [726, 477] on textarea "ooo, no worries at all!" at bounding box center [787, 464] width 576 height 28
click at [1043, 536] on div "Save All Changes Last updated: [DATE] 10:08 AM by [PERSON_NAME]." at bounding box center [999, 562] width 206 height 59
click at [1031, 545] on button "Save All Changes" at bounding box center [1041, 552] width 86 height 20
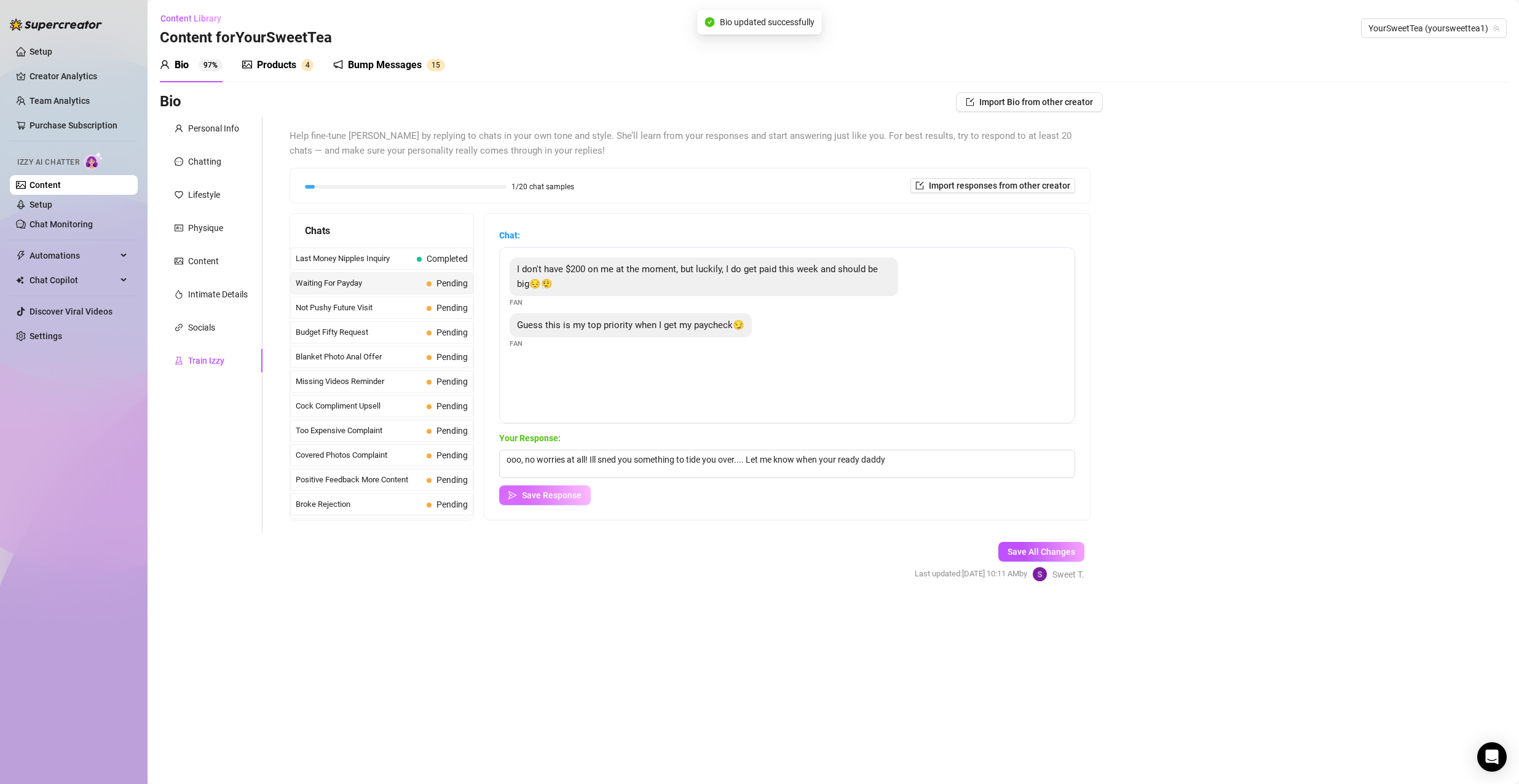
click at [556, 502] on button "Save Response" at bounding box center [545, 495] width 92 height 20
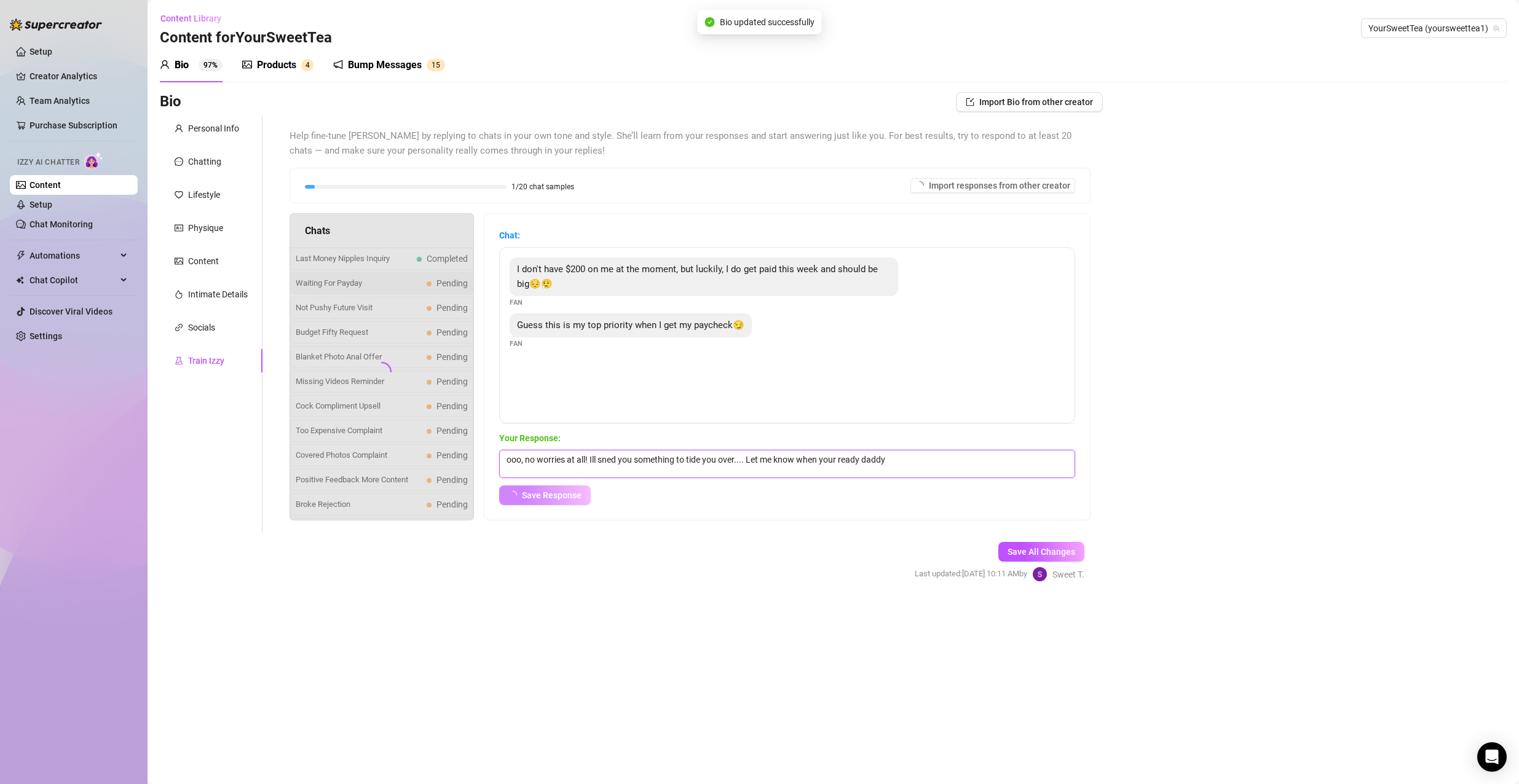
click at [629, 457] on textarea "ooo, no worries at all! Ill sned you something to tide you over.... Let me know…" at bounding box center [787, 464] width 576 height 28
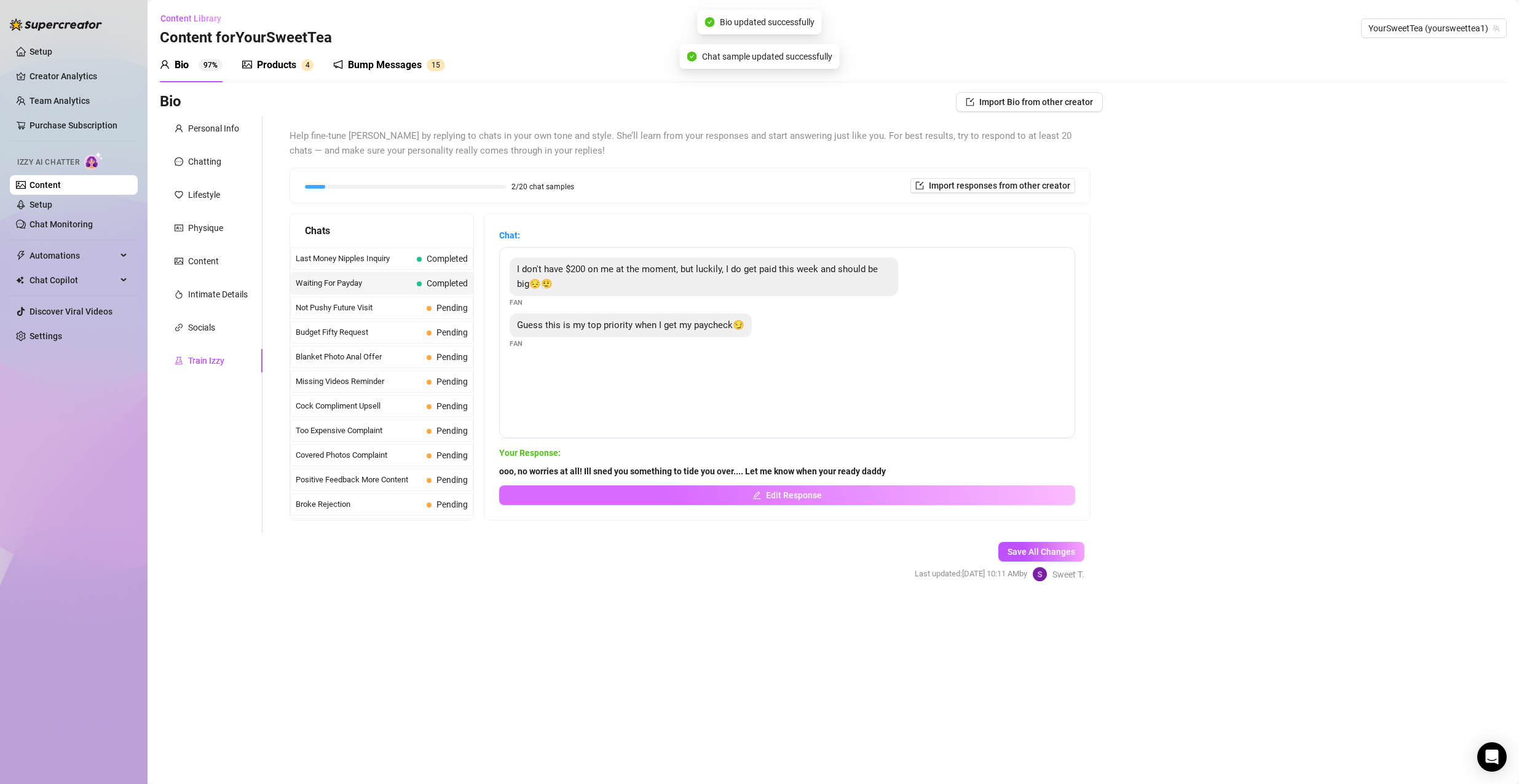
click at [720, 492] on button "Edit Response" at bounding box center [787, 495] width 576 height 20
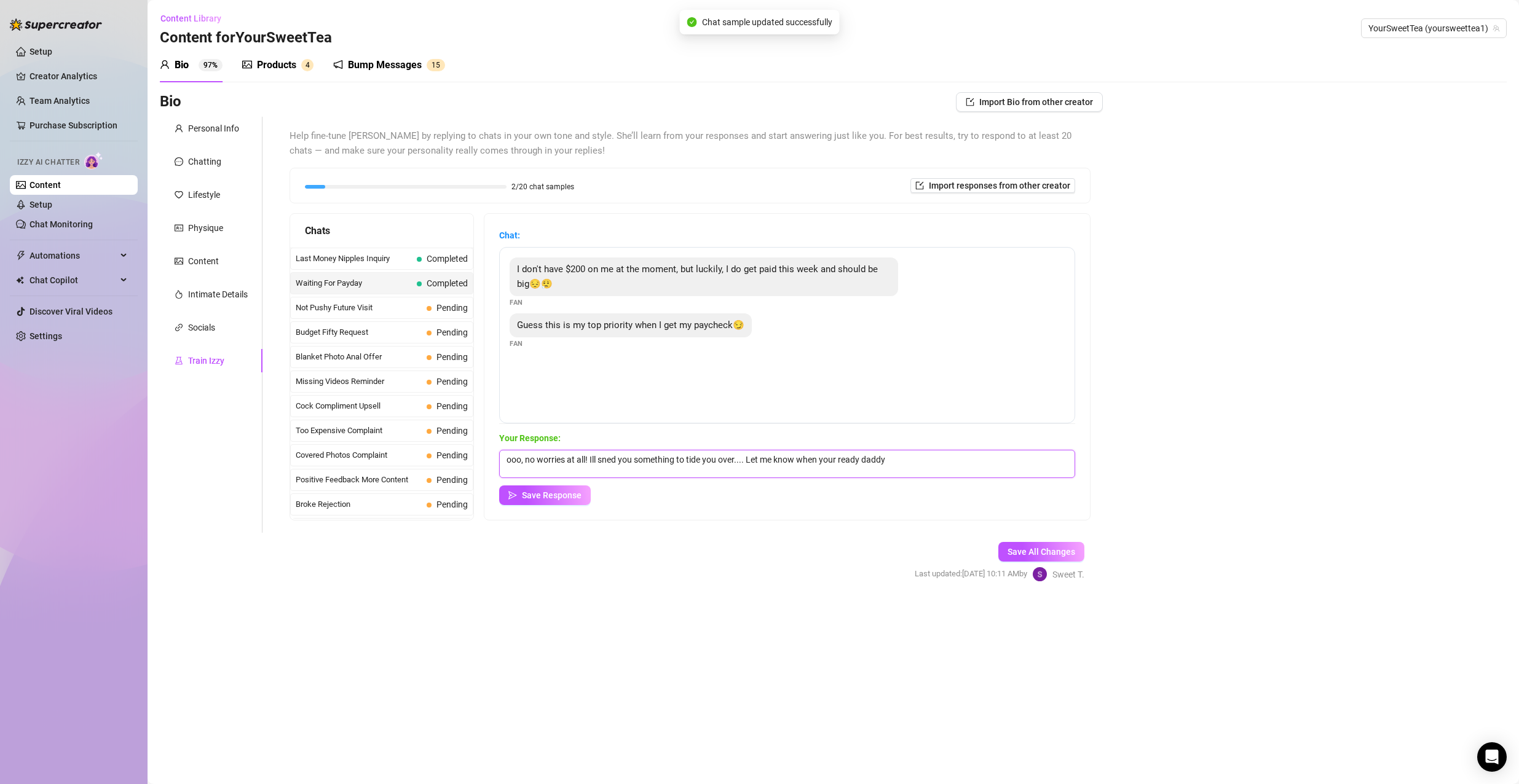
click at [609, 459] on textarea "ooo, no worries at all! Ill sned you something to tide you over.... Let me know…" at bounding box center [787, 464] width 576 height 28
click at [617, 459] on textarea "ooo, no worries at all! Ill sned you something to tide you over.... Let me know…" at bounding box center [787, 464] width 576 height 28
click at [613, 460] on textarea "ooo, no worries at all! Ill sned you something to tide you over.... Let me know…" at bounding box center [787, 464] width 576 height 28
click at [1032, 545] on button "Save All Changes" at bounding box center [1041, 552] width 86 height 20
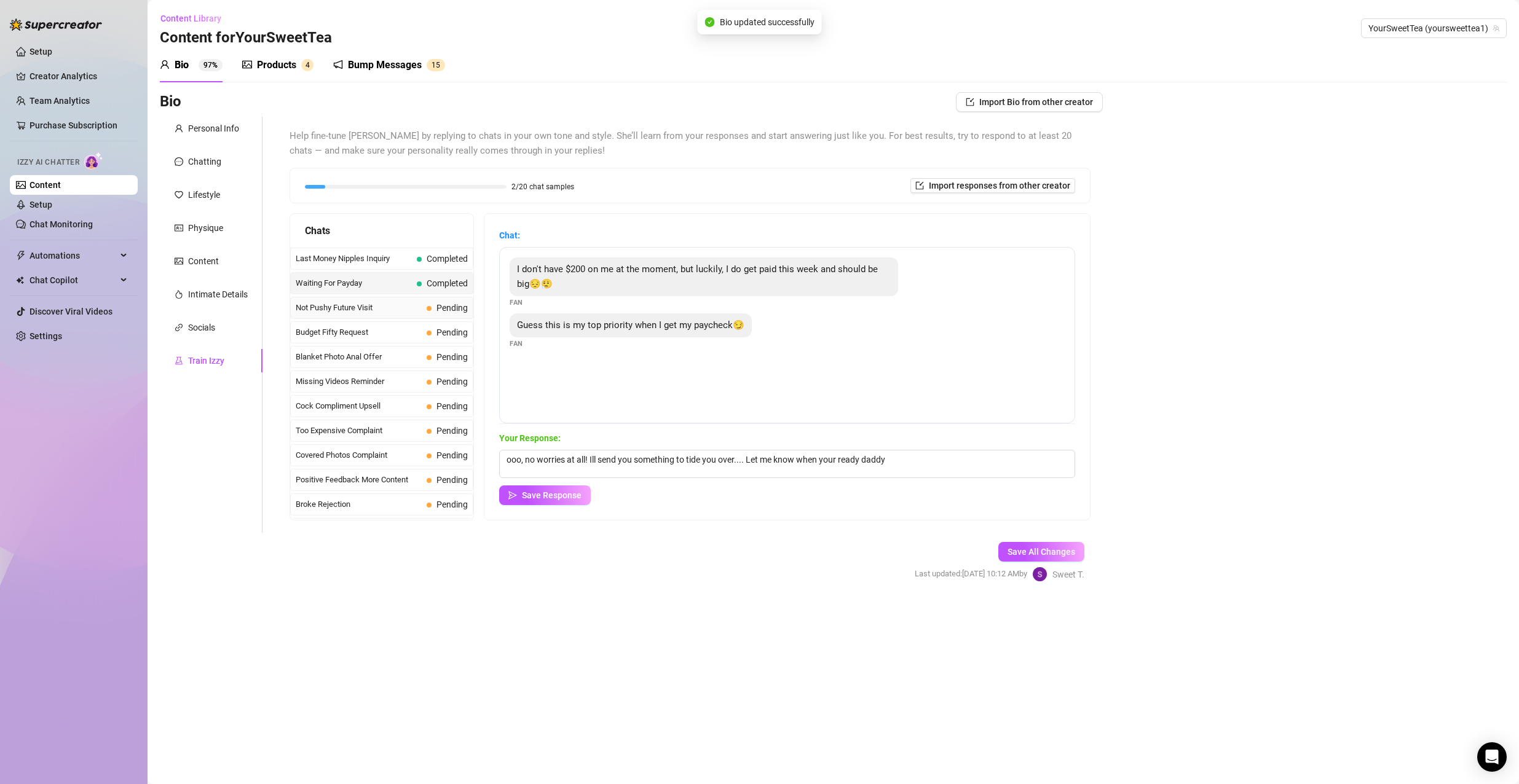
click at [411, 310] on span "Not Pushy Future Visit" at bounding box center [358, 308] width 126 height 13
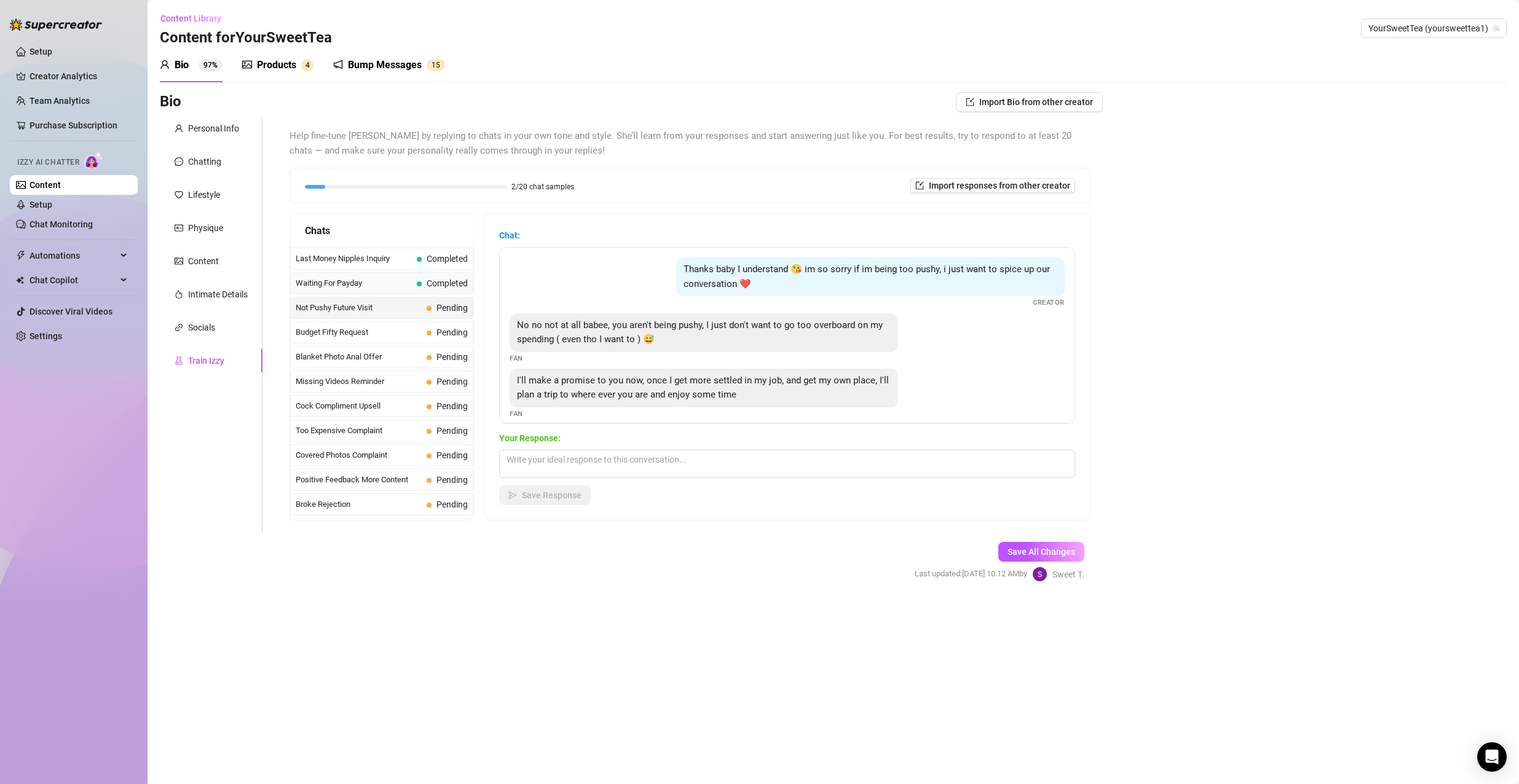
click at [419, 288] on span "Completed" at bounding box center [442, 283] width 51 height 14
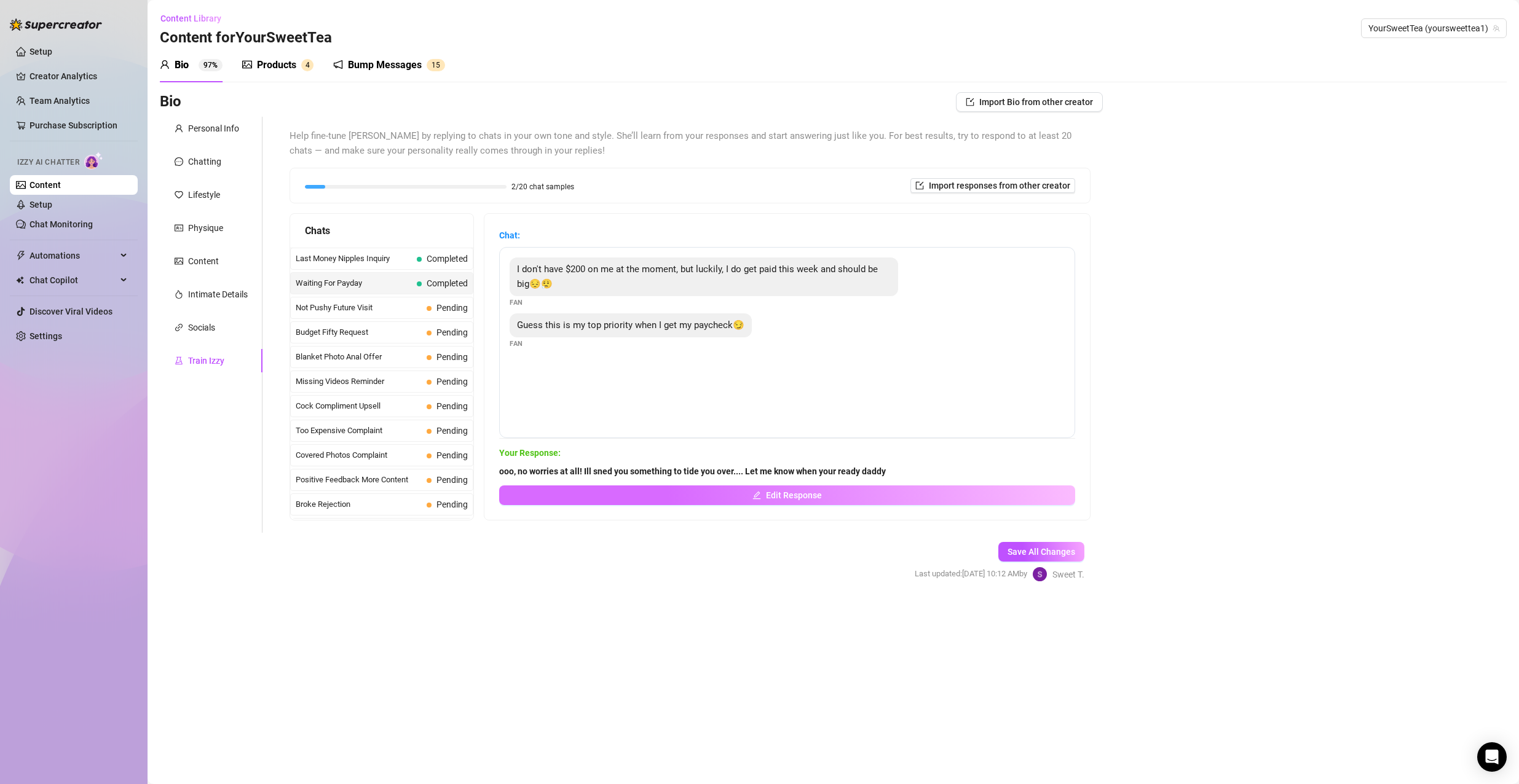
click at [760, 499] on icon "edit" at bounding box center [757, 495] width 9 height 9
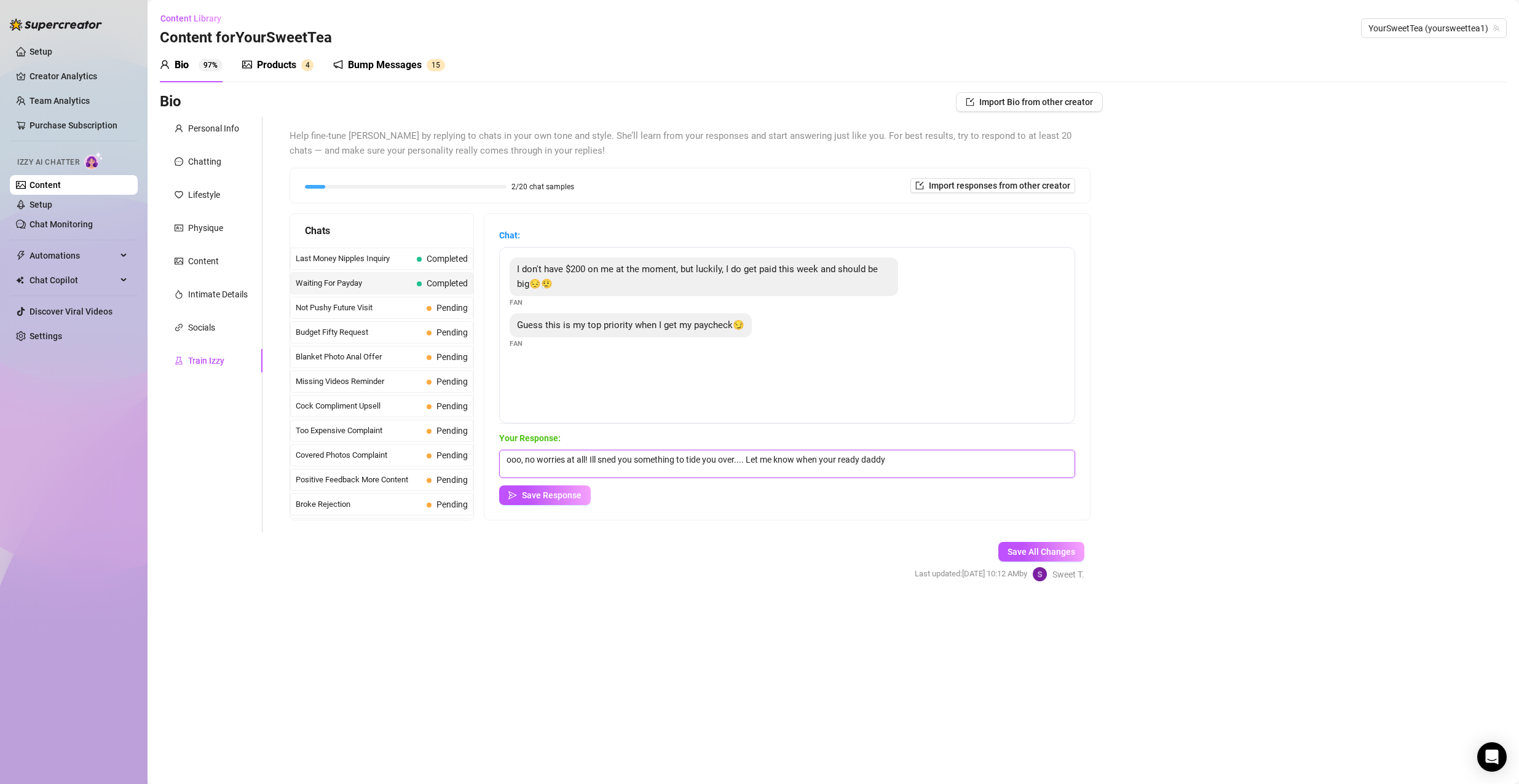
click at [915, 465] on textarea "ooo, no worries at all! Ill sned you something to tide you over.... Let me know…" at bounding box center [787, 464] width 576 height 28
click at [861, 460] on textarea "ooo, no worries at all! Ill sned you something to tide you over.... Let me know…" at bounding box center [787, 464] width 576 height 28
drag, startPoint x: 958, startPoint y: 463, endPoint x: 764, endPoint y: 448, distance: 194.6
click at [764, 448] on div "Your Response: ooo, no worries at all! Ill sned you something to tide you over.…" at bounding box center [787, 468] width 576 height 74
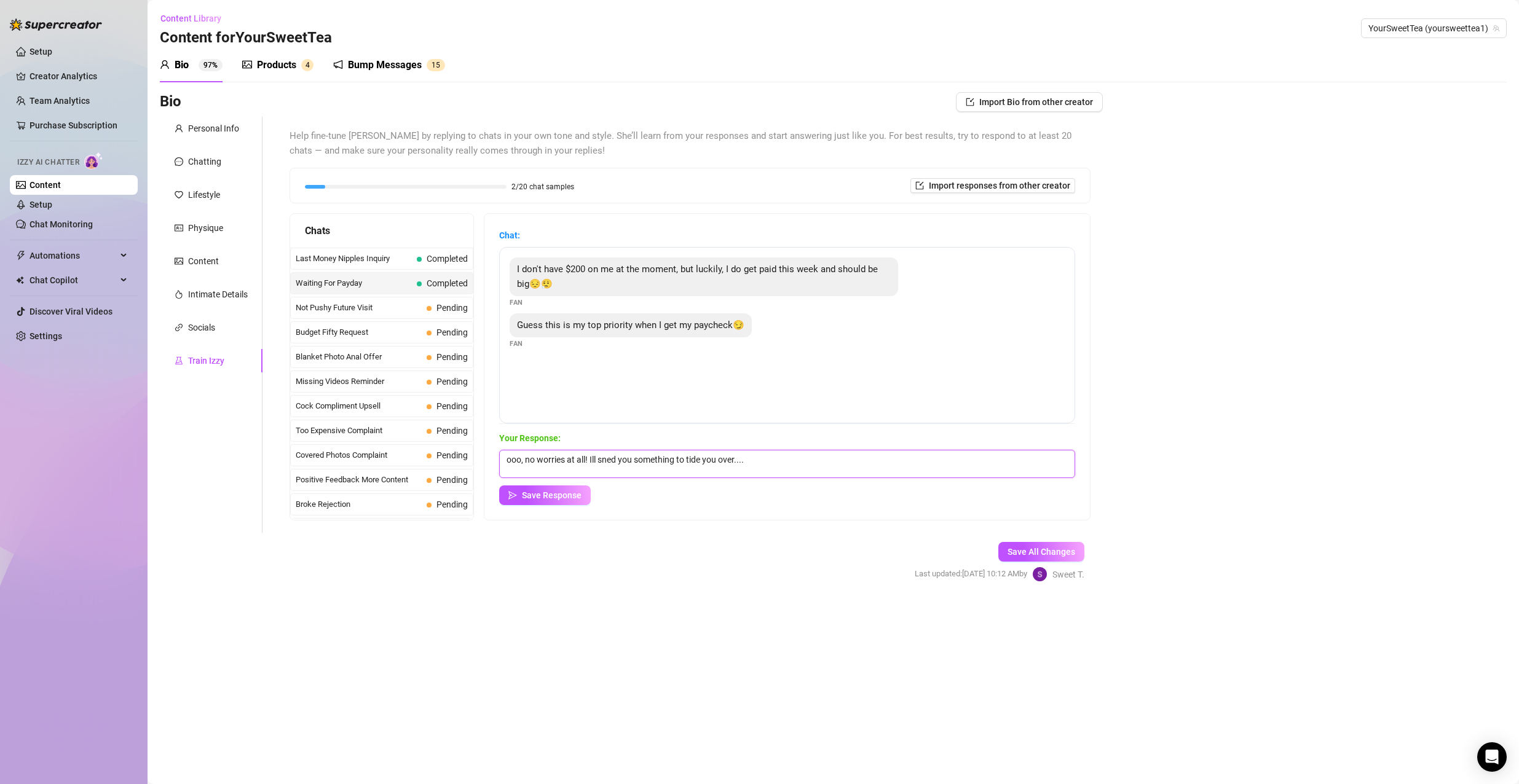
click at [615, 458] on textarea "ooo, no worries at all! Ill sned you something to tide you over...." at bounding box center [787, 464] width 576 height 28
click at [755, 455] on textarea "ooo, no worries at all! Ill send you something to tide you over...." at bounding box center [787, 464] width 576 height 28
click at [959, 457] on textarea "ooo, no worries at all! Ill send you something to tide you over.... Were going …" at bounding box center [787, 464] width 576 height 28
paste textarea "😏"
click at [1035, 551] on span "Save All Changes" at bounding box center [1041, 551] width 68 height 10
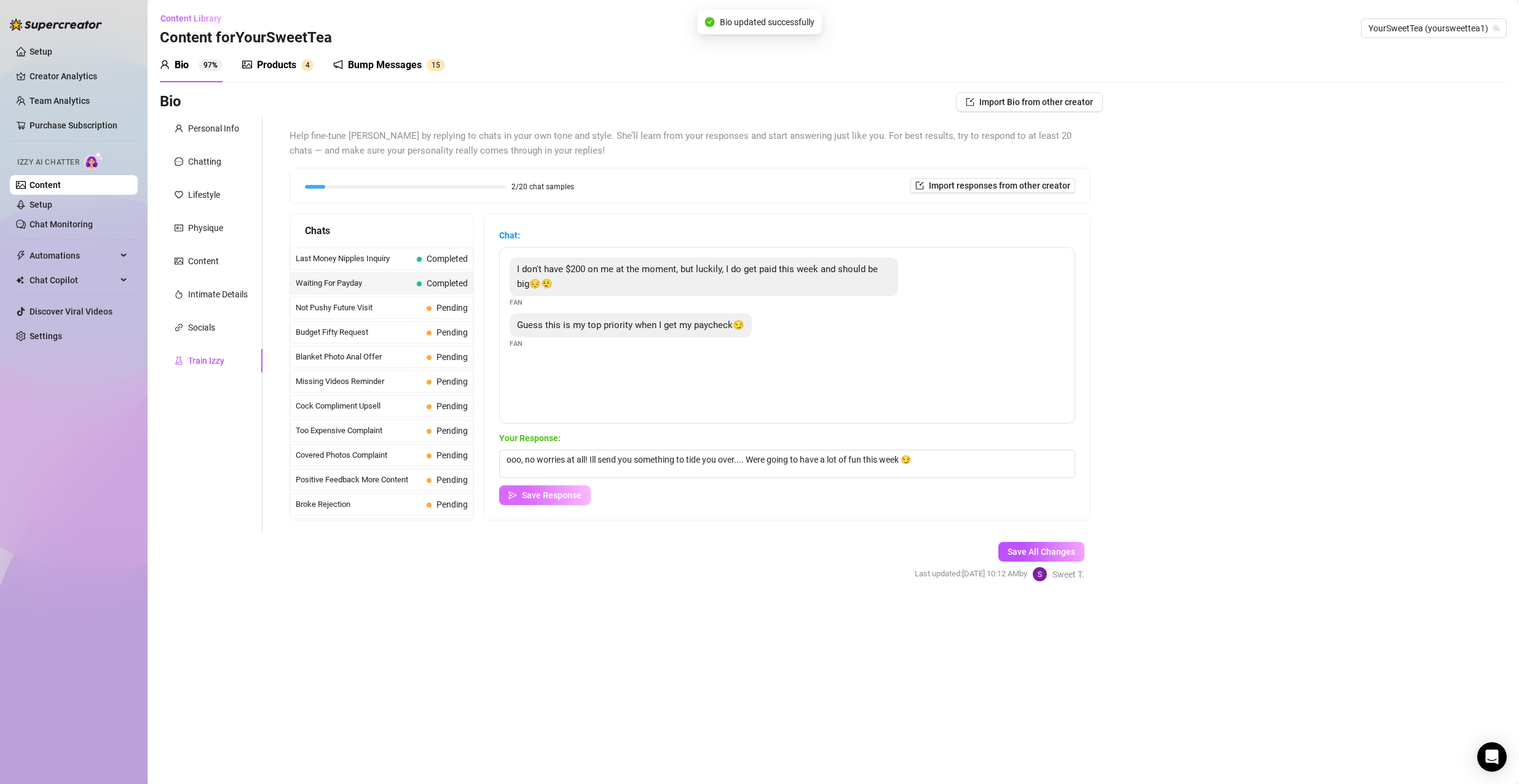
click at [566, 498] on span "Save Response" at bounding box center [551, 495] width 59 height 10
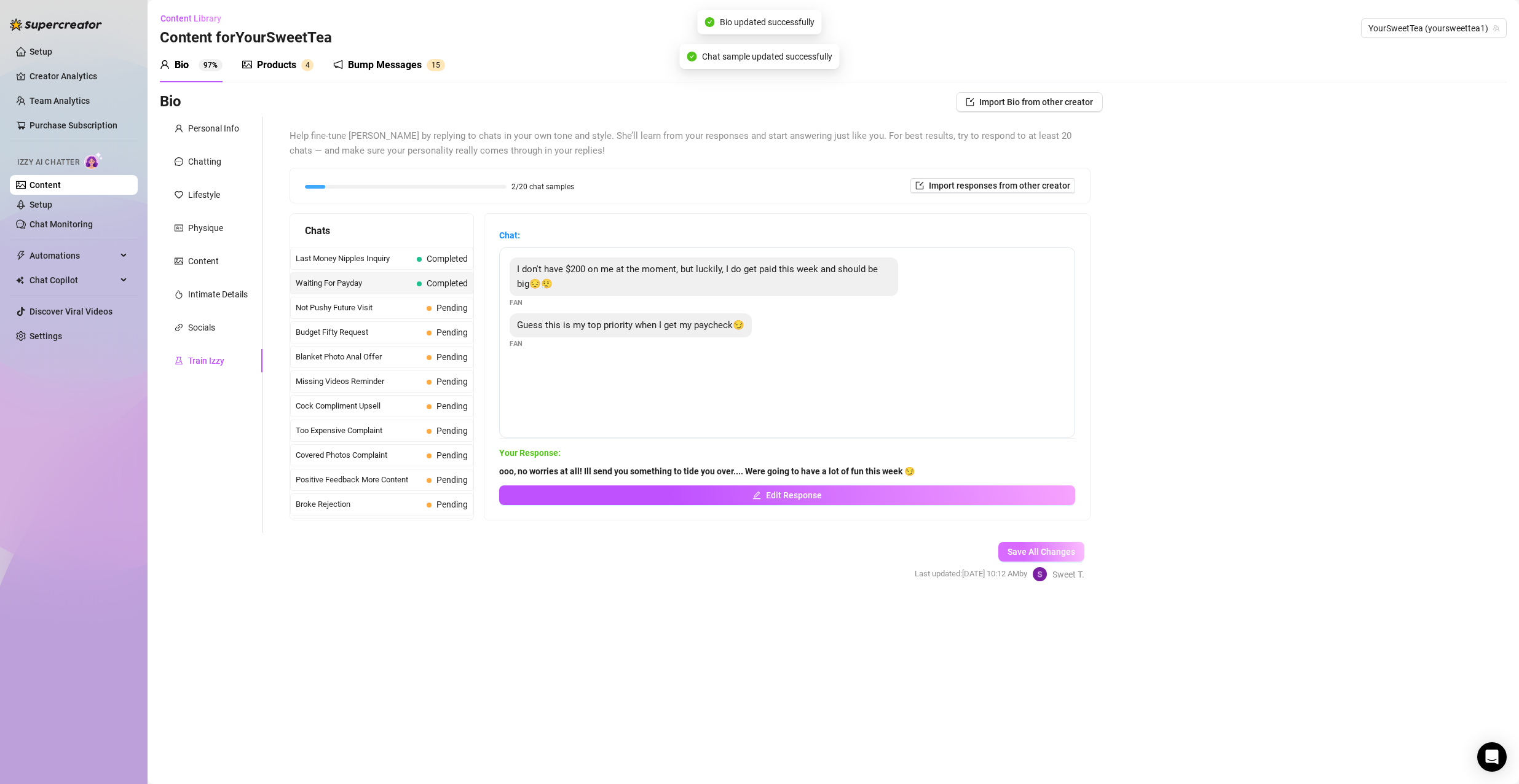
click at [1045, 560] on button "Save All Changes" at bounding box center [1041, 552] width 86 height 20
click at [447, 311] on span "Pending" at bounding box center [452, 307] width 32 height 10
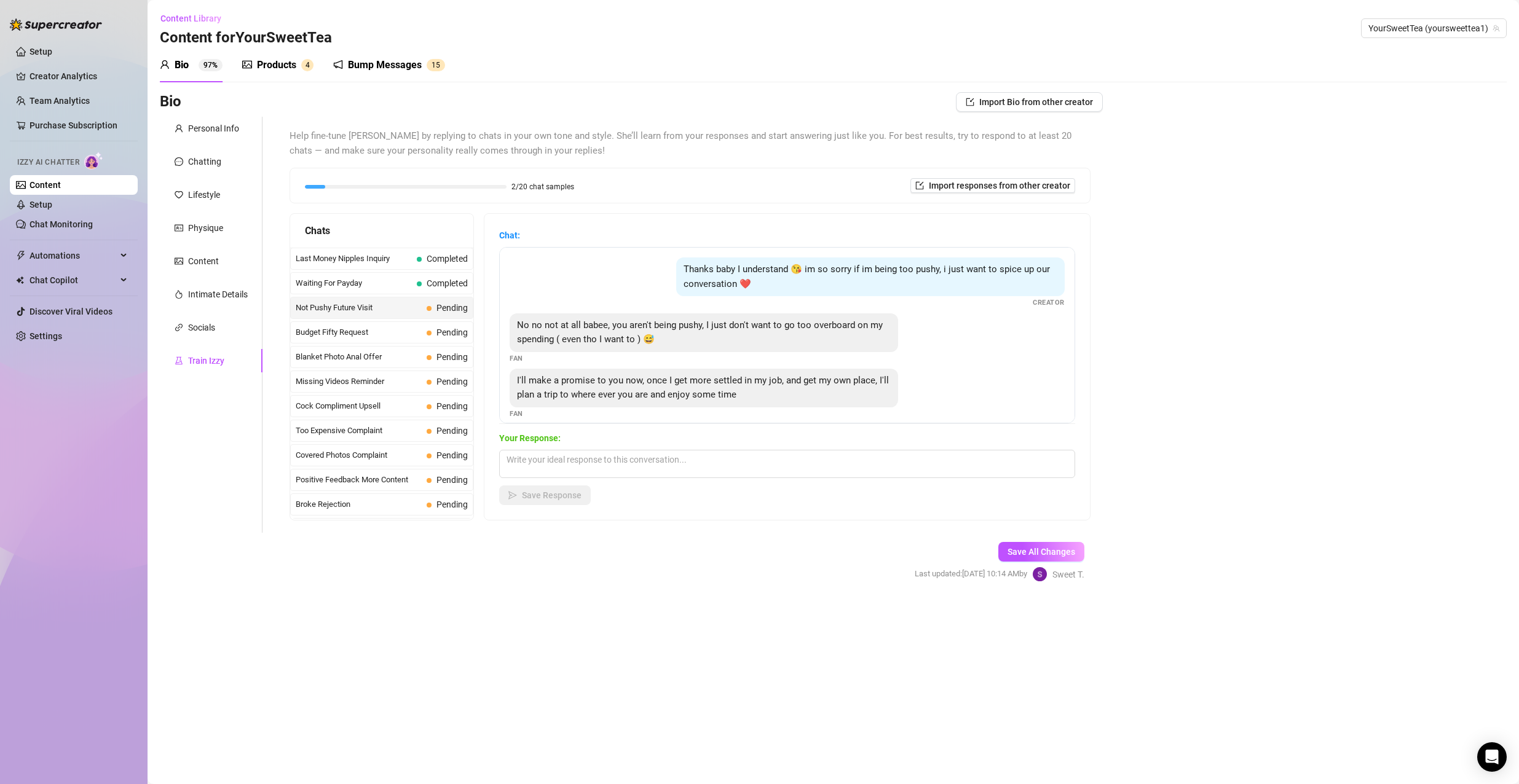
scroll to position [11, 0]
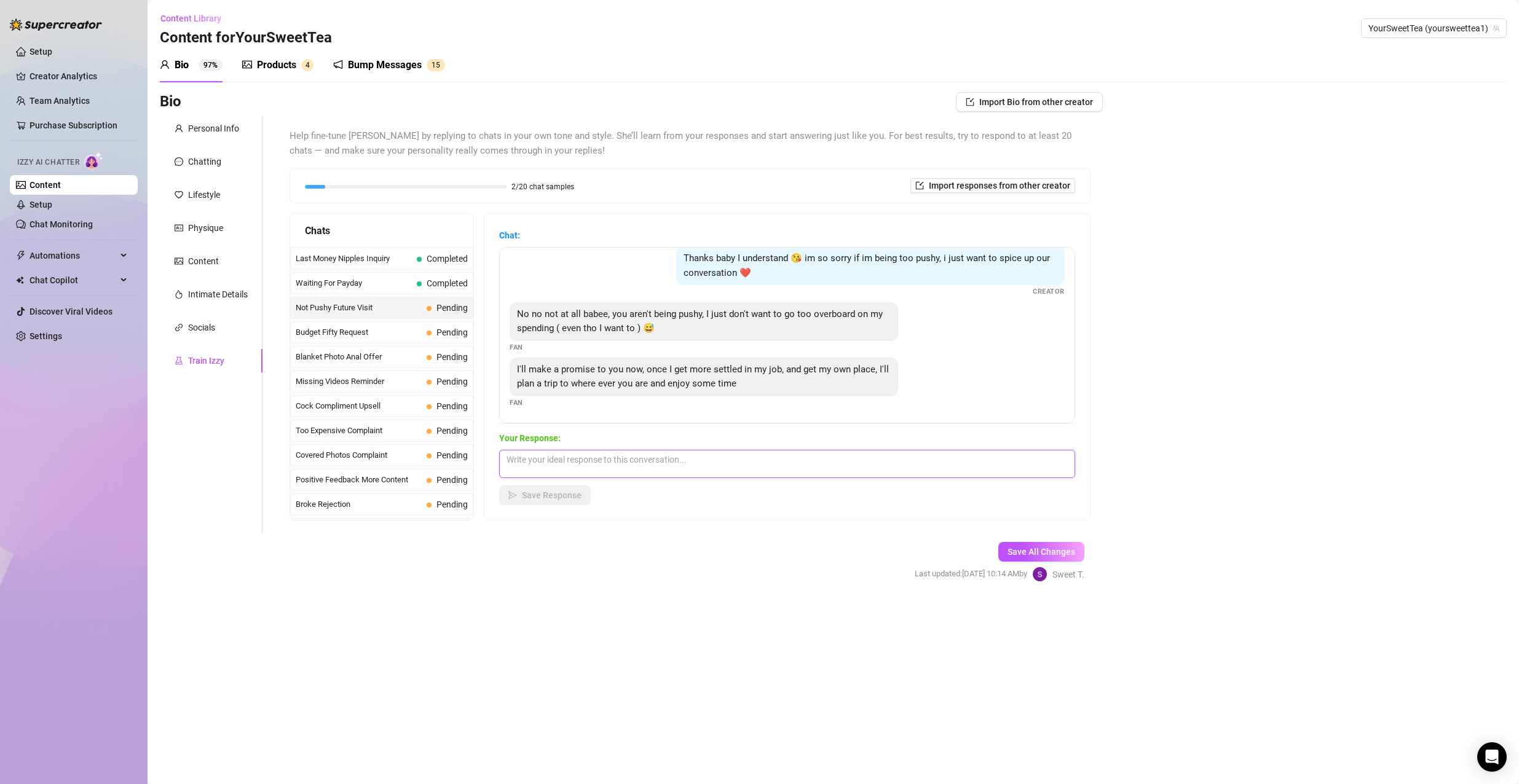
click at [630, 464] on textarea at bounding box center [787, 464] width 576 height 28
click at [738, 462] on textarea "awwww, no worries! In this economy i completely get it" at bounding box center [787, 464] width 576 height 28
click at [757, 452] on textarea "awwww, no worries! In this economy i completely get it I would love to spend so…" at bounding box center [787, 464] width 576 height 28
drag, startPoint x: 867, startPoint y: 459, endPoint x: 864, endPoint y: 446, distance: 13.3
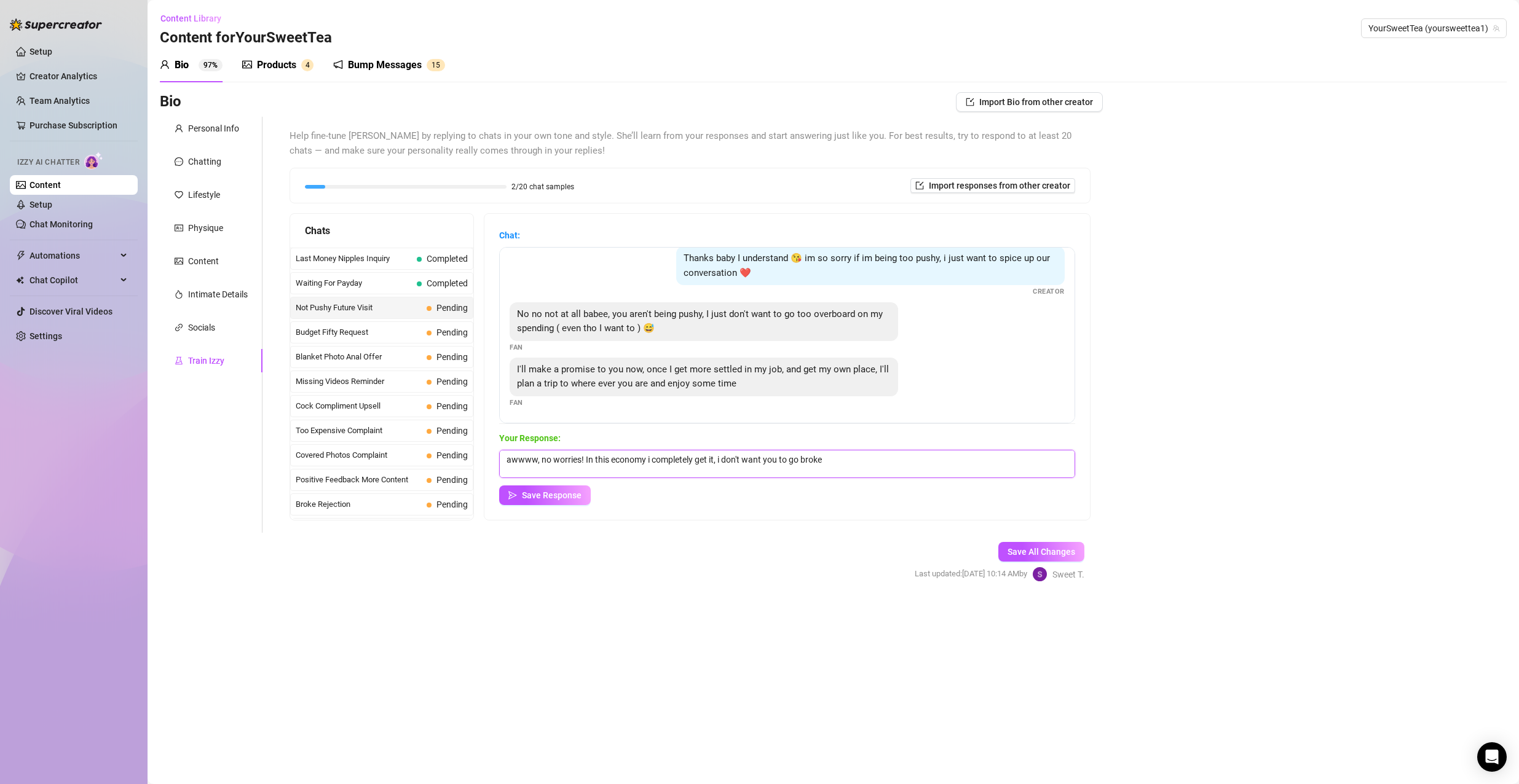
click at [851, 429] on div "Chat: Thanks baby I understand 😘 im so sorry if im being too pushy, i just want…" at bounding box center [787, 367] width 576 height 276
click at [820, 467] on textarea "awwww, no worries! In this economy i completely get it daddy I would love to sp…" at bounding box center [787, 464] width 576 height 28
click at [765, 457] on textarea "awwww, no worries! In this economy i completely get it daddy I would love to sp…" at bounding box center [787, 464] width 576 height 28
paste textarea "❤️❤️😭"
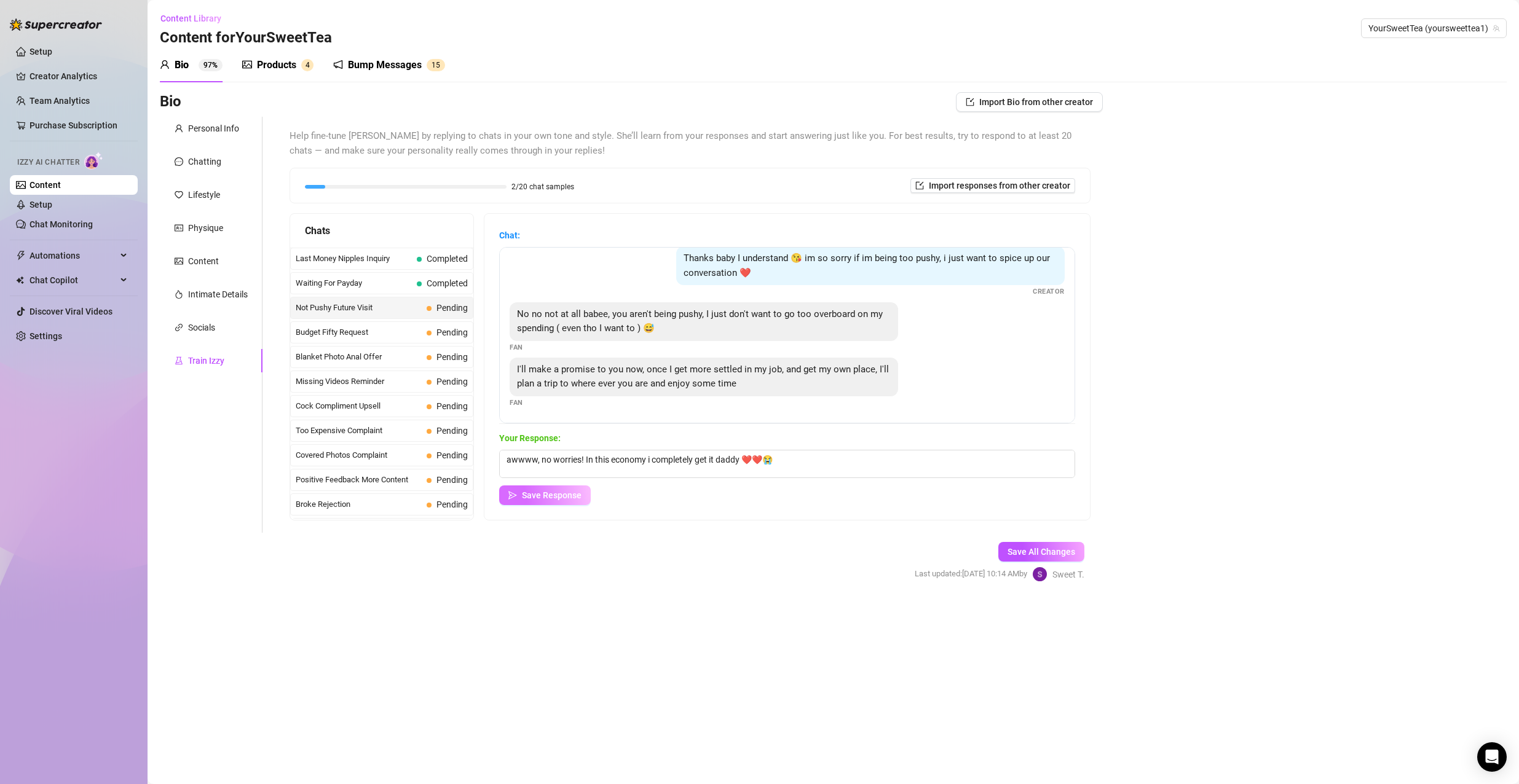
click at [561, 487] on button "Save Response" at bounding box center [545, 495] width 92 height 20
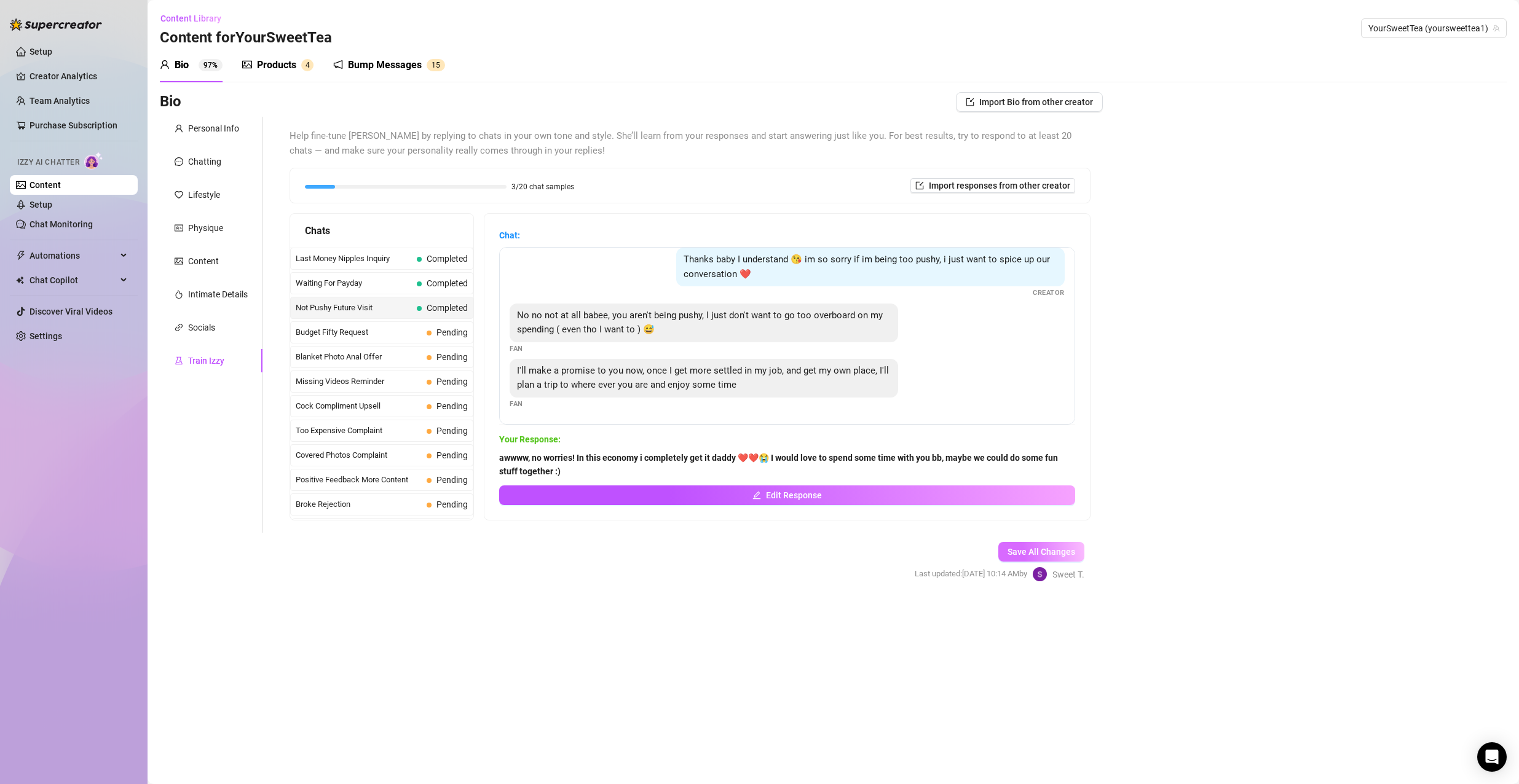
click at [1043, 555] on span "Save All Changes" at bounding box center [1041, 551] width 68 height 10
click at [435, 323] on div "Budget Fifty Request Pending" at bounding box center [382, 332] width 183 height 22
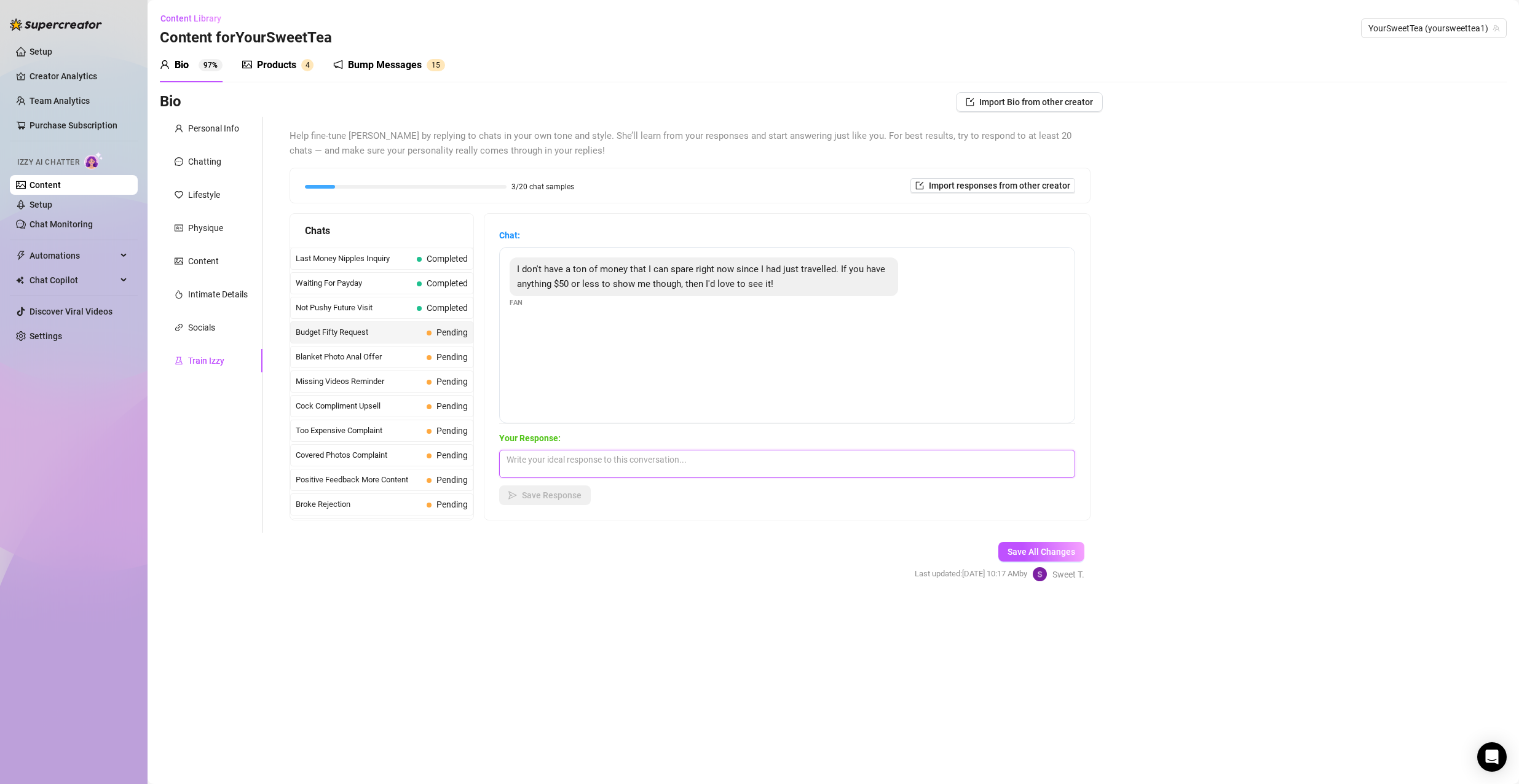
click at [752, 468] on textarea at bounding box center [787, 464] width 576 height 28
click at [856, 465] on textarea "I actually have a bundle on sale right now! Its normally $80, but its a summer …" at bounding box center [787, 464] width 576 height 28
click at [857, 465] on textarea "I actually have a bundle on sale right now! Its normally $80, but its a summer …" at bounding box center [787, 464] width 576 height 28
click at [861, 456] on textarea "I actually have a bundle on sale right now! Its normally $80, but its a summer …" at bounding box center [787, 464] width 576 height 28
click at [978, 459] on textarea "I actually have a bundle on sale right now! Its normally $80, but its a summer …" at bounding box center [787, 464] width 576 height 28
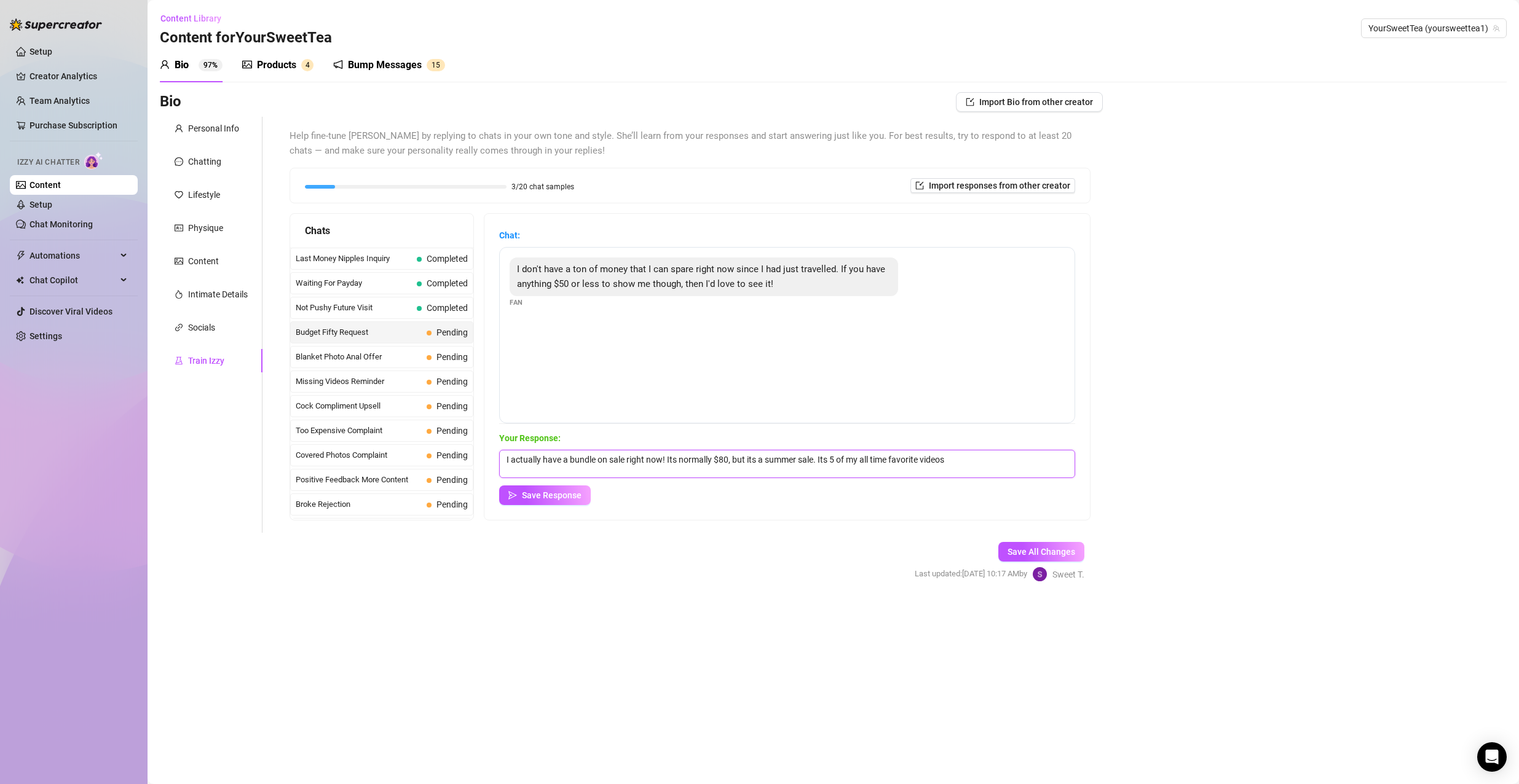
scroll to position [1, 0]
click at [1006, 464] on textarea "I actually have a bundle on sale right now! Its normally $80, but its a summer …" at bounding box center [787, 464] width 576 height 28
paste textarea "❤️❤️😭"
drag, startPoint x: 1003, startPoint y: 471, endPoint x: 950, endPoint y: 453, distance: 56.0
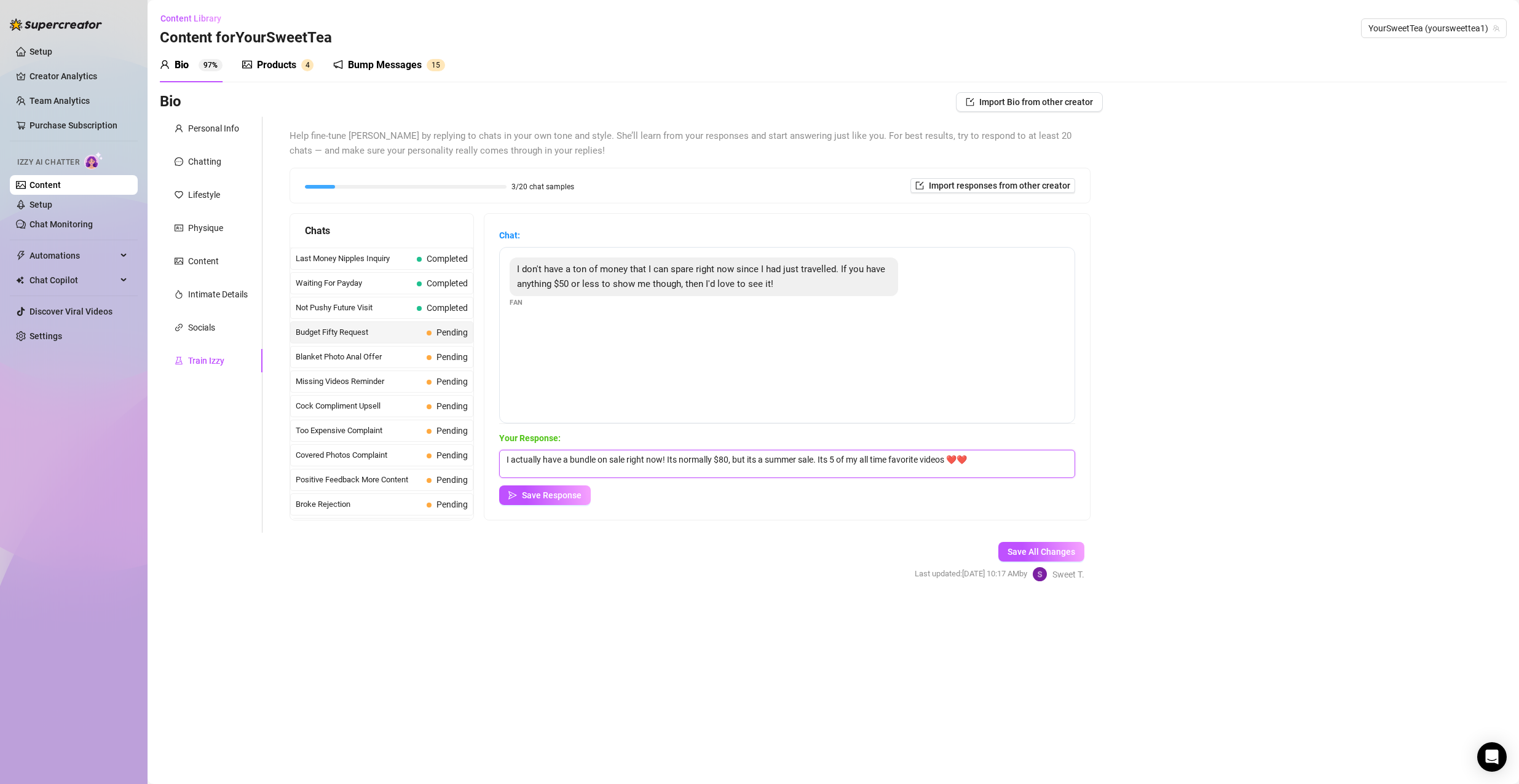
click at [950, 453] on textarea "I actually have a bundle on sale right now! Its normally $80, but its a summer …" at bounding box center [787, 464] width 576 height 28
paste textarea "😏🤭🤭"
click at [546, 491] on span "Save Response" at bounding box center [551, 495] width 59 height 10
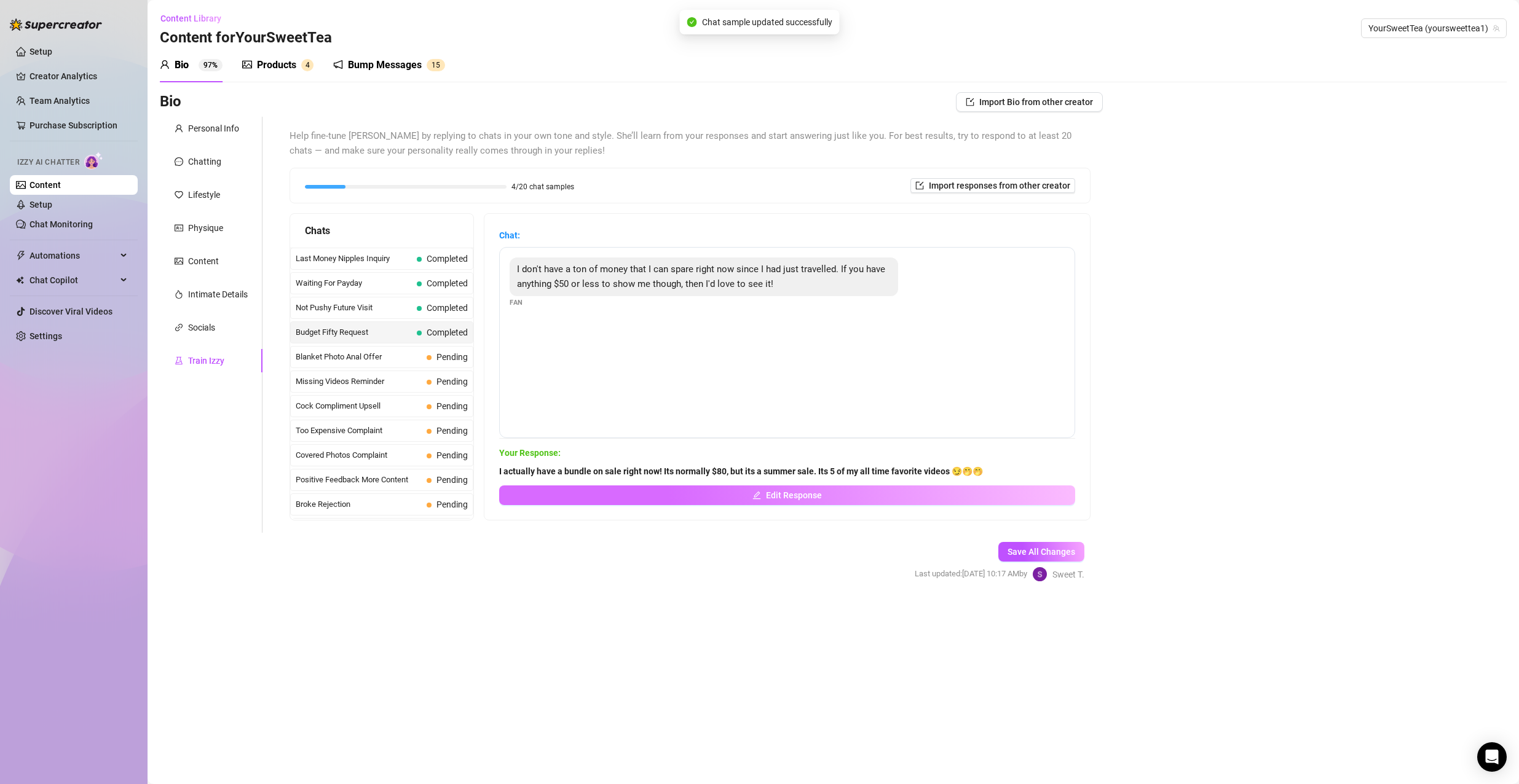
click at [623, 491] on button "Edit Response" at bounding box center [787, 495] width 576 height 20
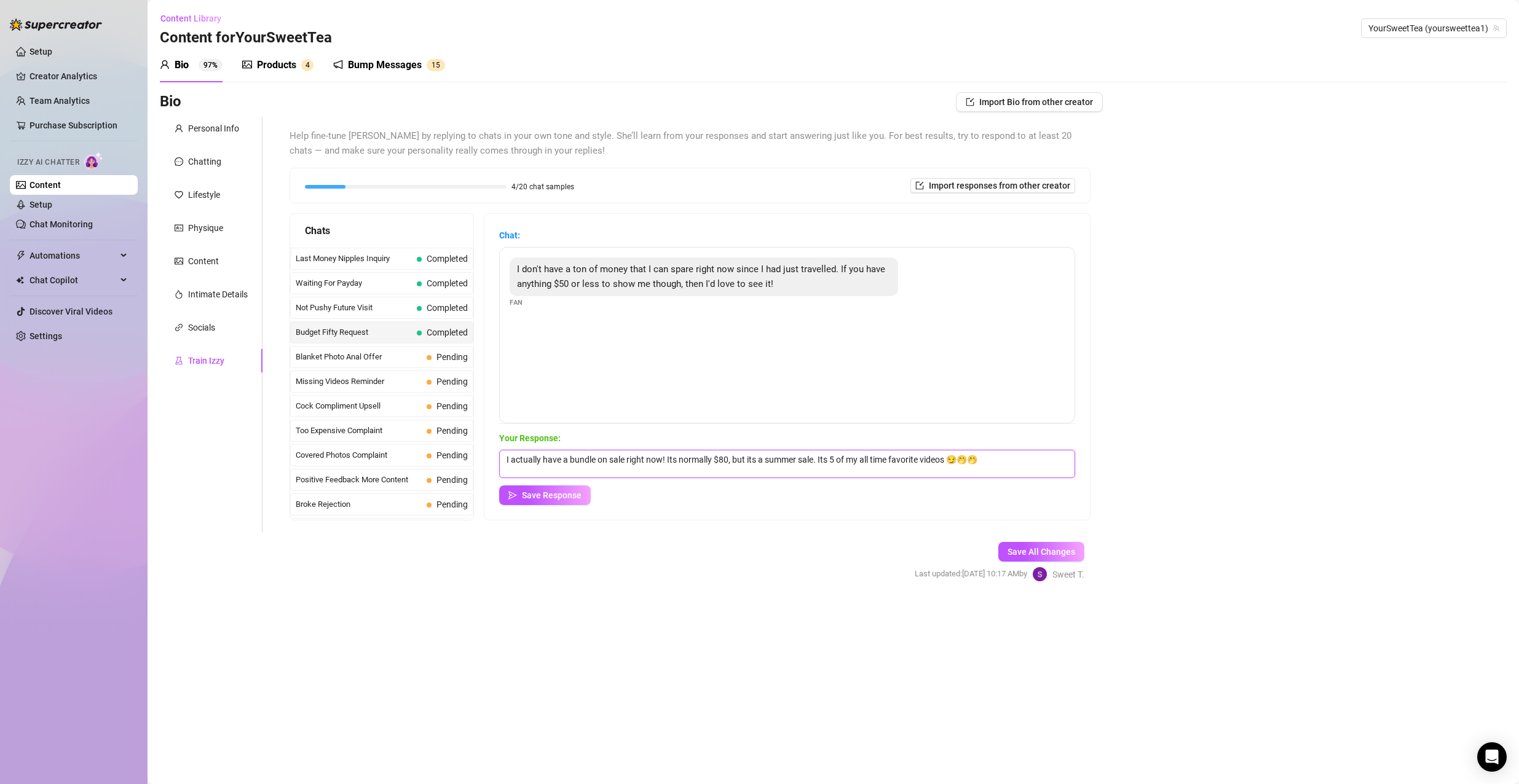
click at [508, 458] on textarea "I actually have a bundle on sale right now! Its normally $80, but its a summer …" at bounding box center [787, 464] width 576 height 28
click at [562, 469] on textarea "ooo, I actually have a bundle on sale right now! Its normally $80, but its a su…" at bounding box center [787, 464] width 576 height 28
drag, startPoint x: 656, startPoint y: 456, endPoint x: 600, endPoint y: 455, distance: 56.0
click at [600, 455] on textarea "ooo, I actually do have a bundle on sale right now! Its normally $80, but its a…" at bounding box center [787, 464] width 576 height 28
drag, startPoint x: 834, startPoint y: 456, endPoint x: 685, endPoint y: 454, distance: 149.0
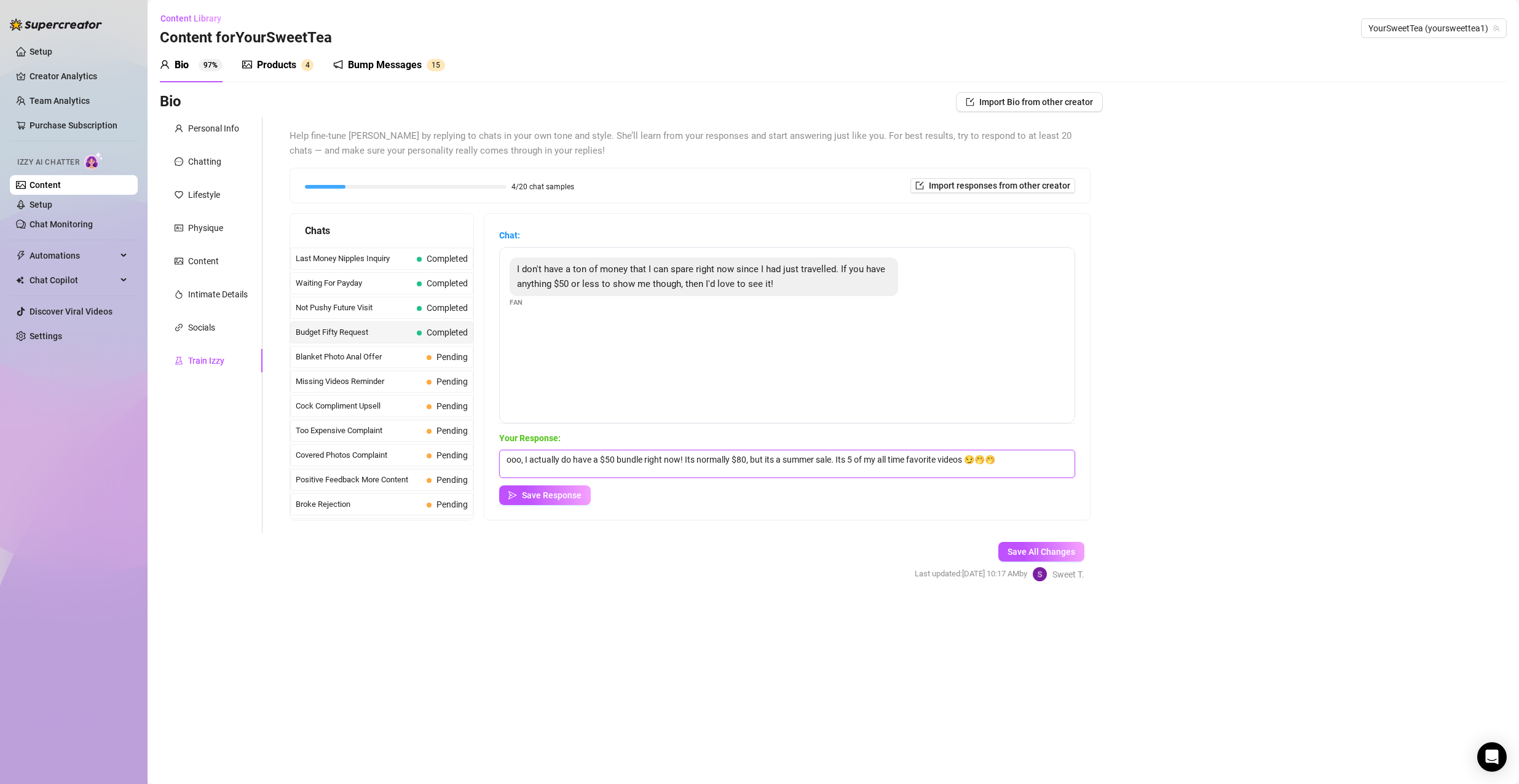
click at [685, 454] on textarea "ooo, I actually do have a $50 bundle right now! Its normally $80, but its a sum…" at bounding box center [787, 464] width 576 height 28
click at [925, 466] on textarea "ooo, I actually do have a $50 bundle right now! Its 5 of my all time favorite v…" at bounding box center [787, 464] width 576 height 28
click at [816, 456] on textarea "ooo, I actually do have a $50 bundle right now! Its 5 of my all time favorite v…" at bounding box center [787, 464] width 576 height 28
click at [515, 486] on button "Save Response" at bounding box center [545, 495] width 92 height 20
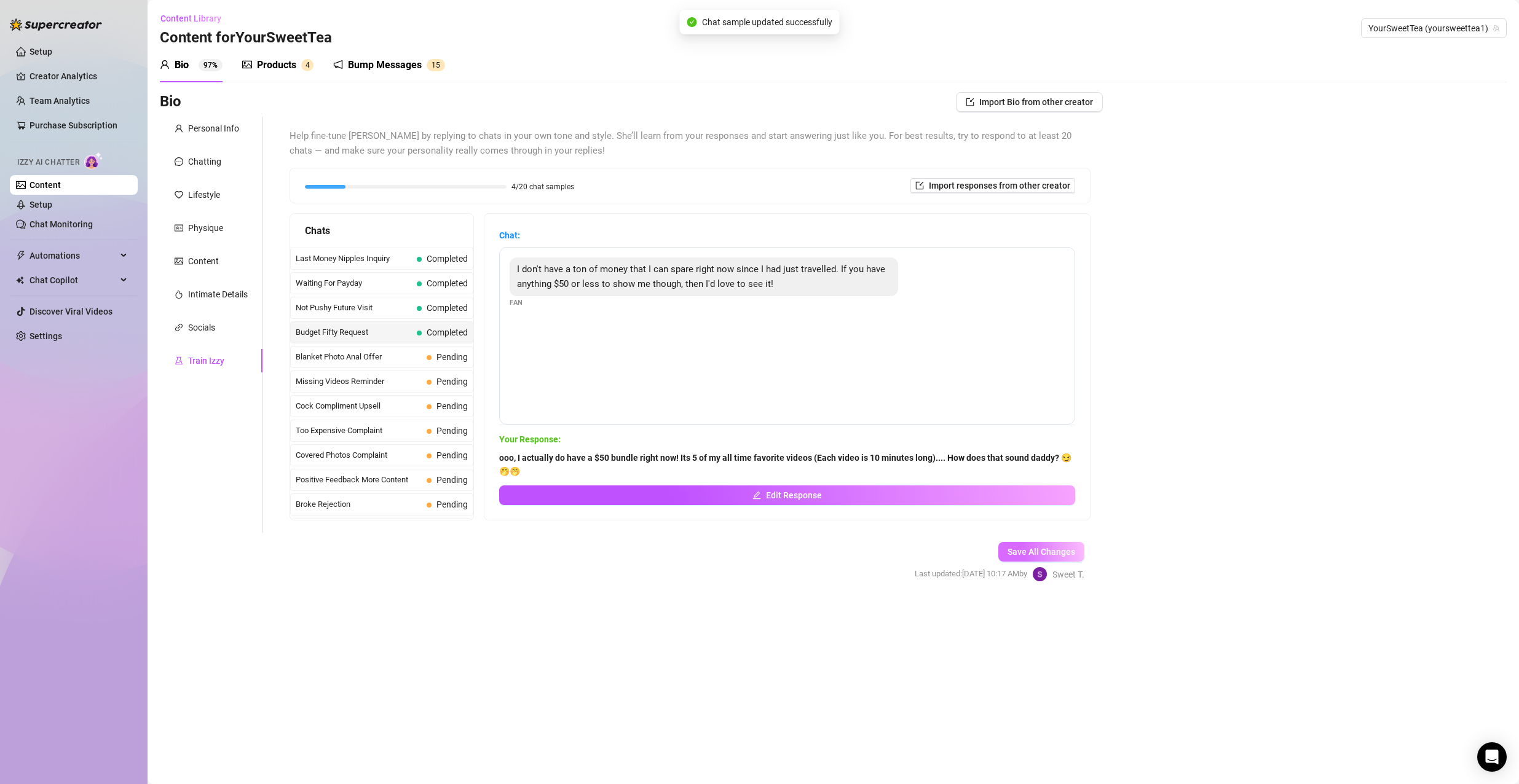
click at [1032, 550] on span "Save All Changes" at bounding box center [1041, 551] width 68 height 10
click at [411, 363] on span "Blanket Photo Anal Offer" at bounding box center [358, 357] width 126 height 13
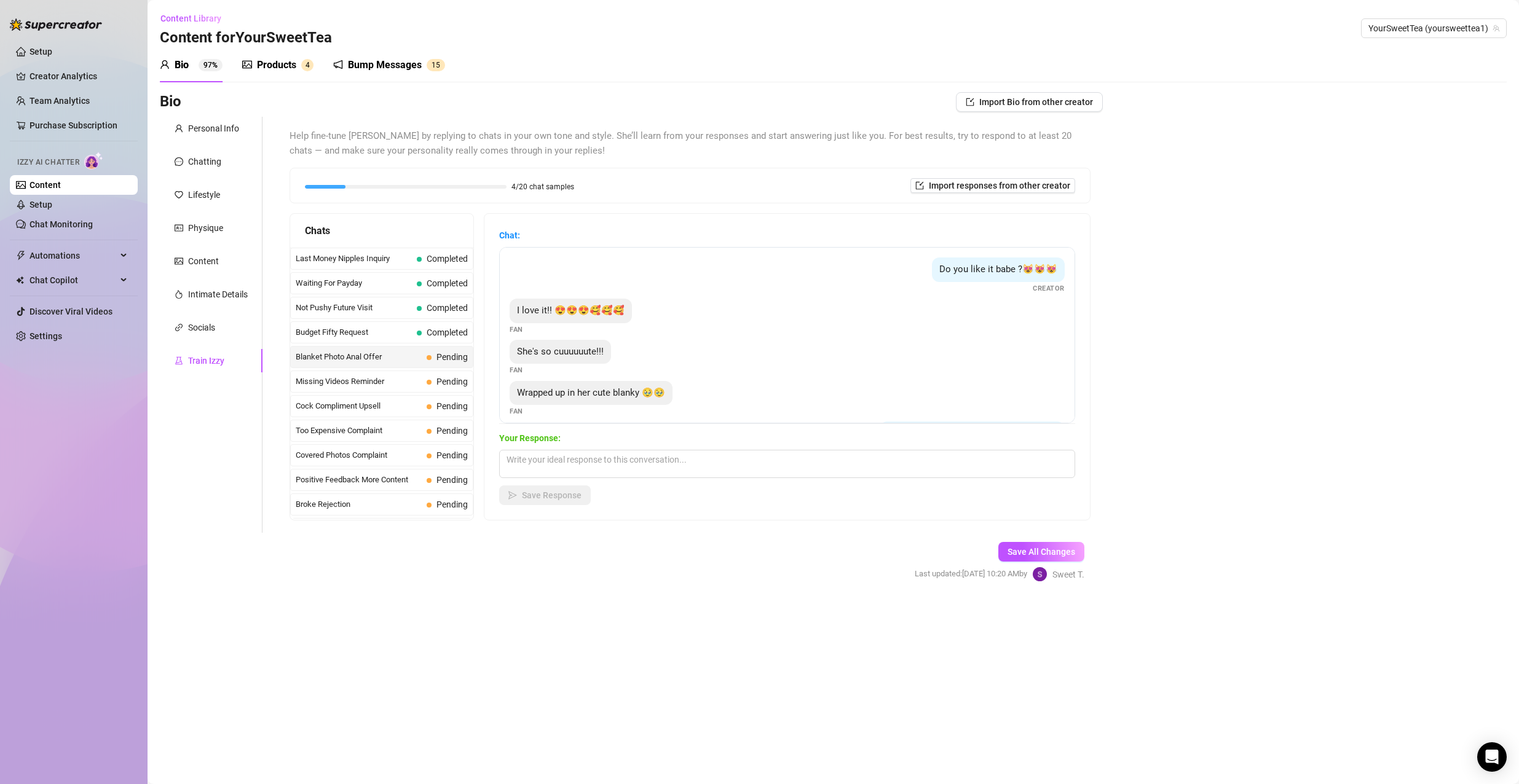
scroll to position [173, 0]
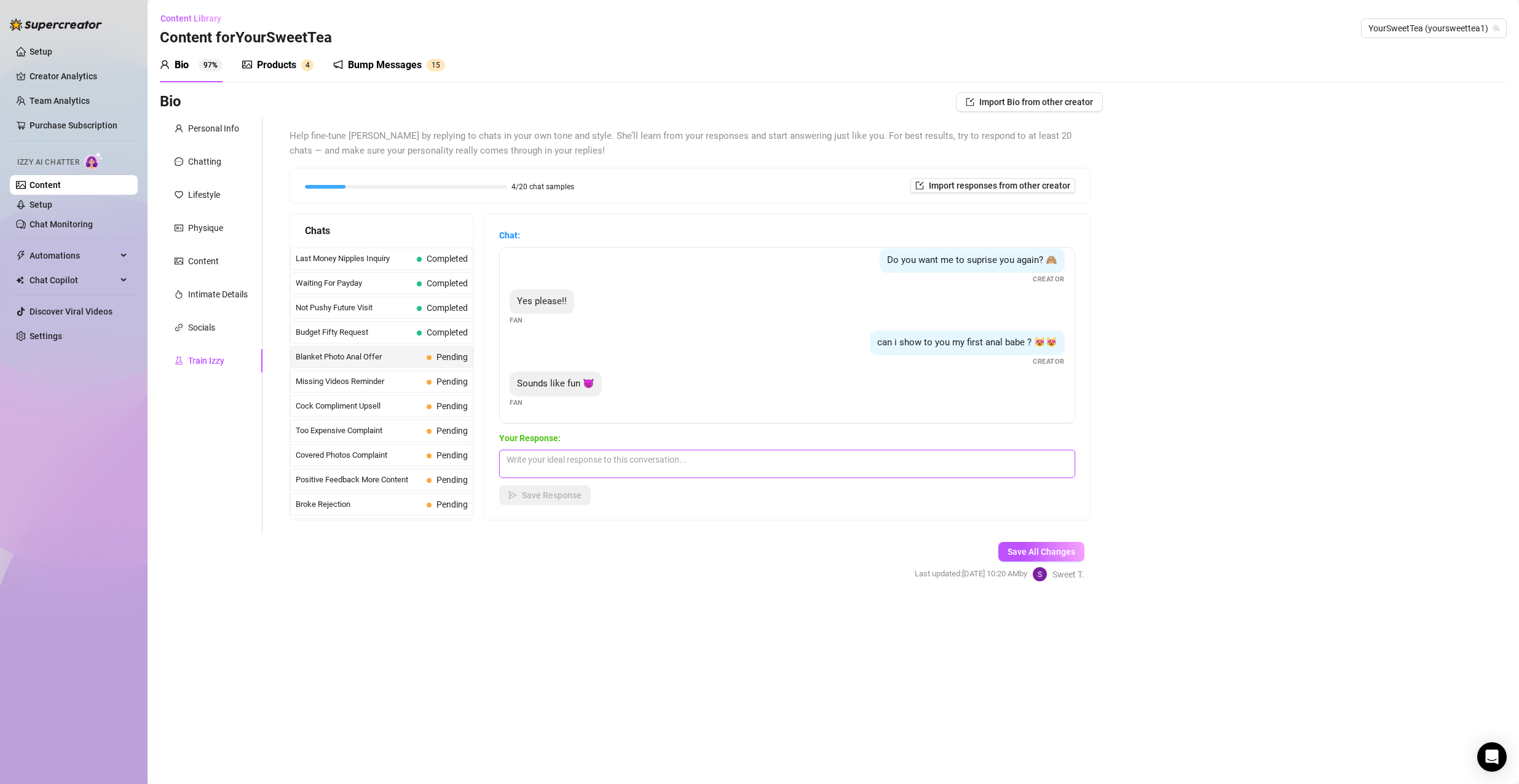
click at [676, 454] on textarea at bounding box center [787, 464] width 576 height 28
paste textarea "Its normally $80, but its a summer sale."
click at [746, 462] on textarea "It uploaded.... Let me know what you think daddy" at bounding box center [787, 464] width 576 height 28
drag, startPoint x: 737, startPoint y: 454, endPoint x: 727, endPoint y: 471, distance: 19.7
click at [733, 461] on textarea "It uploaded.... Let me know what you think daddy" at bounding box center [787, 464] width 576 height 28
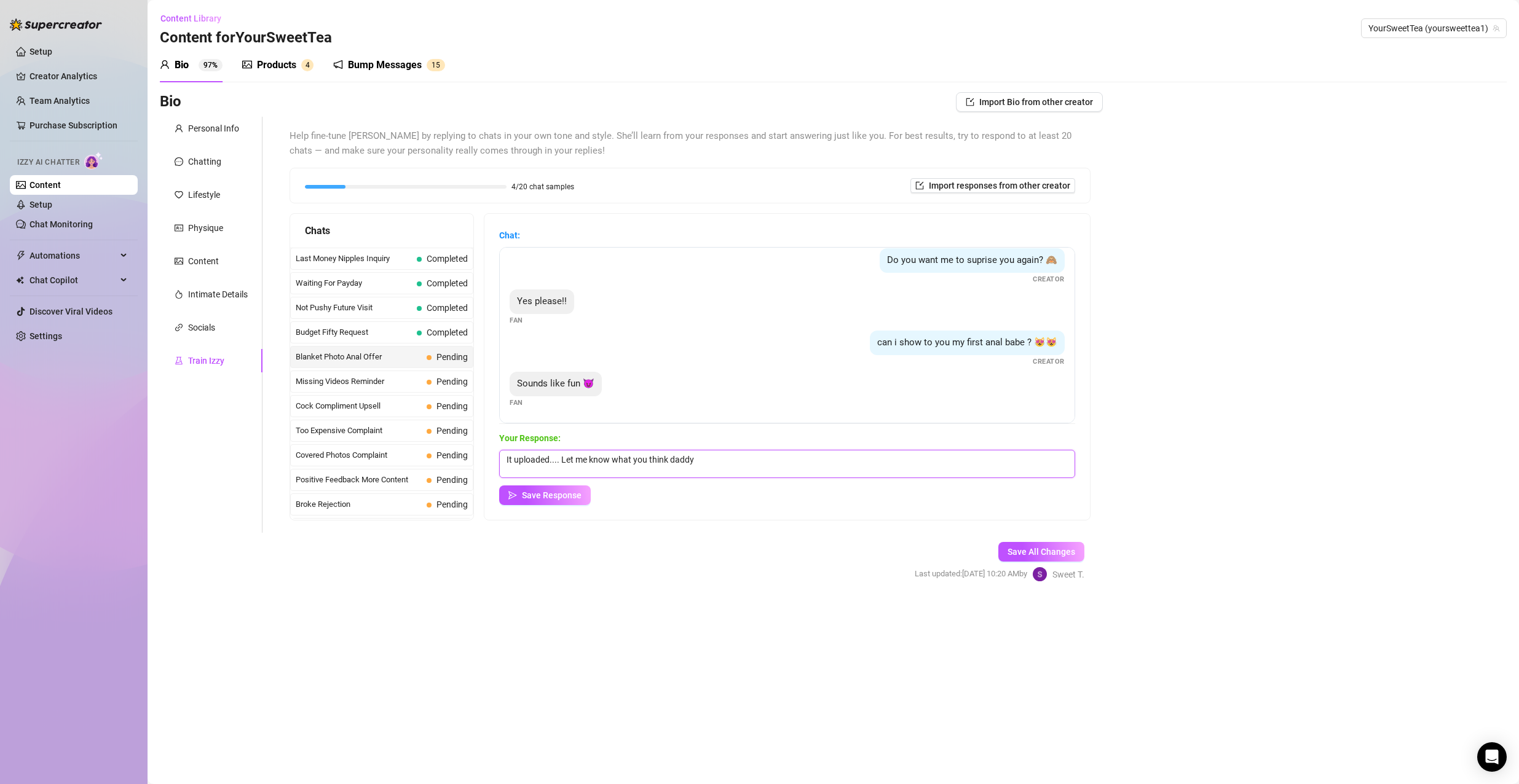
paste textarea "😏😏😈"
click at [561, 491] on span "Save Response" at bounding box center [551, 495] width 59 height 10
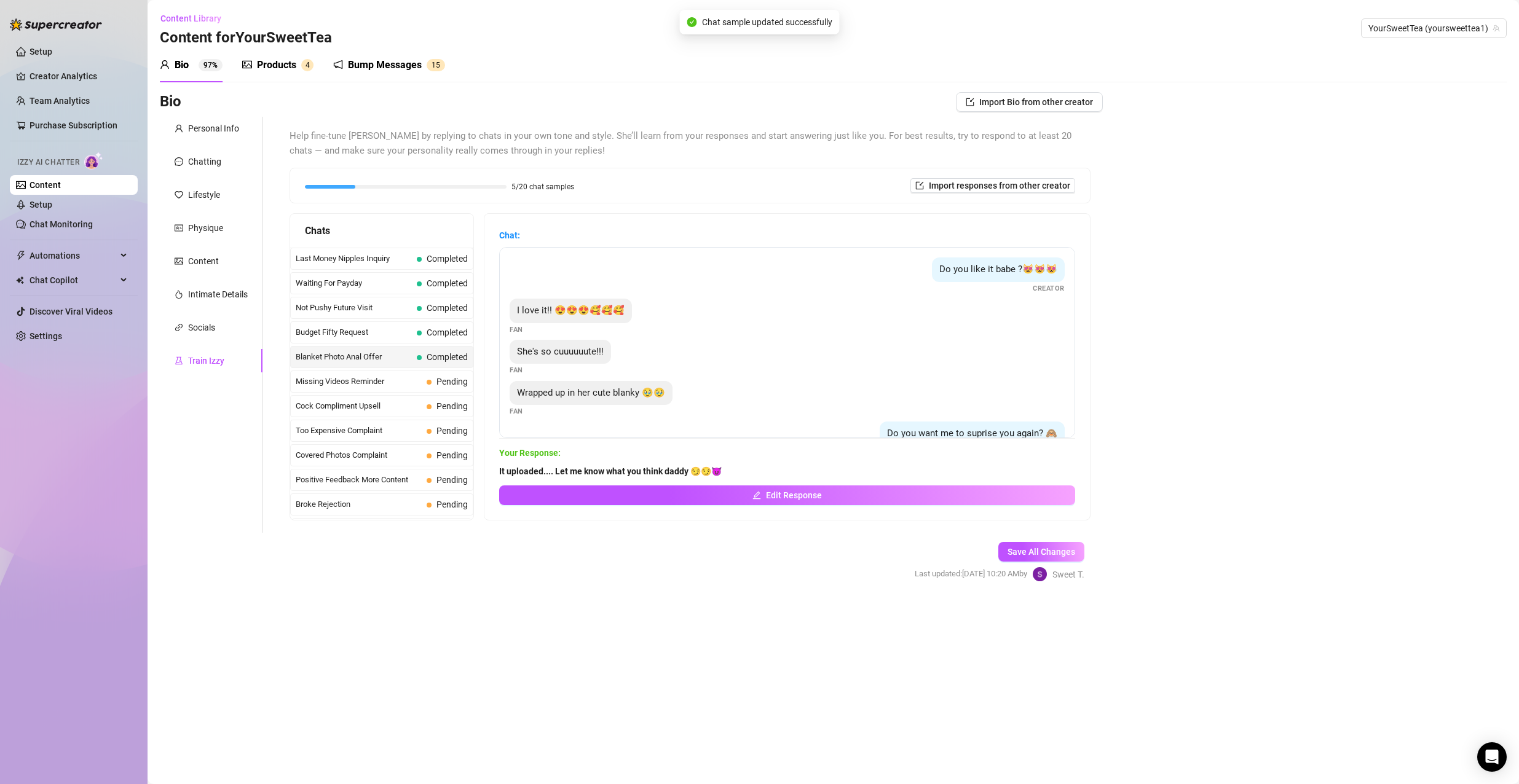
scroll to position [158, 0]
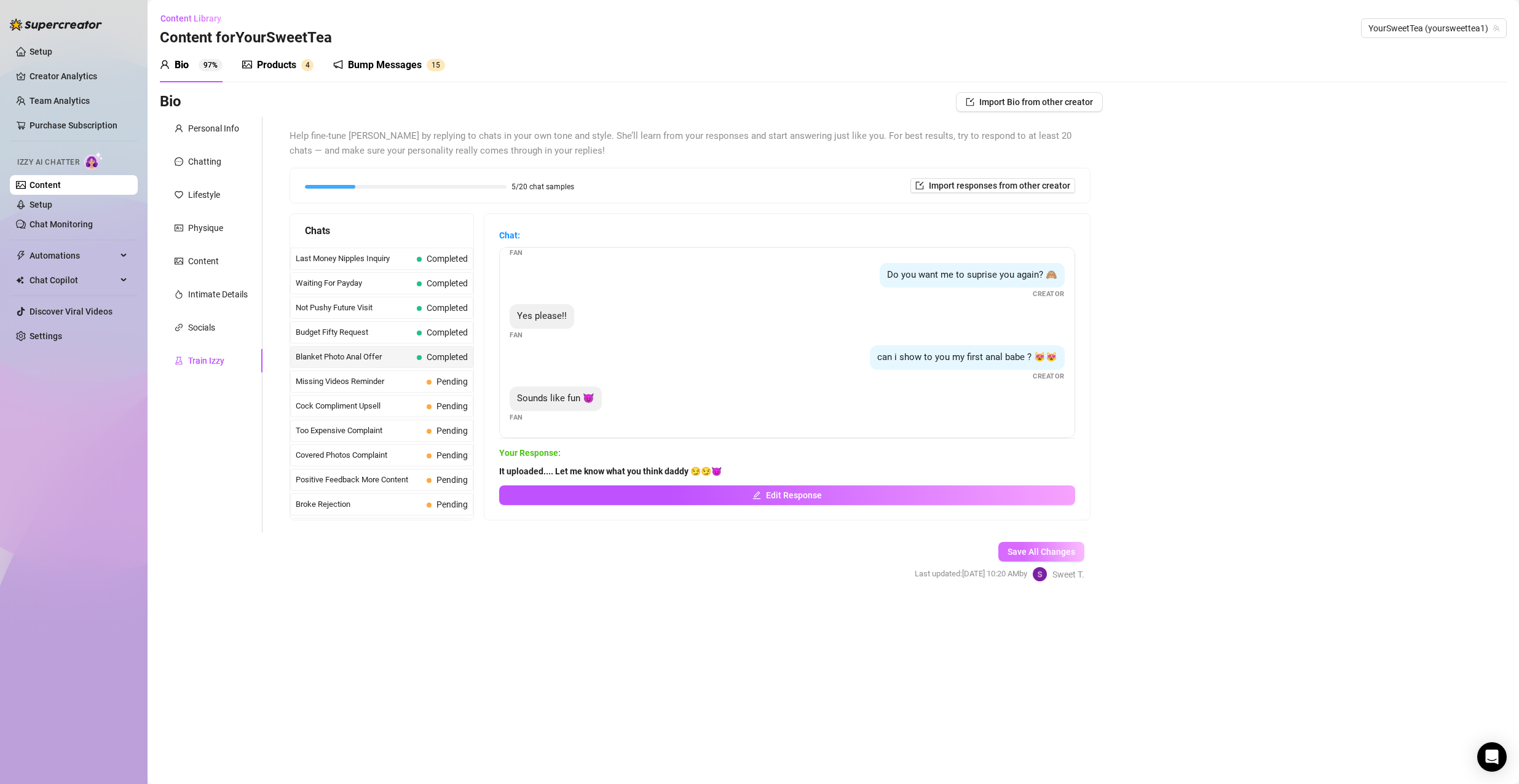
click at [1032, 553] on span "Save All Changes" at bounding box center [1041, 551] width 68 height 10
click at [361, 380] on span "Missing Videos Reminder" at bounding box center [358, 381] width 126 height 13
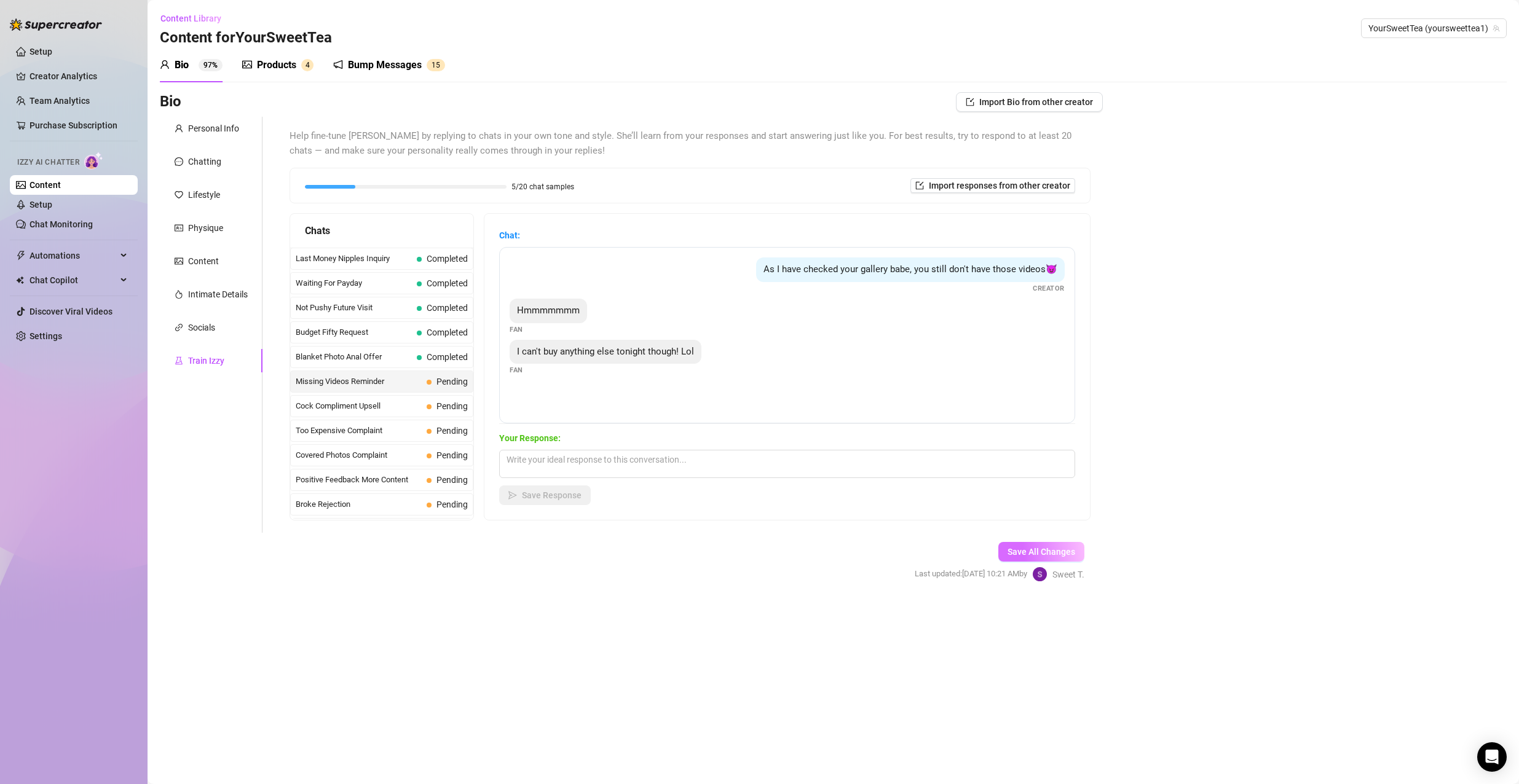
click at [1021, 545] on button "Save All Changes" at bounding box center [1041, 552] width 86 height 20
click at [353, 73] on div "Bump Messages 1 5" at bounding box center [389, 65] width 112 height 34
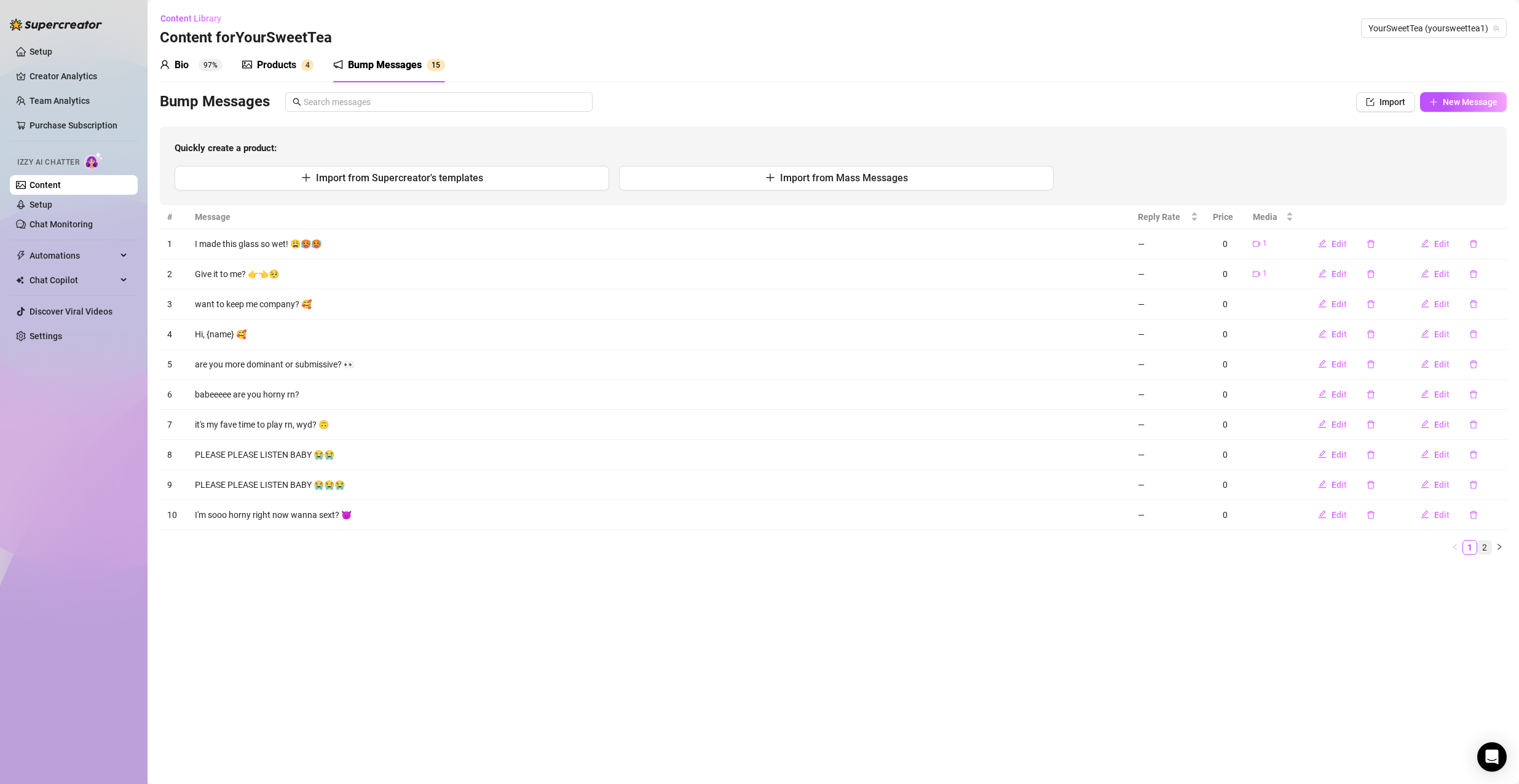
click at [1478, 545] on link "2" at bounding box center [1484, 547] width 14 height 14
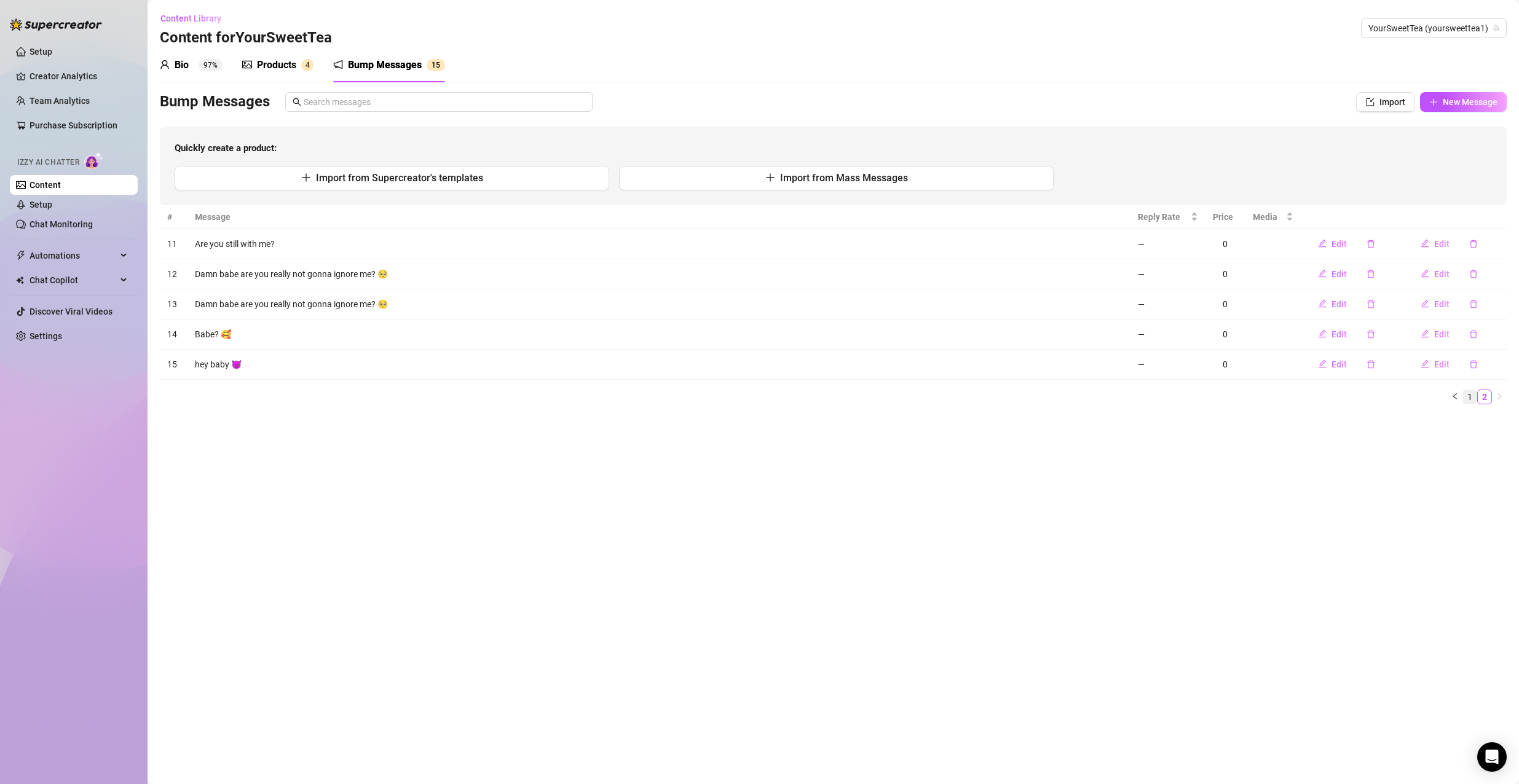
click at [1464, 403] on link "1" at bounding box center [1470, 397] width 14 height 14
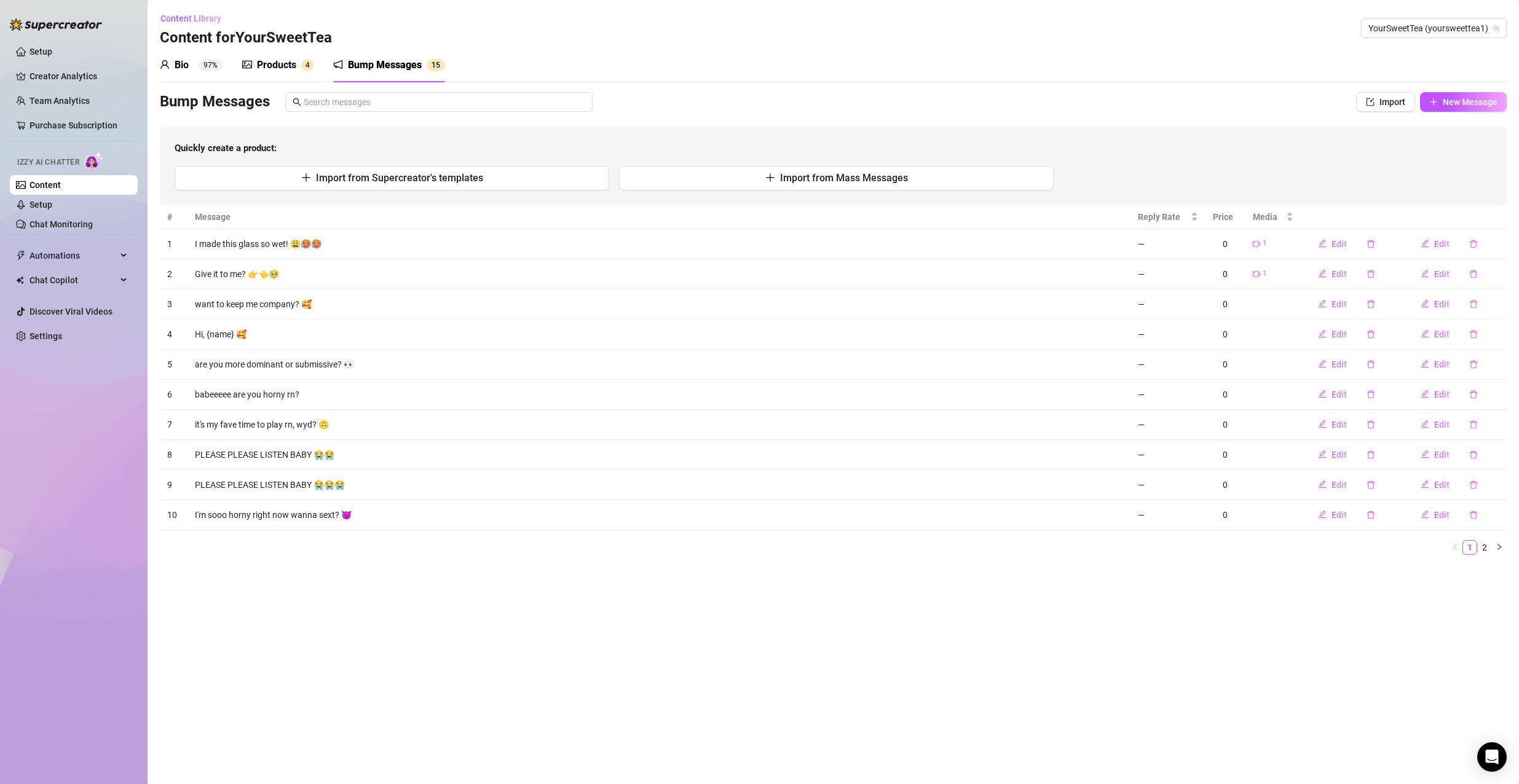
click at [262, 63] on div "Products" at bounding box center [277, 65] width 40 height 15
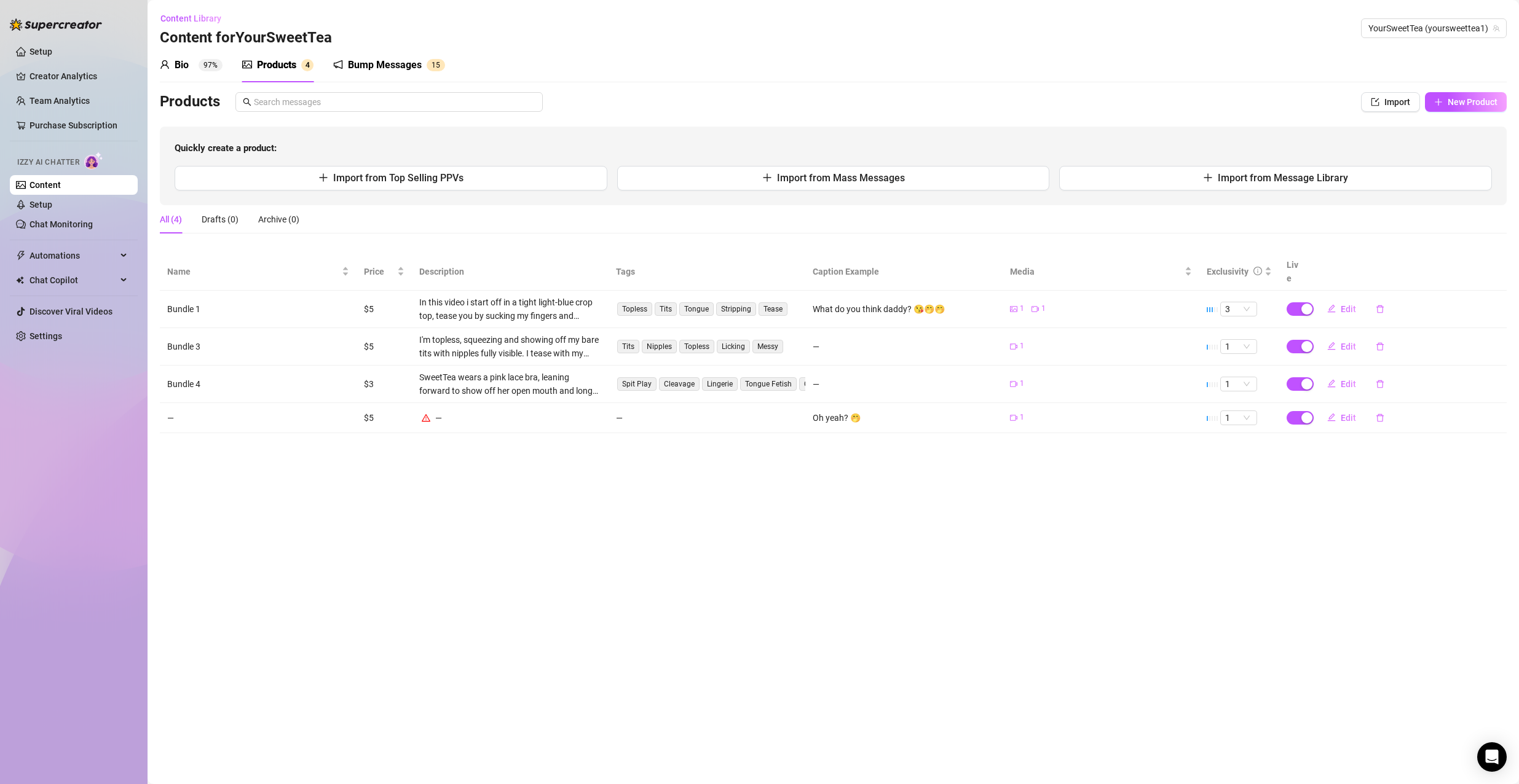
click at [191, 65] on div "Bio 97%" at bounding box center [191, 65] width 63 height 15
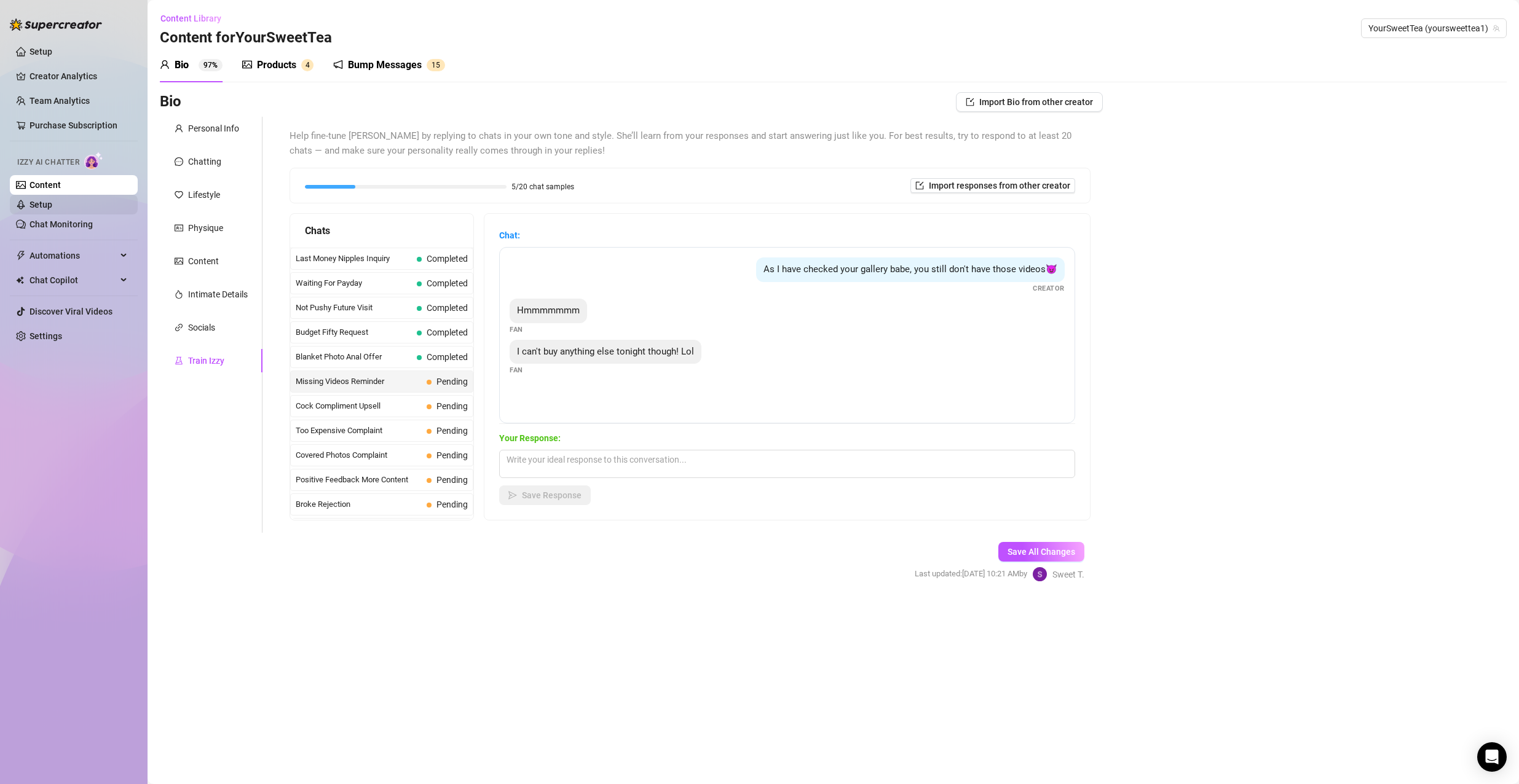
click at [52, 200] on link "Setup" at bounding box center [41, 204] width 22 height 10
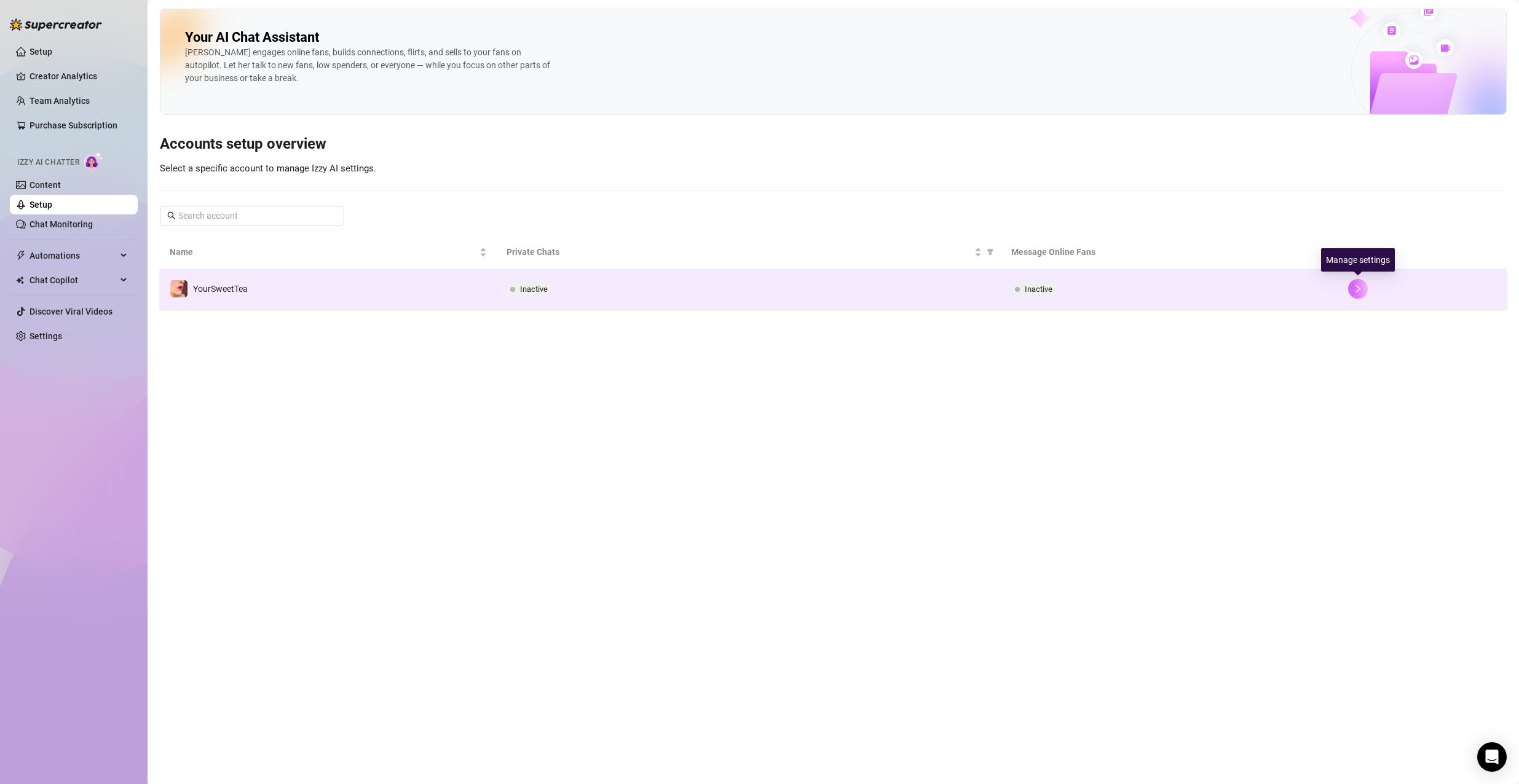
click at [1357, 292] on icon "right" at bounding box center [1357, 288] width 9 height 9
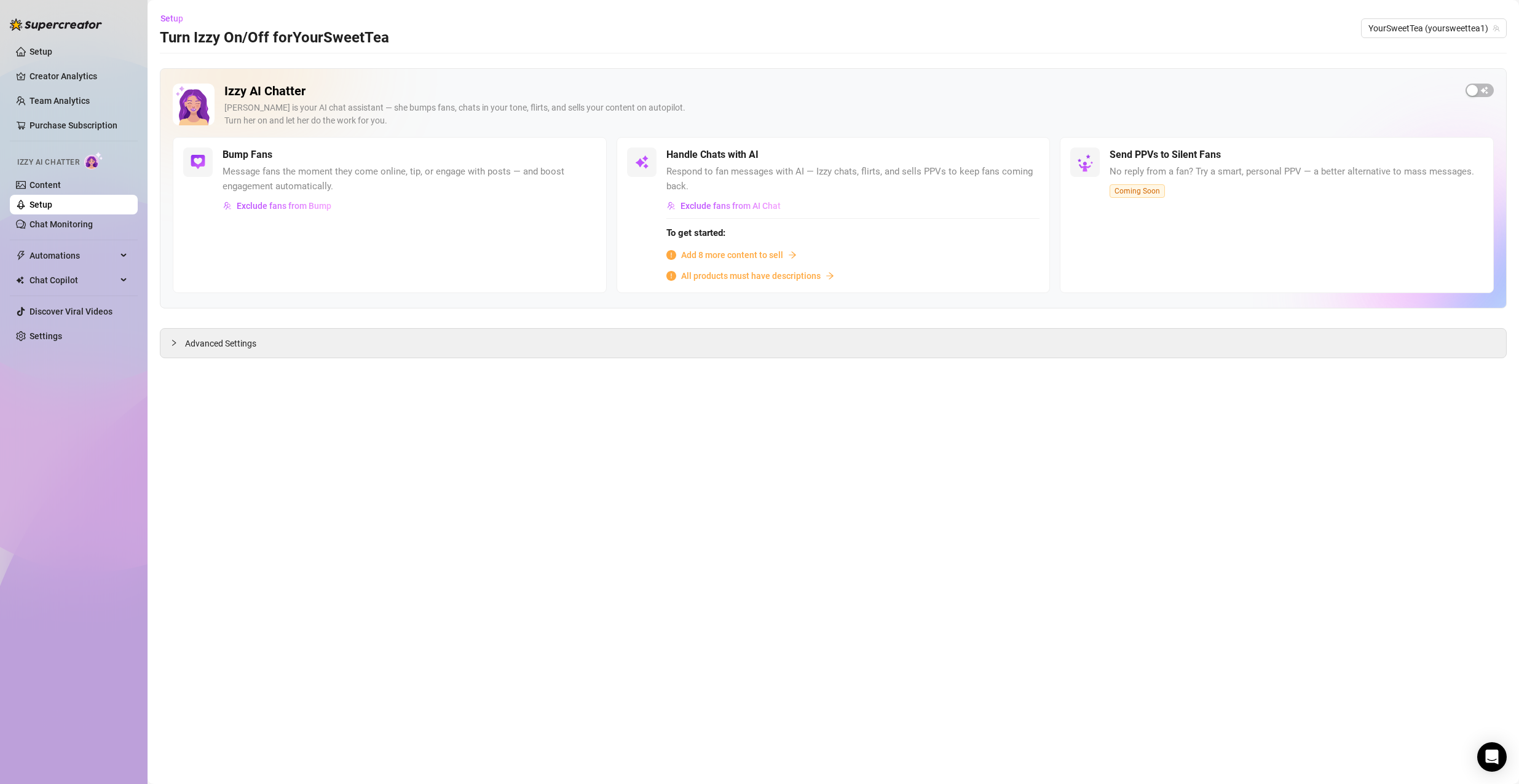
click at [789, 278] on span "All products must have descriptions" at bounding box center [751, 276] width 140 height 14
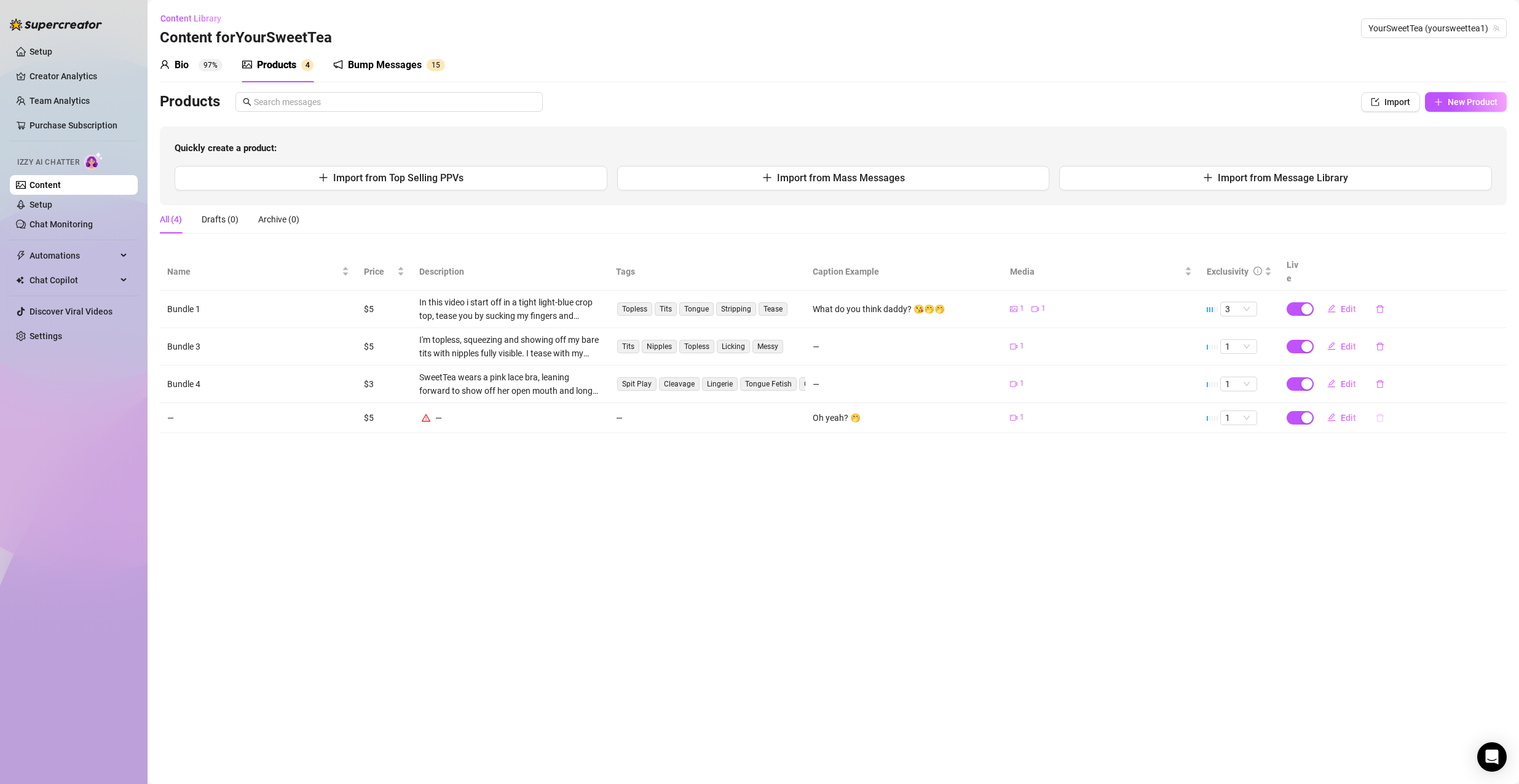
click at [1386, 408] on button "button" at bounding box center [1380, 418] width 28 height 20
click at [1462, 378] on button "Yes" at bounding box center [1456, 373] width 23 height 15
click at [61, 183] on link "Content" at bounding box center [46, 185] width 32 height 10
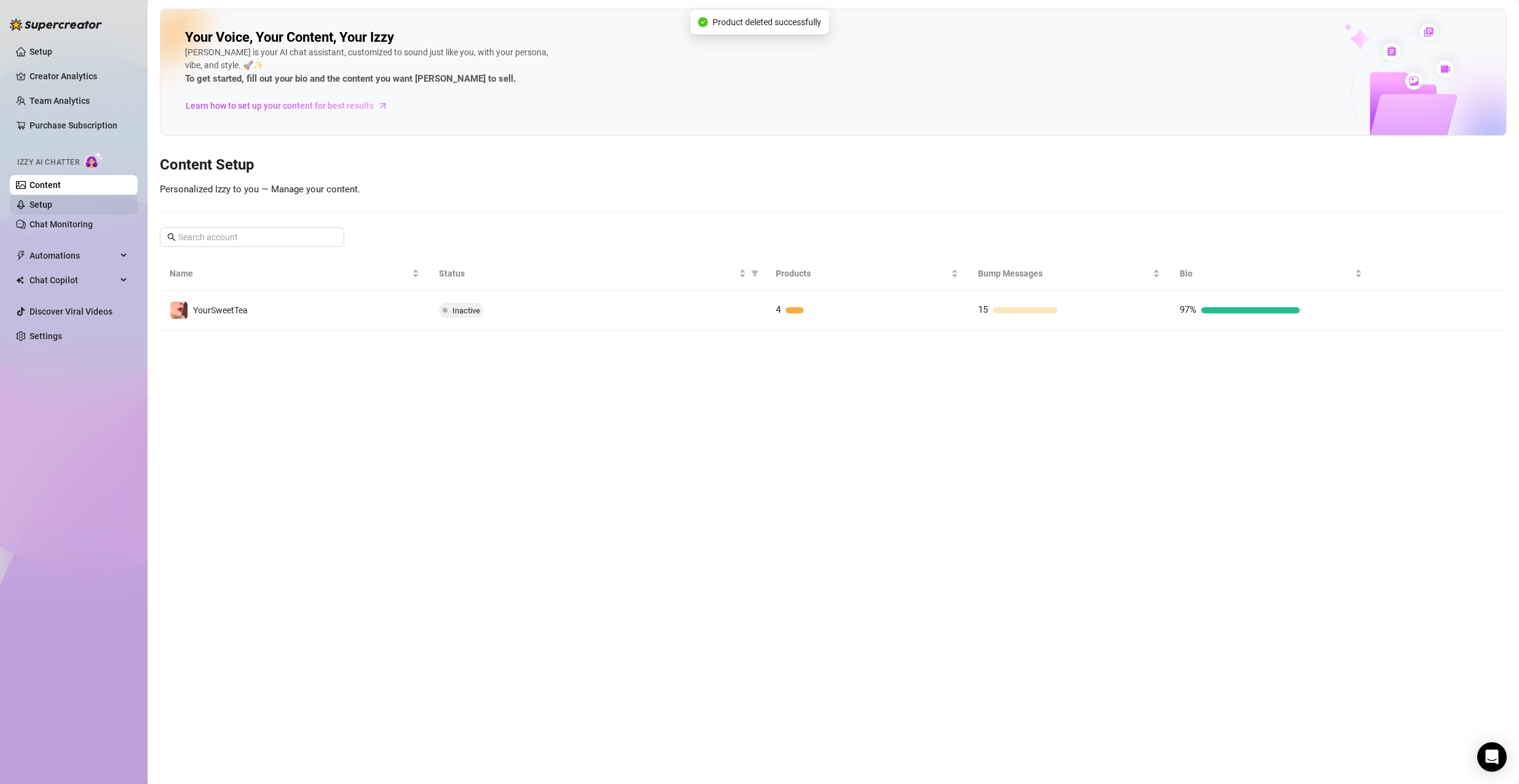
click at [52, 206] on link "Setup" at bounding box center [41, 204] width 22 height 10
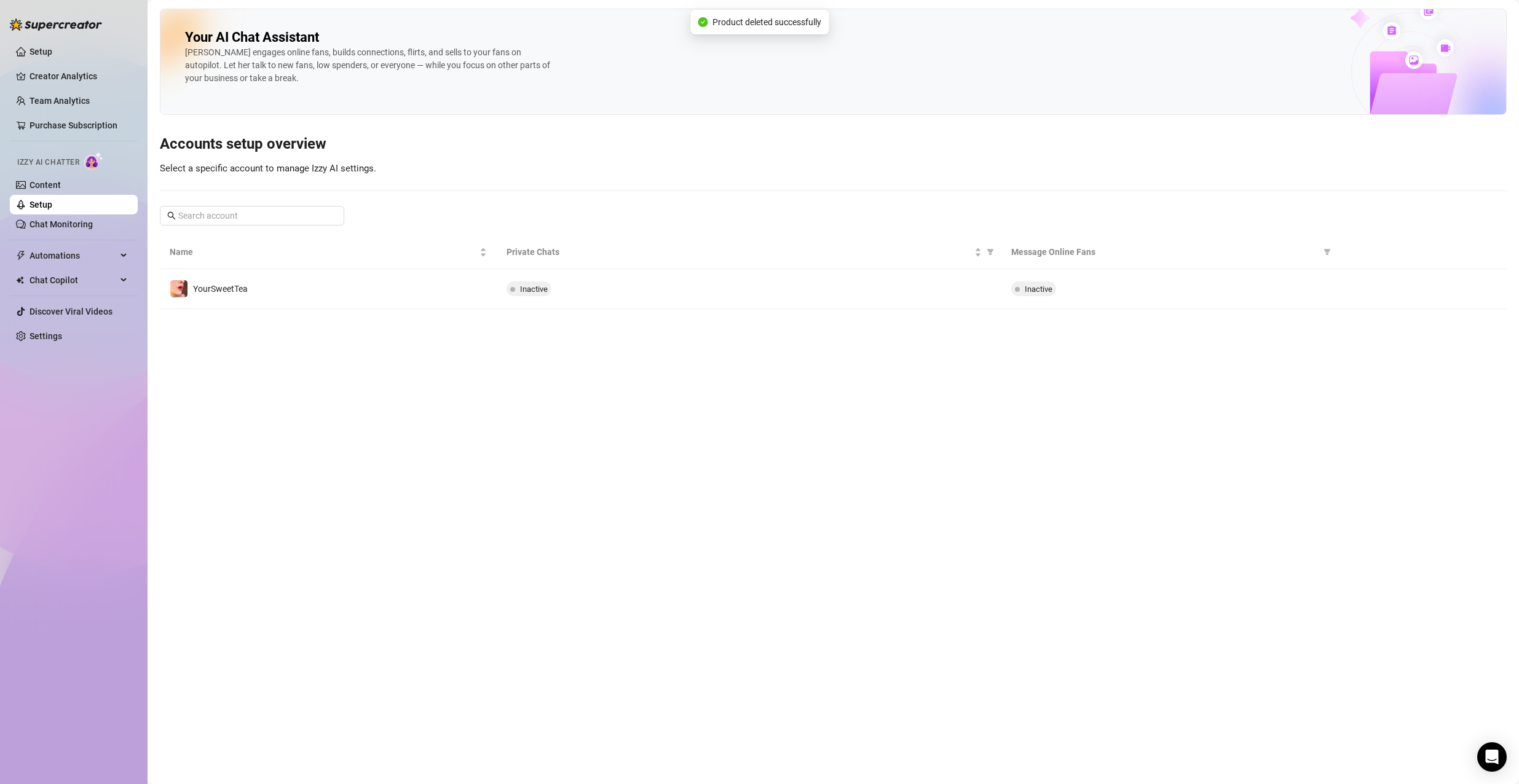
click at [52, 206] on link "Setup" at bounding box center [41, 204] width 22 height 10
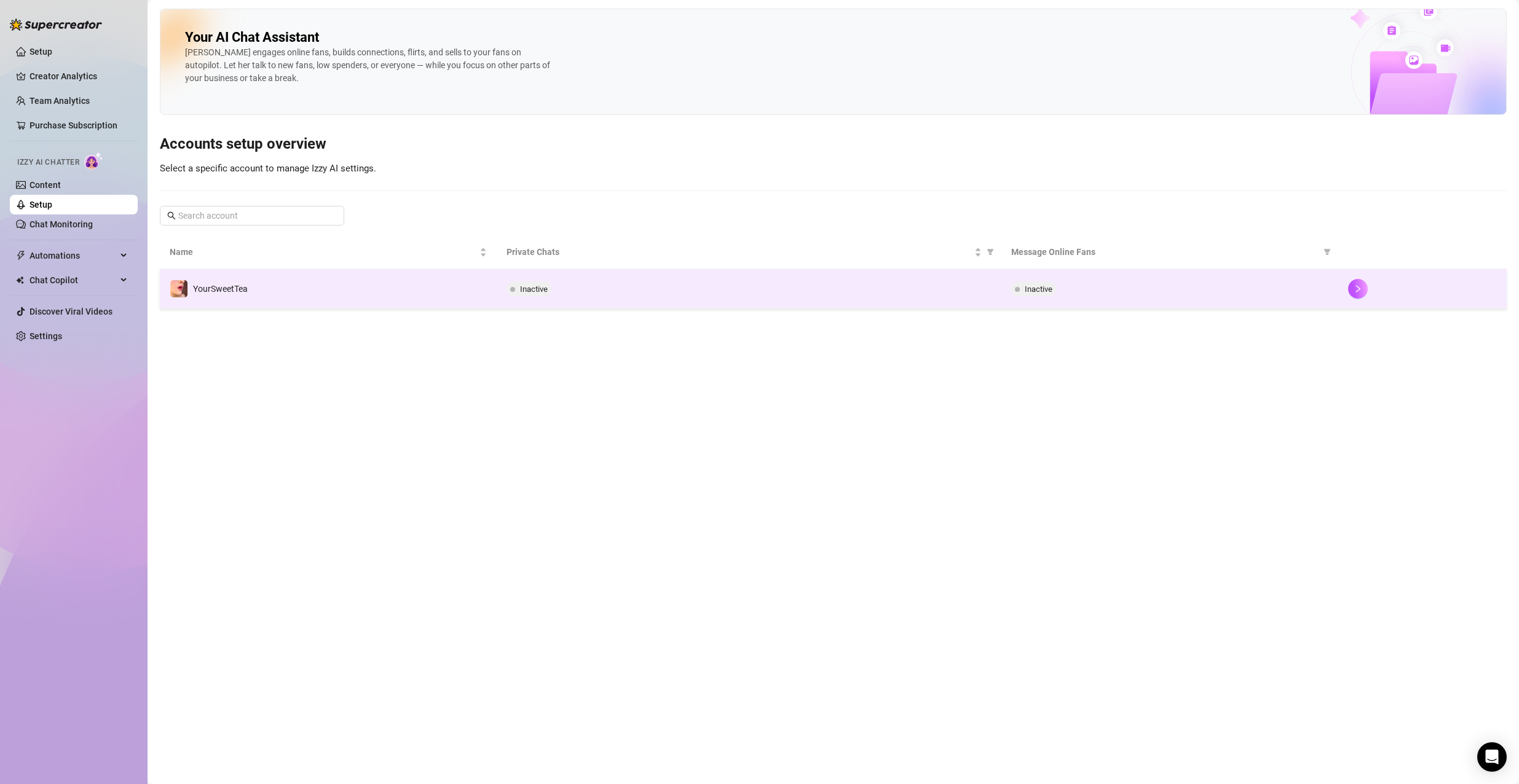
click at [1350, 297] on div at bounding box center [1422, 289] width 149 height 20
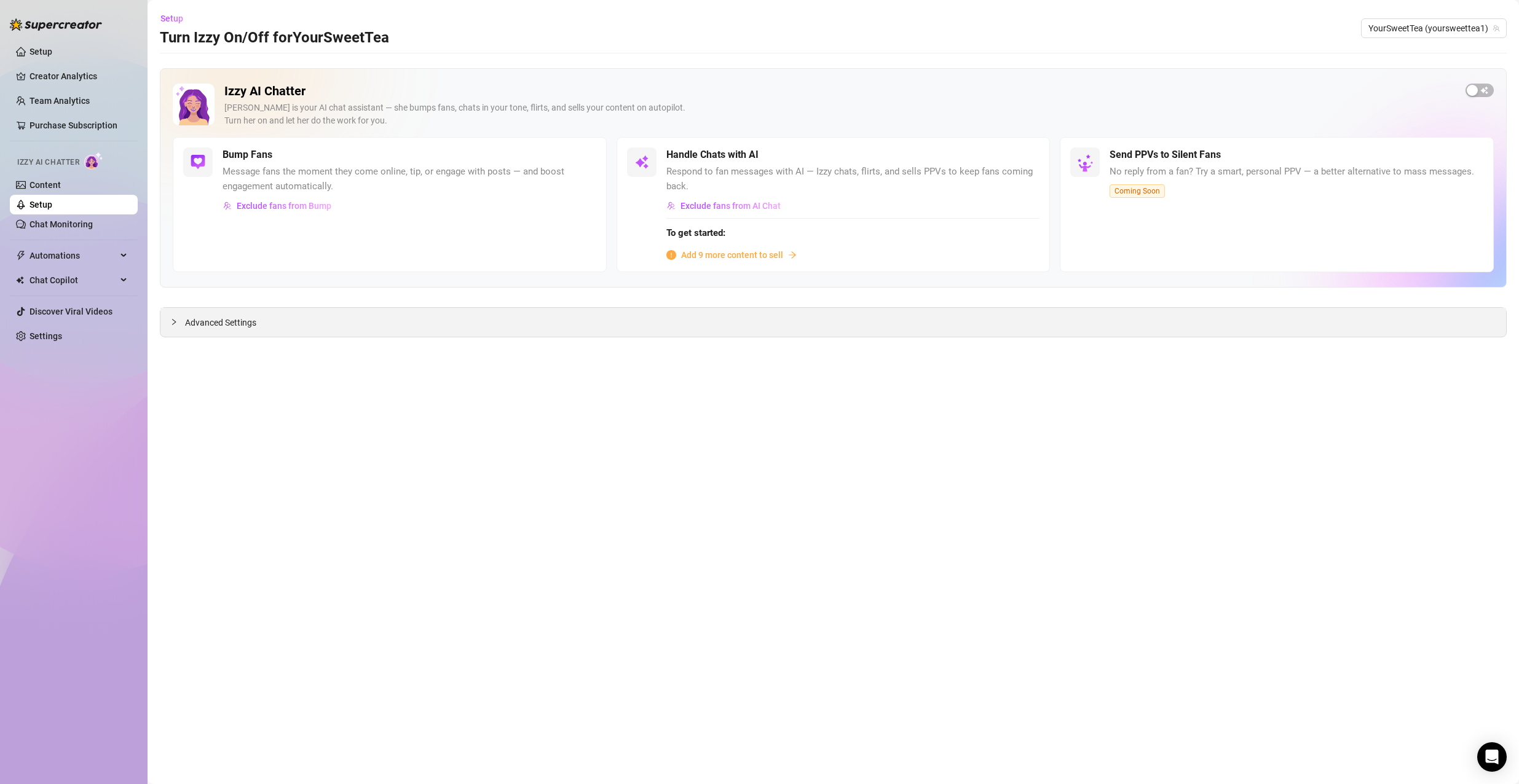
click at [394, 320] on div "Advanced Settings" at bounding box center [833, 322] width 1346 height 29
click at [175, 318] on icon "collapsed" at bounding box center [173, 322] width 7 height 7
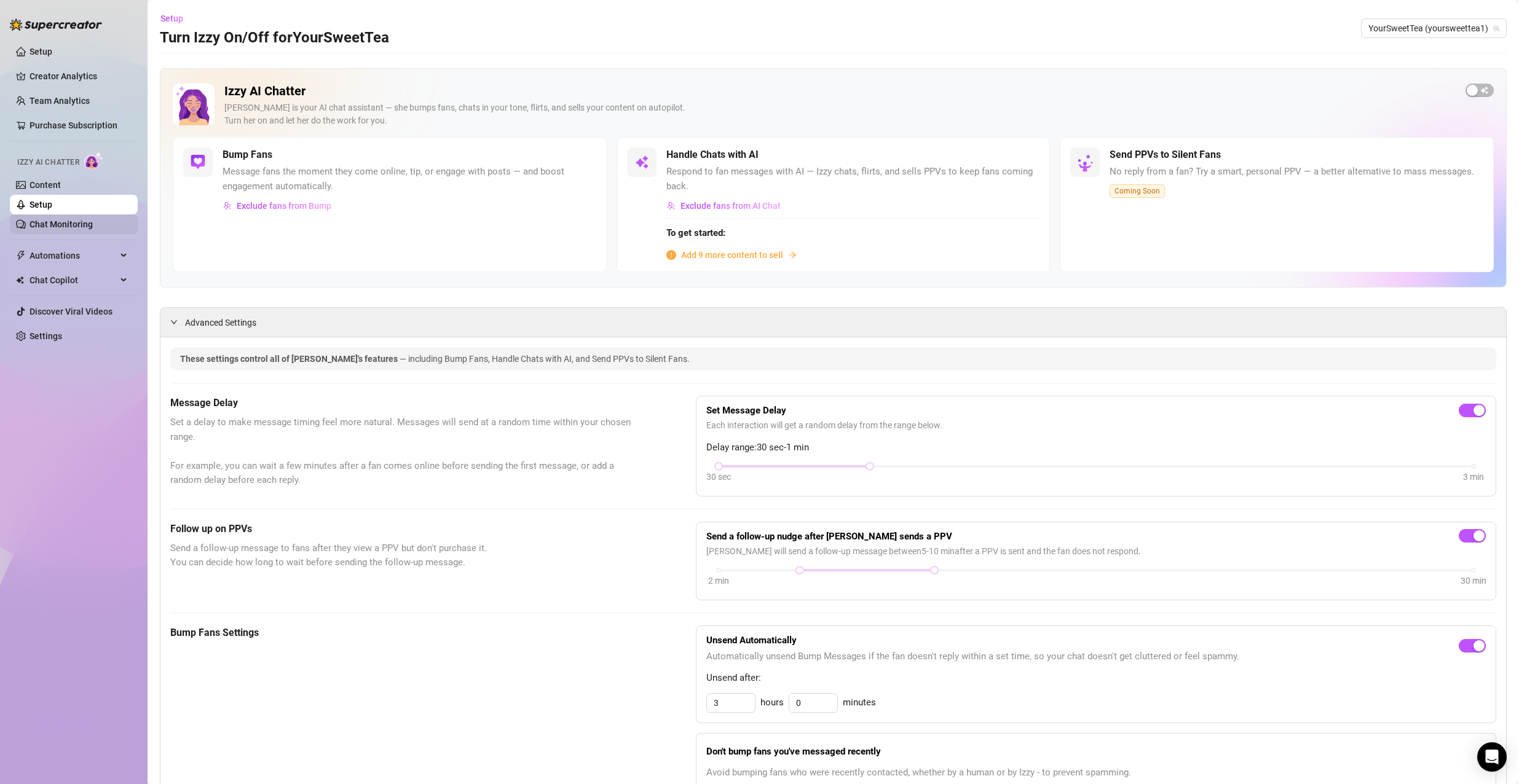
click at [80, 220] on link "Chat Monitoring" at bounding box center [61, 224] width 63 height 10
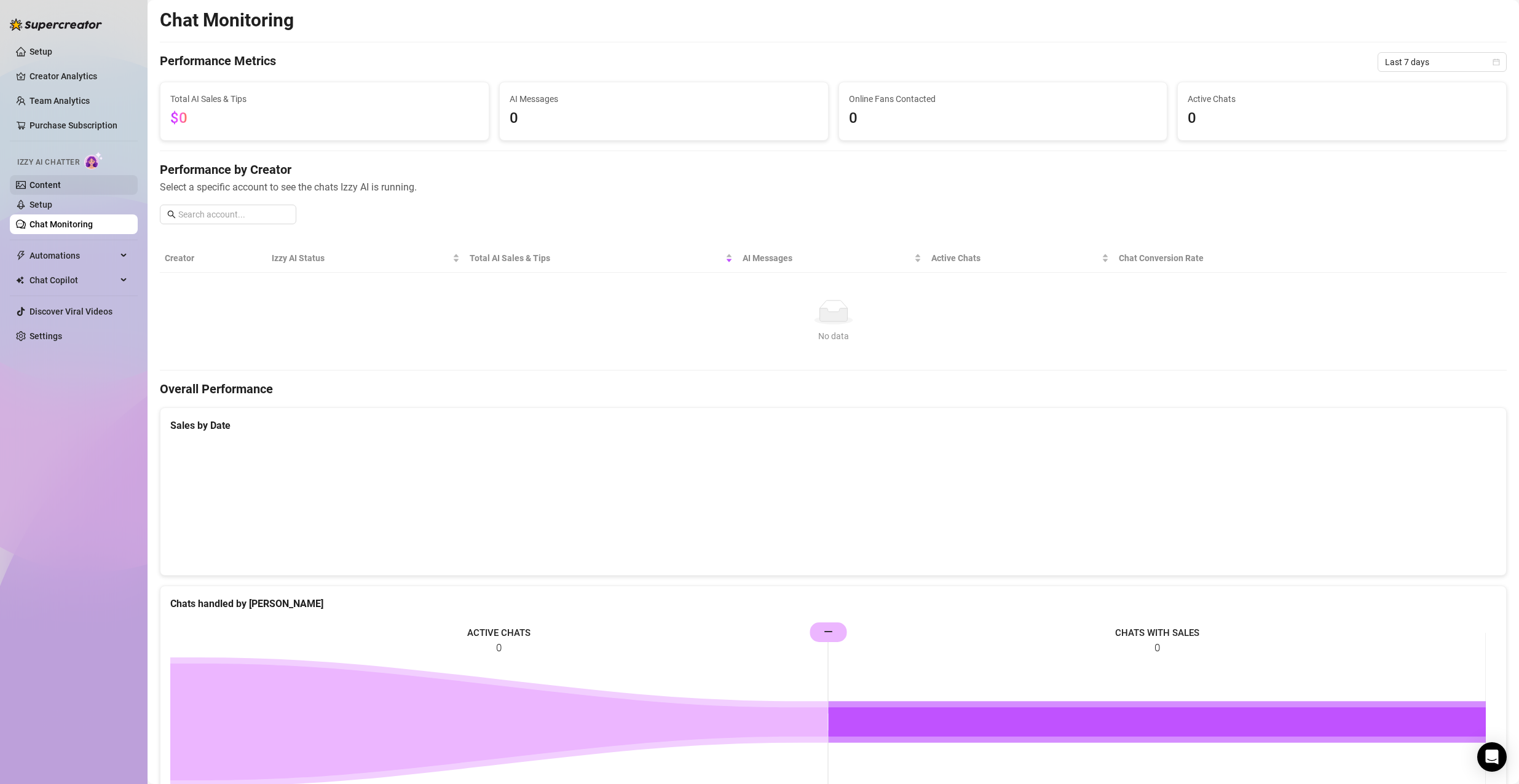
click at [61, 190] on link "Content" at bounding box center [46, 185] width 32 height 10
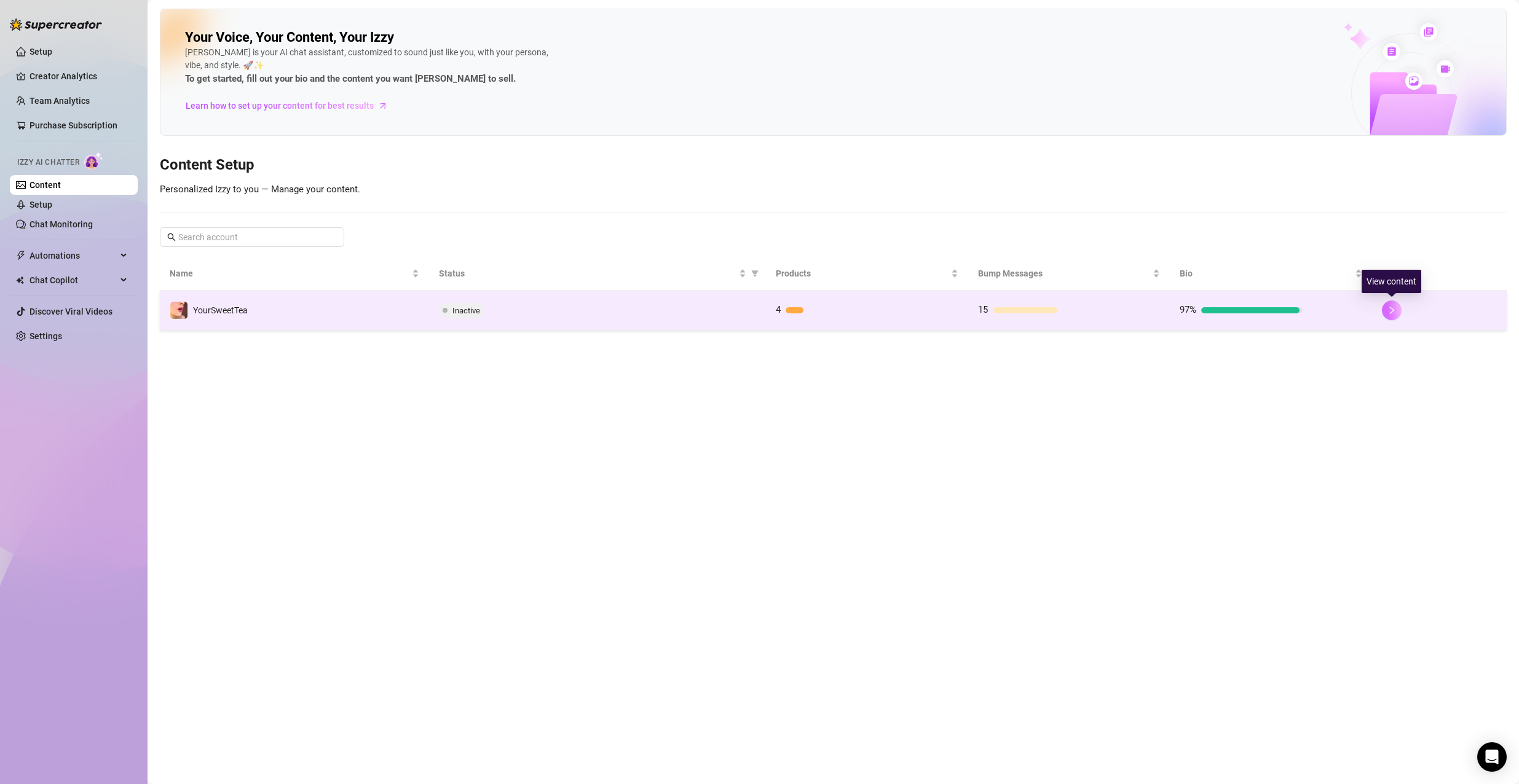
click at [1390, 311] on icon "right" at bounding box center [1391, 310] width 9 height 9
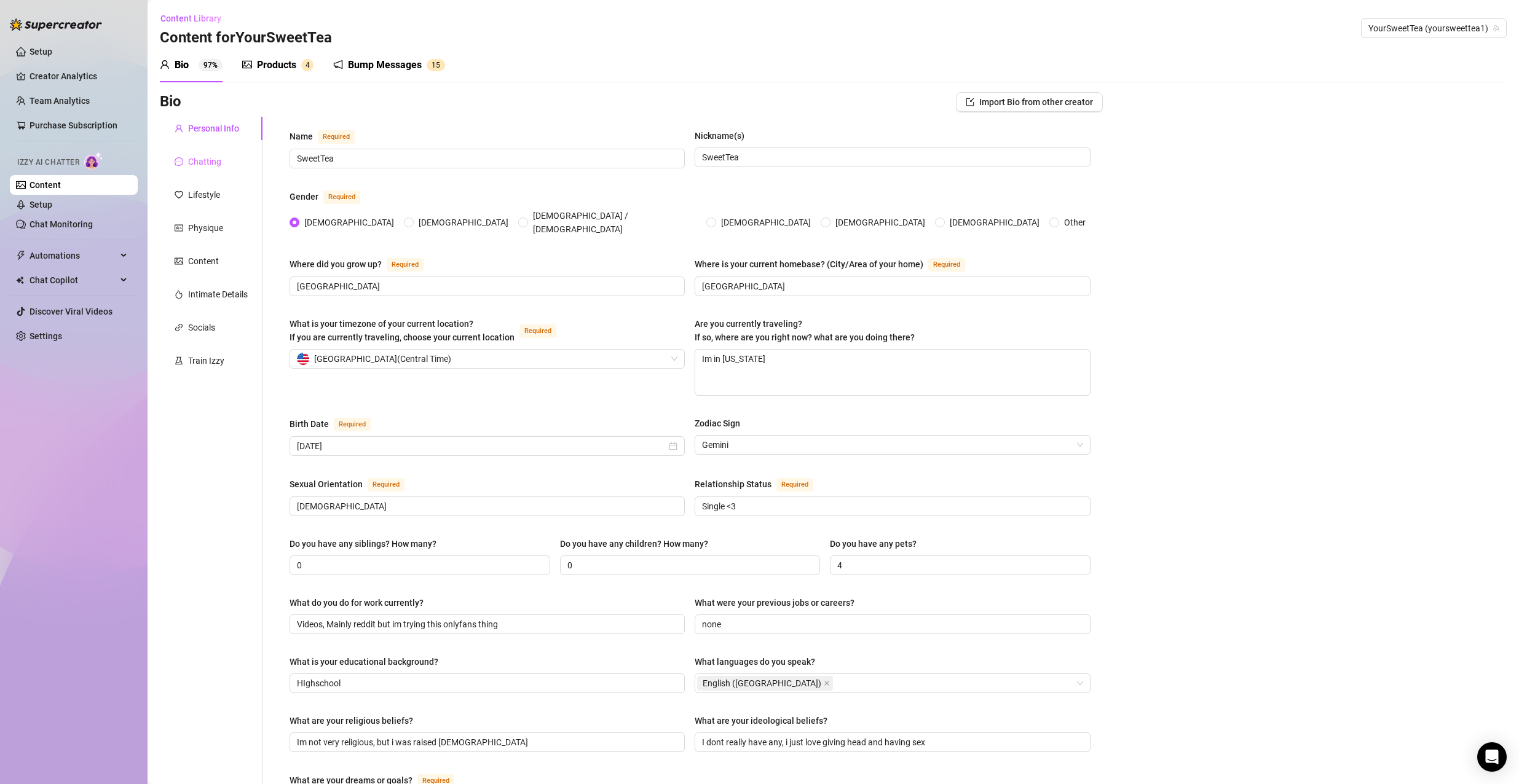
click at [177, 154] on div "Chatting" at bounding box center [211, 161] width 103 height 23
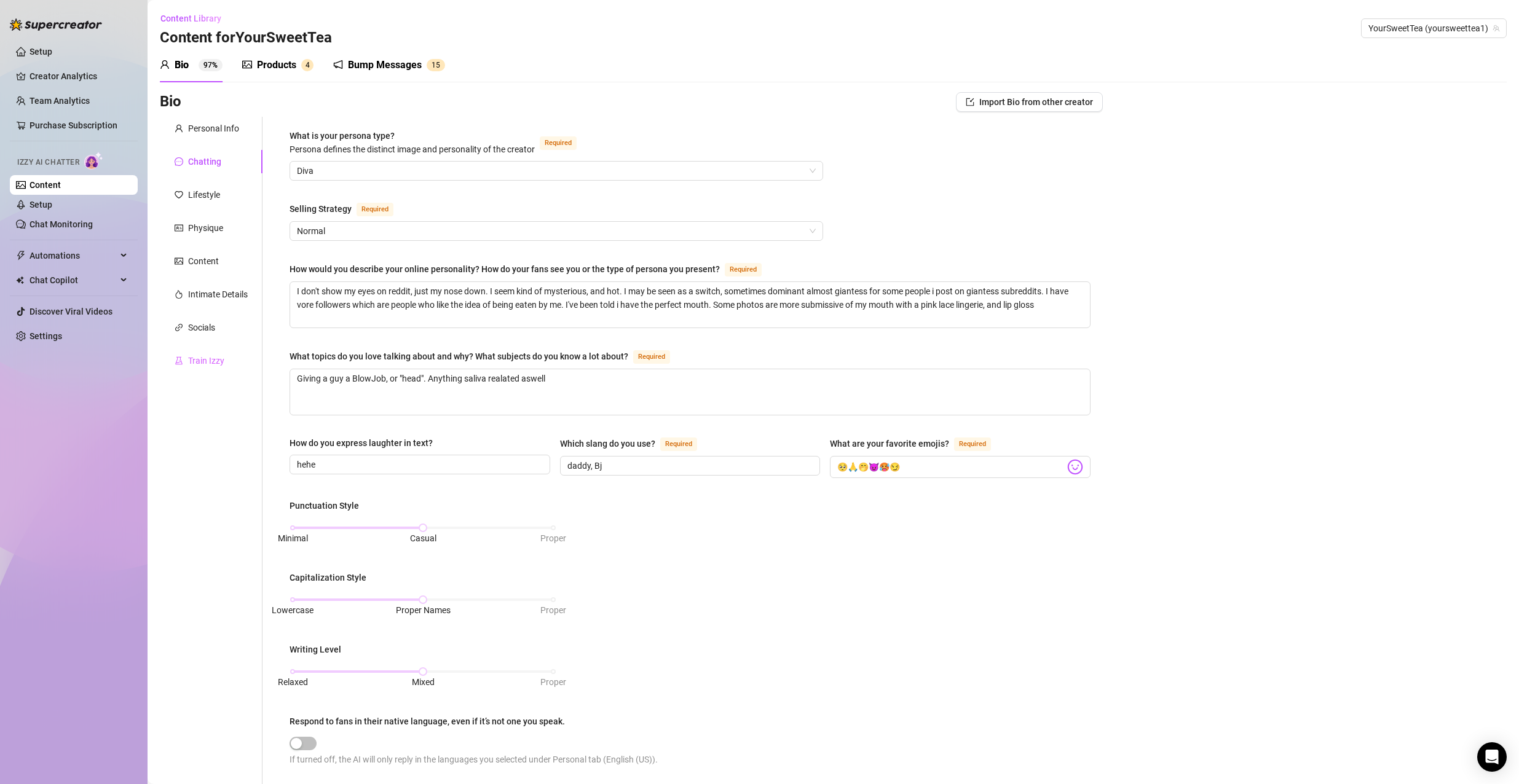
click at [225, 359] on div "Train Izzy" at bounding box center [211, 360] width 103 height 23
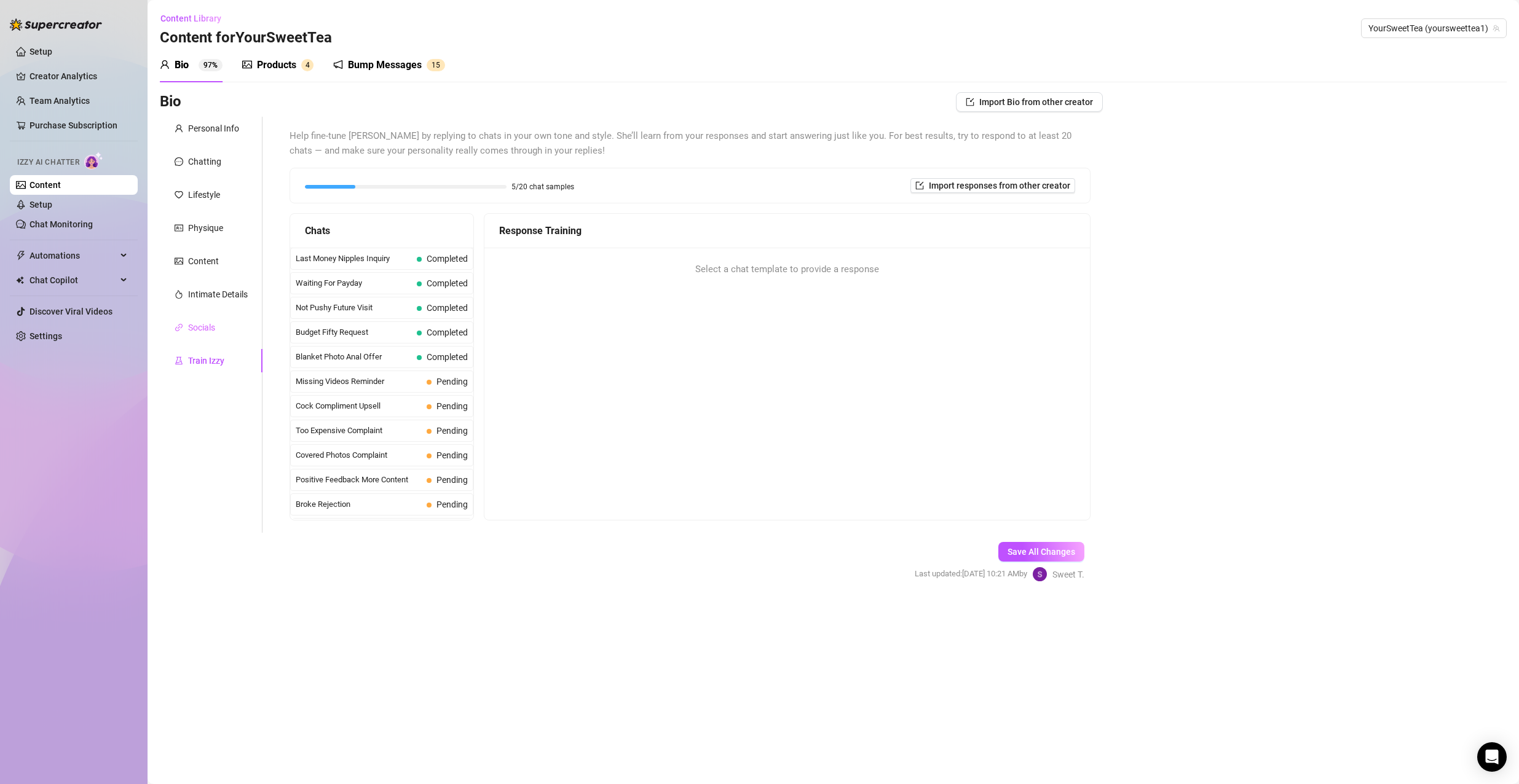
click at [225, 338] on div "Socials" at bounding box center [211, 327] width 103 height 23
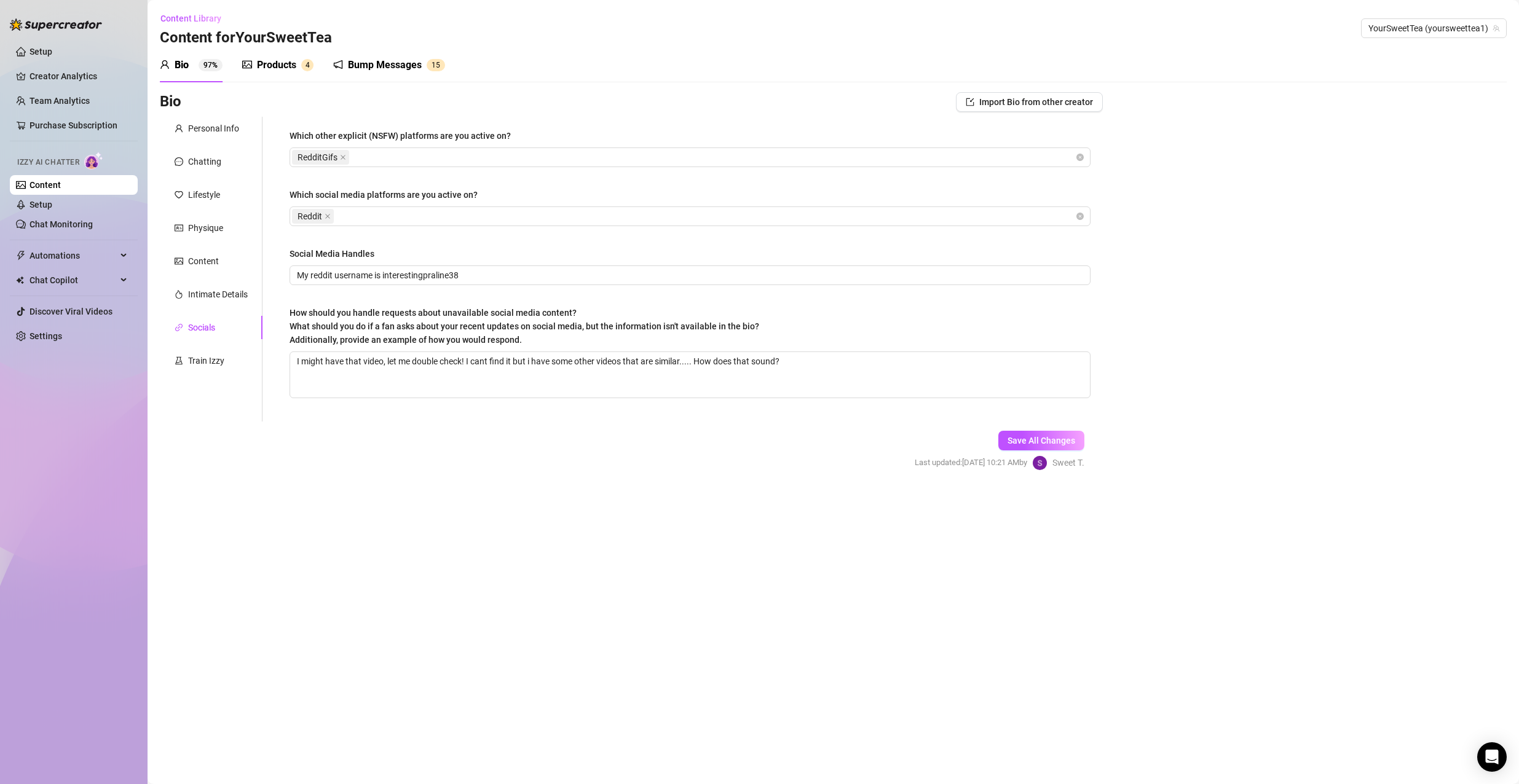
click at [228, 320] on div "Socials" at bounding box center [211, 327] width 103 height 23
click at [226, 290] on div "Intimate Details" at bounding box center [218, 294] width 59 height 14
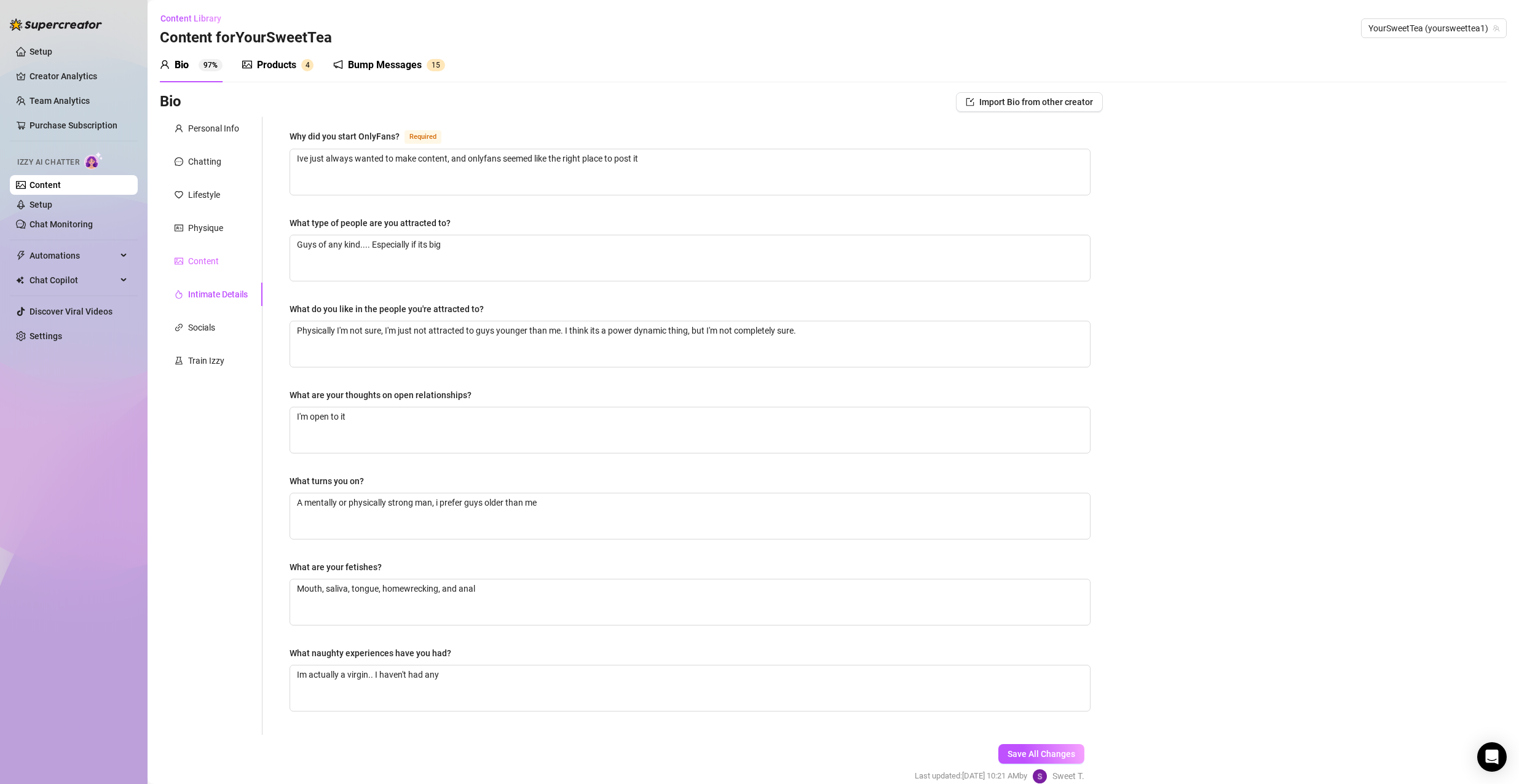
click at [201, 268] on div "Content" at bounding box center [211, 260] width 103 height 23
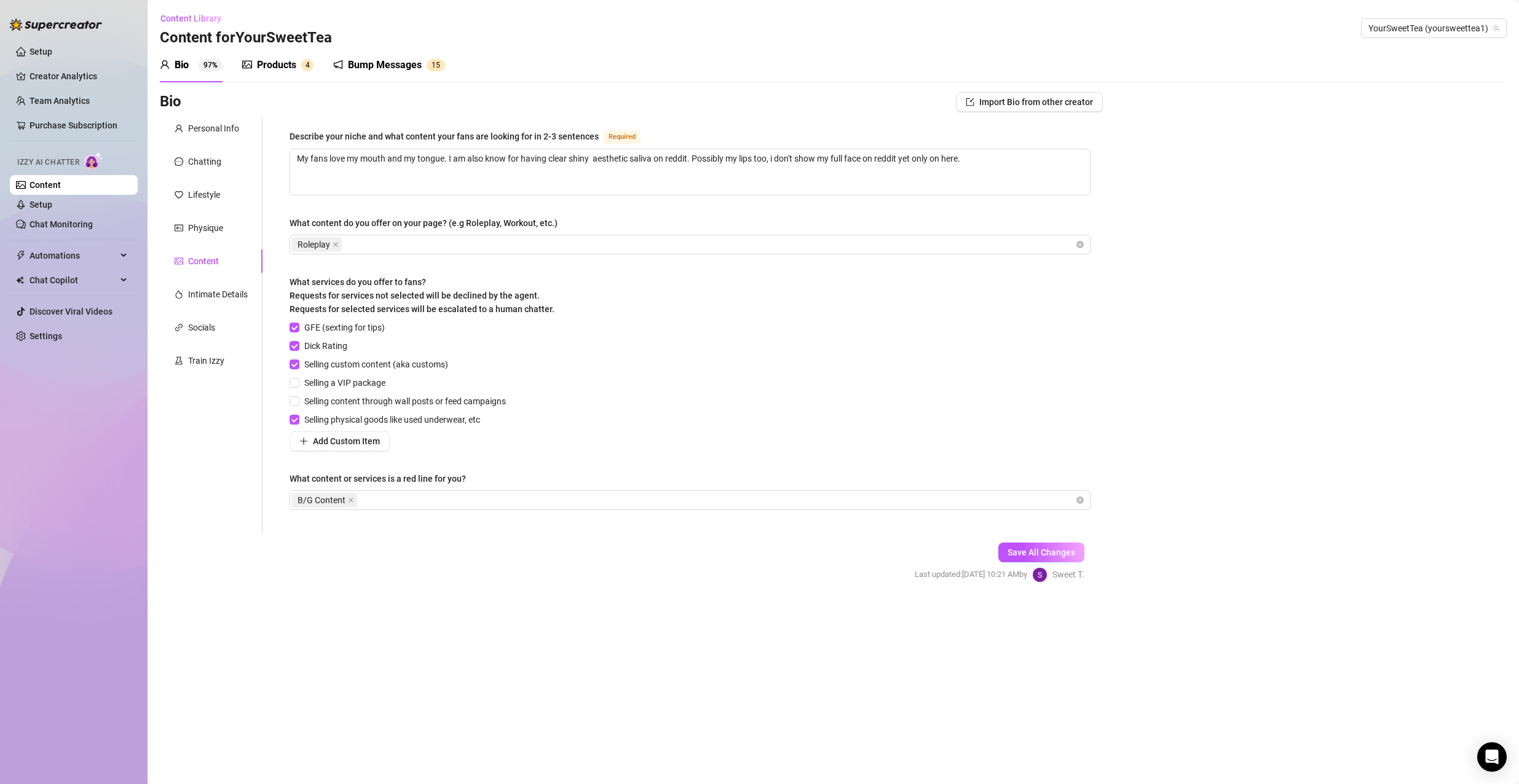
click at [211, 240] on div "Personal Info Chatting Lifestyle Physique Content Intimate Details Socials Trai…" at bounding box center [211, 325] width 103 height 417
click at [216, 232] on div "Physique" at bounding box center [205, 227] width 35 height 14
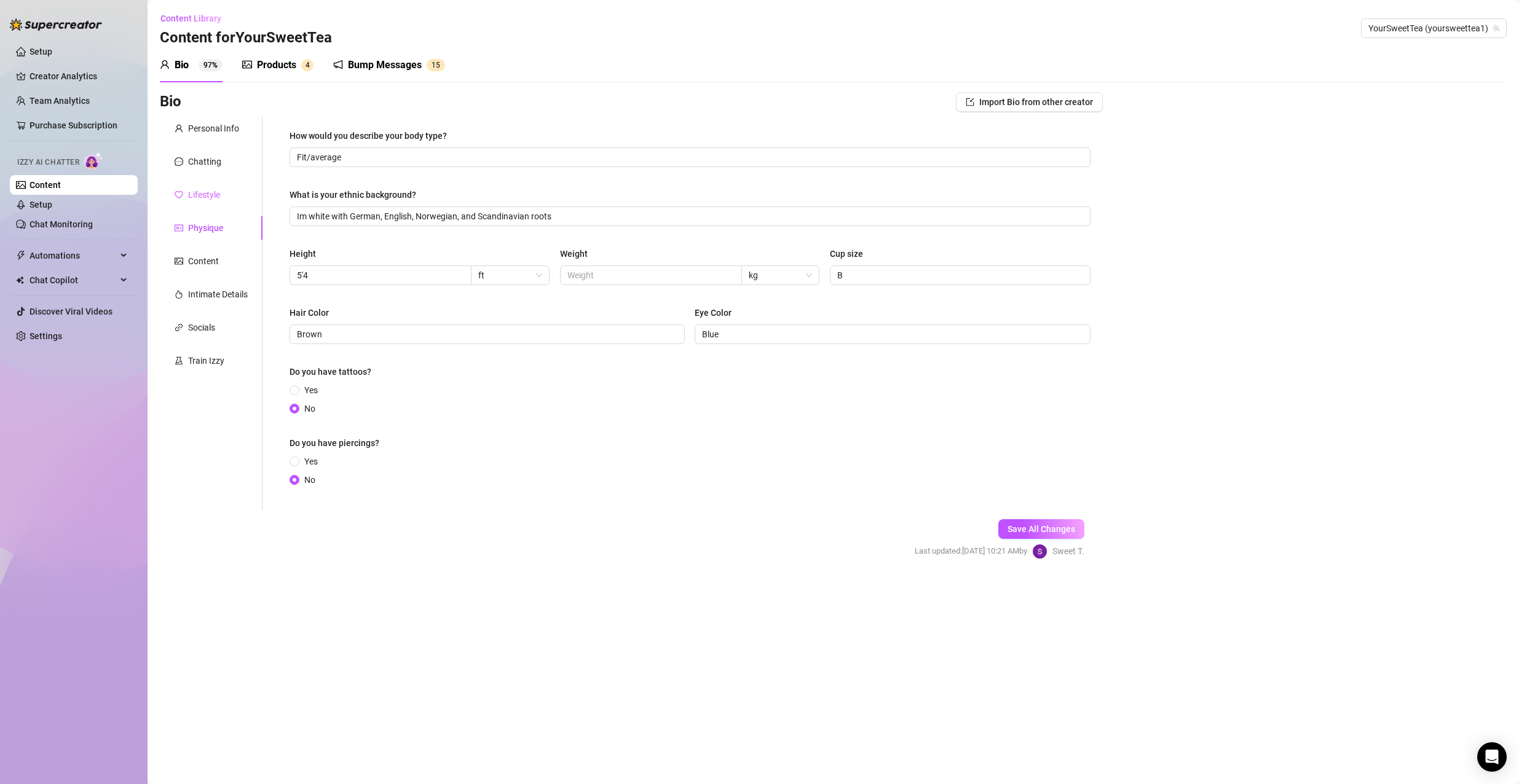
click at [203, 187] on div "Lifestyle" at bounding box center [211, 195] width 103 height 23
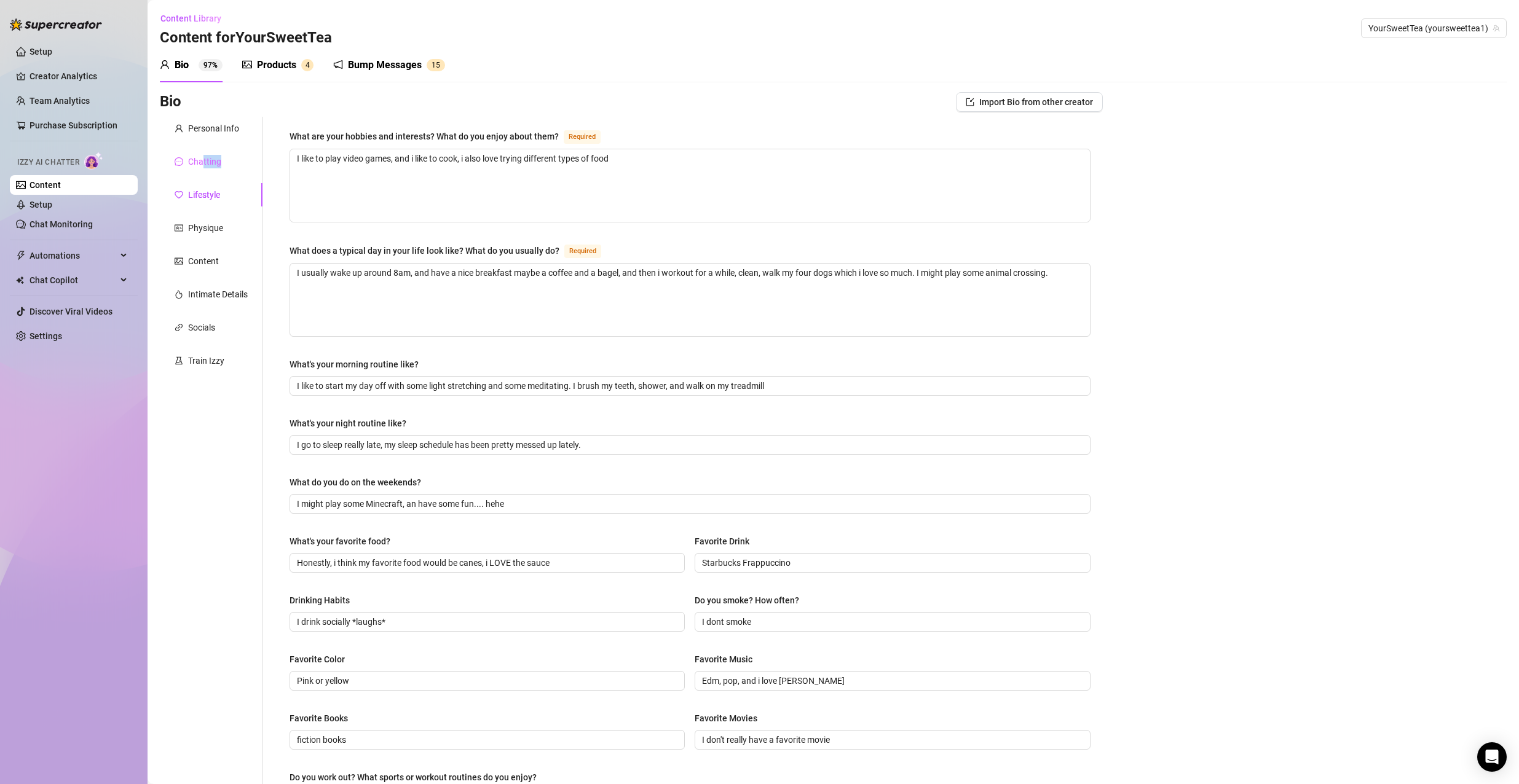
click at [204, 165] on div "Chatting" at bounding box center [211, 161] width 103 height 23
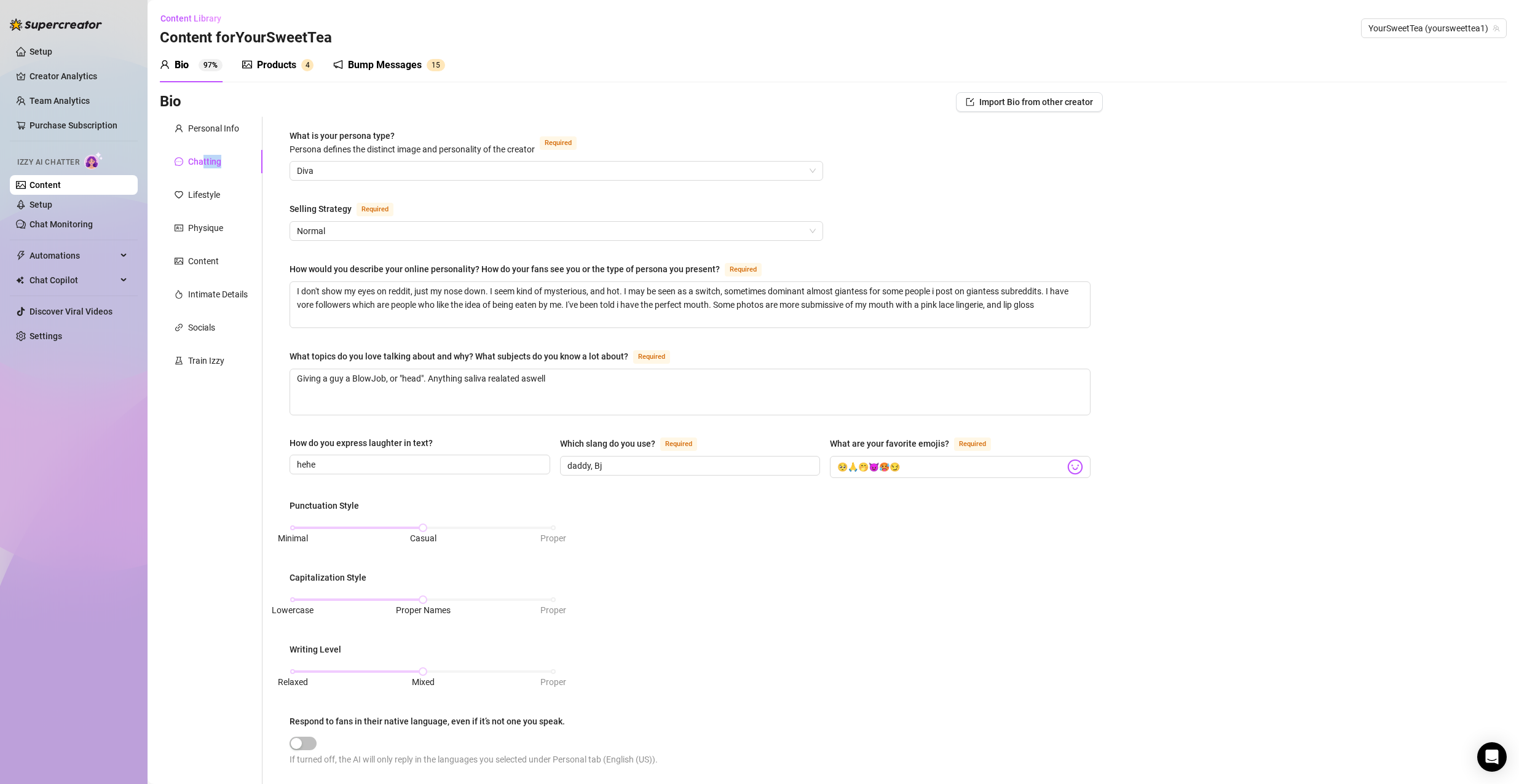
scroll to position [185, 0]
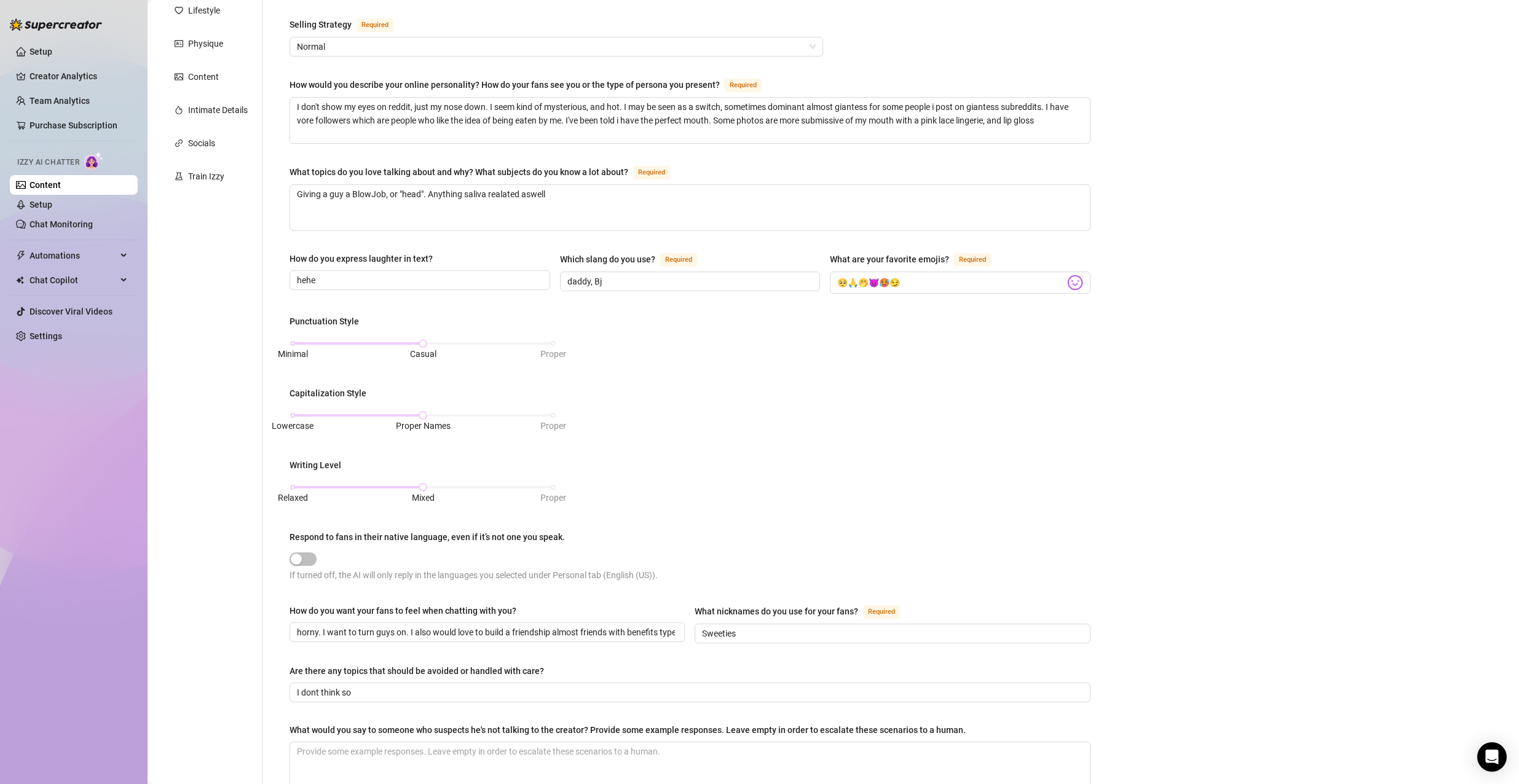
click at [805, 373] on div "Punctuation Style Minimal Casual Proper Capitalization Style Lowercase Proper N…" at bounding box center [690, 454] width 801 height 280
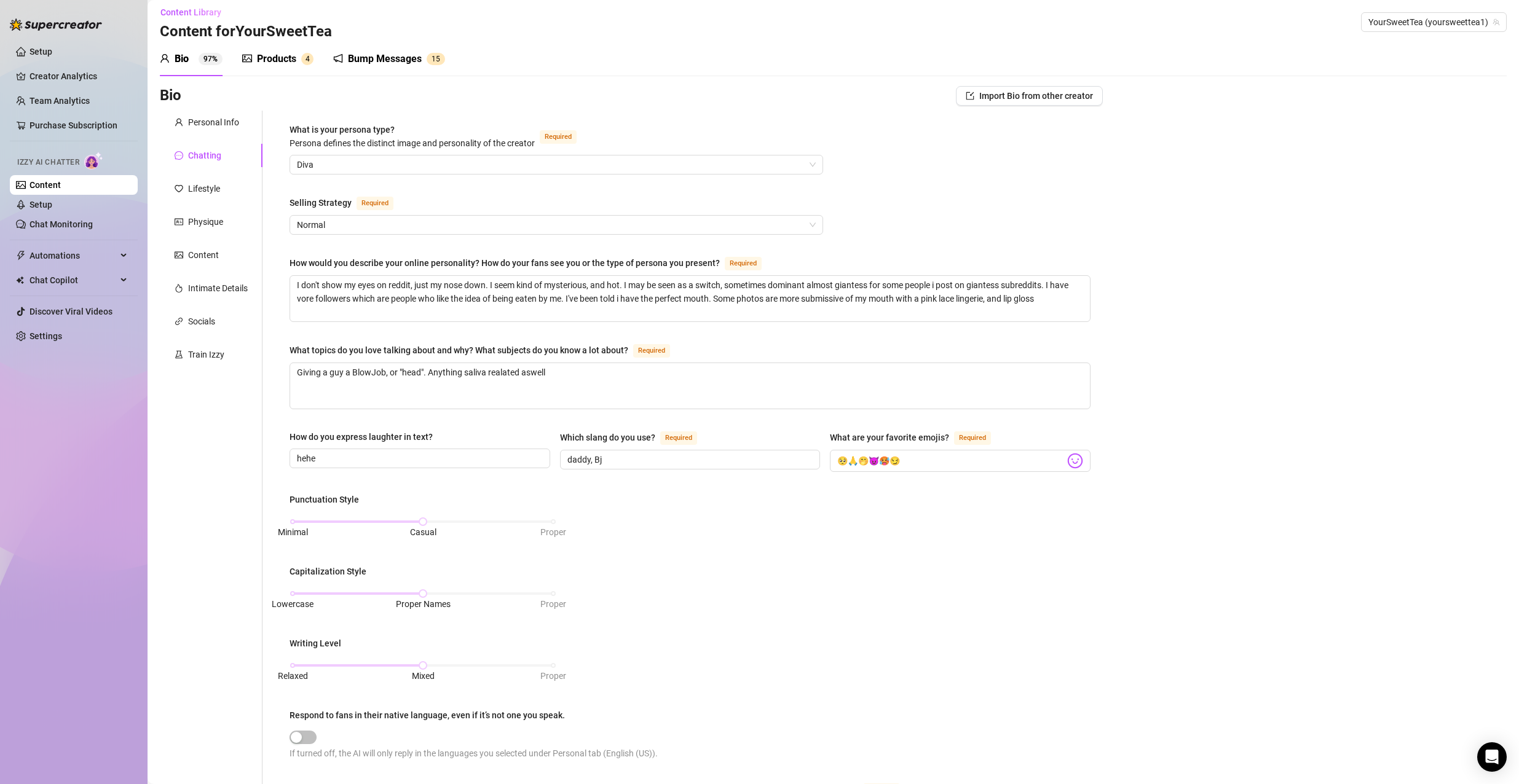
scroll to position [0, 0]
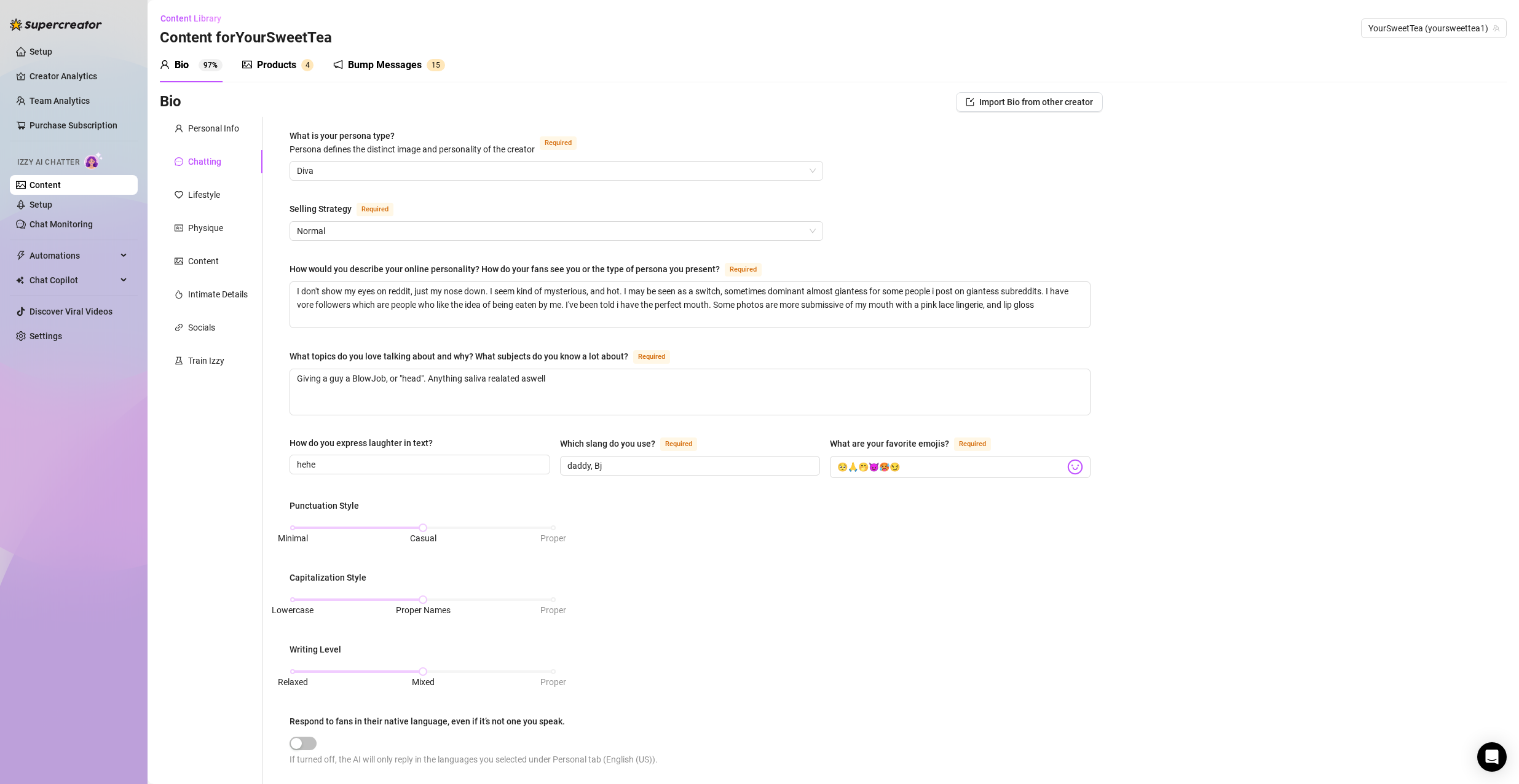
click at [210, 141] on div "Personal Info Chatting Lifestyle Physique Content Intimate Details Socials Trai…" at bounding box center [211, 556] width 103 height 879
click at [224, 113] on div "Bio Import Bio from other creator" at bounding box center [631, 104] width 943 height 24
click at [192, 121] on div "Personal Info" at bounding box center [211, 128] width 103 height 23
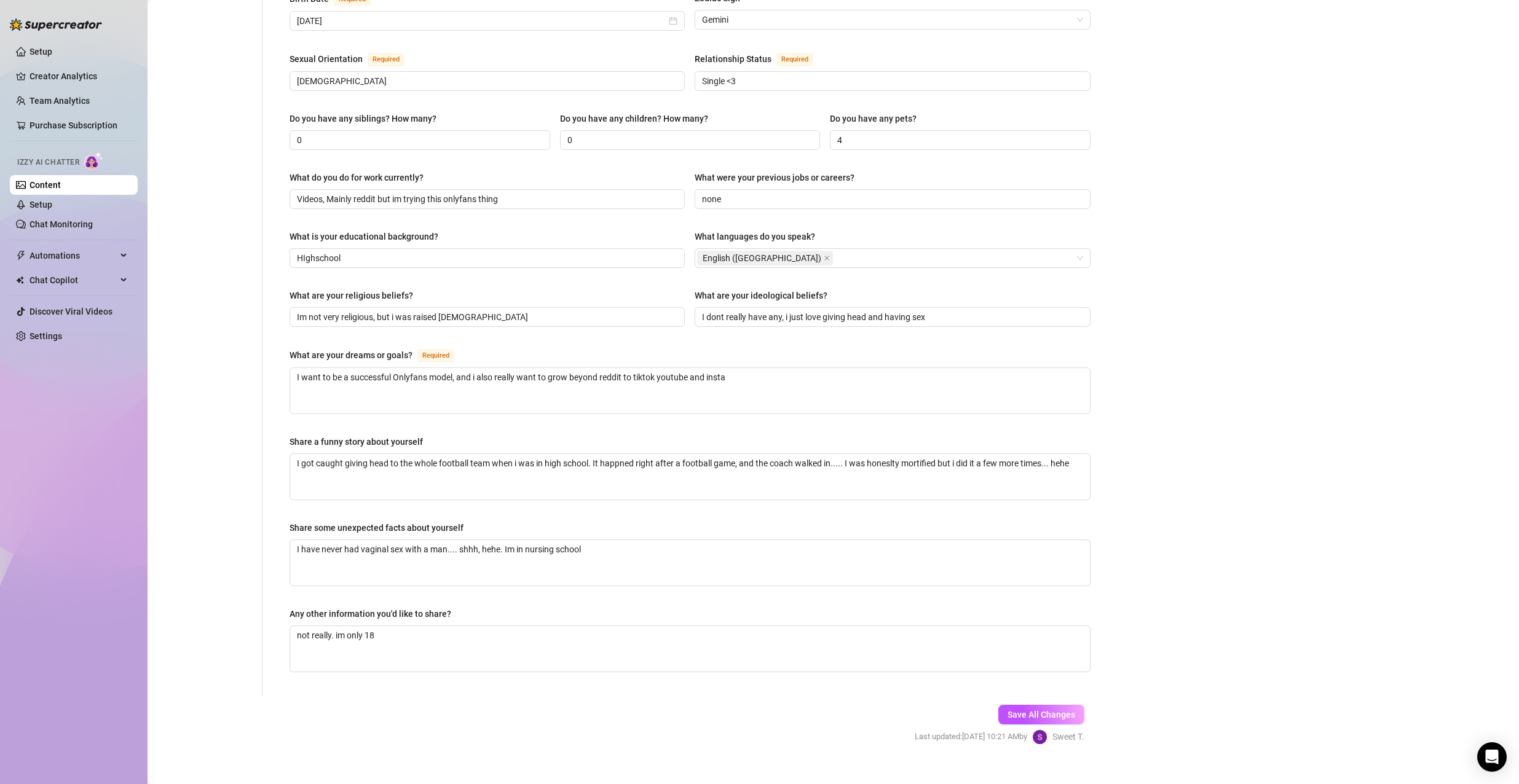
scroll to position [433, 0]
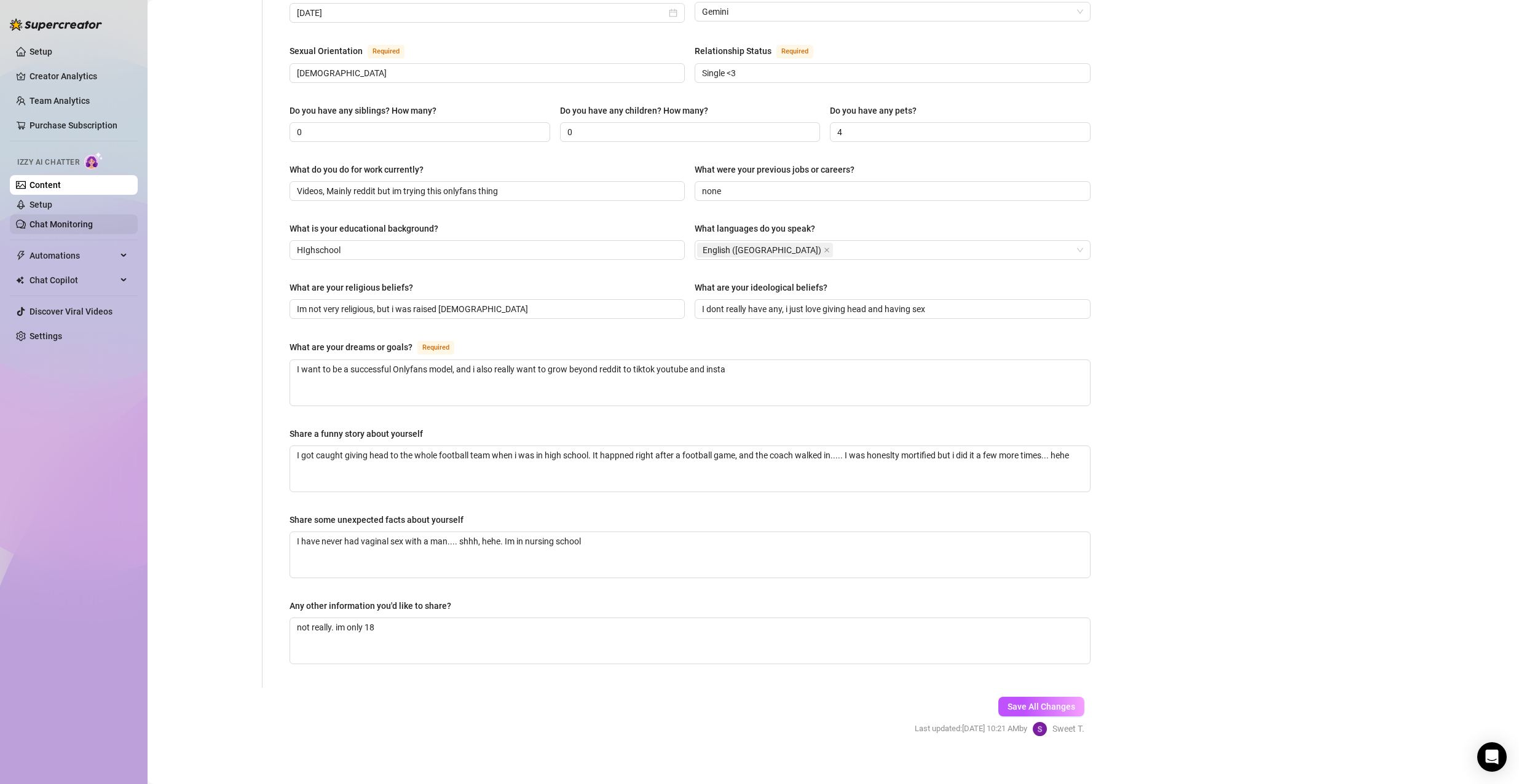
click at [49, 220] on link "Chat Monitoring" at bounding box center [61, 224] width 63 height 10
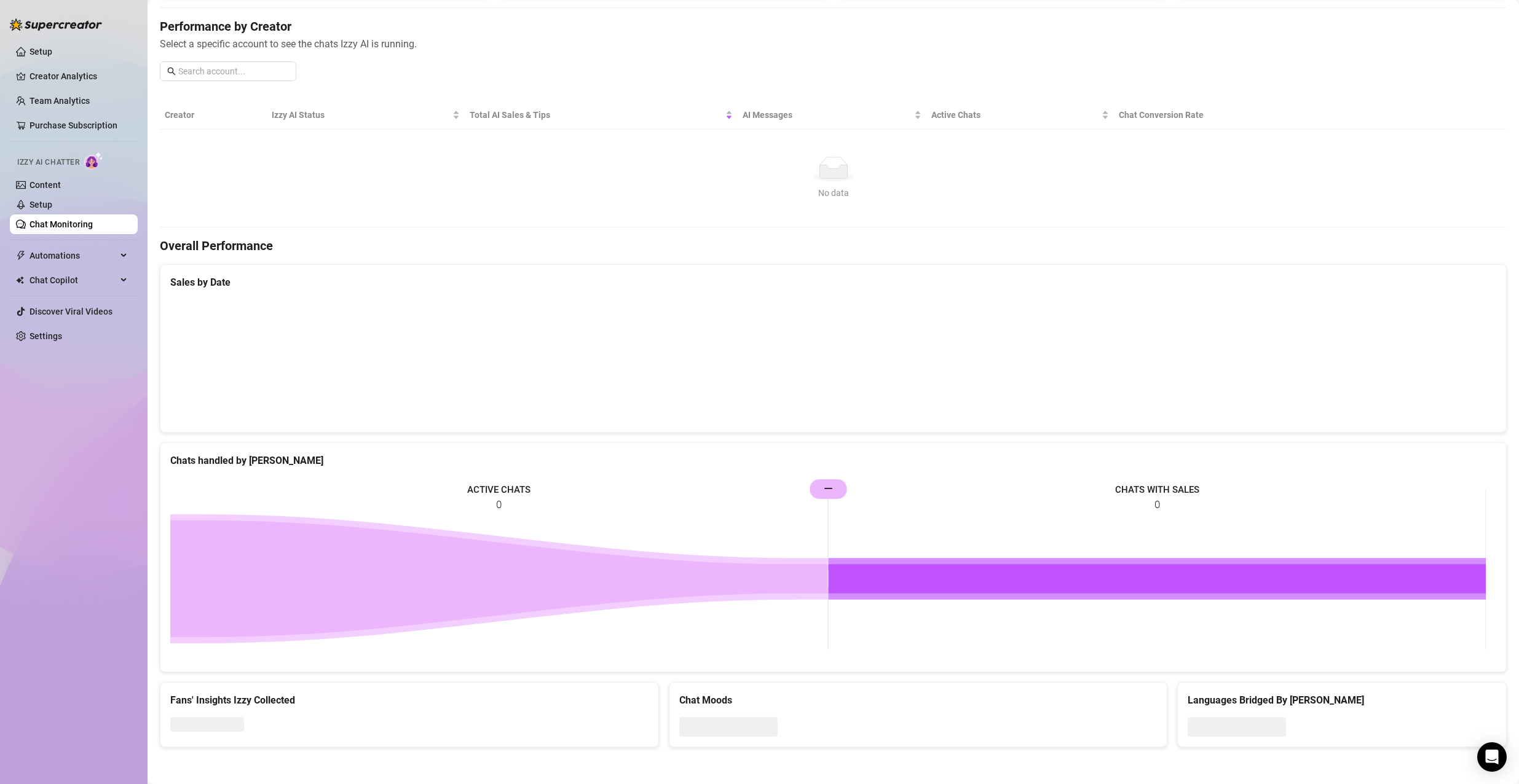
scroll to position [143, 0]
click at [72, 281] on span "Chat Copilot" at bounding box center [73, 280] width 87 height 20
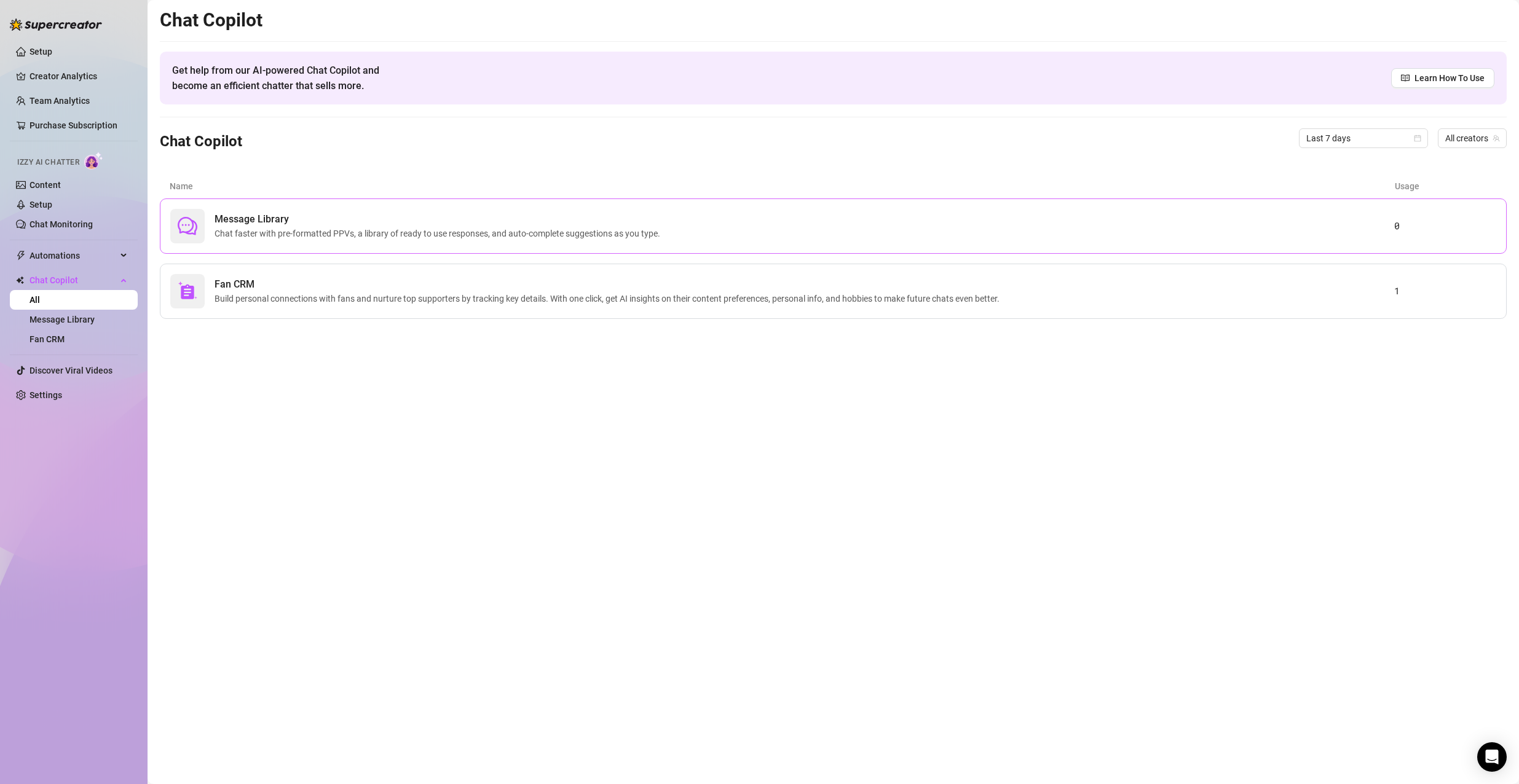
click at [274, 249] on div "Message Library Chat faster with pre-formatted PPVs, a library of ready to use …" at bounding box center [833, 226] width 1347 height 55
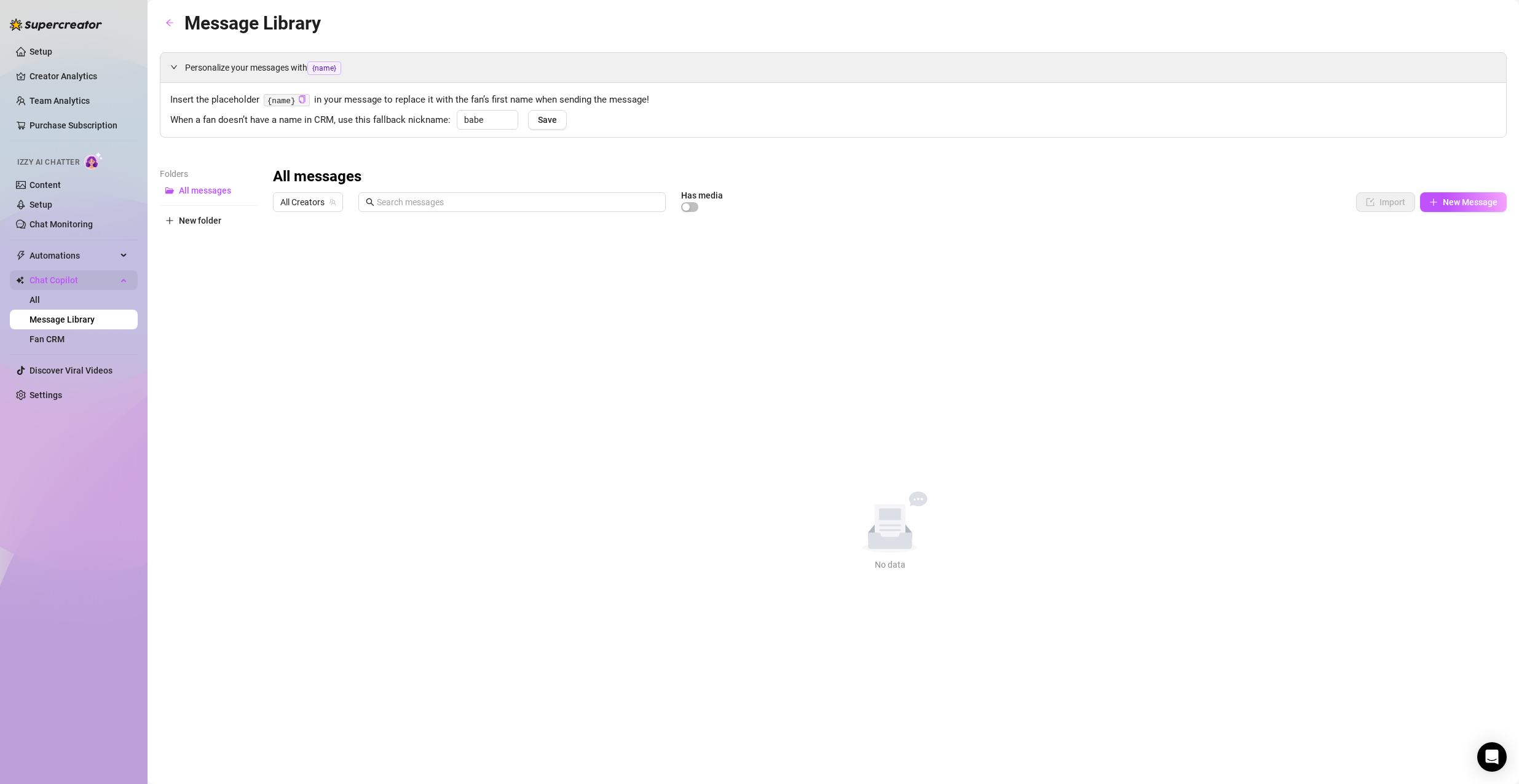
click at [34, 275] on span "Chat Copilot" at bounding box center [73, 280] width 87 height 20
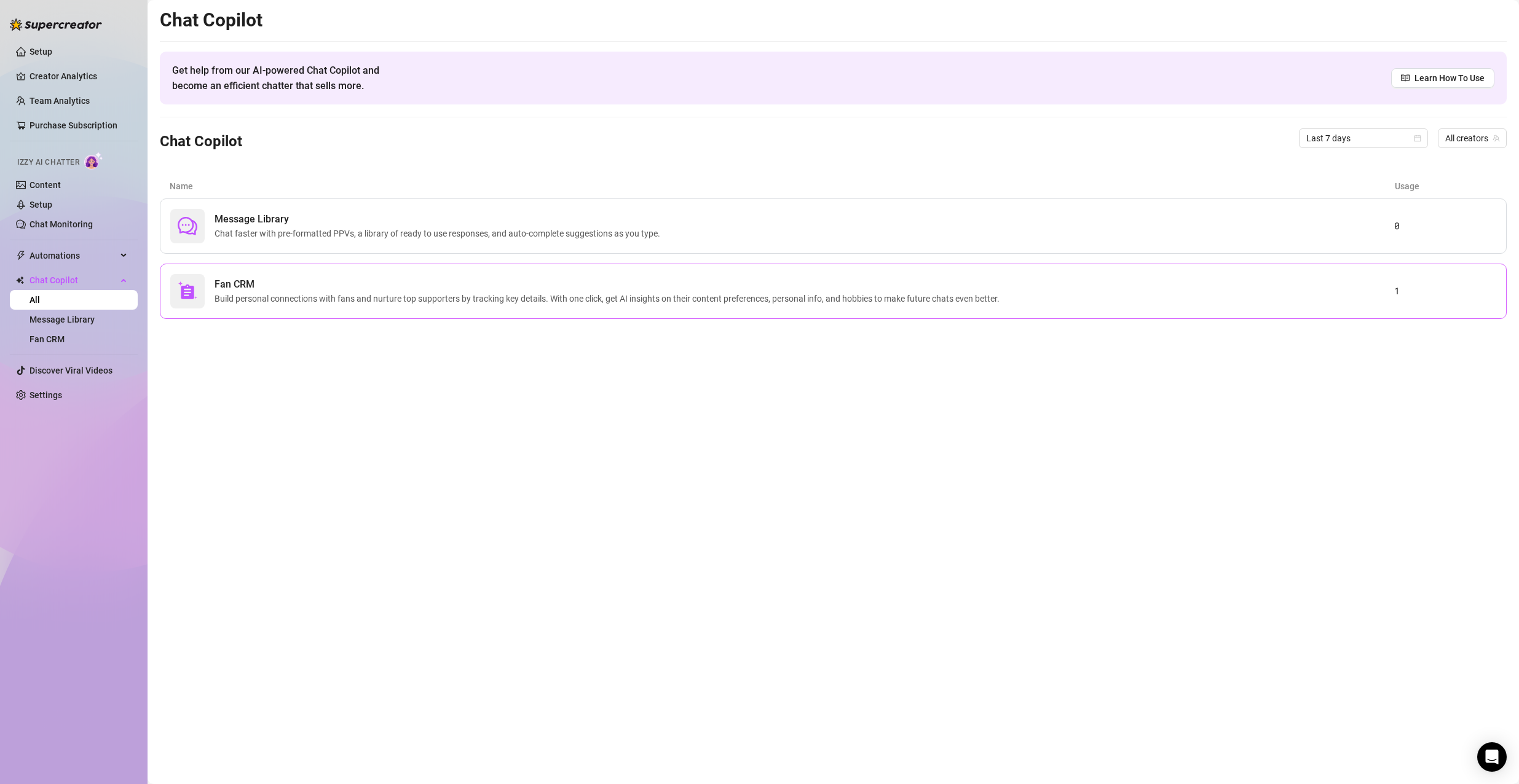
click at [447, 306] on div "Fan CRM Build personal connections with fans and nurture top supporters by trac…" at bounding box center [782, 291] width 1224 height 34
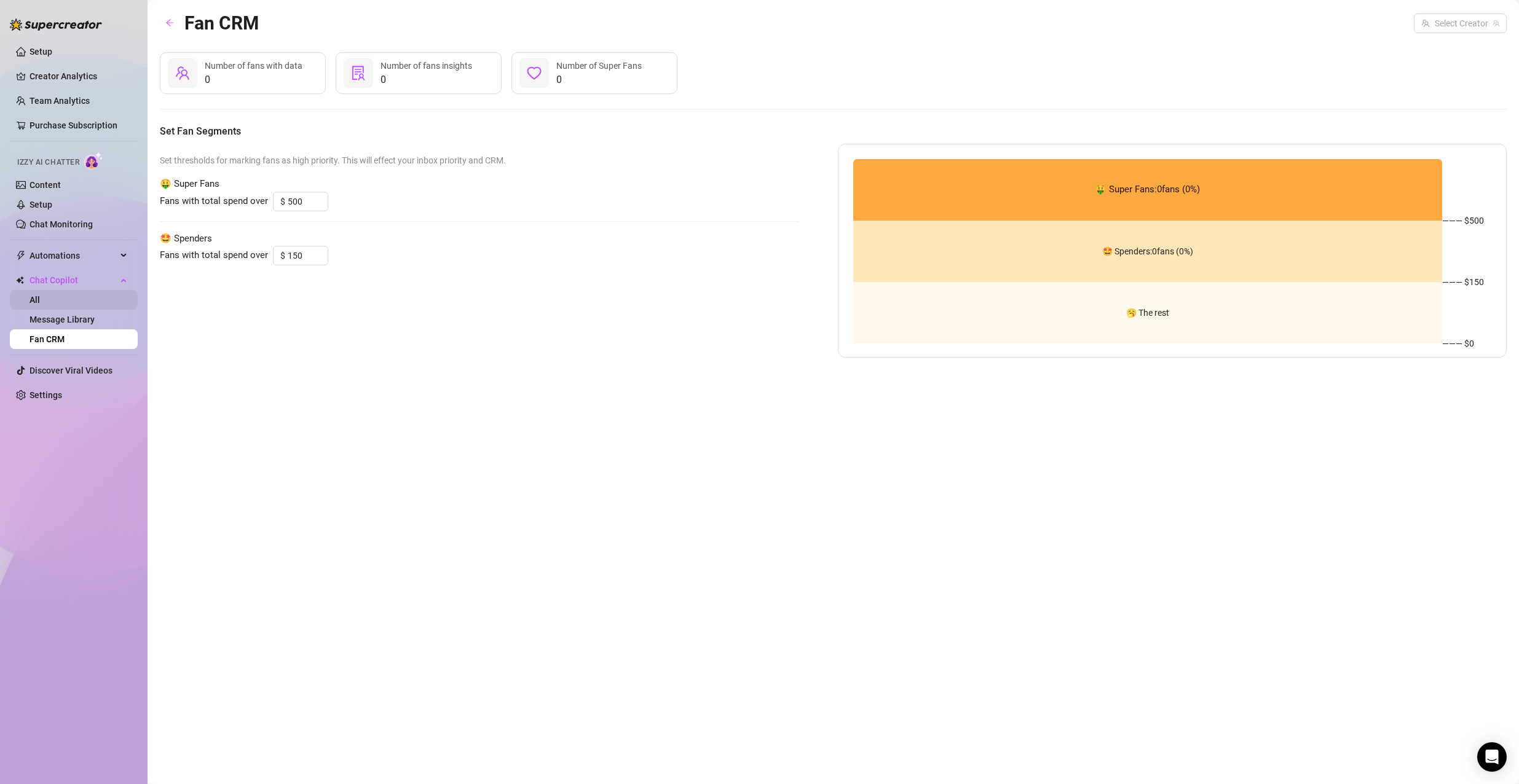
click at [40, 298] on link "All" at bounding box center [35, 299] width 11 height 10
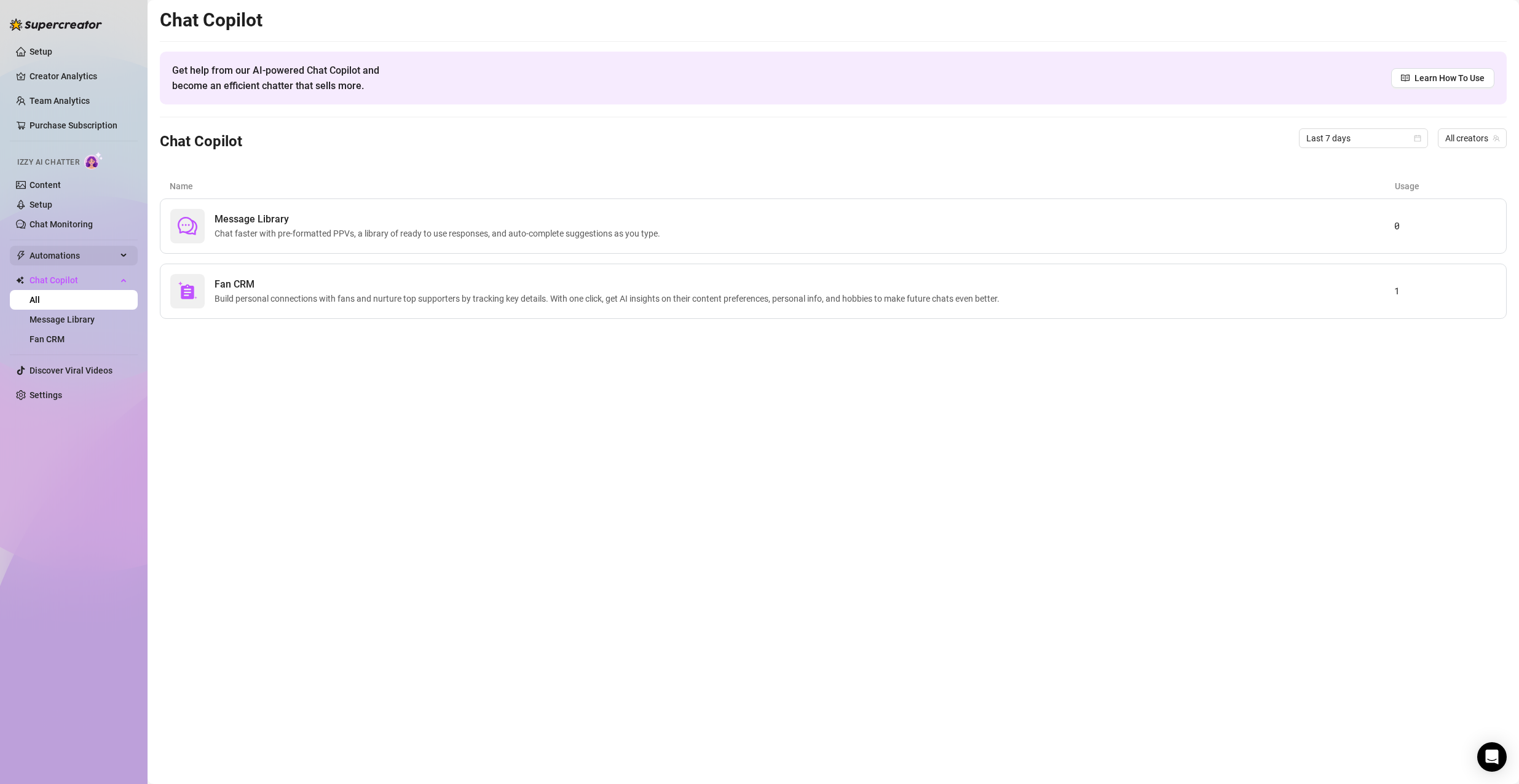
click at [79, 251] on span "Automations" at bounding box center [73, 256] width 87 height 20
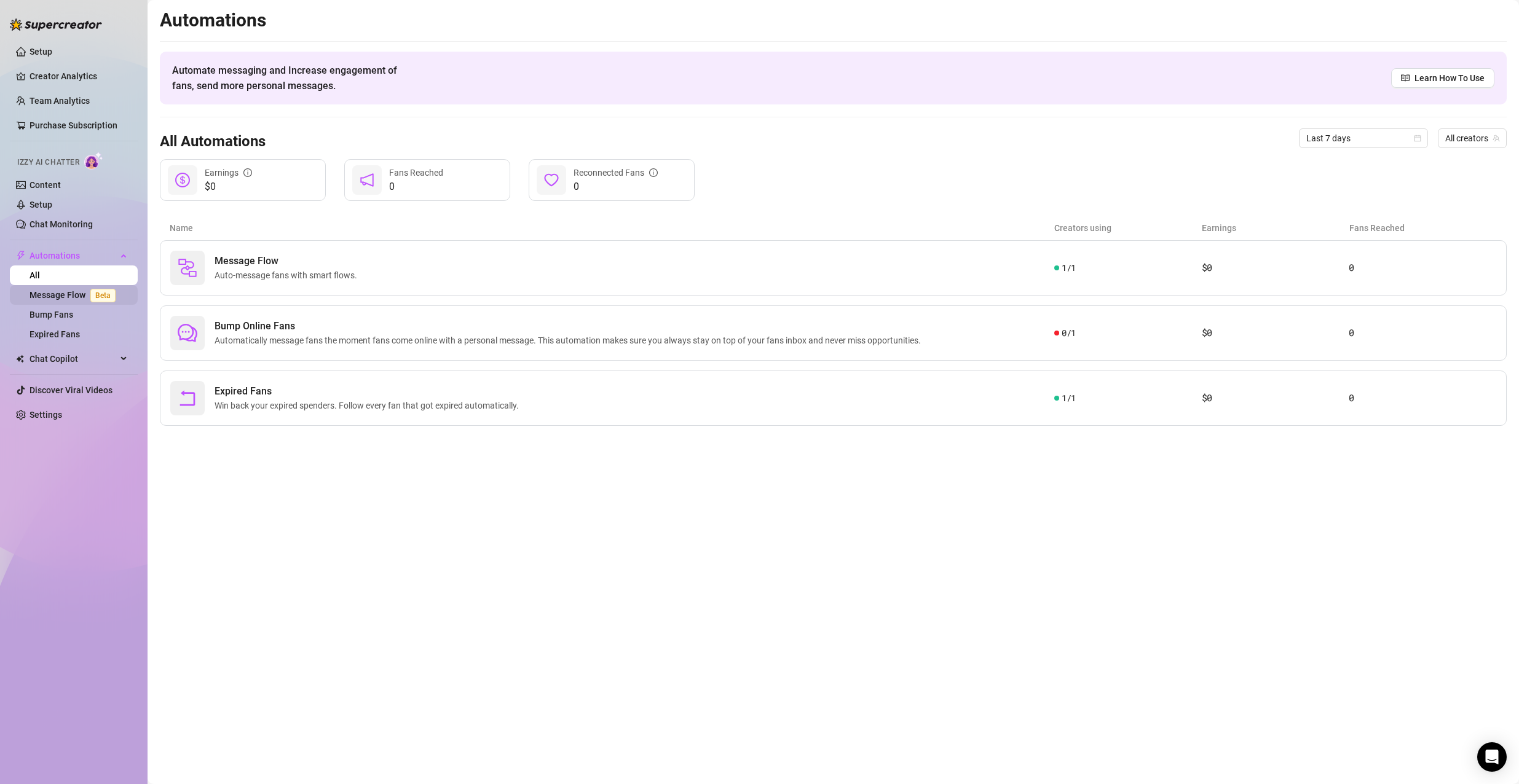
click at [80, 295] on link "Message Flow Beta" at bounding box center [75, 295] width 91 height 10
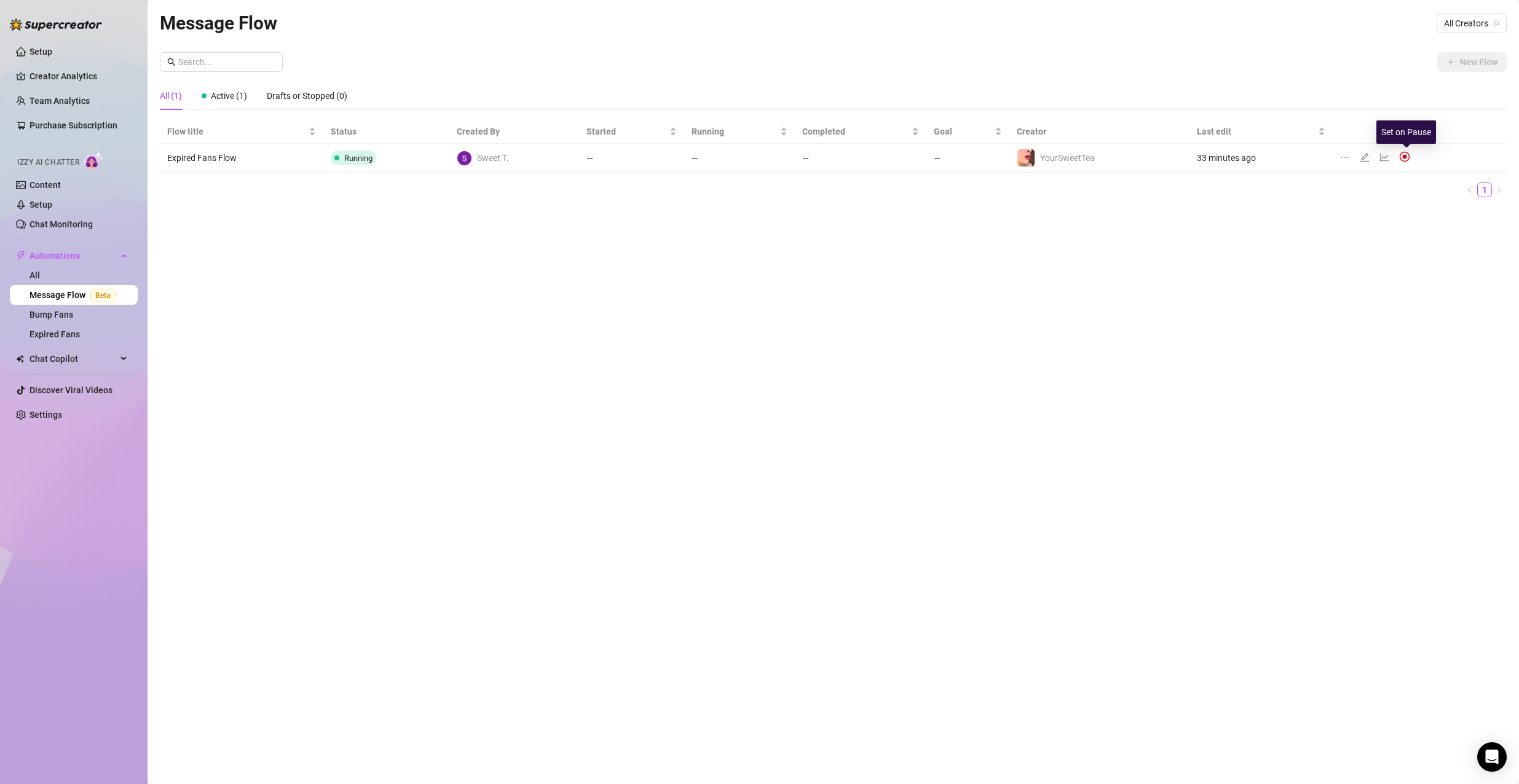
click at [1402, 155] on img at bounding box center [1404, 156] width 11 height 11
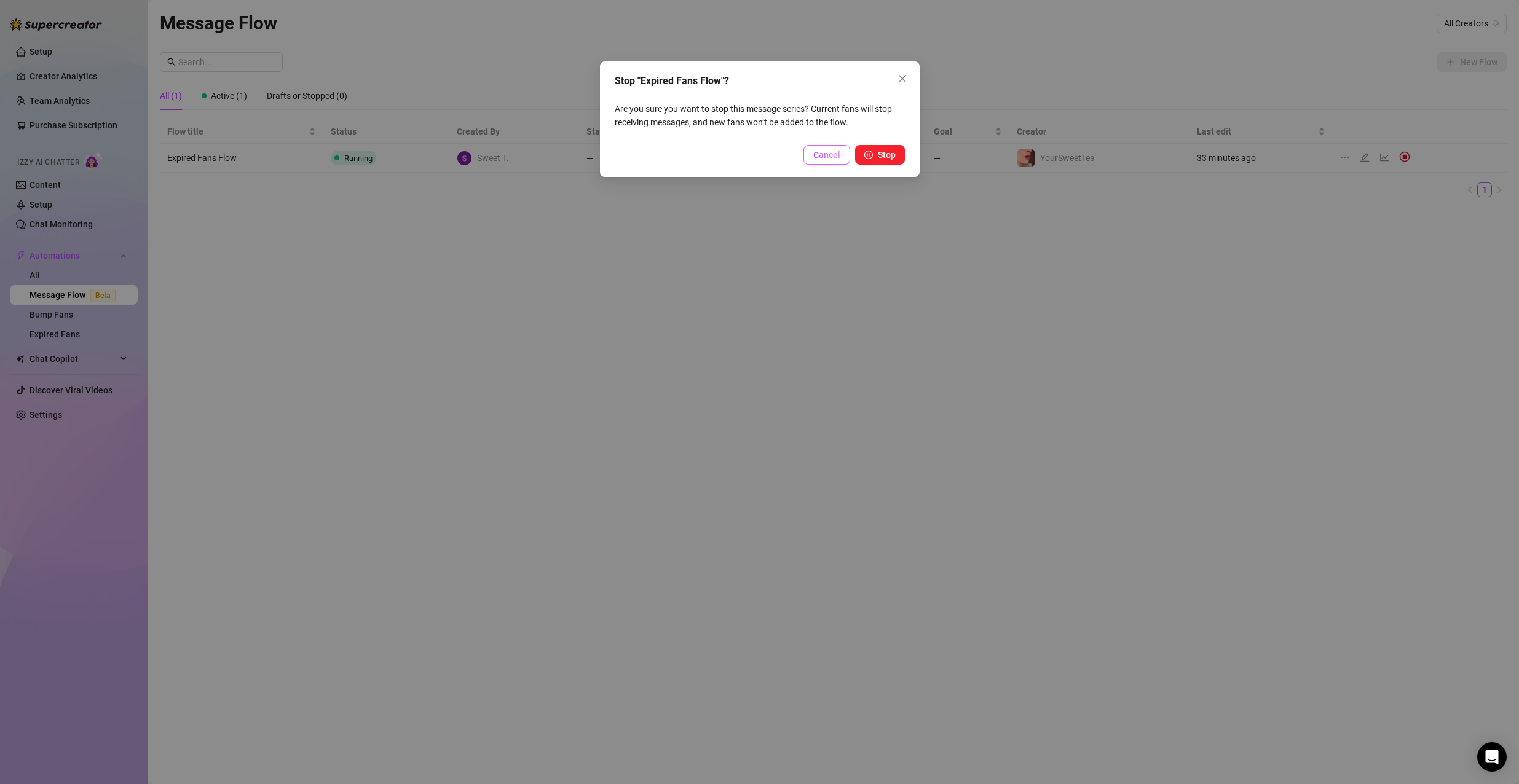
click at [838, 155] on span "Cancel" at bounding box center [826, 154] width 27 height 10
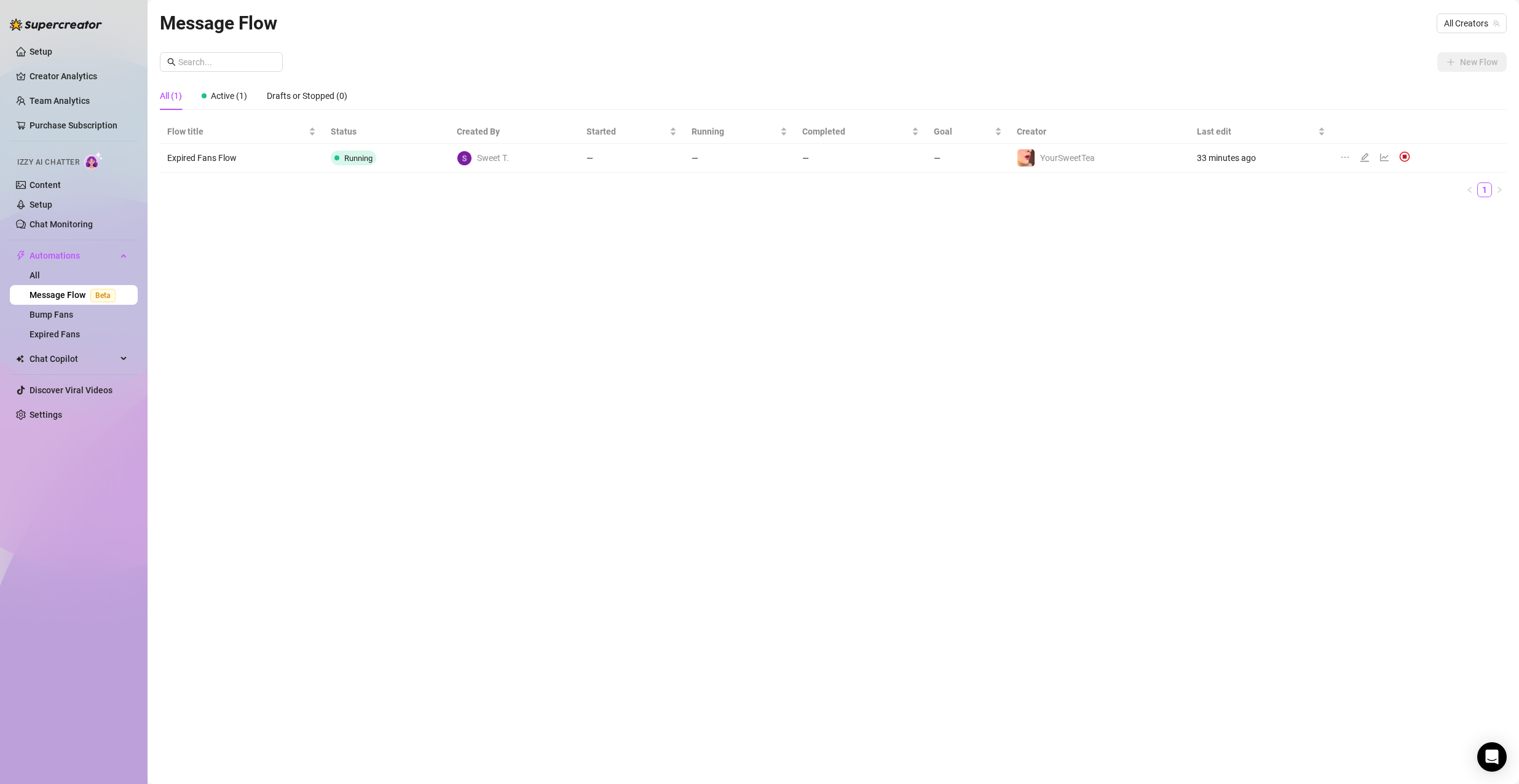
click at [212, 162] on td "Expired Fans Flow" at bounding box center [241, 158] width 164 height 29
click at [245, 101] on span "Active (1)" at bounding box center [229, 96] width 36 height 10
click at [40, 270] on link "All" at bounding box center [35, 275] width 11 height 10
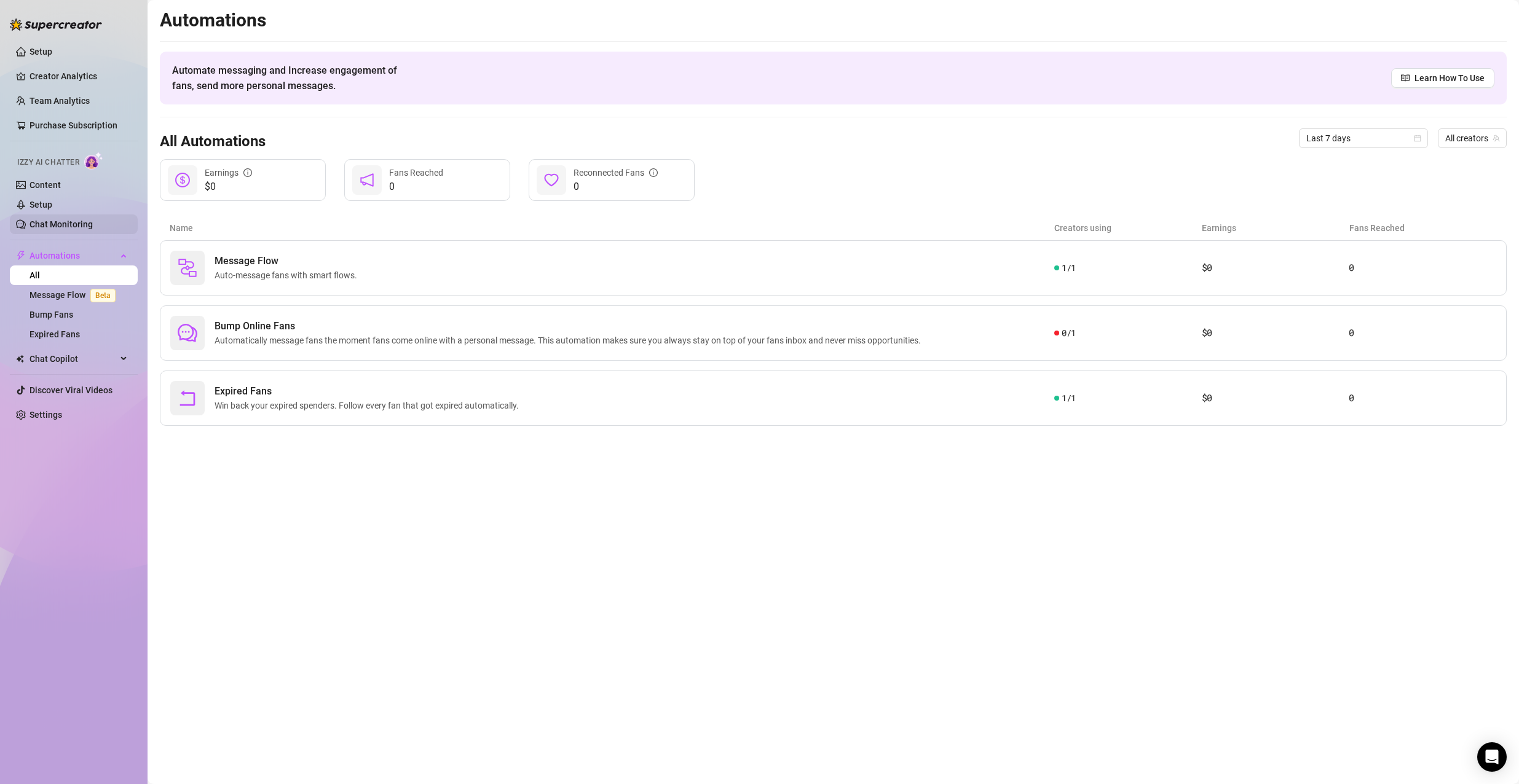
click at [84, 224] on link "Chat Monitoring" at bounding box center [61, 224] width 63 height 10
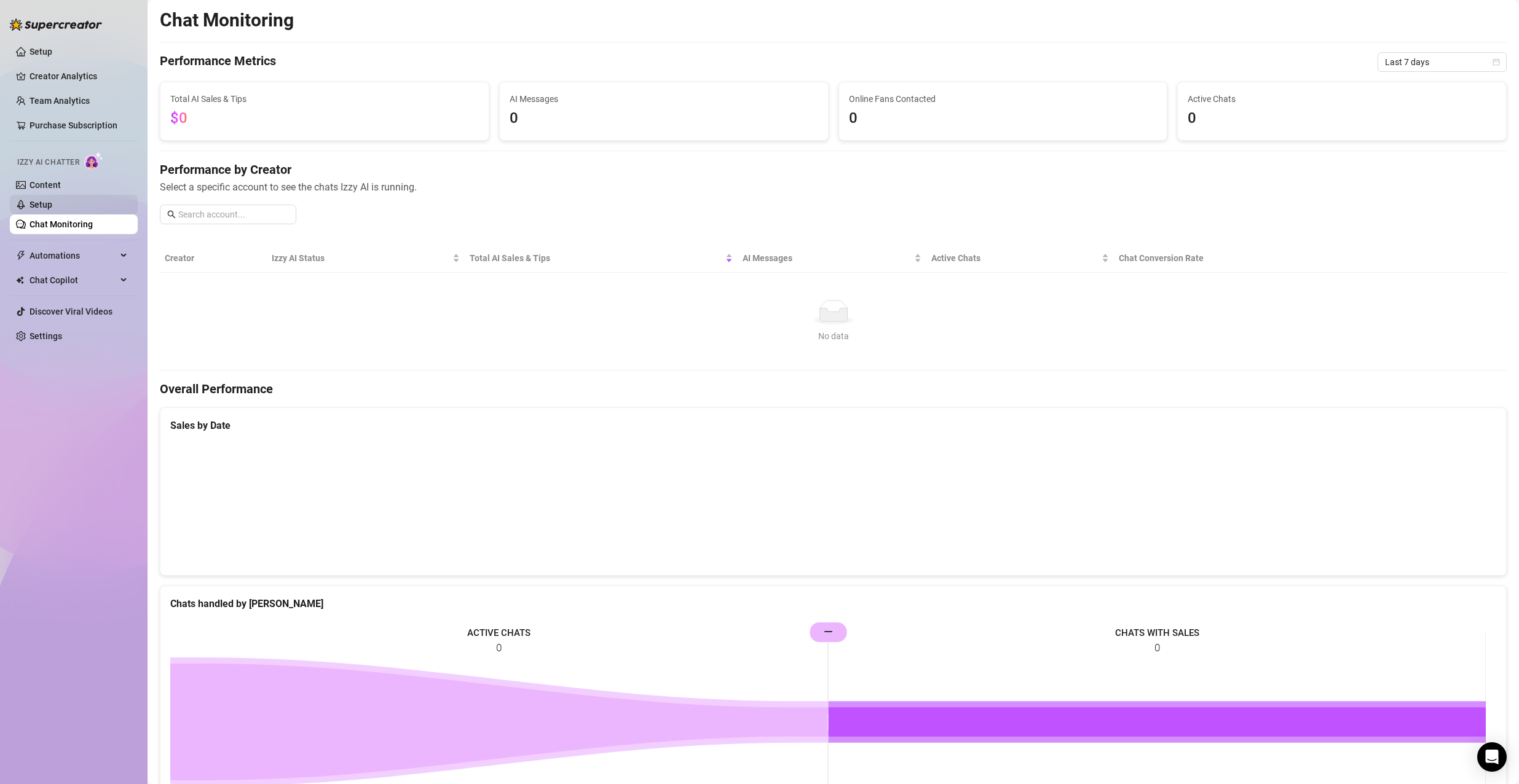
click at [52, 206] on link "Setup" at bounding box center [41, 204] width 22 height 10
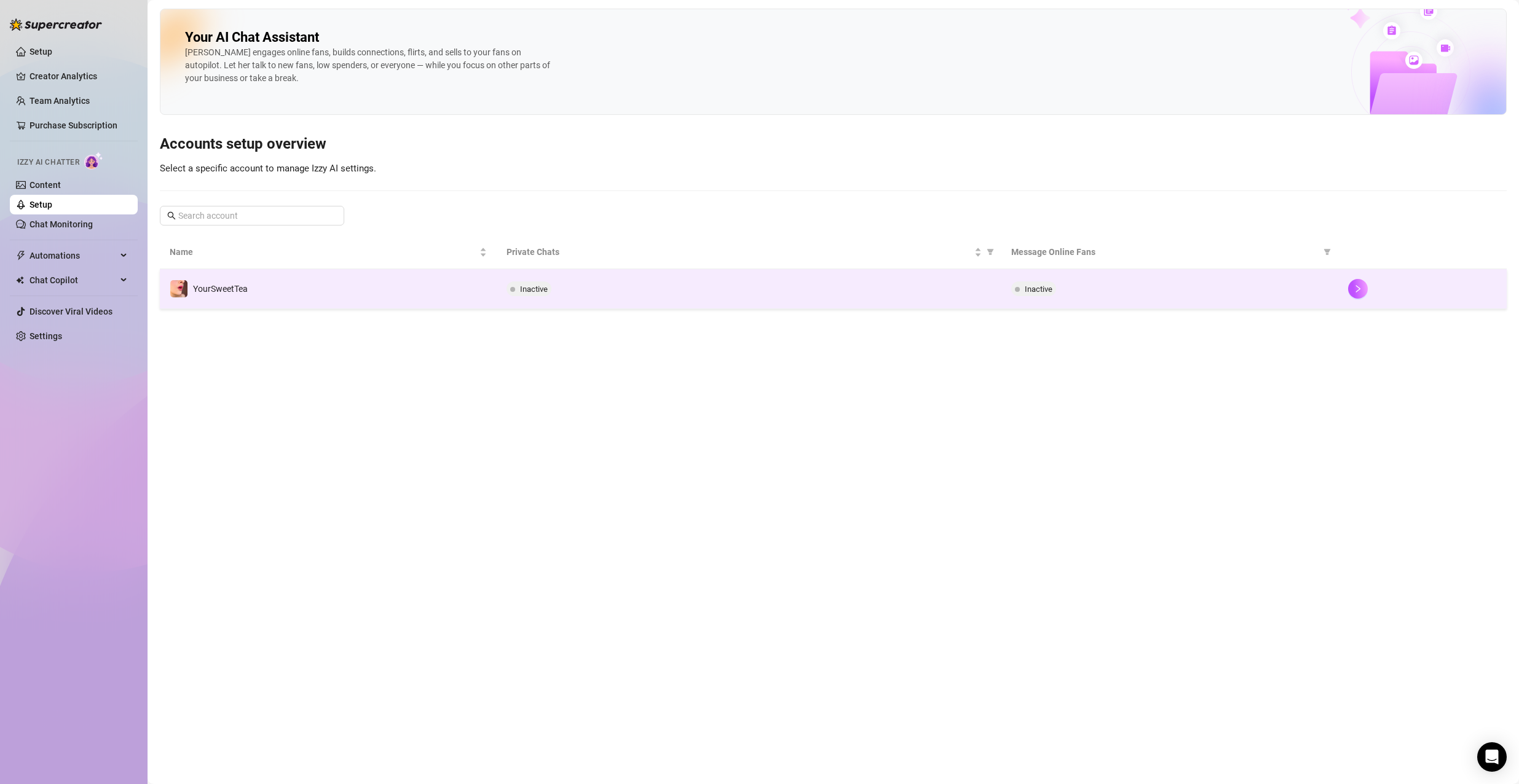
click at [353, 301] on td "YourSweetTea" at bounding box center [328, 289] width 337 height 40
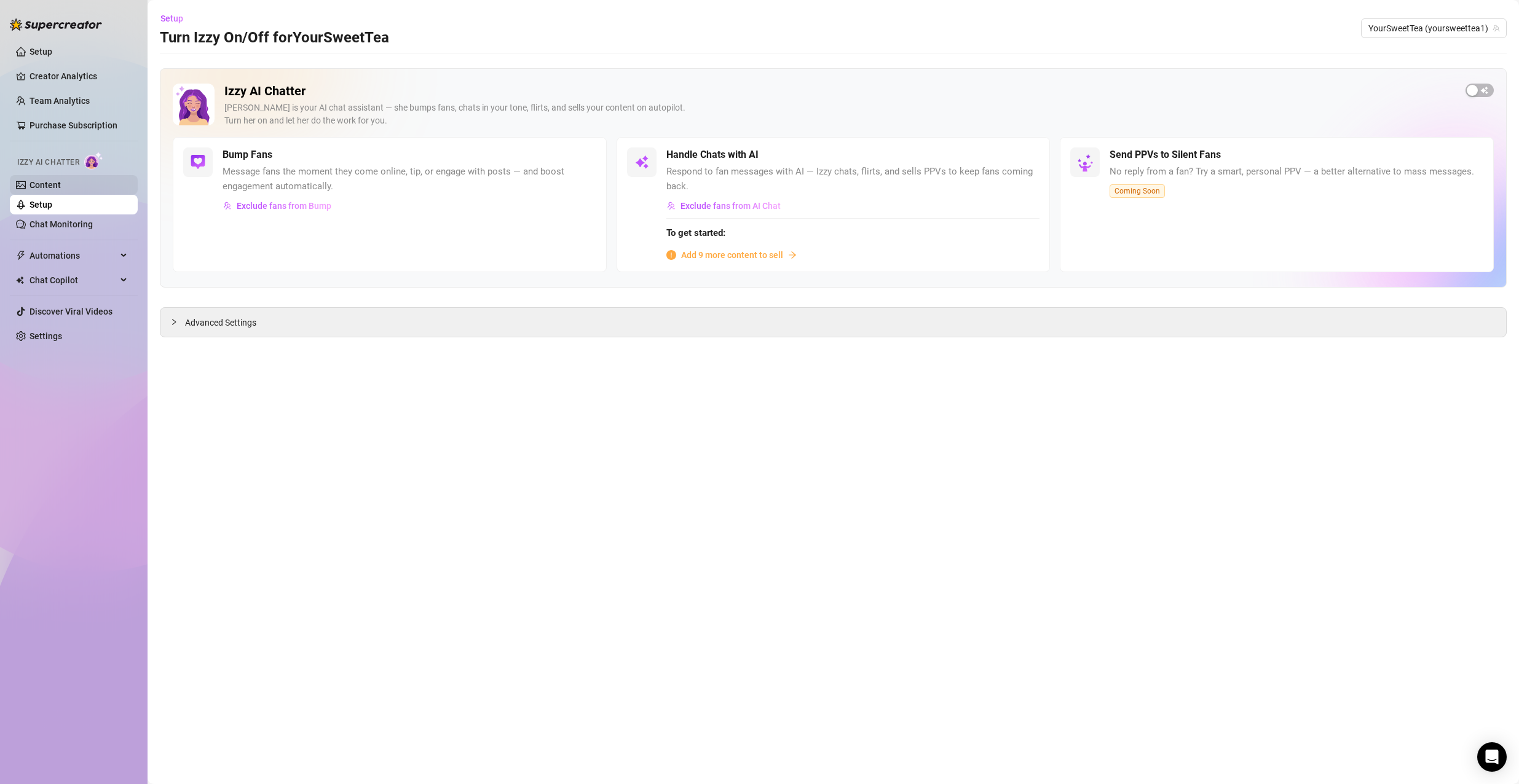
click at [61, 180] on link "Content" at bounding box center [46, 185] width 32 height 10
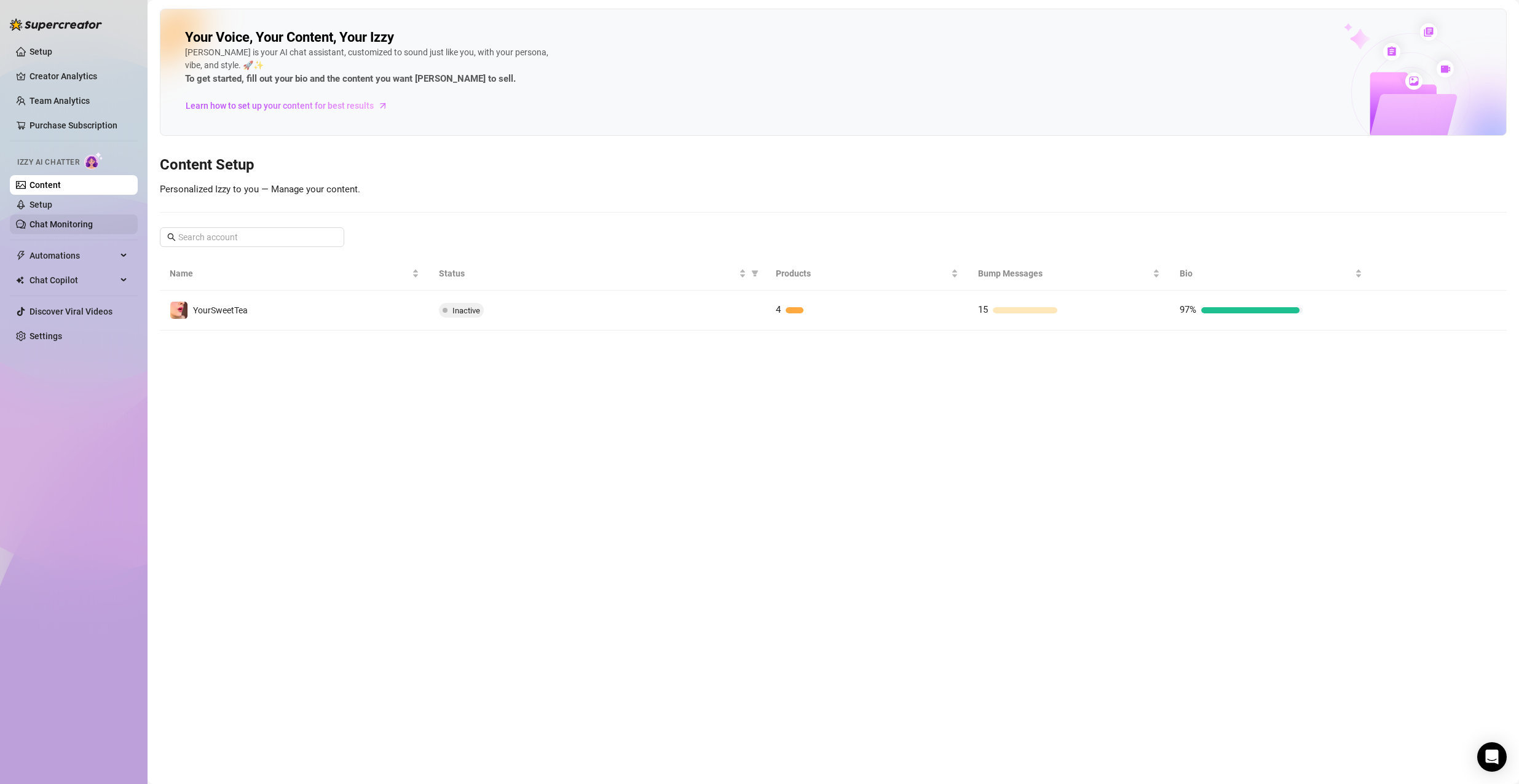
click at [43, 224] on link "Chat Monitoring" at bounding box center [61, 224] width 63 height 10
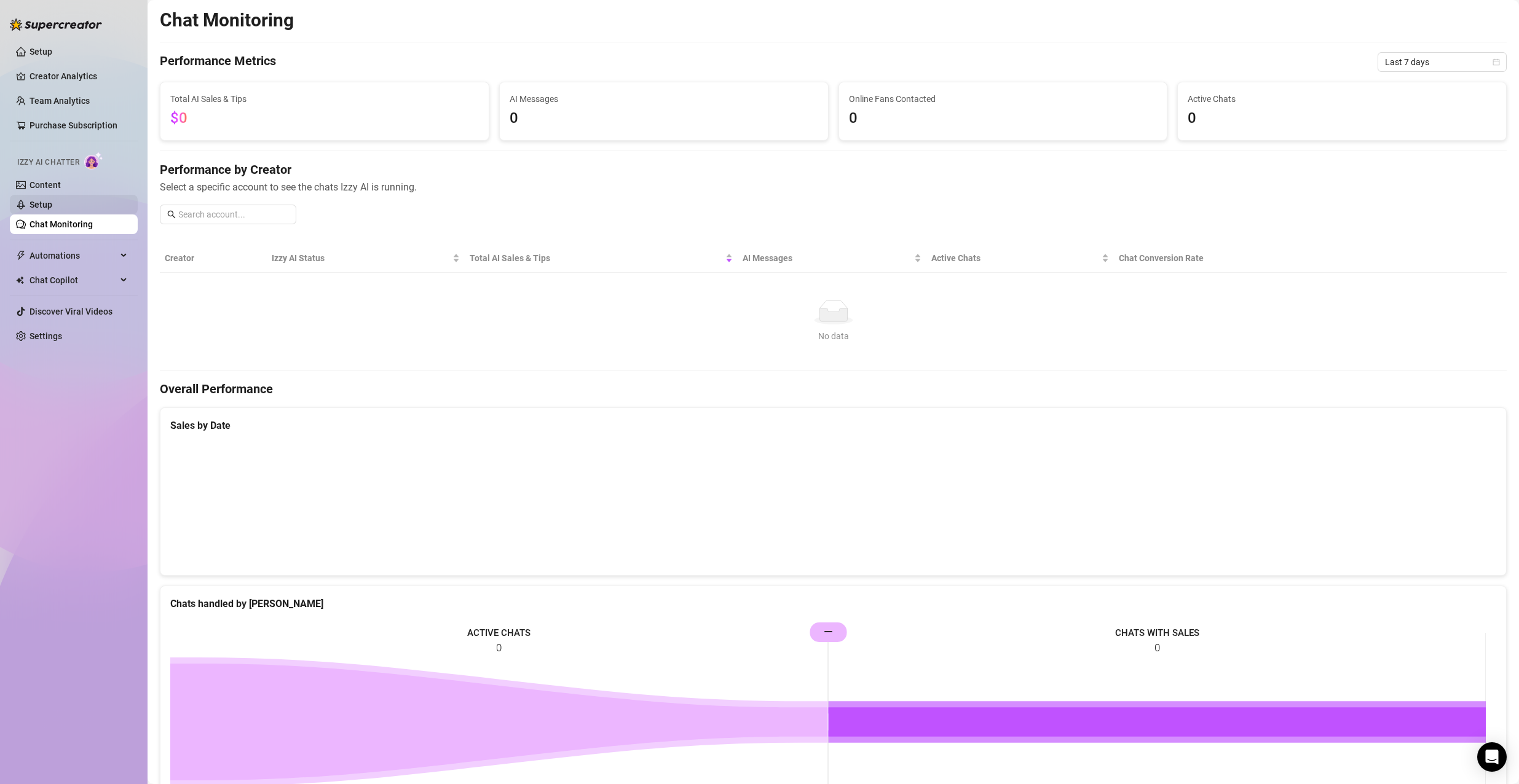
click at [52, 203] on link "Setup" at bounding box center [41, 204] width 22 height 10
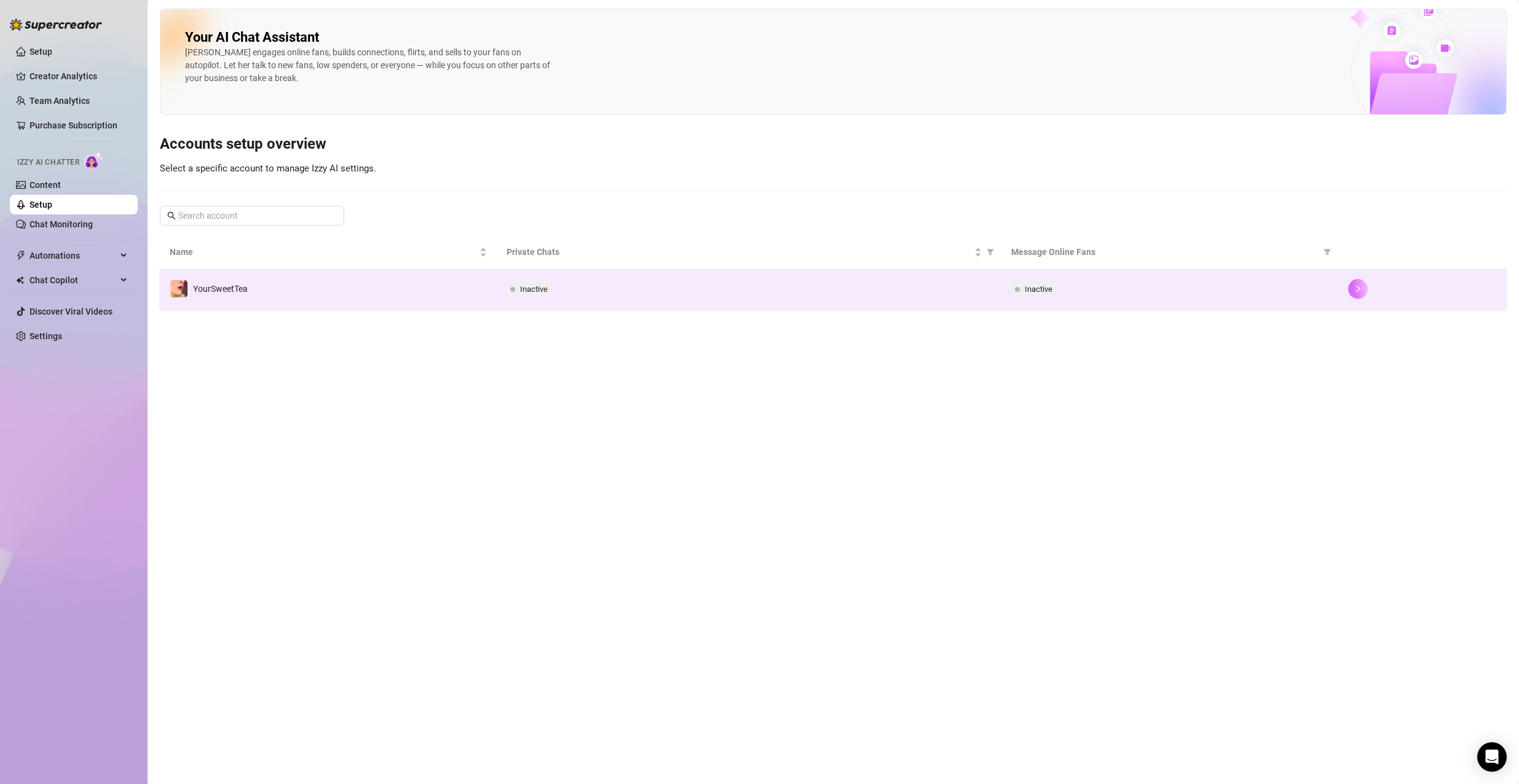
click at [1353, 284] on button "button" at bounding box center [1357, 289] width 20 height 20
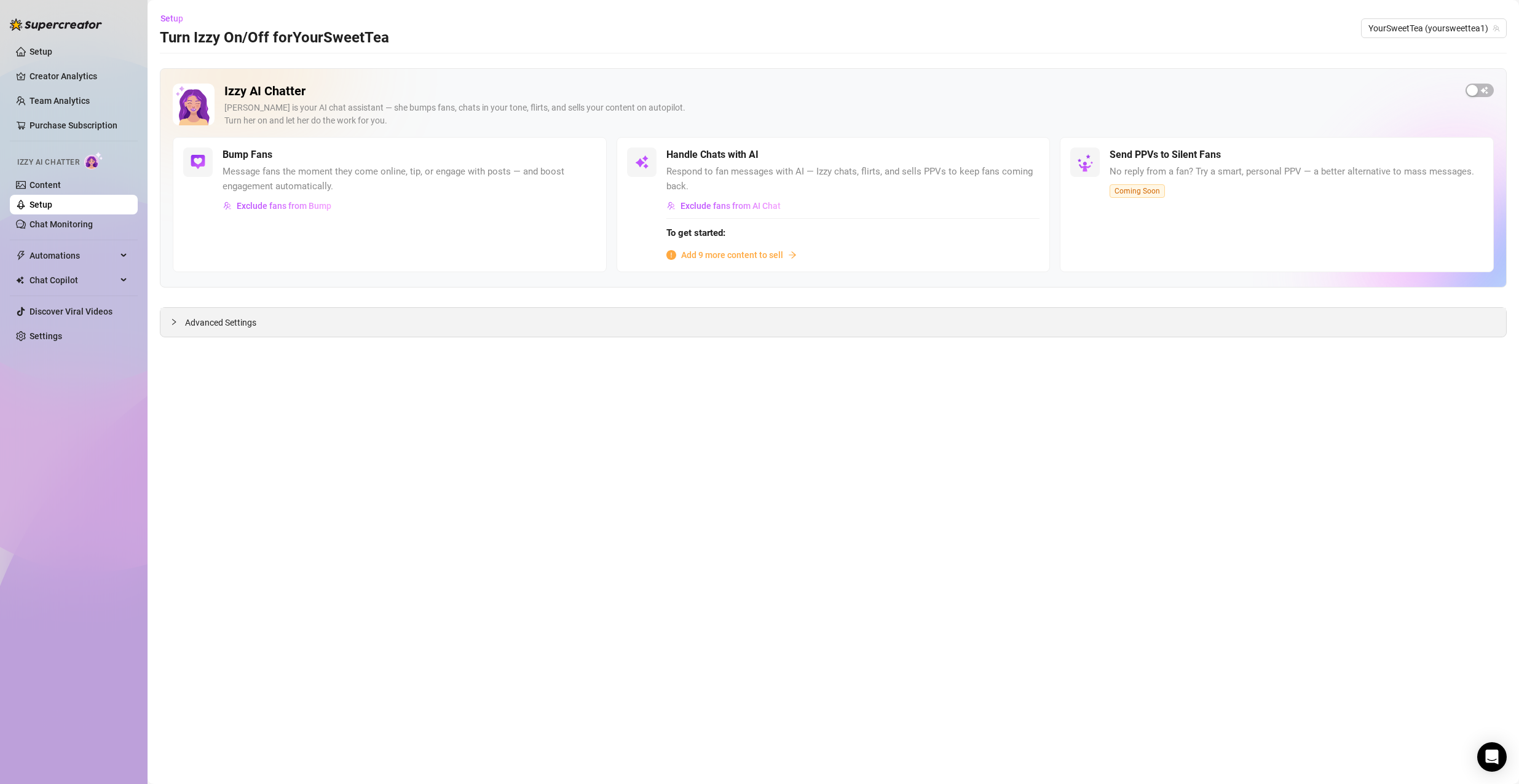
click at [389, 326] on div "Advanced Settings" at bounding box center [833, 322] width 1346 height 29
click at [177, 320] on icon "collapsed" at bounding box center [173, 322] width 7 height 7
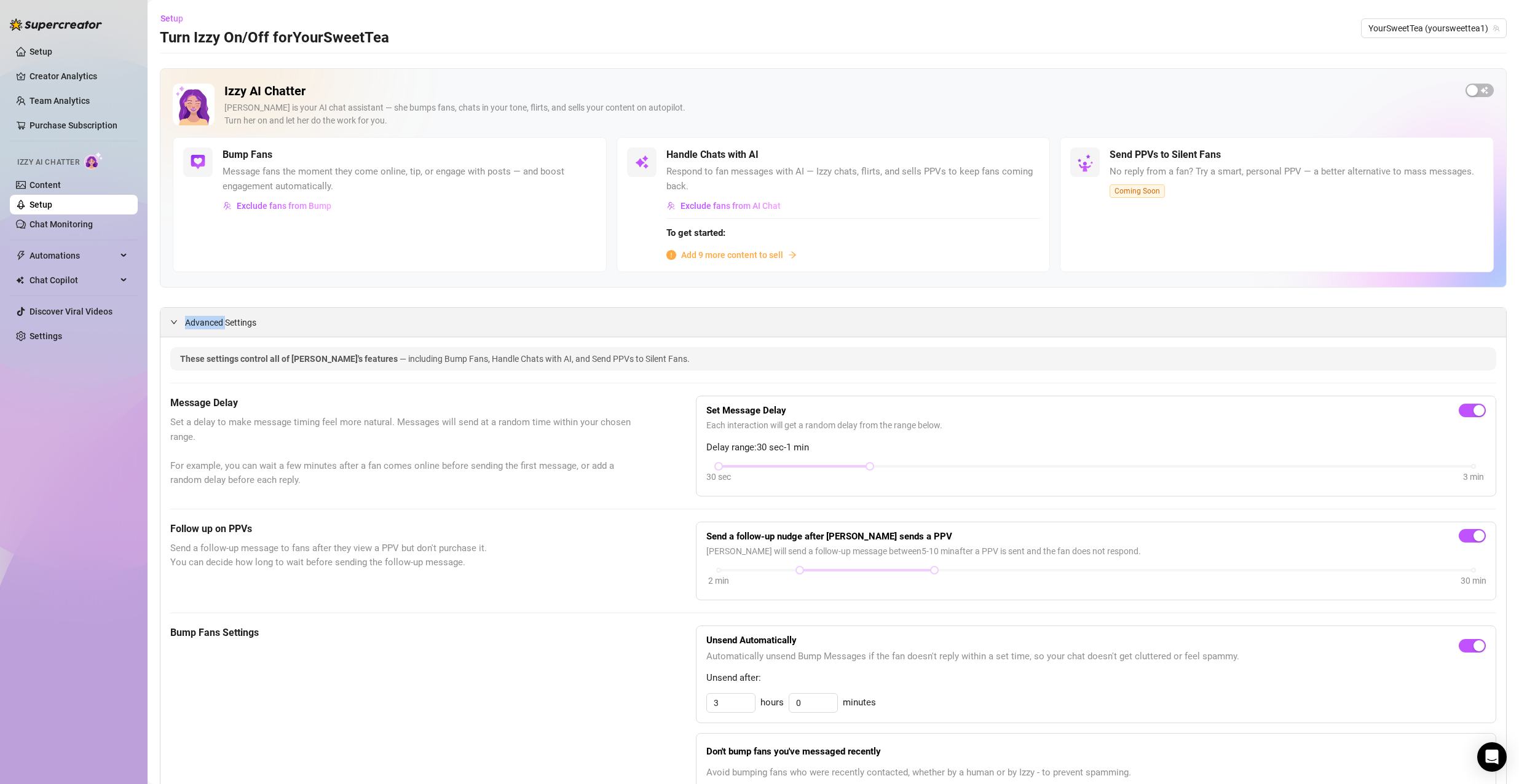
click at [177, 320] on icon "expanded" at bounding box center [173, 322] width 7 height 7
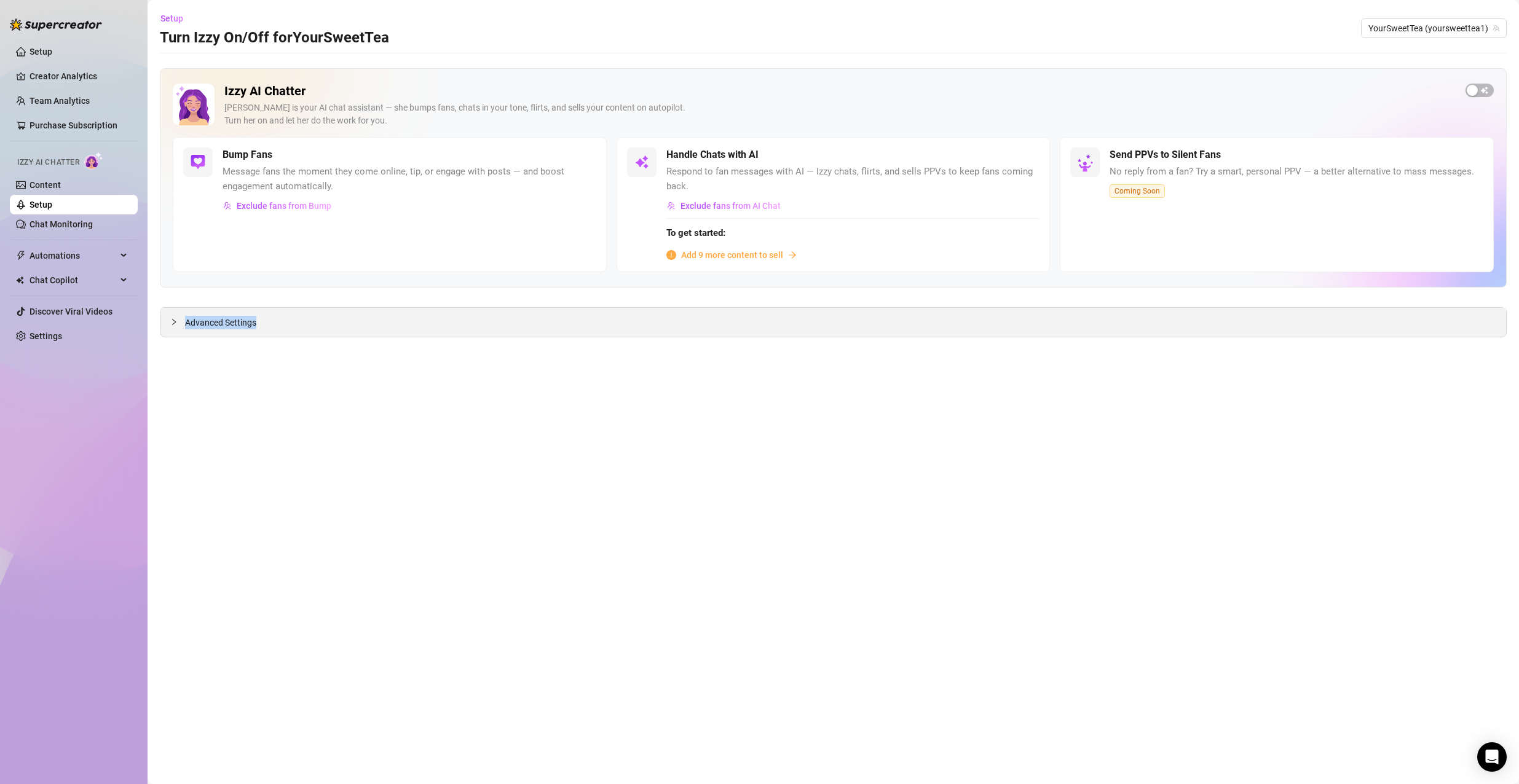
click at [177, 320] on icon "collapsed" at bounding box center [173, 322] width 7 height 7
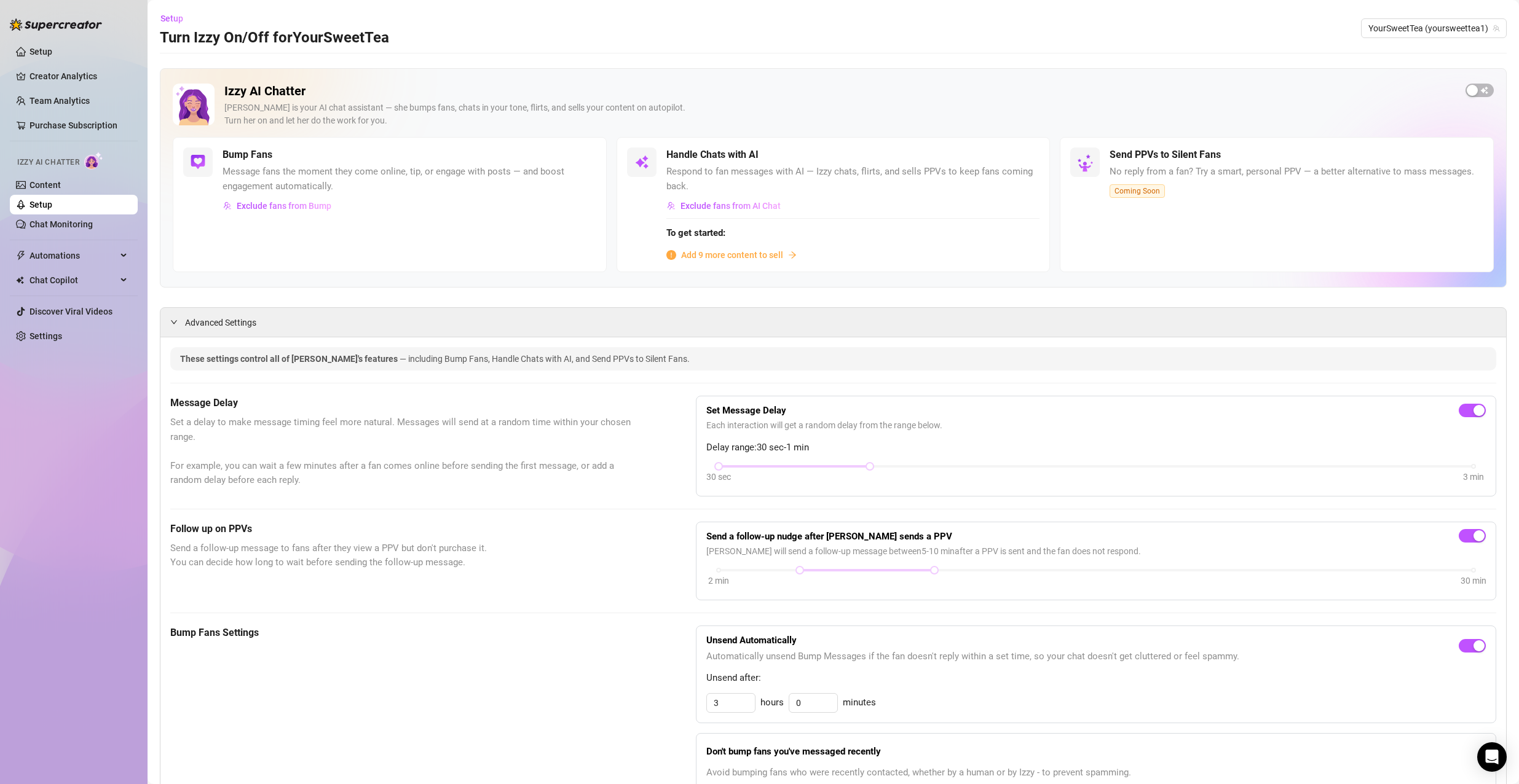
click at [714, 257] on span "Add 9 more content to sell" at bounding box center [731, 255] width 102 height 14
